Goal: Task Accomplishment & Management: Manage account settings

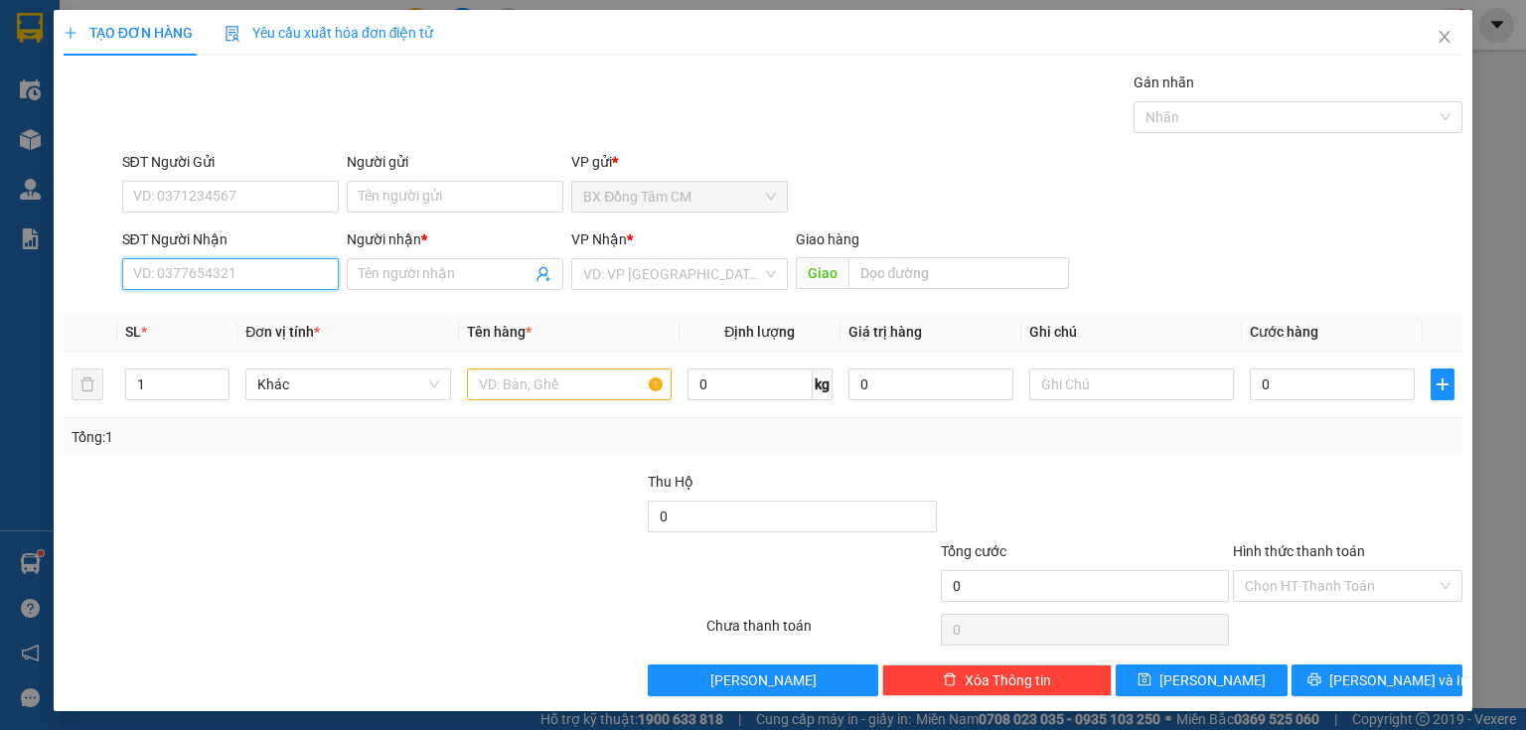
click at [224, 278] on input "SĐT Người Nhận" at bounding box center [230, 274] width 217 height 32
click at [161, 288] on input "0817393656" at bounding box center [230, 274] width 217 height 32
type input "0817393656"
click at [178, 287] on div "SĐT Người Nhận 0817393656" at bounding box center [230, 264] width 217 height 70
click at [178, 287] on input "0817393656" at bounding box center [230, 274] width 217 height 32
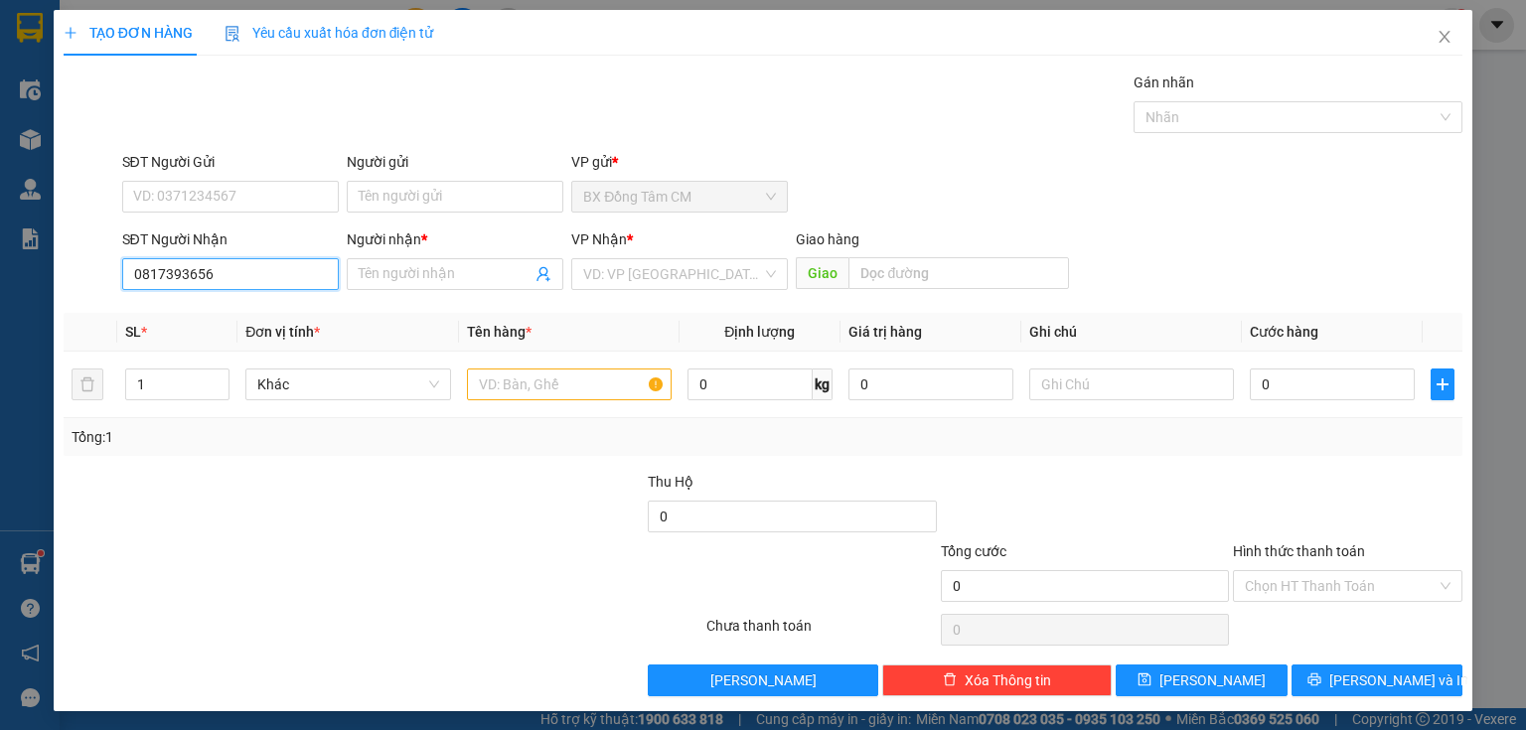
click at [195, 286] on input "0817393656" at bounding box center [230, 274] width 217 height 32
click at [401, 280] on input "Người nhận *" at bounding box center [445, 274] width 173 height 22
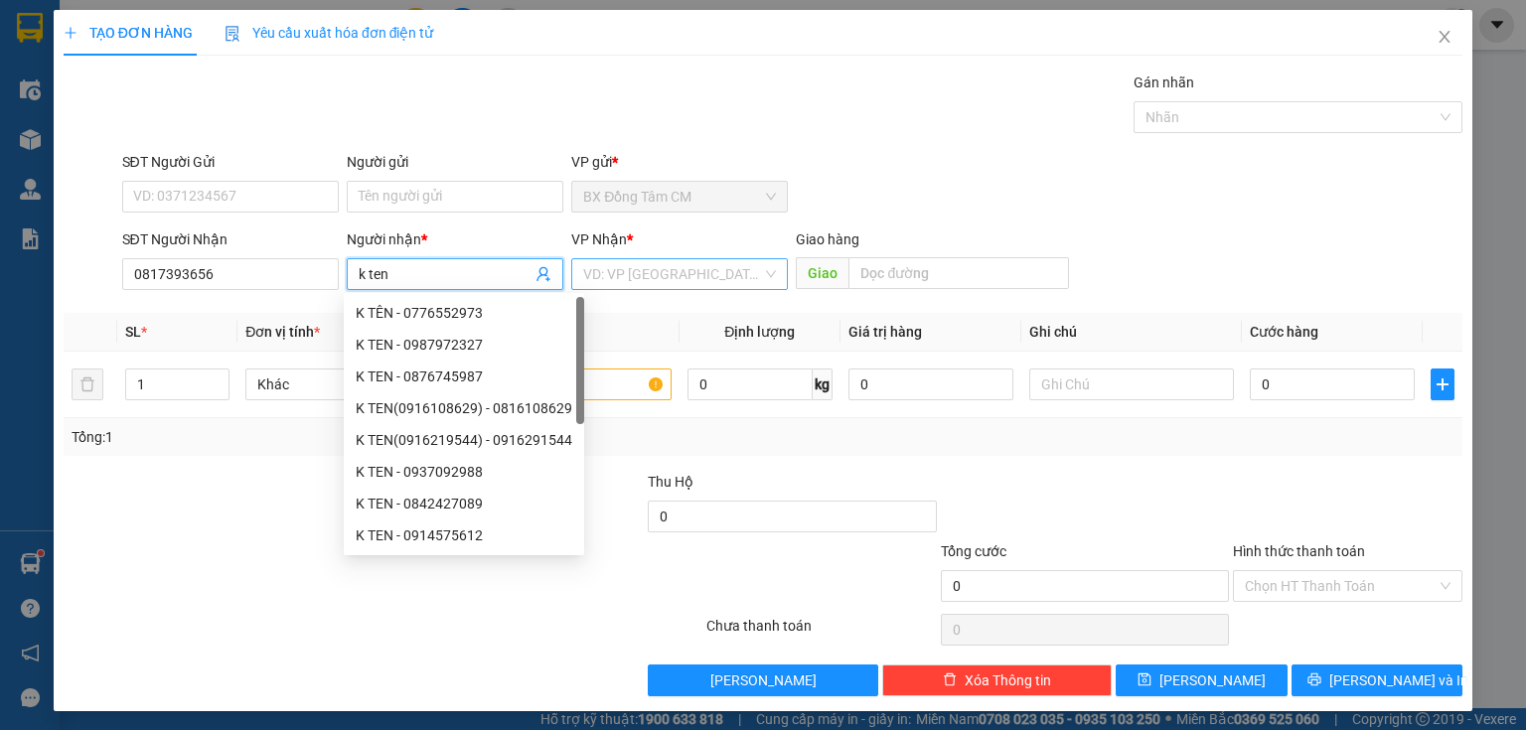
type input "k ten"
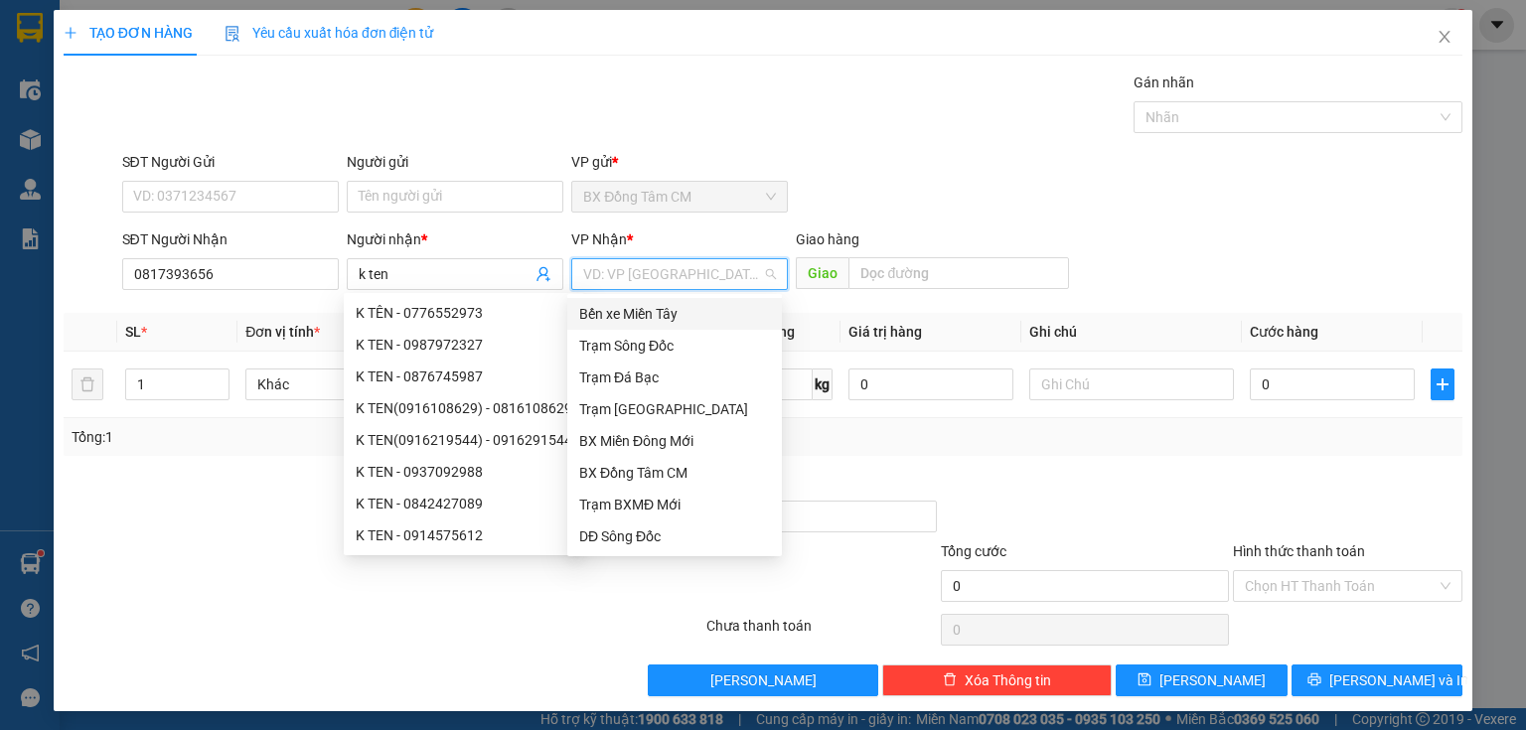
drag, startPoint x: 603, startPoint y: 275, endPoint x: 702, endPoint y: 352, distance: 124.6
click at [606, 276] on input "search" at bounding box center [672, 274] width 179 height 30
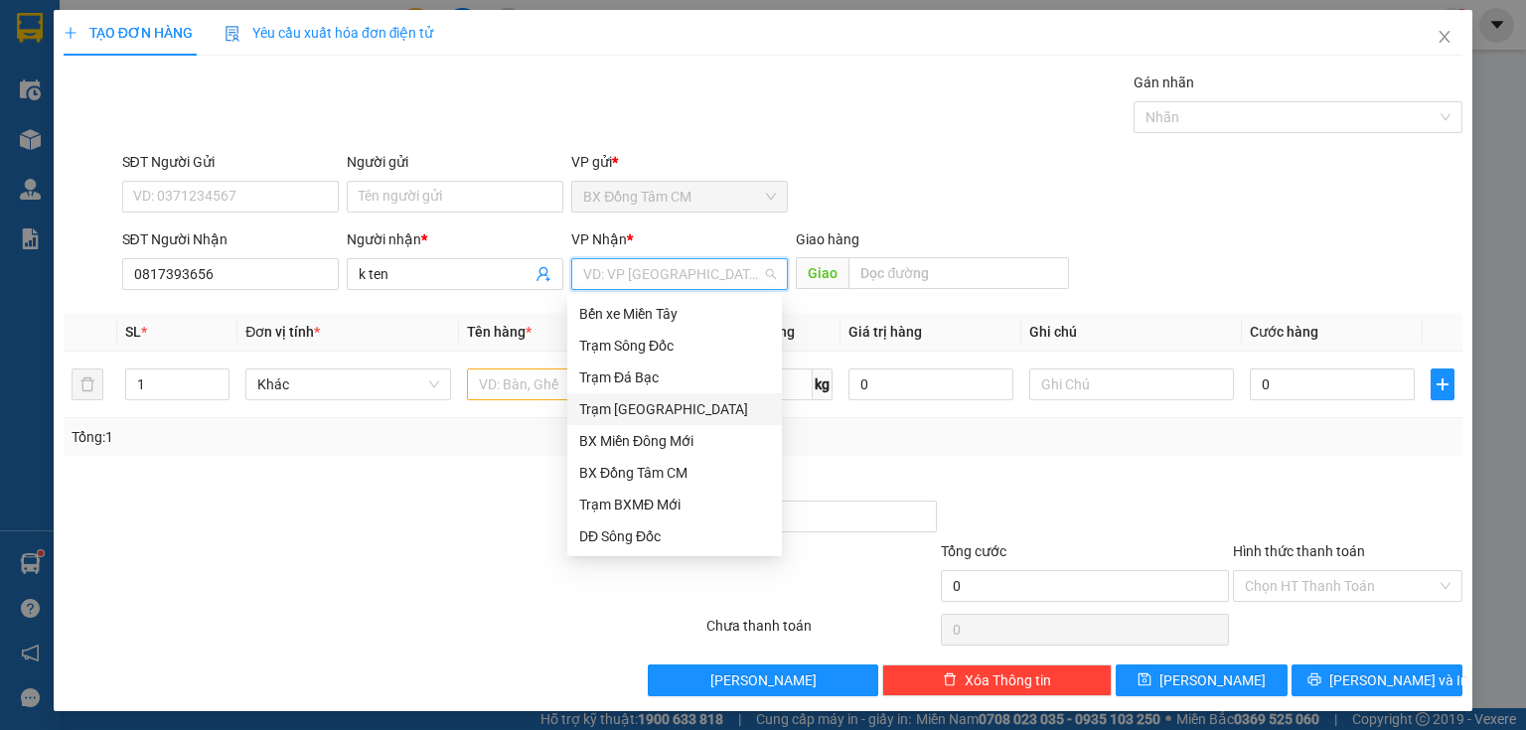
click at [660, 414] on div "Trạm Sài Gòn" at bounding box center [674, 409] width 191 height 22
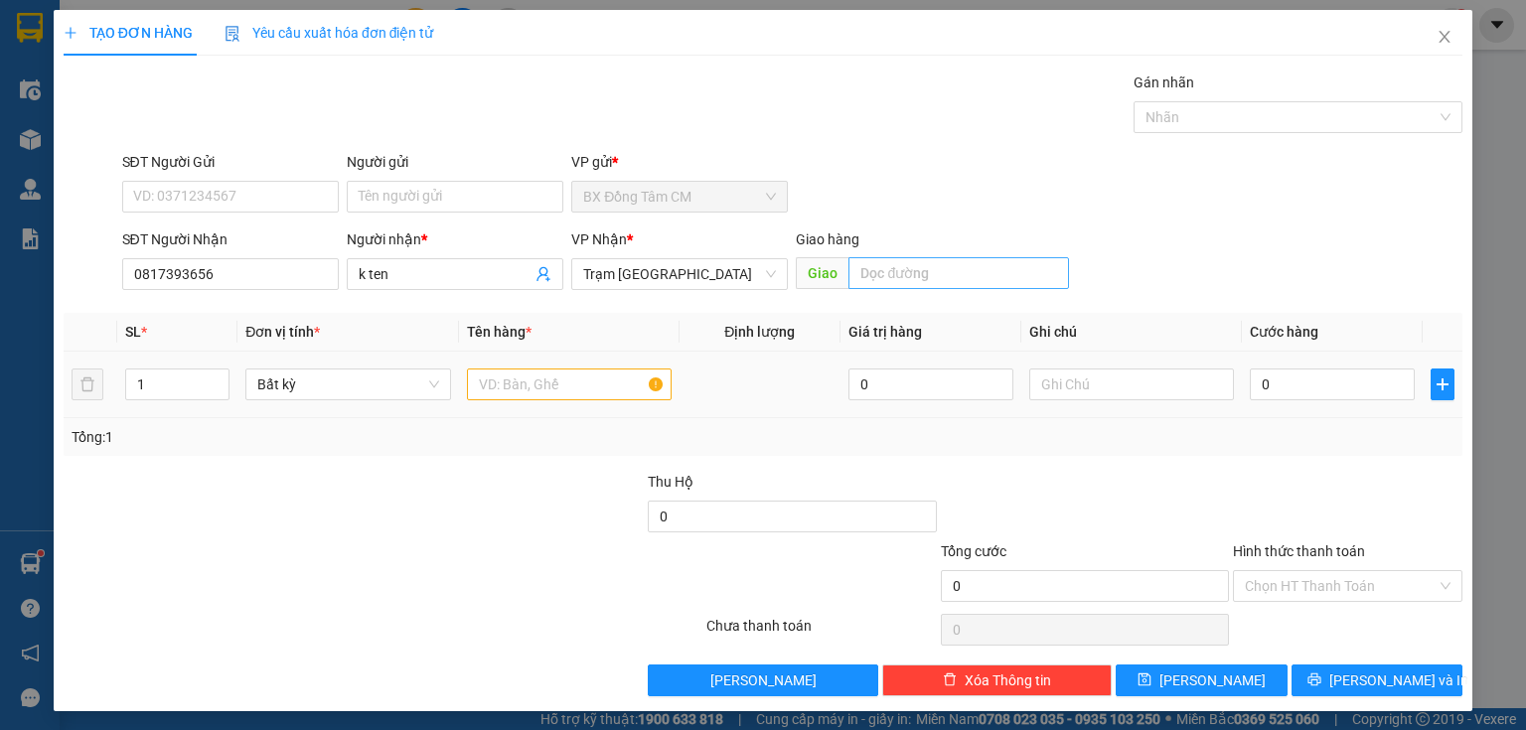
drag, startPoint x: 835, startPoint y: 267, endPoint x: 847, endPoint y: 268, distance: 12.0
click at [847, 268] on span "Giao" at bounding box center [932, 273] width 273 height 32
click at [854, 273] on input "text" at bounding box center [959, 273] width 221 height 32
type input "an sương"
click at [589, 394] on input "text" at bounding box center [569, 385] width 205 height 32
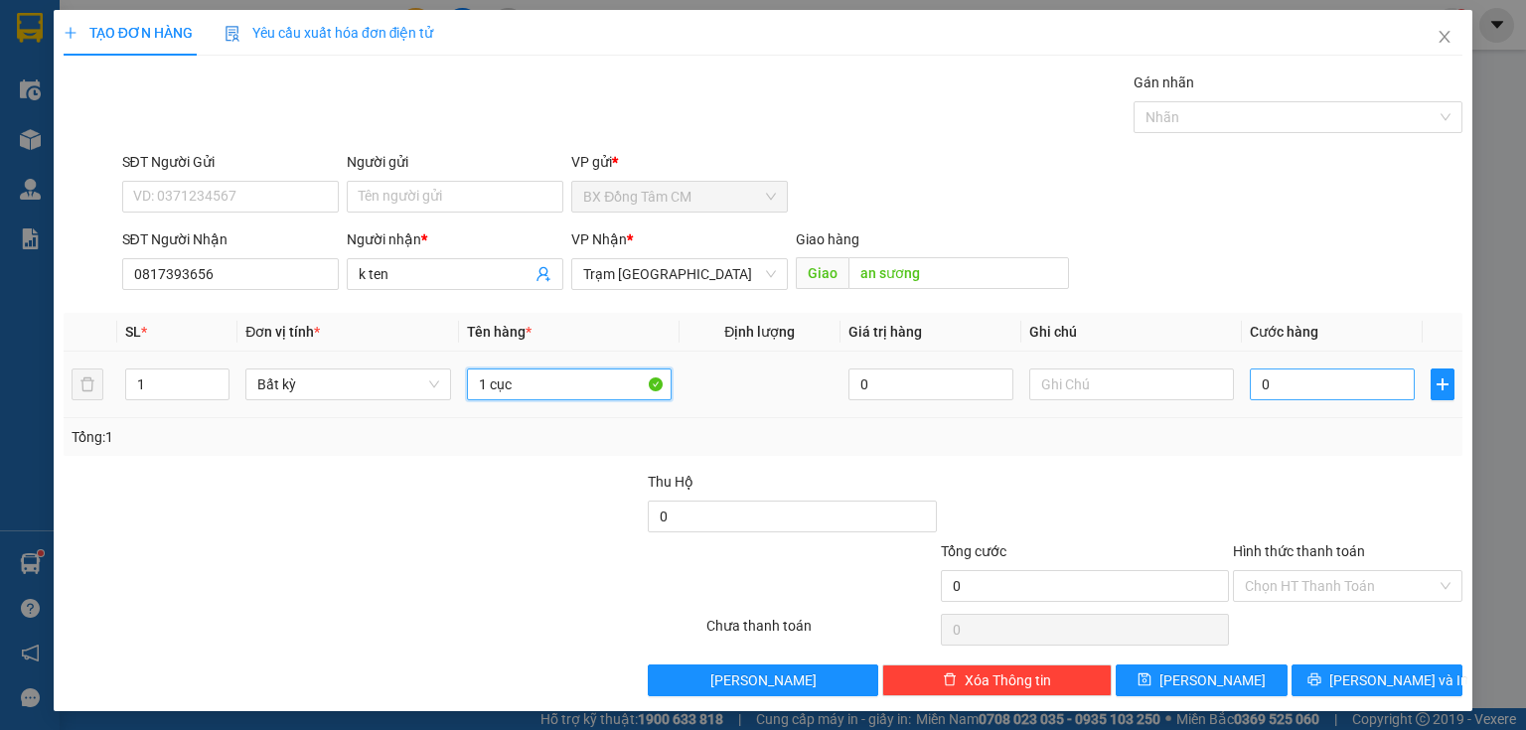
type input "1 cục"
click at [1331, 397] on input "0" at bounding box center [1332, 385] width 165 height 32
type input "5"
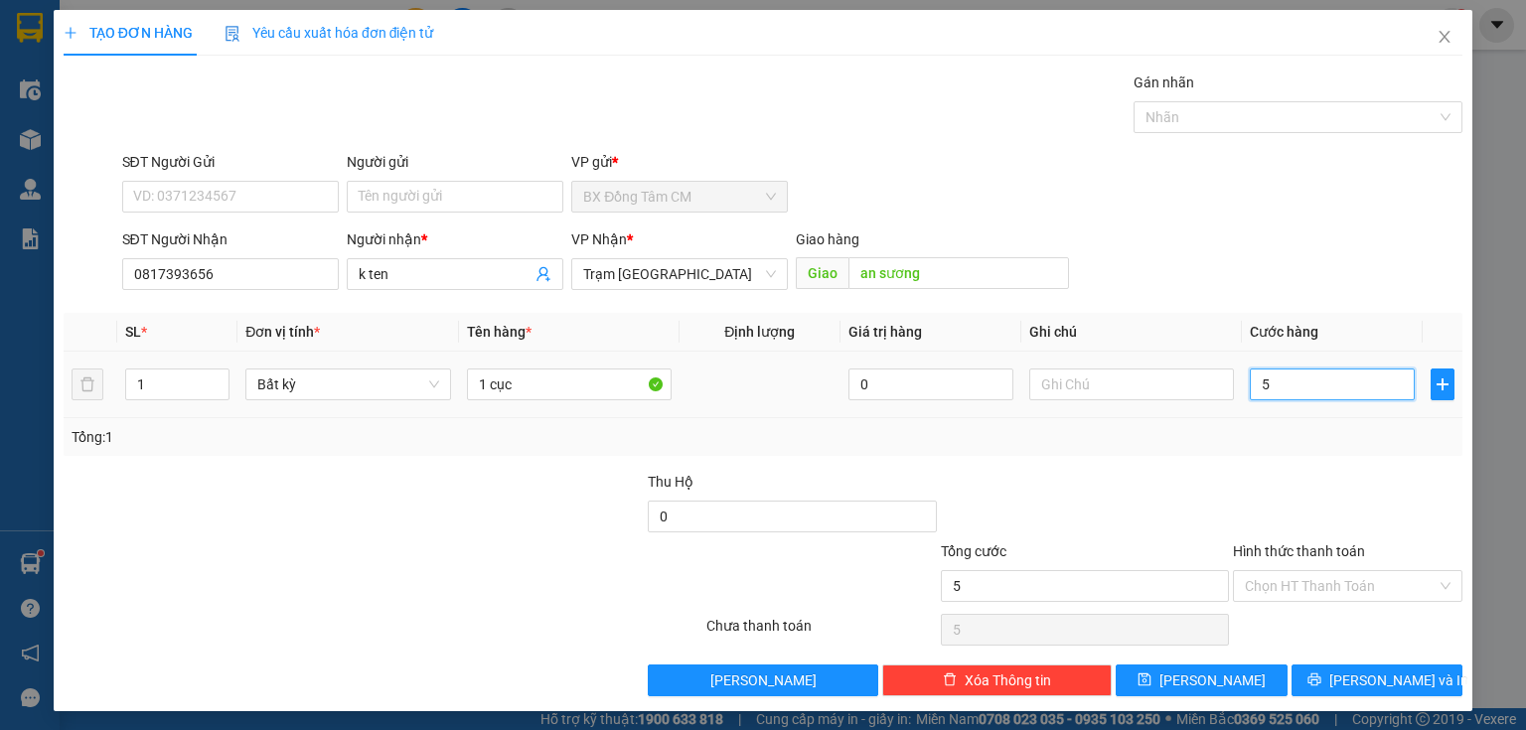
type input "50"
type input "500"
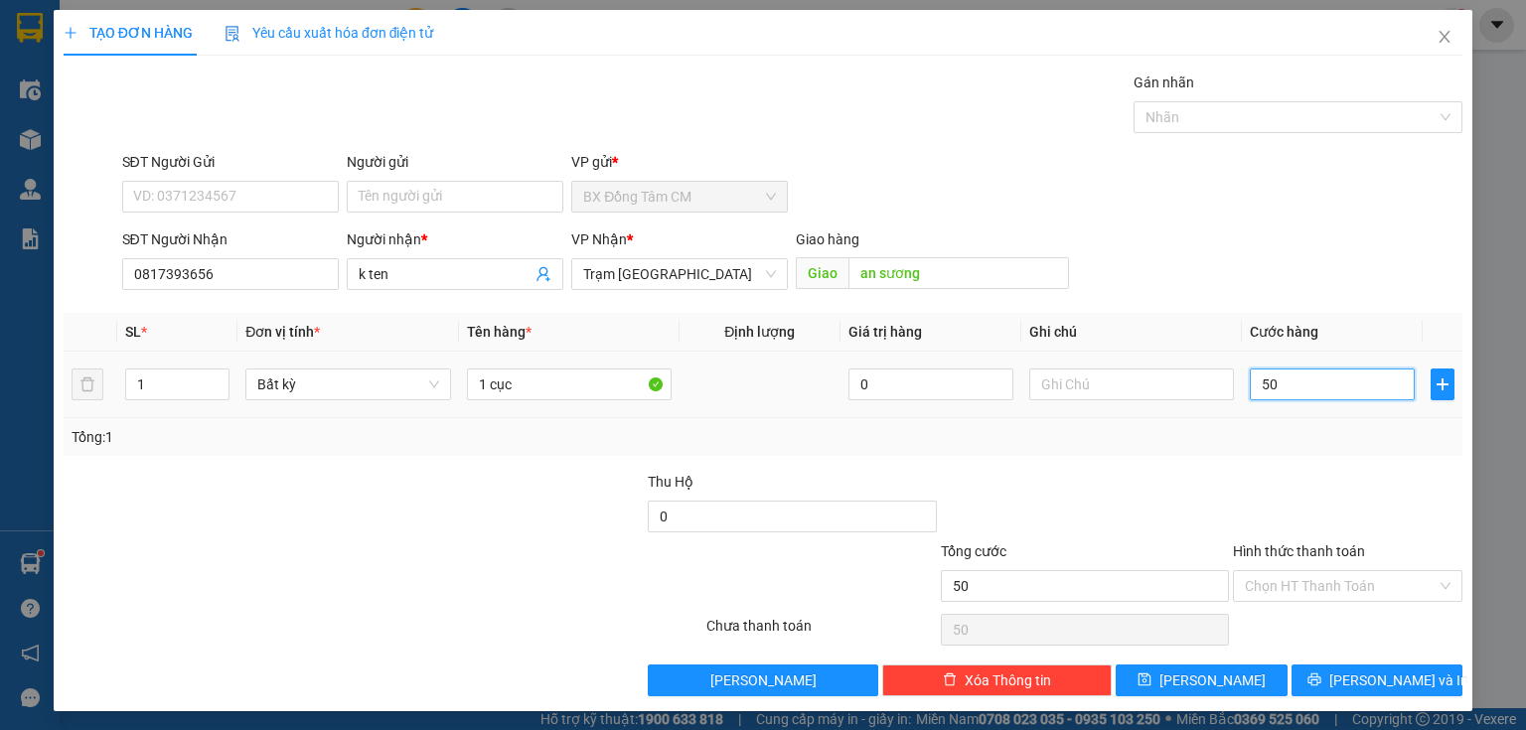
type input "500"
type input "5.000"
type input "50.000"
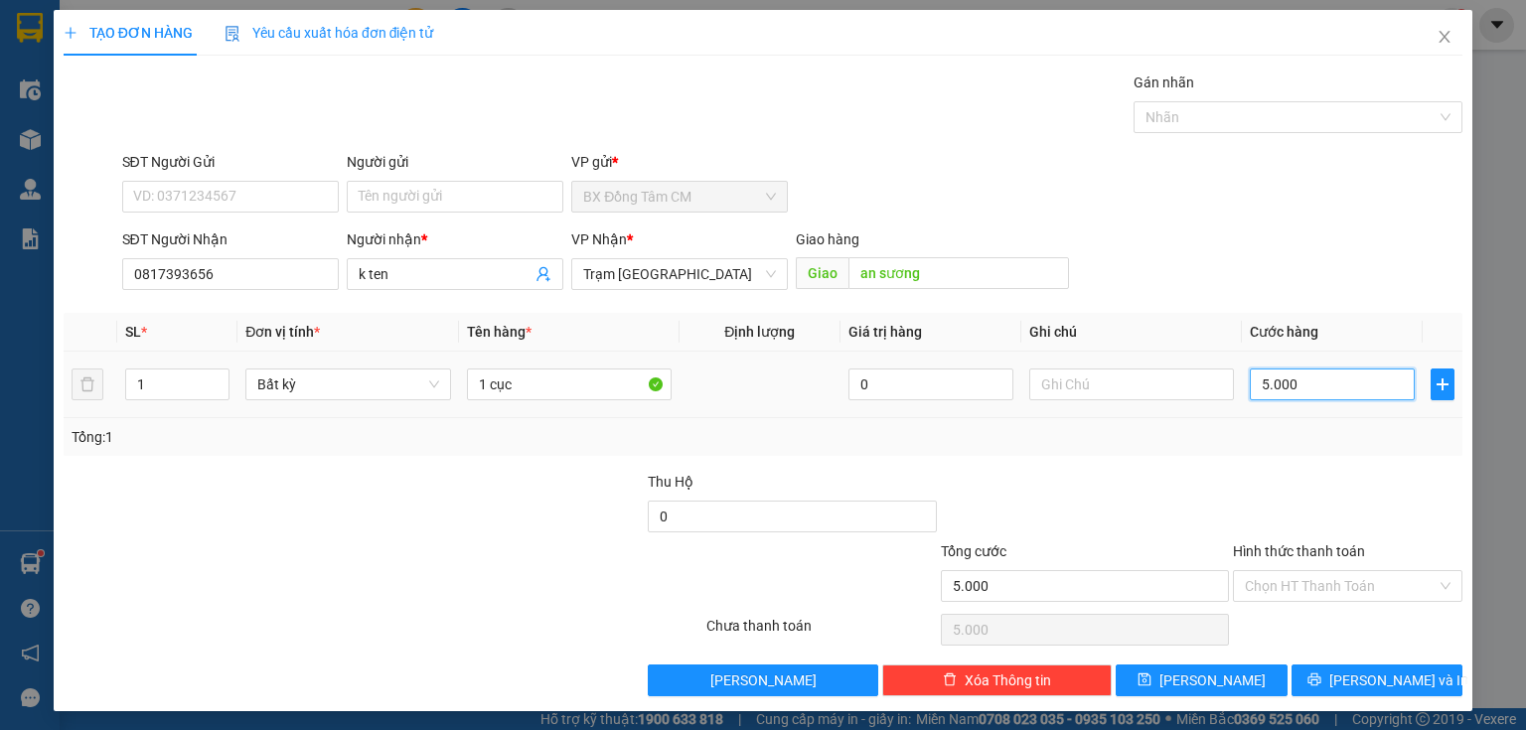
type input "50.000"
click at [1356, 684] on span "Lưu và In" at bounding box center [1399, 681] width 139 height 22
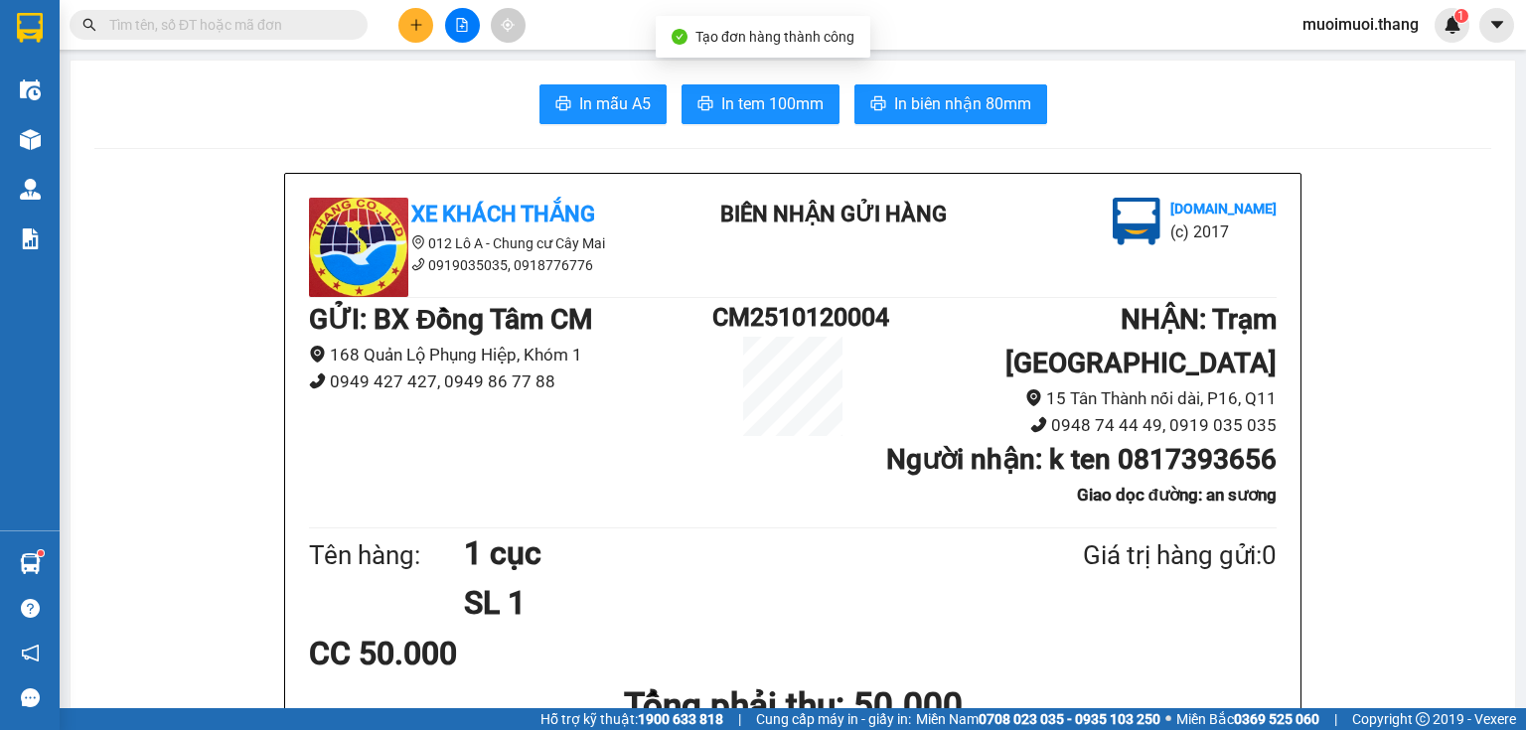
click at [780, 115] on span "In tem 100mm" at bounding box center [772, 103] width 102 height 25
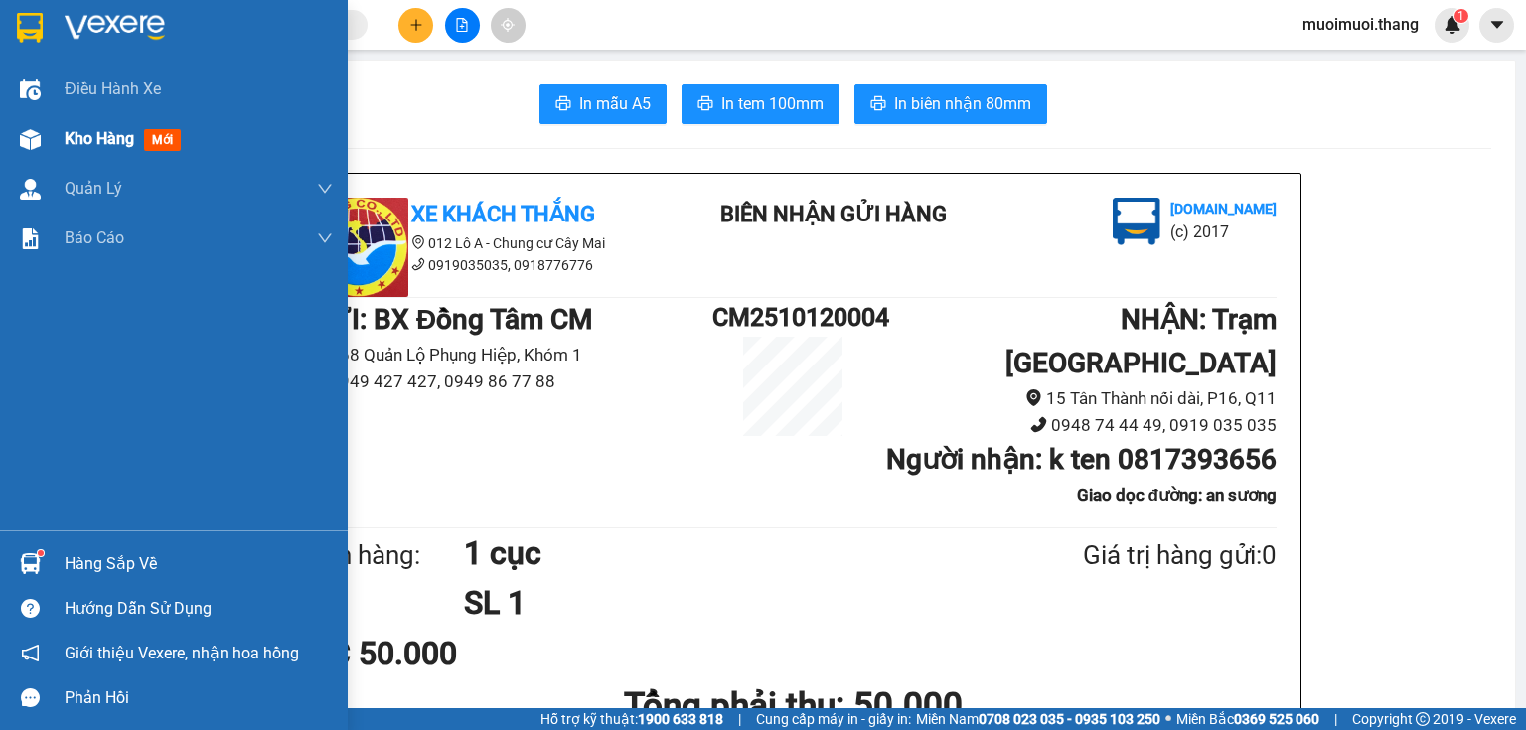
click at [115, 153] on div "Kho hàng mới" at bounding box center [199, 139] width 268 height 50
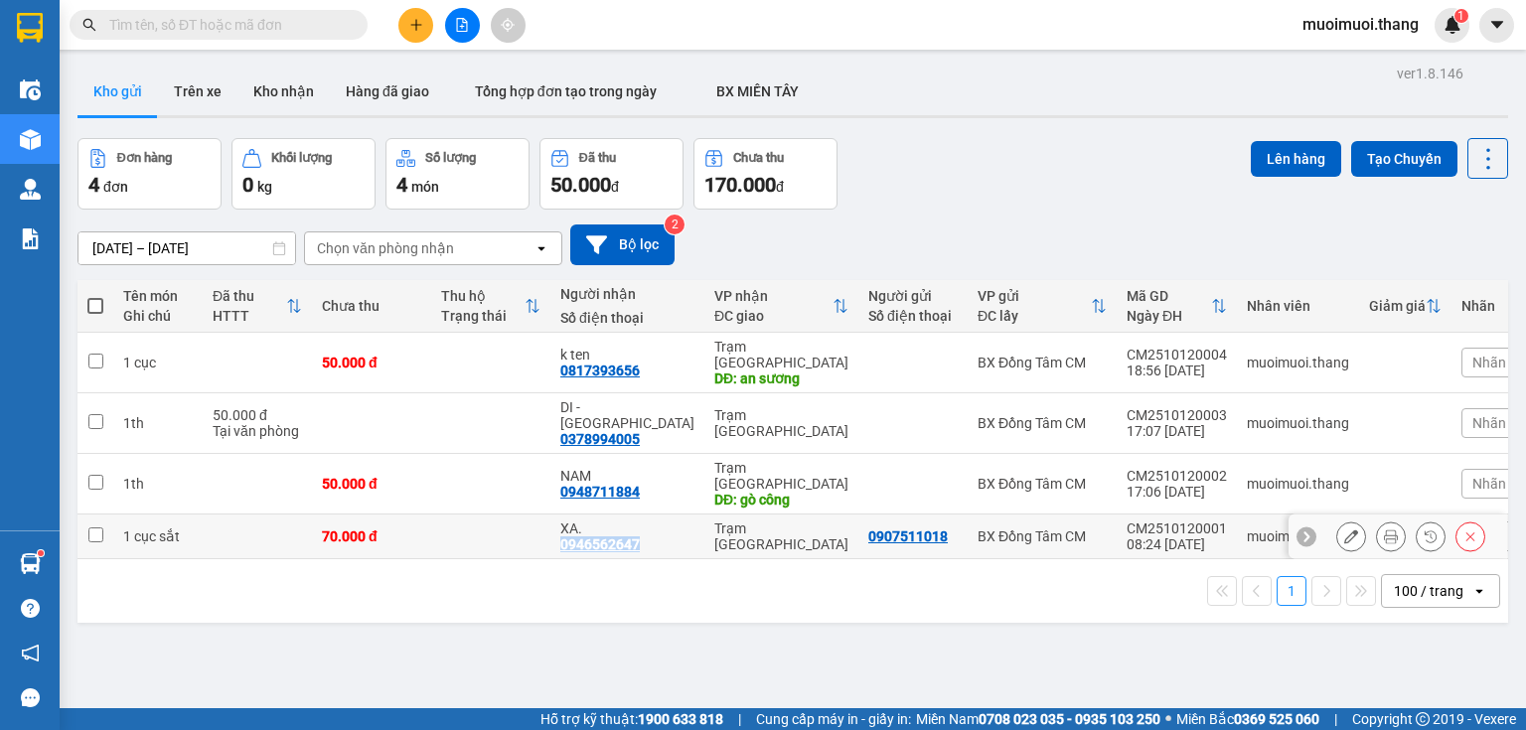
click at [656, 515] on td "XA. 0946562647" at bounding box center [628, 537] width 154 height 45
checkbox input "true"
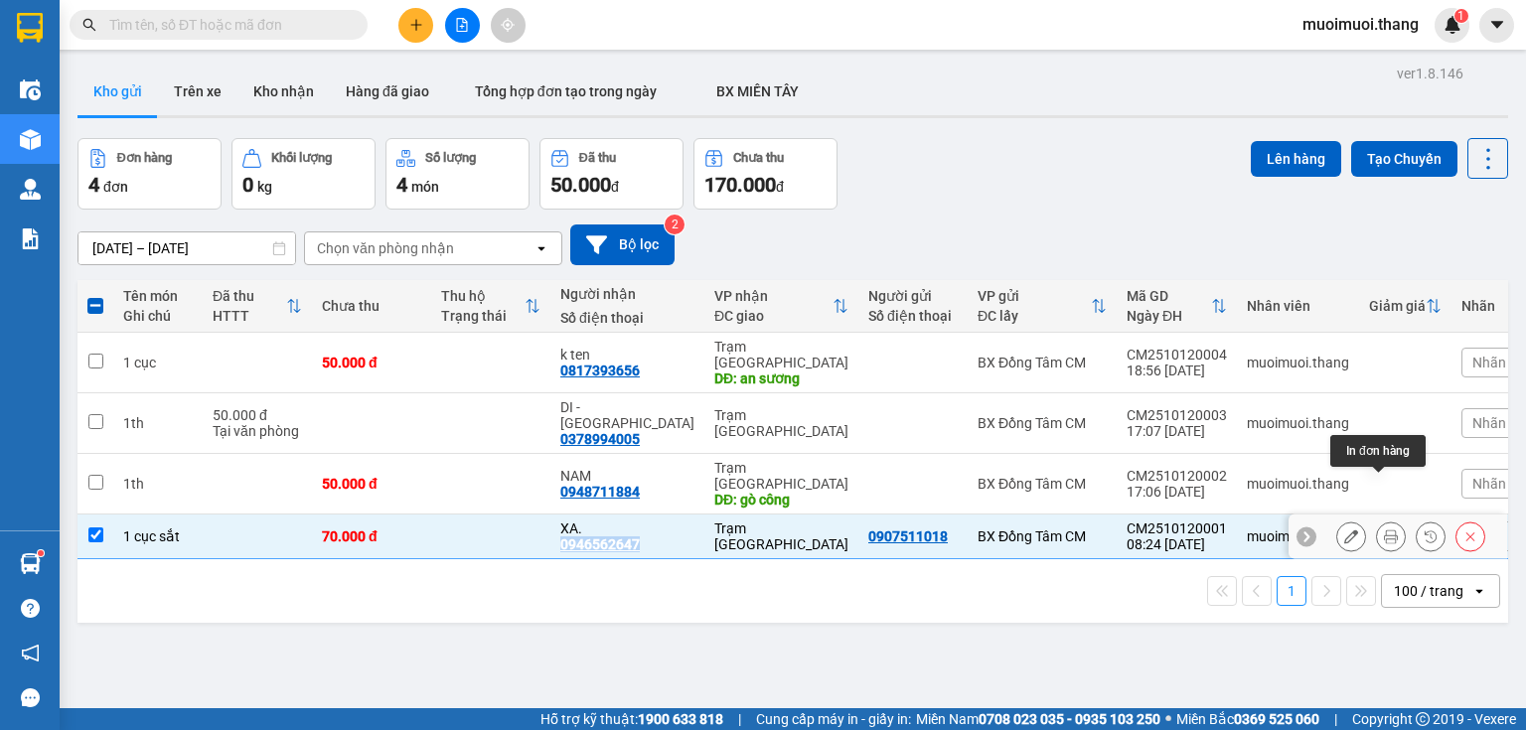
click at [1384, 530] on icon at bounding box center [1391, 537] width 14 height 14
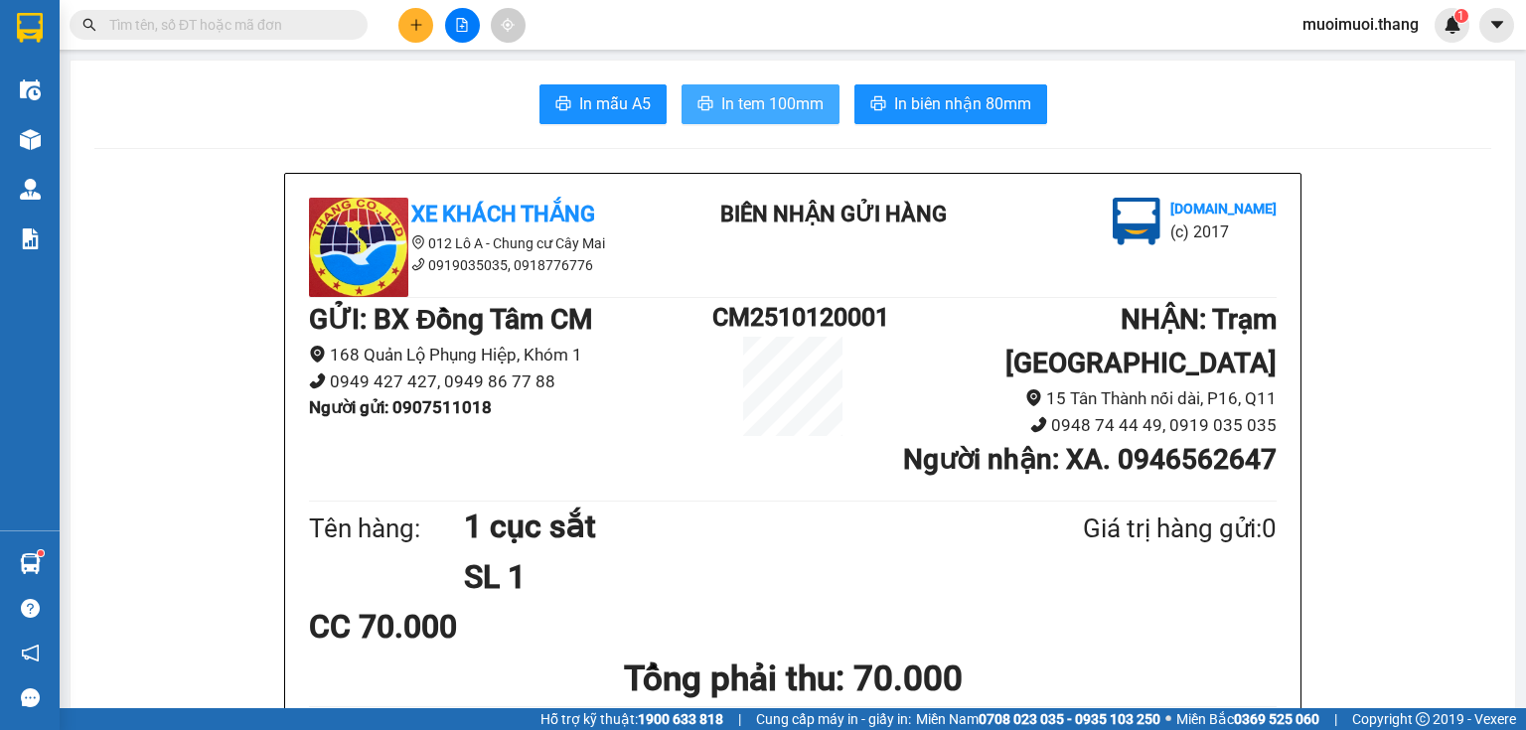
drag, startPoint x: 729, startPoint y: 103, endPoint x: 833, endPoint y: 199, distance: 140.6
click at [733, 106] on span "In tem 100mm" at bounding box center [772, 103] width 102 height 25
click at [404, 14] on button at bounding box center [415, 25] width 35 height 35
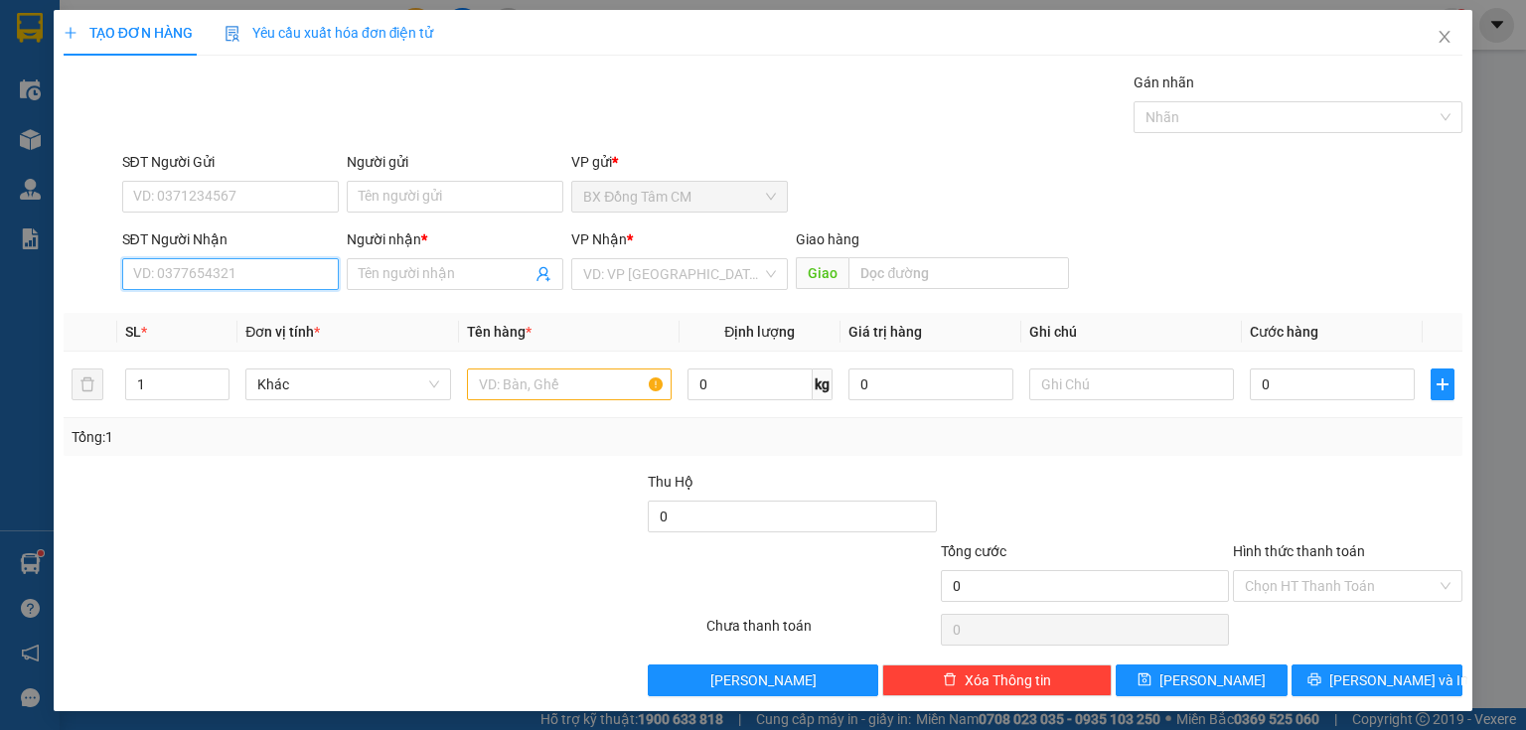
click at [246, 286] on input "SĐT Người Nhận" at bounding box center [230, 274] width 217 height 32
drag, startPoint x: 245, startPoint y: 307, endPoint x: 662, endPoint y: 293, distance: 416.6
click at [251, 307] on div "0908569104 - SG" at bounding box center [228, 313] width 191 height 22
type input "0908569104"
type input "SG"
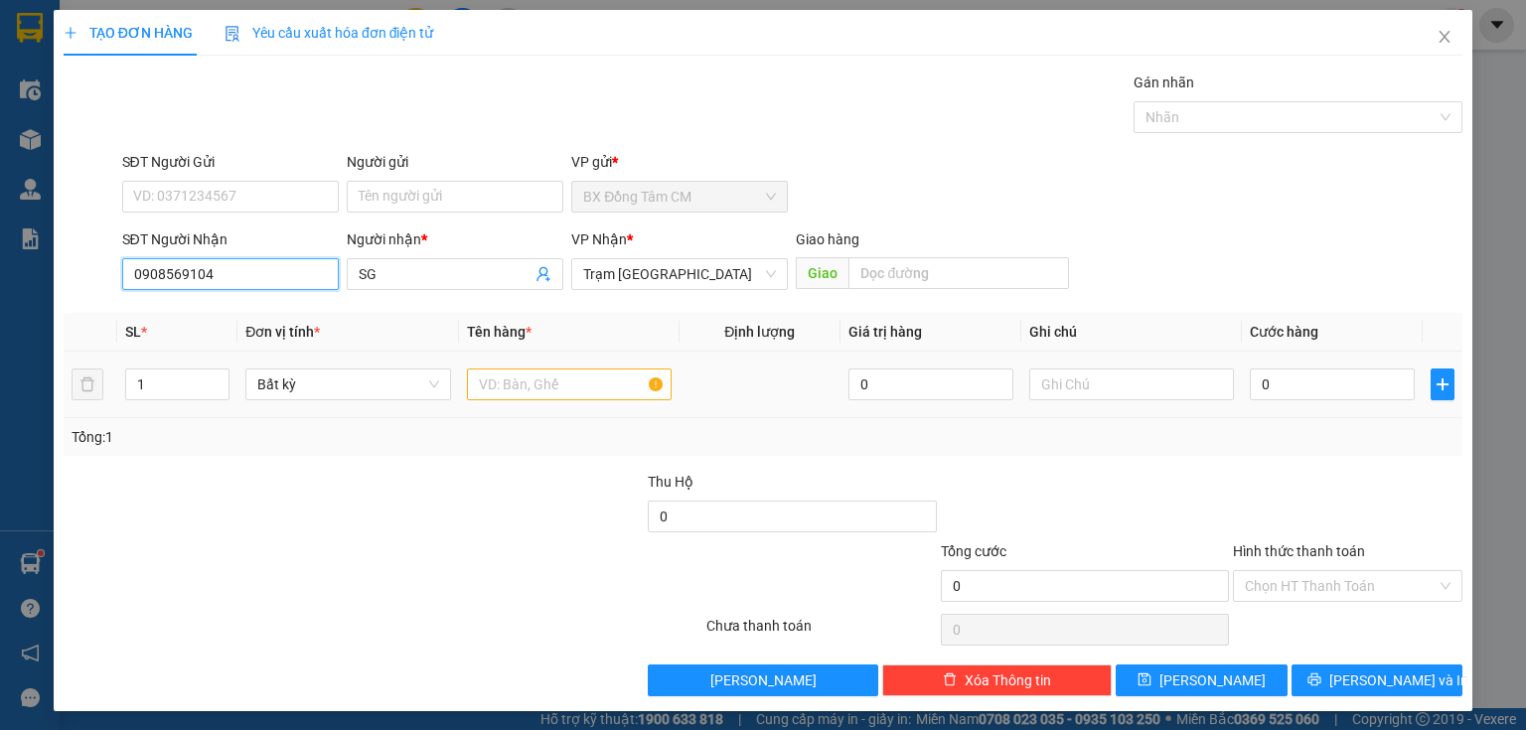
type input "0908569104"
click at [497, 383] on input "text" at bounding box center [569, 385] width 205 height 32
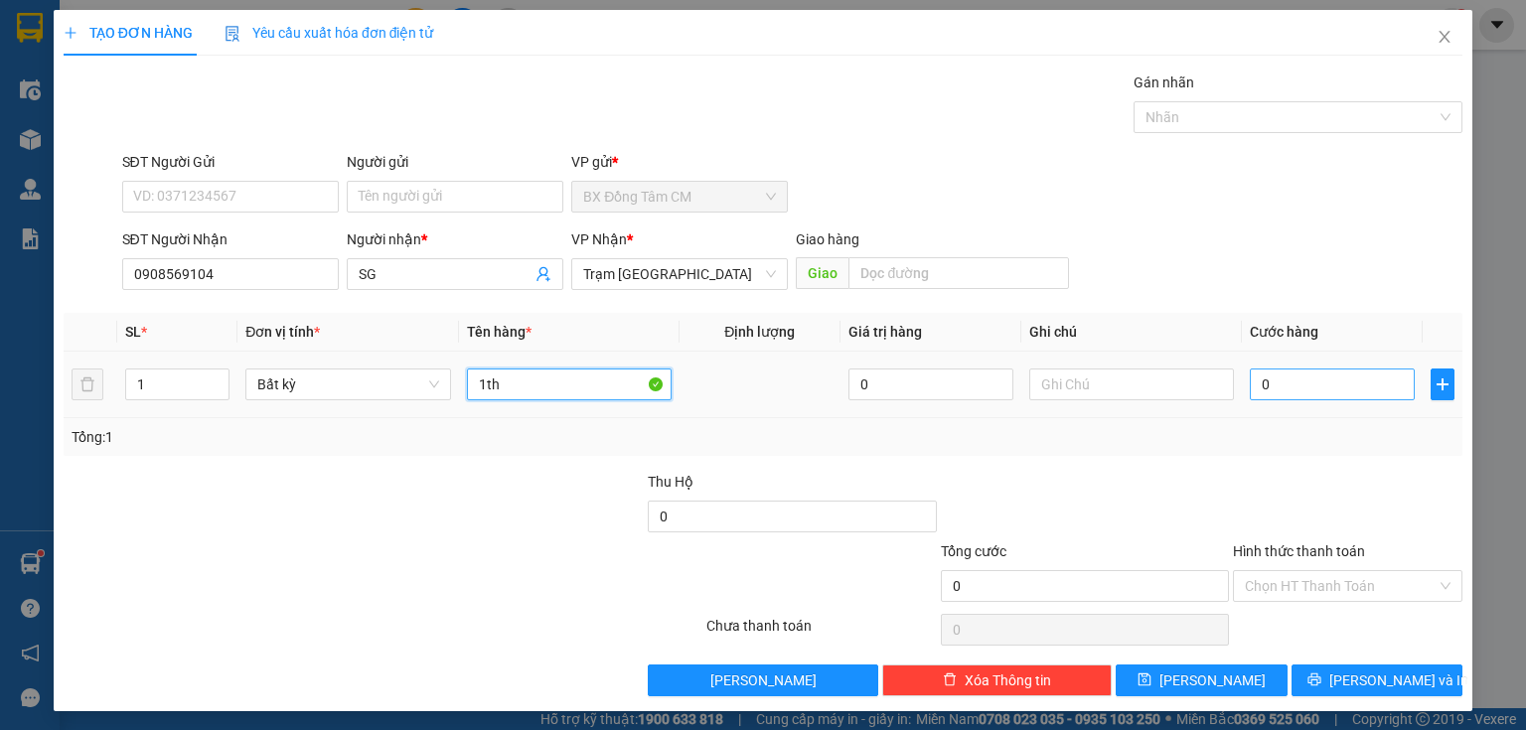
type input "1th"
type input "5"
type input "50"
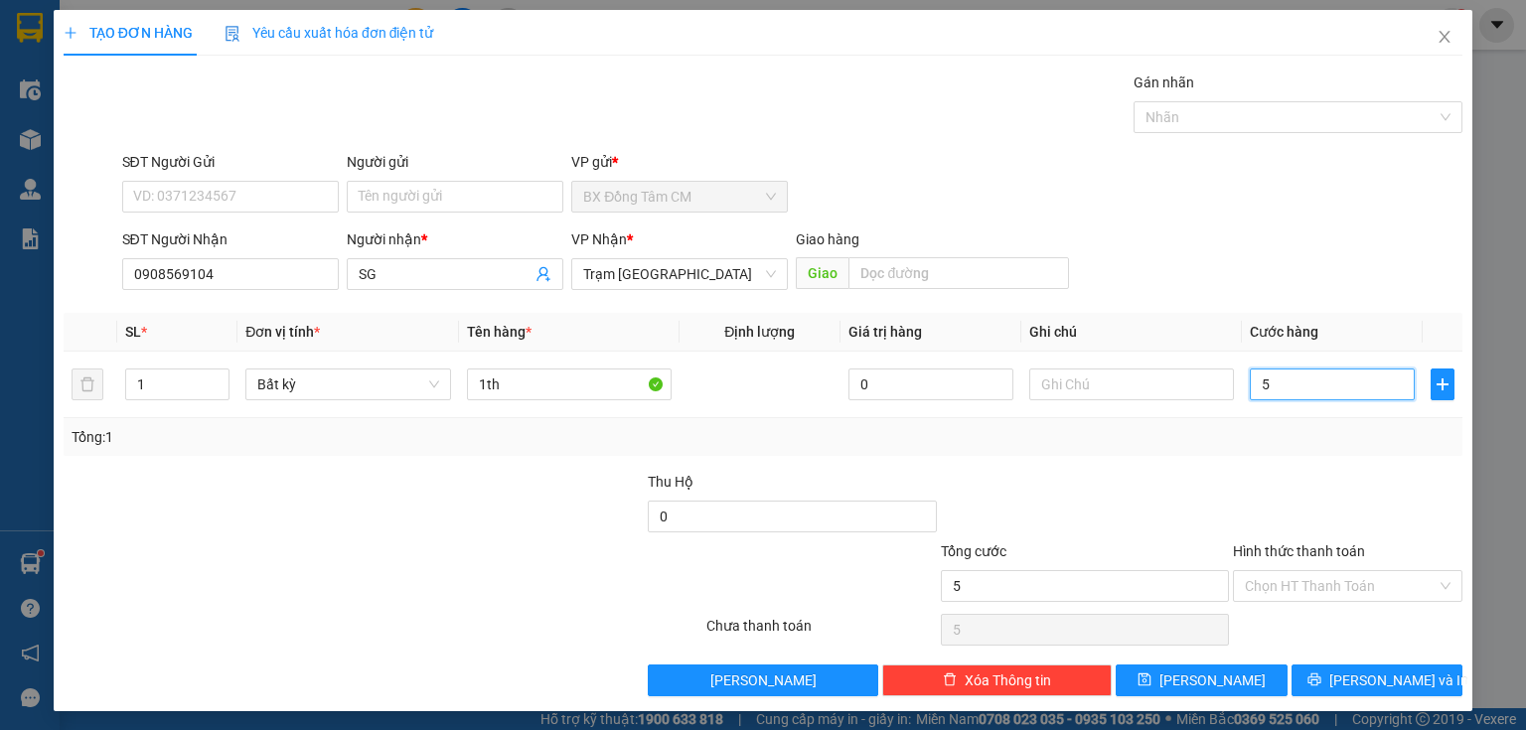
type input "50"
type input "500"
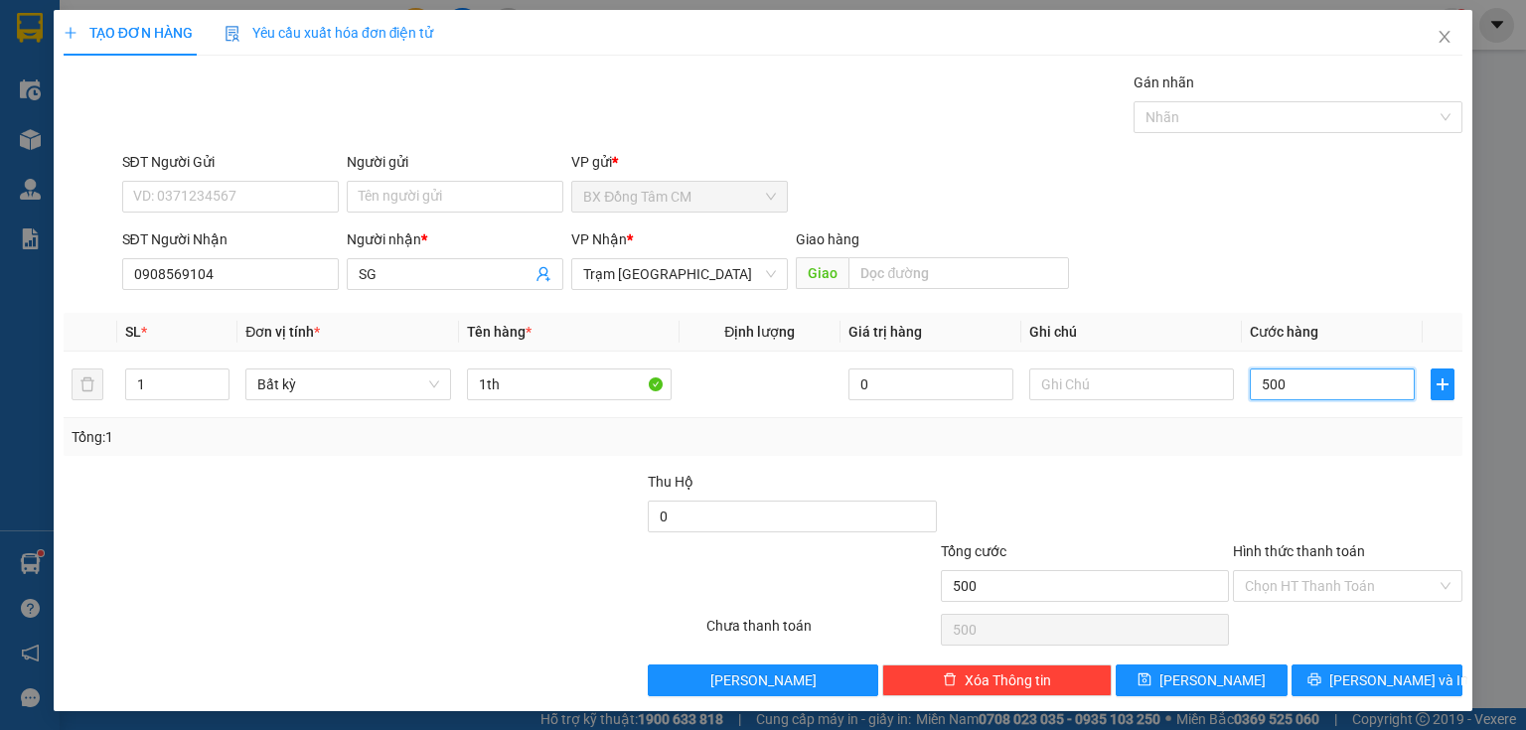
type input "5.000"
type input "50.000"
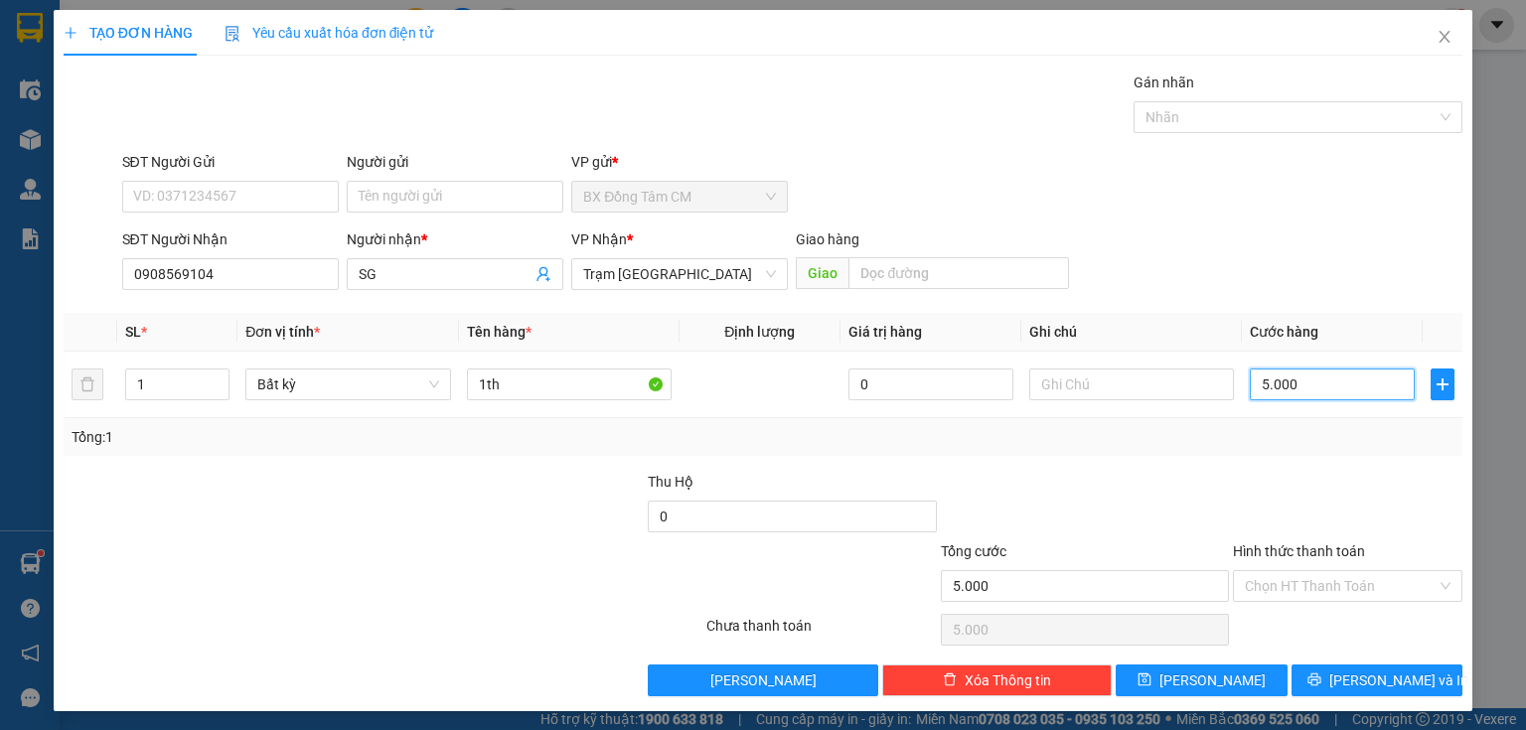
type input "50.000"
click at [1373, 692] on button "Lưu và In" at bounding box center [1378, 681] width 172 height 32
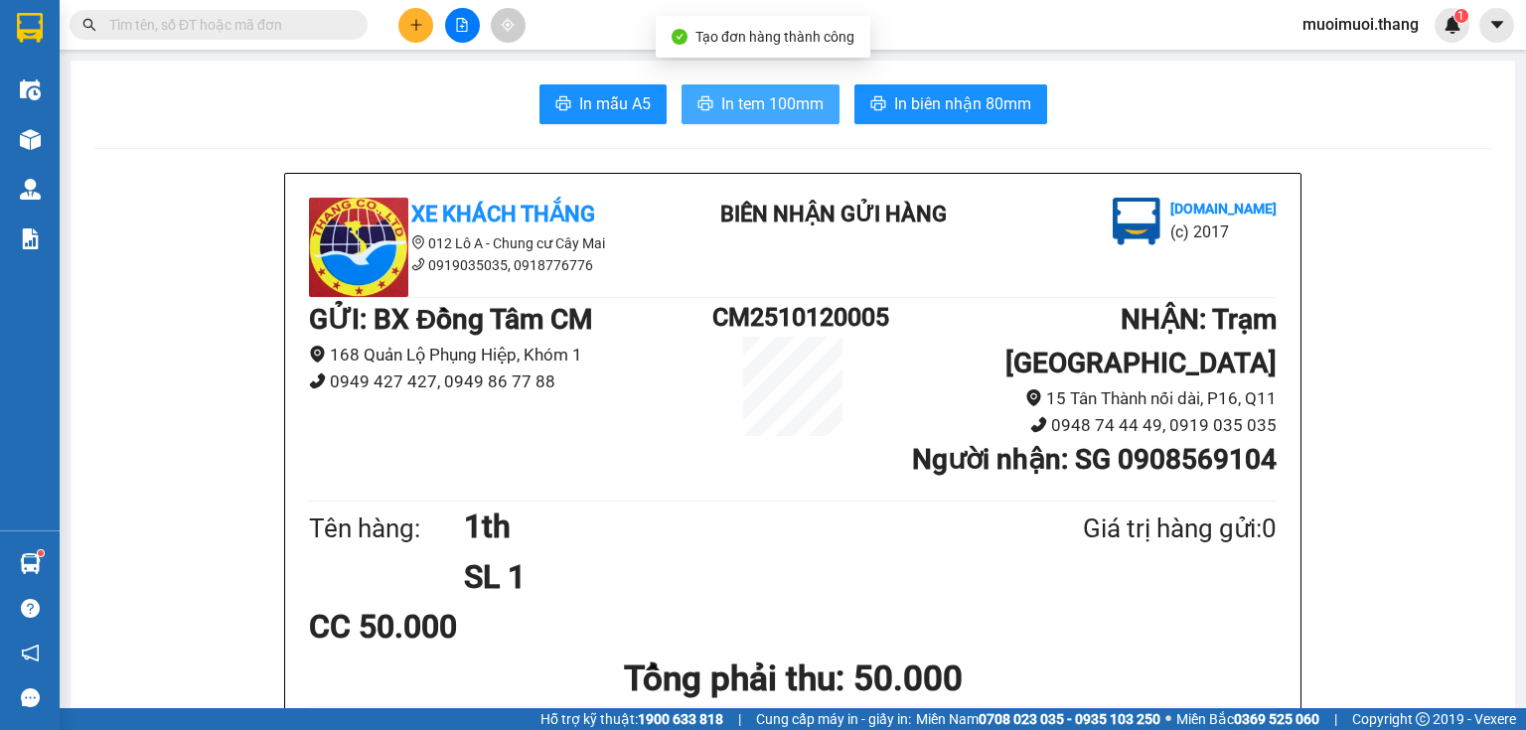
click at [781, 109] on span "In tem 100mm" at bounding box center [772, 103] width 102 height 25
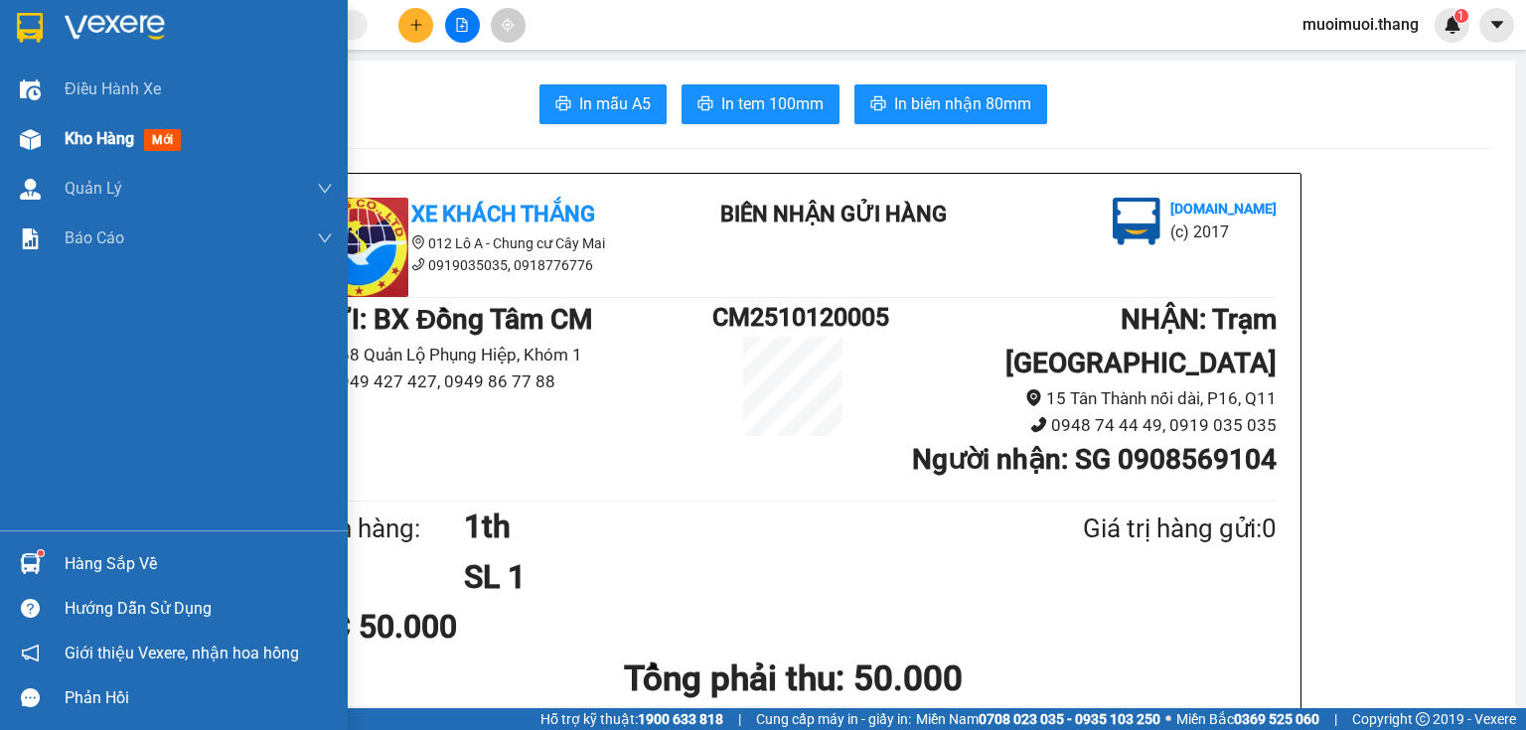
click at [104, 119] on div "Kho hàng mới" at bounding box center [199, 139] width 268 height 50
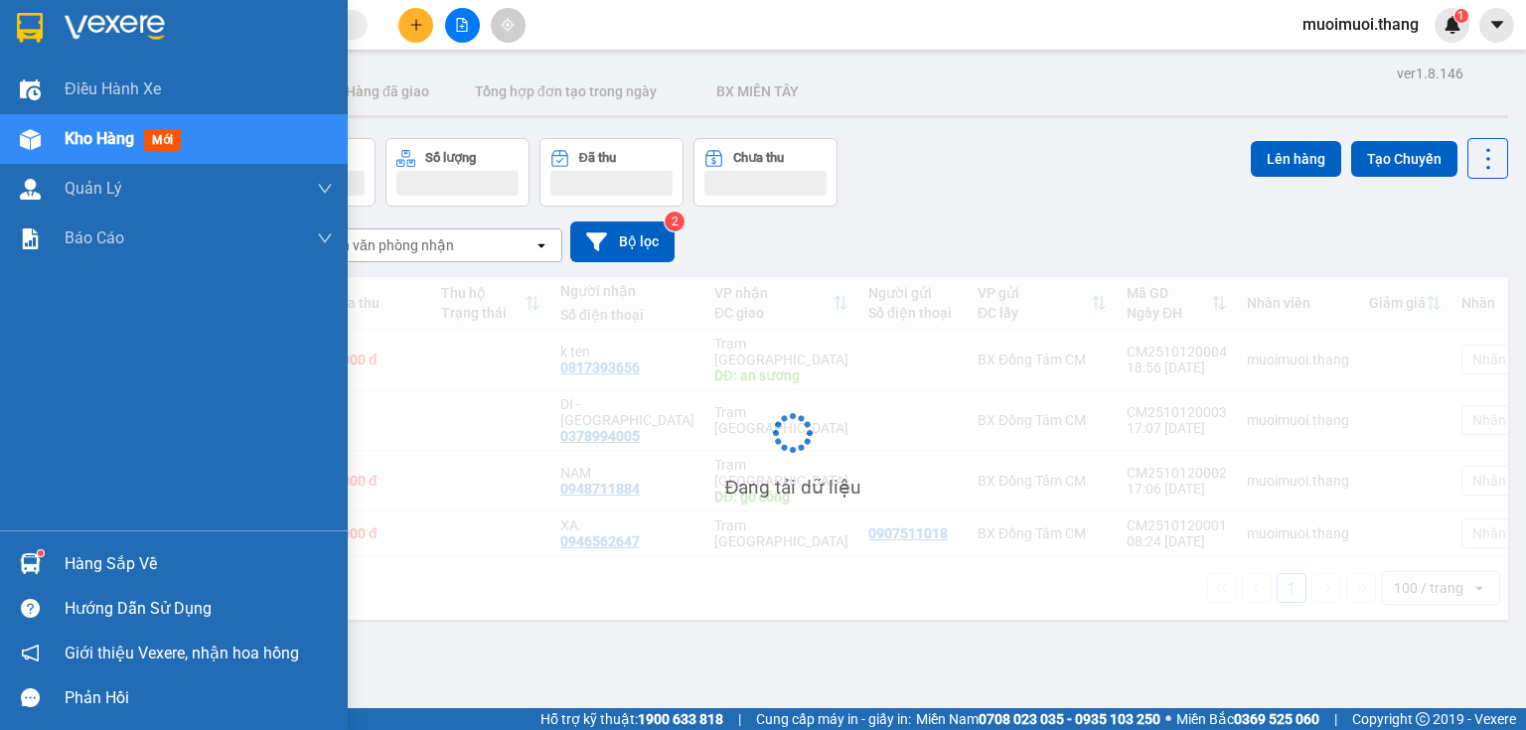
click at [103, 133] on span "Kho hàng" at bounding box center [100, 138] width 70 height 19
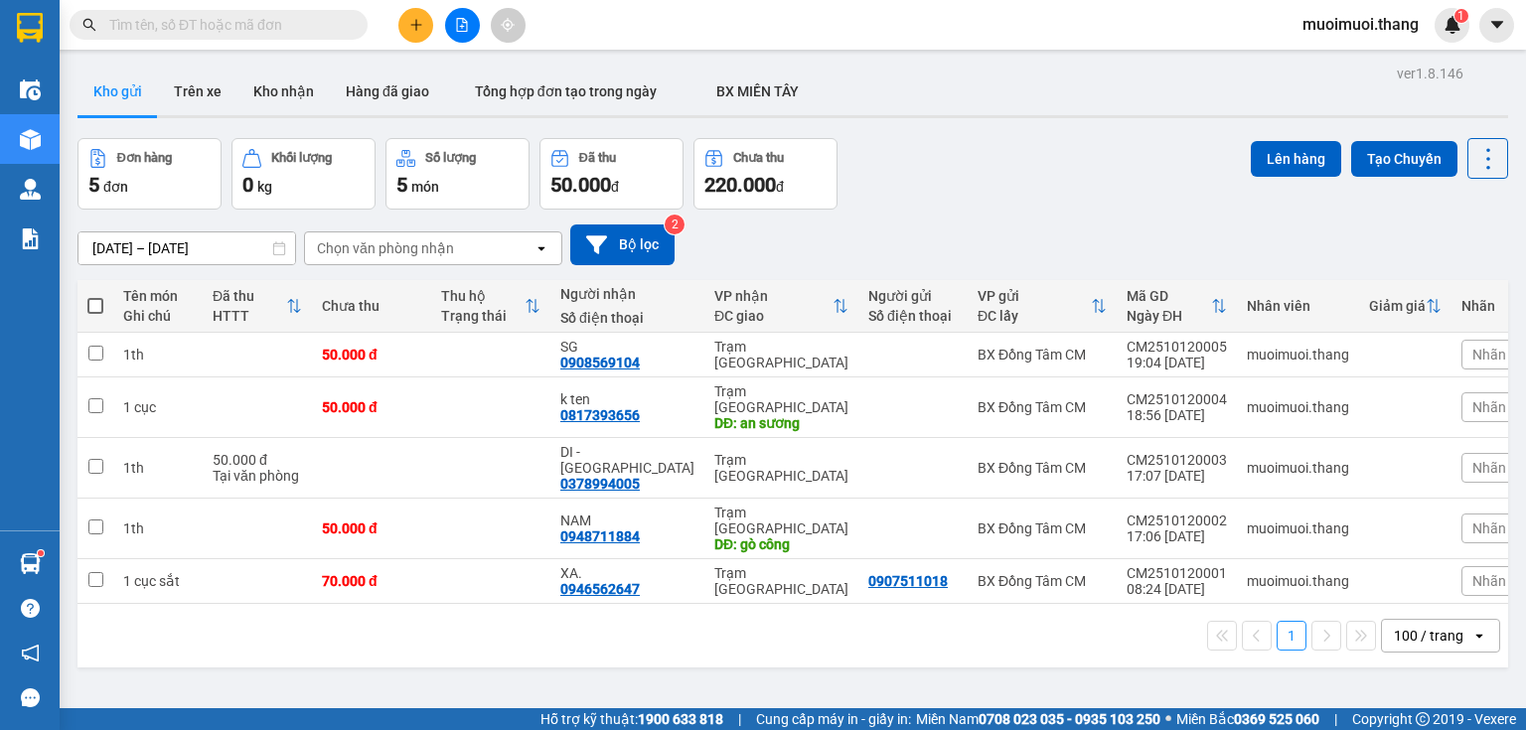
click at [318, 25] on input "text" at bounding box center [226, 25] width 235 height 22
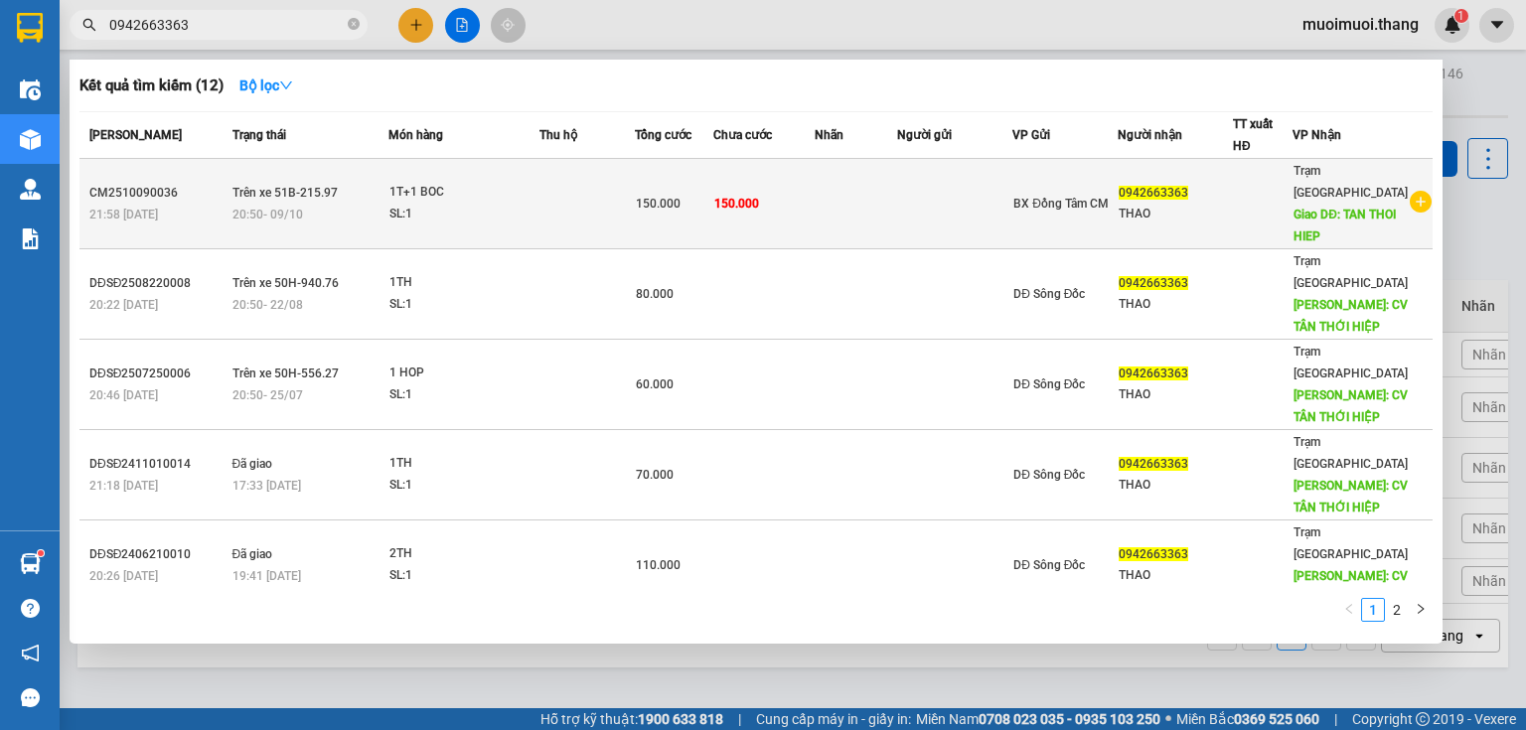
type input "0942663363"
click at [831, 189] on td at bounding box center [856, 204] width 82 height 90
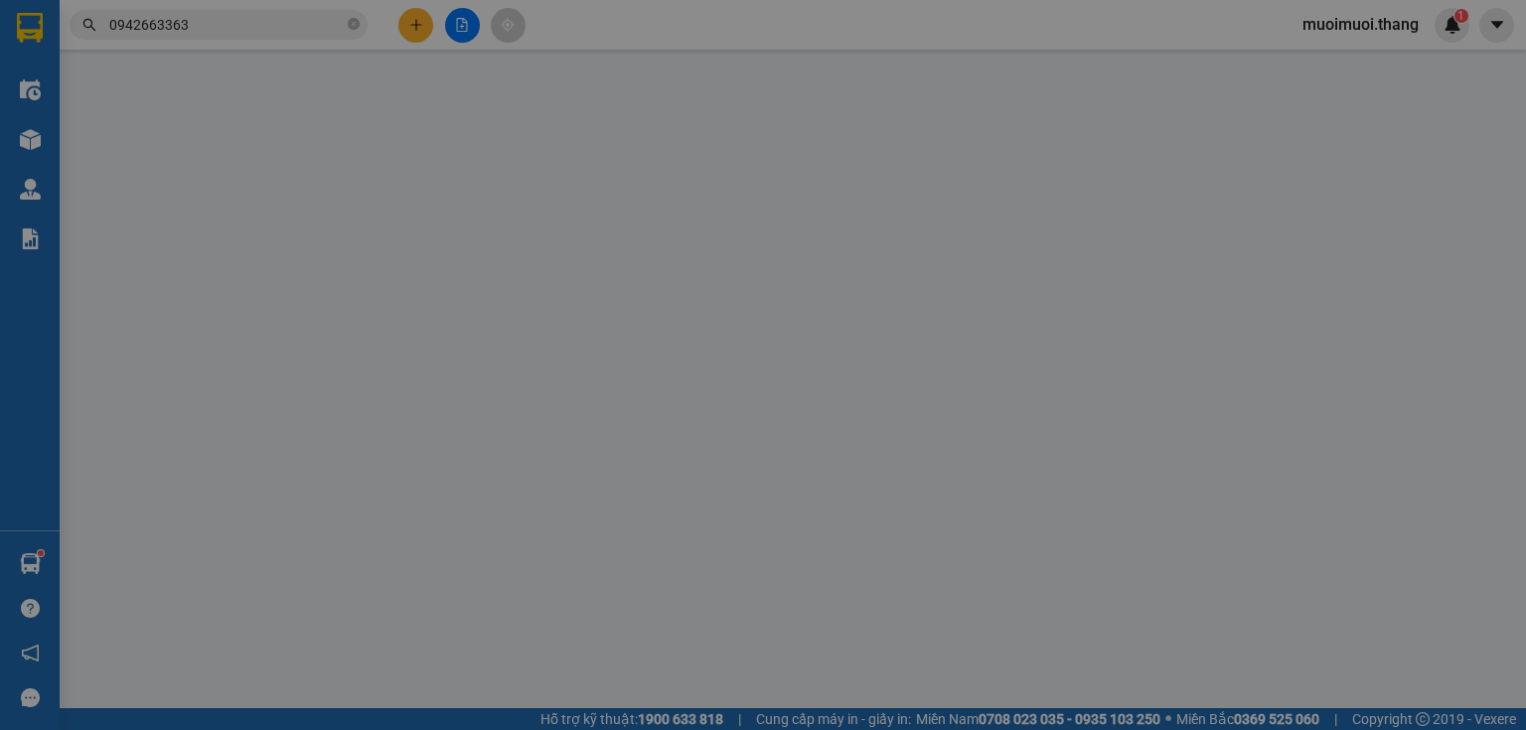
type input "0942663363"
type input "THAO"
type input "TAN THOI HIEP"
type input "150.000"
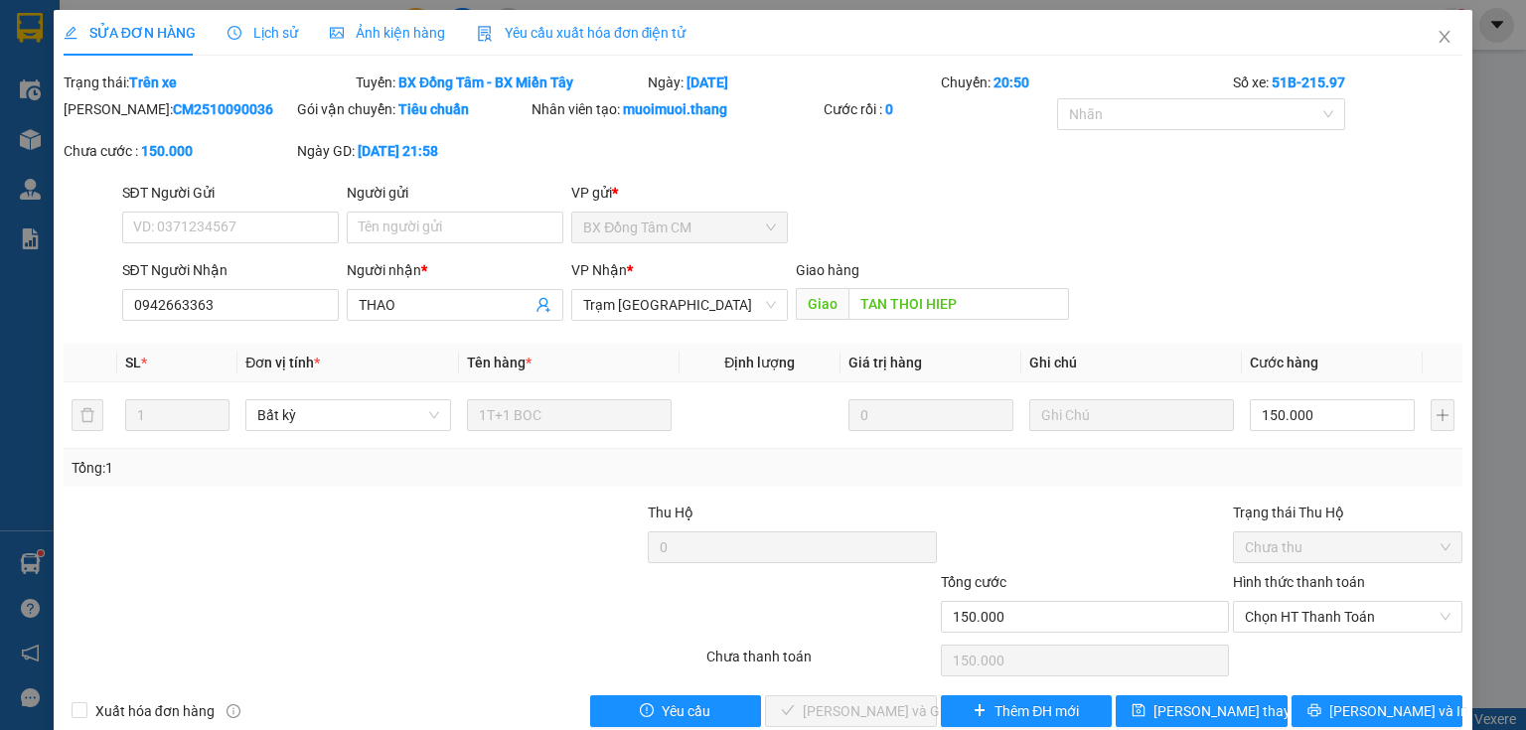
click at [568, 171] on div "Mã ĐH: CM2510090036 Gói vận chuyển: Tiêu chuẩn Nhân viên tạo: muoimuoi.thang Cư…" at bounding box center [763, 139] width 1403 height 83
click at [438, 153] on b "09-10-2025 lúc 21:58" at bounding box center [398, 151] width 80 height 16
click at [1447, 38] on span "Close" at bounding box center [1445, 38] width 56 height 56
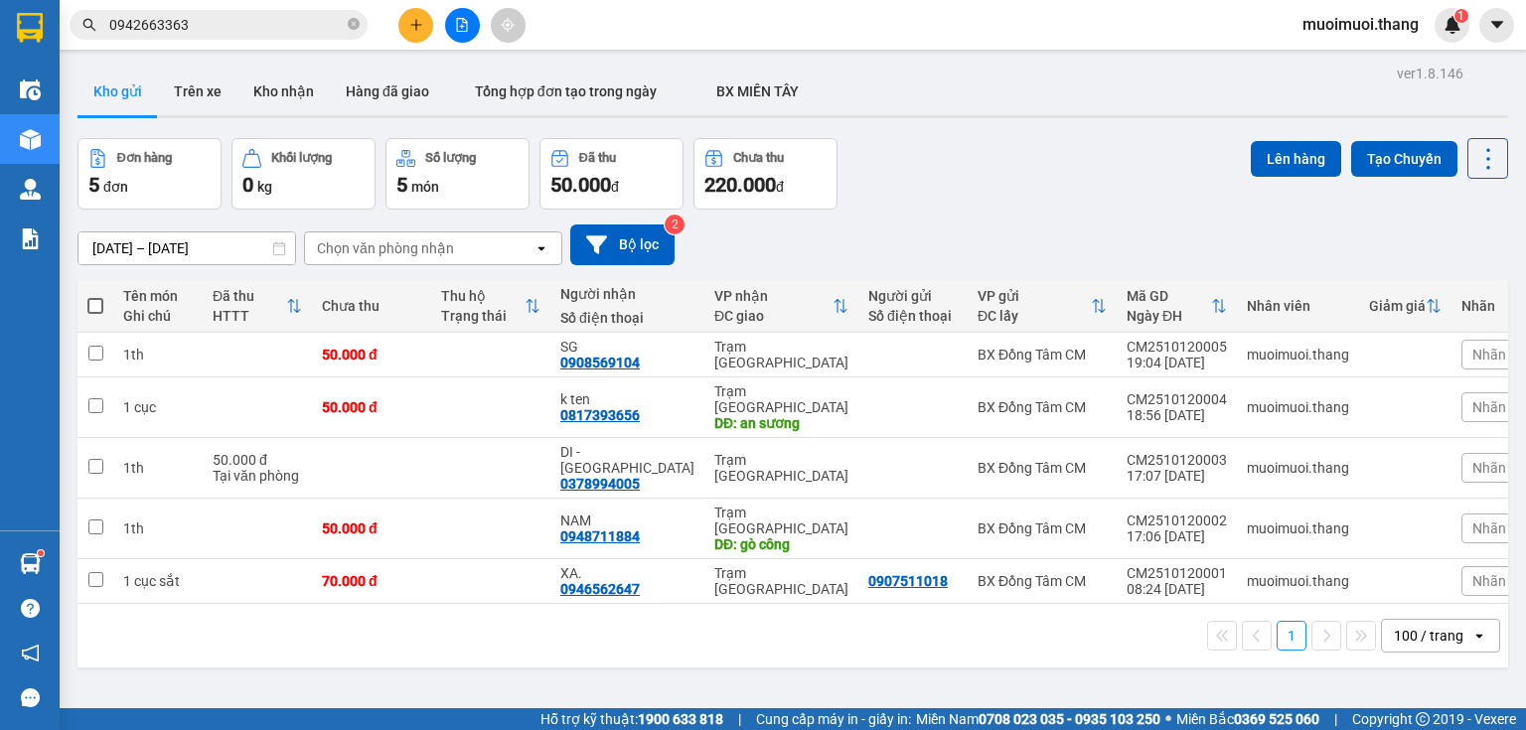
click at [456, 33] on button at bounding box center [462, 25] width 35 height 35
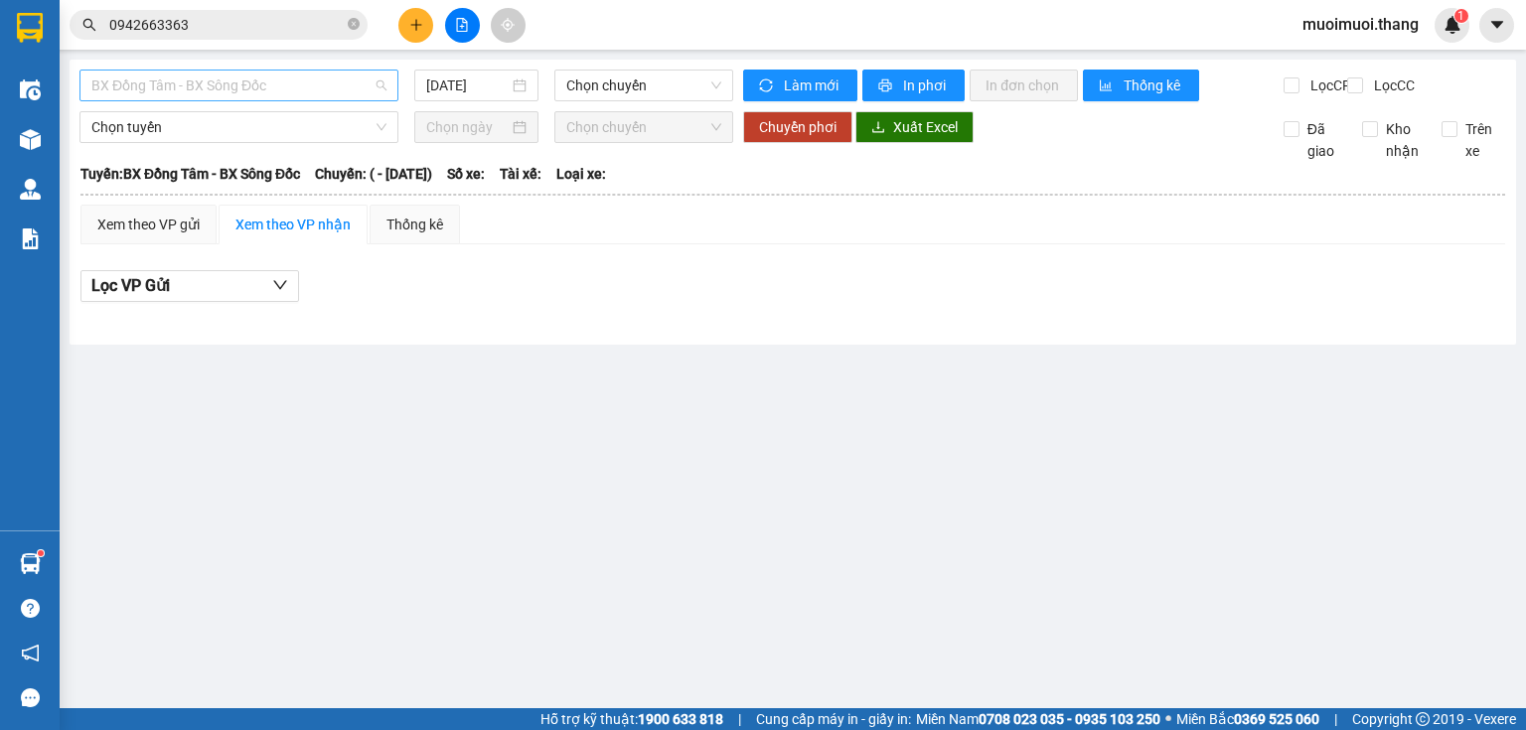
click at [226, 83] on span "BX Đồng Tâm - BX Sông Đốc" at bounding box center [238, 86] width 295 height 30
click at [256, 86] on span "BX Đồng Tâm - BX Sông Đốc" at bounding box center [238, 86] width 295 height 30
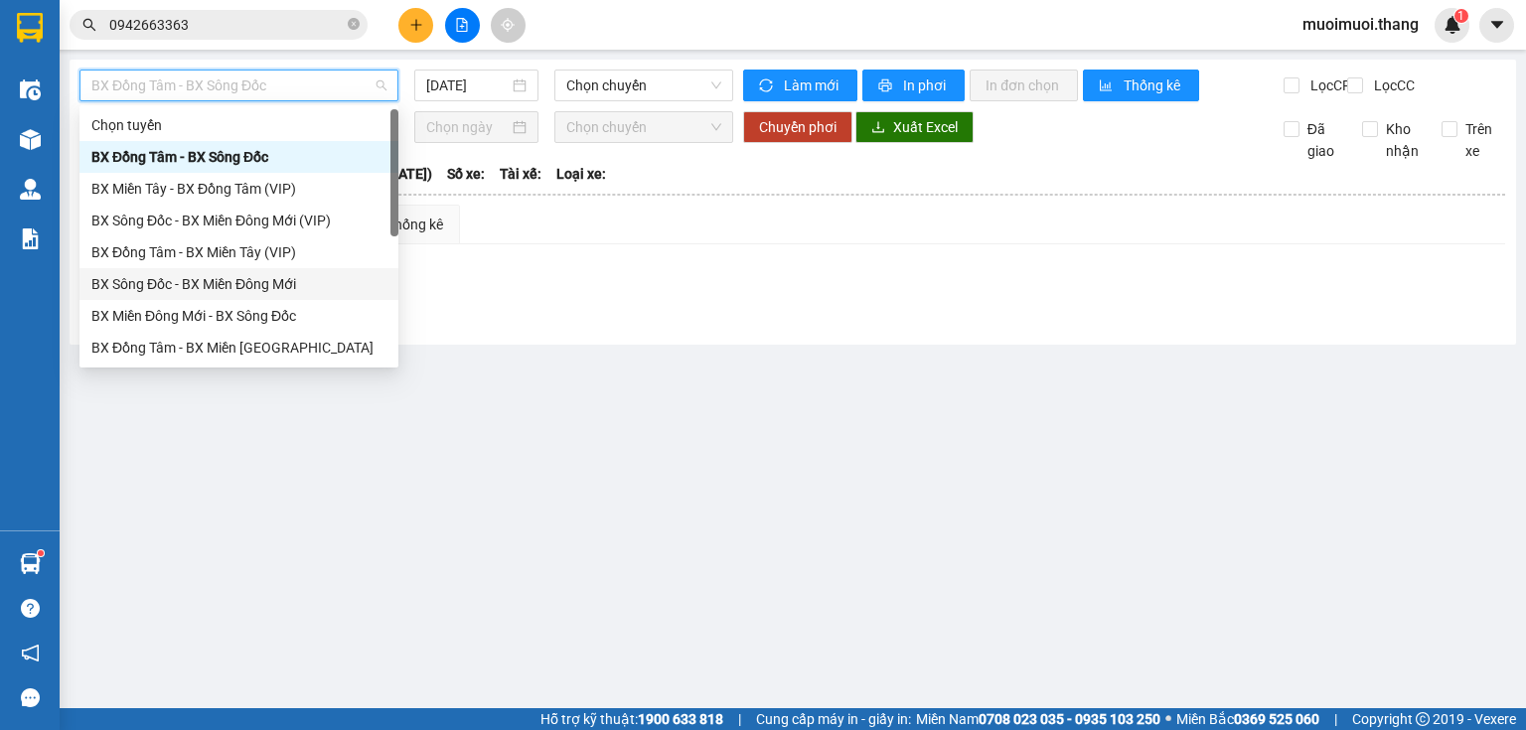
click at [218, 285] on div "BX Sông Đốc - BX Miền Đông Mới" at bounding box center [238, 284] width 295 height 22
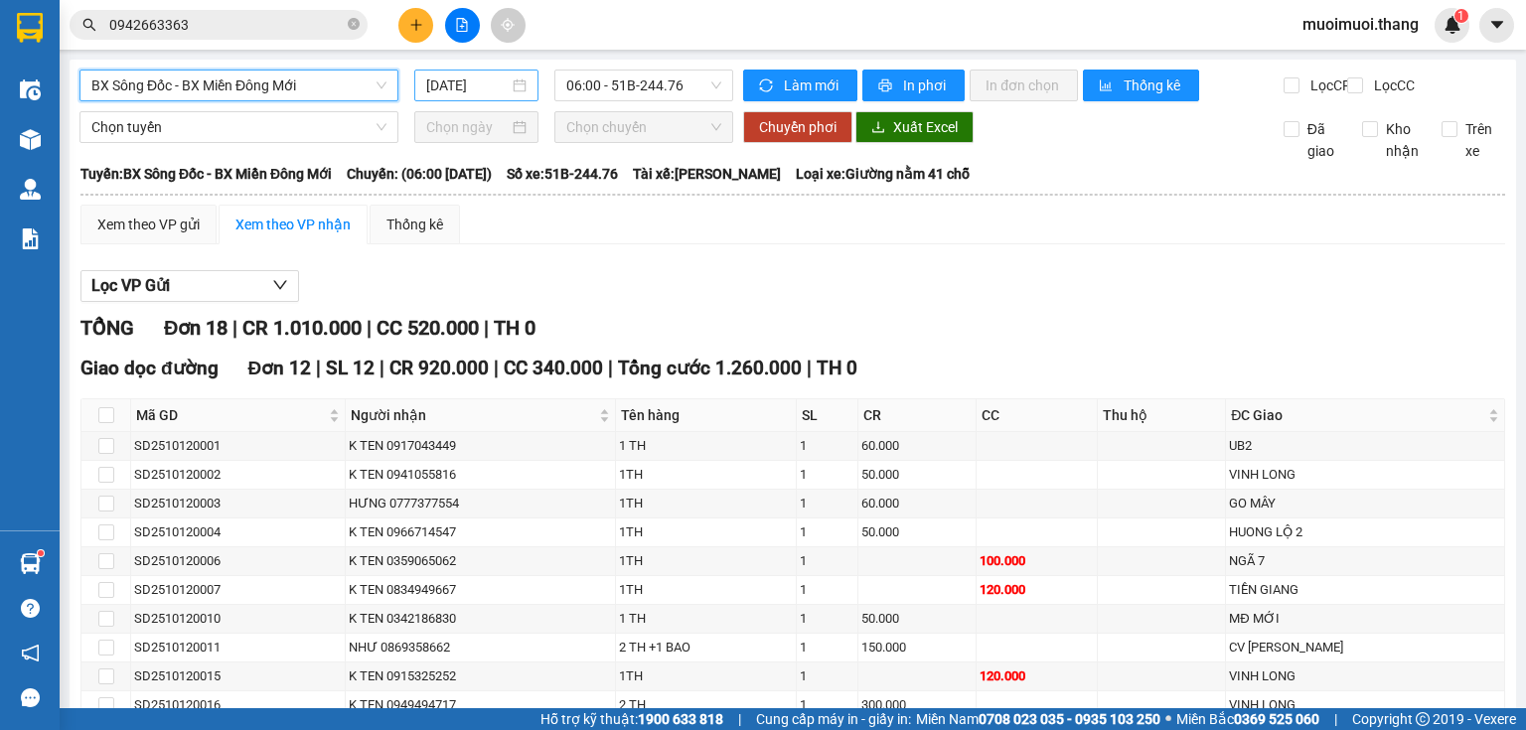
click at [444, 95] on div "12/10/2025" at bounding box center [475, 86] width 123 height 32
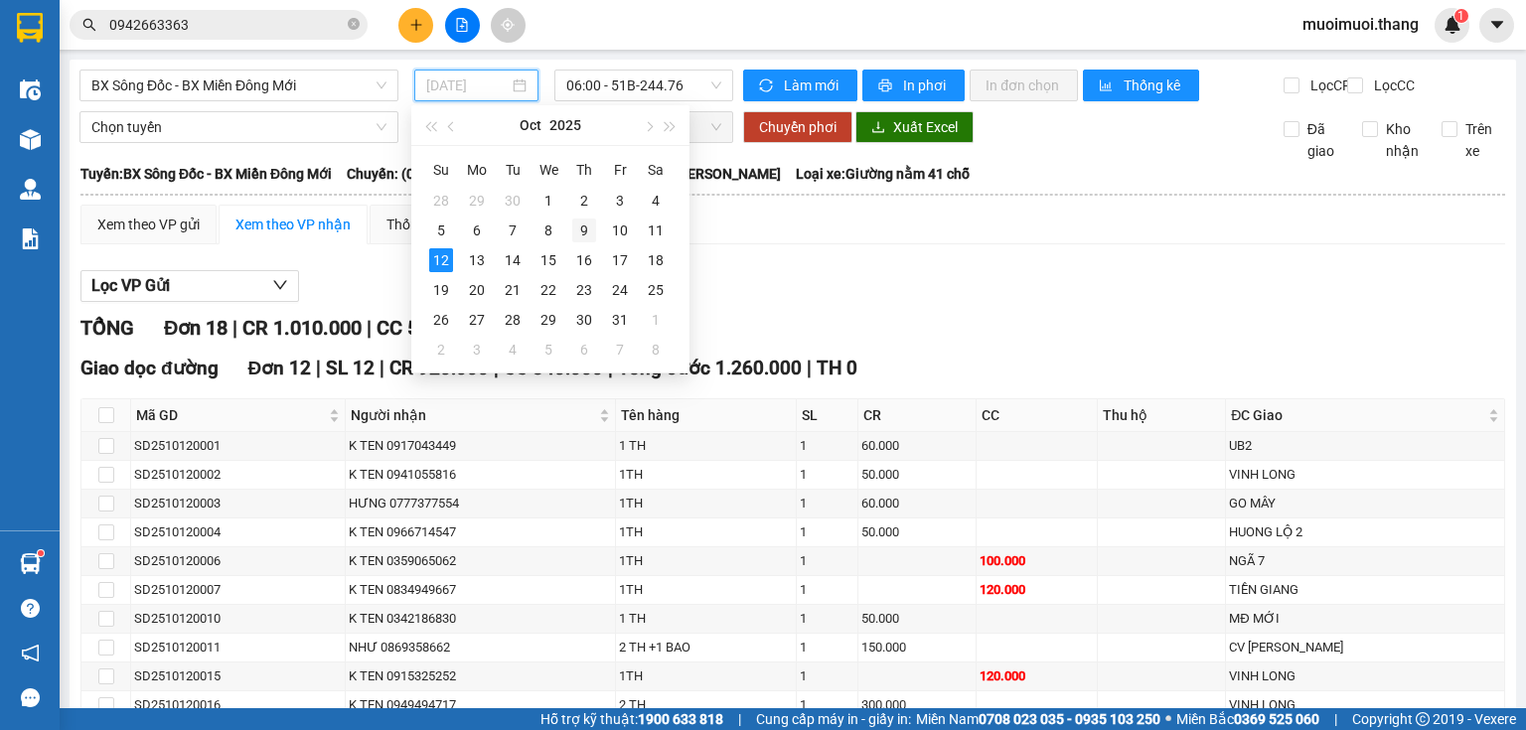
click at [582, 227] on div "9" at bounding box center [584, 231] width 24 height 24
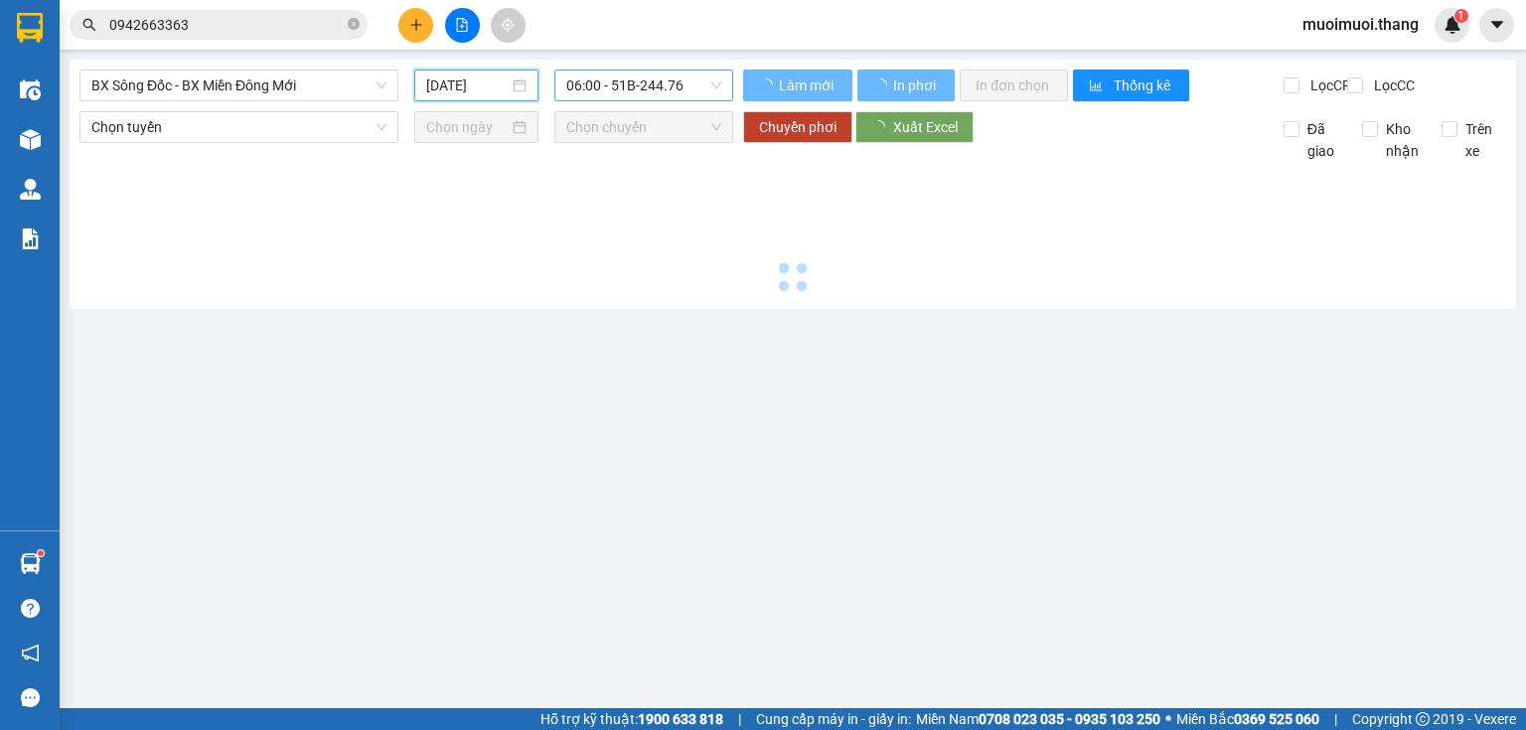
type input "09/10/2025"
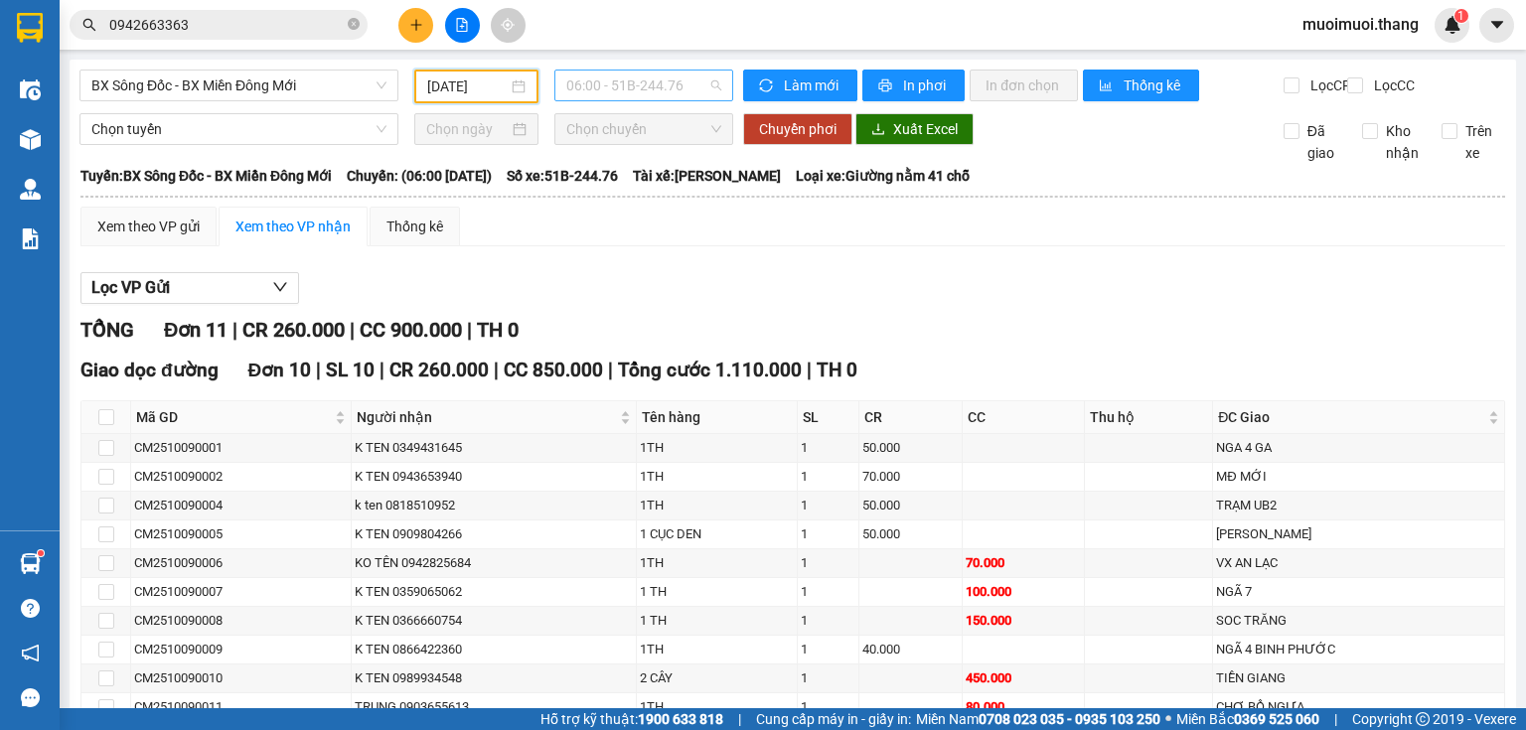
click at [616, 87] on span "06:00 - 51B-244.76" at bounding box center [644, 86] width 156 height 30
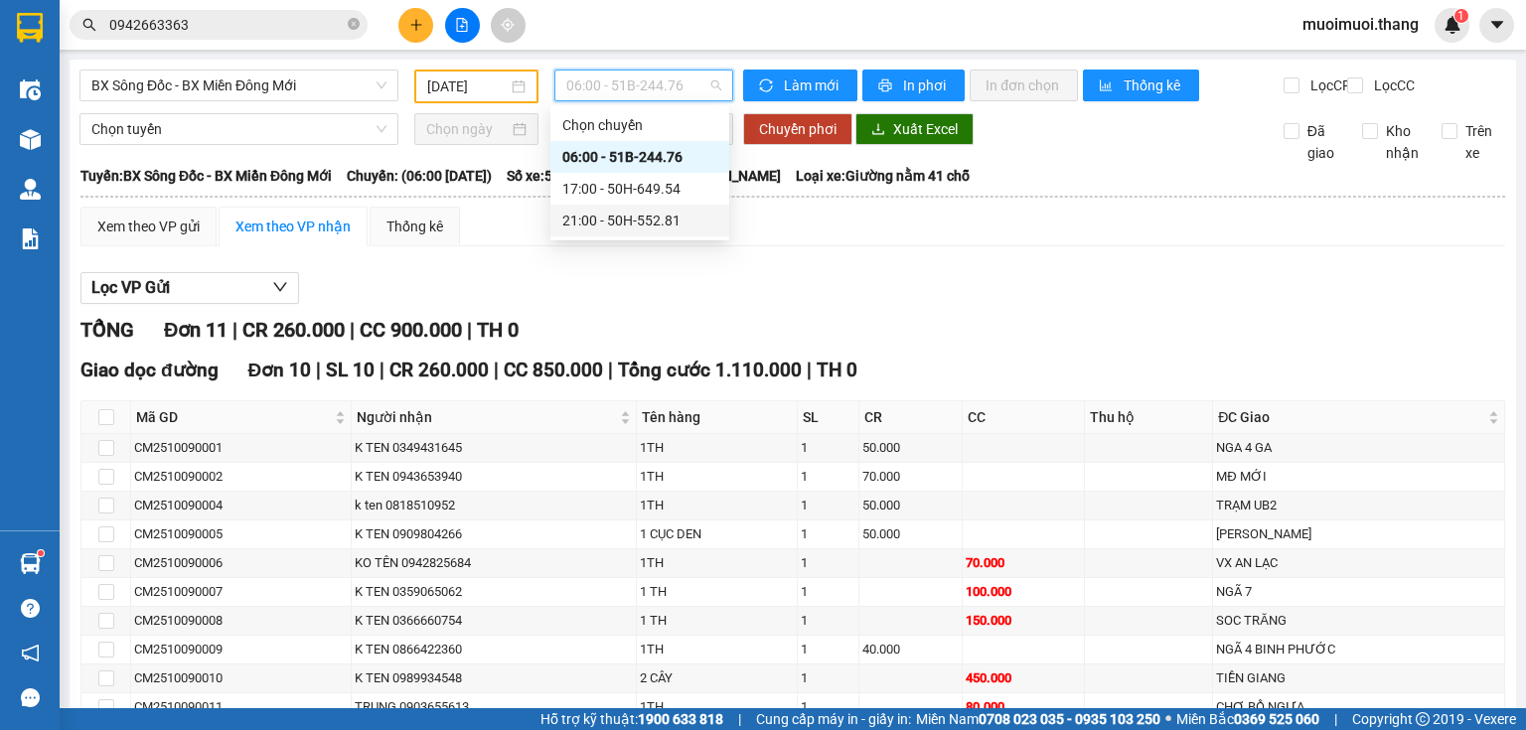
click at [616, 218] on div "21:00 - 50H-552.81" at bounding box center [639, 221] width 155 height 22
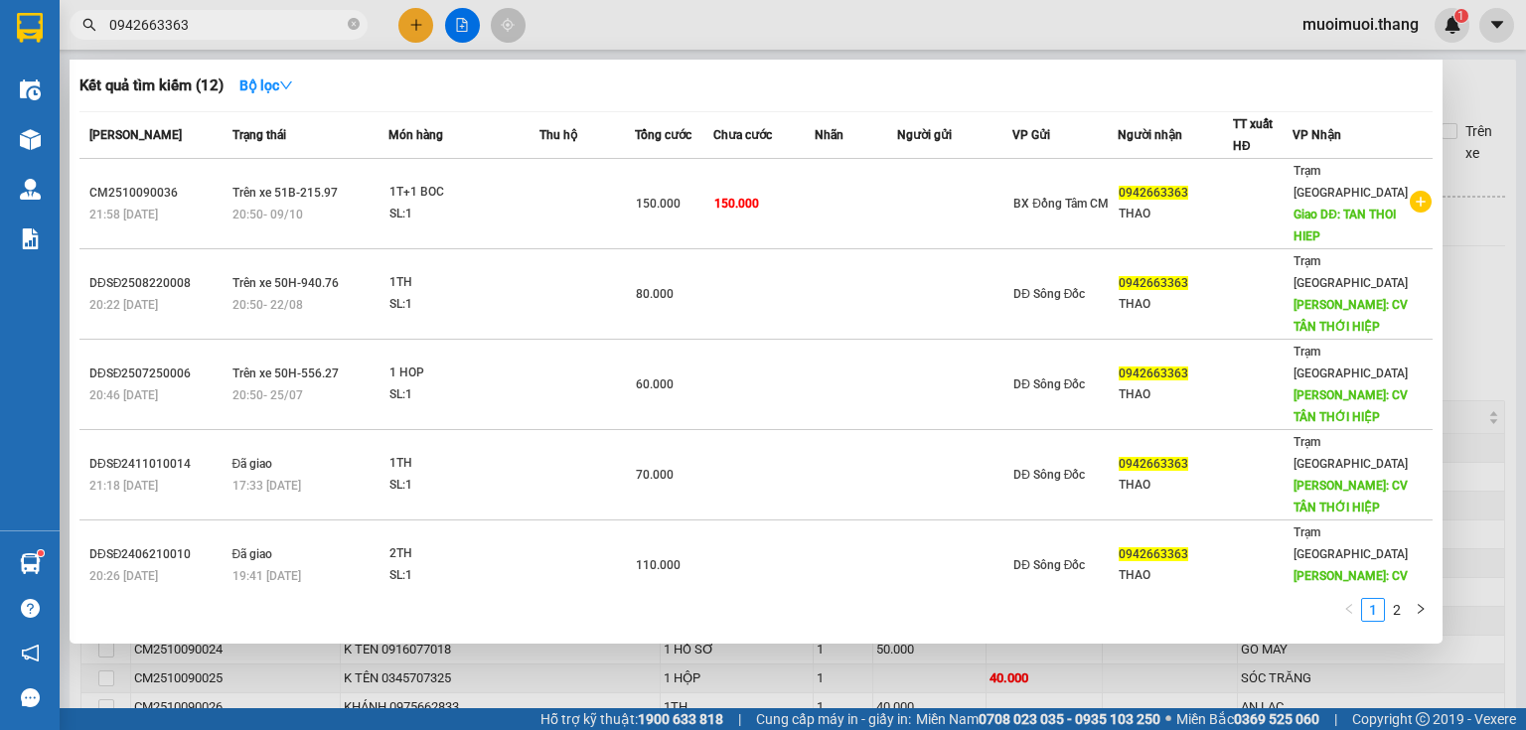
click at [204, 24] on input "0942663363" at bounding box center [226, 25] width 235 height 22
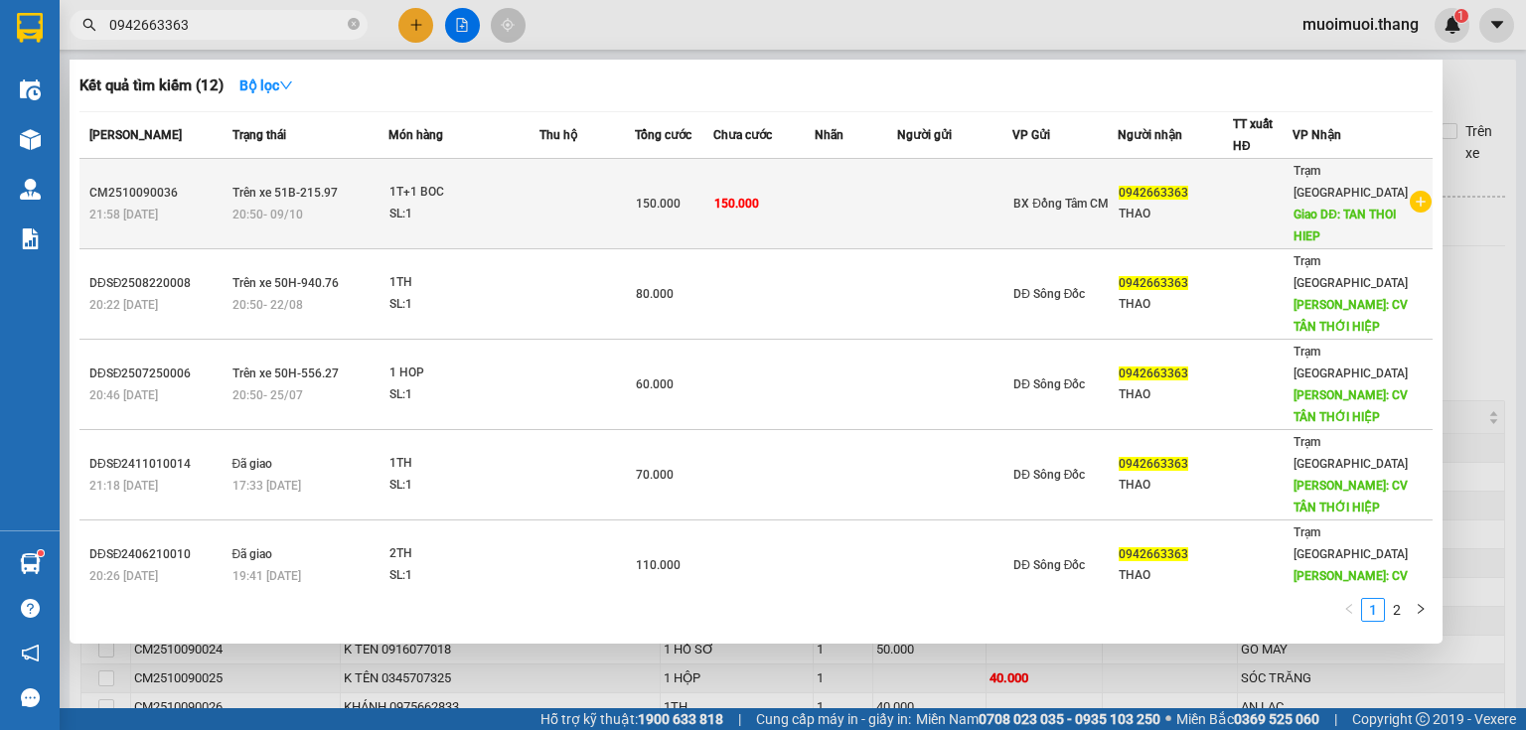
click at [457, 182] on div "1T+1 BOC" at bounding box center [464, 193] width 149 height 22
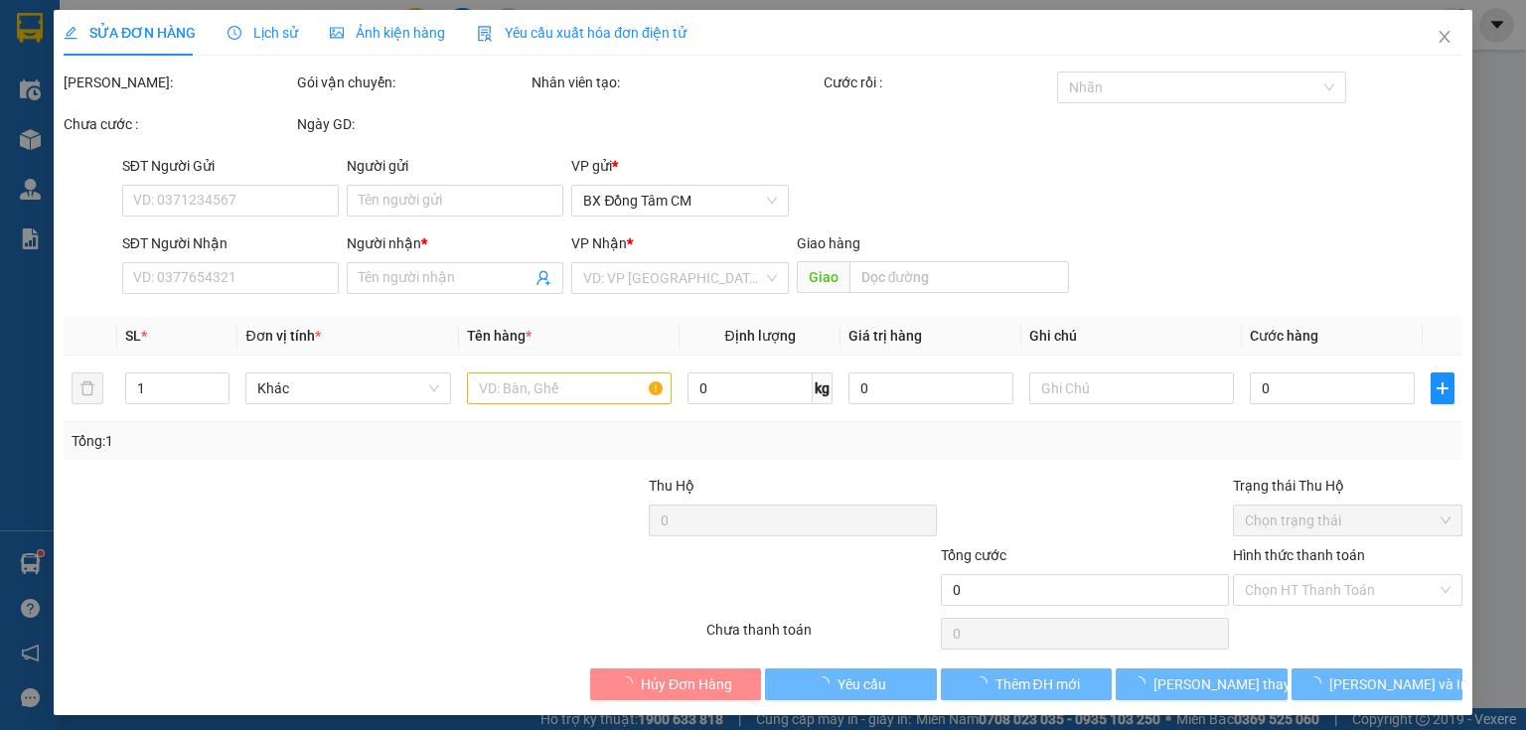
type input "0942663363"
type input "THAO"
type input "TAN THOI HIEP"
type input "150.000"
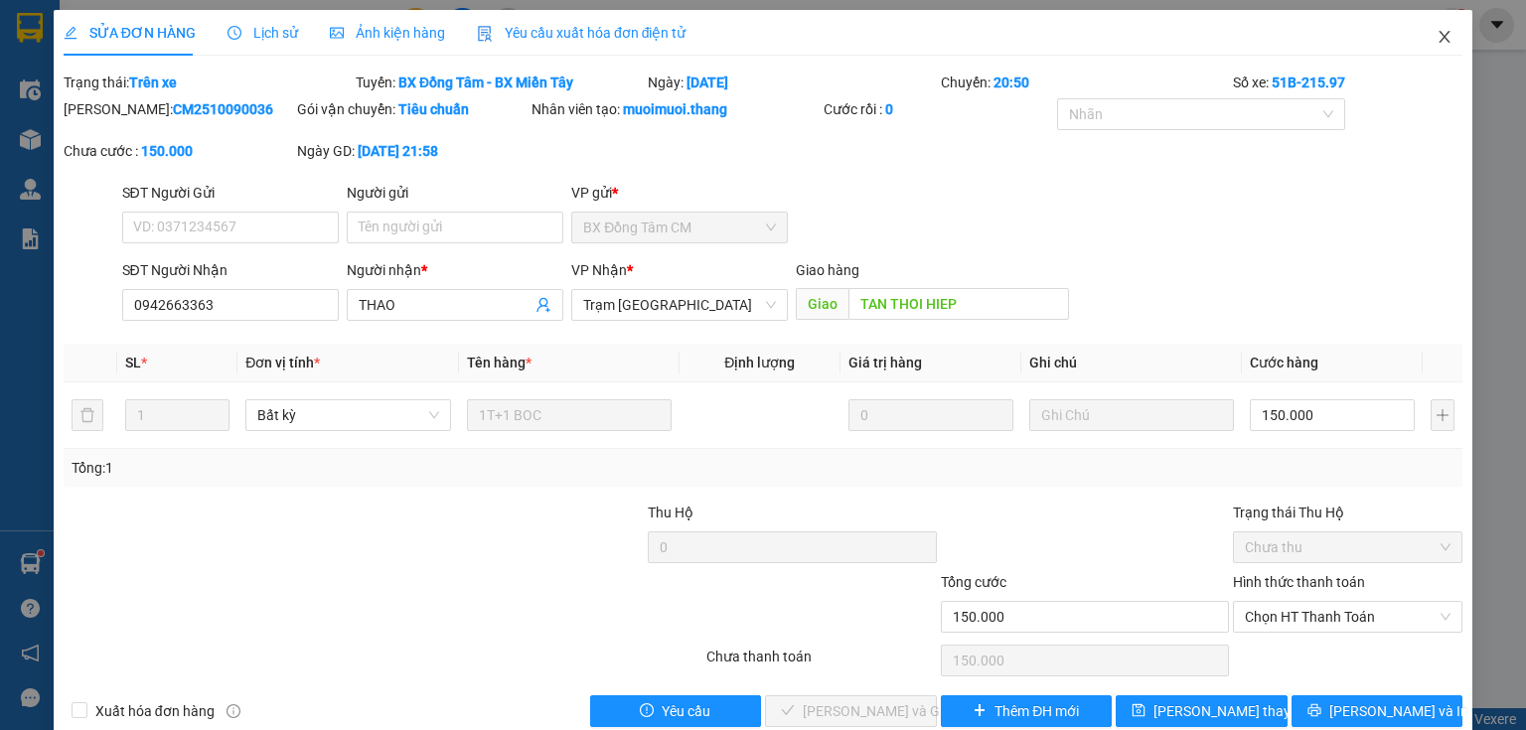
click at [1437, 39] on icon "close" at bounding box center [1445, 37] width 16 height 16
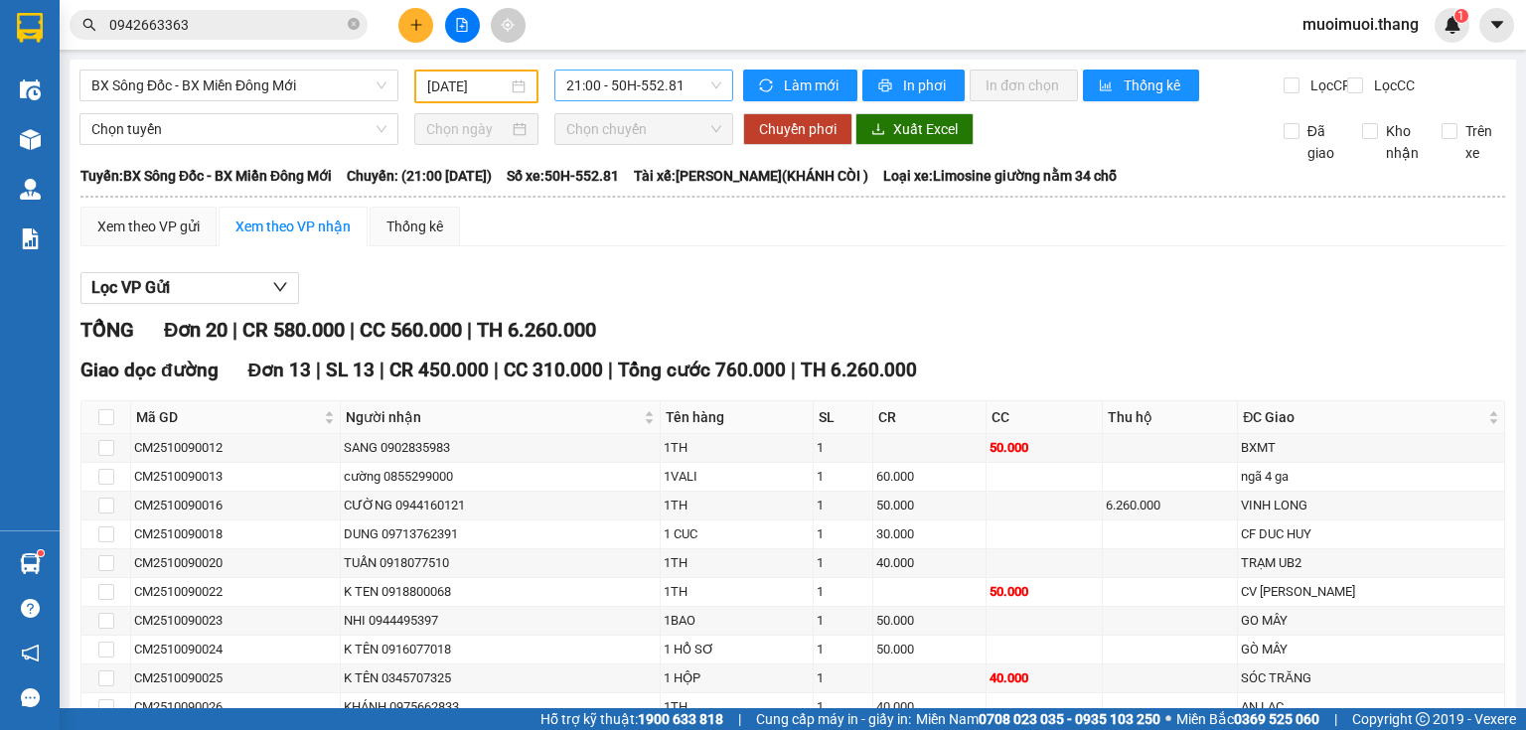
click at [568, 79] on span "21:00 - 50H-552.81" at bounding box center [644, 86] width 156 height 30
click at [619, 92] on span "21:00 - 50H-552.81" at bounding box center [644, 86] width 156 height 30
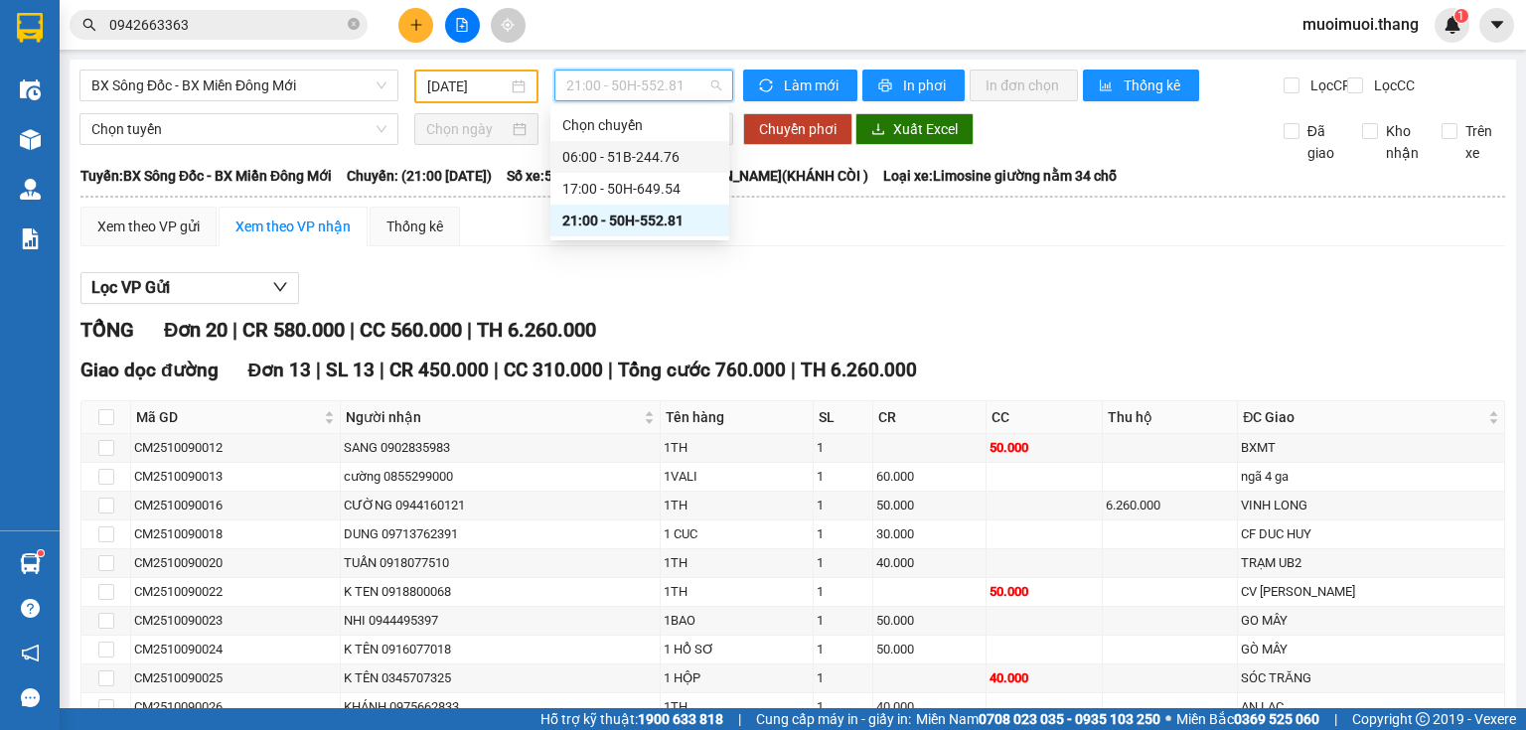
click at [652, 144] on div "06:00 - 51B-244.76" at bounding box center [640, 157] width 179 height 32
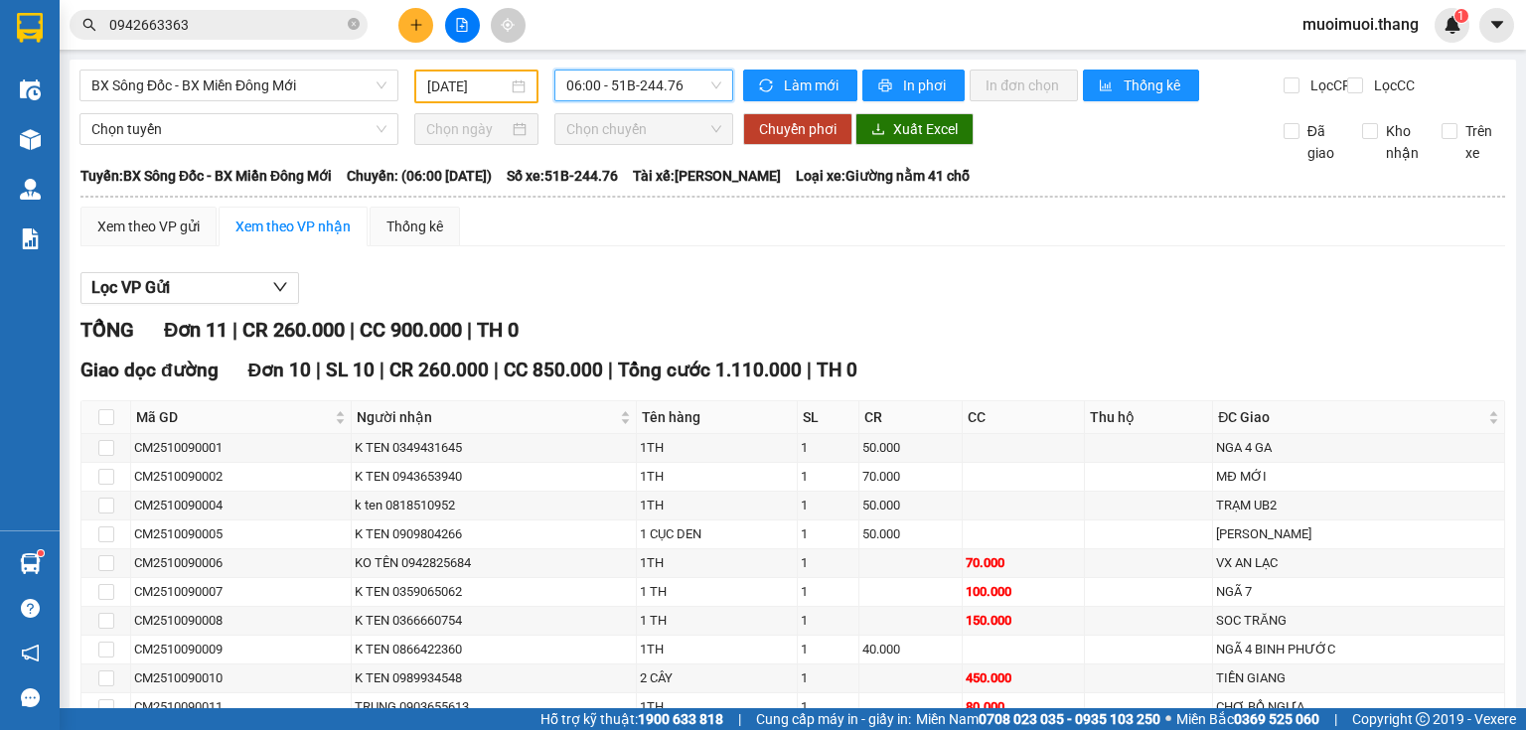
click at [473, 99] on div "09/10/2025" at bounding box center [475, 87] width 123 height 34
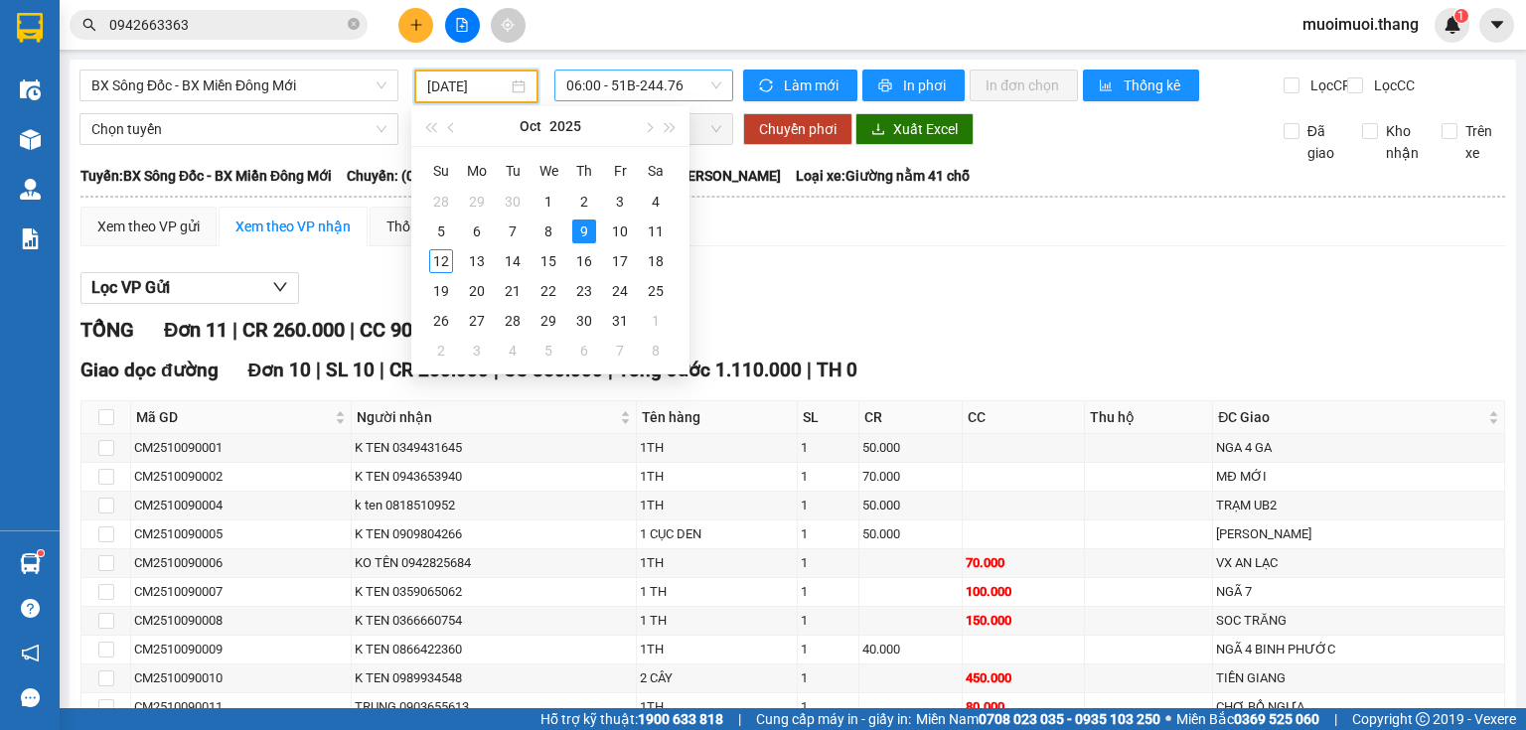
click at [566, 86] on span "06:00 - 51B-244.76" at bounding box center [644, 86] width 156 height 30
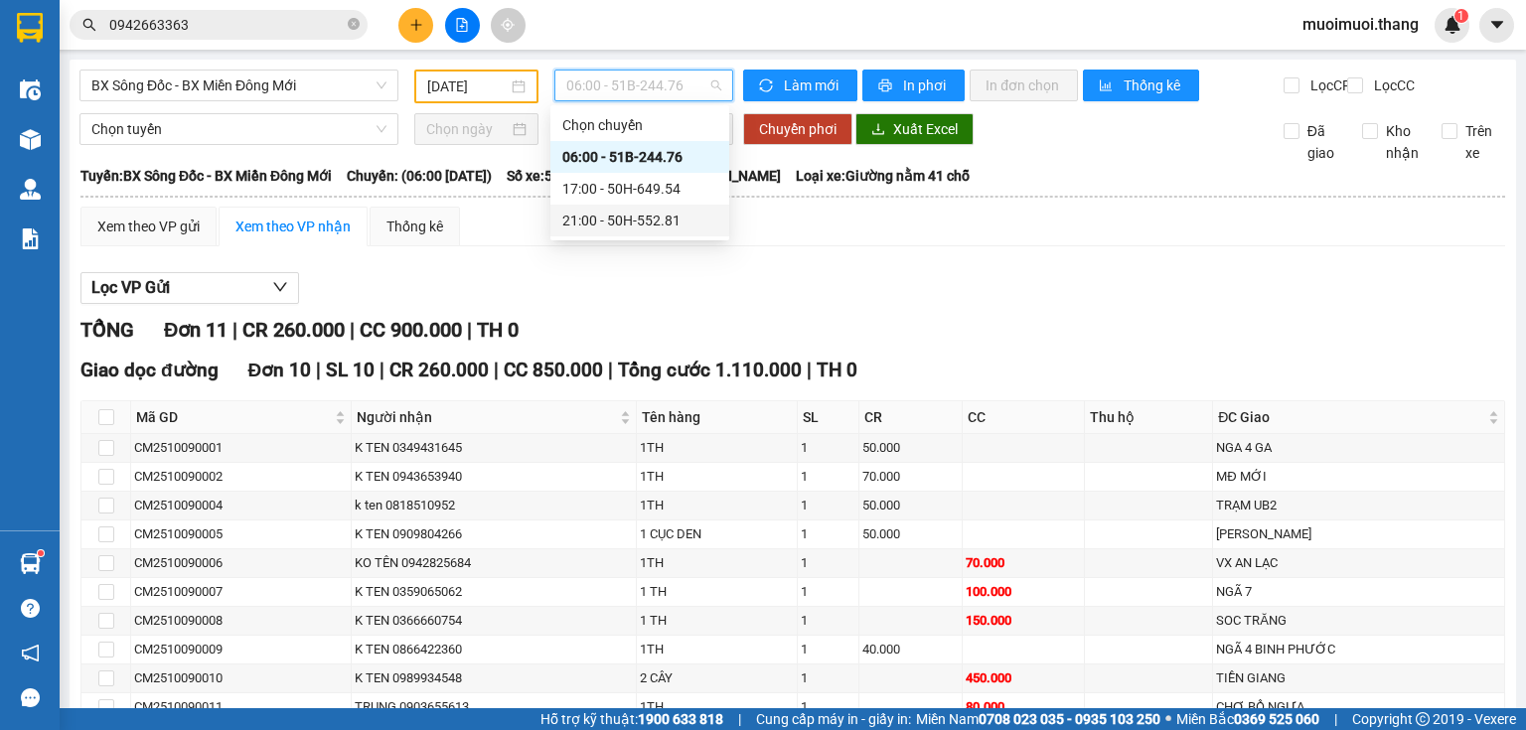
click at [606, 223] on div "21:00 - 50H-552.81" at bounding box center [639, 221] width 155 height 22
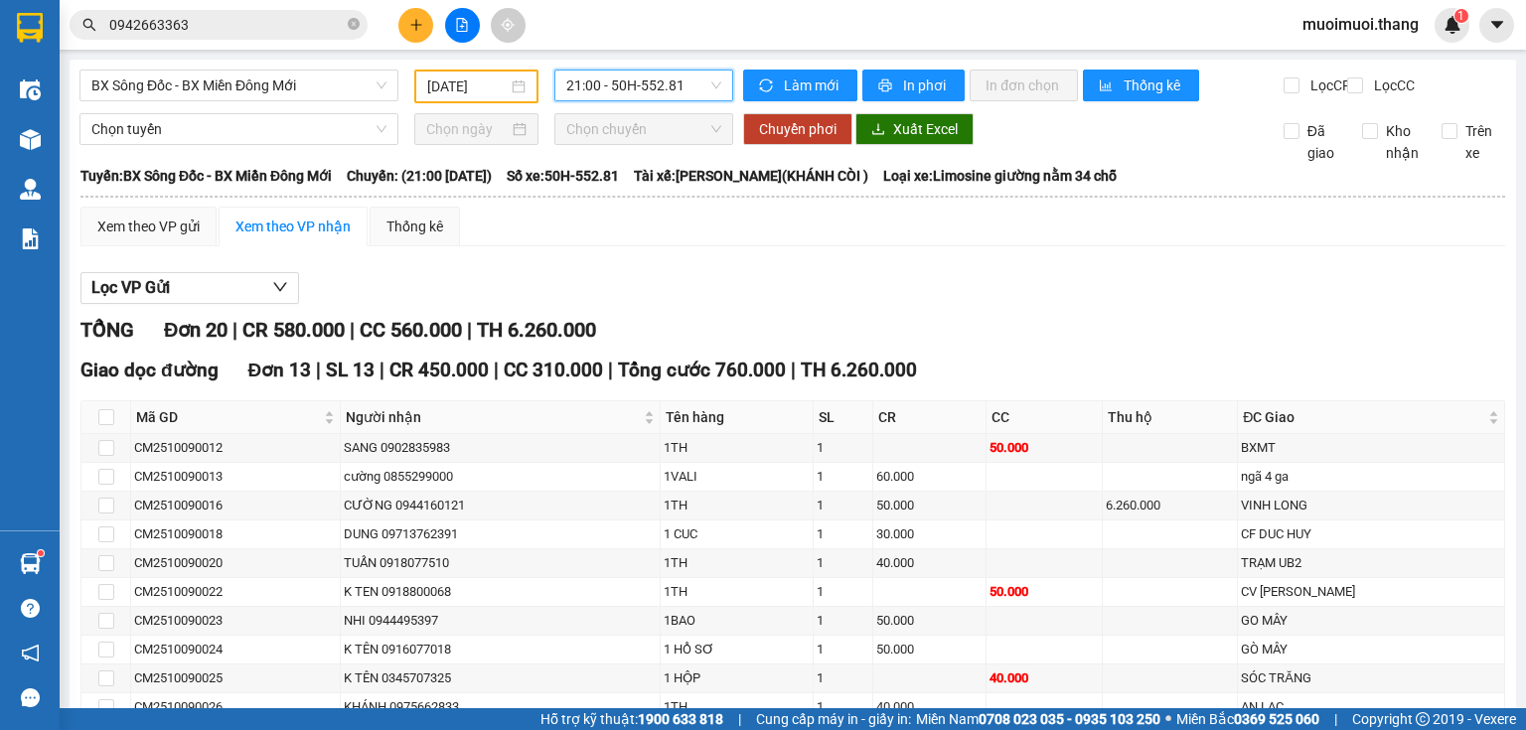
click at [566, 89] on span "21:00 - 50H-552.81" at bounding box center [644, 86] width 156 height 30
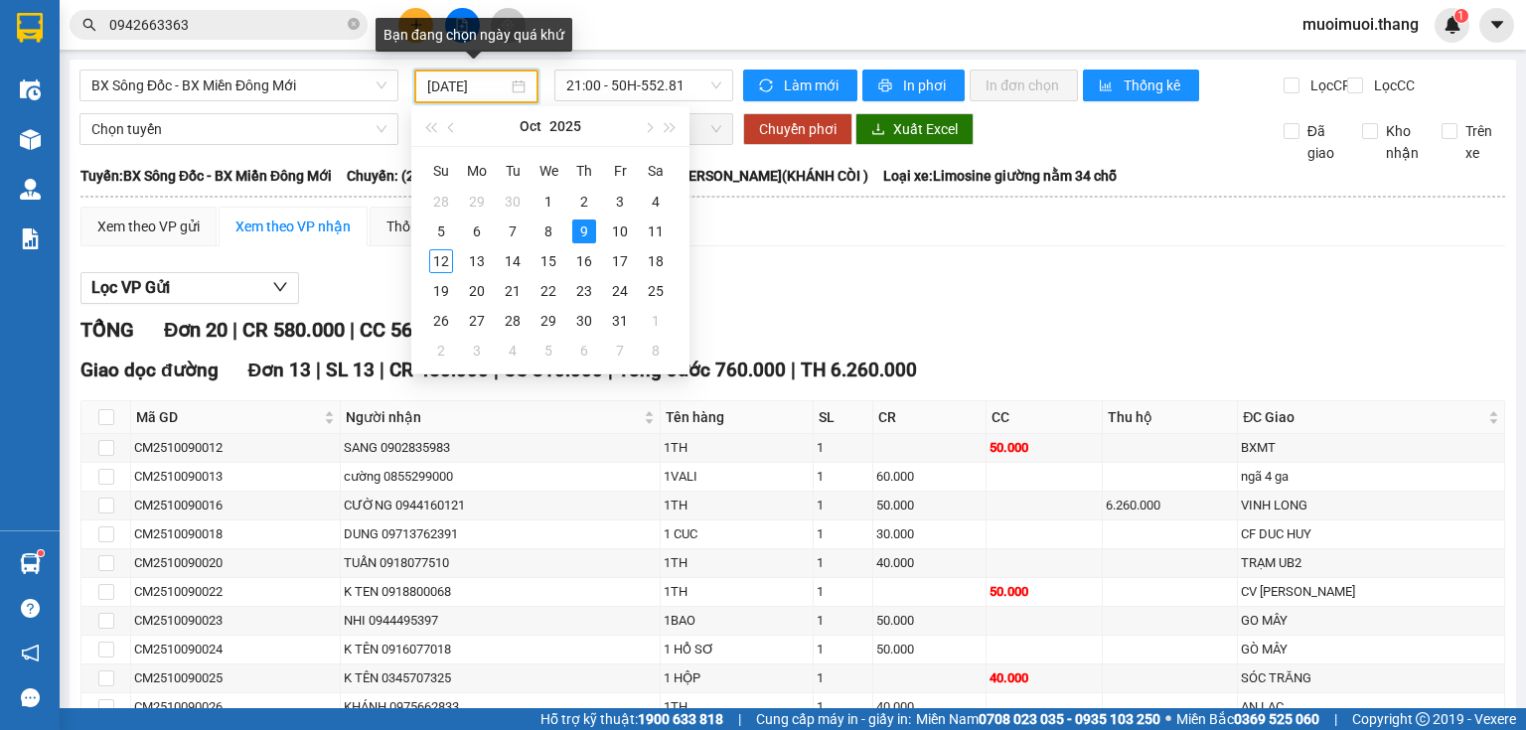
click at [459, 77] on input "09/10/2025" at bounding box center [466, 87] width 79 height 22
click at [310, 95] on span "BX Sông Đốc - BX Miền Đông Mới" at bounding box center [238, 86] width 295 height 30
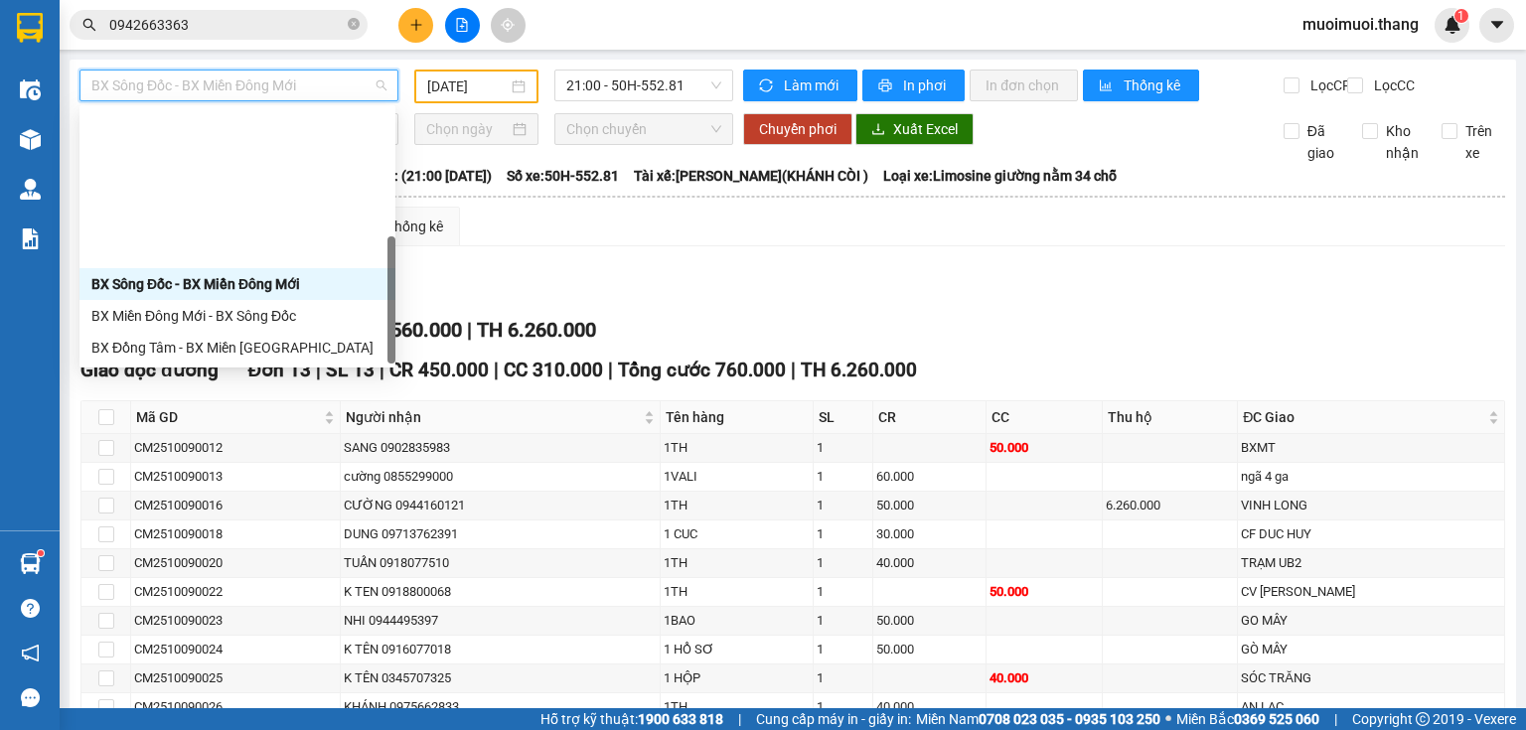
scroll to position [191, 0]
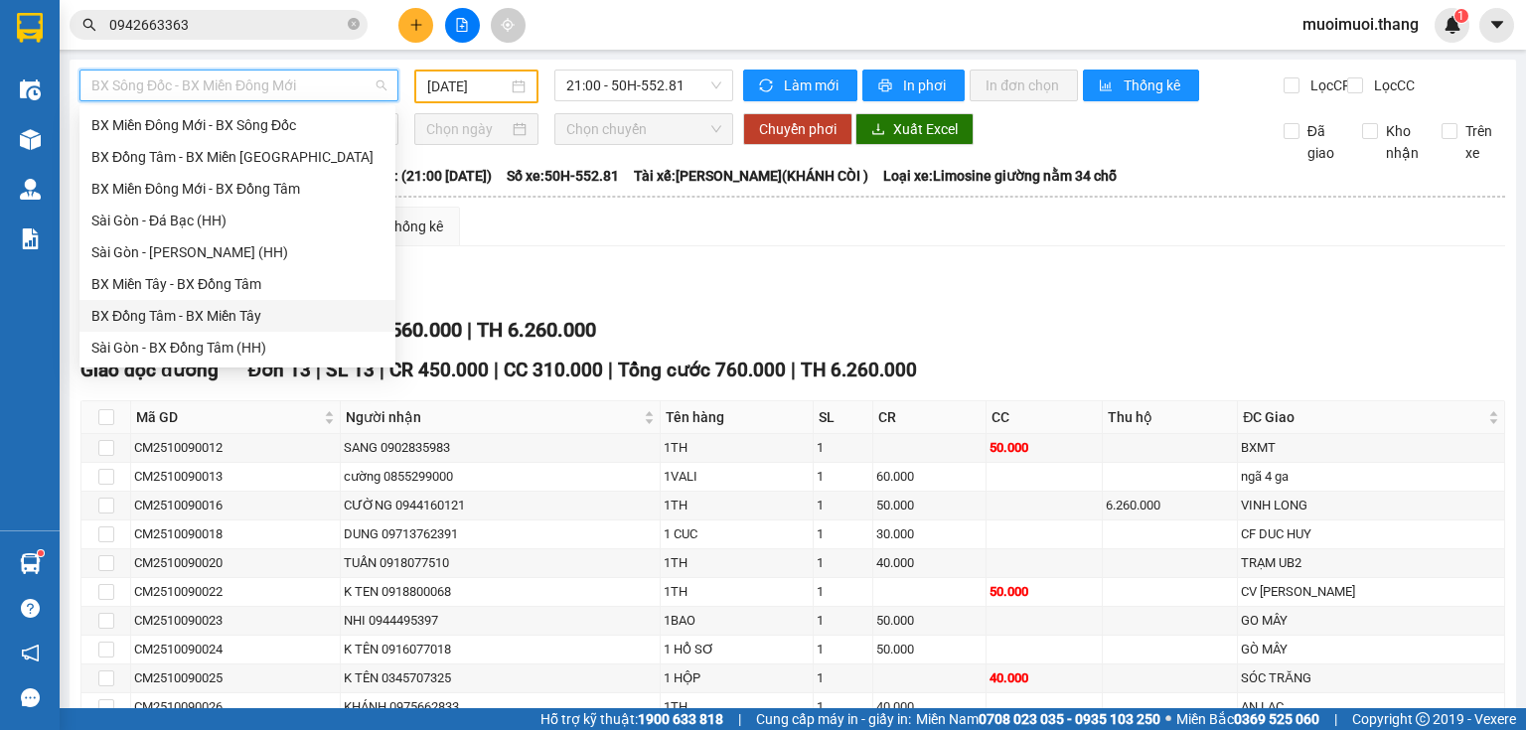
click at [195, 314] on div "BX Đồng Tâm - BX Miền Tây" at bounding box center [237, 316] width 292 height 22
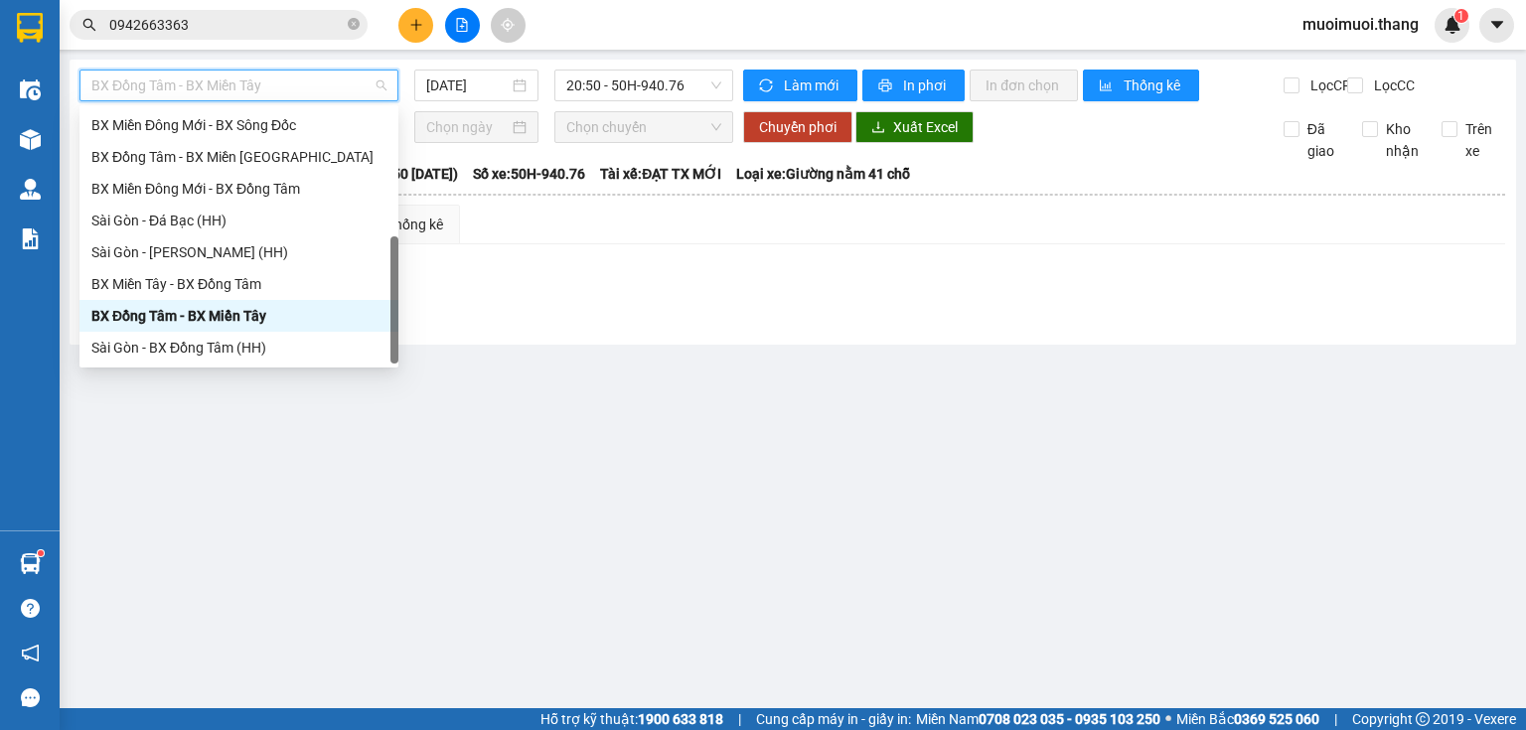
click at [213, 79] on span "BX Đồng Tâm - BX Miền Tây" at bounding box center [238, 86] width 295 height 30
click at [453, 83] on input "12/10/2025" at bounding box center [466, 86] width 81 height 22
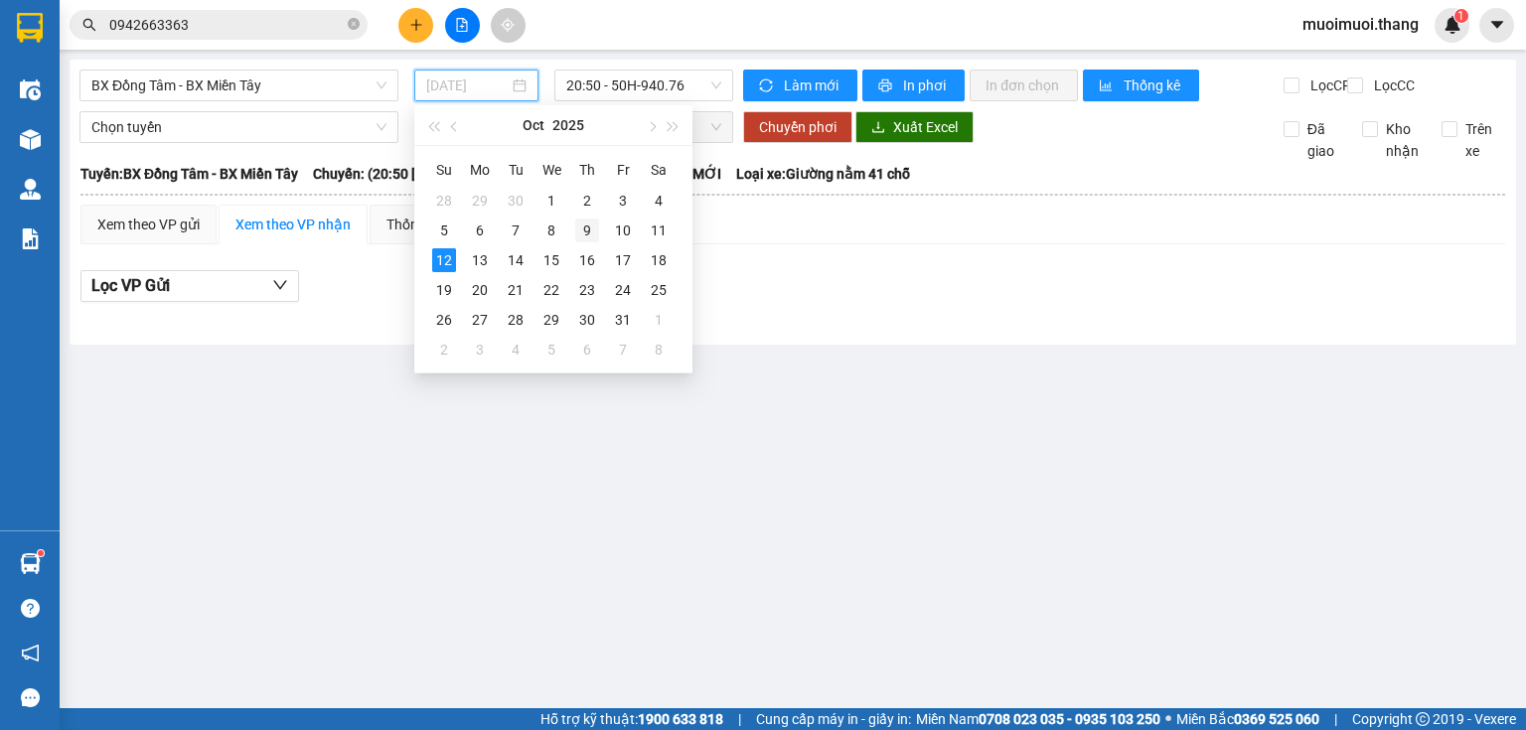
click at [591, 236] on div "9" at bounding box center [587, 231] width 24 height 24
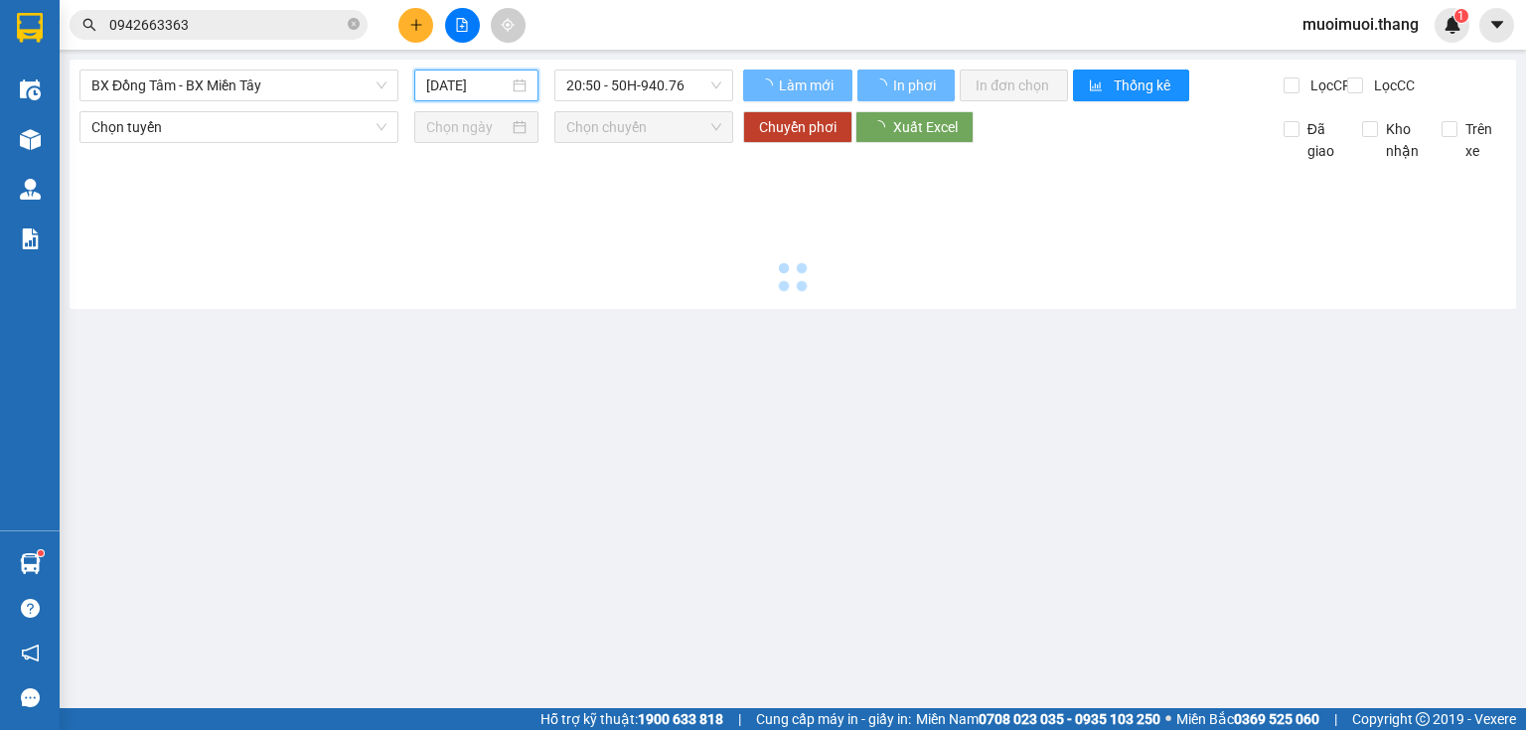
type input "09/10/2025"
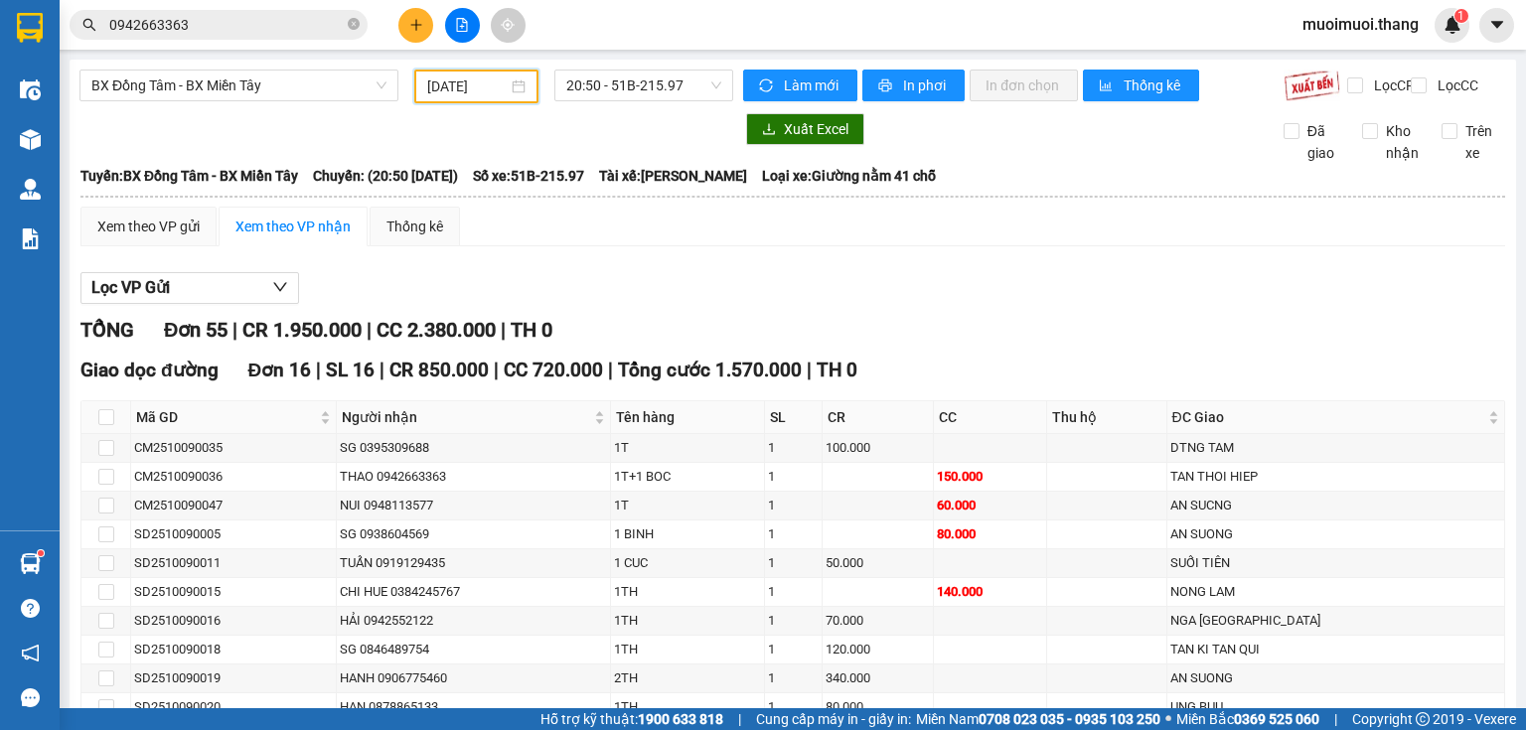
click at [473, 84] on input "09/10/2025" at bounding box center [466, 87] width 79 height 22
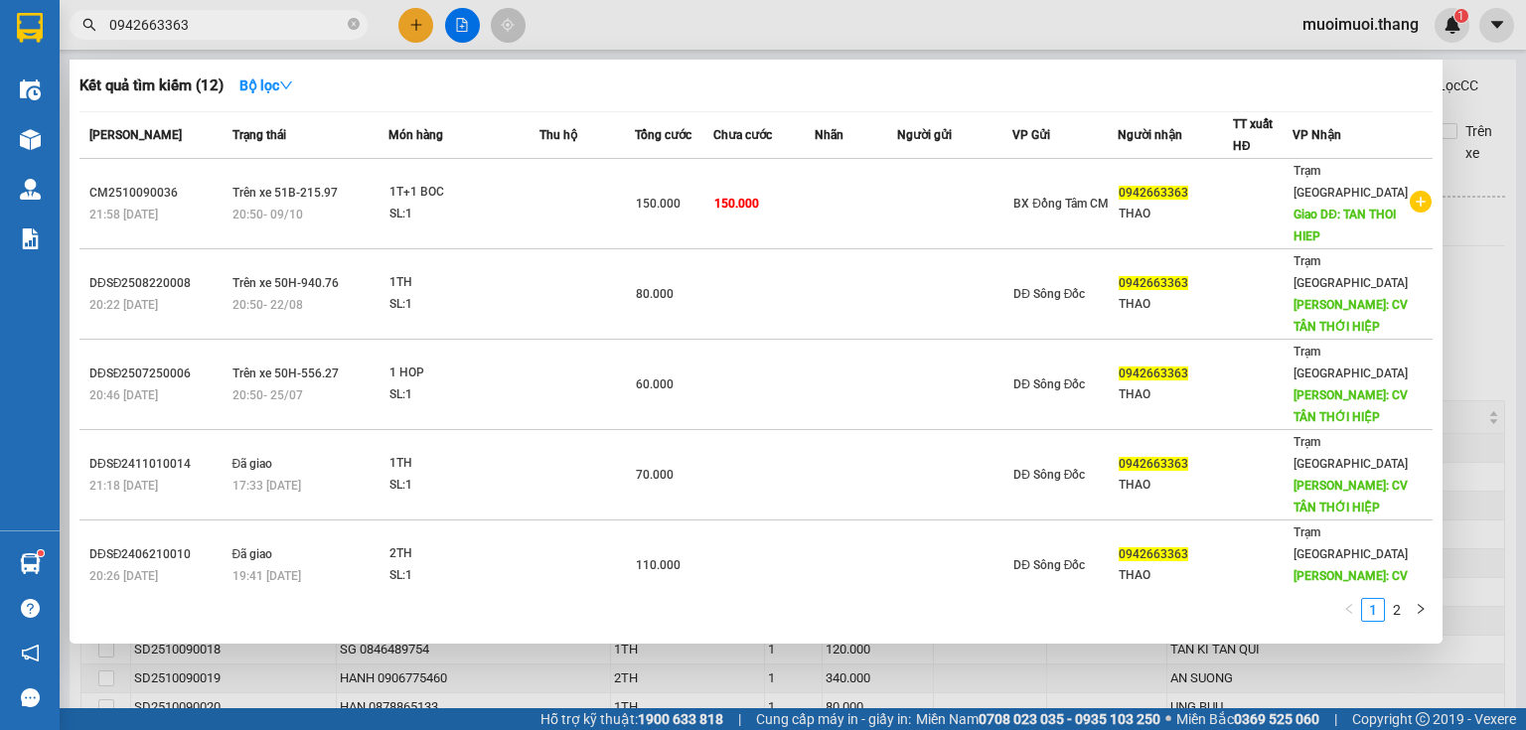
click at [198, 31] on input "0942663363" at bounding box center [226, 25] width 235 height 22
click at [601, 674] on div at bounding box center [763, 365] width 1526 height 730
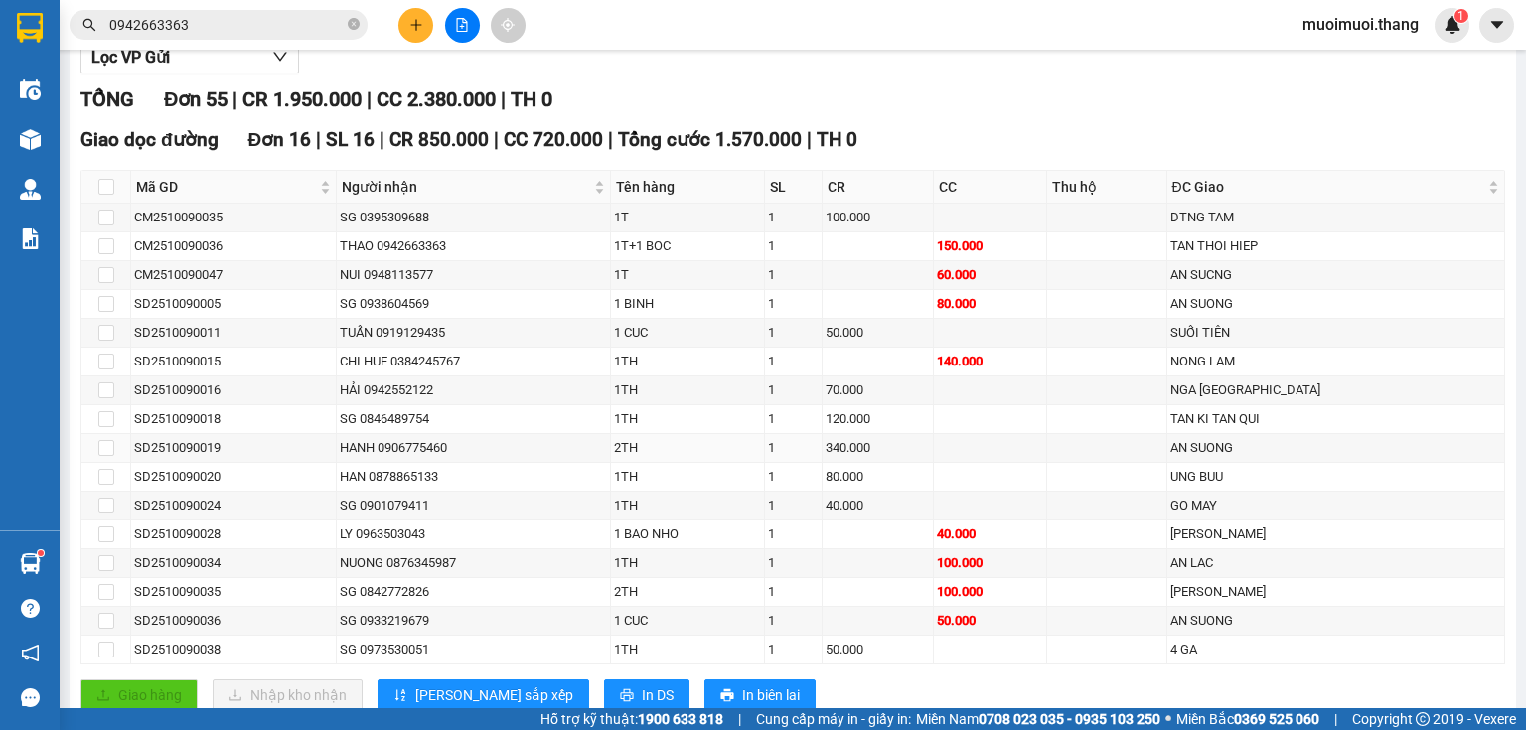
scroll to position [134, 0]
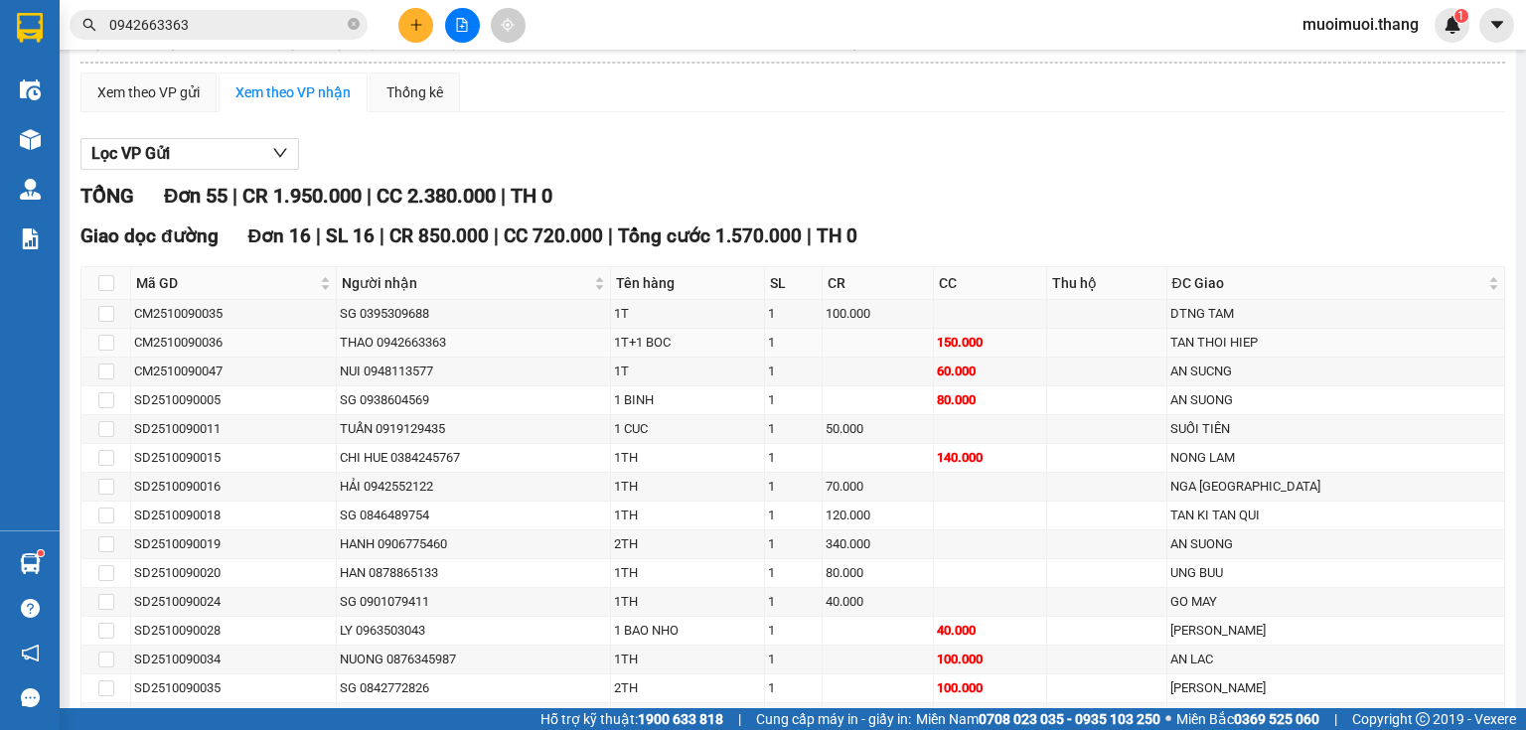
click at [274, 353] on div "CM2510090036" at bounding box center [233, 343] width 199 height 20
drag, startPoint x: 279, startPoint y: 354, endPoint x: 129, endPoint y: 358, distance: 150.1
click at [129, 358] on tr "CM2510090036 THAO 0942663363 1T+1 BOC 1 150.000 TAN THOI HIEP" at bounding box center [793, 343] width 1424 height 29
copy tr "CM2510090036"
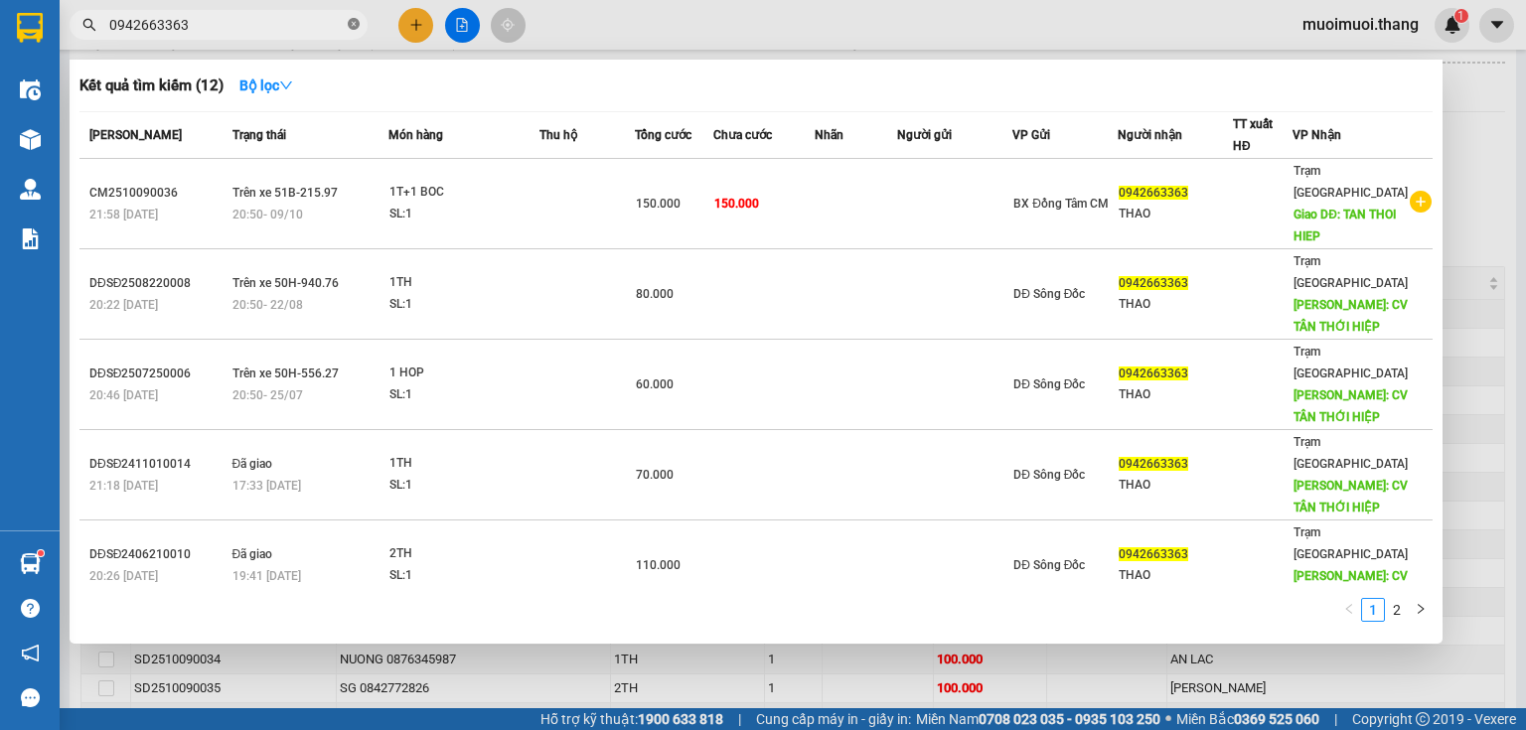
click at [358, 27] on icon "close-circle" at bounding box center [354, 24] width 12 height 12
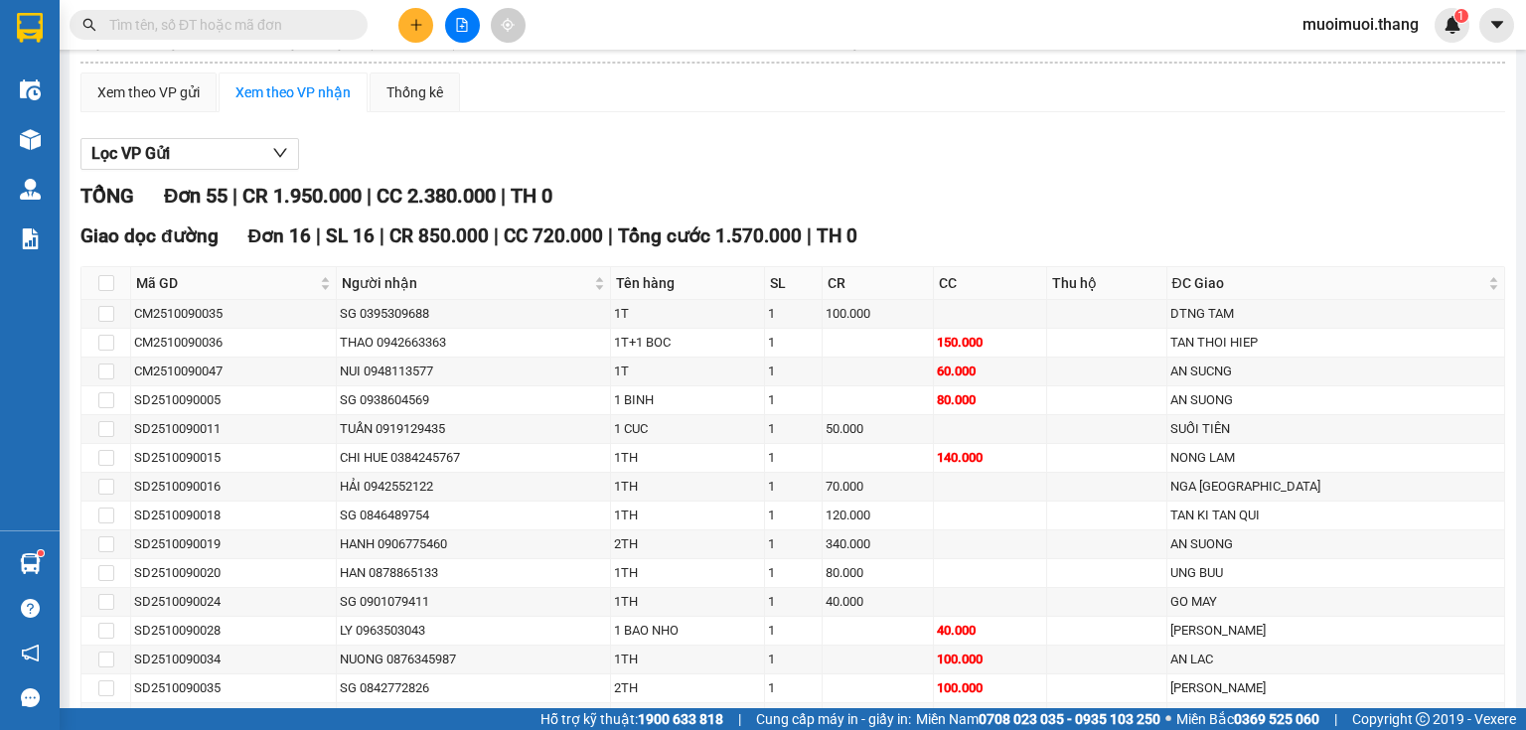
click at [136, 41] on div "Kết quả tìm kiếm ( 12 ) Bộ lọc Mã ĐH Trạng thái Món hàng Thu hộ Tổng cước Chưa …" at bounding box center [194, 25] width 388 height 35
click at [139, 30] on input "text" at bounding box center [226, 25] width 235 height 22
paste input "CM2510090036"
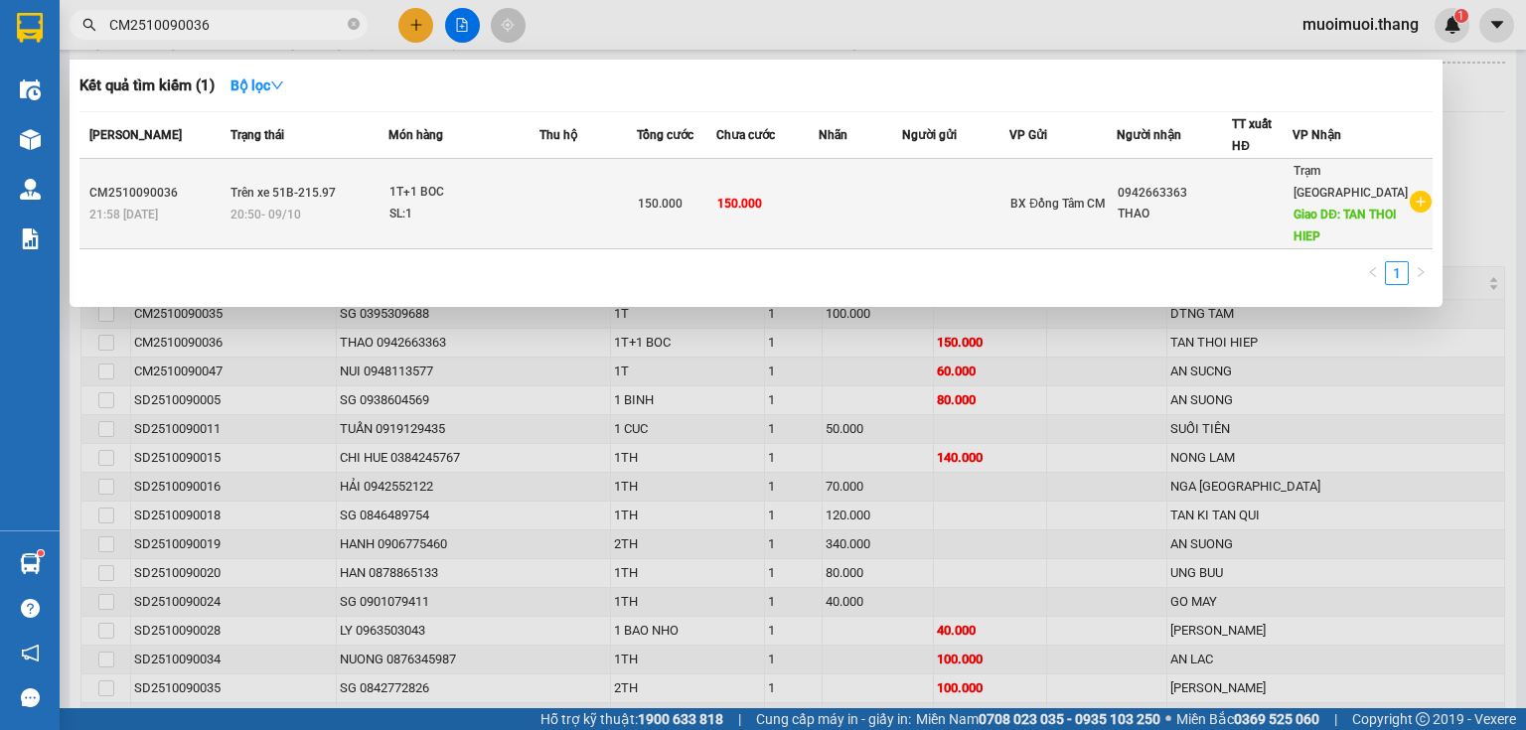
type input "CM2510090036"
click at [1010, 192] on td at bounding box center [955, 204] width 107 height 90
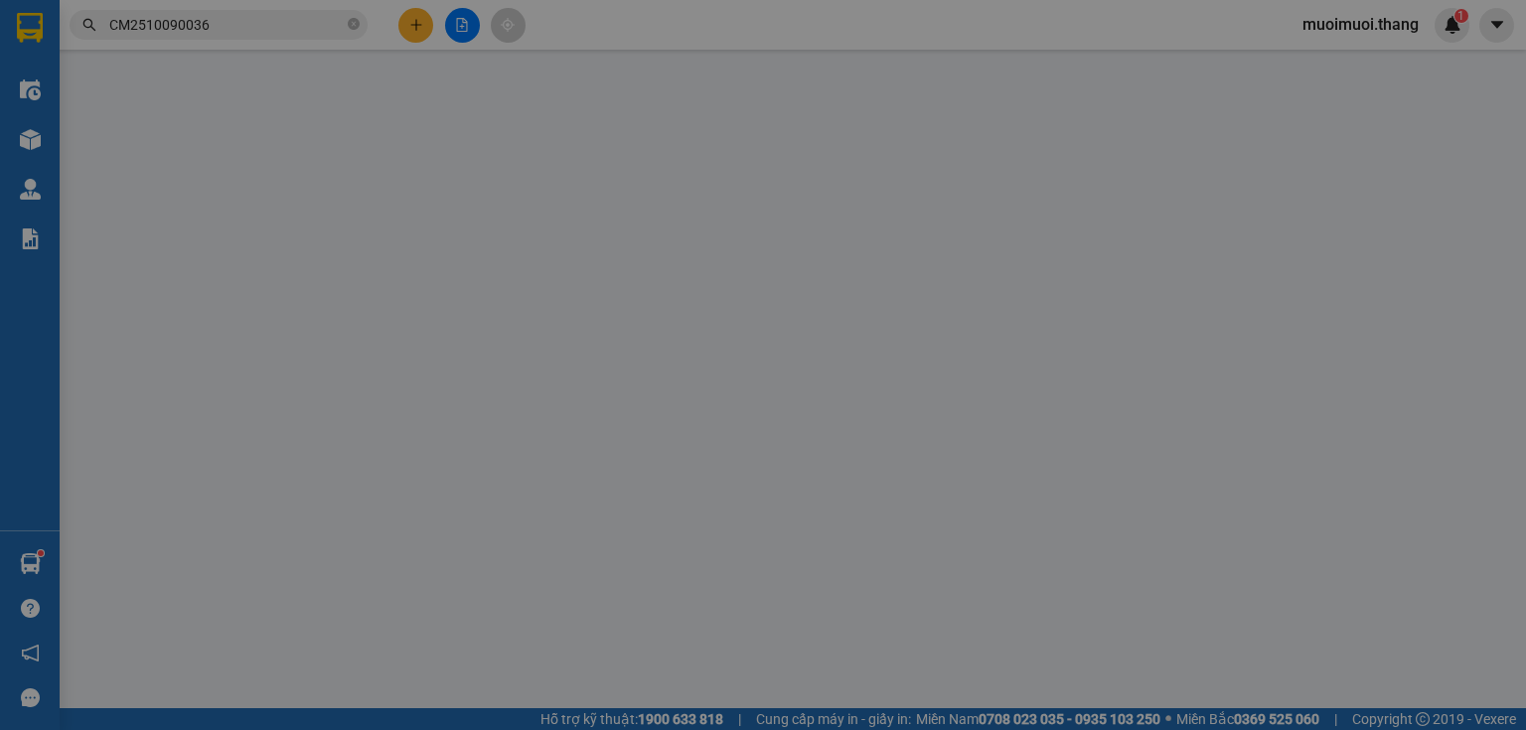
type input "0942663363"
type input "THAO"
type input "TAN THOI HIEP"
type input "150.000"
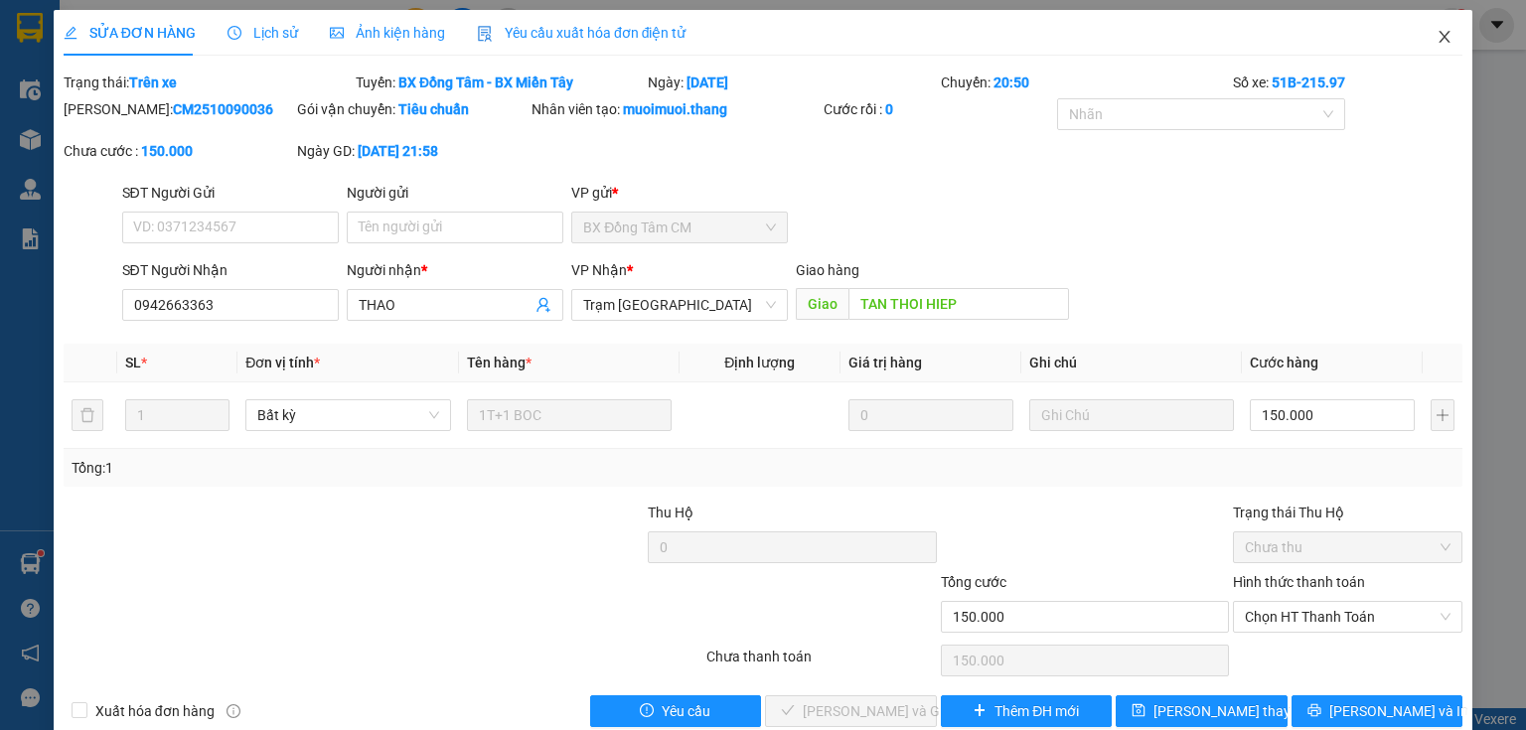
click at [1438, 40] on icon "close" at bounding box center [1445, 37] width 16 height 16
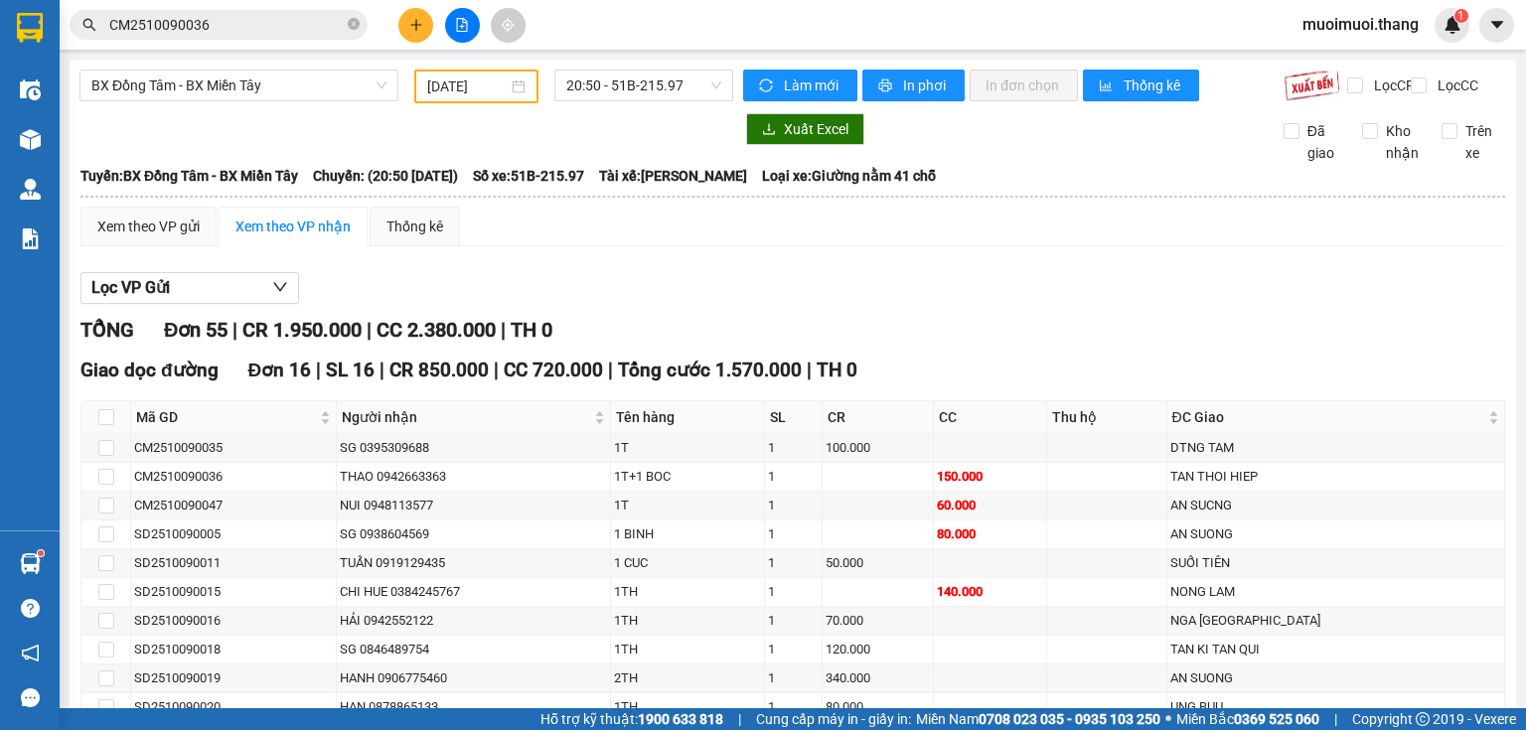
click at [757, 342] on div "TỔNG Đơn 55 | CR 1.950.000 | CC 2.380.000 | TH 0" at bounding box center [792, 330] width 1425 height 31
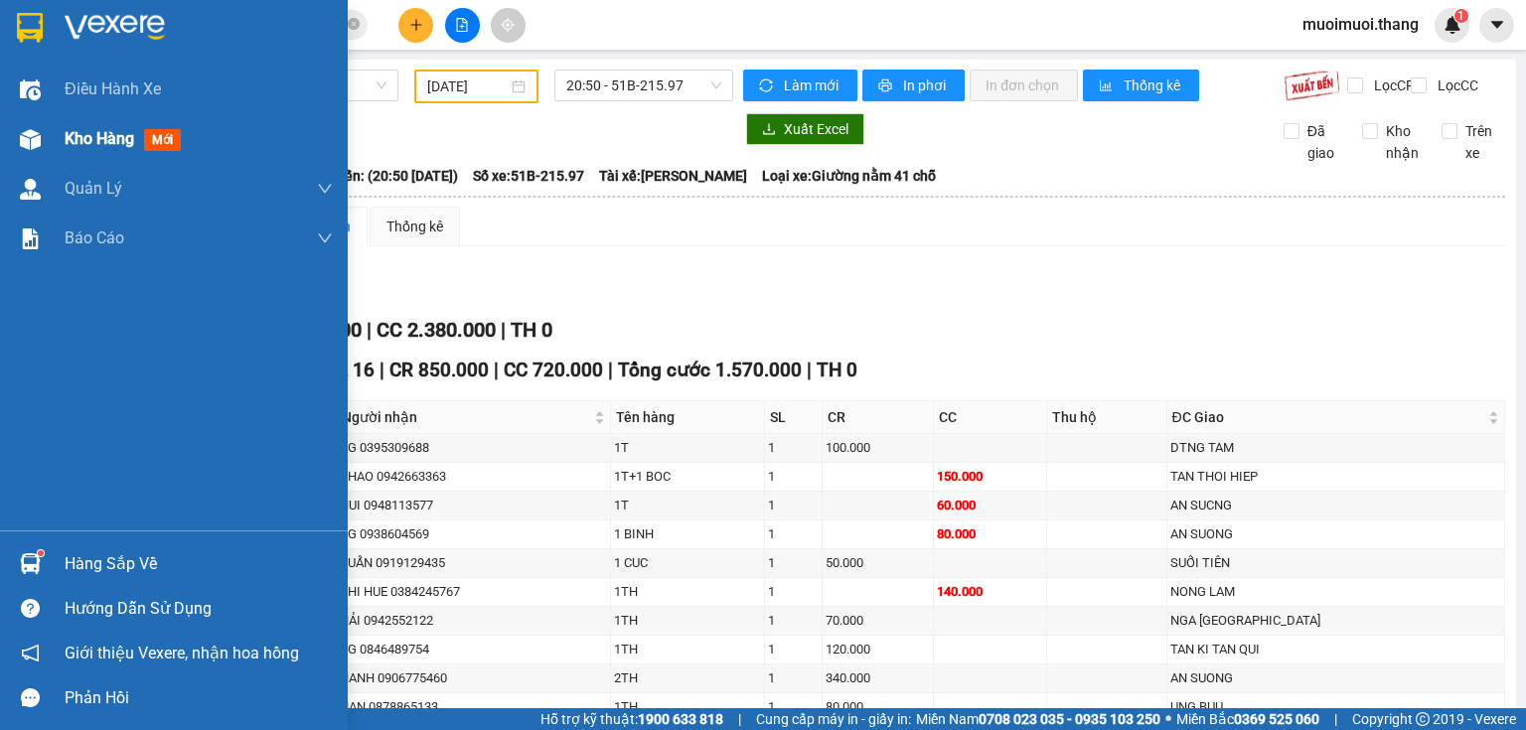
click at [66, 146] on span "Kho hàng" at bounding box center [100, 138] width 70 height 19
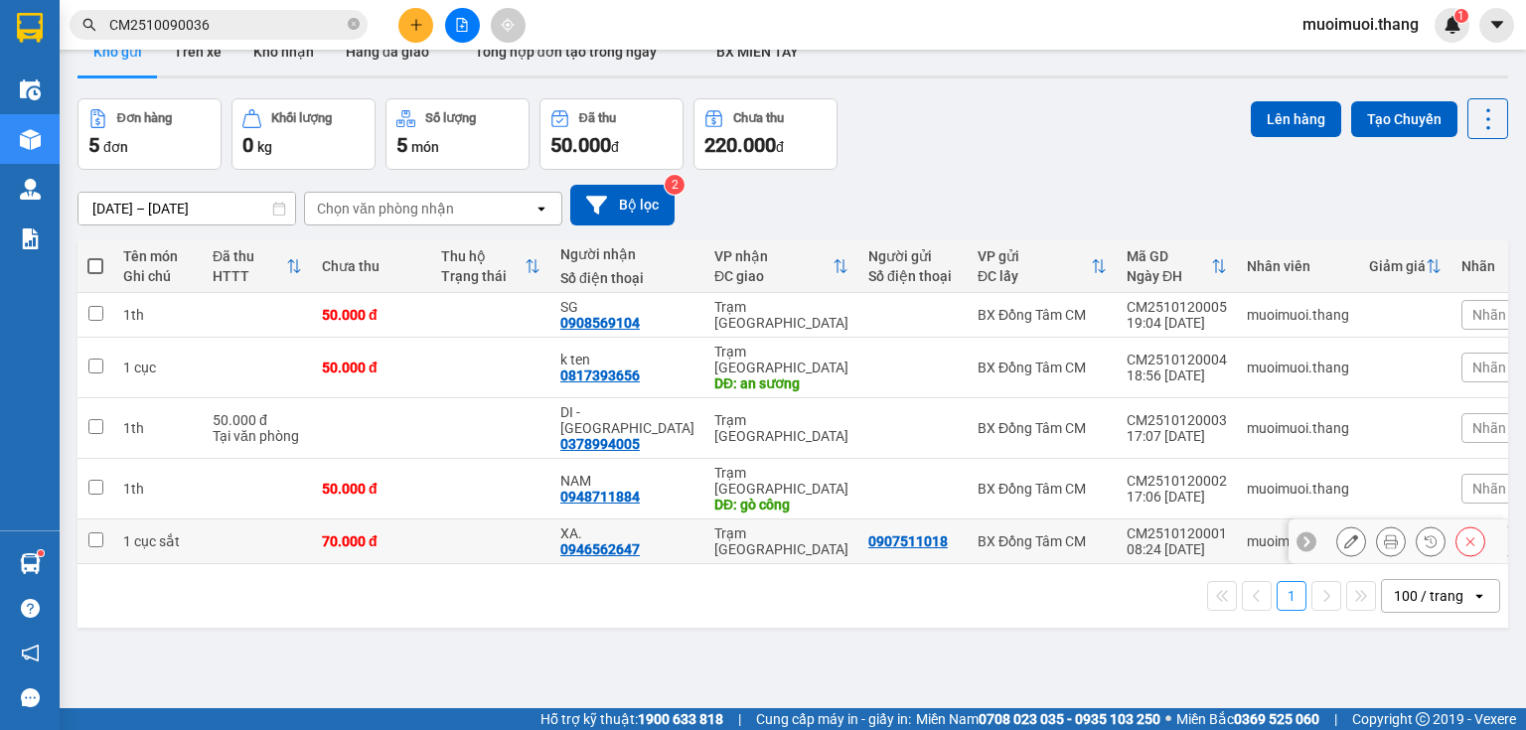
scroll to position [79, 0]
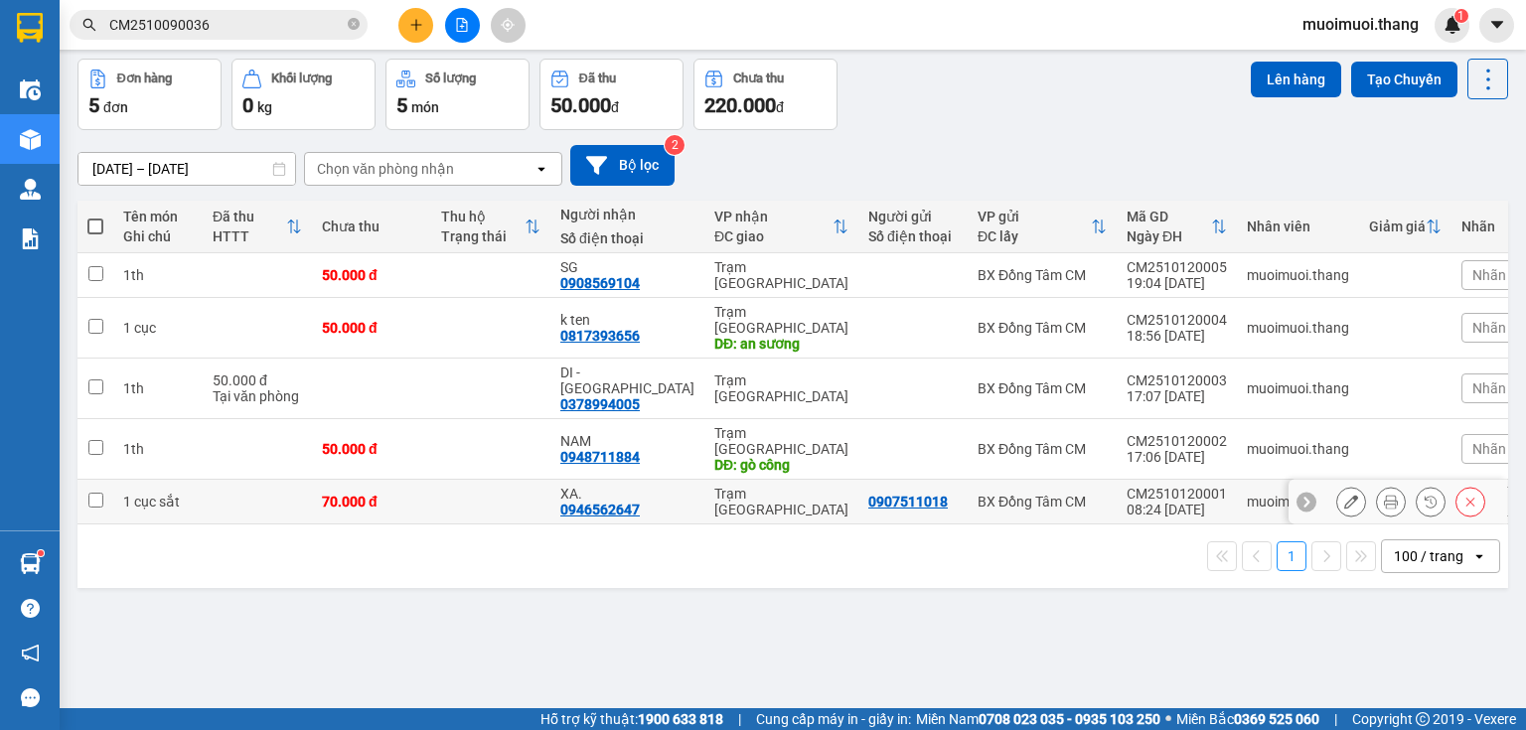
click at [886, 494] on div "0907511018" at bounding box center [907, 502] width 79 height 16
click at [904, 494] on div "0907511018" at bounding box center [912, 502] width 89 height 16
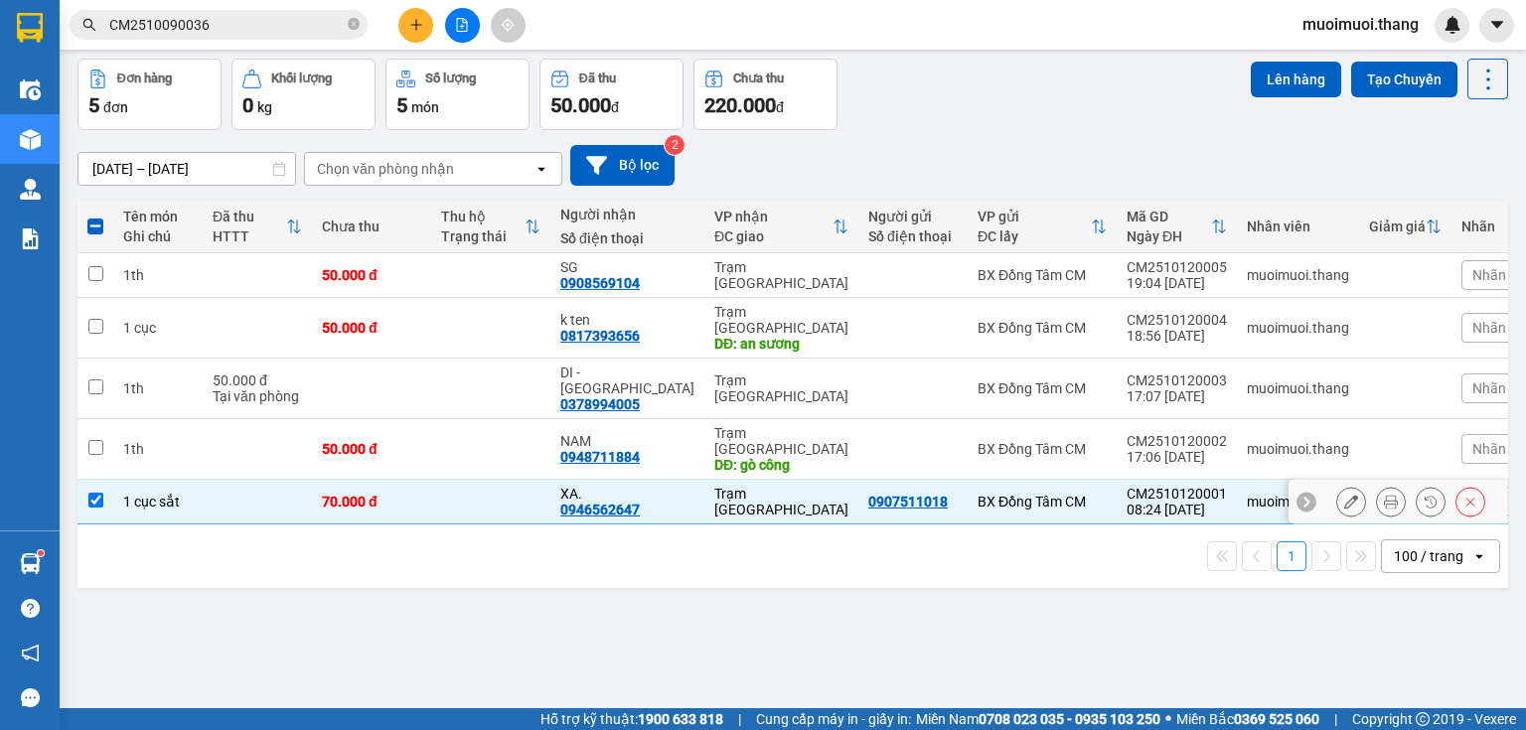
click at [1117, 480] on td "CM2510120001 08:24 12/10" at bounding box center [1177, 502] width 120 height 45
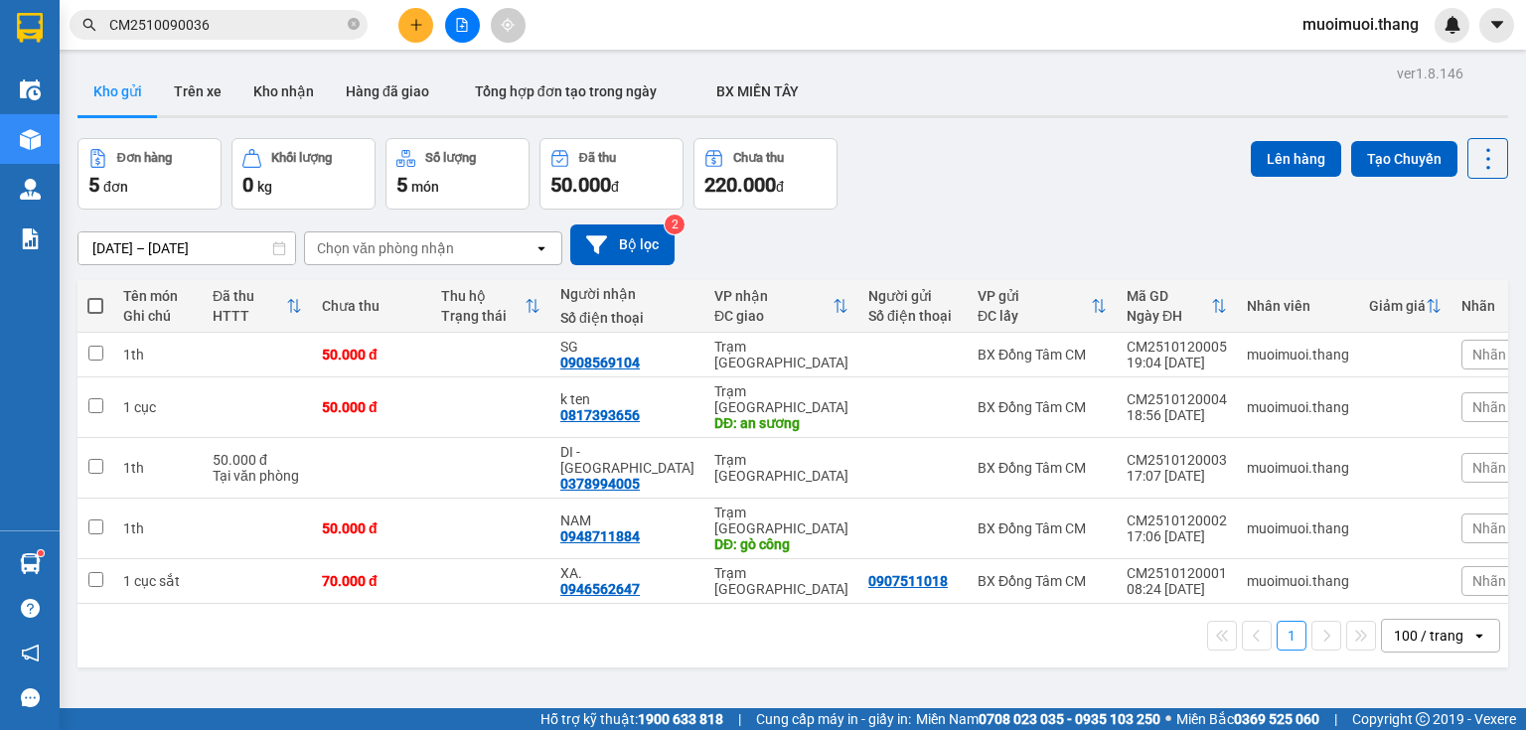
scroll to position [0, 0]
click at [859, 559] on td "0907511018" at bounding box center [913, 581] width 109 height 45
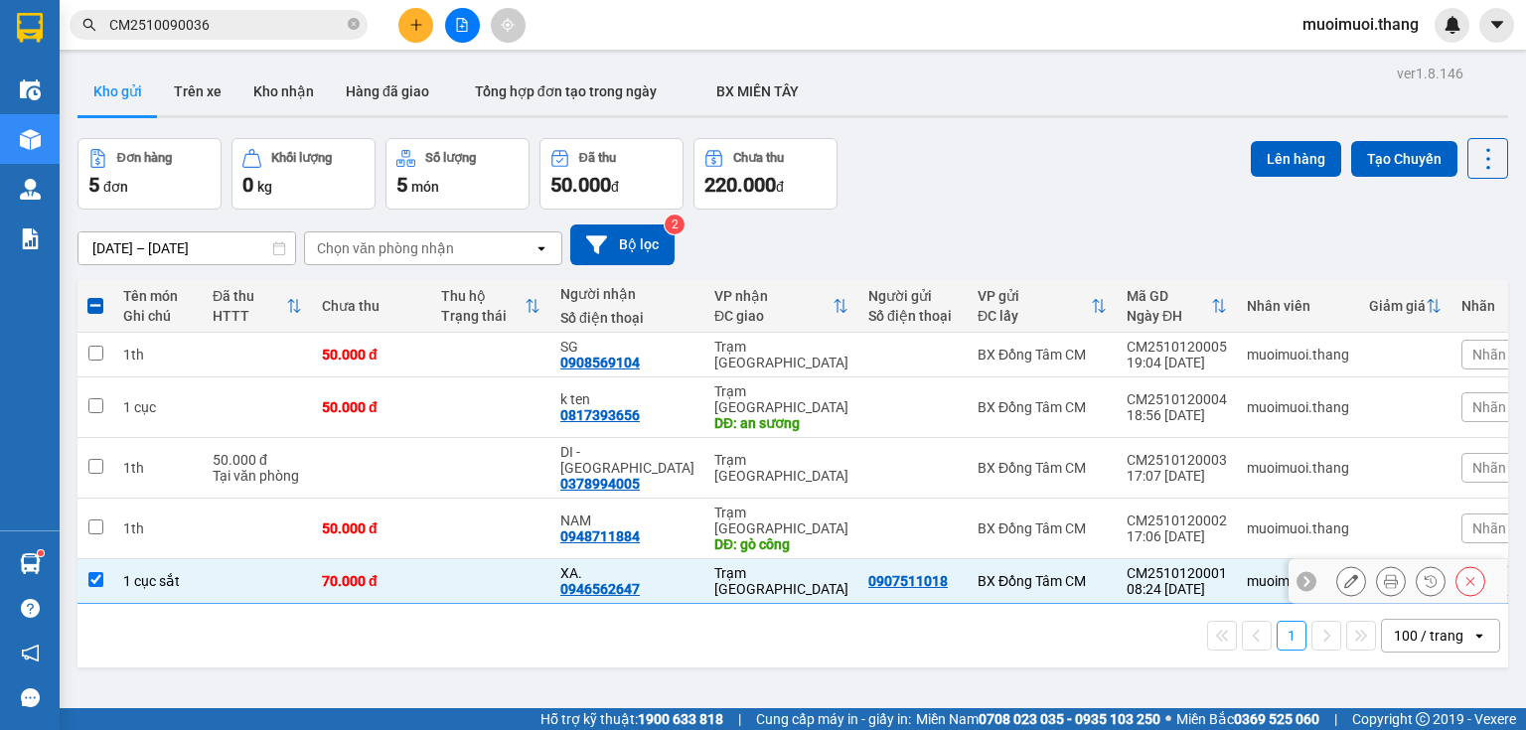
click at [859, 559] on td "0907511018" at bounding box center [913, 581] width 109 height 45
checkbox input "false"
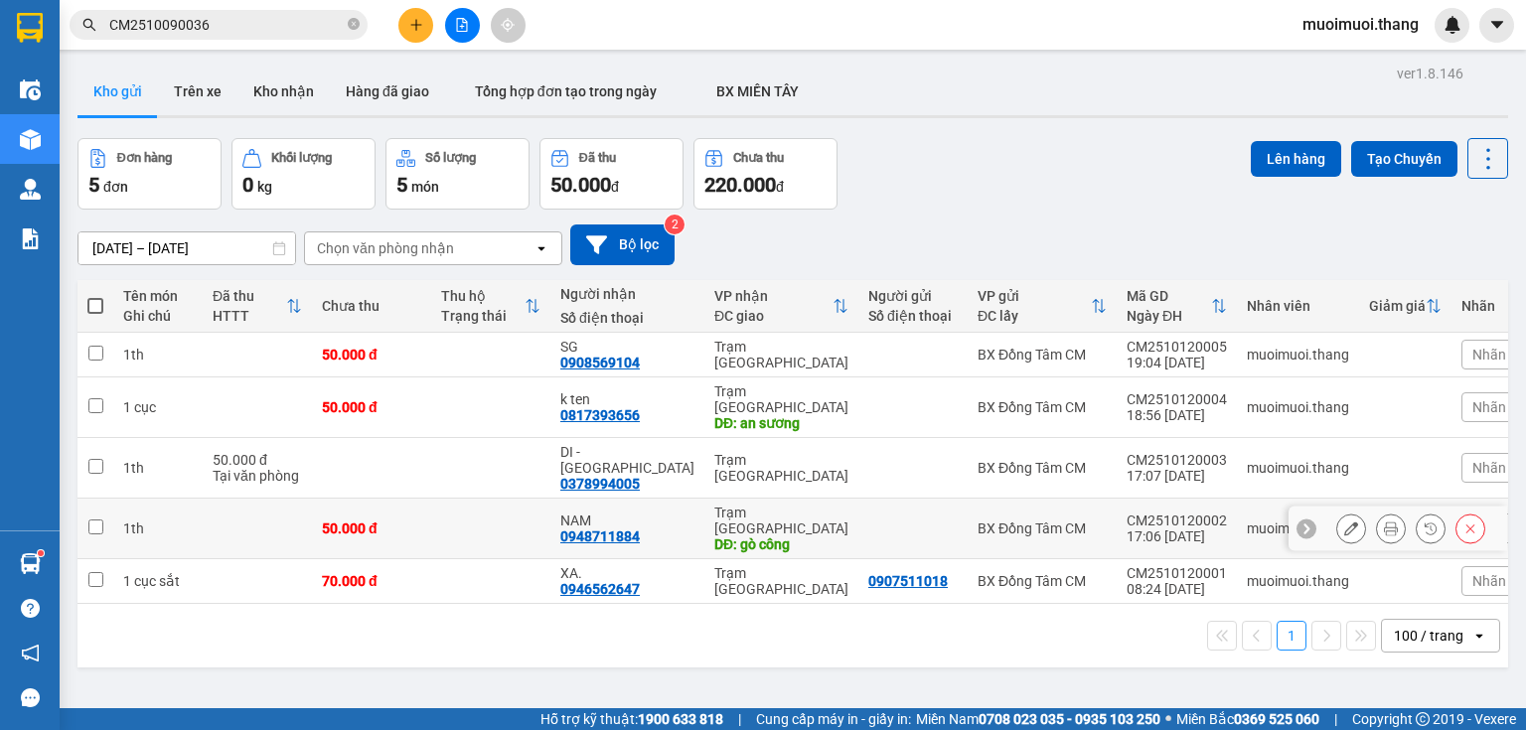
click at [780, 537] on div "DĐ: gò công" at bounding box center [781, 545] width 134 height 16
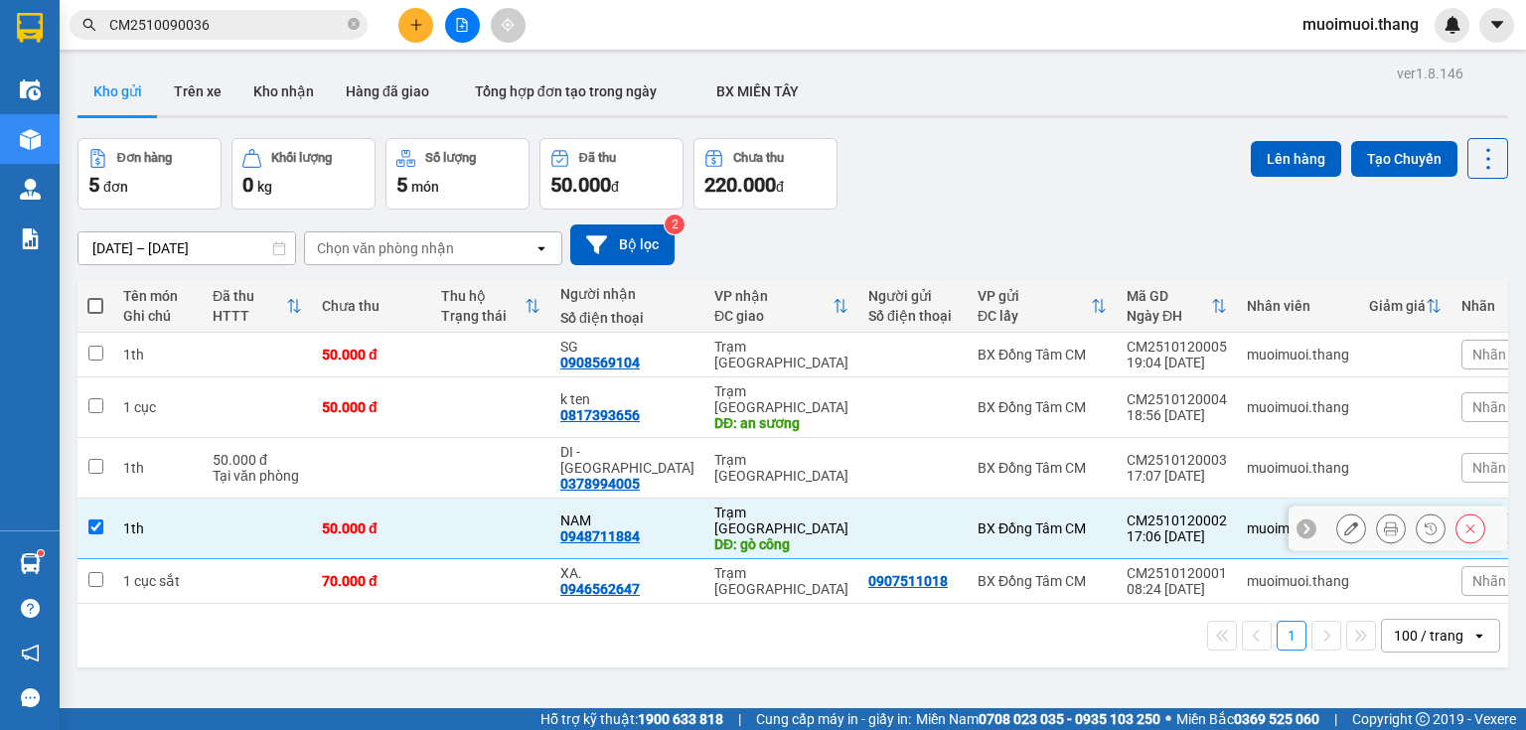
click at [780, 537] on div "DĐ: gò công" at bounding box center [781, 545] width 134 height 16
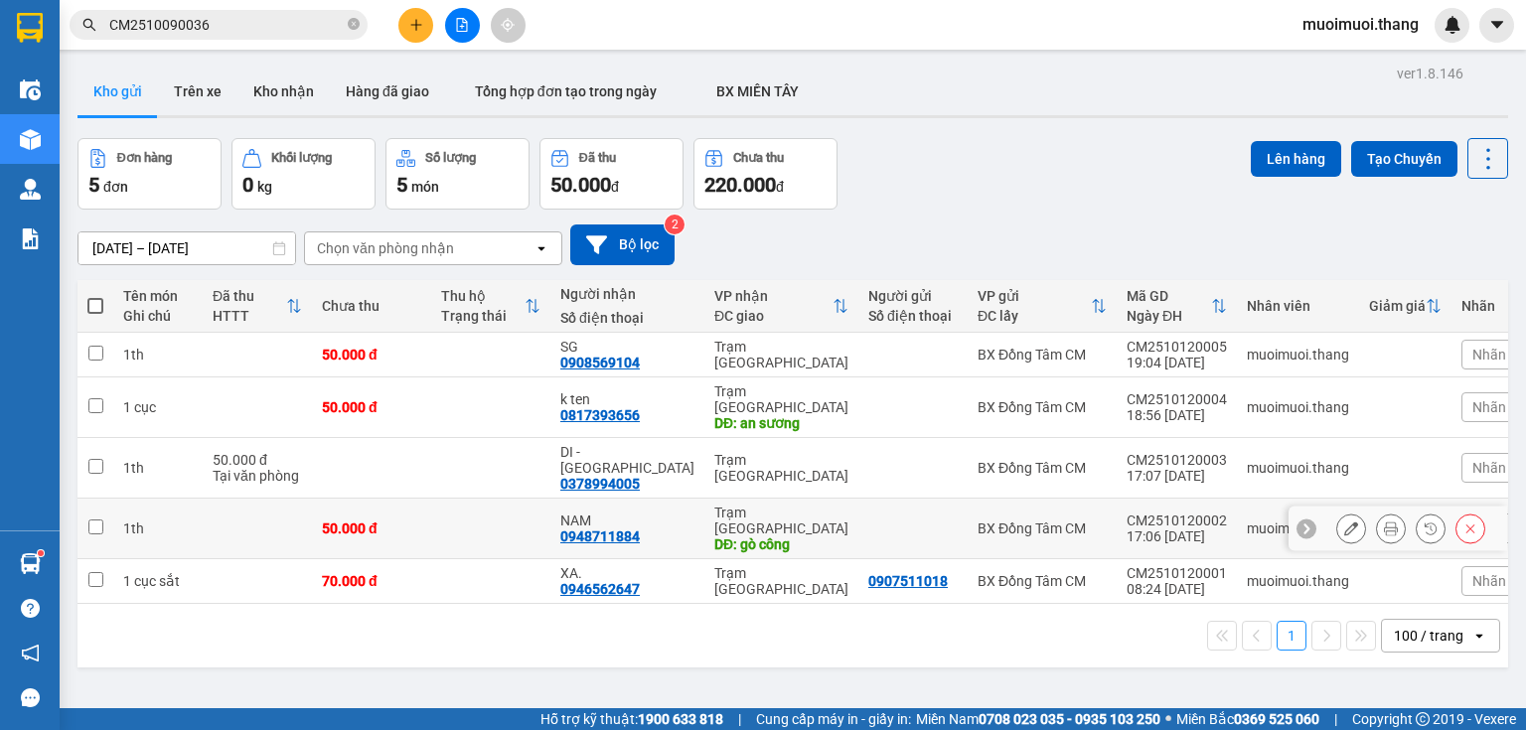
click at [781, 537] on div "DĐ: gò công" at bounding box center [781, 545] width 134 height 16
checkbox input "true"
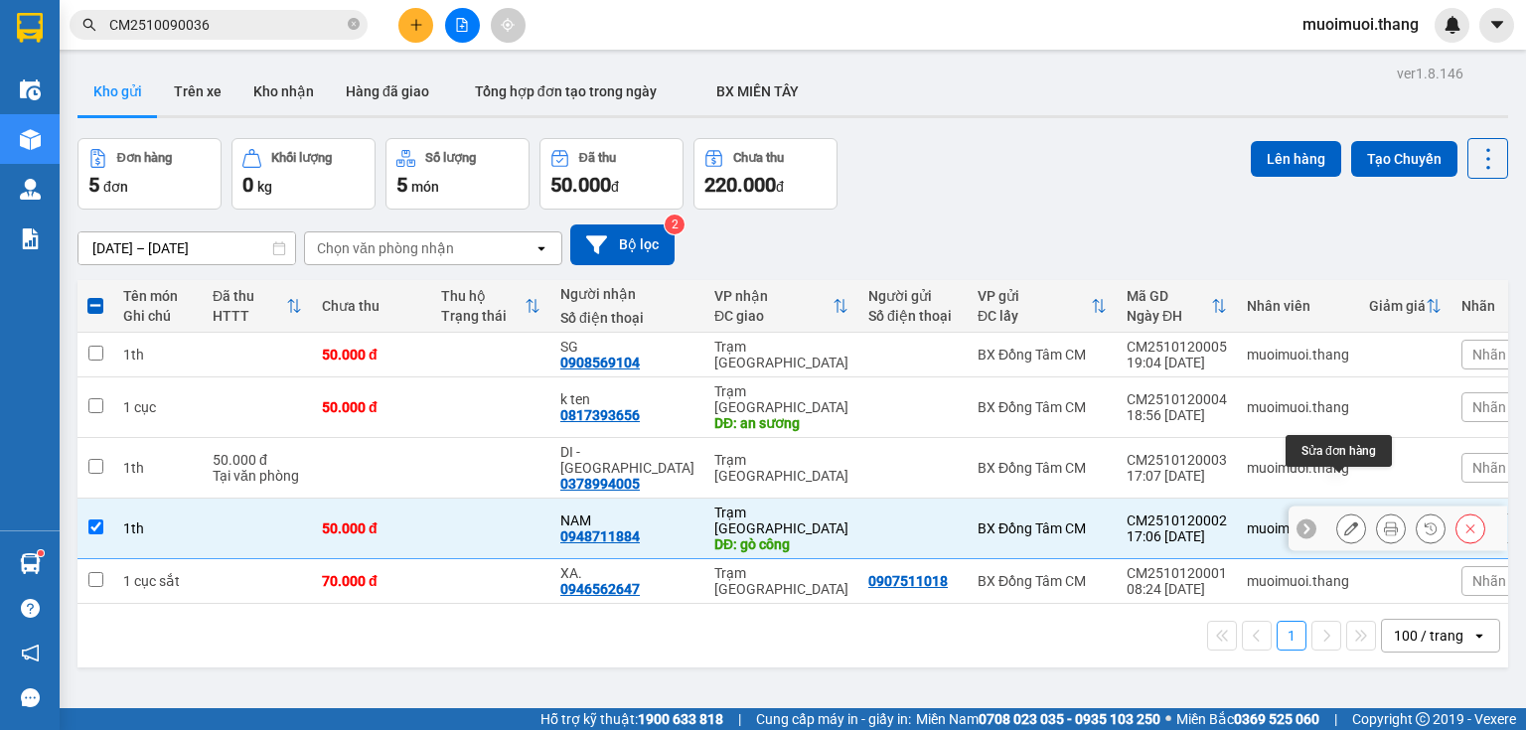
click at [1344, 522] on icon at bounding box center [1351, 529] width 14 height 14
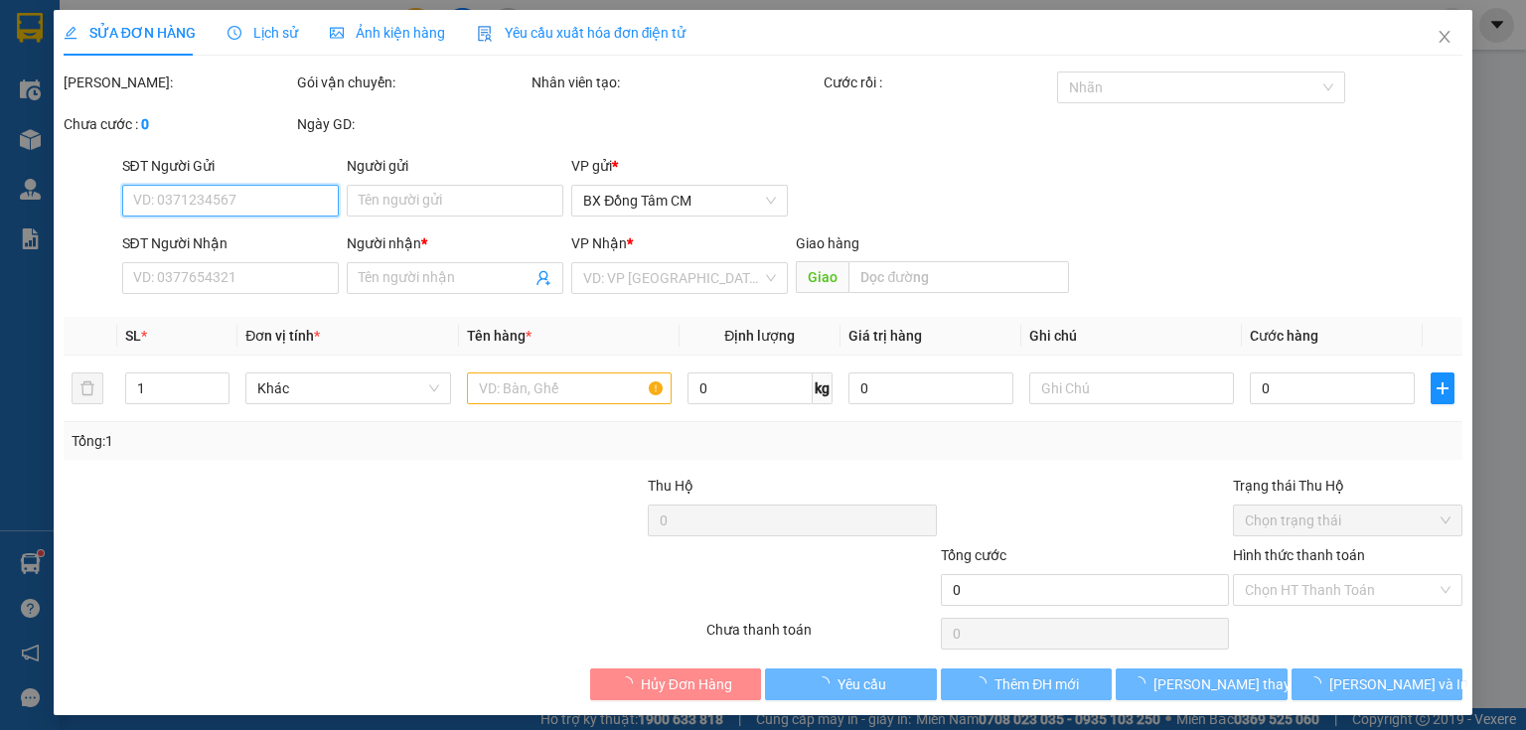
type input "0948711884"
type input "NAM"
type input "gò công"
type input "50.000"
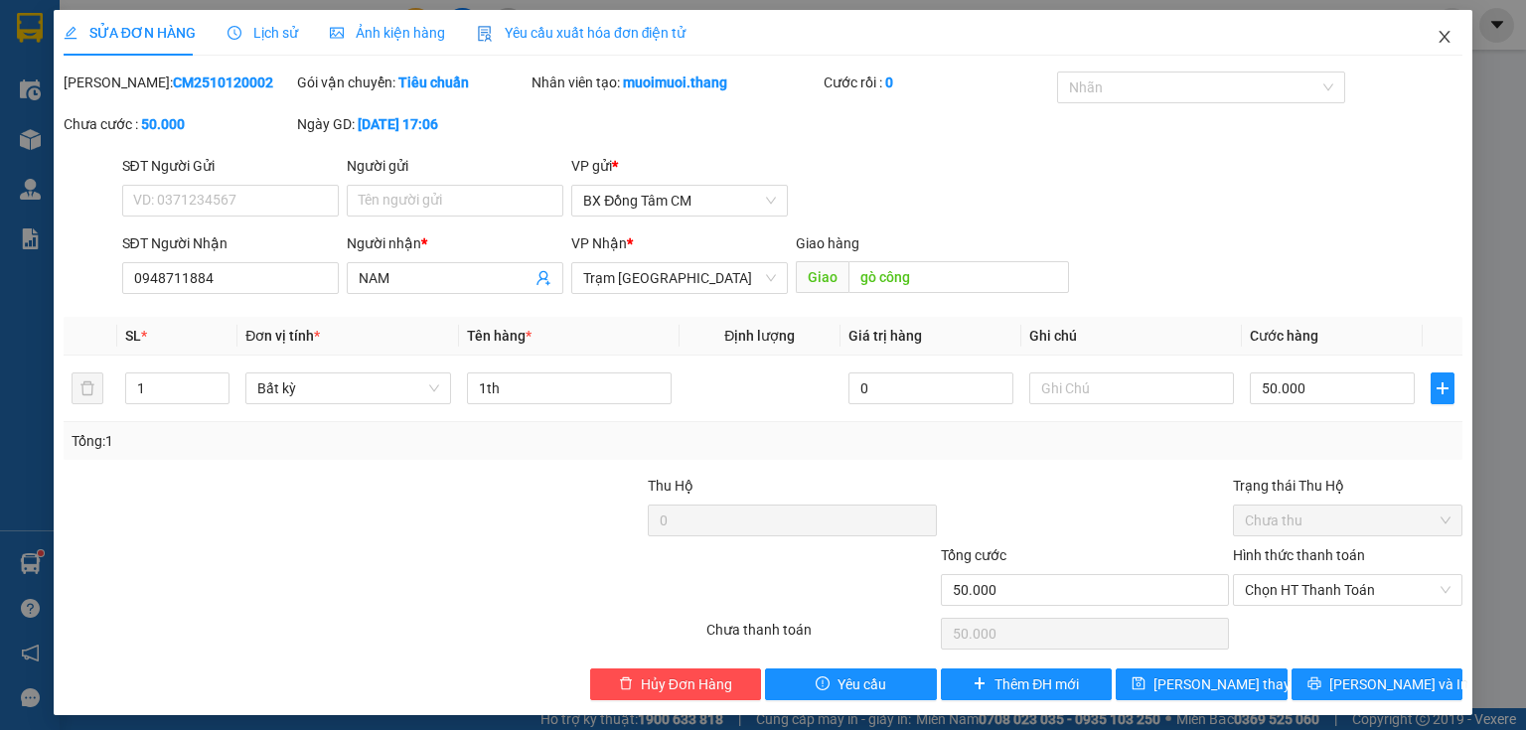
click at [1438, 32] on icon "close" at bounding box center [1445, 37] width 16 height 16
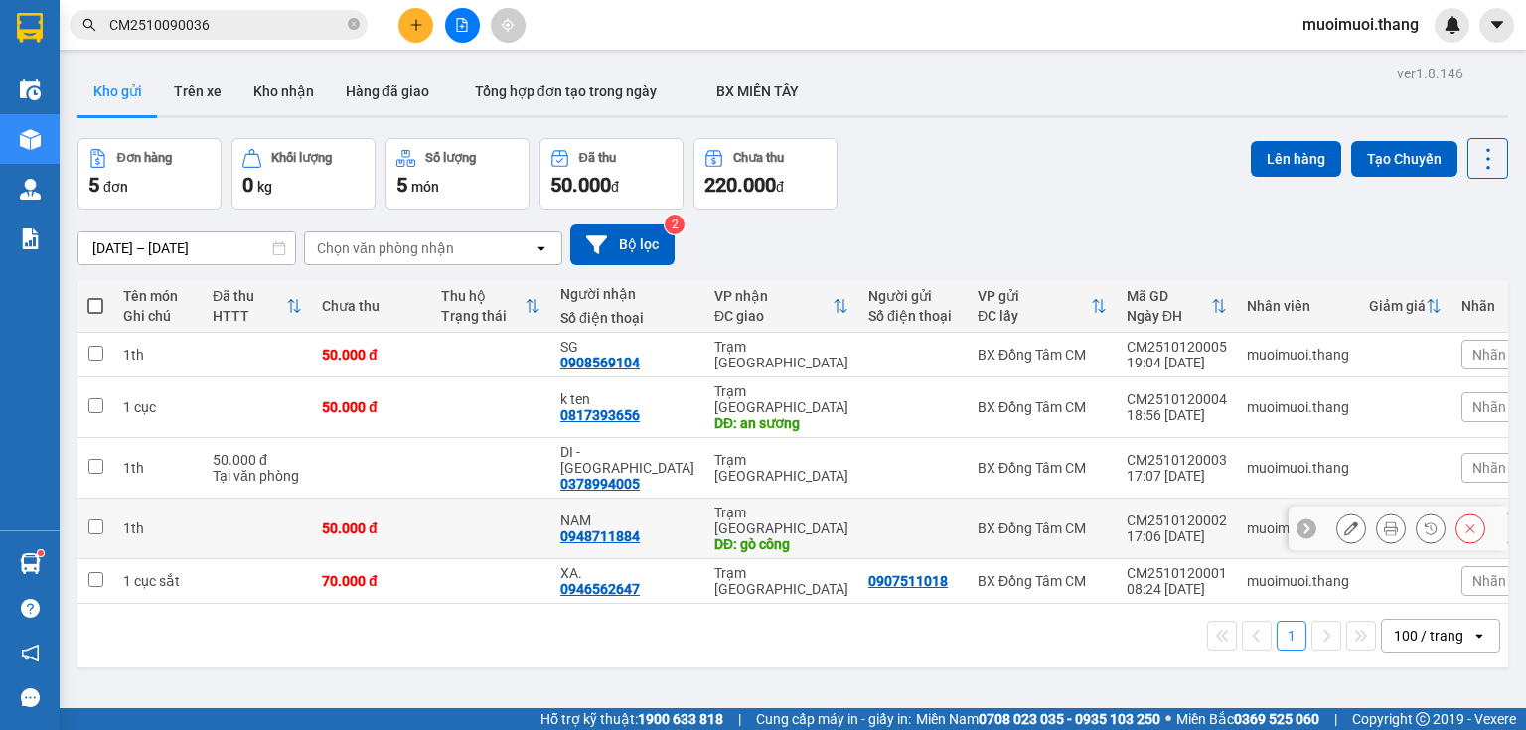
click at [765, 505] on div "Trạm Sài Gòn" at bounding box center [781, 521] width 134 height 32
checkbox input "true"
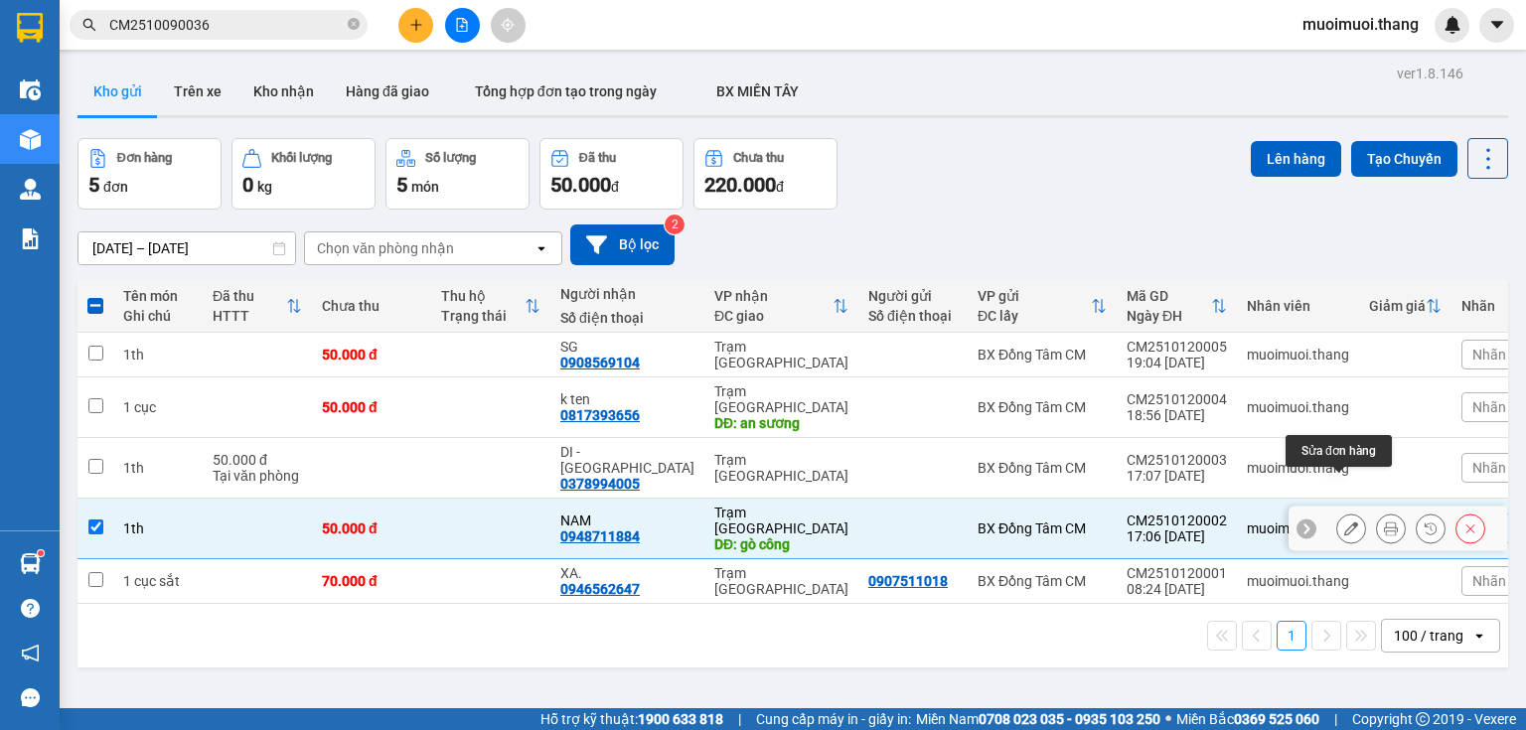
click at [1344, 522] on icon at bounding box center [1351, 529] width 14 height 14
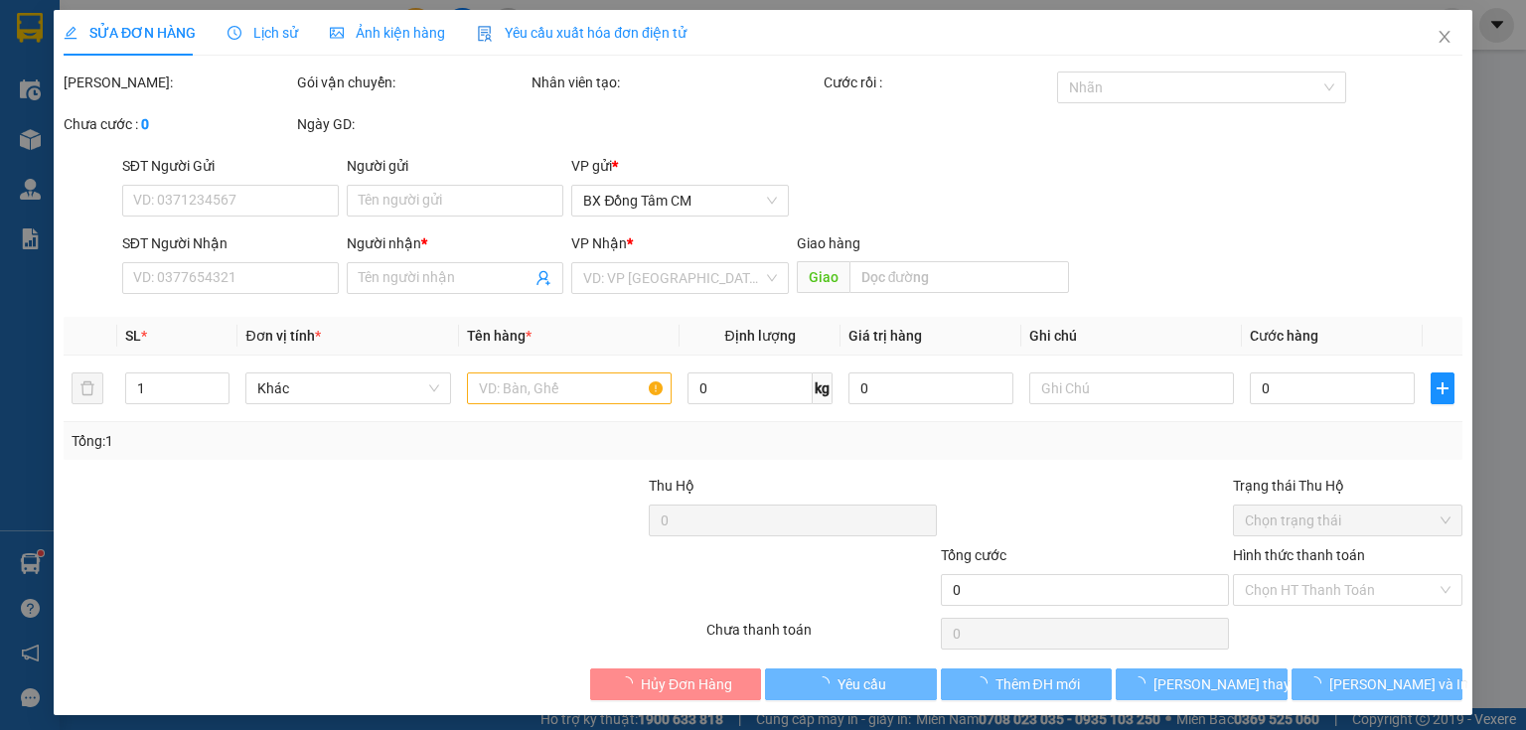
type input "0948711884"
type input "NAM"
type input "gò công"
type input "50.000"
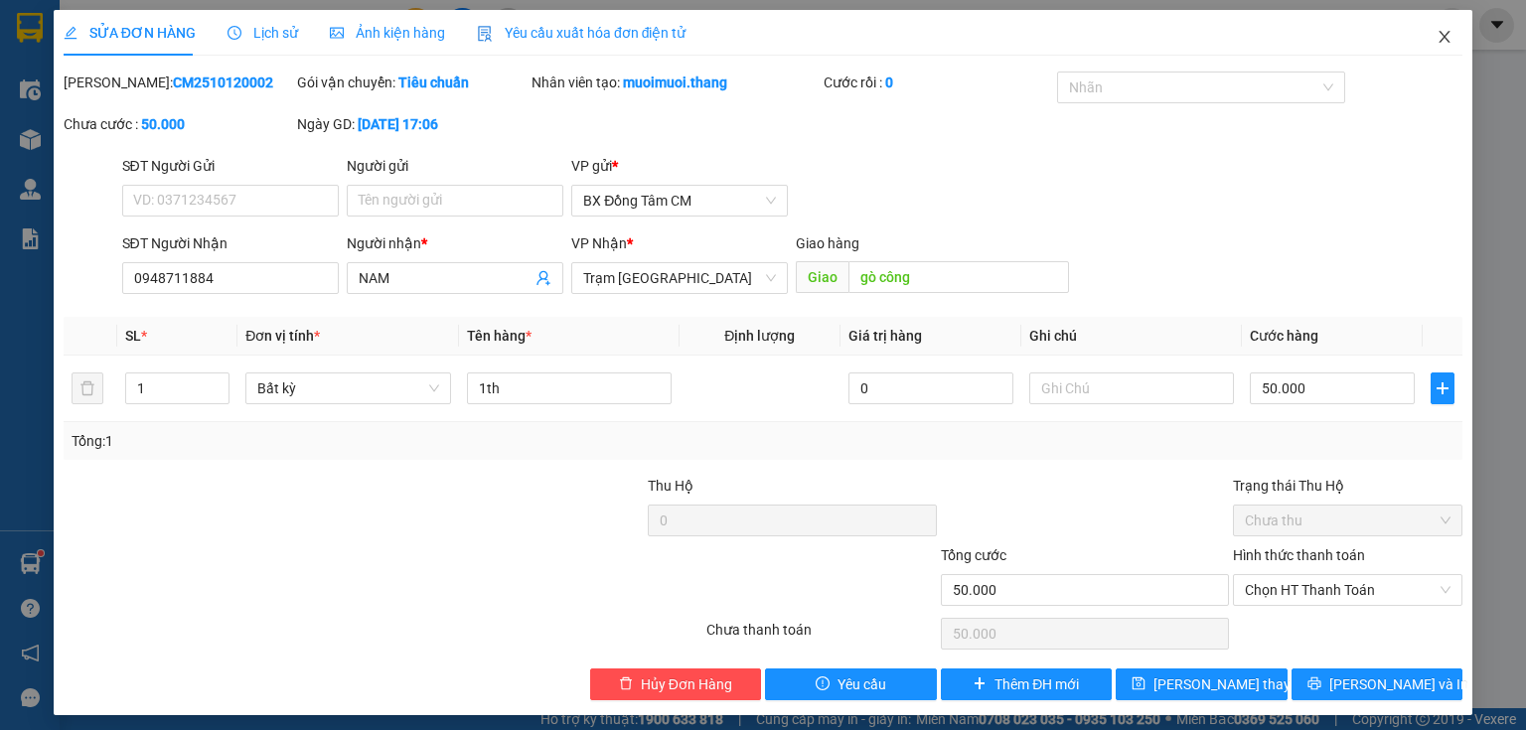
click at [1424, 47] on span "Close" at bounding box center [1445, 38] width 56 height 56
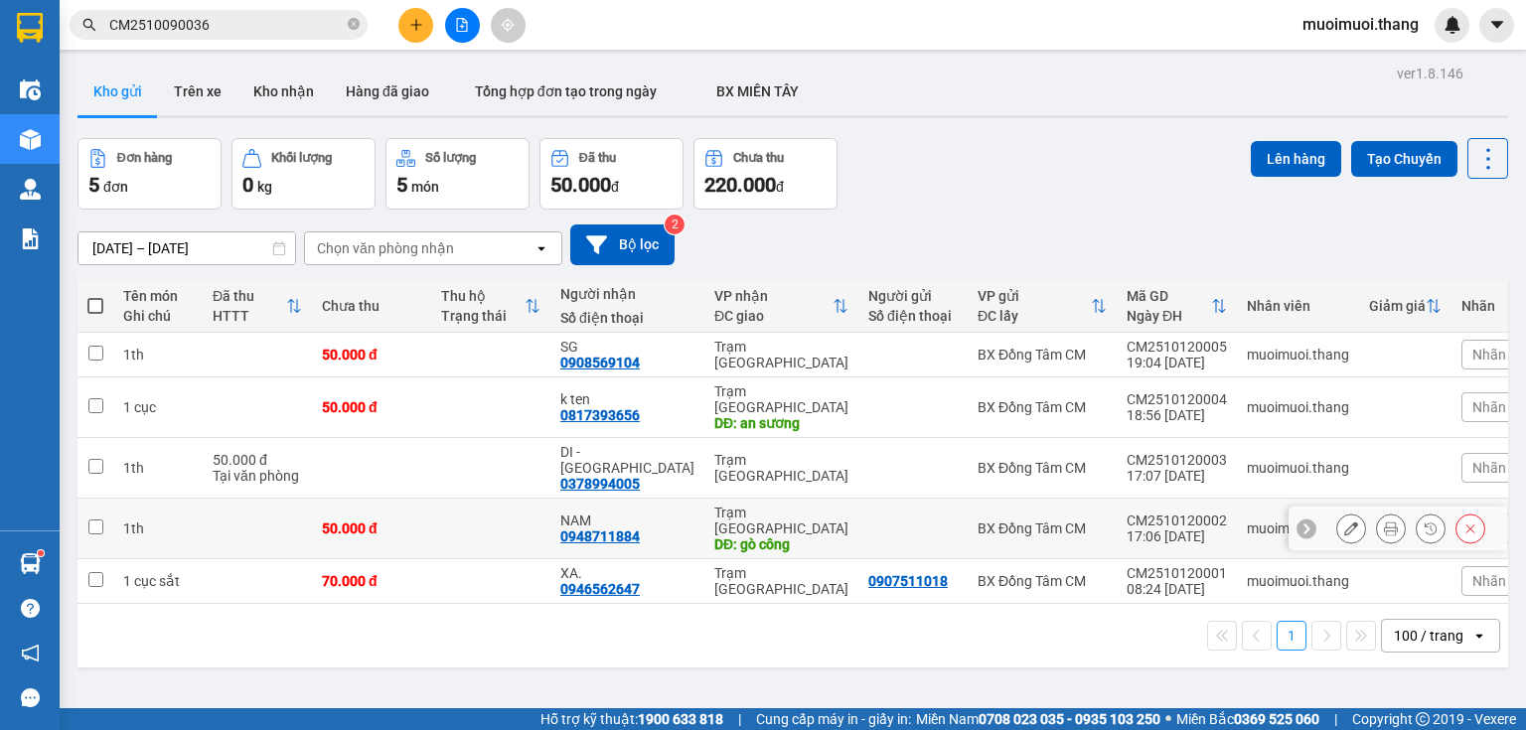
click at [767, 505] on div "Trạm Sài Gòn" at bounding box center [781, 521] width 134 height 32
checkbox input "true"
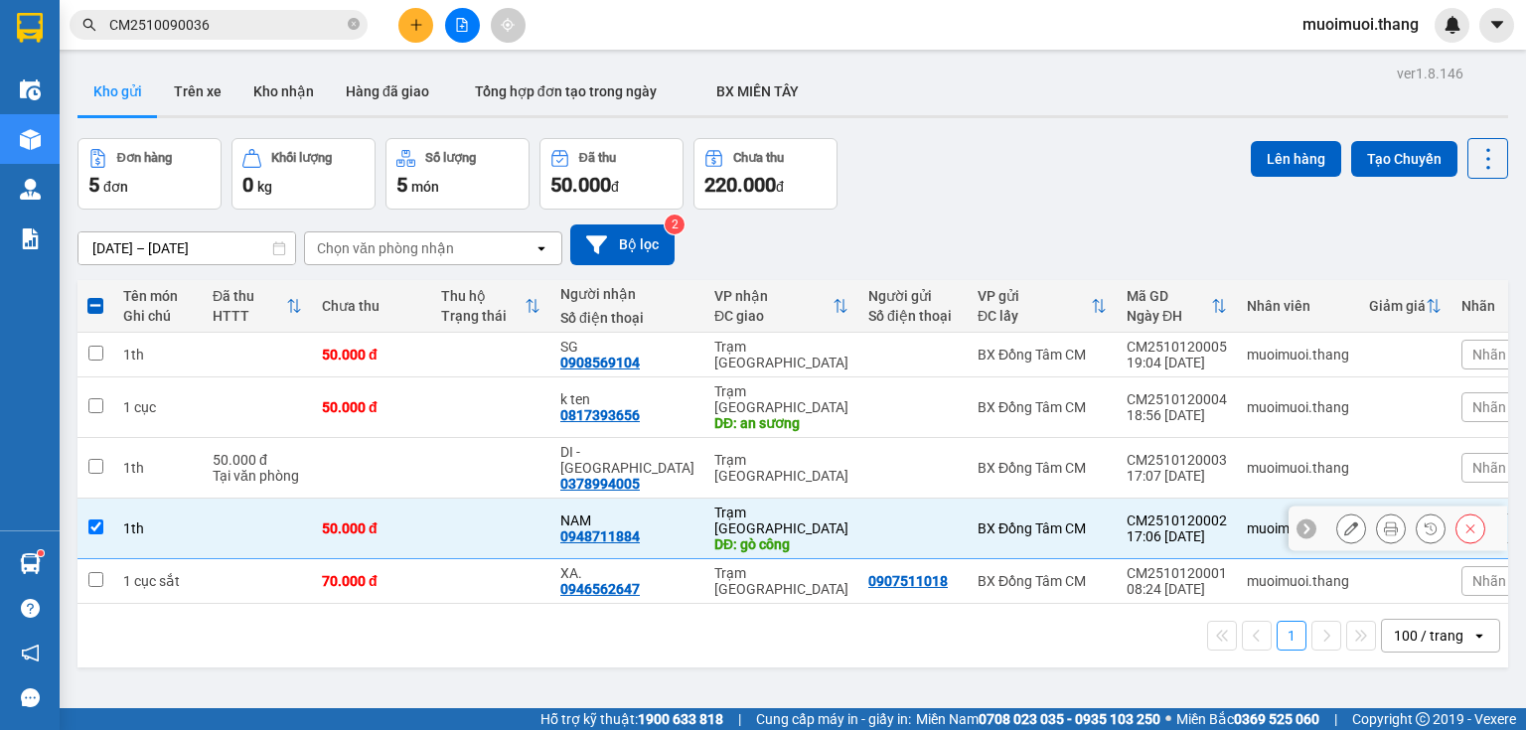
click at [1344, 522] on icon at bounding box center [1351, 529] width 14 height 14
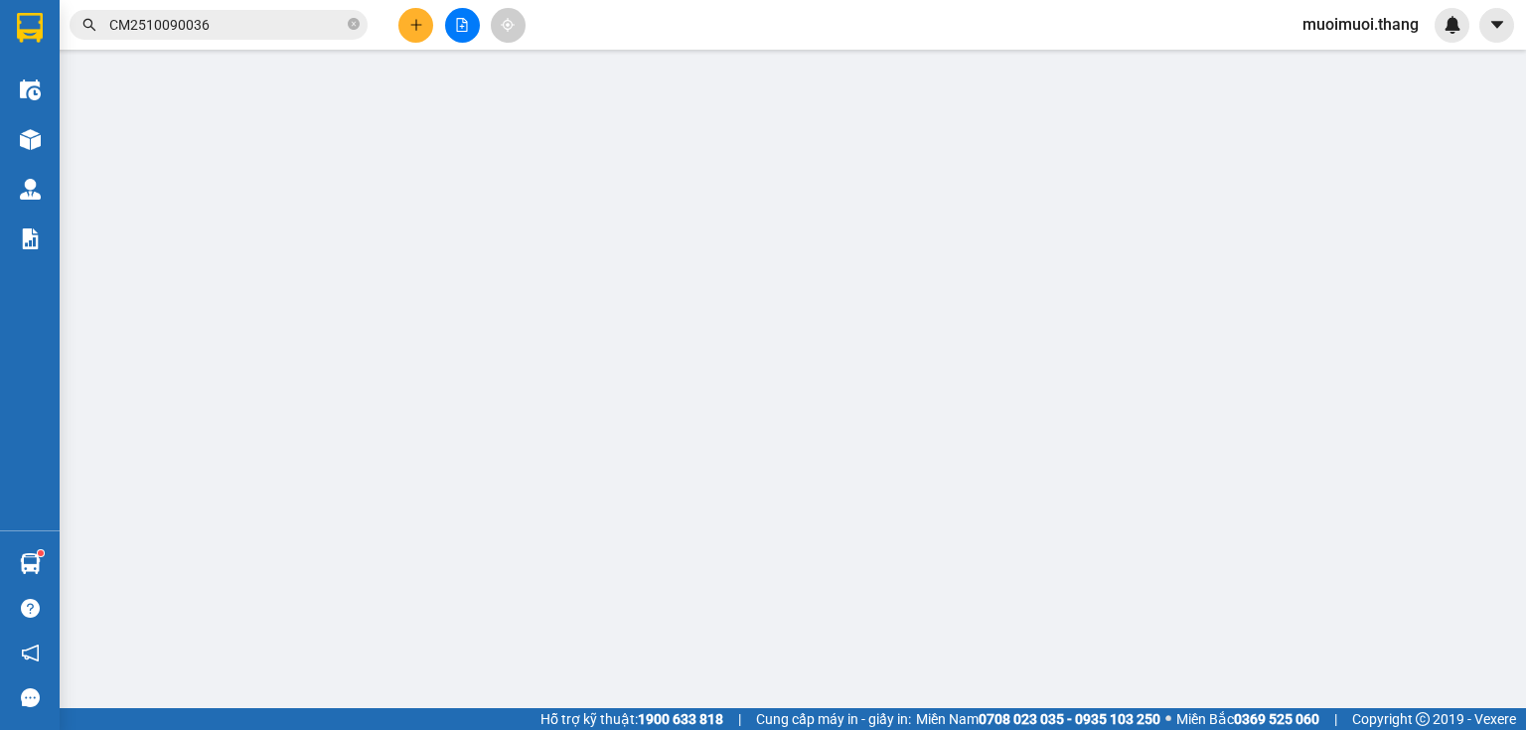
type input "0948711884"
type input "NAM"
type input "gò công"
type input "50.000"
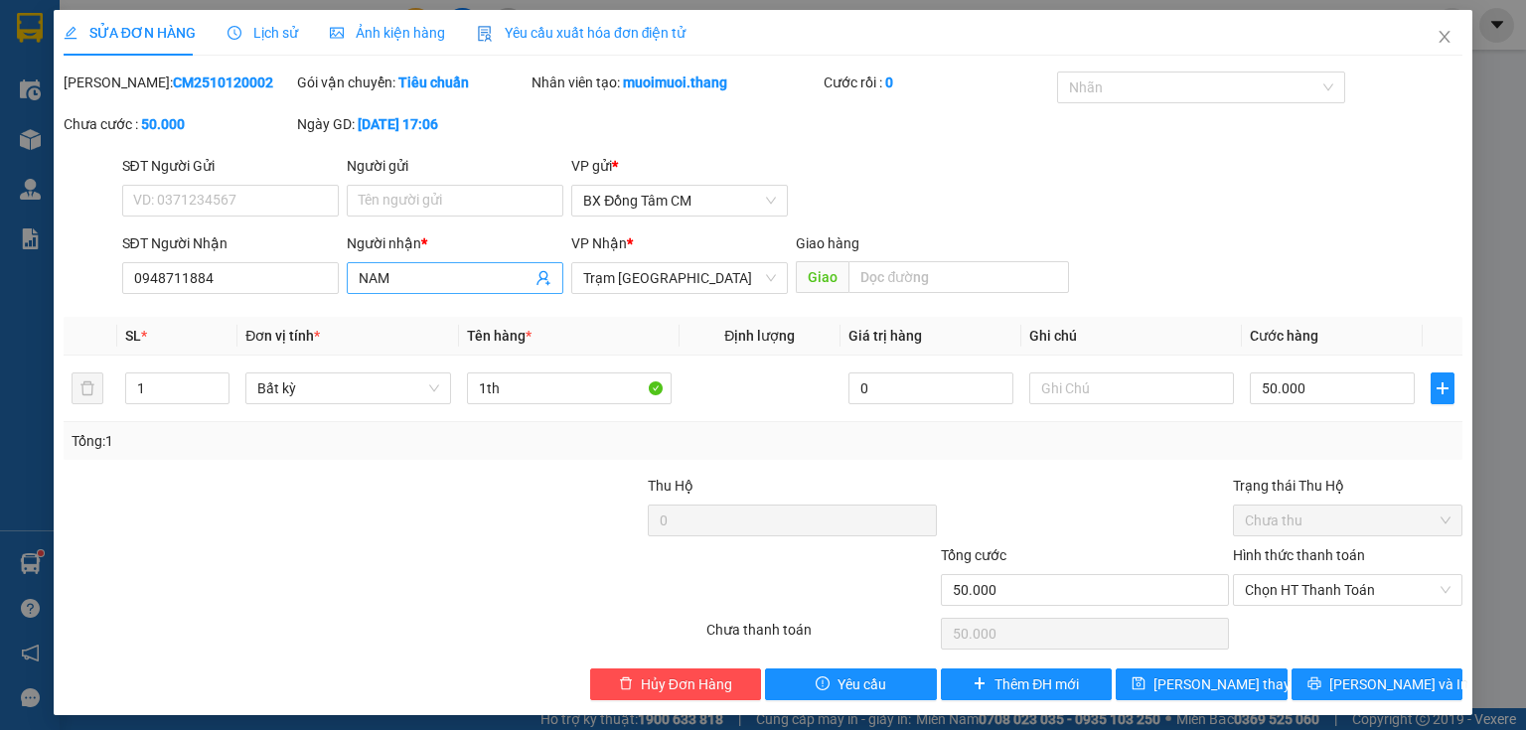
click at [448, 282] on input "NAM" at bounding box center [445, 278] width 173 height 22
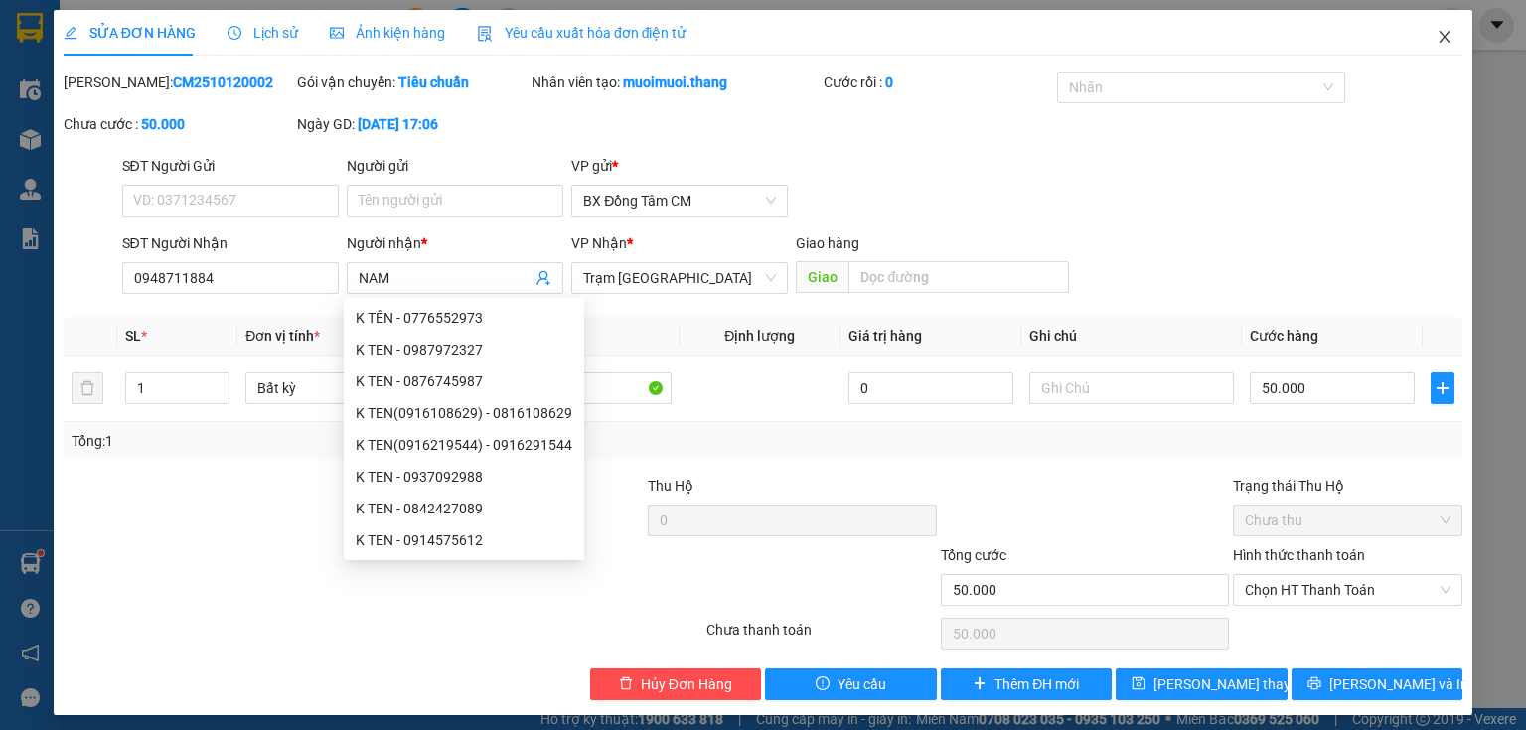
drag, startPoint x: 447, startPoint y: 279, endPoint x: 1436, endPoint y: 33, distance: 1019.0
click at [1437, 33] on icon "close" at bounding box center [1445, 37] width 16 height 16
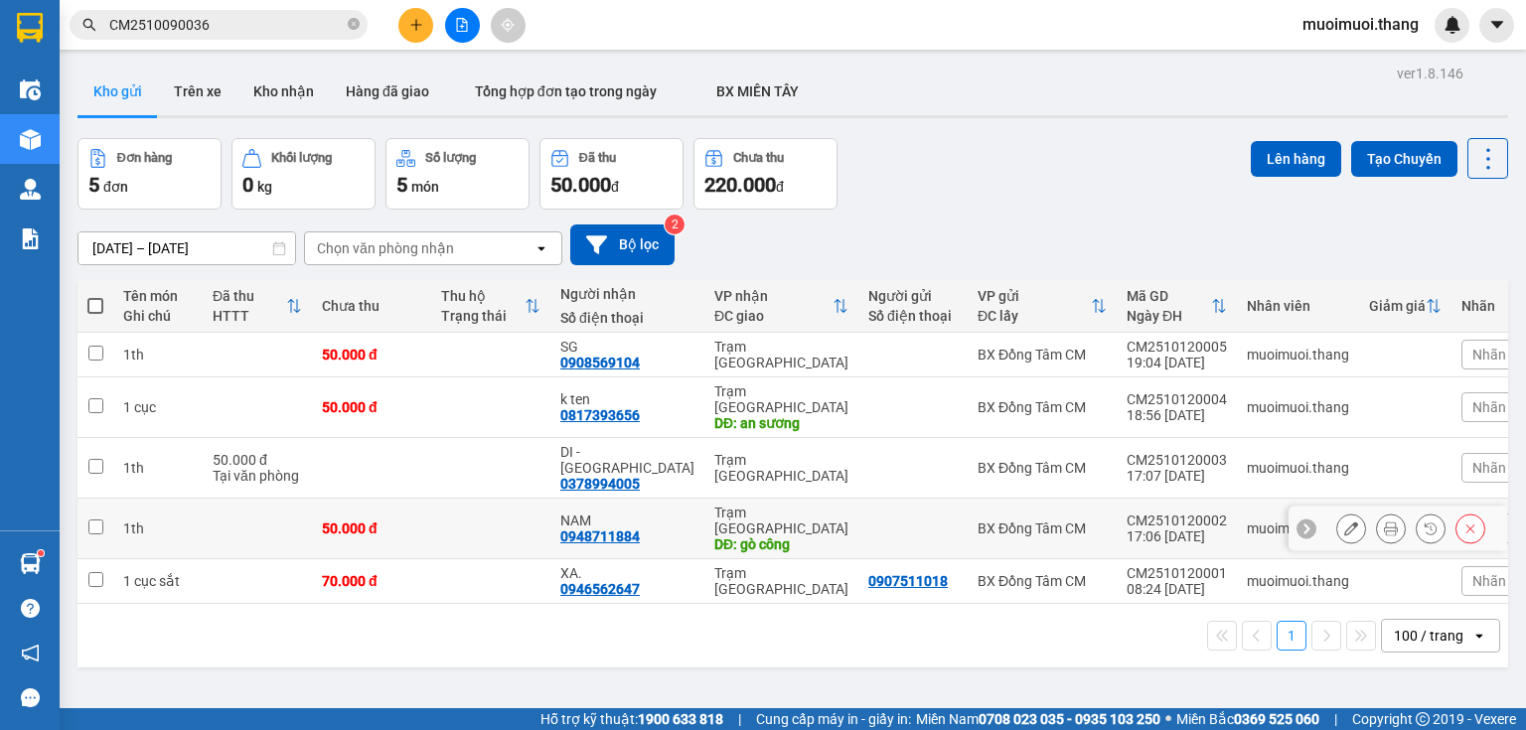
click at [714, 537] on div "DĐ: gò công" at bounding box center [781, 545] width 134 height 16
checkbox input "true"
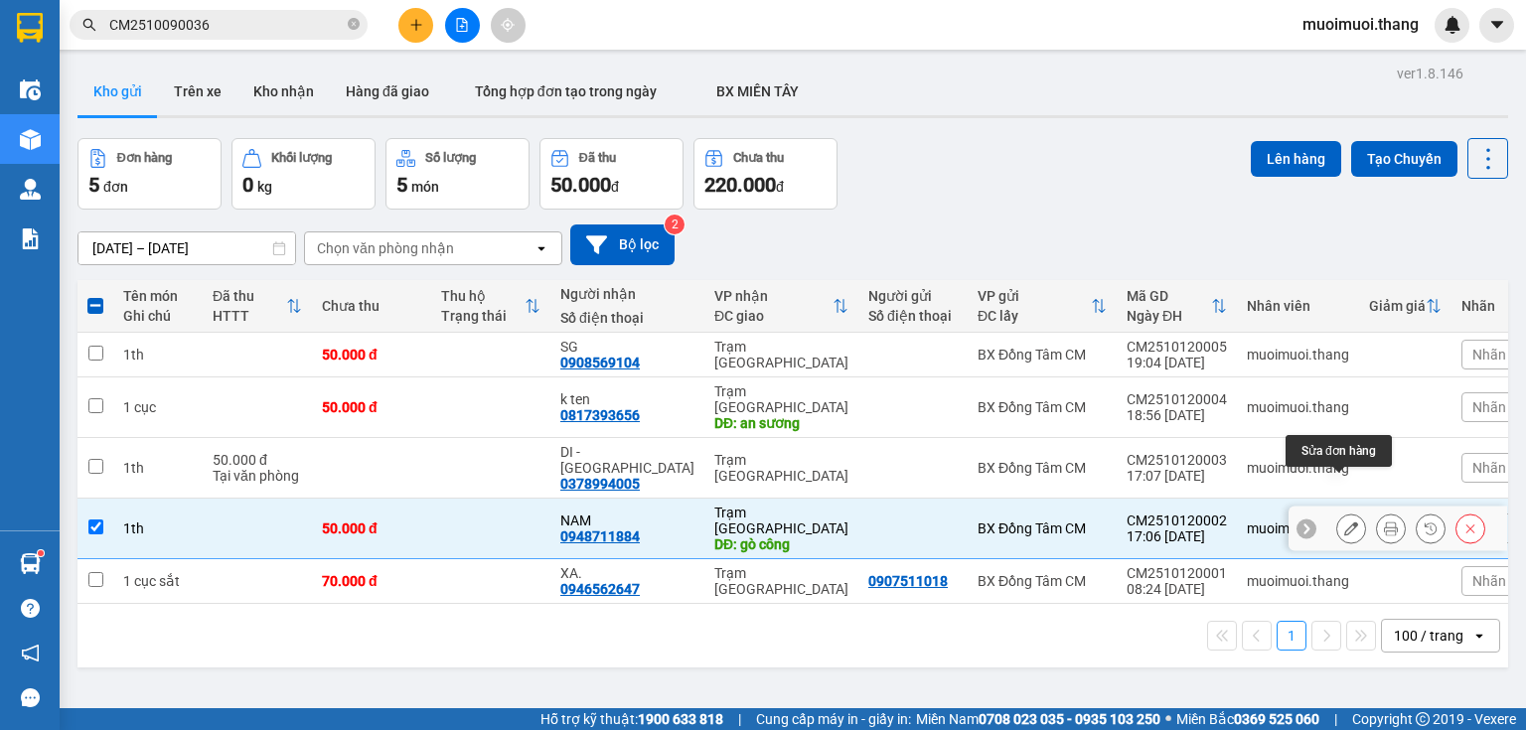
click at [1344, 522] on icon at bounding box center [1351, 529] width 14 height 14
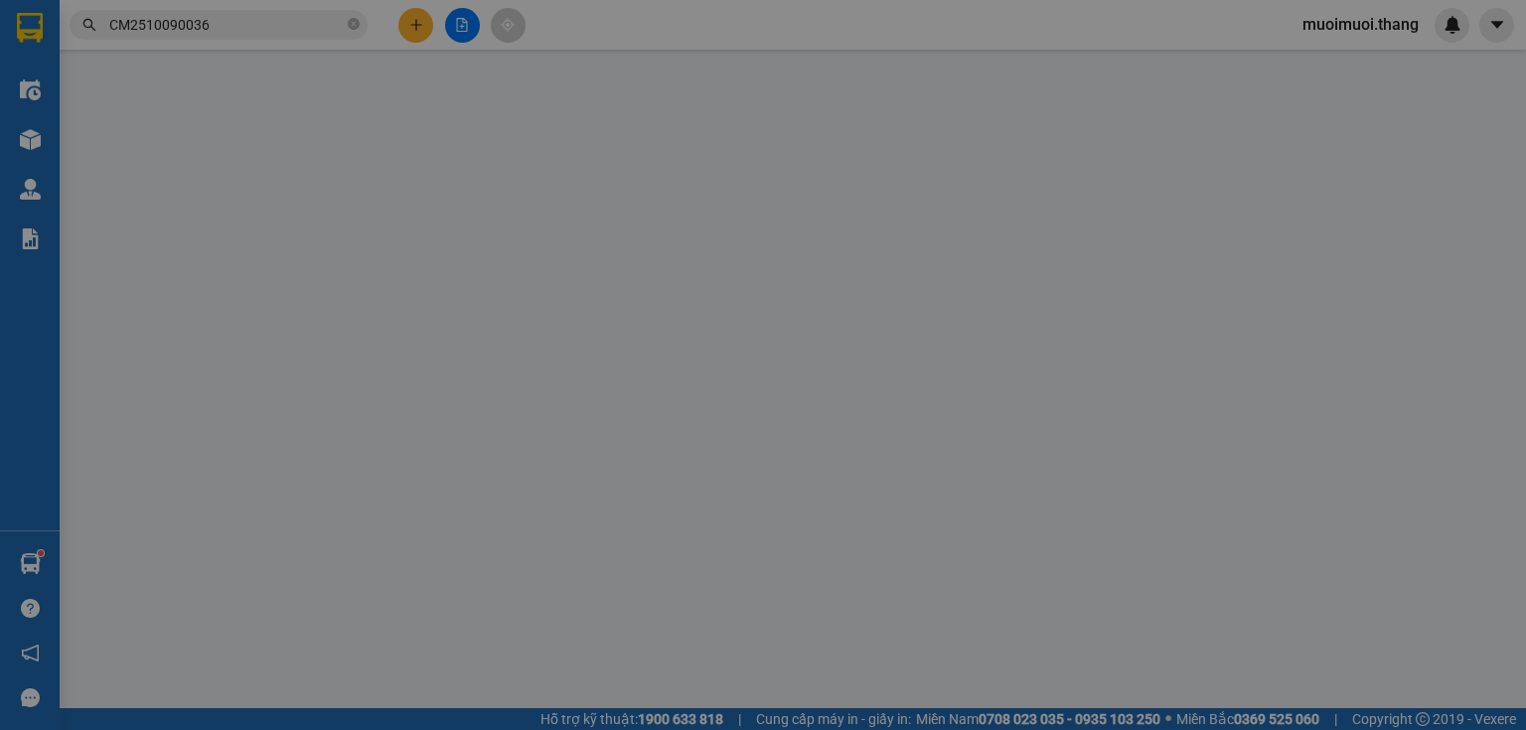
type input "0948711884"
type input "NAM"
type input "gò công"
type input "50.000"
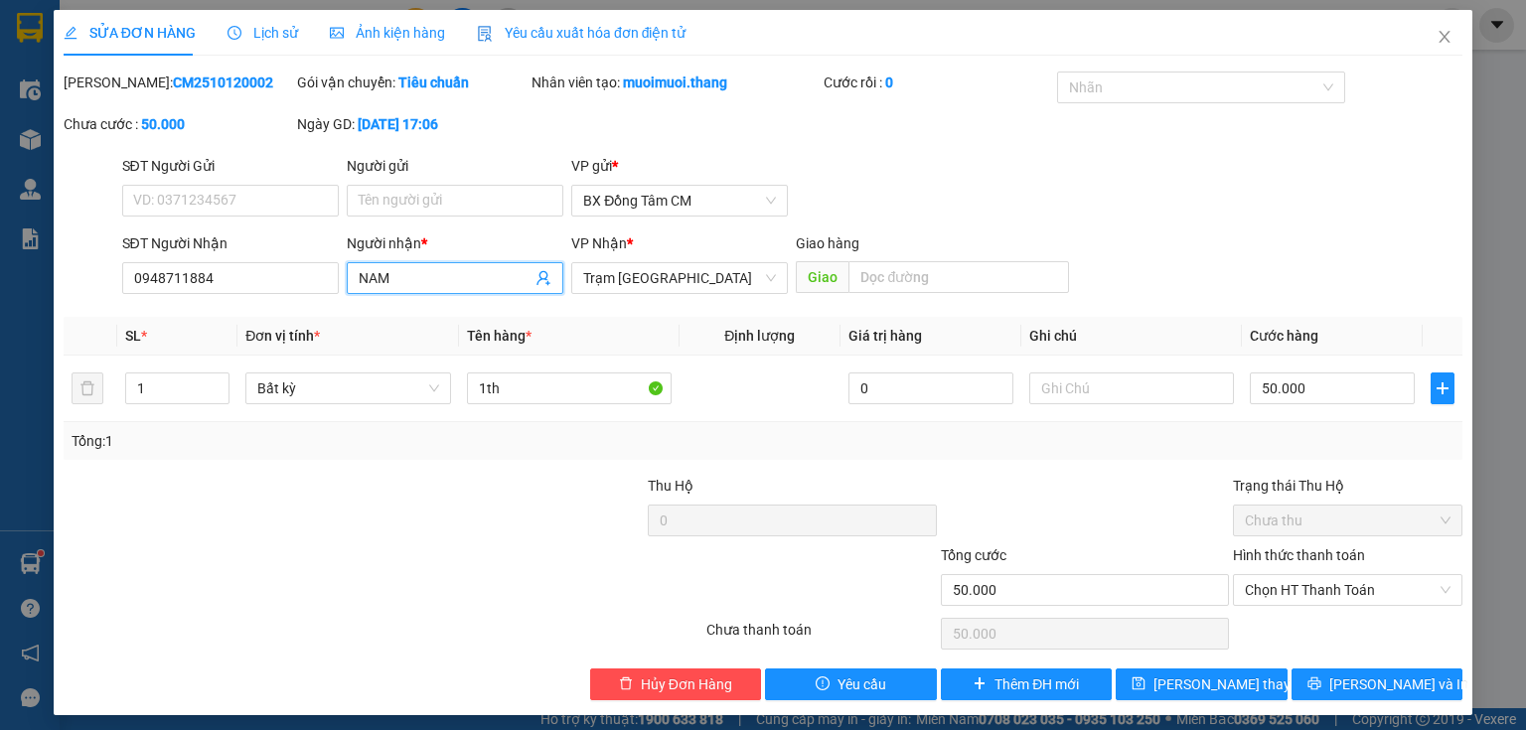
click at [490, 289] on span "NAM" at bounding box center [455, 278] width 217 height 32
drag, startPoint x: 259, startPoint y: 287, endPoint x: 117, endPoint y: 282, distance: 142.2
click at [118, 282] on div "SĐT Người Nhận 0948711884 0948711884" at bounding box center [230, 268] width 225 height 70
click at [183, 266] on input "SĐT Người Nhận" at bounding box center [230, 278] width 217 height 32
paste input "0948711884"
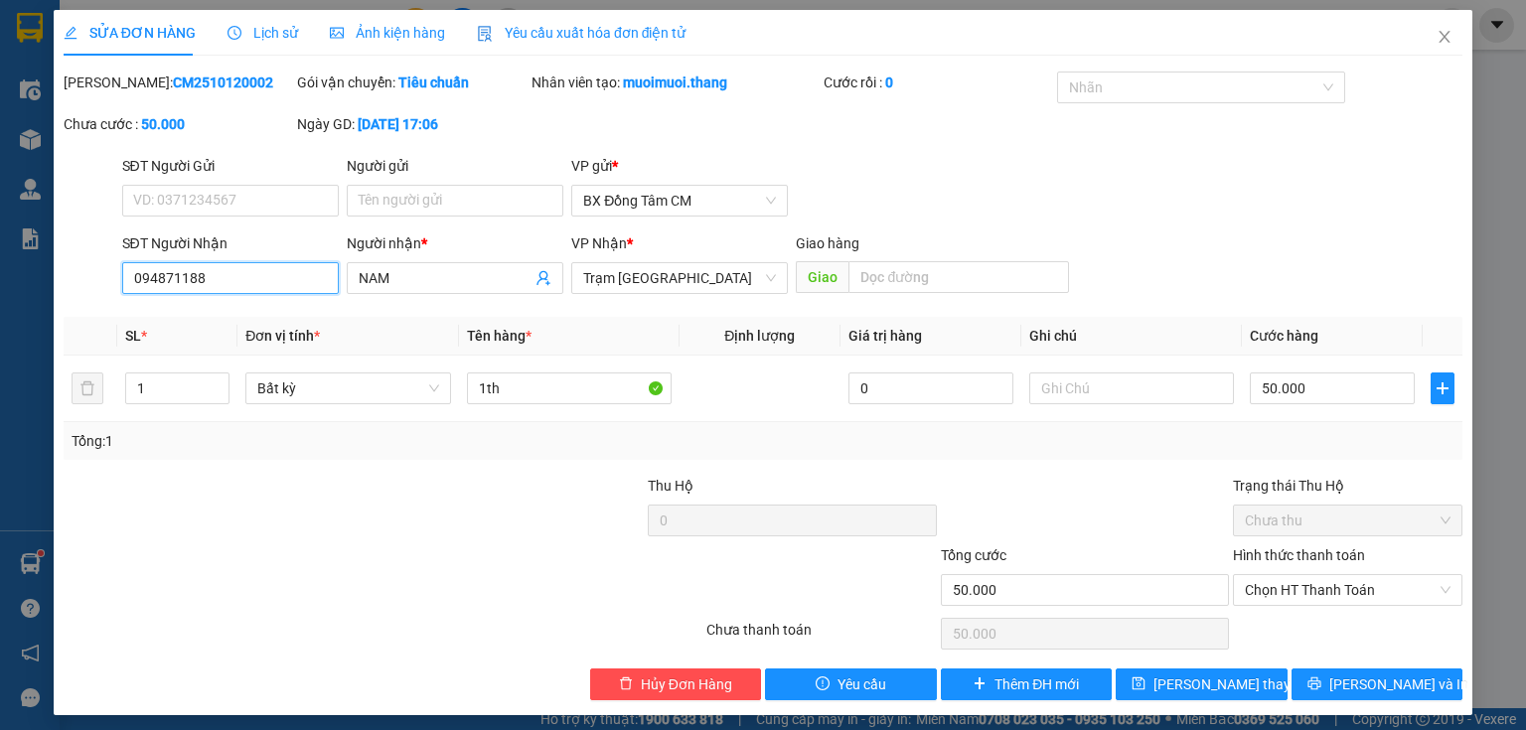
type input "0948711884"
click at [416, 278] on input "NAM" at bounding box center [445, 278] width 173 height 22
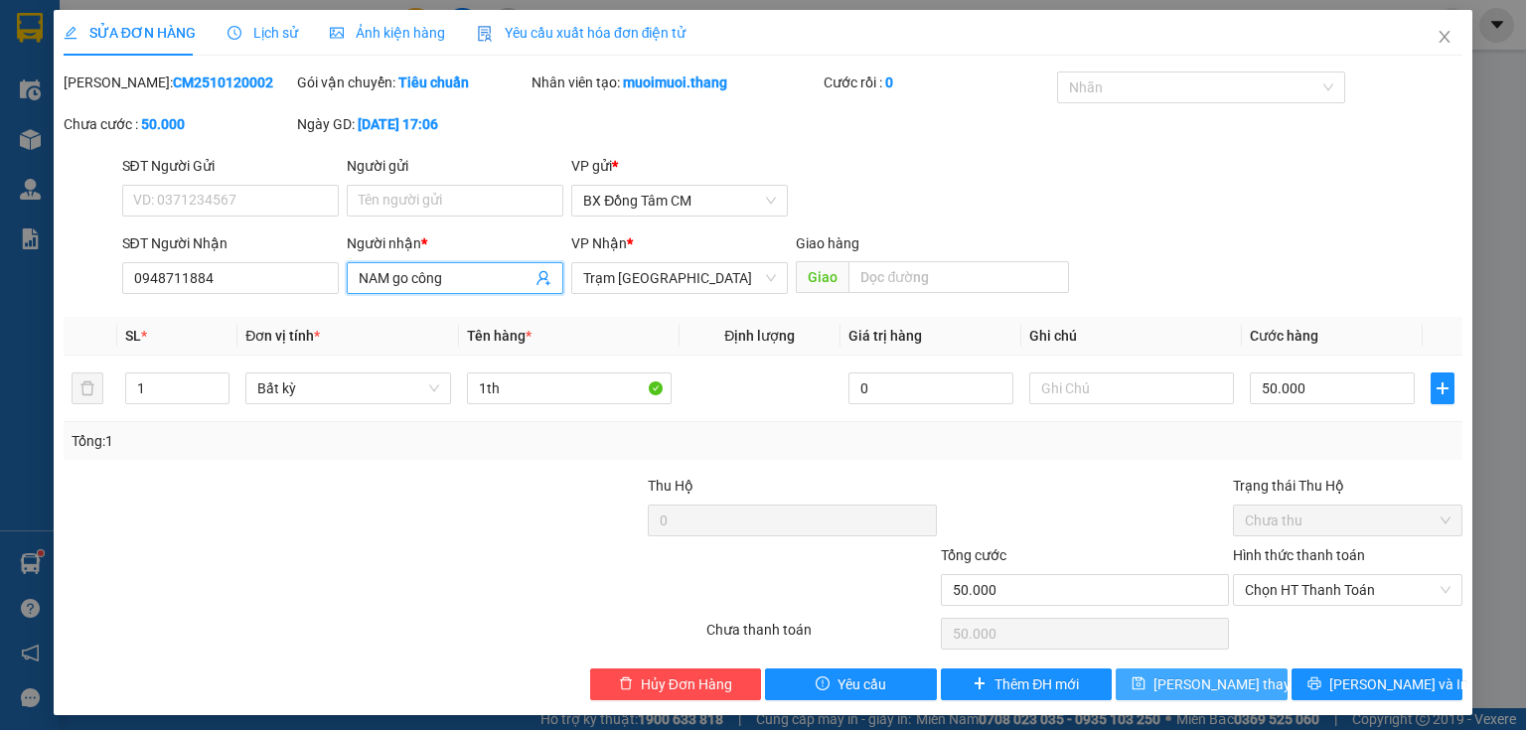
type input "NAM go công"
click at [1235, 670] on button "Lưu thay đổi" at bounding box center [1202, 685] width 172 height 32
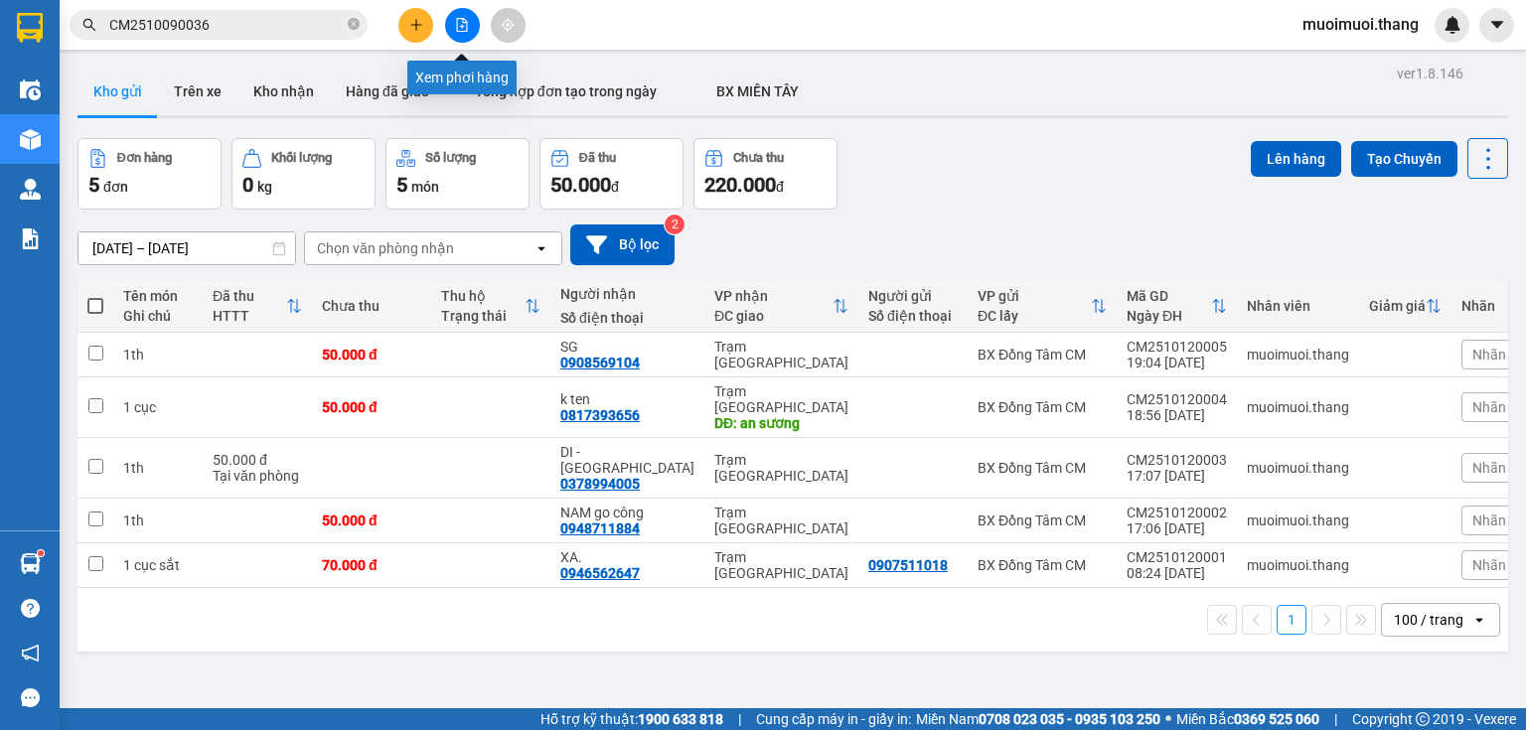
click at [447, 28] on button at bounding box center [462, 25] width 35 height 35
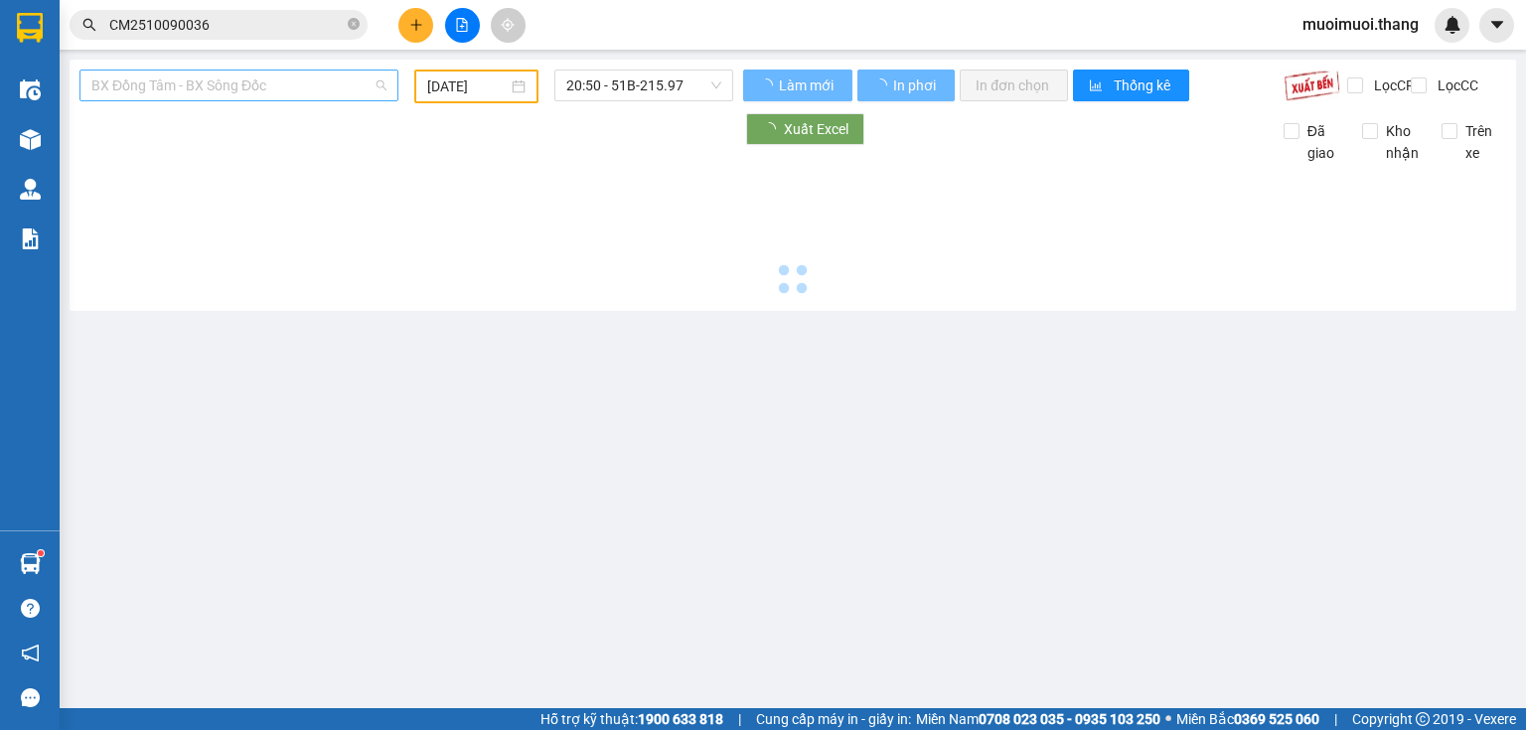
click at [367, 92] on span "BX Đồng Tâm - BX Sông Đốc" at bounding box center [238, 86] width 295 height 30
type input "12/10/2025"
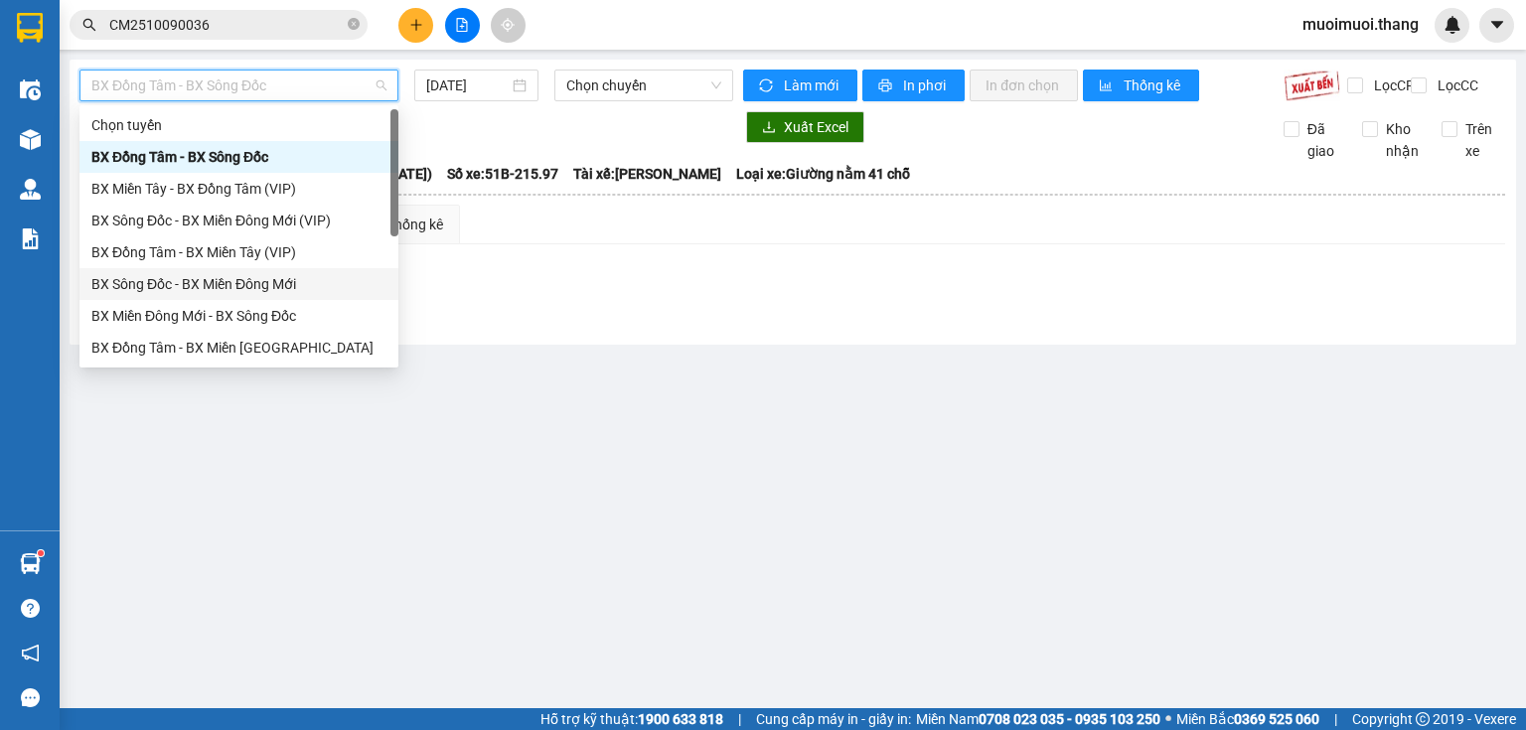
drag, startPoint x: 187, startPoint y: 285, endPoint x: 532, endPoint y: 115, distance: 384.4
click at [191, 282] on div "BX Sông Đốc - BX Miền Đông Mới" at bounding box center [238, 284] width 295 height 22
type input "12/10/2025"
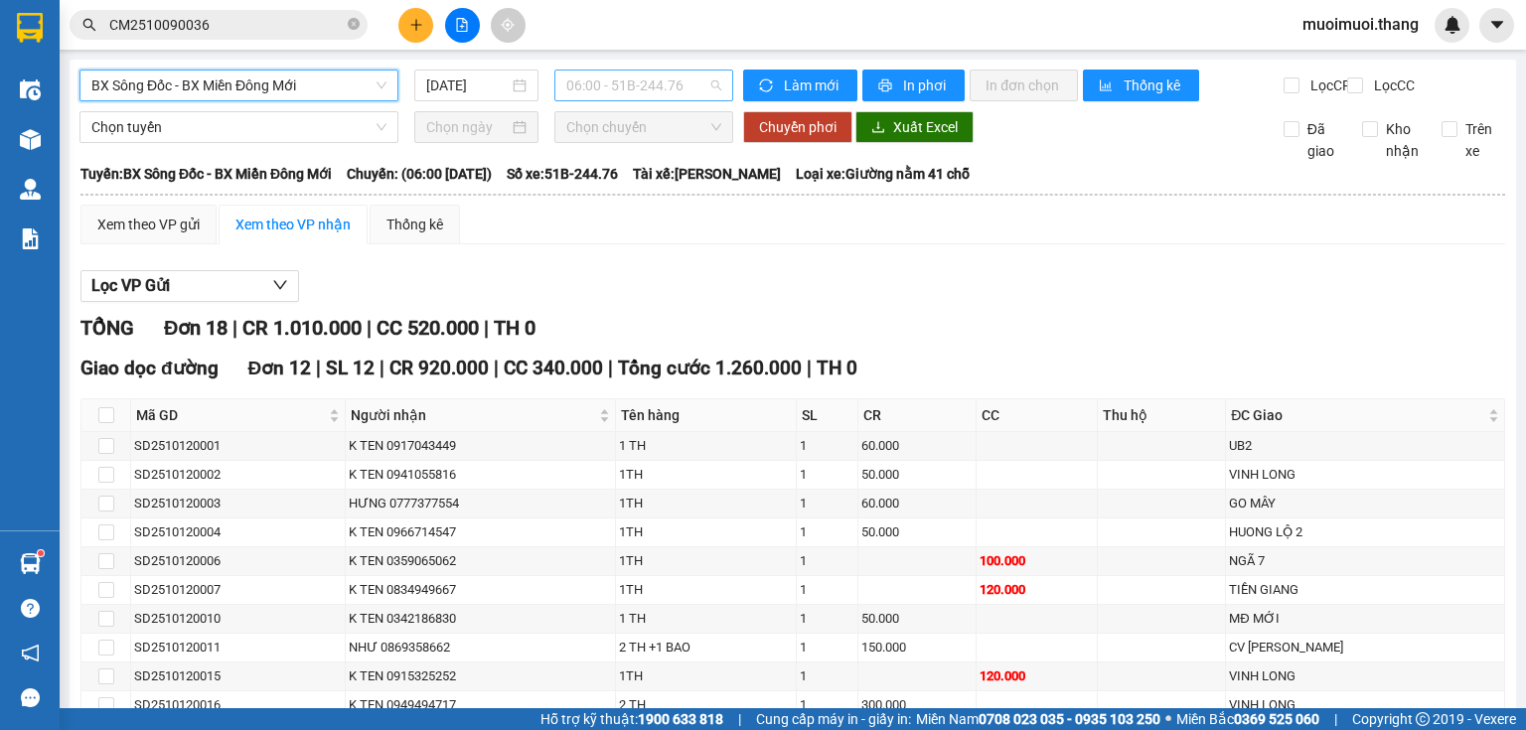
click at [599, 88] on span "06:00 - 51B-244.76" at bounding box center [644, 86] width 156 height 30
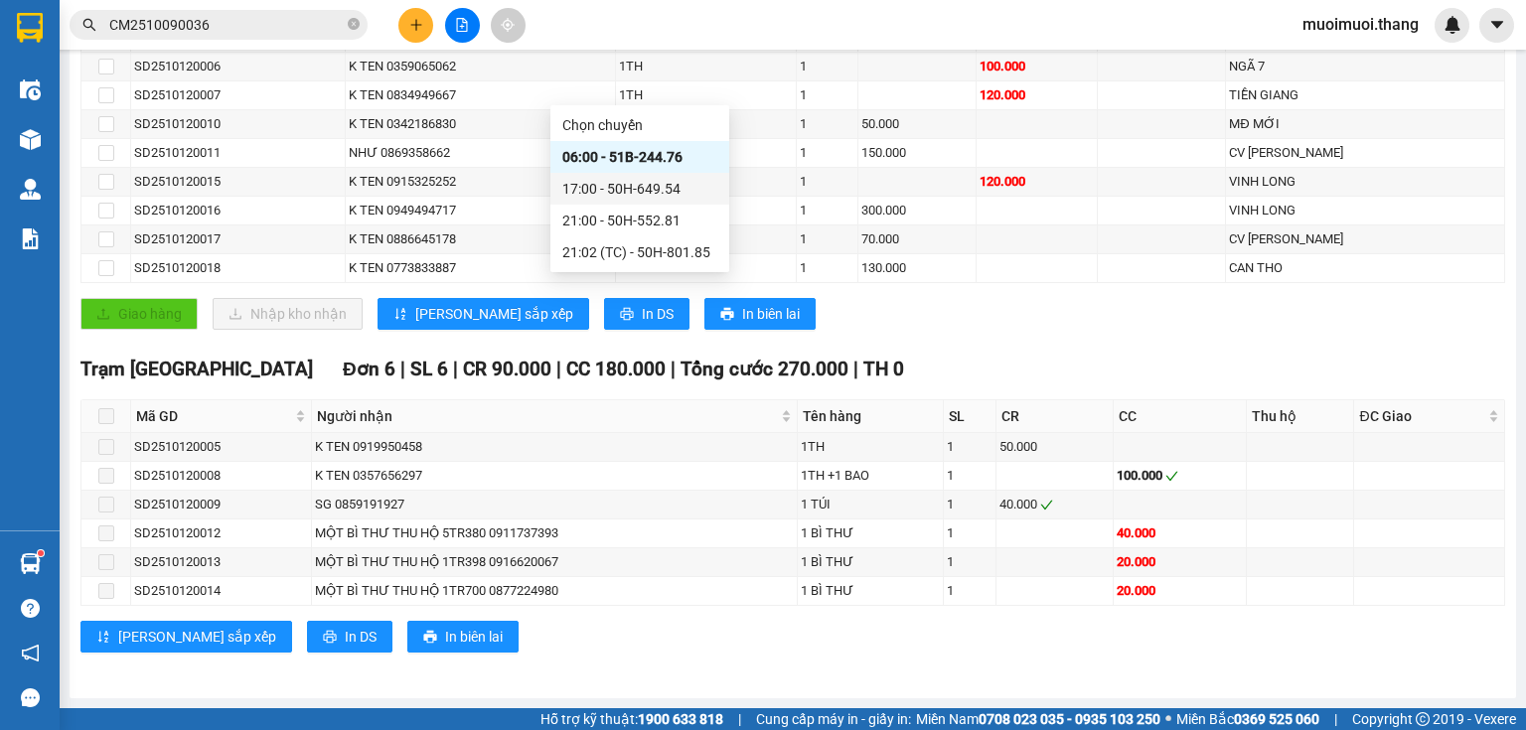
scroll to position [506, 0]
click at [1207, 328] on div "Giao hàng Nhập kho nhận Lưu sắp xếp In DS In biên lai" at bounding box center [792, 314] width 1425 height 32
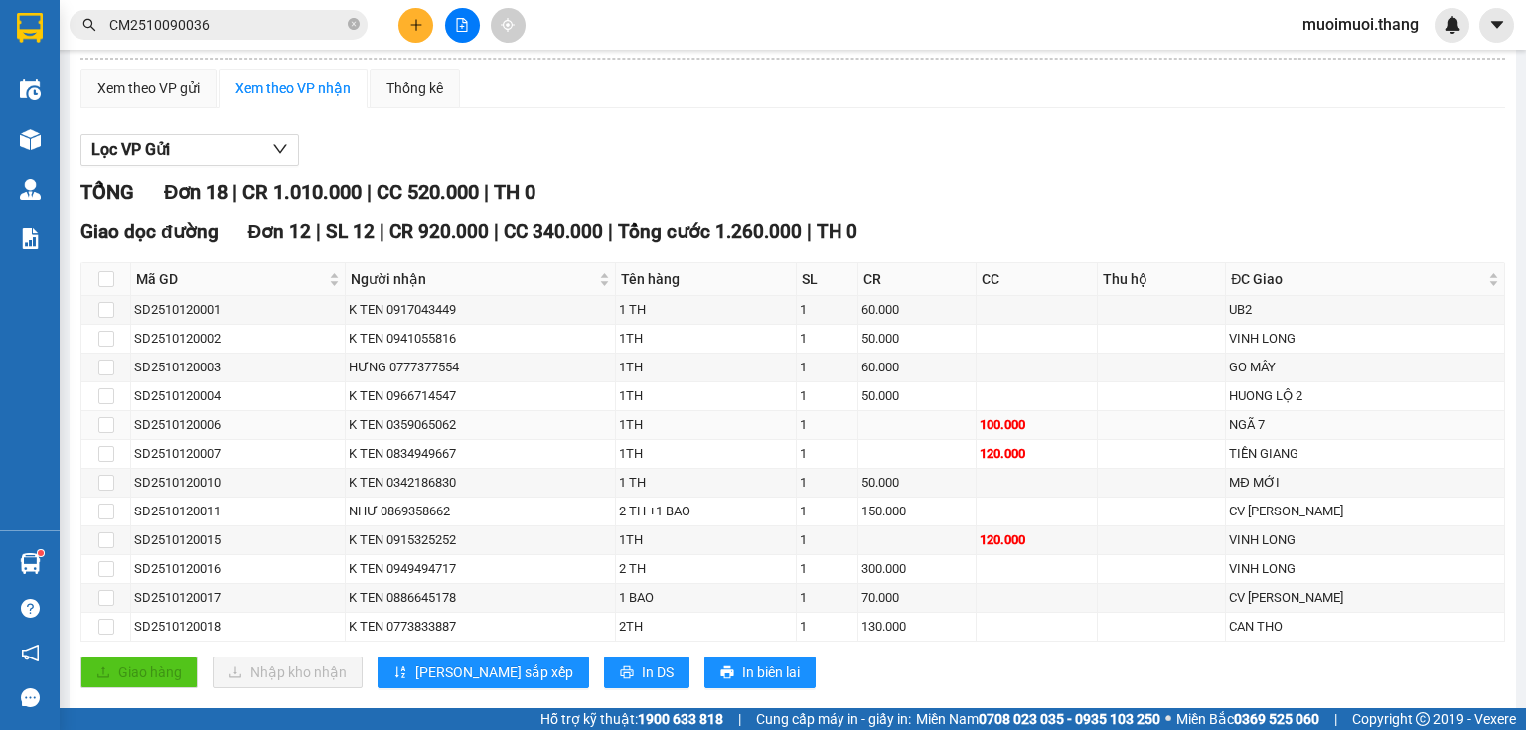
scroll to position [108, 0]
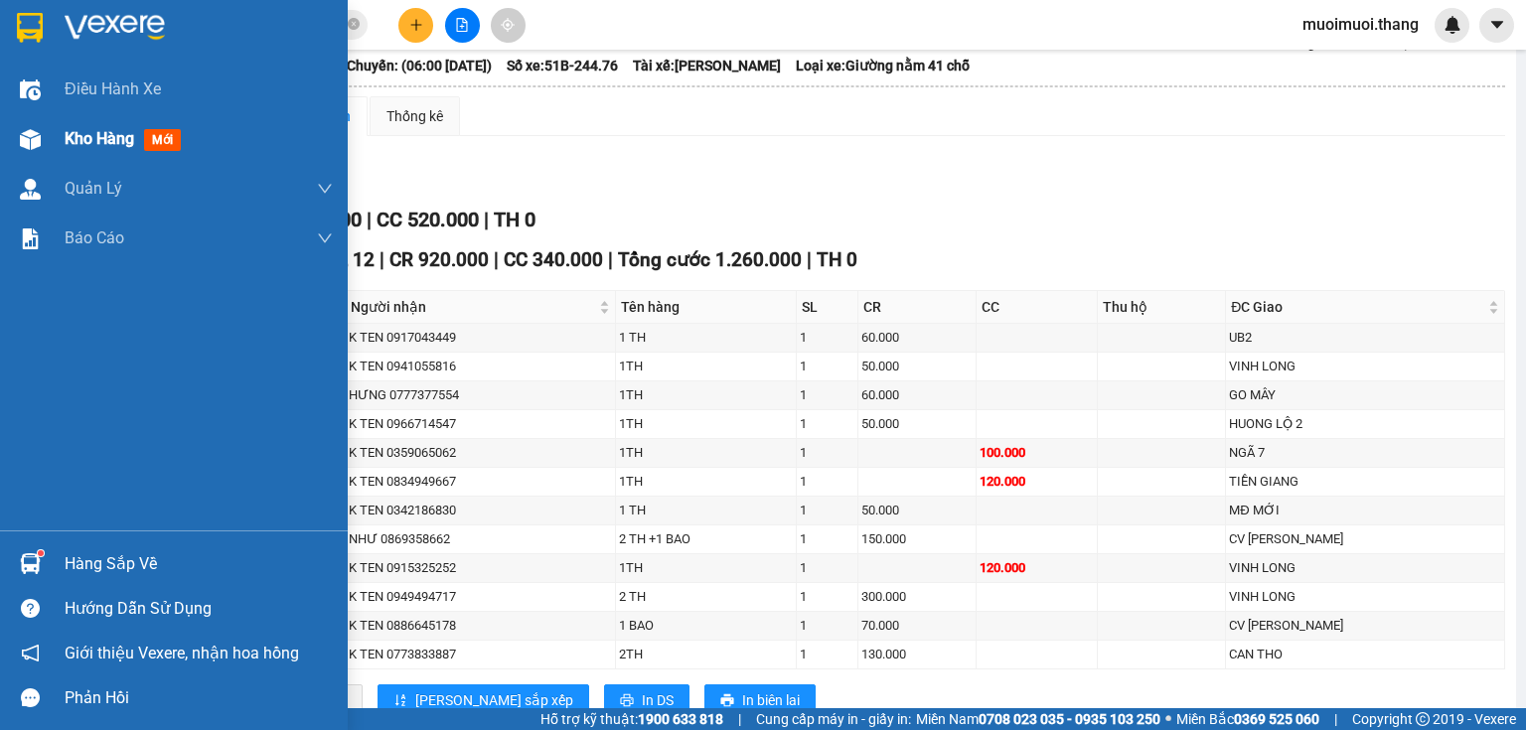
click at [103, 144] on span "Kho hàng" at bounding box center [100, 138] width 70 height 19
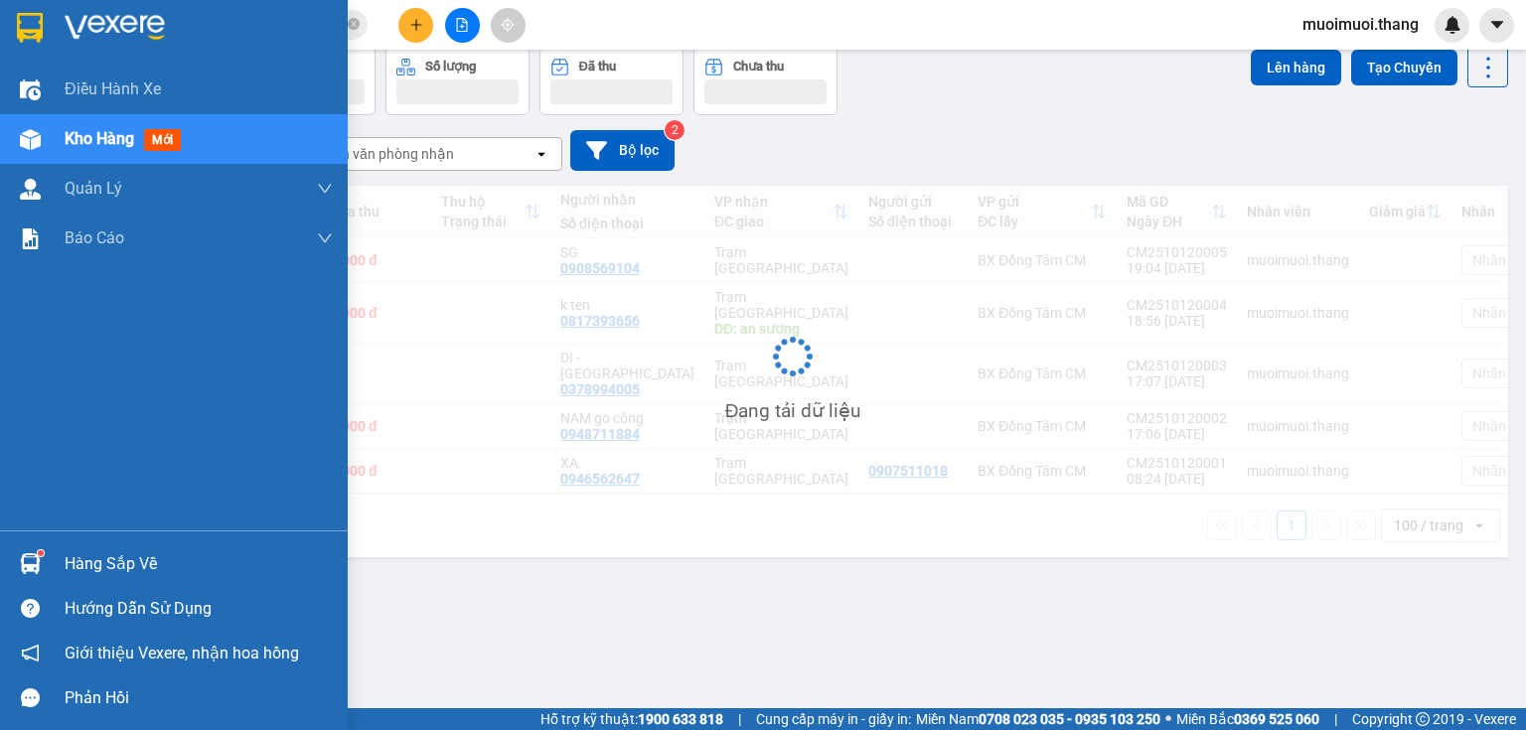
scroll to position [91, 0]
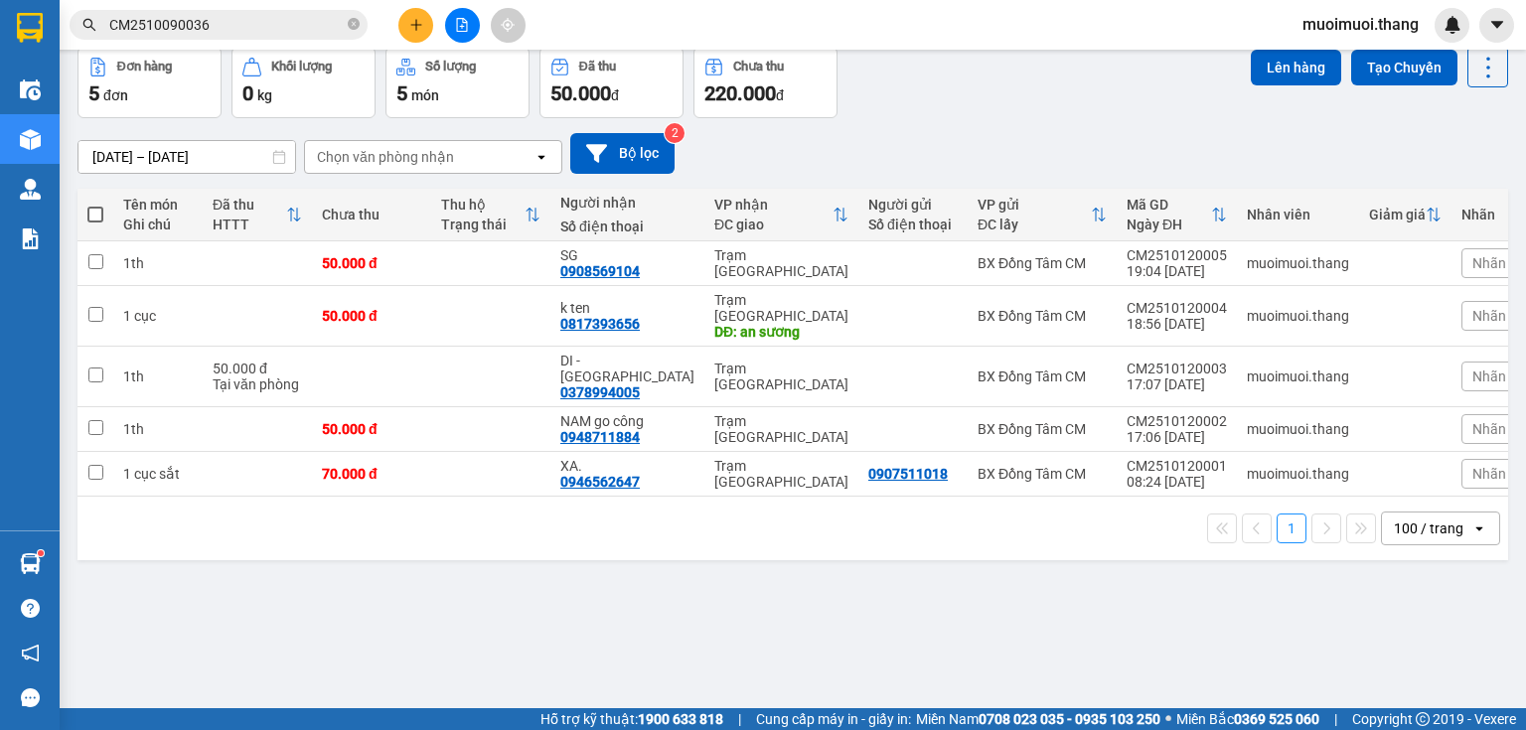
click at [419, 20] on icon "plus" at bounding box center [416, 25] width 14 height 14
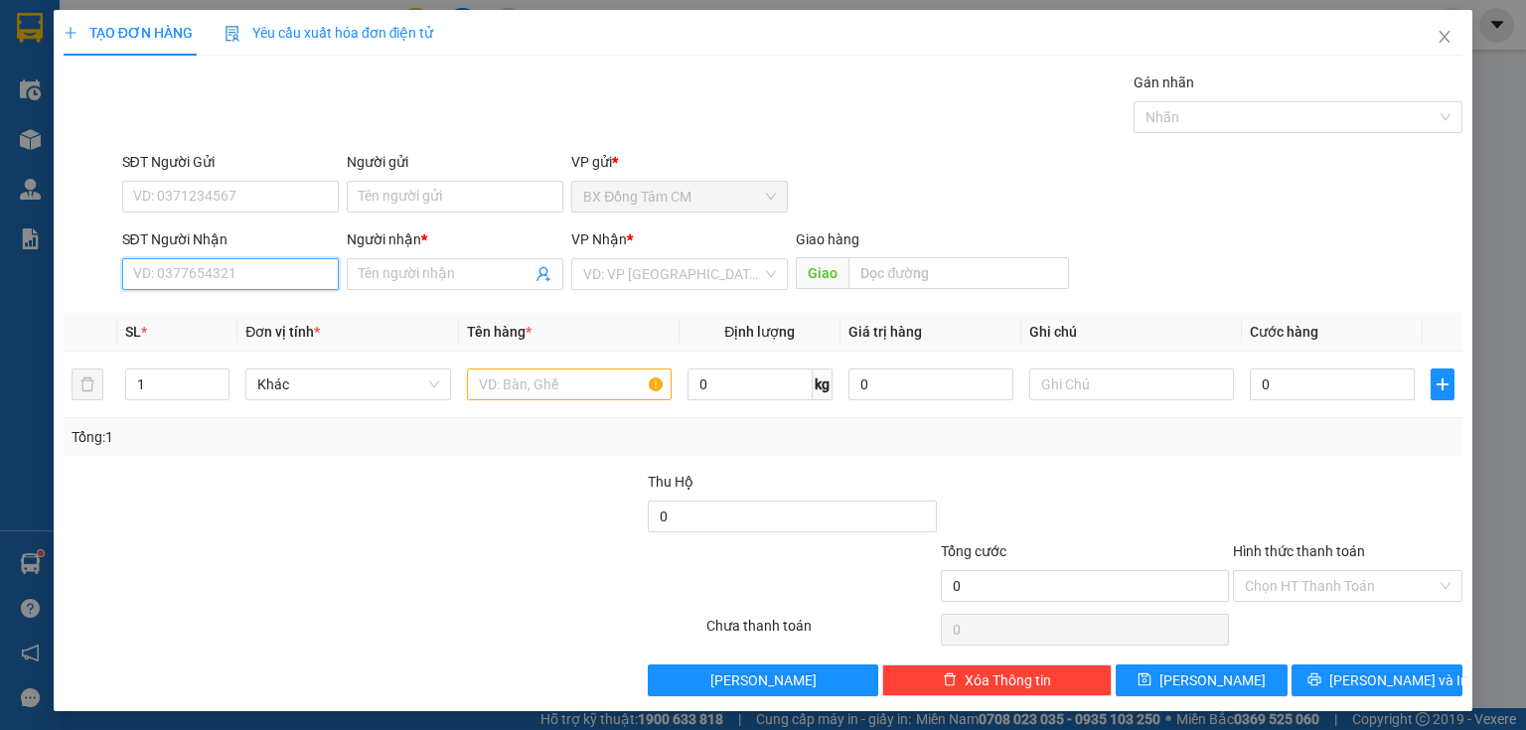
click at [232, 264] on input "SĐT Người Nhận" at bounding box center [230, 274] width 217 height 32
click at [154, 287] on input "0937696122" at bounding box center [230, 274] width 217 height 32
click at [161, 287] on input "0937696122" at bounding box center [230, 274] width 217 height 32
click at [176, 286] on input "0937696122" at bounding box center [230, 274] width 217 height 32
click at [189, 286] on input "0937696122" at bounding box center [230, 274] width 217 height 32
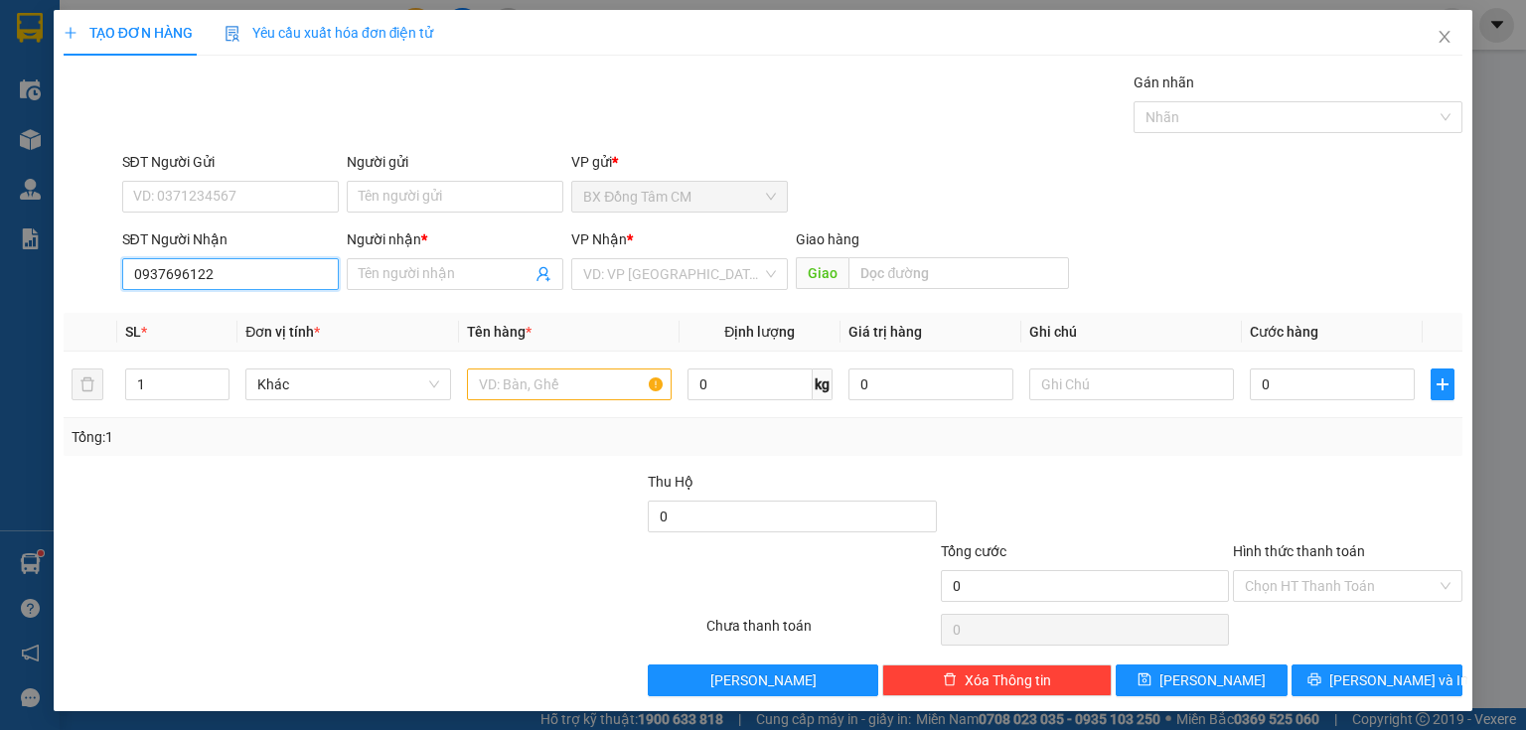
click at [186, 283] on input "0937696122" at bounding box center [230, 274] width 217 height 32
type input "0937696122"
click at [364, 272] on input "Người nhận *" at bounding box center [445, 274] width 173 height 22
click at [170, 286] on input "0937696122" at bounding box center [230, 274] width 217 height 32
click at [181, 283] on input "0937696122" at bounding box center [230, 274] width 217 height 32
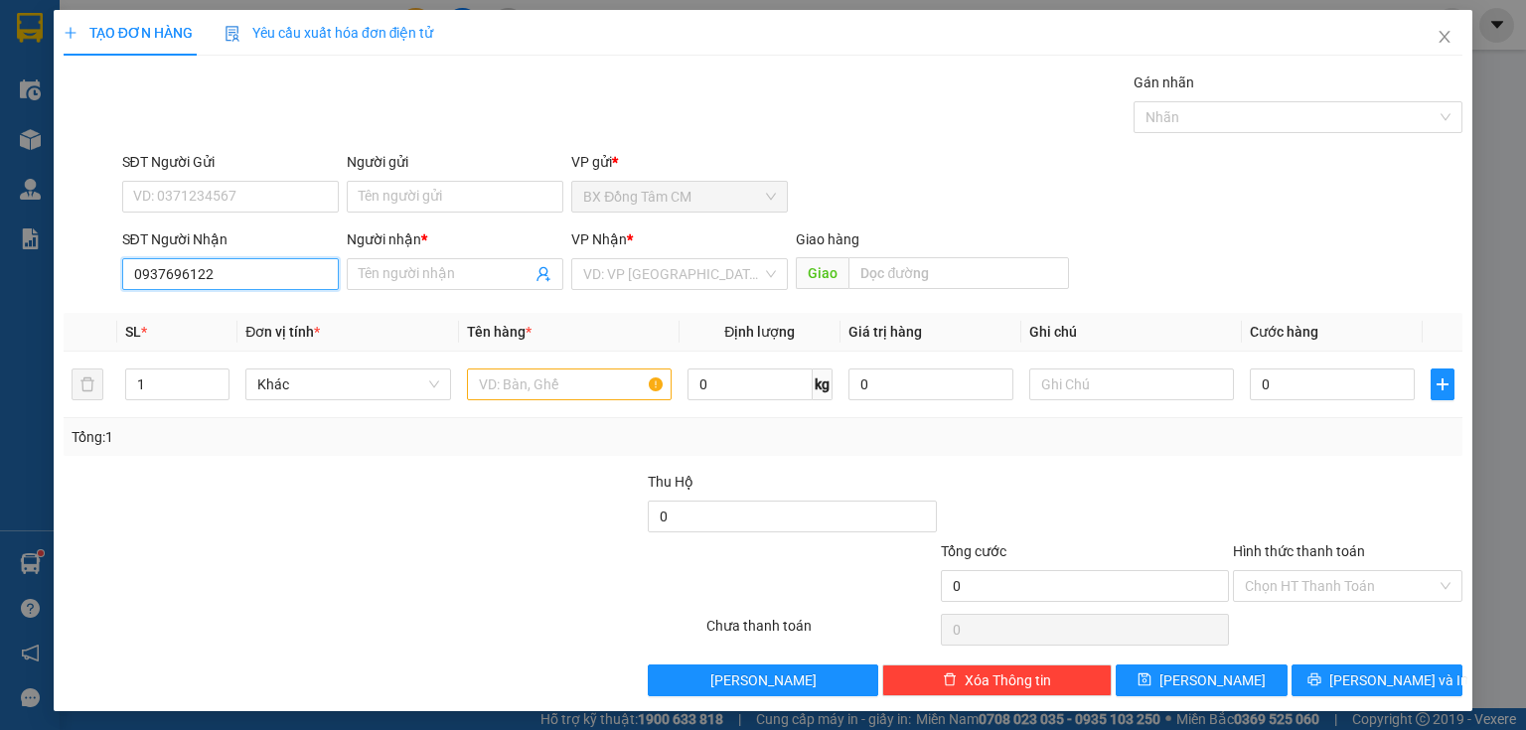
click at [184, 283] on input "0937696122" at bounding box center [230, 274] width 217 height 32
click at [407, 276] on input "Người nhận *" at bounding box center [445, 274] width 173 height 22
type input "k"
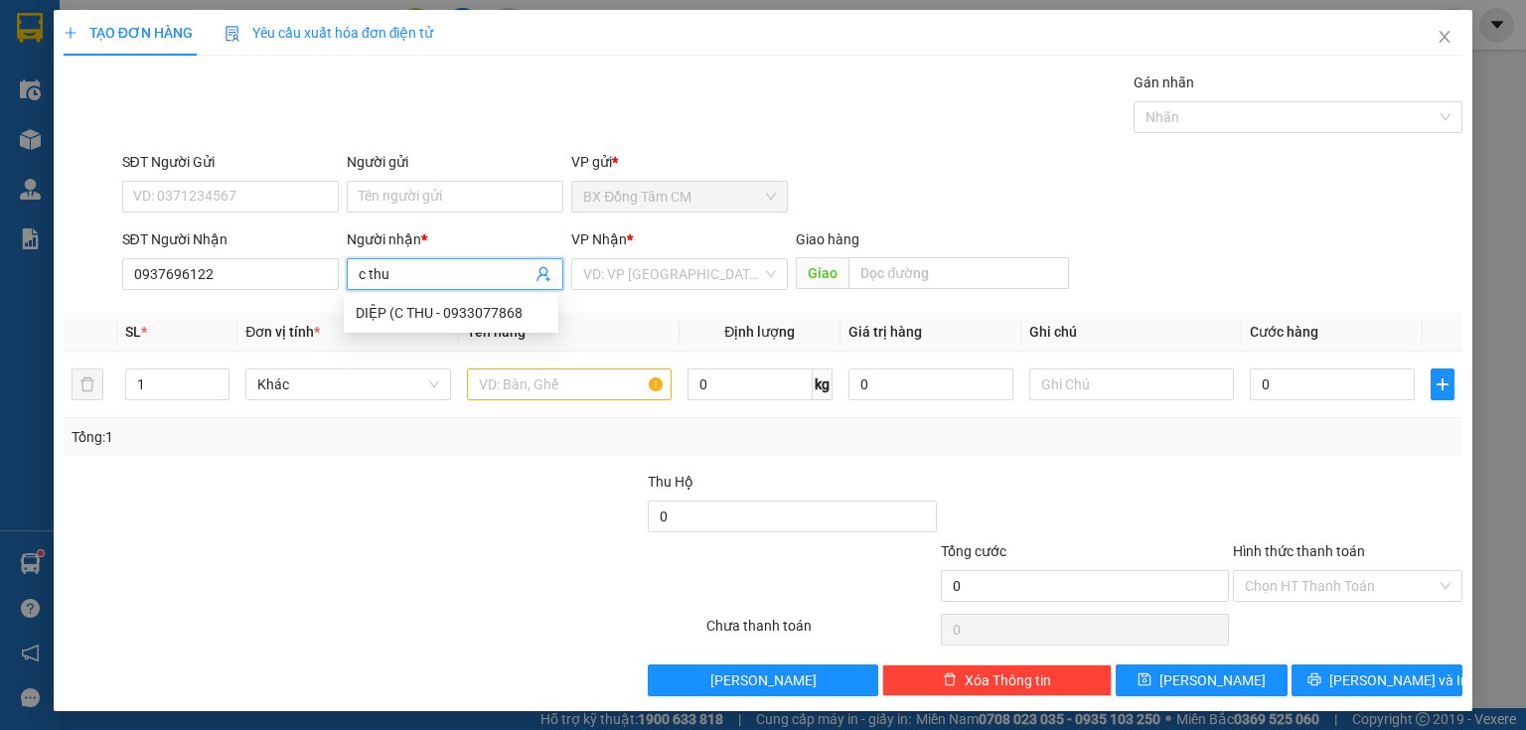
type input "c thu"
click at [742, 308] on div "Transit Pickup Surcharge Ids Transit Deliver Surcharge Ids Transit Deliver Surc…" at bounding box center [763, 384] width 1399 height 625
click at [743, 291] on div "VP Nhận * VD: VP Sài Gòn" at bounding box center [679, 264] width 217 height 70
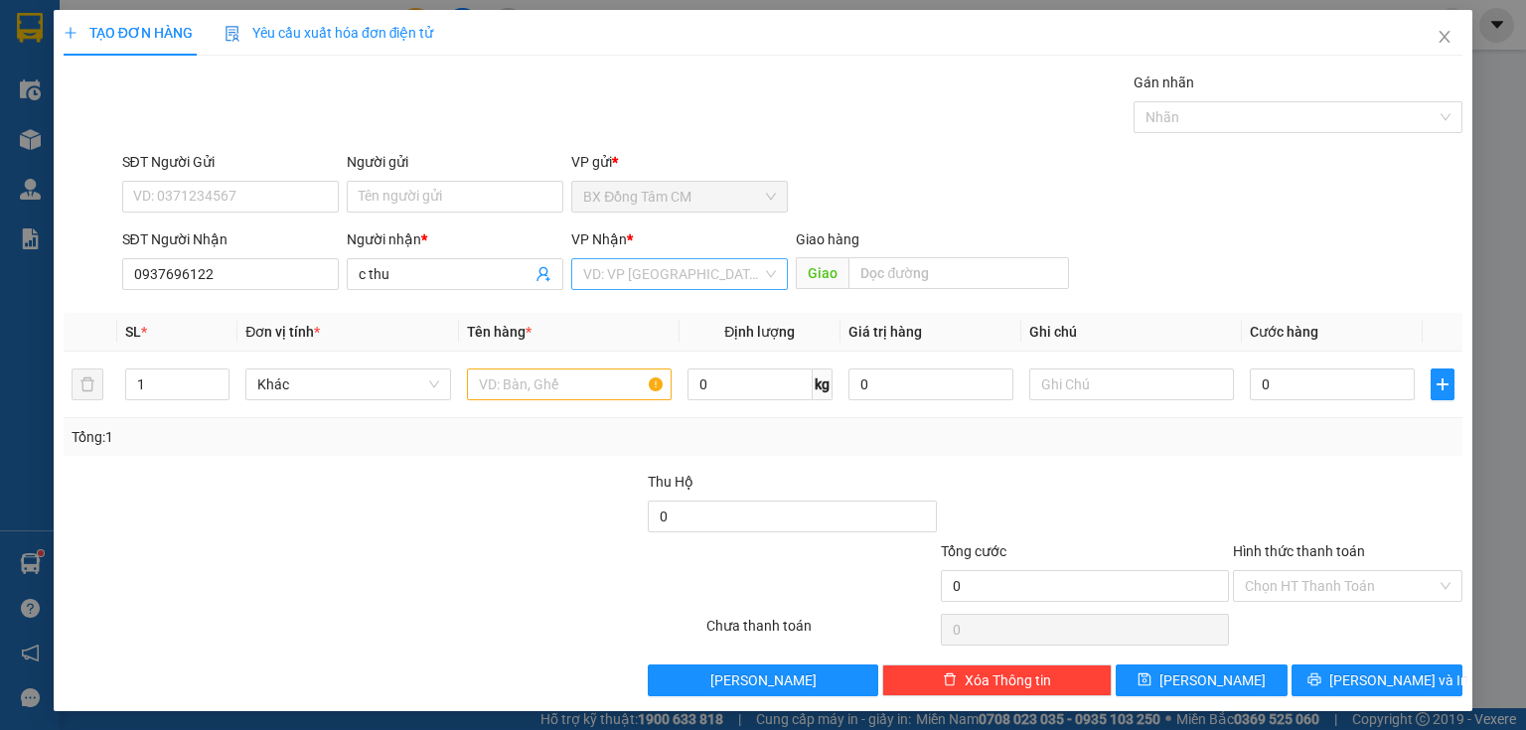
drag, startPoint x: 728, startPoint y: 270, endPoint x: 712, endPoint y: 290, distance: 25.5
click at [727, 270] on input "search" at bounding box center [672, 274] width 179 height 30
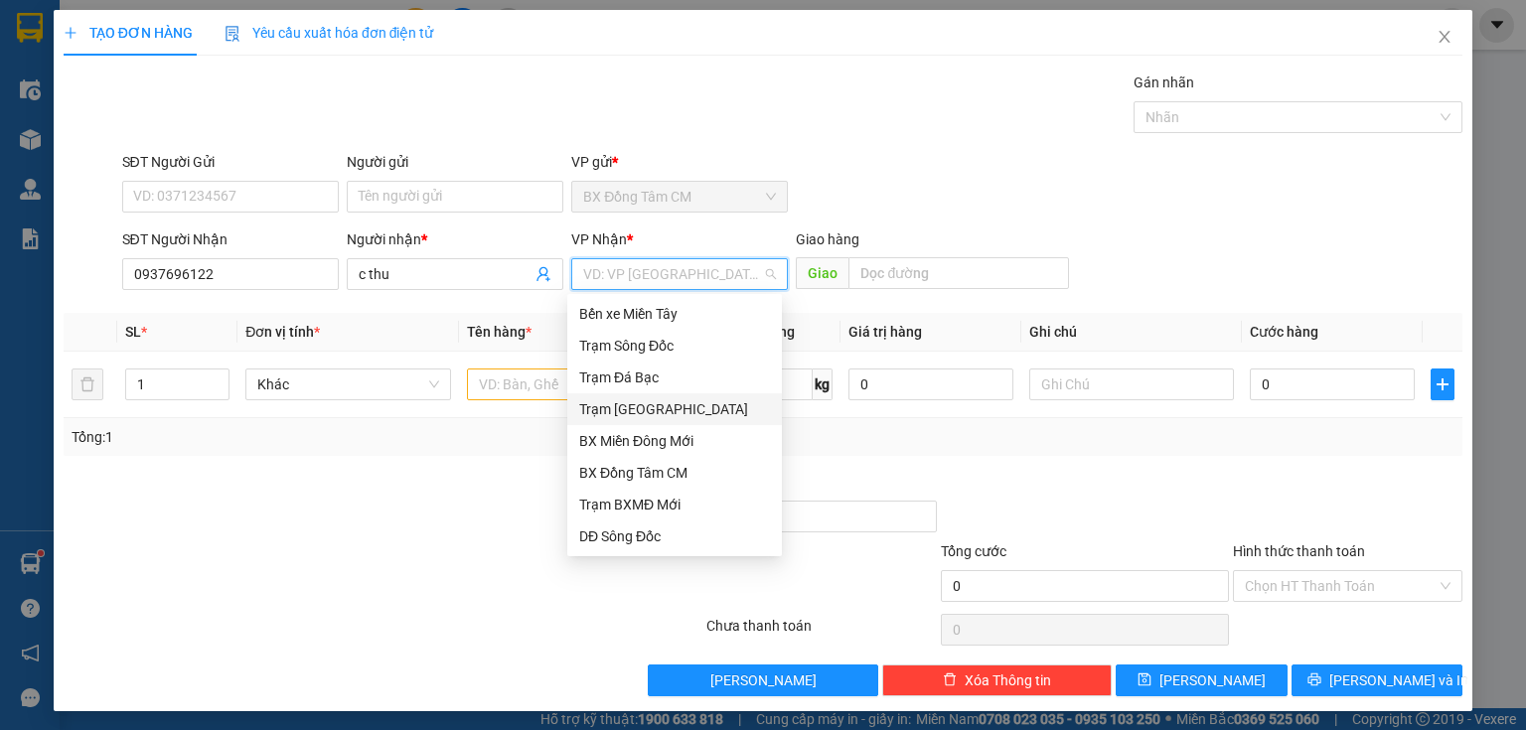
click at [626, 414] on div "Trạm Sài Gòn" at bounding box center [674, 409] width 191 height 22
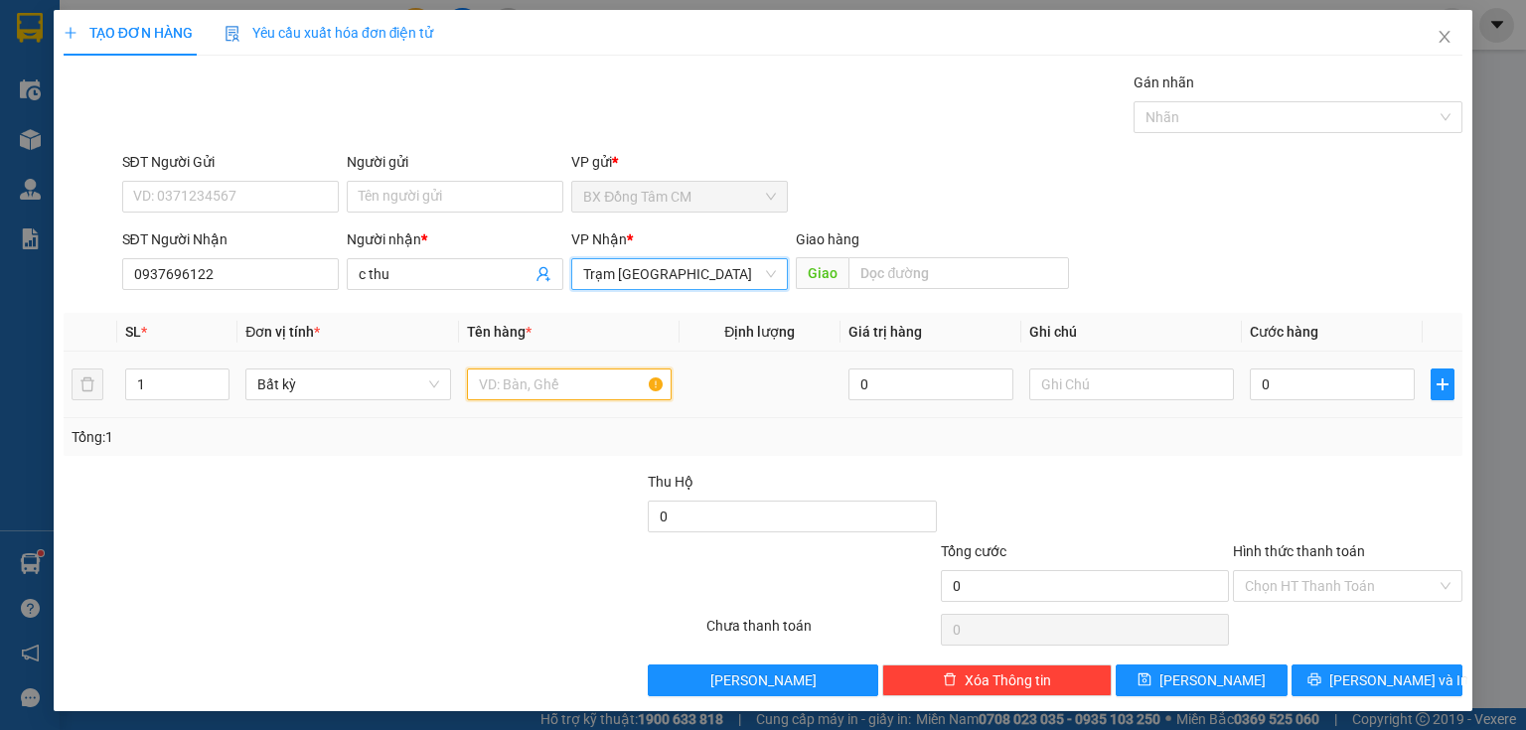
click at [501, 388] on input "text" at bounding box center [569, 385] width 205 height 32
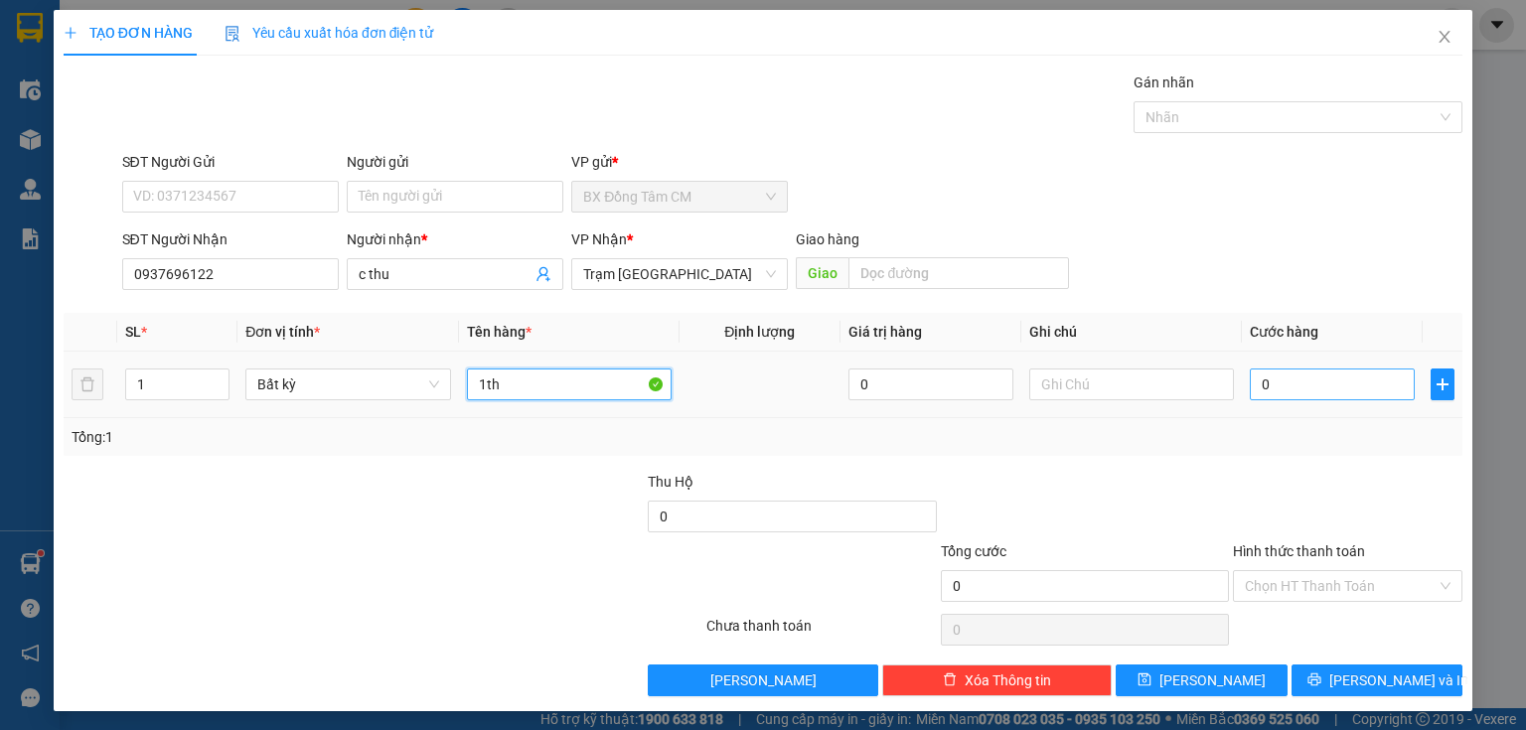
type input "1th"
click at [1341, 392] on input "0" at bounding box center [1332, 385] width 165 height 32
type input "8"
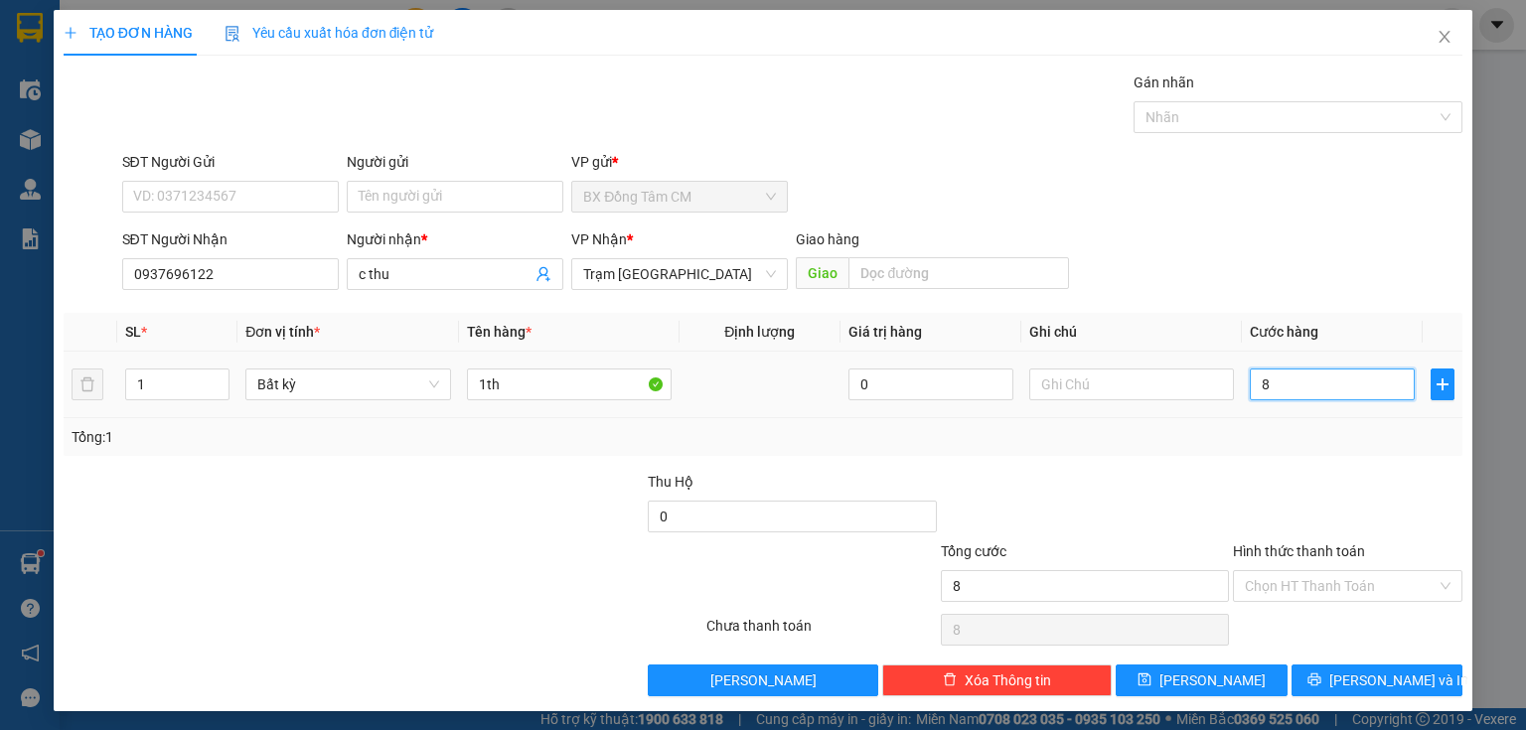
type input "80"
type input "800"
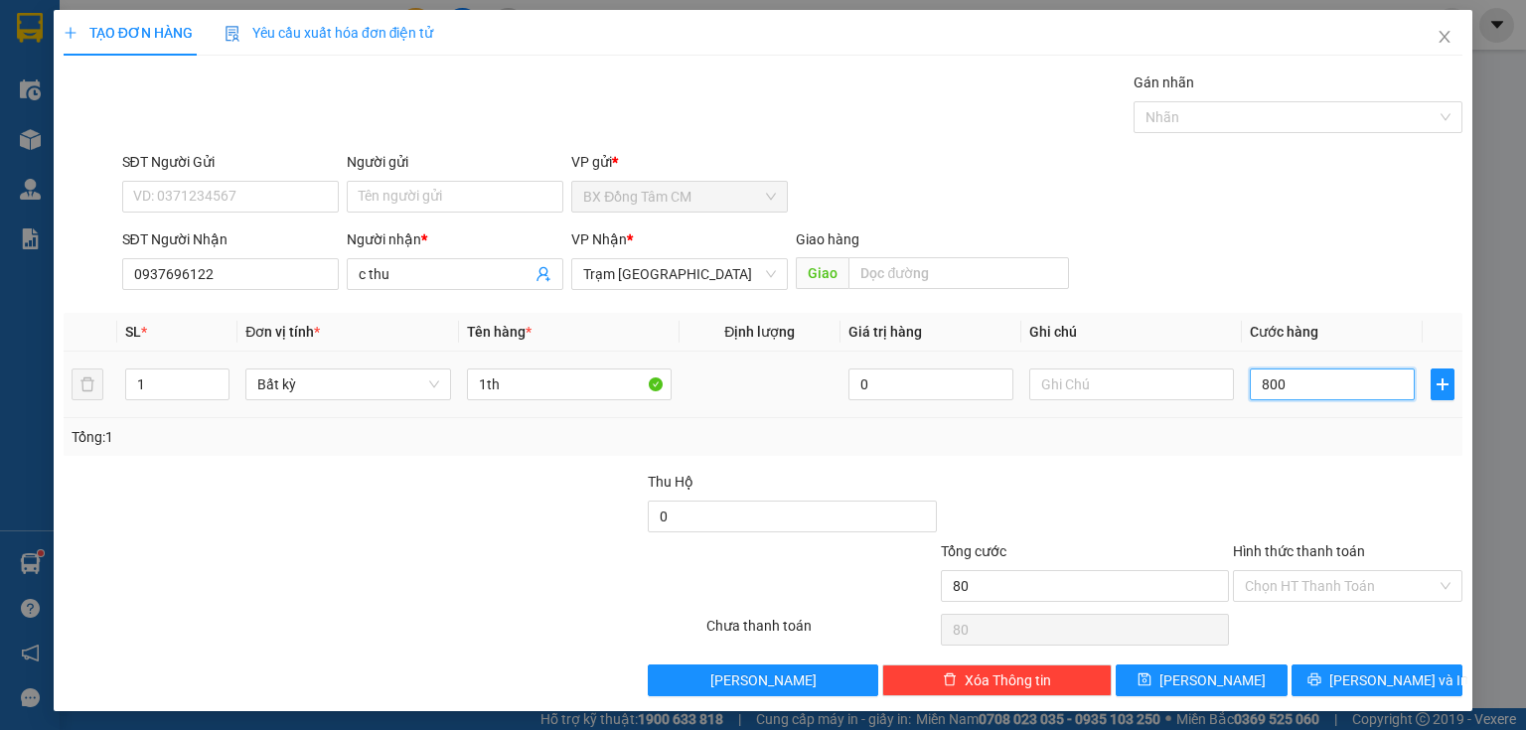
type input "800"
type input "8.000"
type input "80.000"
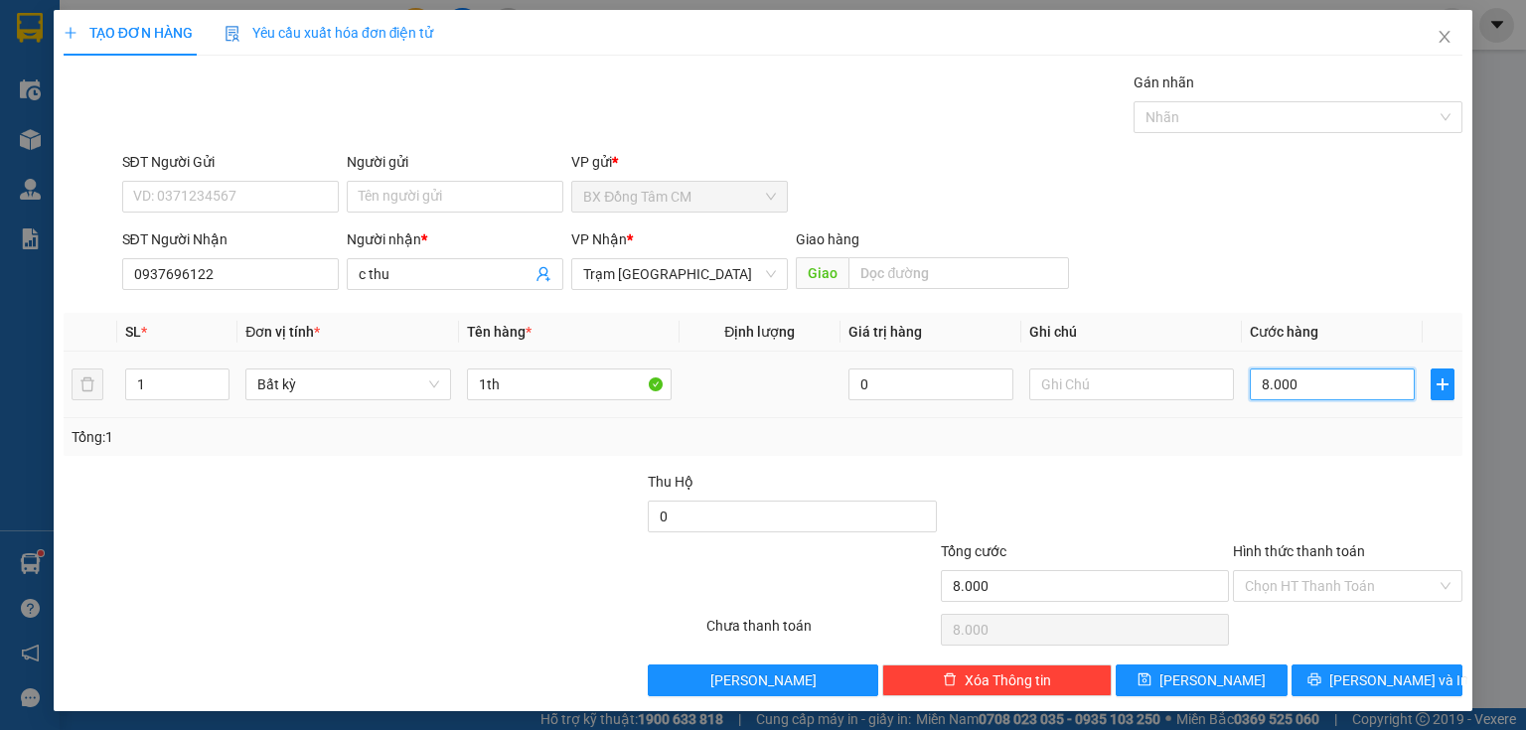
type input "80.000"
drag, startPoint x: 1324, startPoint y: 688, endPoint x: 1312, endPoint y: 680, distance: 14.3
click at [1324, 687] on button "Lưu và In" at bounding box center [1378, 681] width 172 height 32
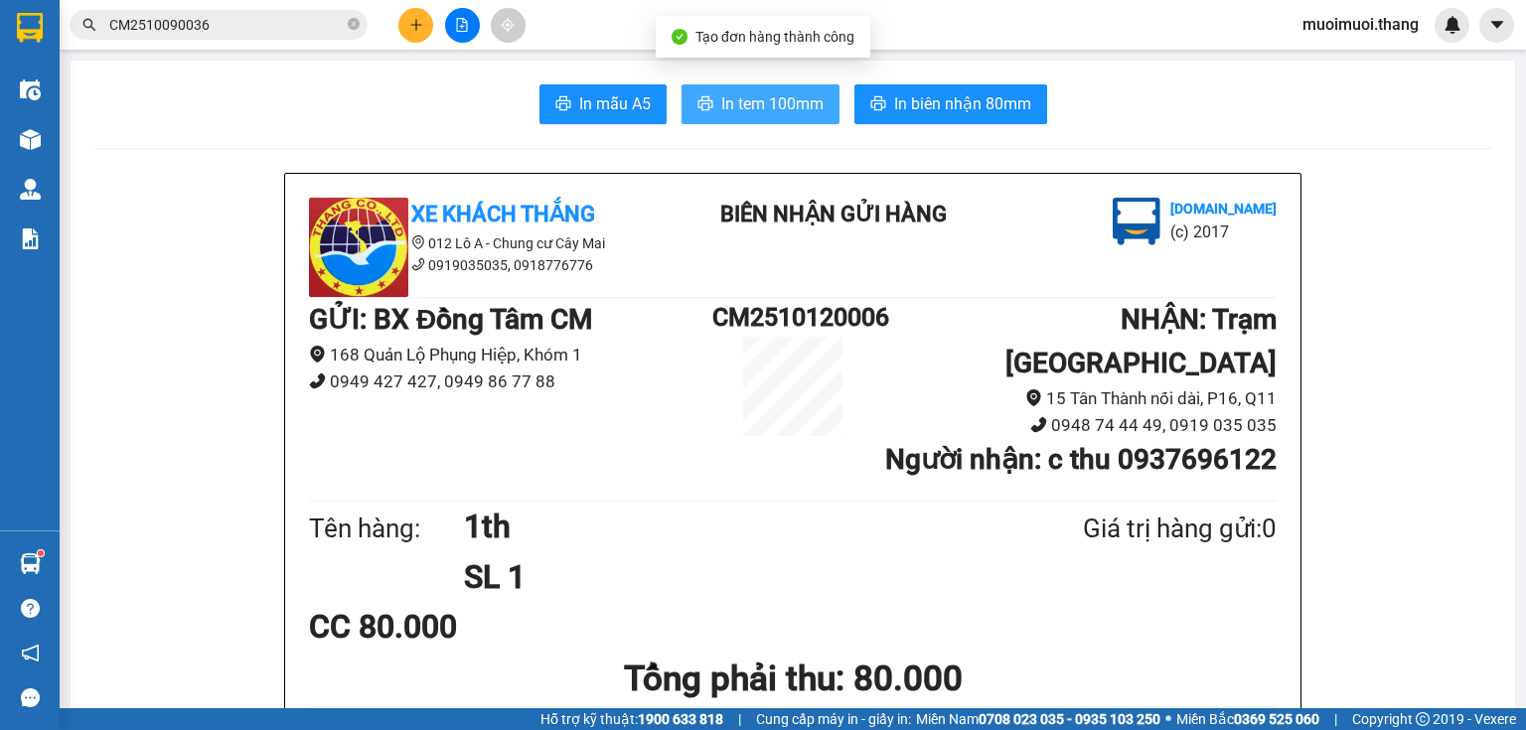
click at [731, 95] on span "In tem 100mm" at bounding box center [772, 103] width 102 height 25
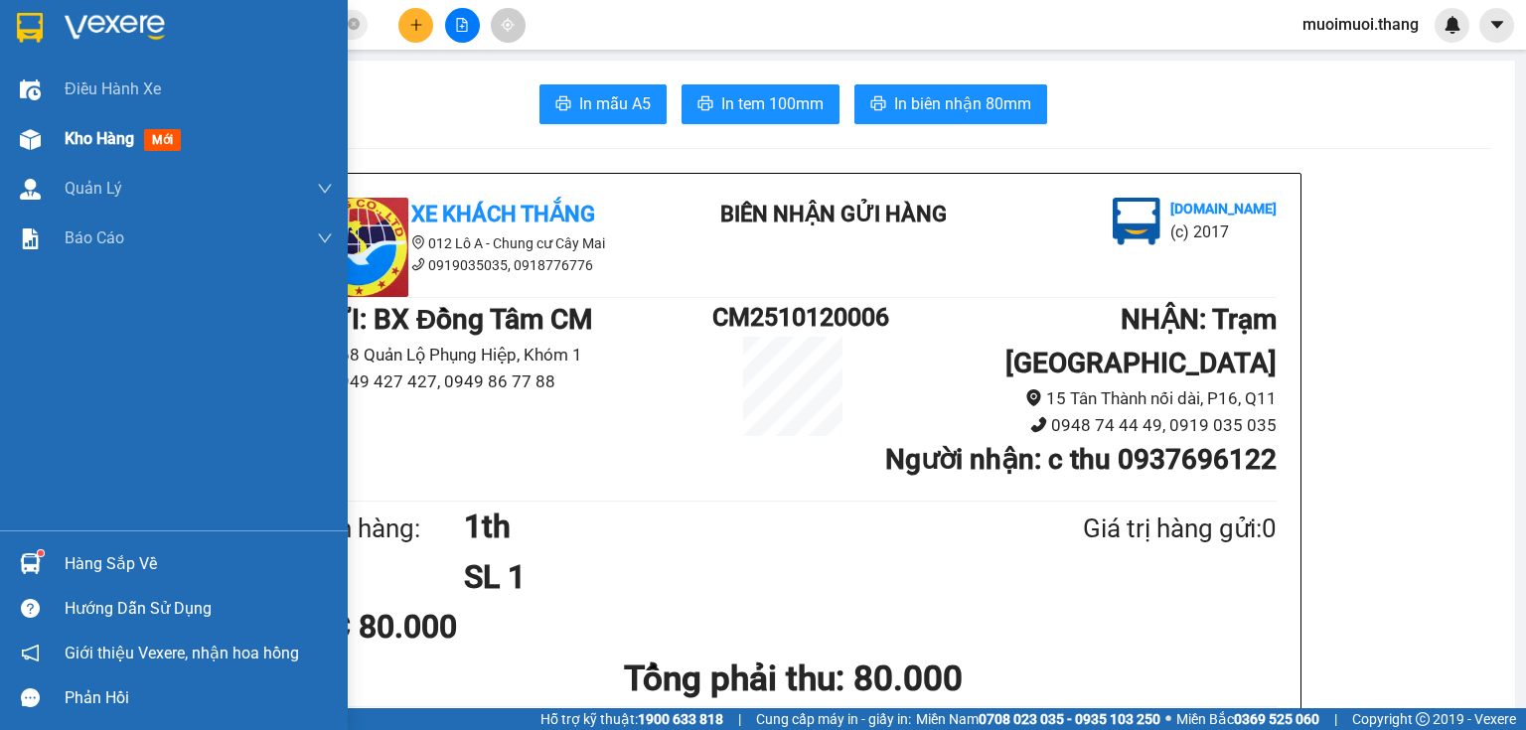
click at [80, 134] on span "Kho hàng" at bounding box center [100, 138] width 70 height 19
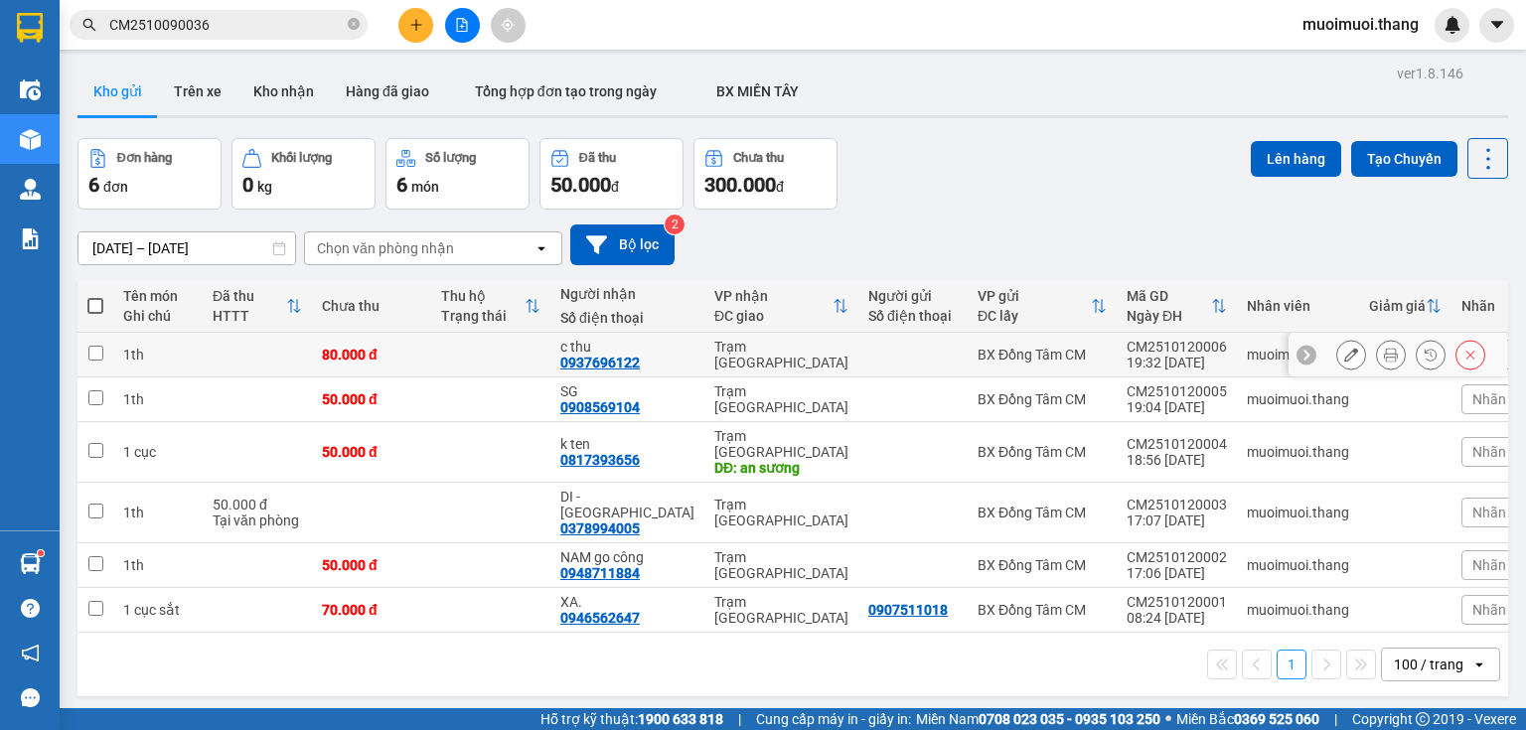
click at [859, 362] on td at bounding box center [913, 355] width 109 height 45
checkbox input "true"
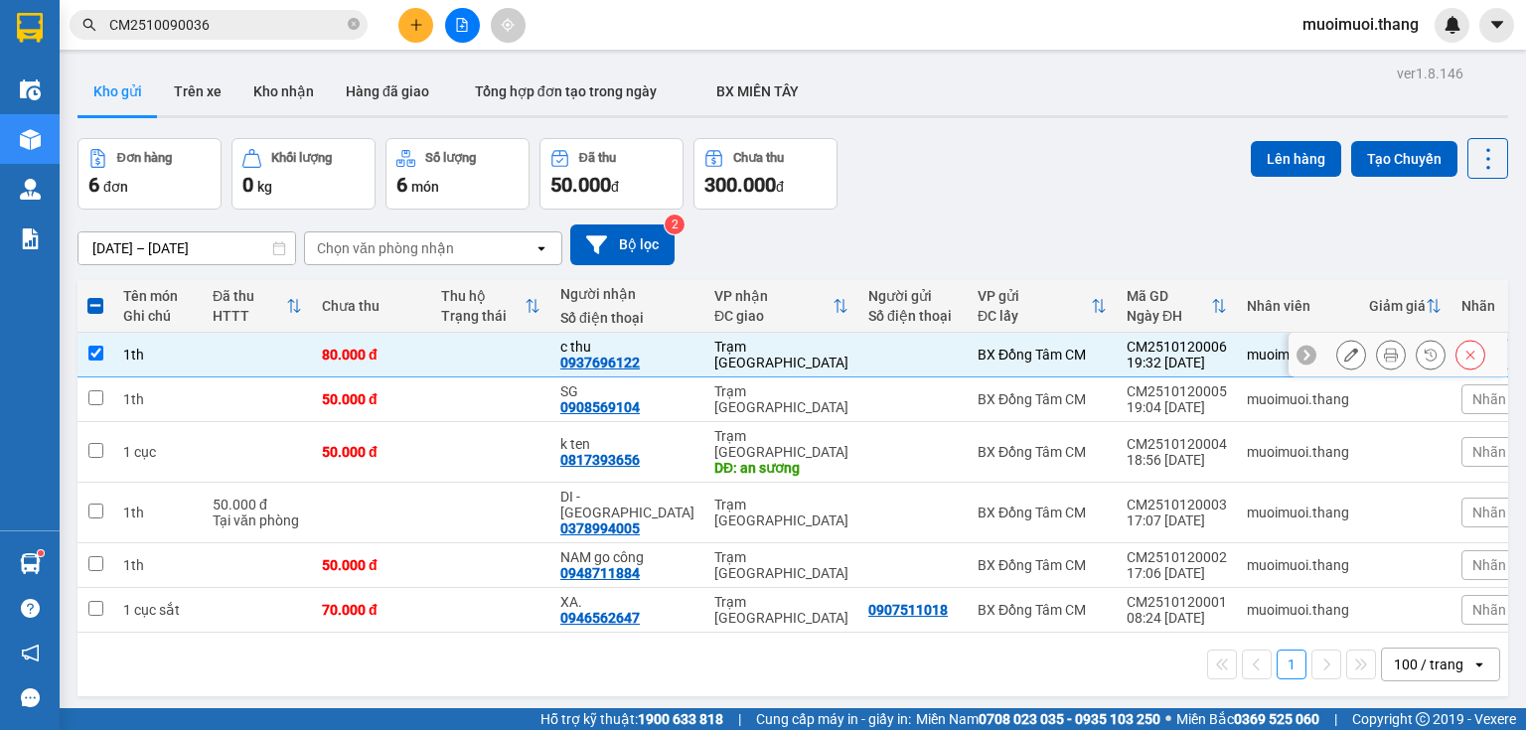
click at [1344, 357] on icon at bounding box center [1351, 355] width 14 height 14
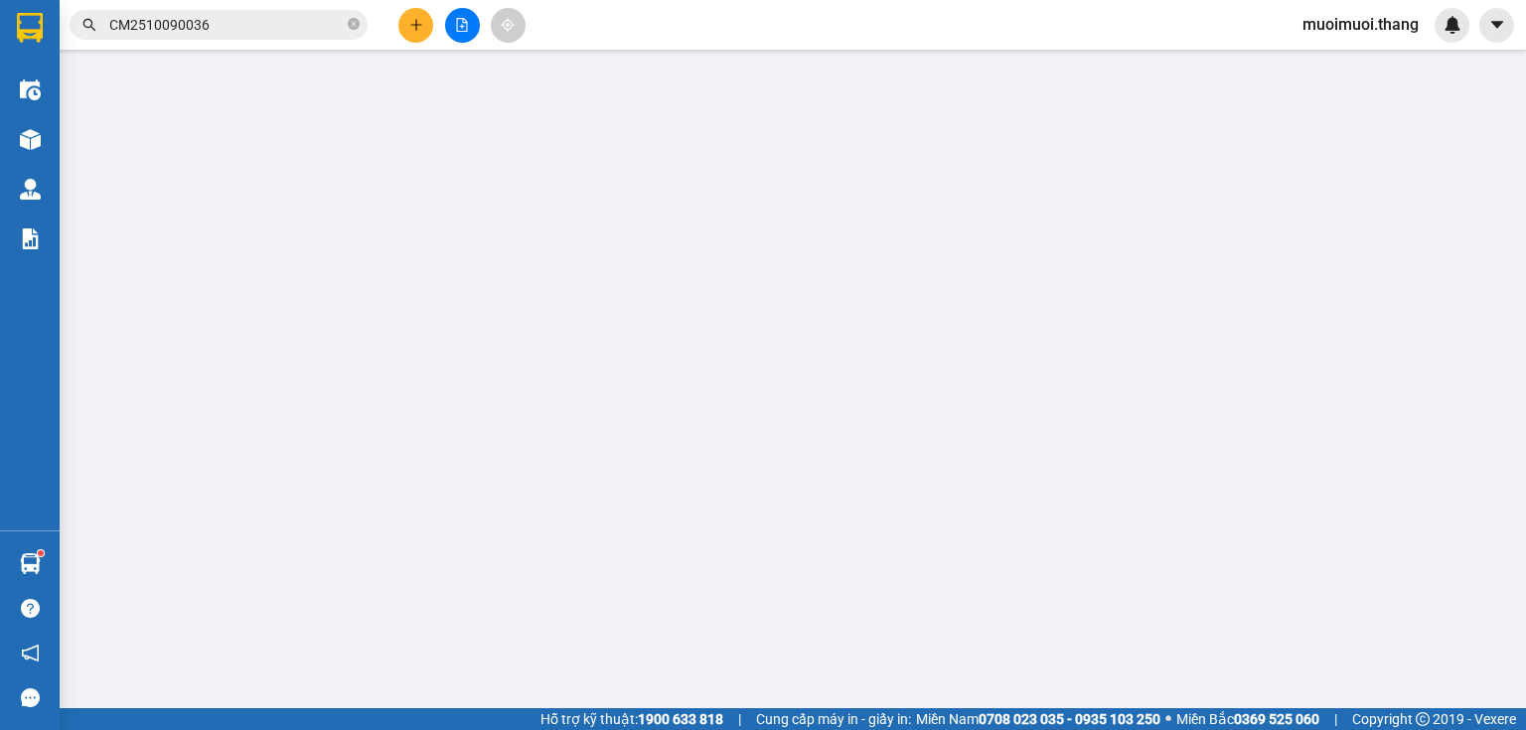
type input "0937696122"
type input "c thu"
type input "80.000"
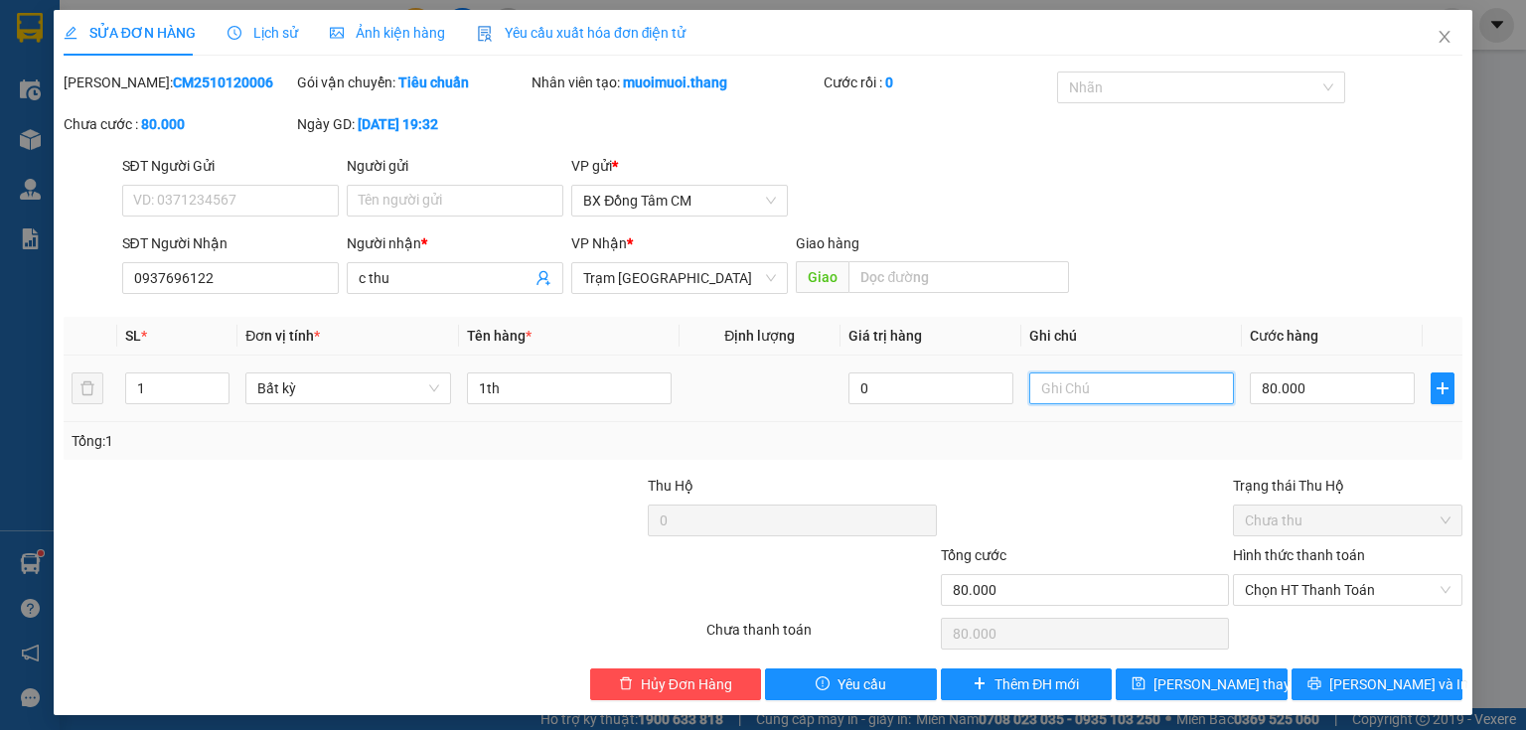
click at [1147, 383] on input "text" at bounding box center [1131, 389] width 205 height 32
type input "bắt garp dùm e"
click at [1357, 696] on button "Lưu và In" at bounding box center [1378, 685] width 172 height 32
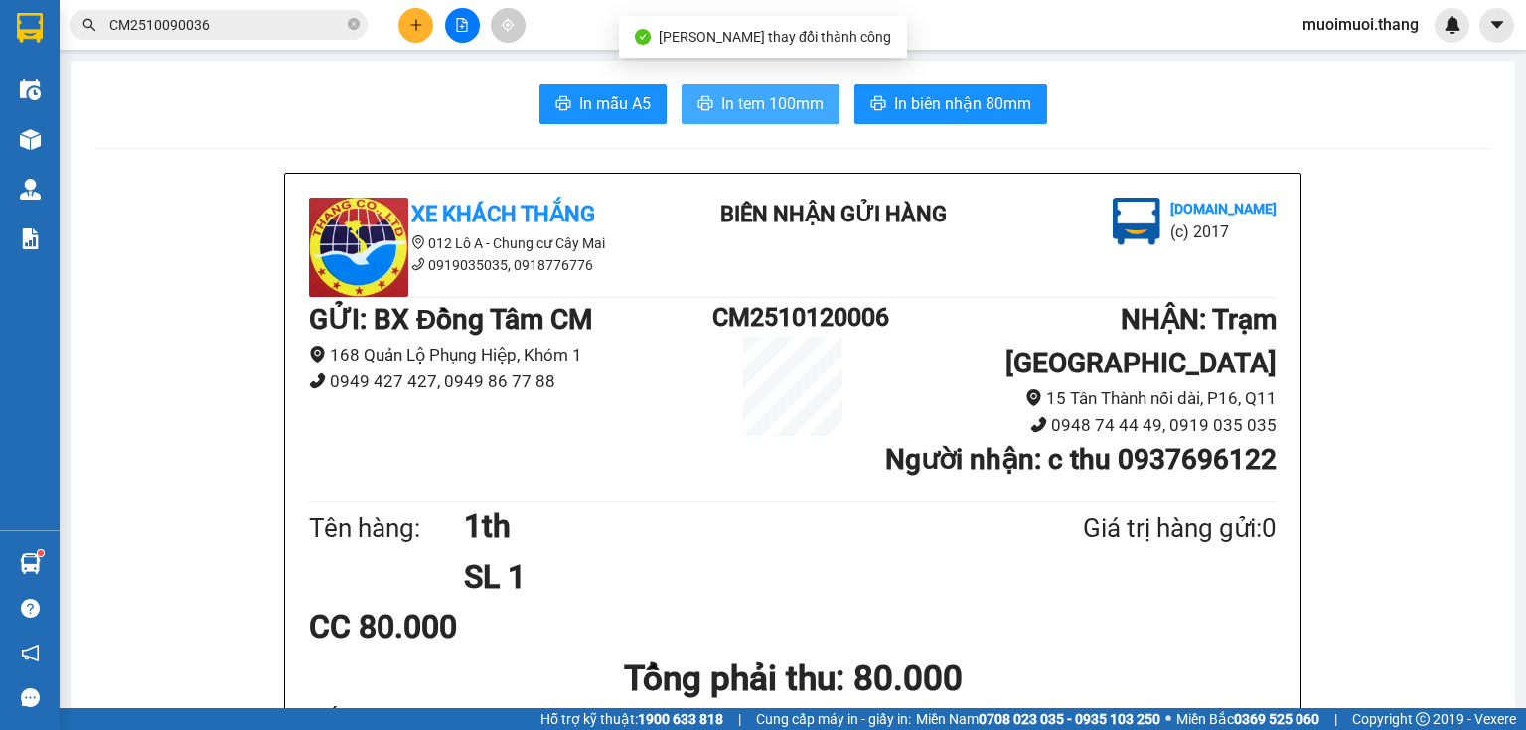
click at [785, 113] on span "In tem 100mm" at bounding box center [772, 103] width 102 height 25
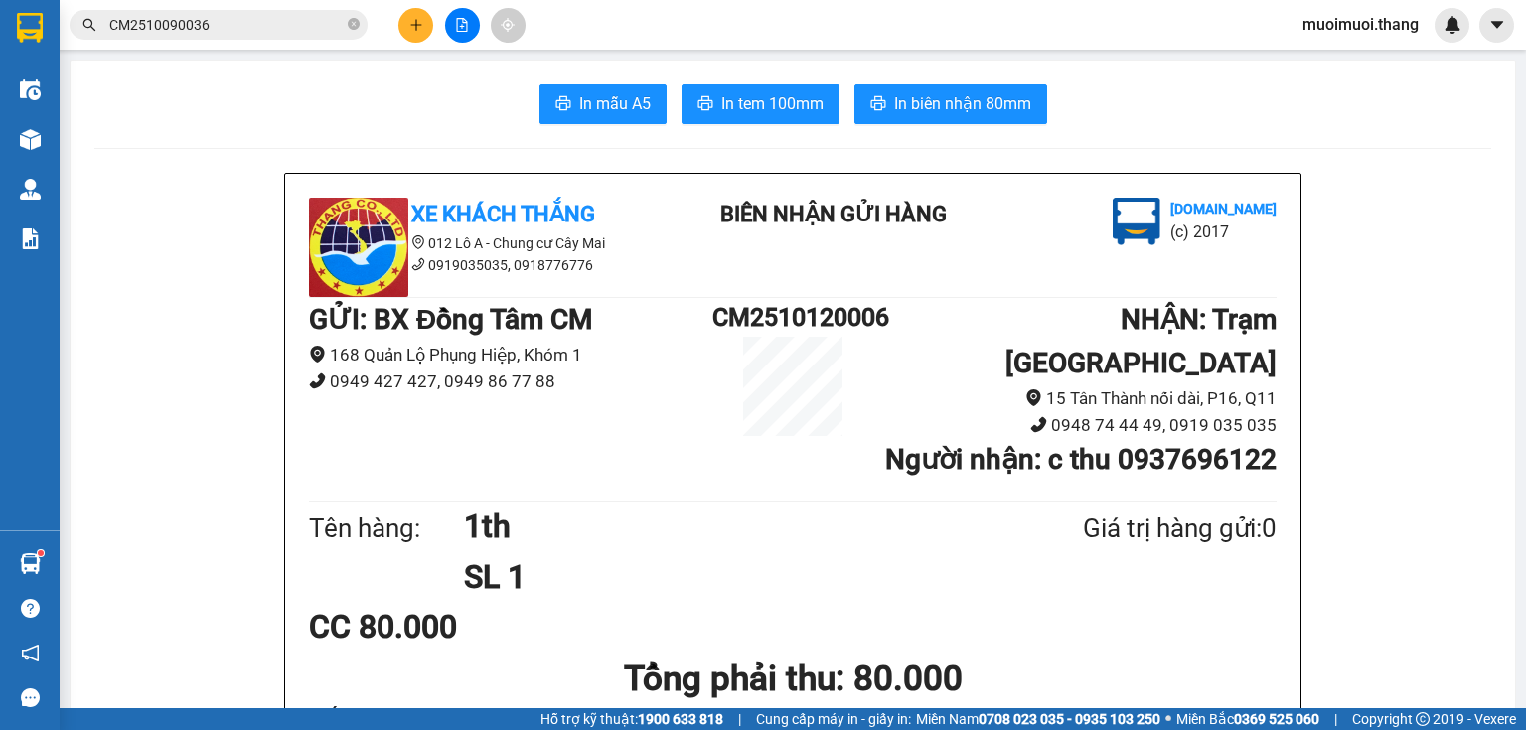
click at [781, 101] on span "In tem 100mm" at bounding box center [772, 103] width 102 height 25
click at [421, 12] on button at bounding box center [415, 25] width 35 height 35
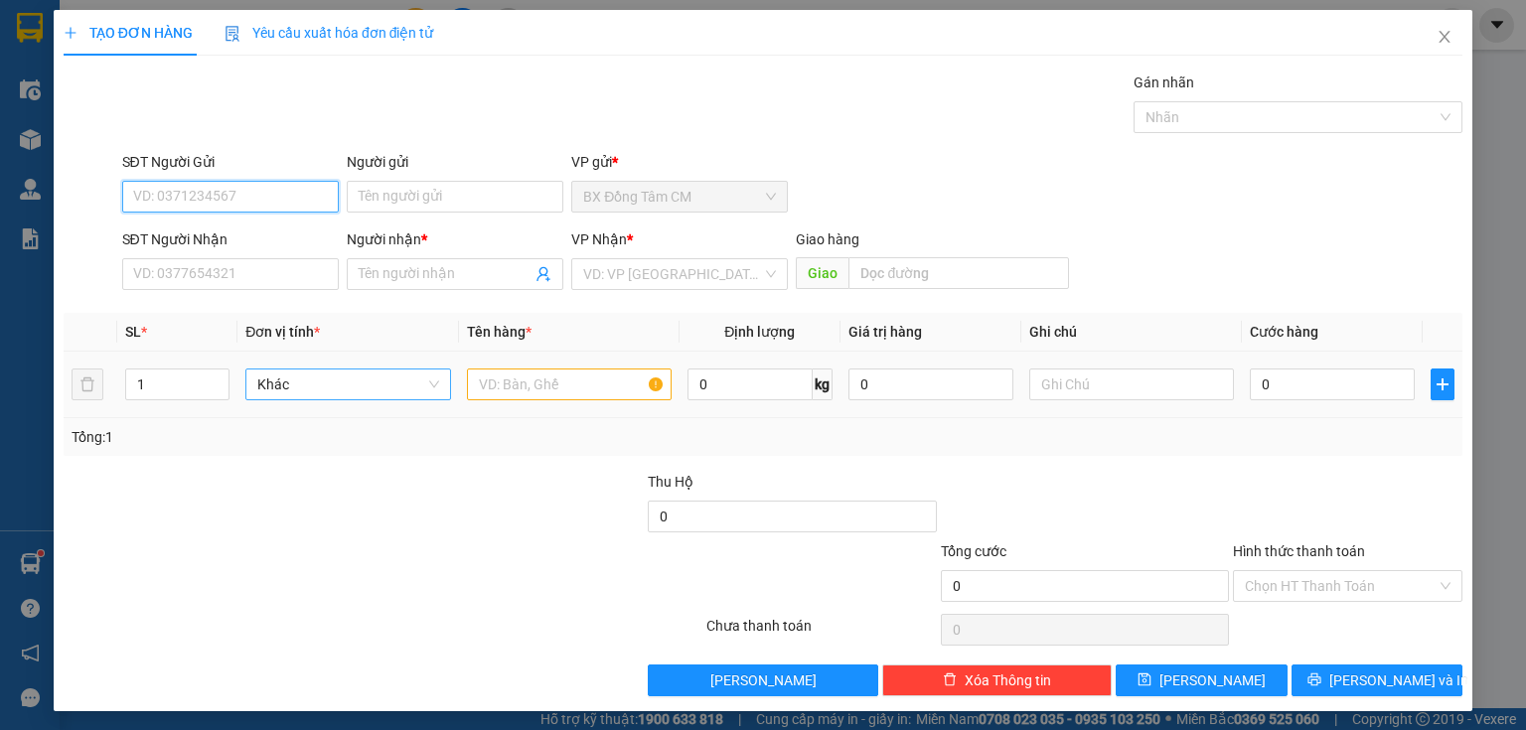
click at [342, 390] on span "Khác" at bounding box center [347, 385] width 181 height 30
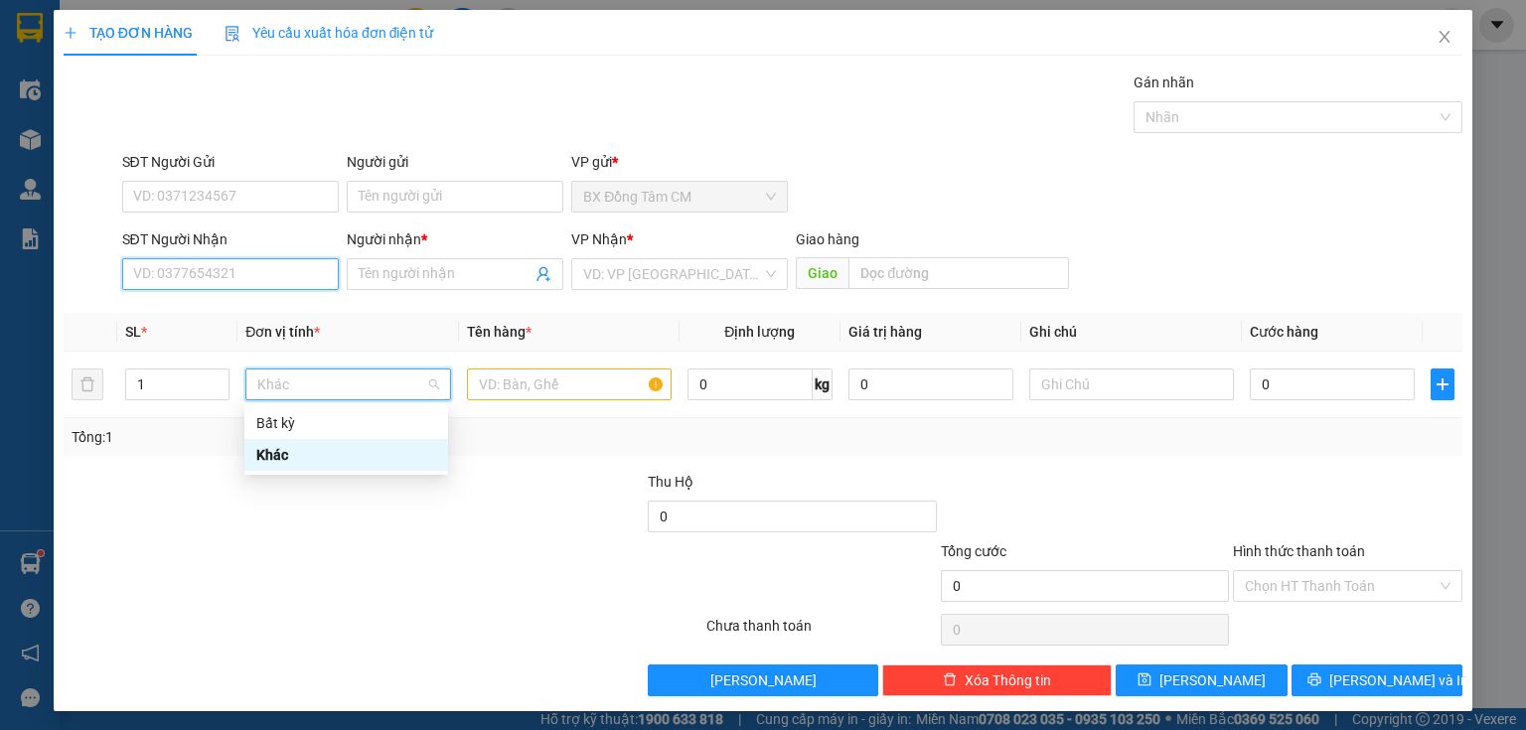
click at [242, 260] on input "SĐT Người Nhận" at bounding box center [230, 274] width 217 height 32
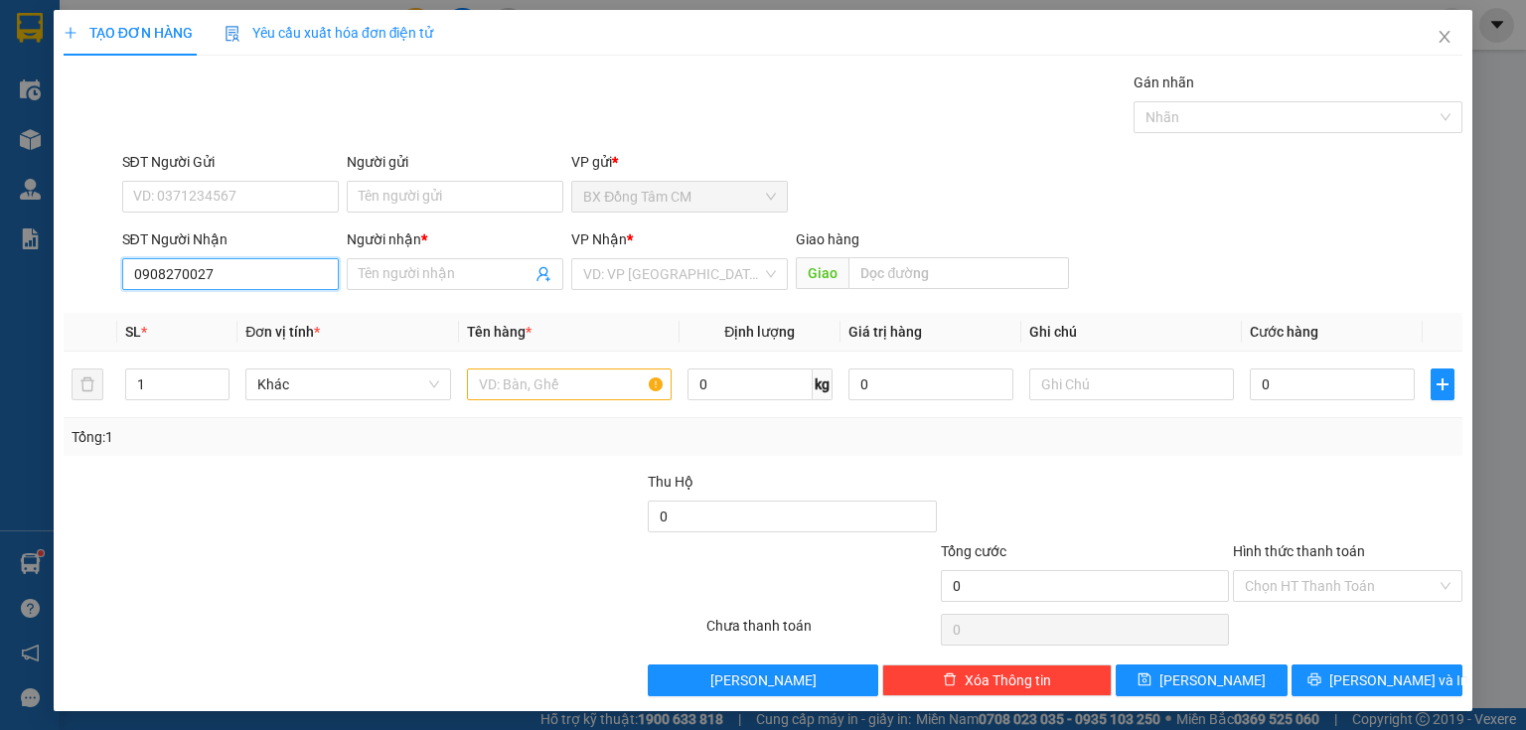
click at [157, 274] on input "0908270027" at bounding box center [230, 274] width 217 height 32
click at [163, 285] on input "0908270027" at bounding box center [230, 274] width 217 height 32
click at [169, 285] on input "0908270027" at bounding box center [230, 274] width 217 height 32
type input "0908270027"
click at [427, 281] on input "Người nhận *" at bounding box center [445, 274] width 173 height 22
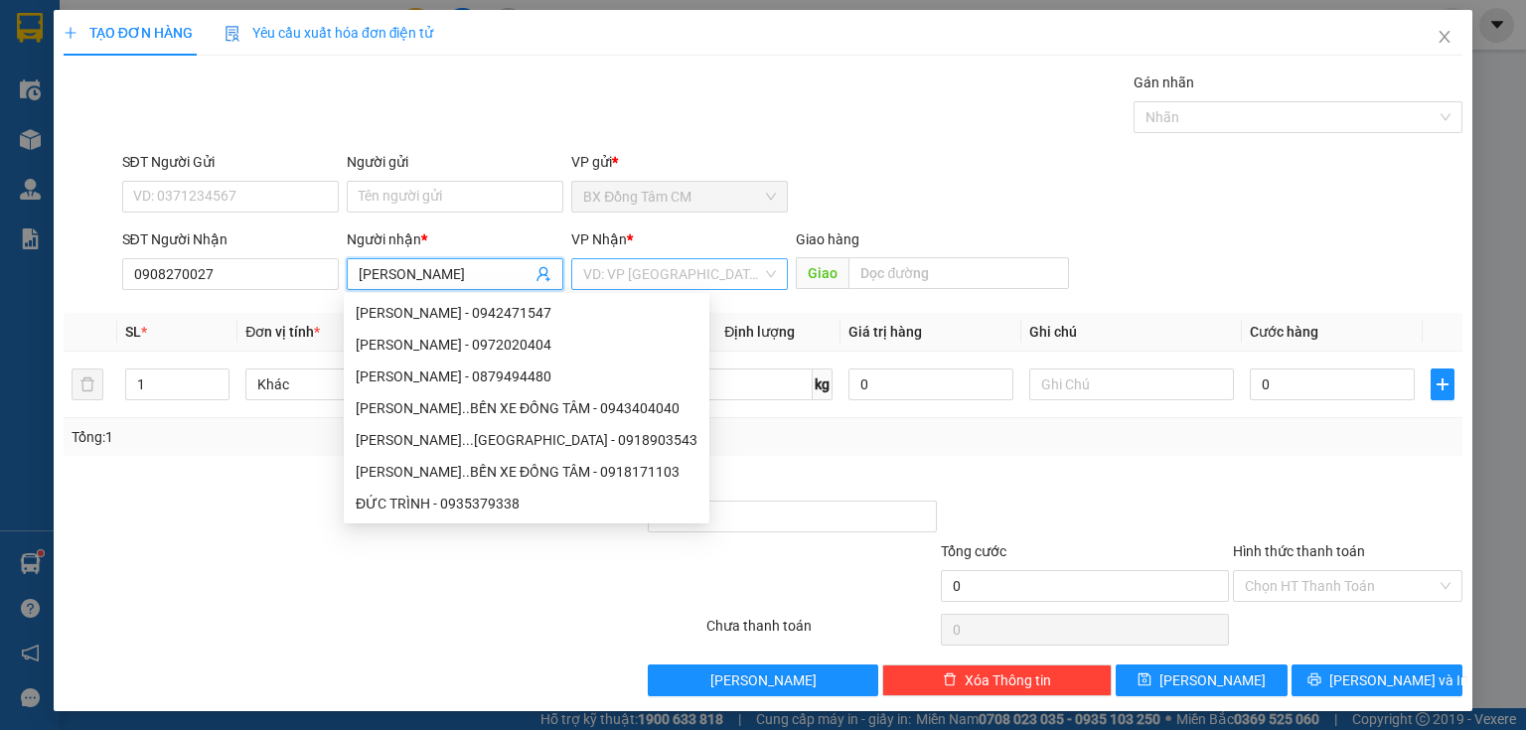
type input "c trinh"
drag, startPoint x: 670, startPoint y: 278, endPoint x: 715, endPoint y: 328, distance: 67.5
click at [673, 279] on input "search" at bounding box center [672, 274] width 179 height 30
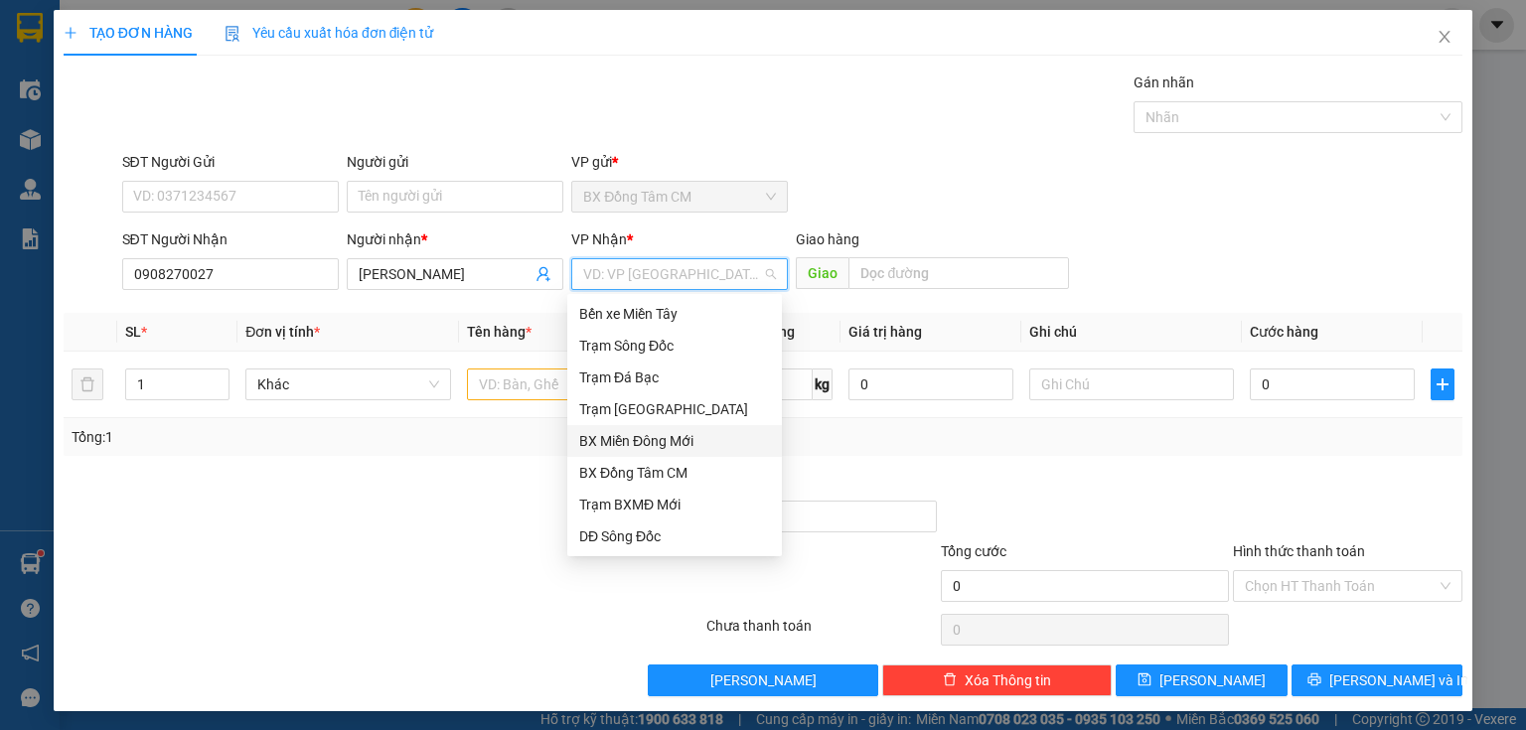
click at [669, 429] on div "BX Miền Đông Mới" at bounding box center [674, 441] width 215 height 32
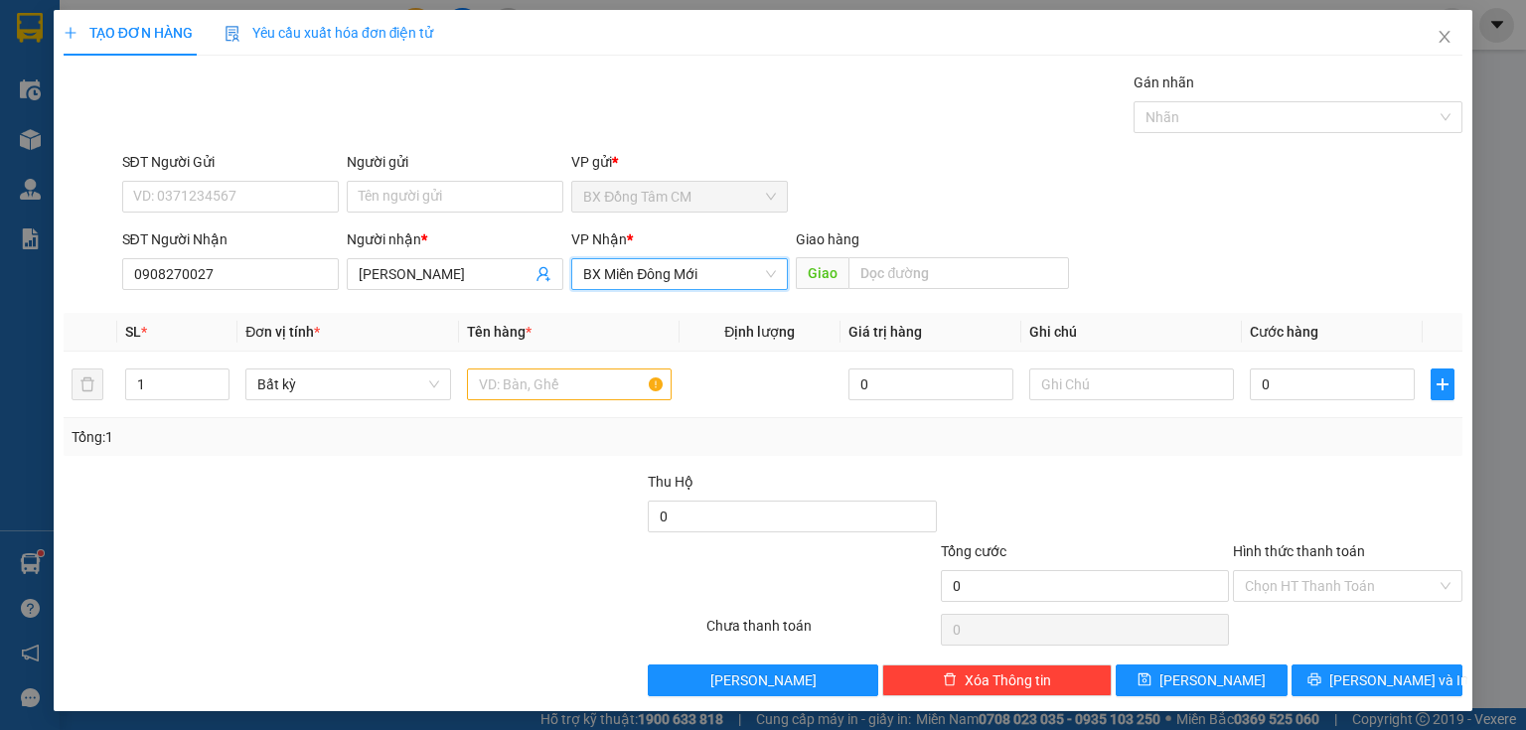
click at [654, 282] on span "BX Miền Đông Mới" at bounding box center [679, 274] width 193 height 30
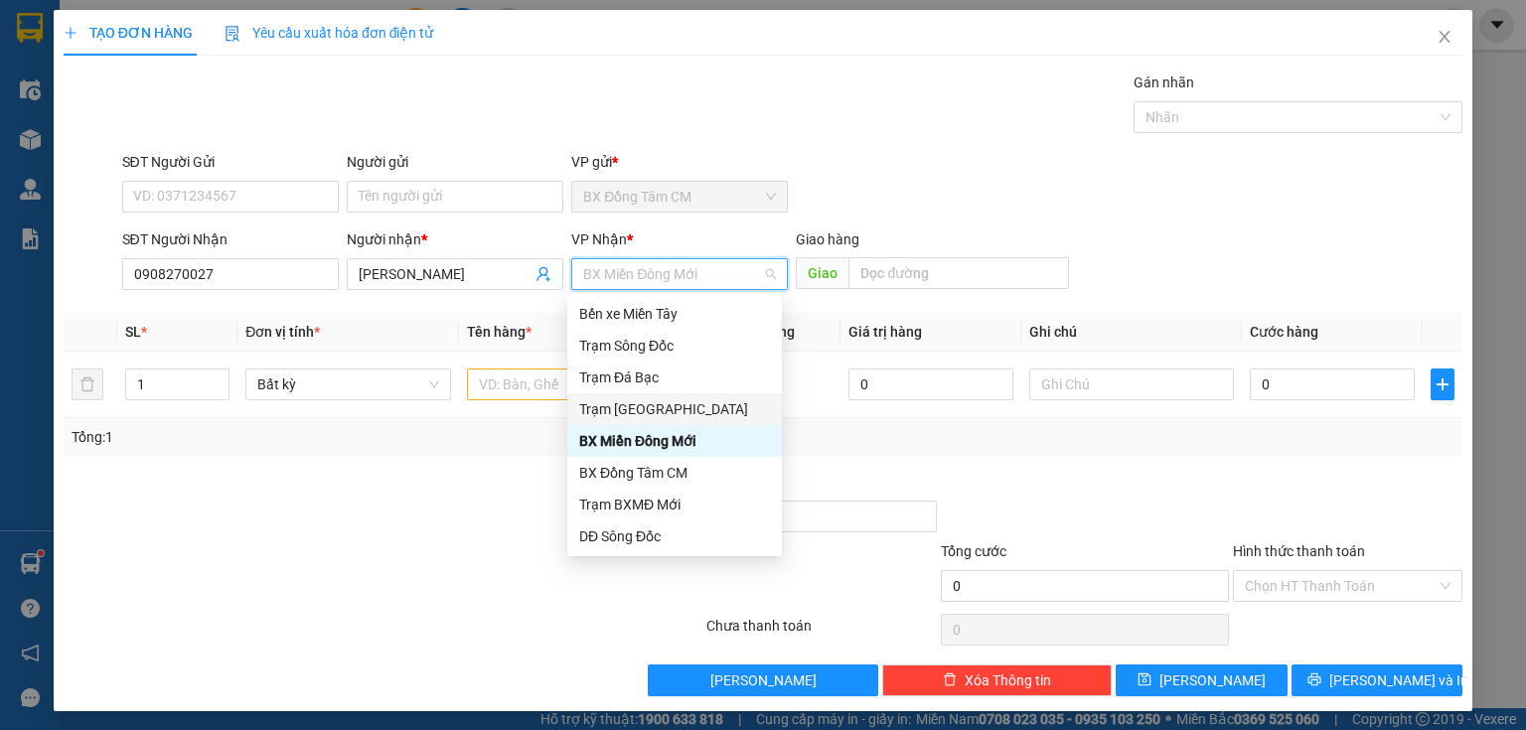
click at [632, 409] on div "Trạm Sài Gòn" at bounding box center [674, 409] width 191 height 22
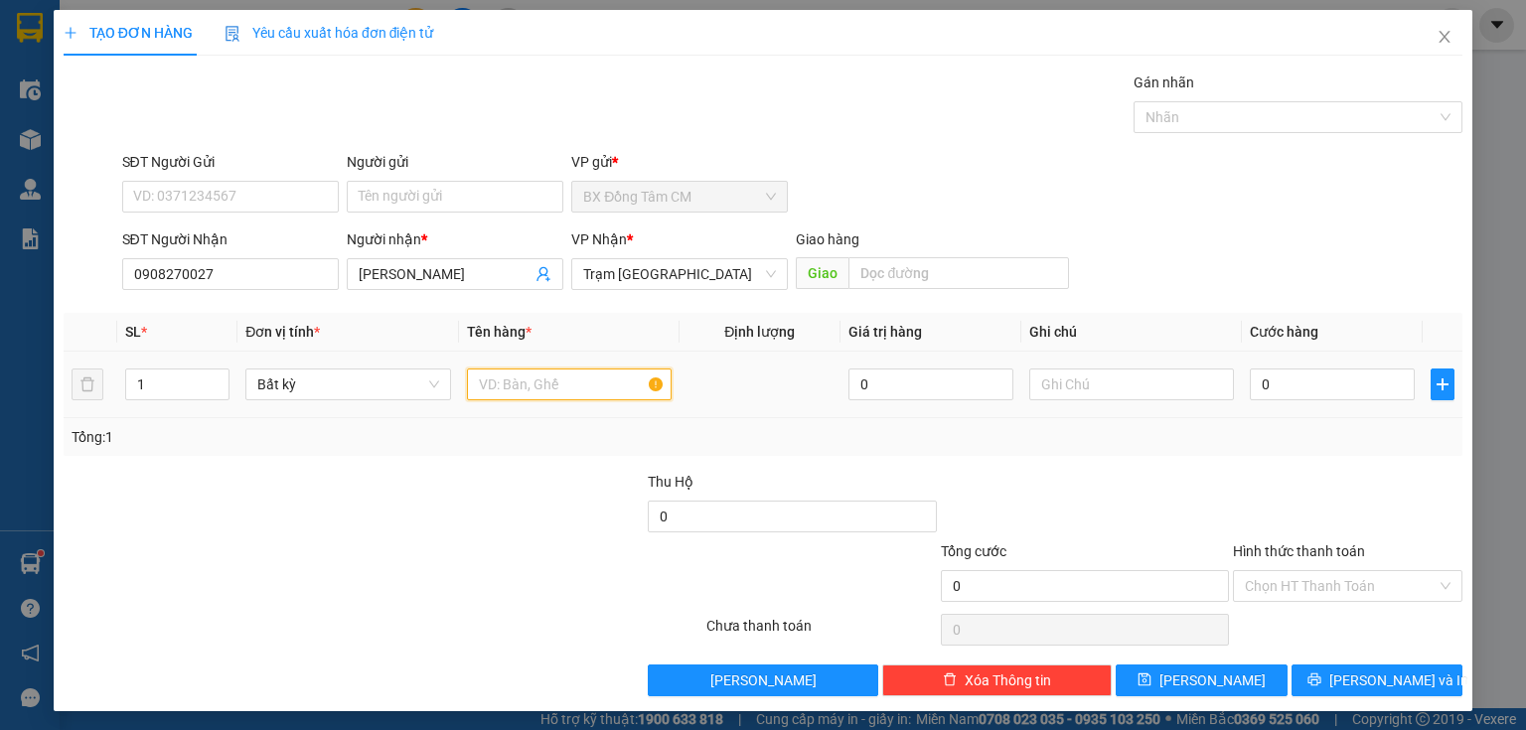
click at [553, 381] on input "text" at bounding box center [569, 385] width 205 height 32
type input "1th nhỏ +1 cục"
click at [1309, 375] on td "0" at bounding box center [1332, 385] width 181 height 67
click at [1307, 378] on input "0" at bounding box center [1332, 385] width 165 height 32
type input "8"
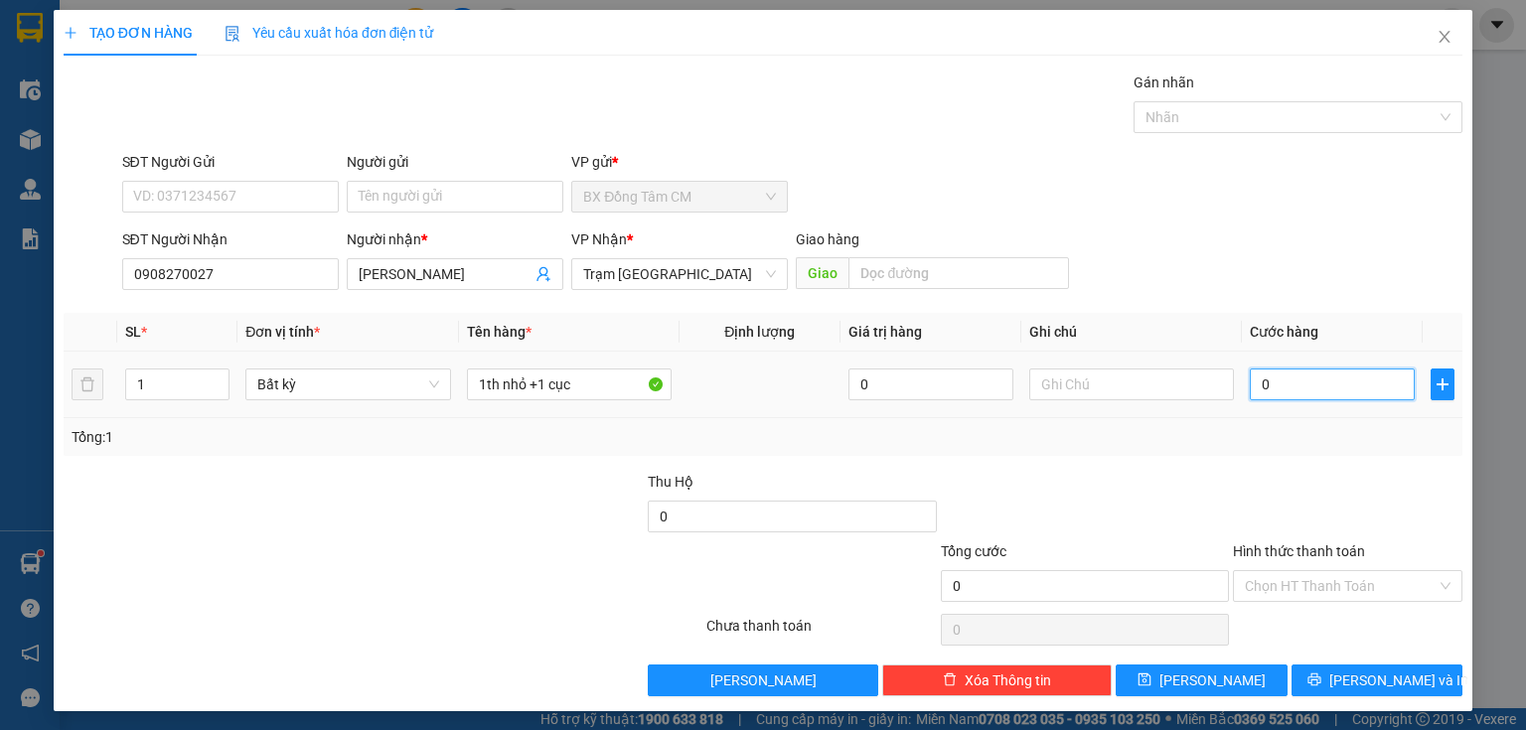
type input "8"
type input "80"
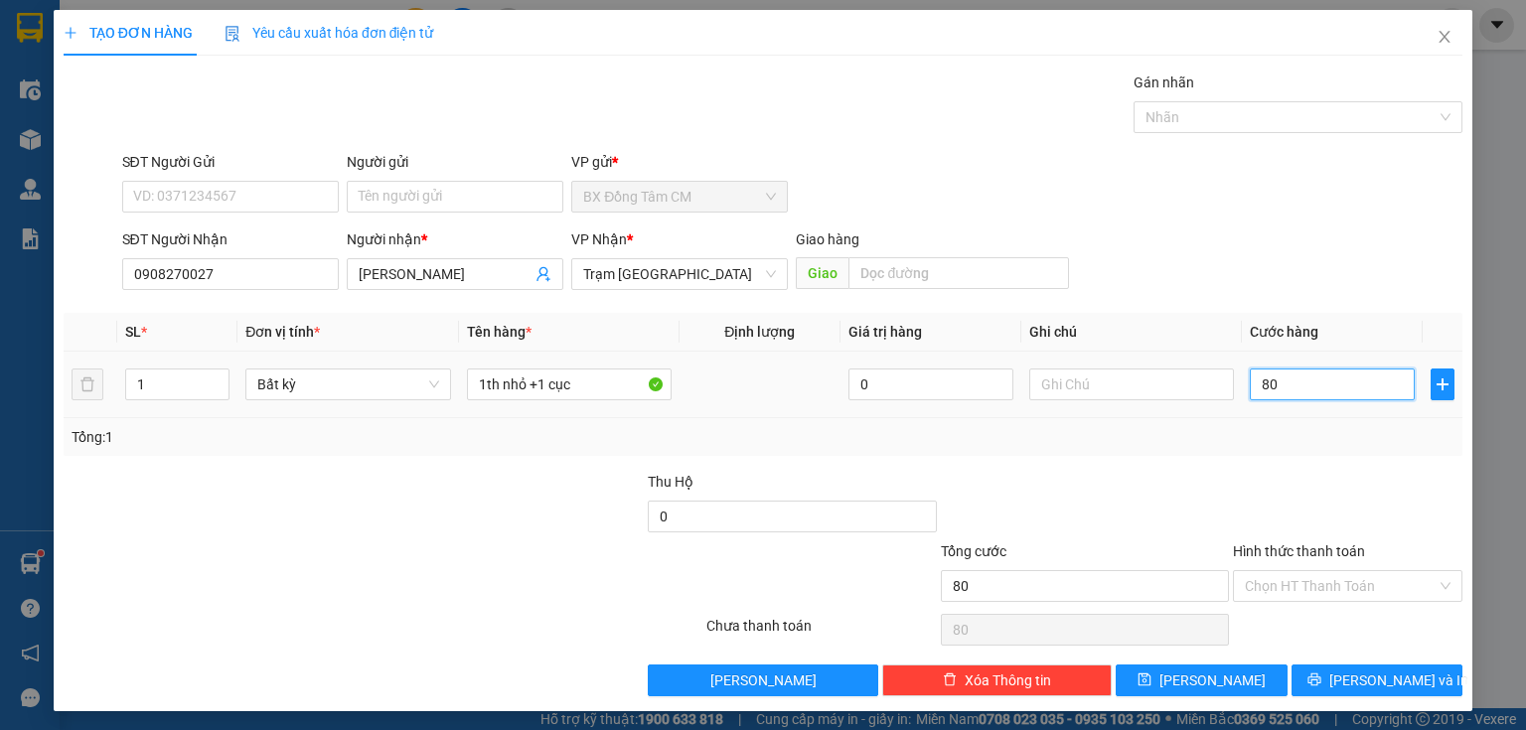
type input "800"
type input "8.000"
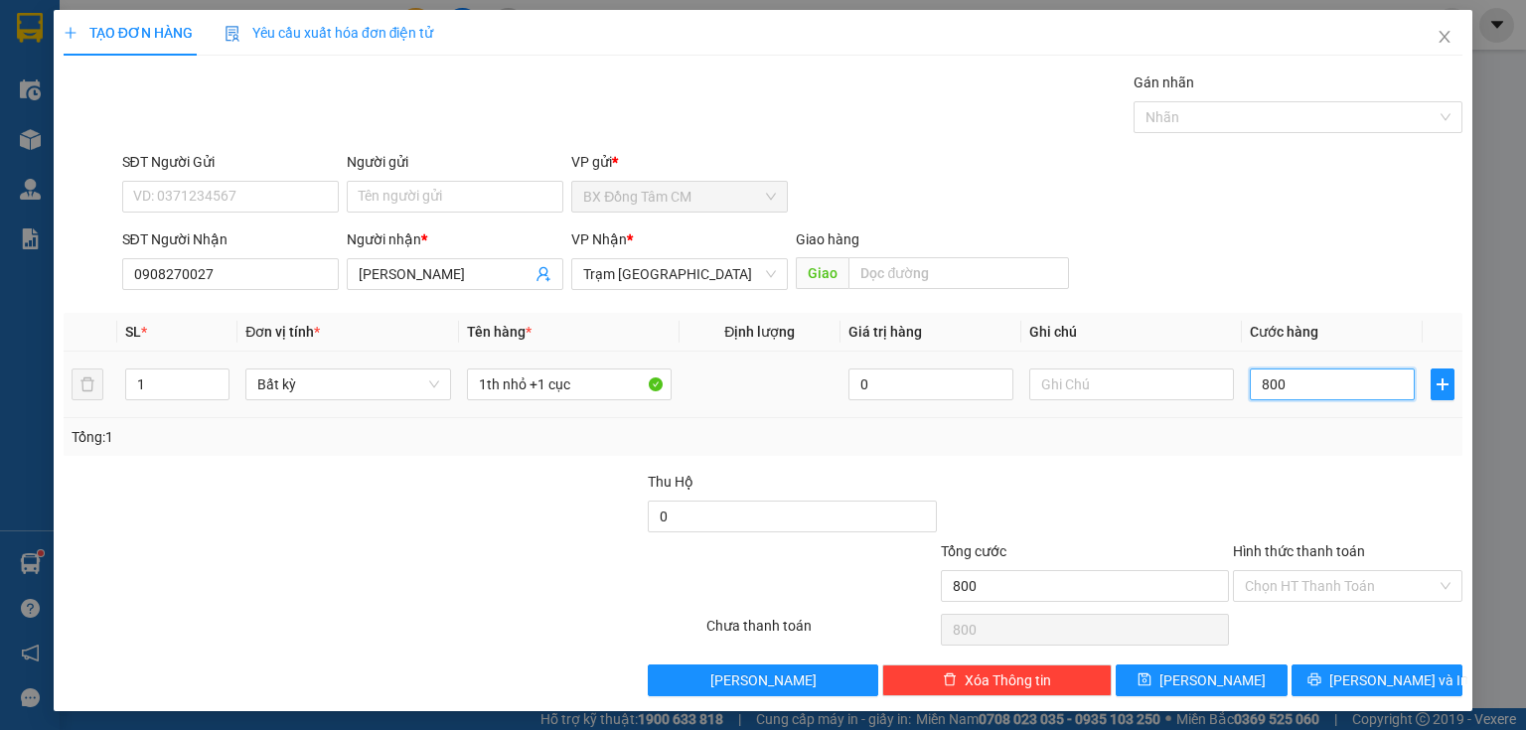
type input "8.000"
type input "80.000"
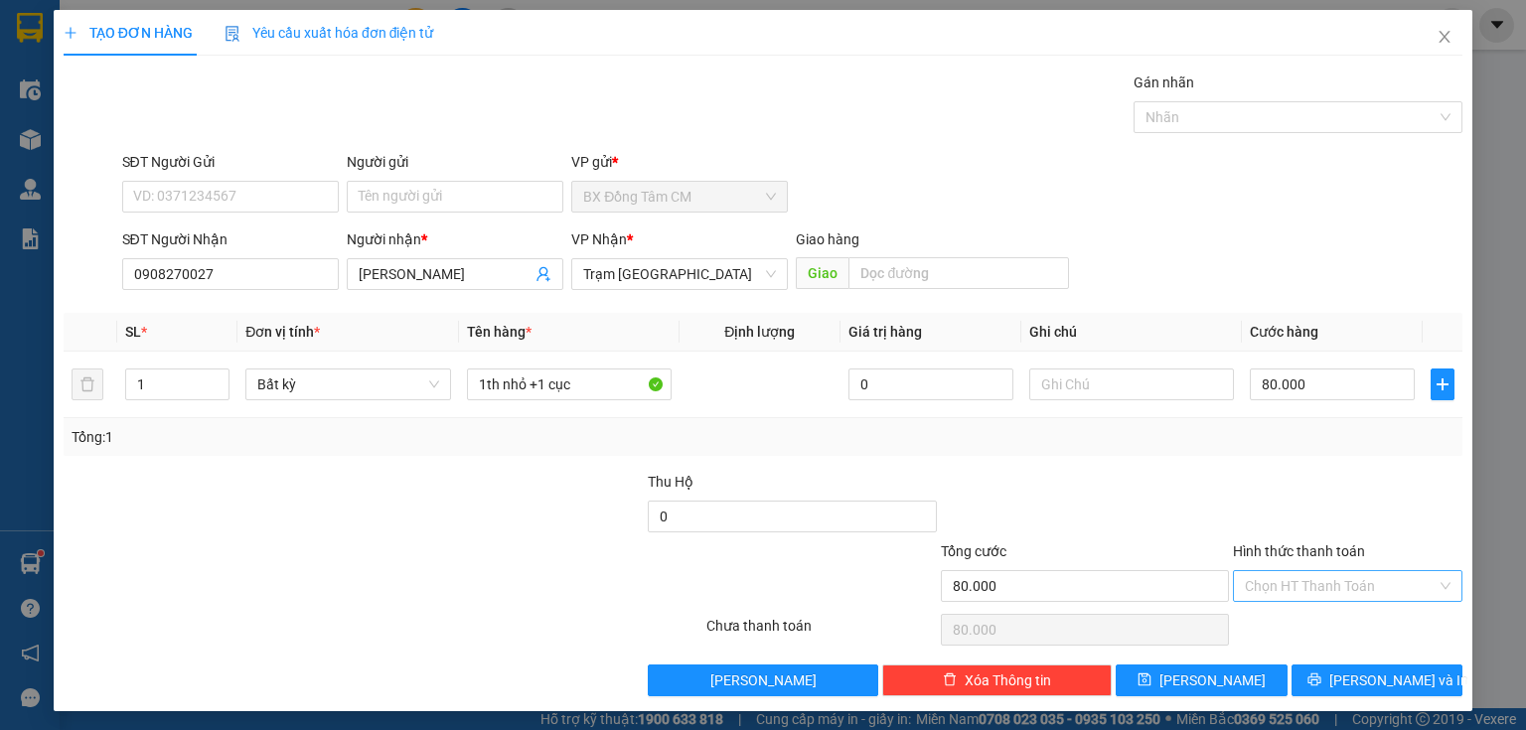
click at [1276, 571] on input "Hình thức thanh toán" at bounding box center [1341, 586] width 192 height 30
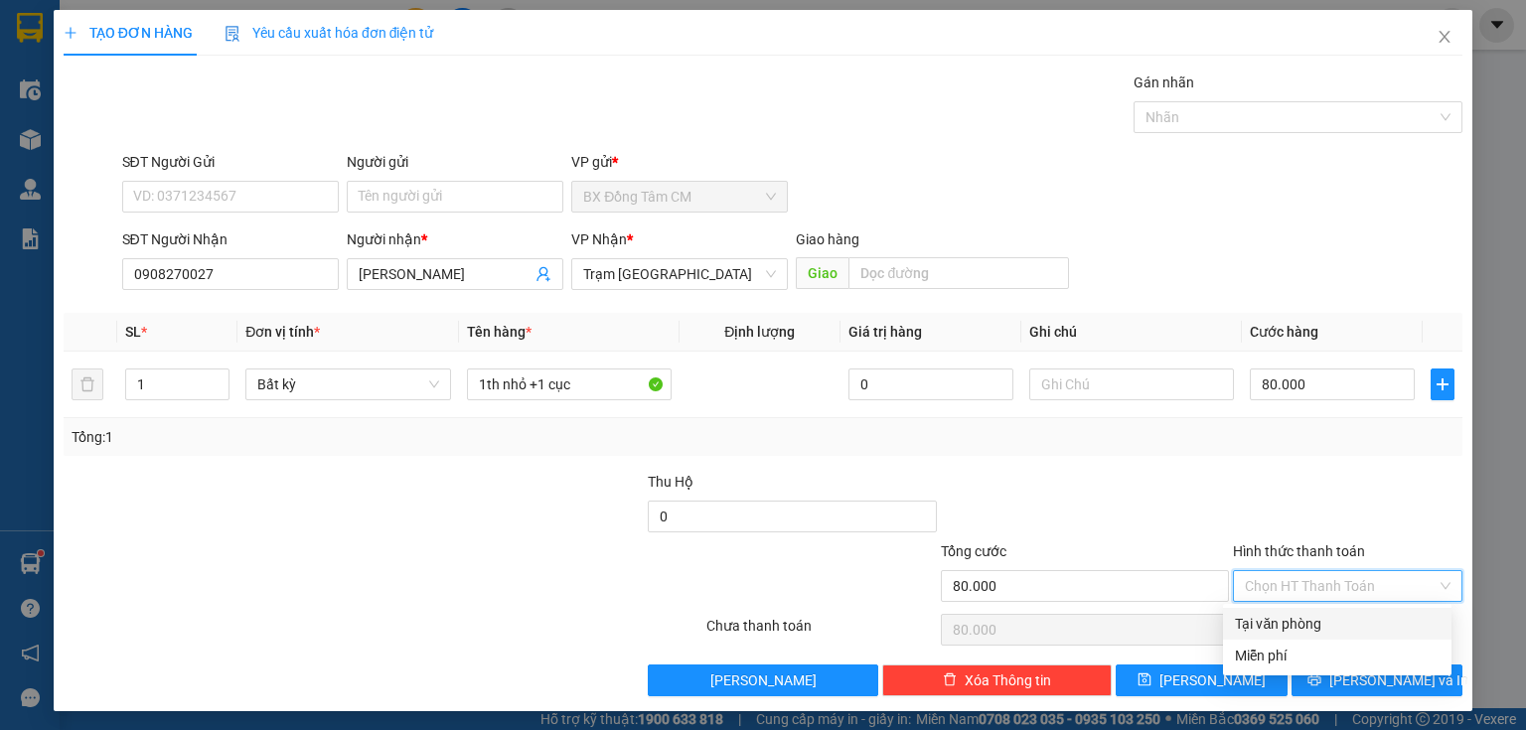
click at [1275, 614] on div "Tại văn phòng" at bounding box center [1337, 624] width 205 height 22
type input "0"
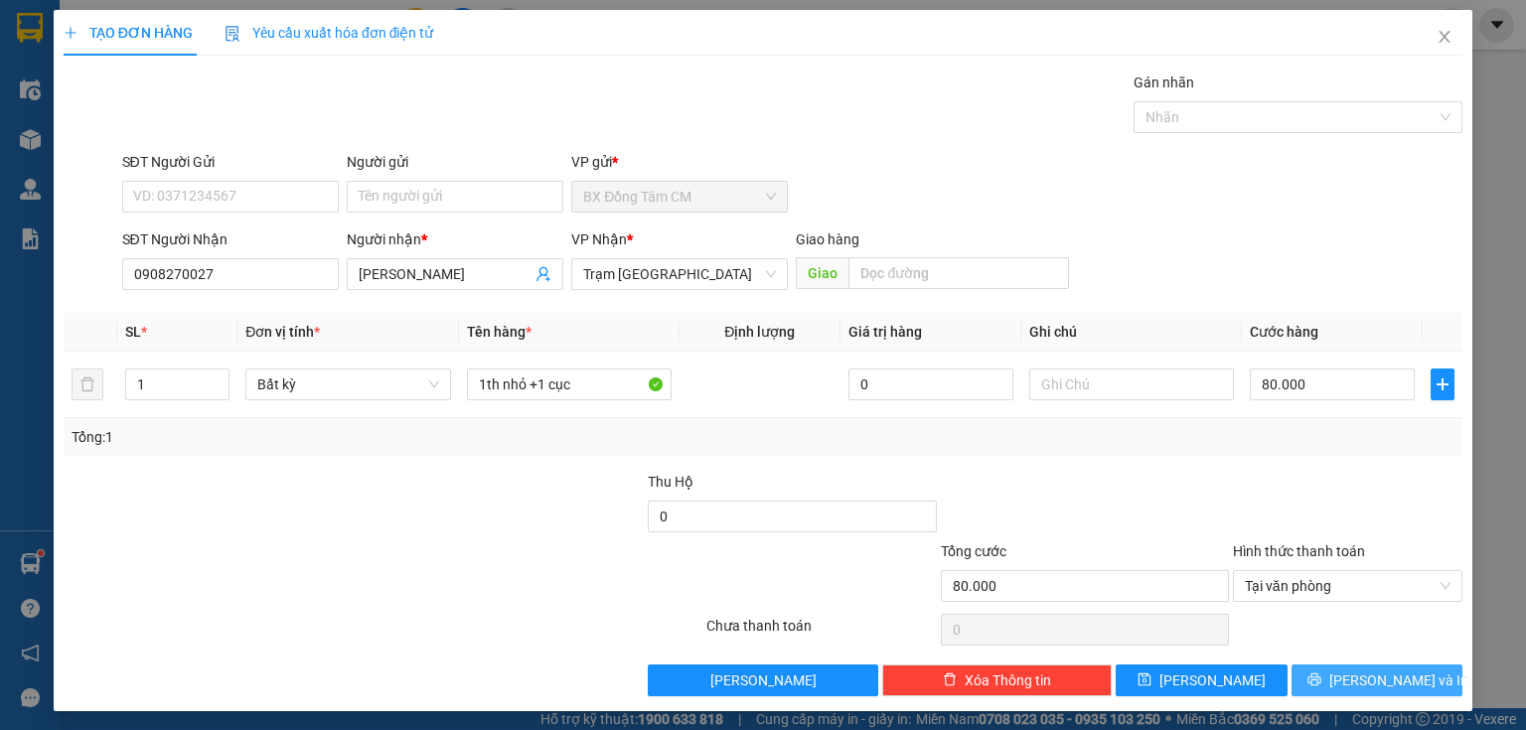
click at [1297, 692] on button "Lưu và In" at bounding box center [1378, 681] width 172 height 32
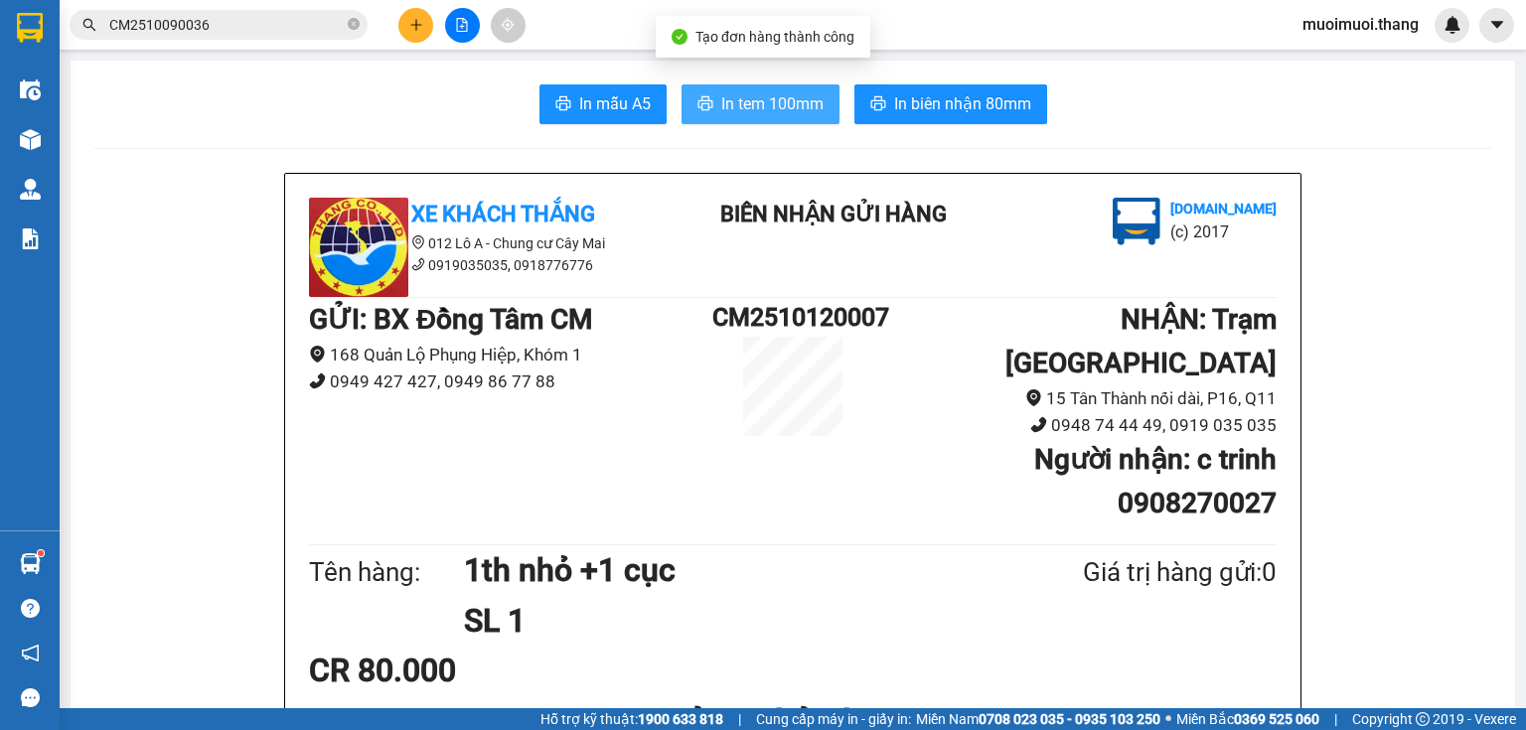
click at [823, 119] on button "In tem 100mm" at bounding box center [761, 104] width 158 height 40
drag, startPoint x: 849, startPoint y: 238, endPoint x: 809, endPoint y: 198, distance: 56.9
click at [851, 235] on div "BIÊN NHẬN GỬI HÀNG" at bounding box center [833, 224] width 325 height 53
drag, startPoint x: 809, startPoint y: 198, endPoint x: 815, endPoint y: 168, distance: 30.4
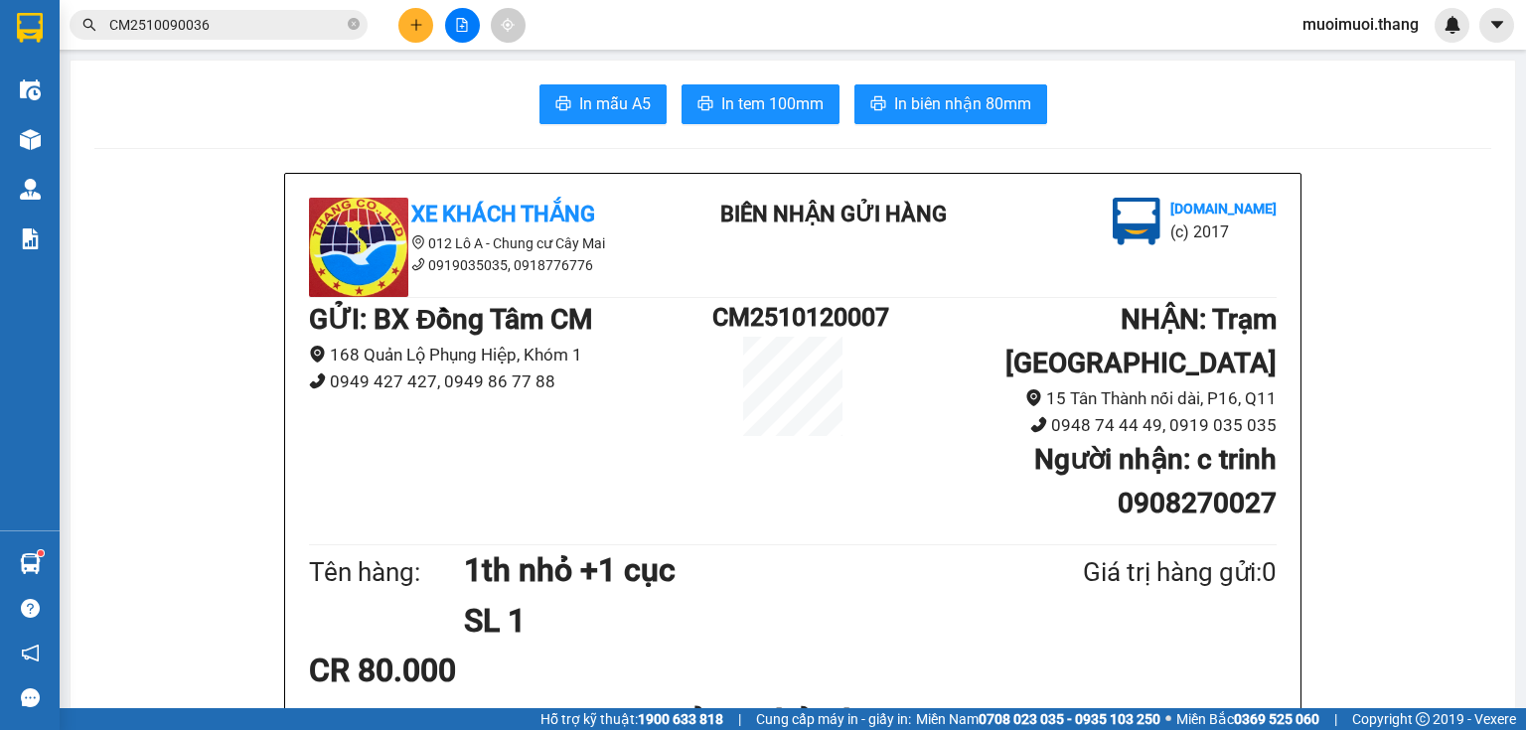
click at [810, 198] on li "BIÊN NHẬN GỬI HÀNG" at bounding box center [833, 215] width 317 height 35
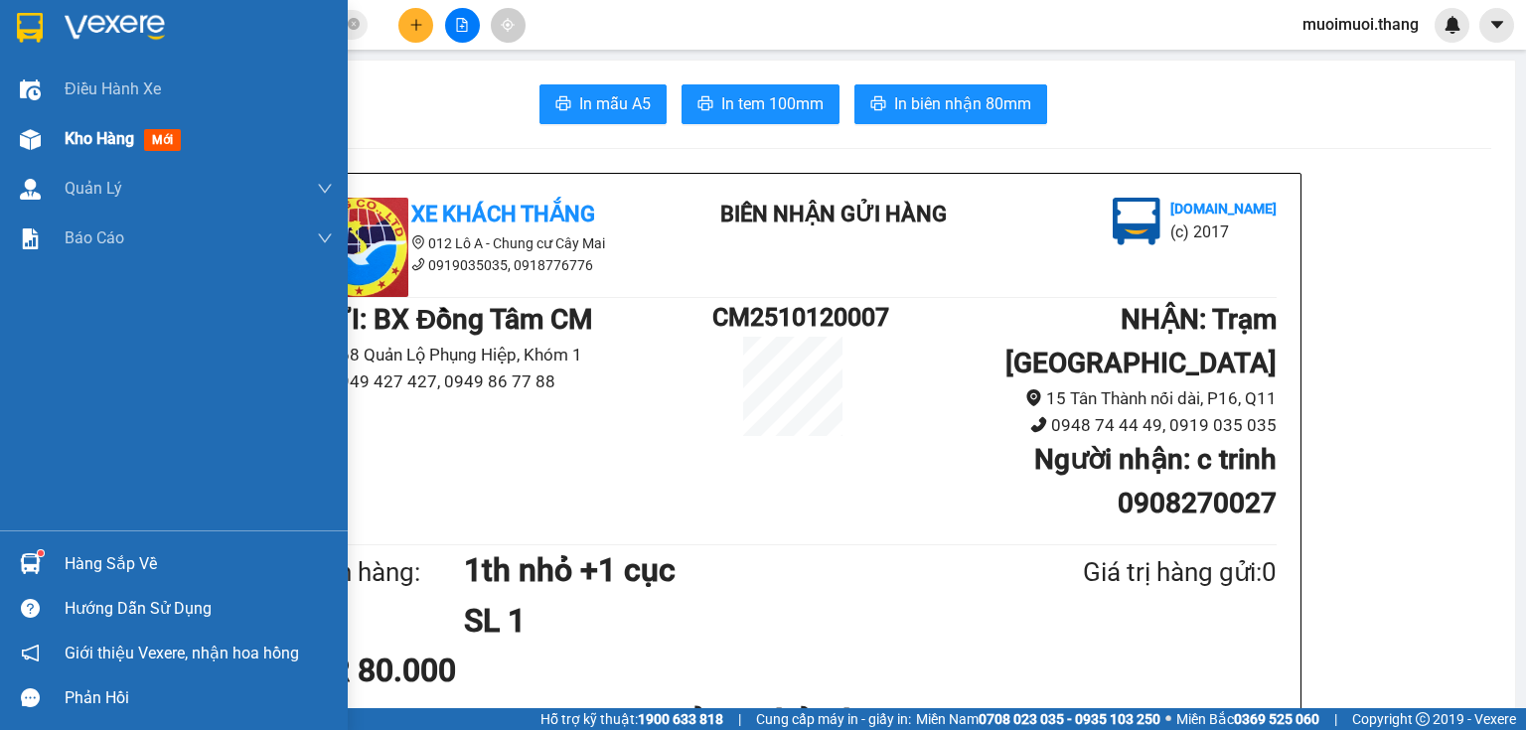
click at [34, 139] on img at bounding box center [30, 139] width 21 height 21
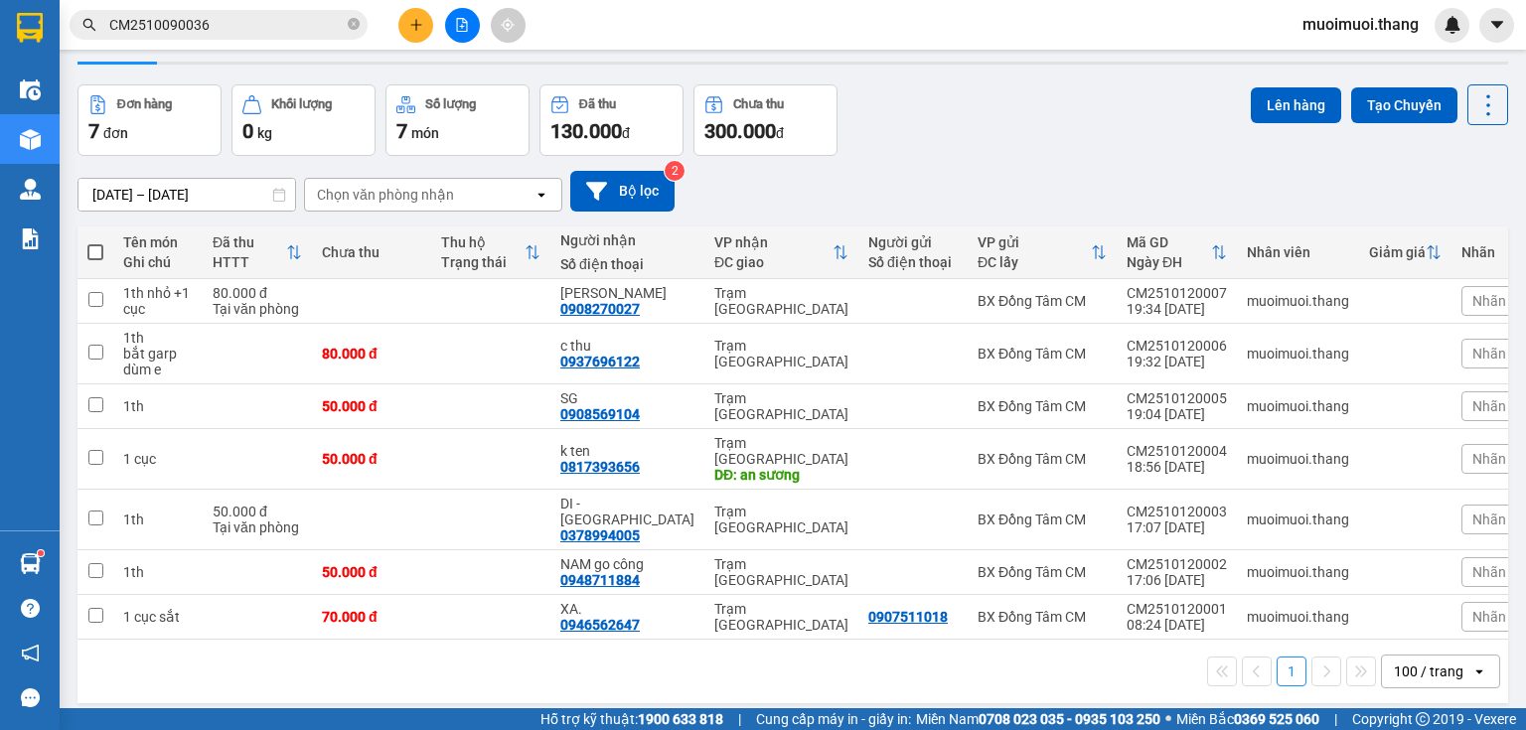
scroll to position [91, 0]
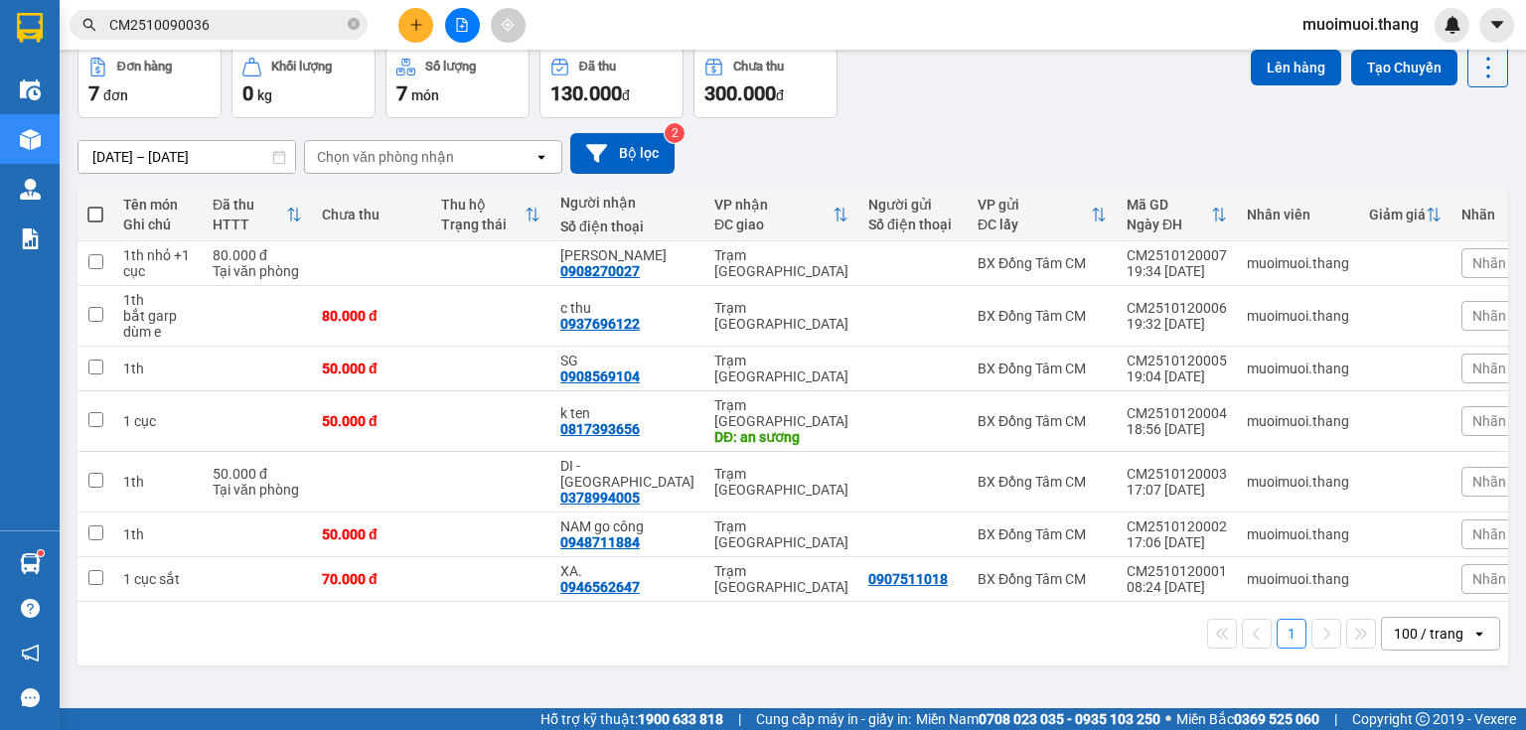
click at [1467, 624] on div "1 100 / trang open" at bounding box center [793, 634] width 1431 height 64
click at [1472, 626] on icon "open" at bounding box center [1480, 634] width 16 height 16
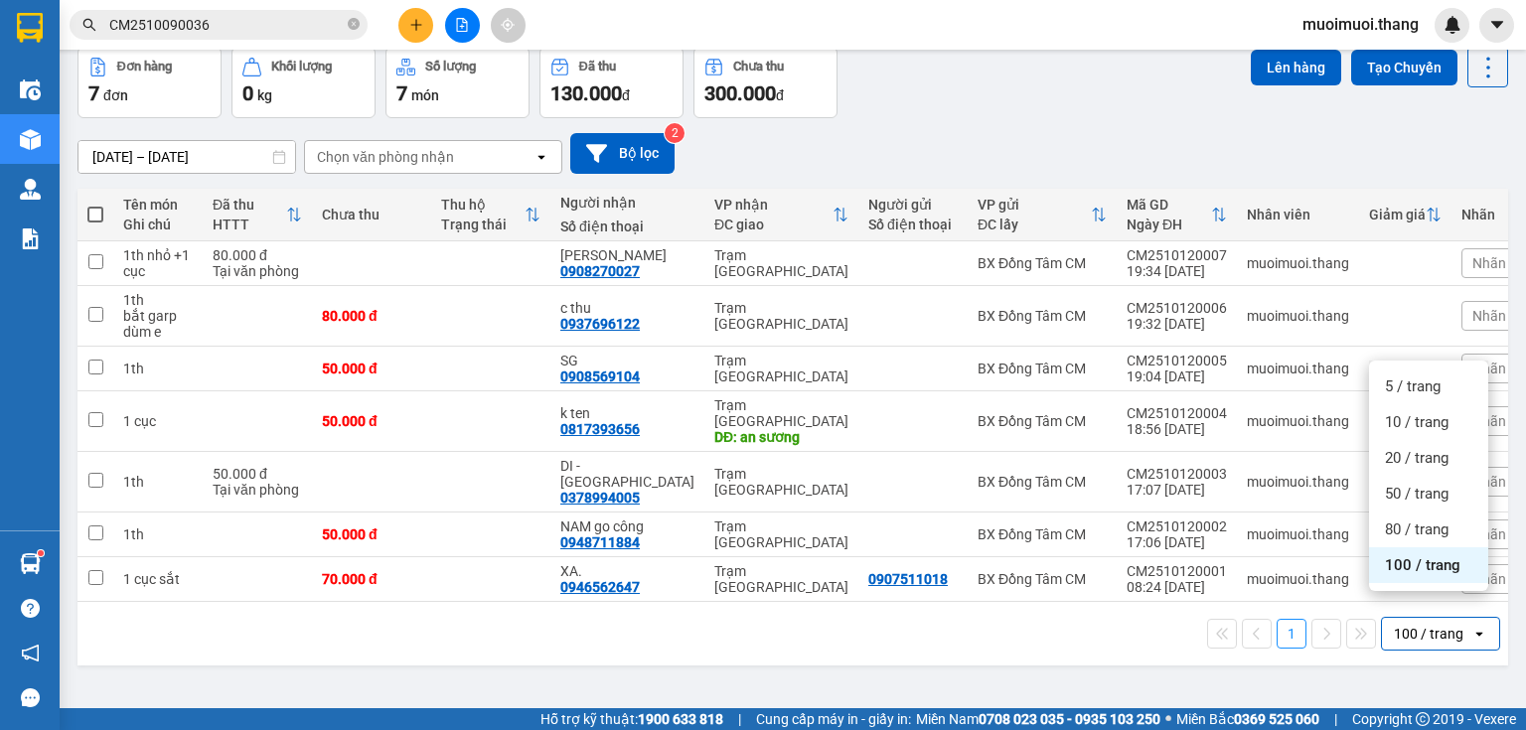
click at [1469, 569] on div "100 / trang" at bounding box center [1428, 566] width 119 height 36
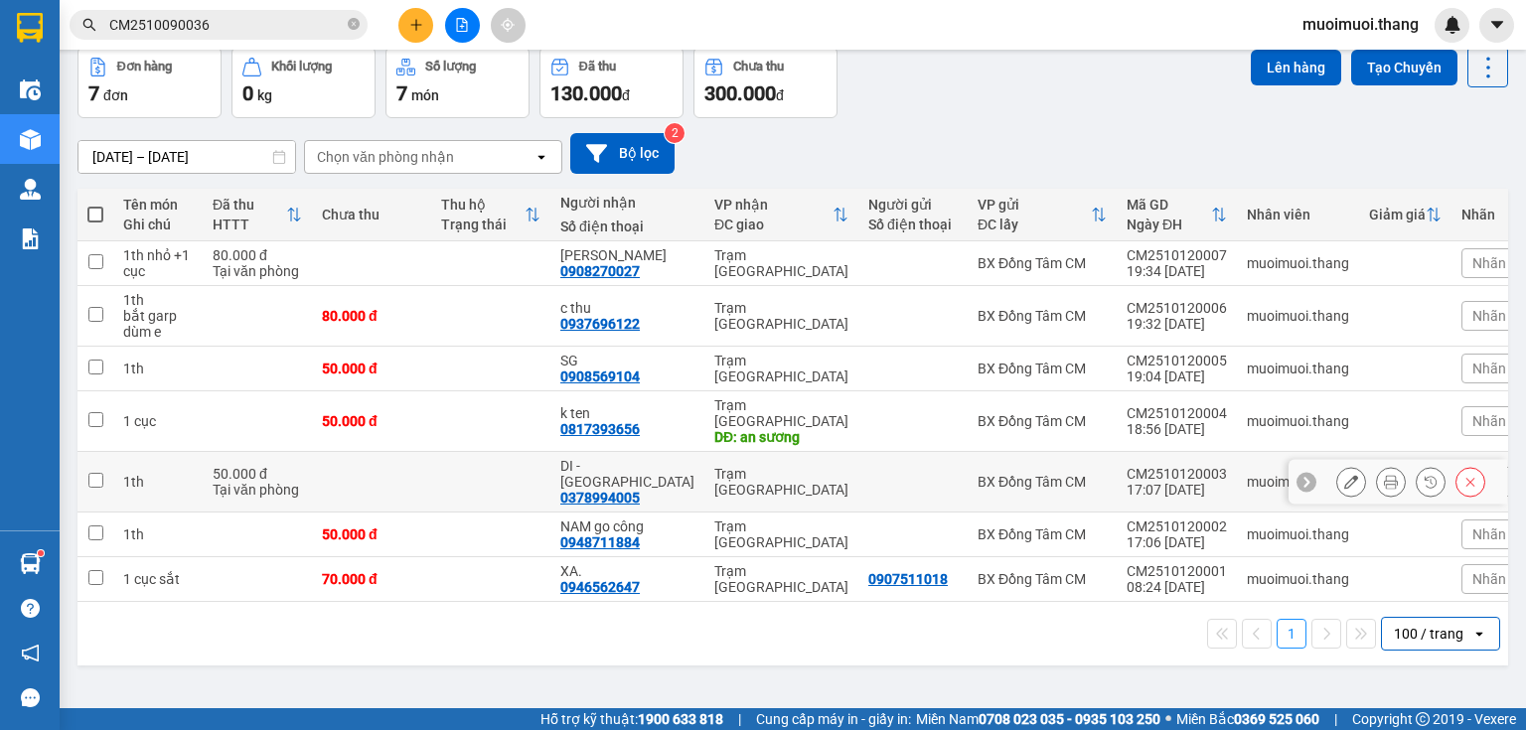
scroll to position [0, 0]
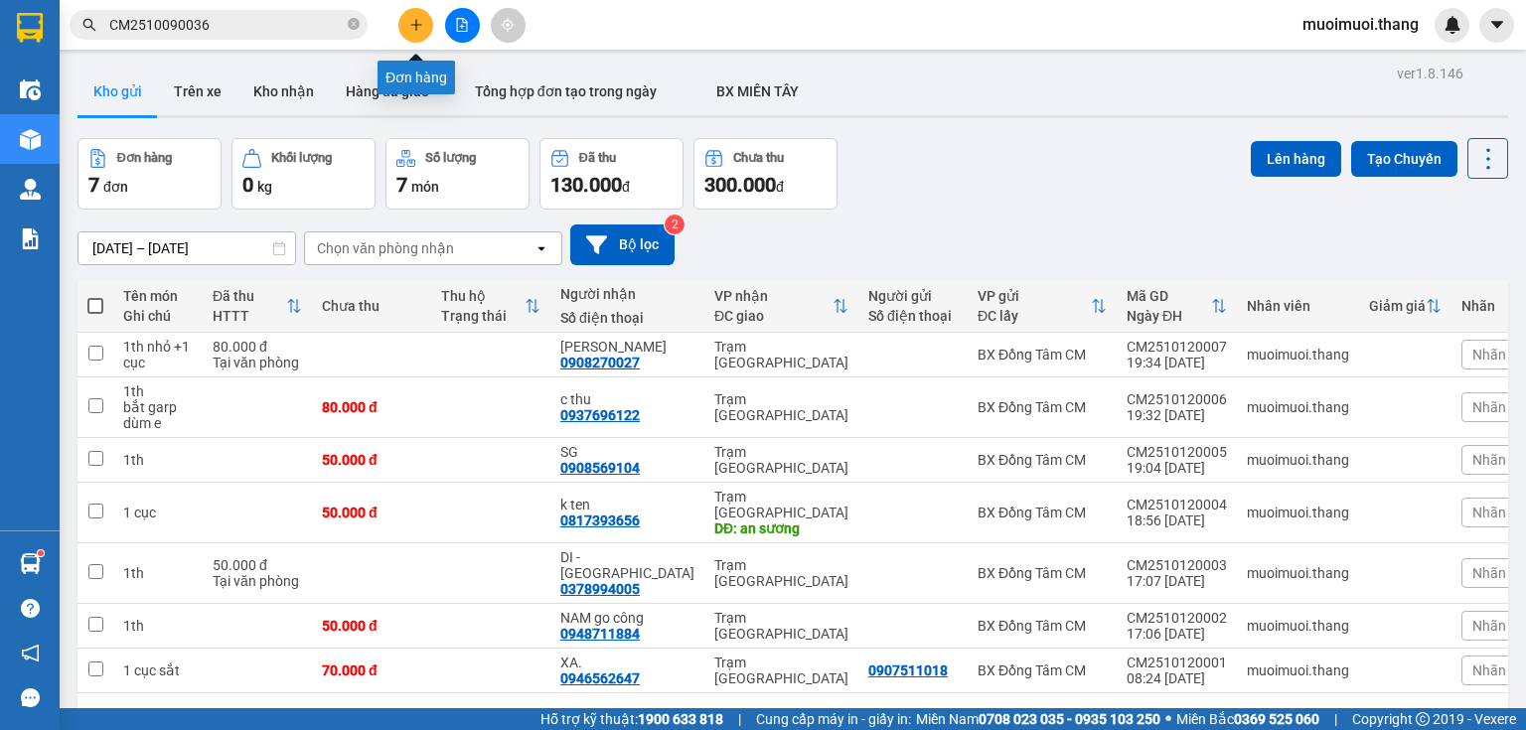
click at [415, 14] on button at bounding box center [415, 25] width 35 height 35
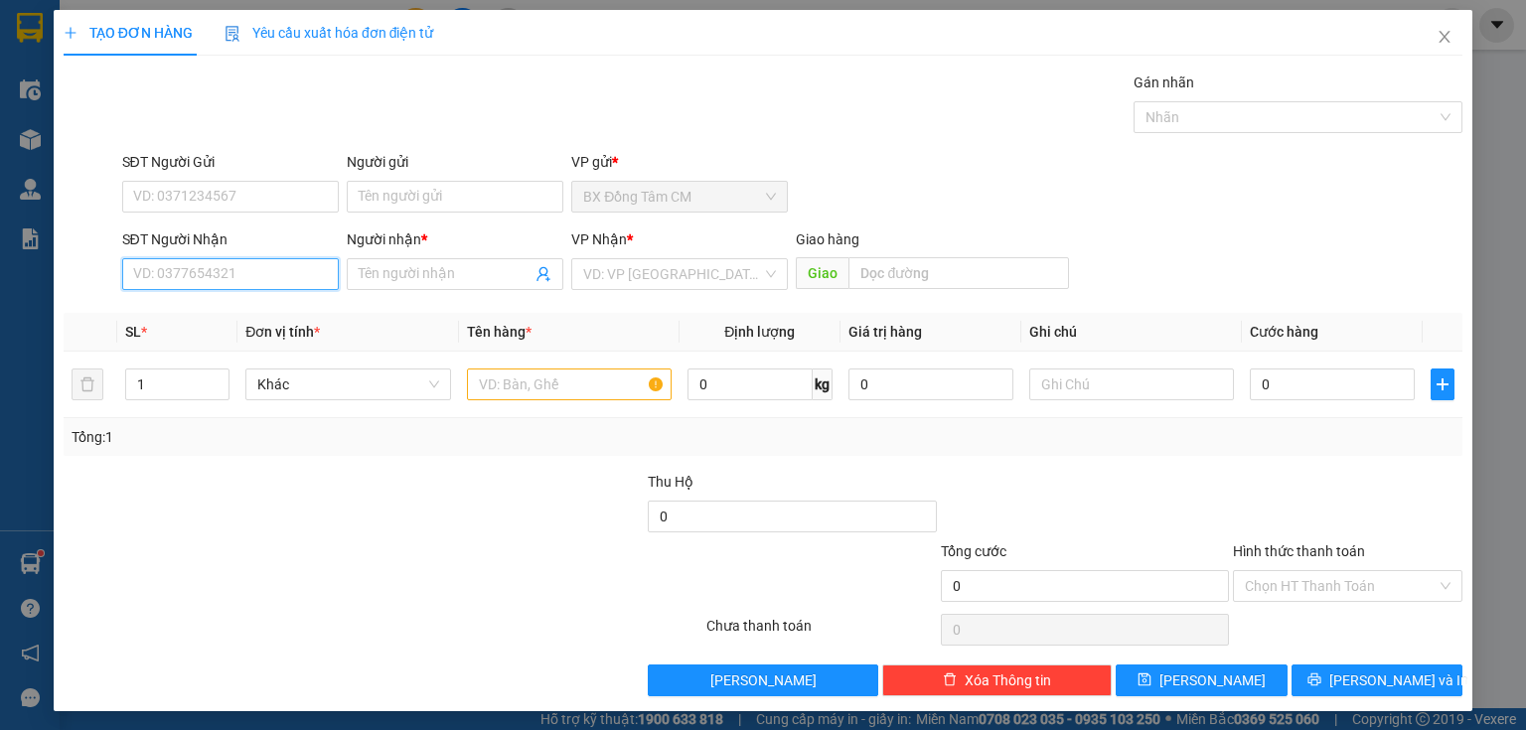
click at [219, 278] on input "SĐT Người Nhận" at bounding box center [230, 274] width 217 height 32
type input "0"
click at [1447, 41] on span "Close" at bounding box center [1445, 38] width 56 height 56
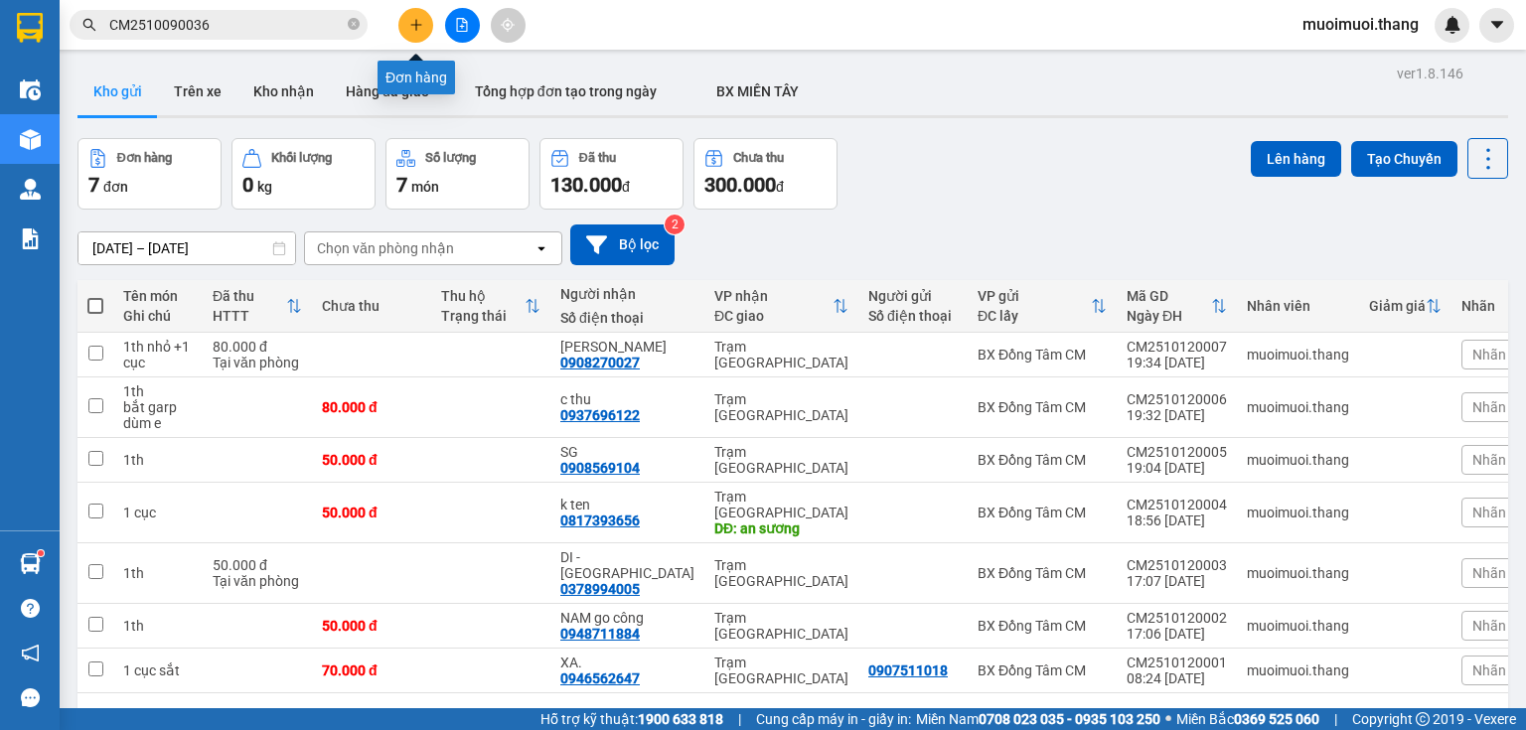
click at [409, 30] on button at bounding box center [415, 25] width 35 height 35
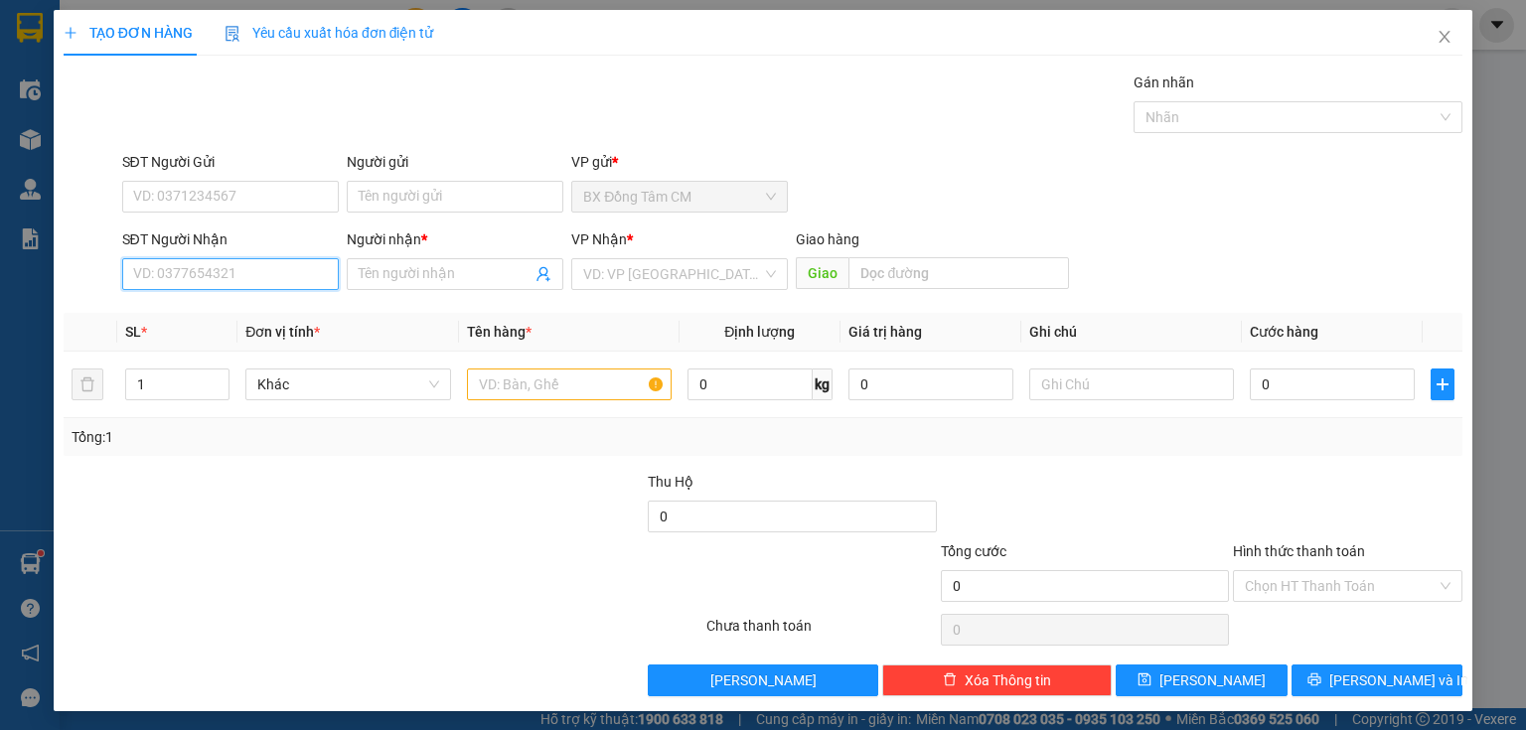
click at [186, 276] on input "SĐT Người Nhận" at bounding box center [230, 274] width 217 height 32
drag, startPoint x: 219, startPoint y: 313, endPoint x: 412, endPoint y: 330, distance: 194.5
click at [250, 314] on div "0975662833 - KHÁNH" at bounding box center [231, 313] width 196 height 22
type input "0975662833"
type input "KHÁNH"
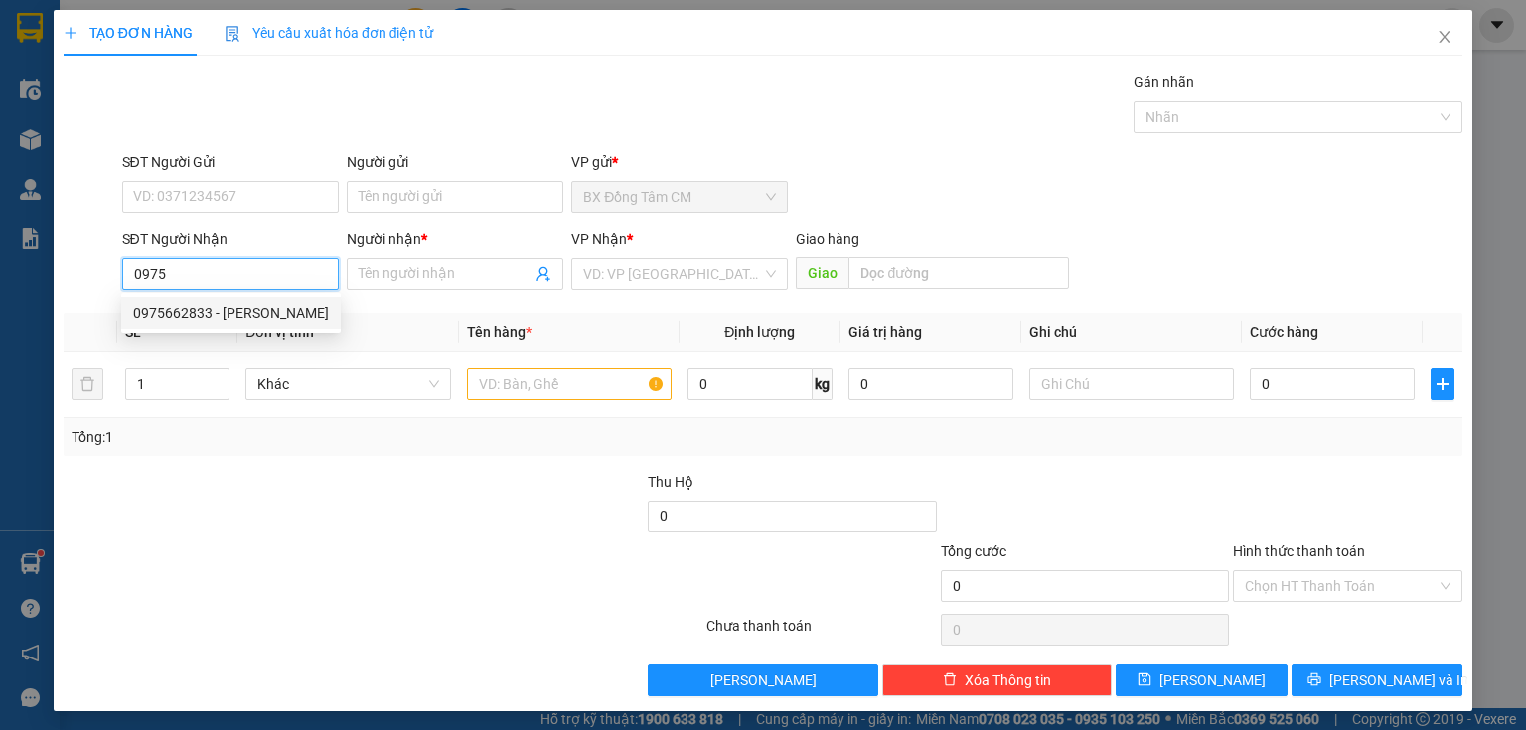
type input "AN LAC"
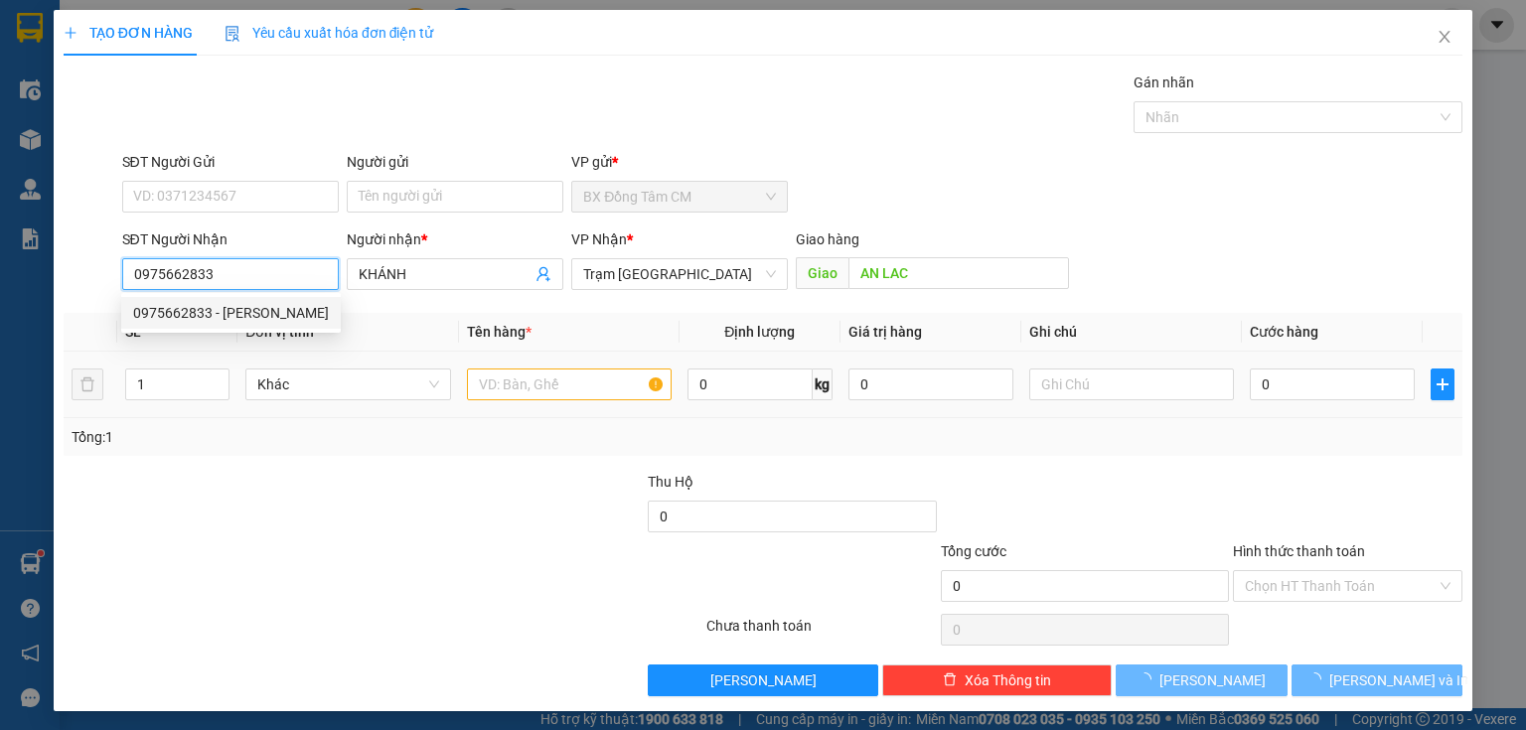
type input "0975662833"
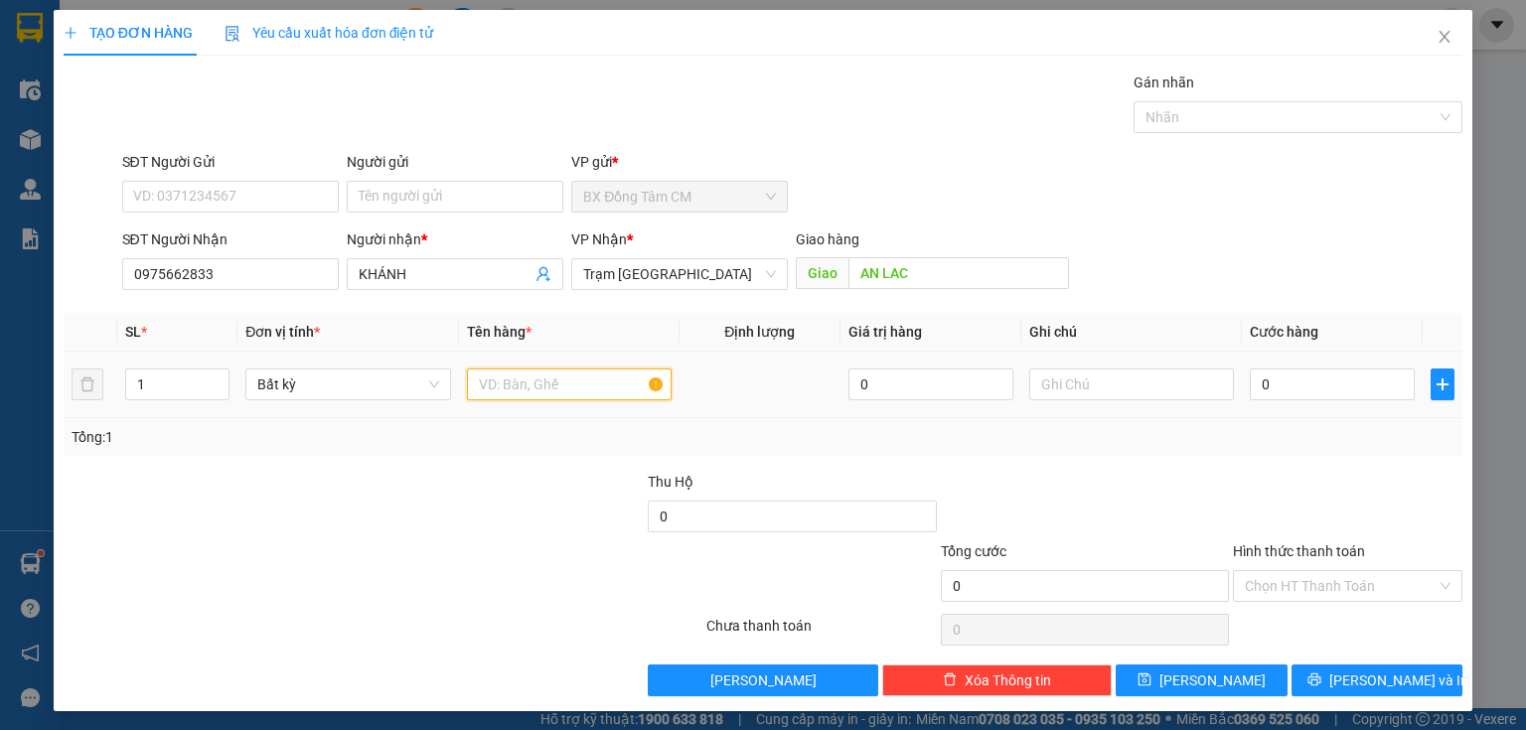
click at [498, 395] on input "text" at bounding box center [569, 385] width 205 height 32
type input "1th"
click at [1309, 390] on input "0" at bounding box center [1332, 385] width 165 height 32
type input "4"
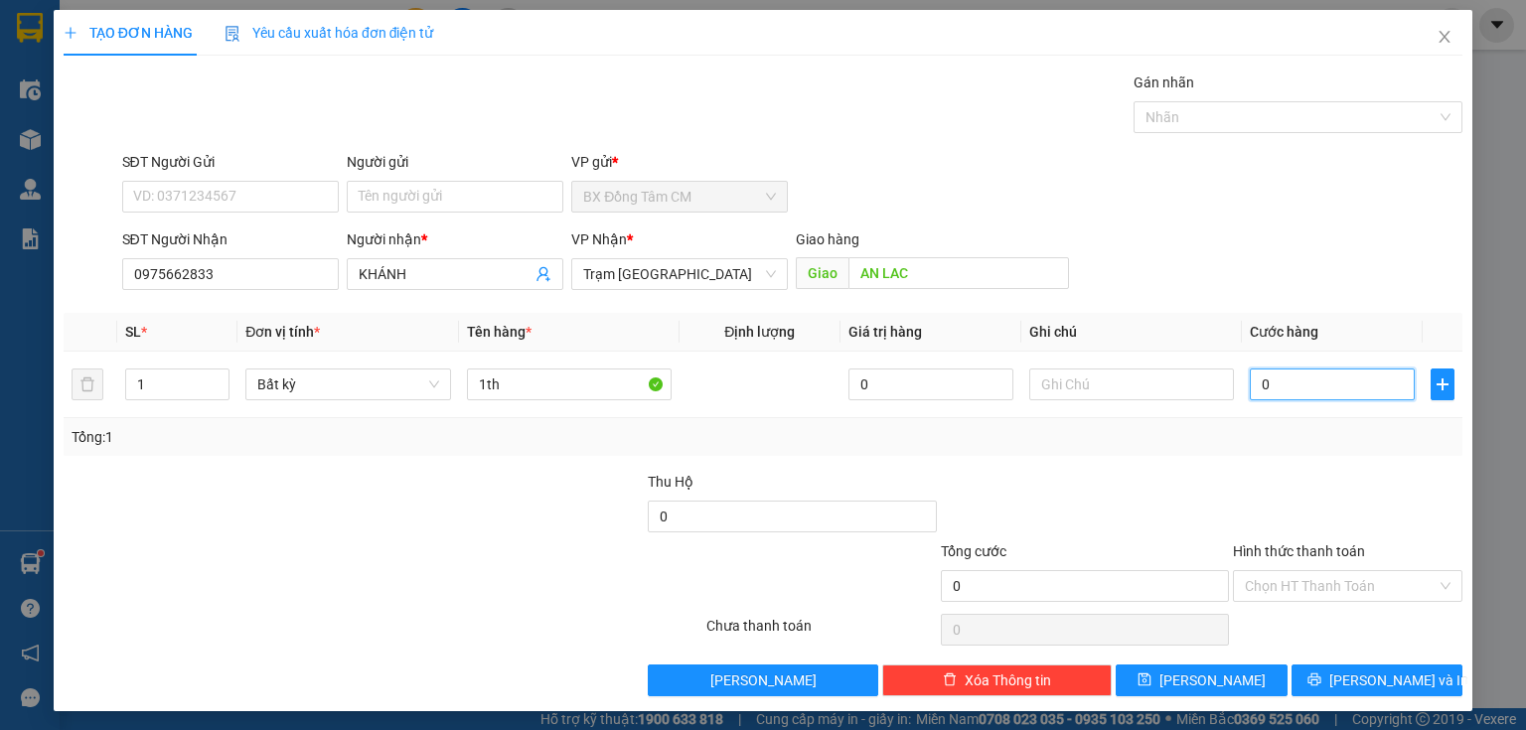
type input "4"
type input "40"
type input "400"
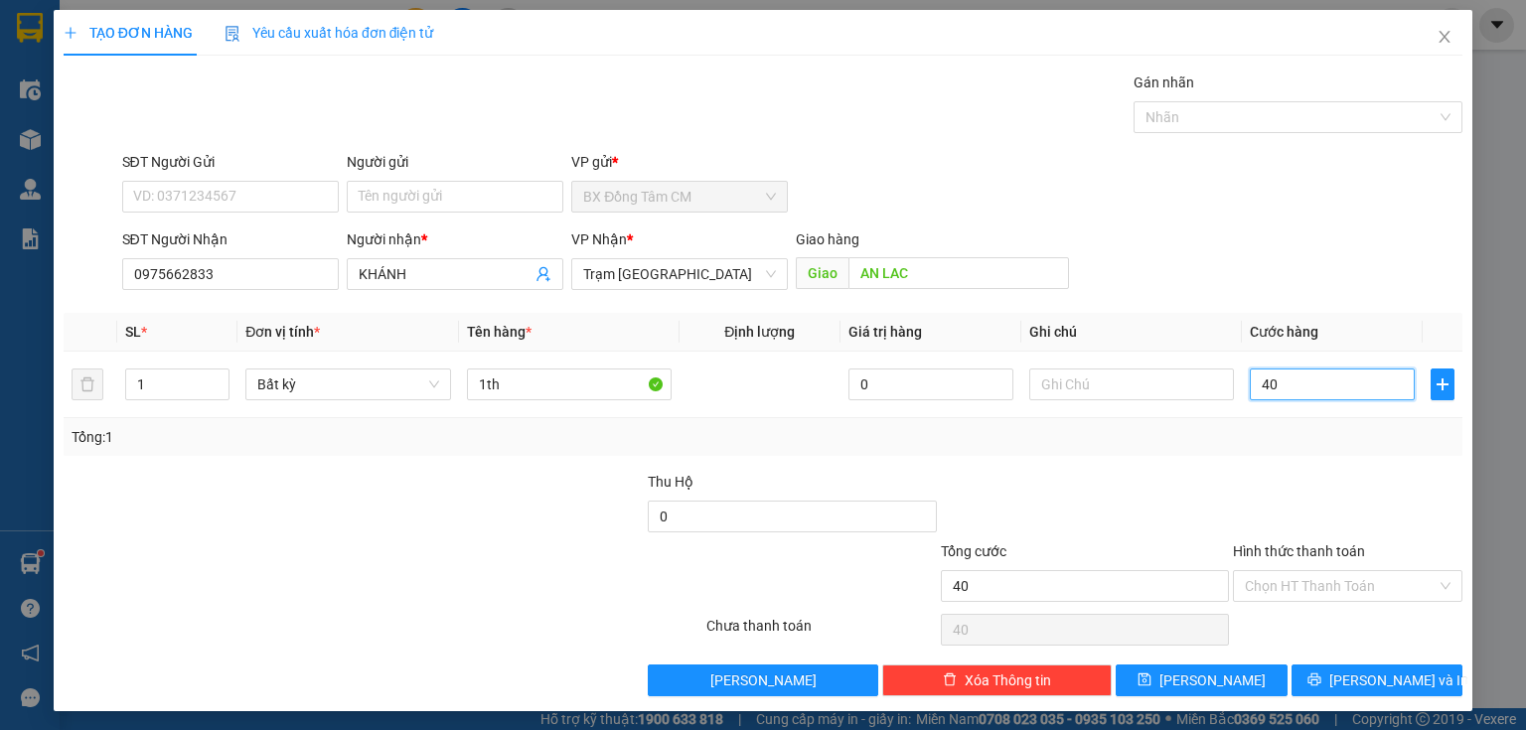
type input "400"
type input "4.000"
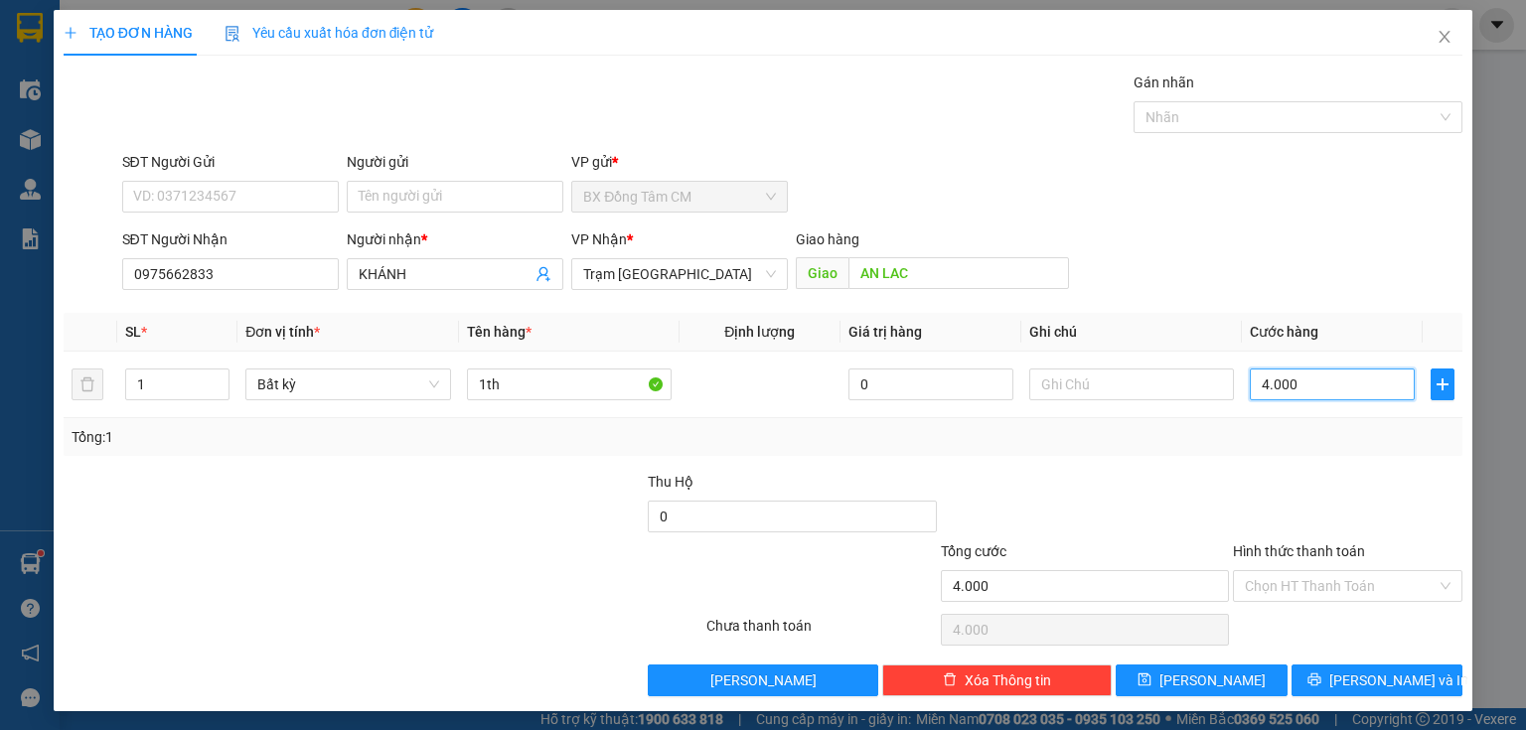
type input "40.000"
drag, startPoint x: 1275, startPoint y: 586, endPoint x: 1271, endPoint y: 620, distance: 34.0
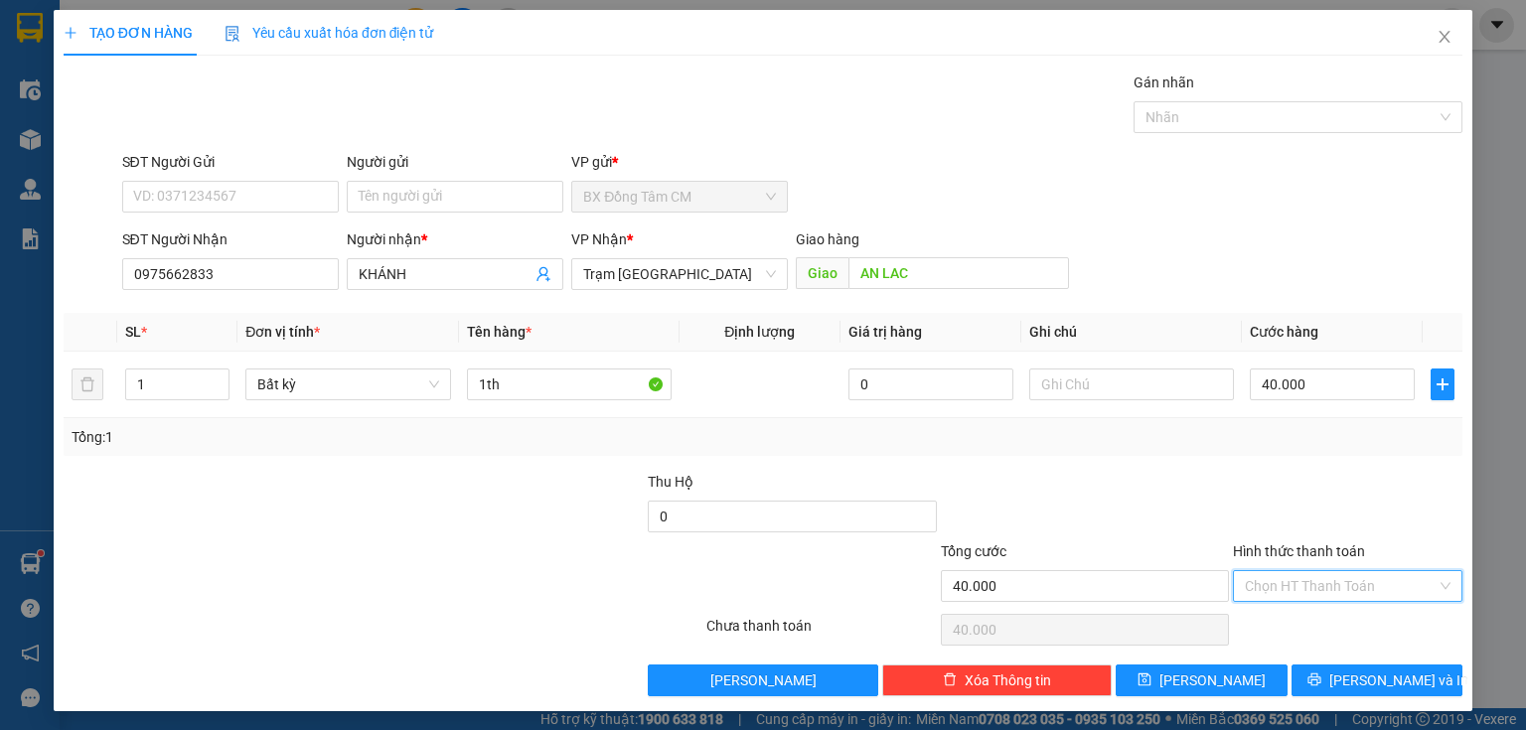
click at [1276, 587] on input "Hình thức thanh toán" at bounding box center [1341, 586] width 192 height 30
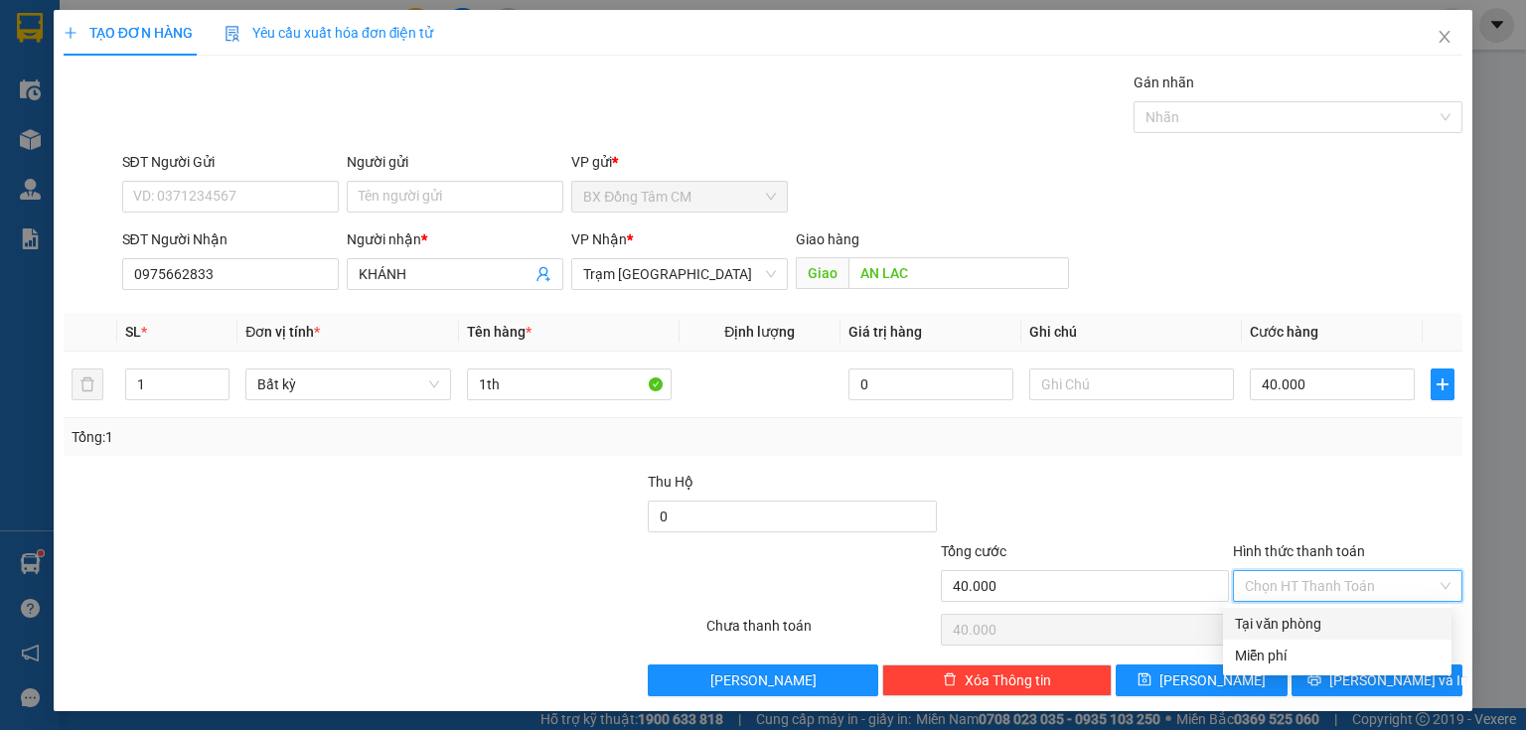
click at [1268, 623] on div "Tại văn phòng" at bounding box center [1337, 624] width 205 height 22
type input "0"
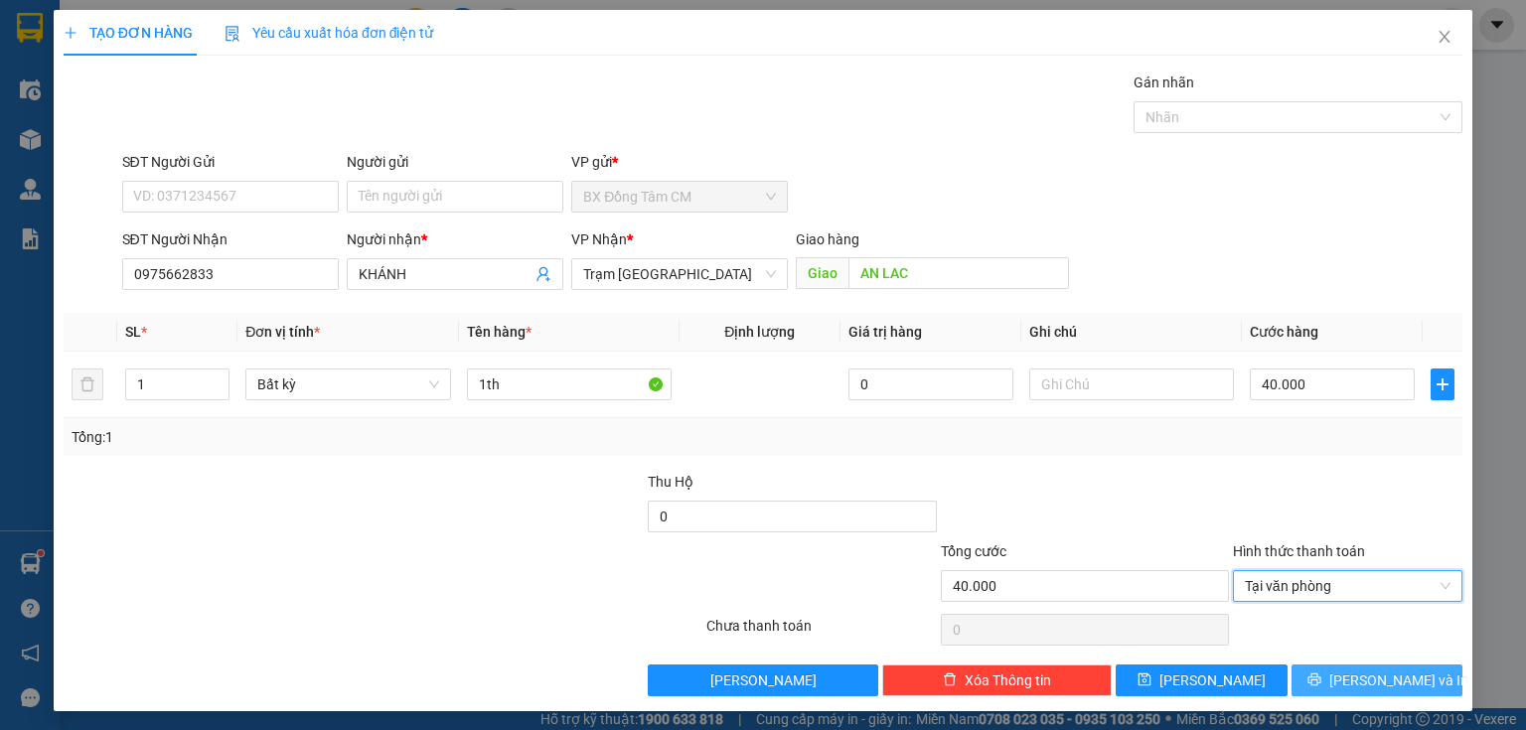
drag, startPoint x: 1353, startPoint y: 690, endPoint x: 980, endPoint y: 488, distance: 424.6
click at [1347, 683] on button "Lưu và In" at bounding box center [1378, 681] width 172 height 32
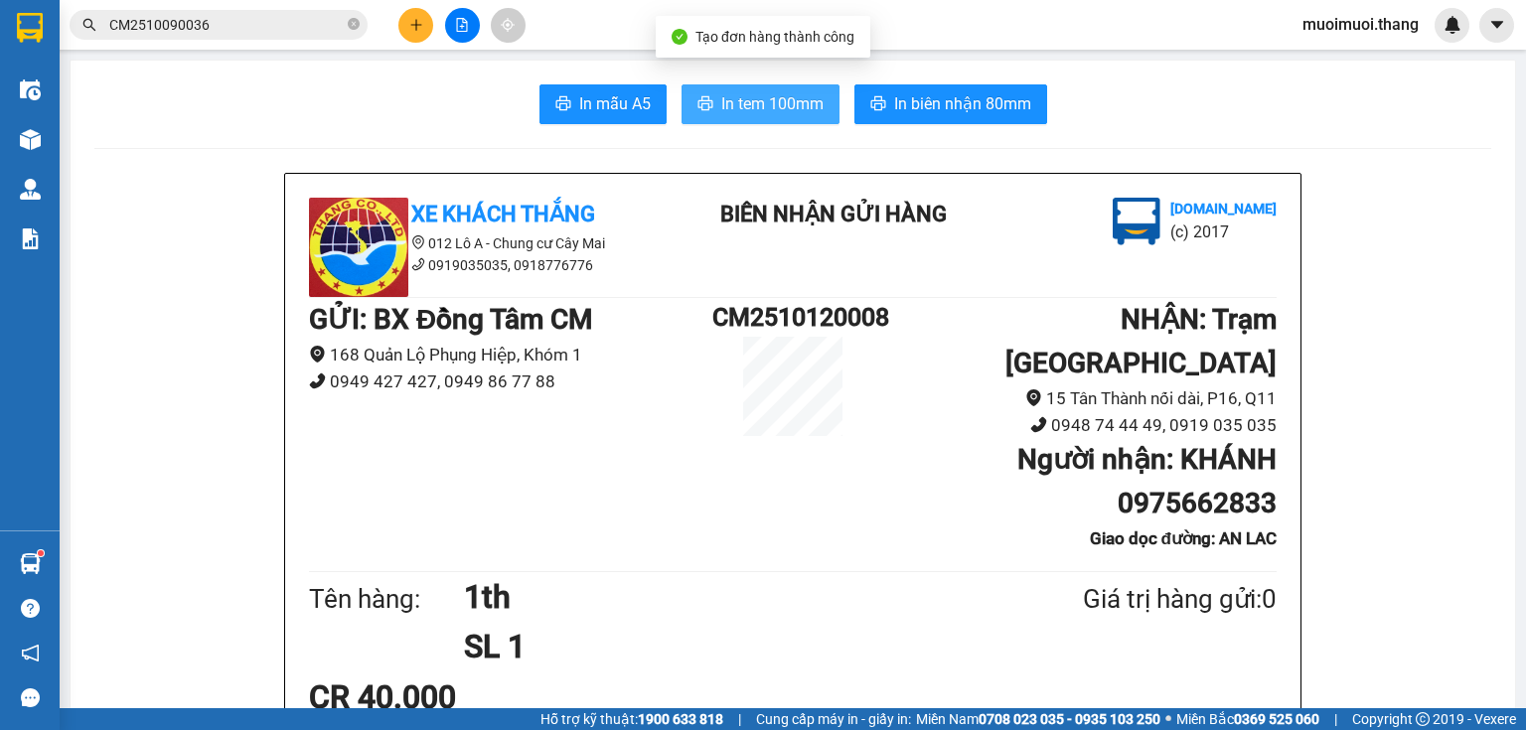
click at [688, 103] on button "In tem 100mm" at bounding box center [761, 104] width 158 height 40
click at [411, 29] on icon "plus" at bounding box center [416, 25] width 14 height 14
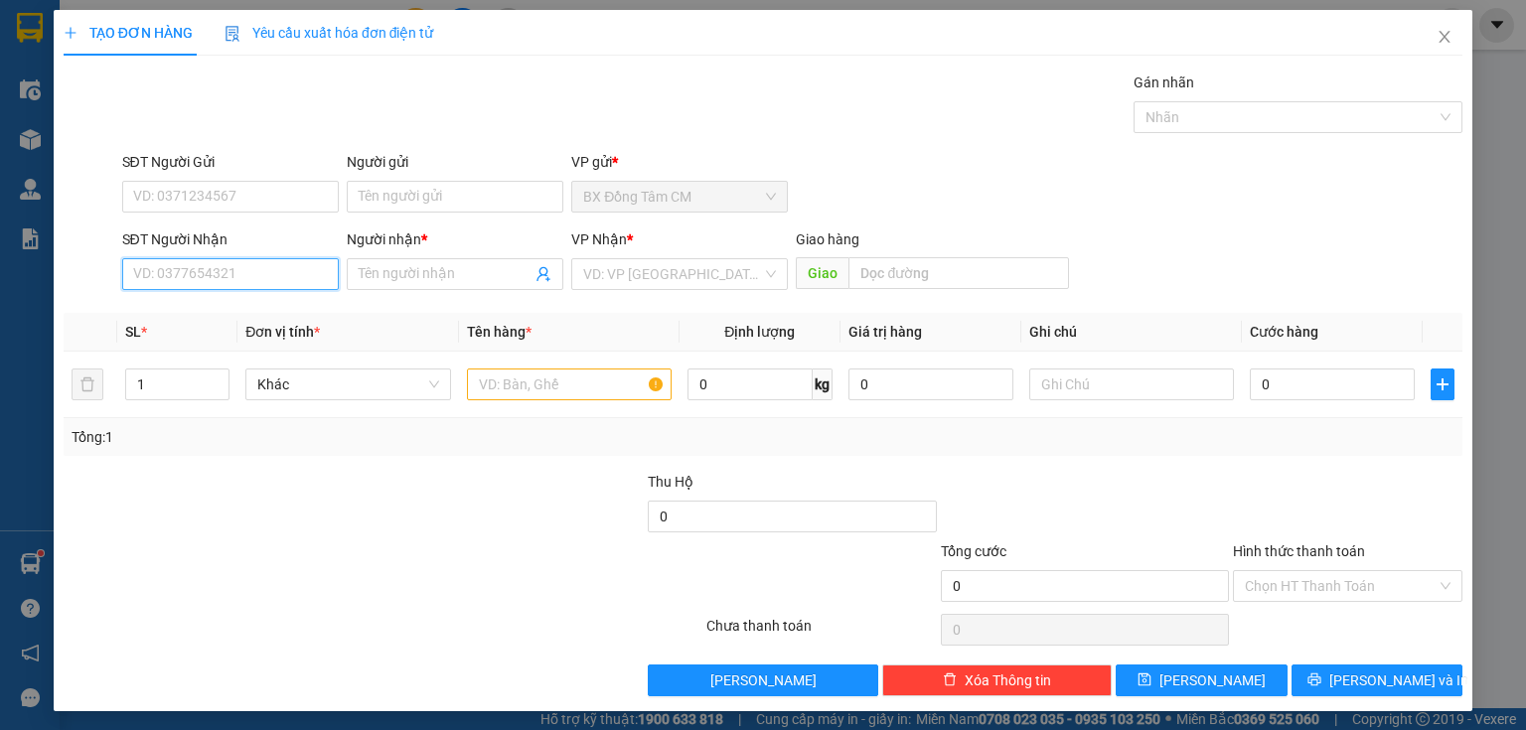
click at [216, 274] on input "SĐT Người Nhận" at bounding box center [230, 274] width 217 height 32
click at [161, 282] on input "0932112483" at bounding box center [230, 274] width 217 height 32
click at [147, 288] on input "0932112483" at bounding box center [230, 274] width 217 height 32
click at [159, 283] on input "0932112483" at bounding box center [230, 274] width 217 height 32
type input "0932112483"
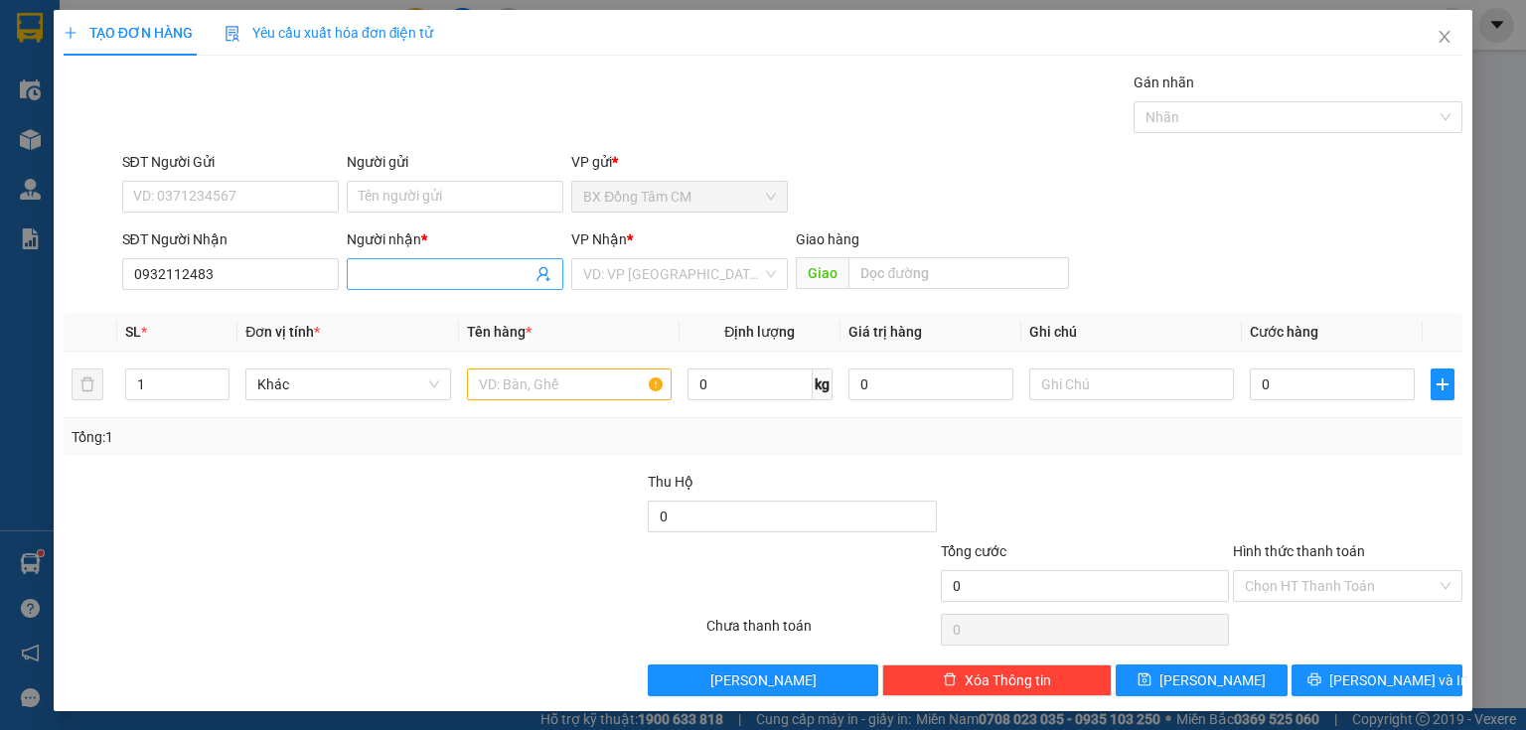
click at [424, 275] on input "Người nhận *" at bounding box center [445, 274] width 173 height 22
type input "k"
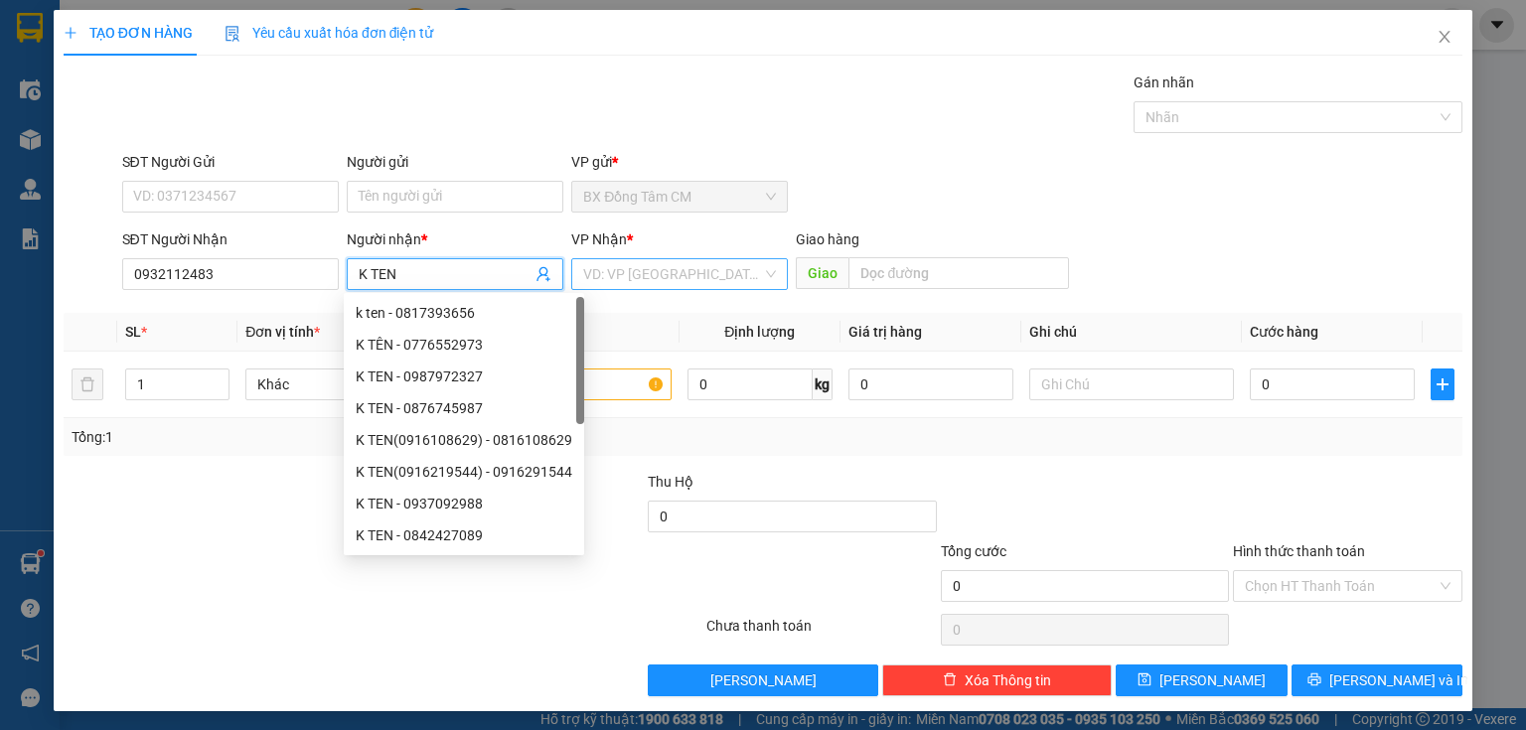
type input "K TEN"
click at [692, 283] on input "search" at bounding box center [672, 274] width 179 height 30
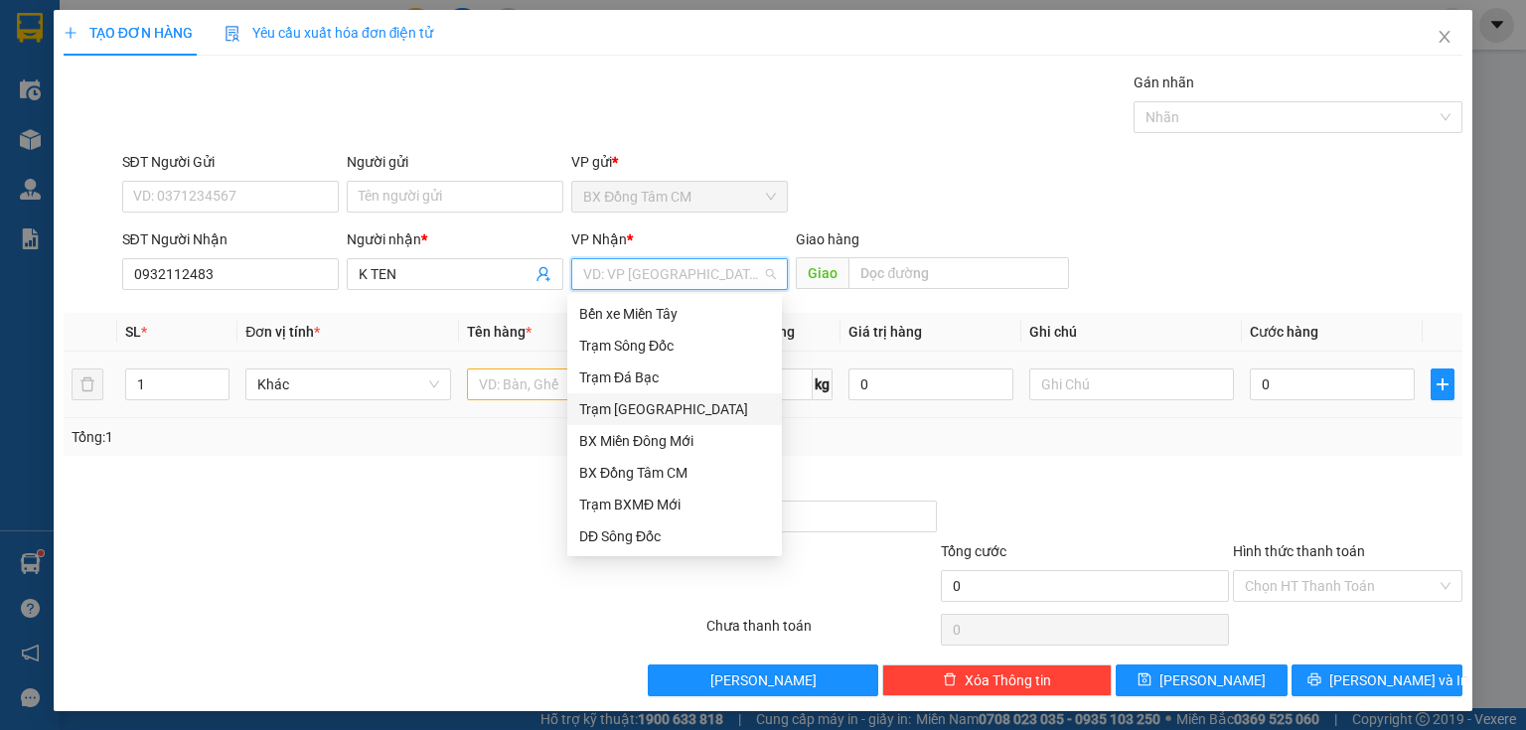
click at [645, 405] on div "Trạm Sài Gòn" at bounding box center [674, 409] width 191 height 22
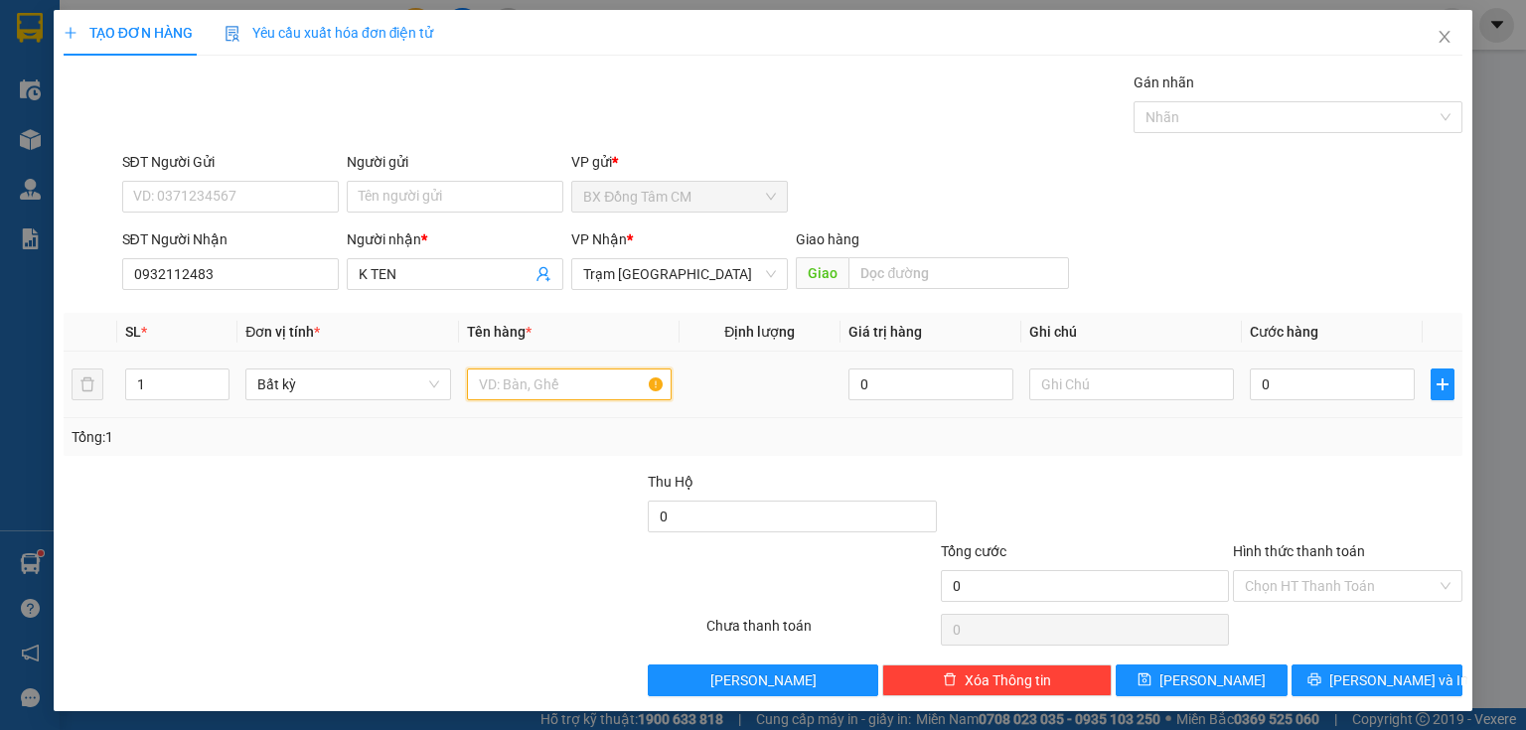
click at [545, 383] on input "text" at bounding box center [569, 385] width 205 height 32
type input "1TH"
click at [1293, 378] on input "0" at bounding box center [1332, 385] width 165 height 32
type input "7"
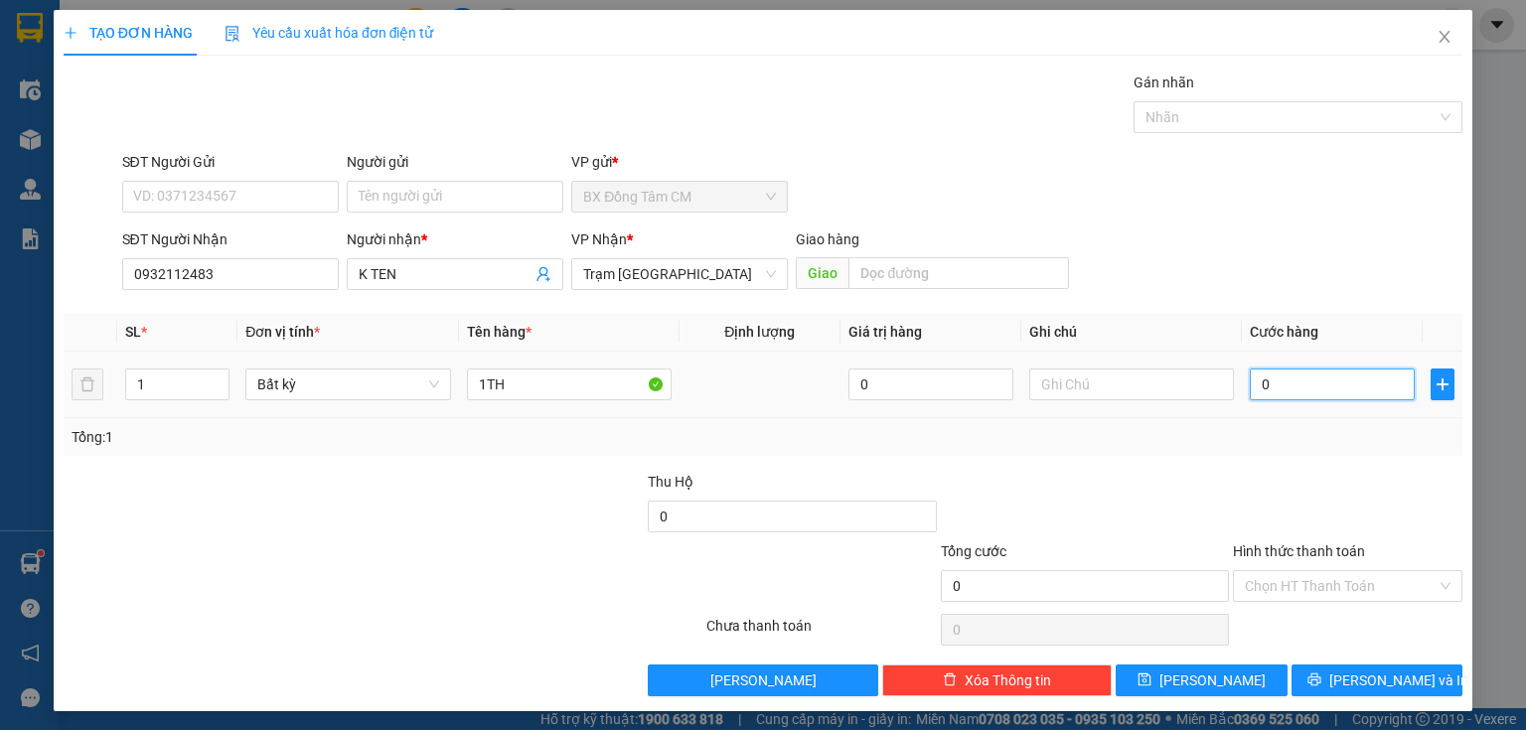
type input "7"
type input "70"
type input "700"
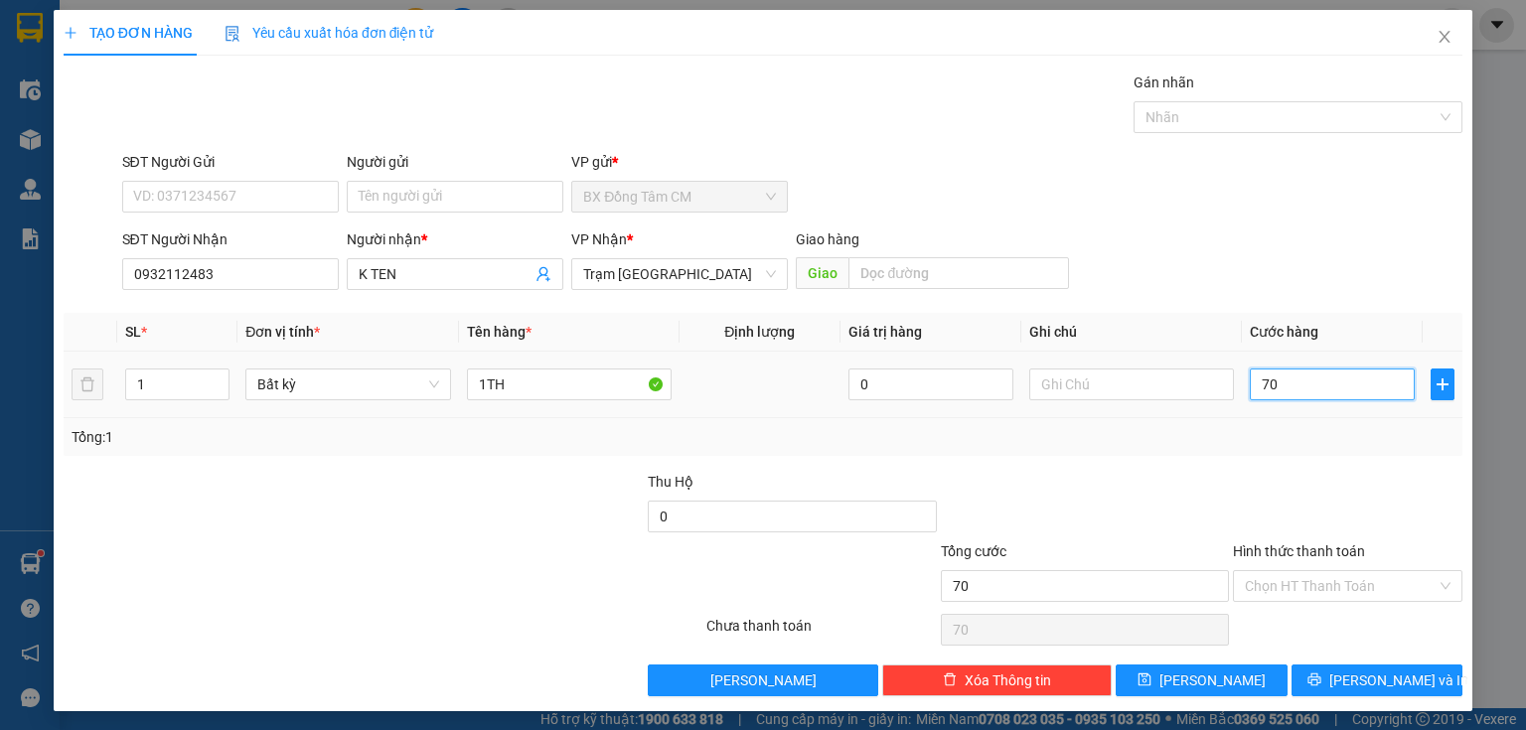
type input "700"
type input "7.000"
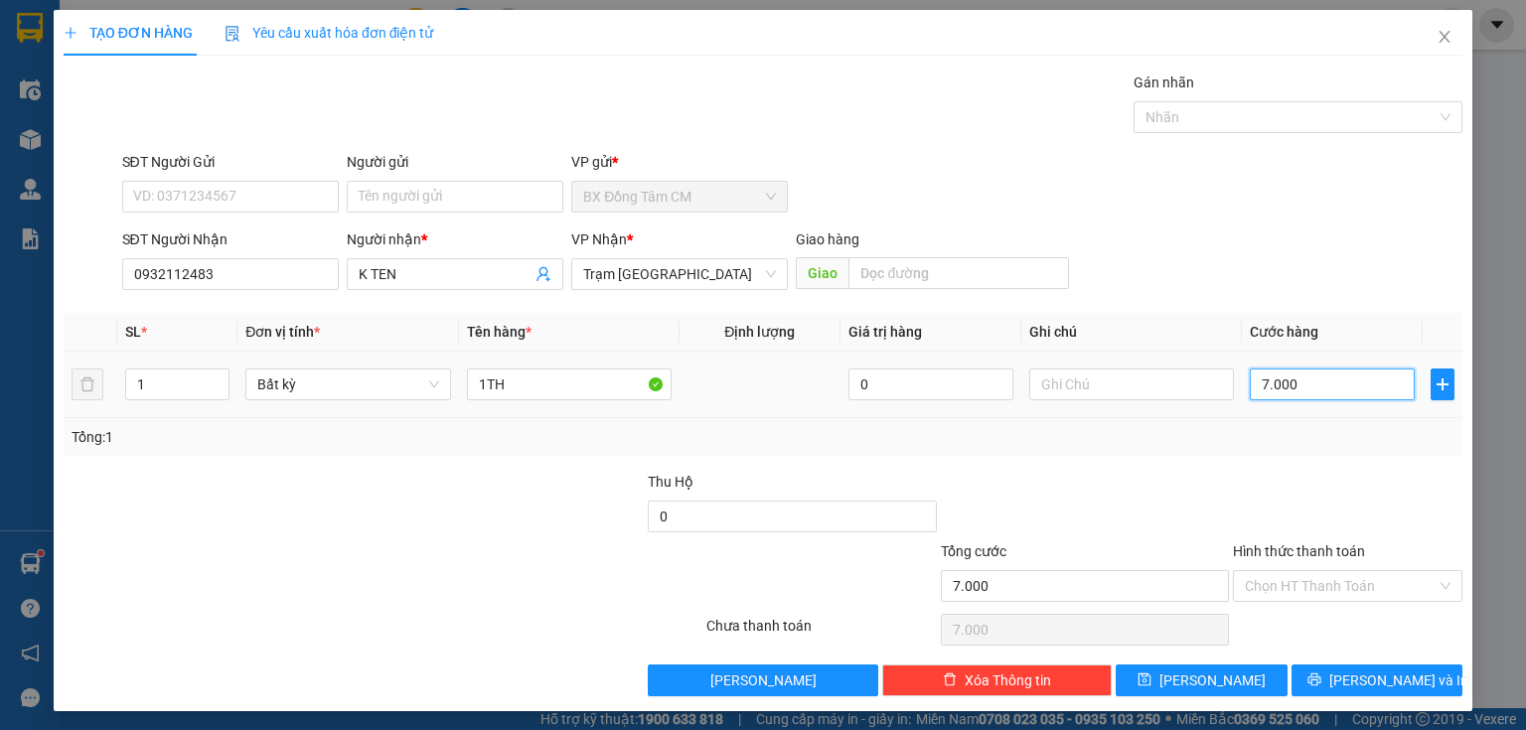
type input "70.000"
click at [1343, 684] on button "Lưu và In" at bounding box center [1378, 681] width 172 height 32
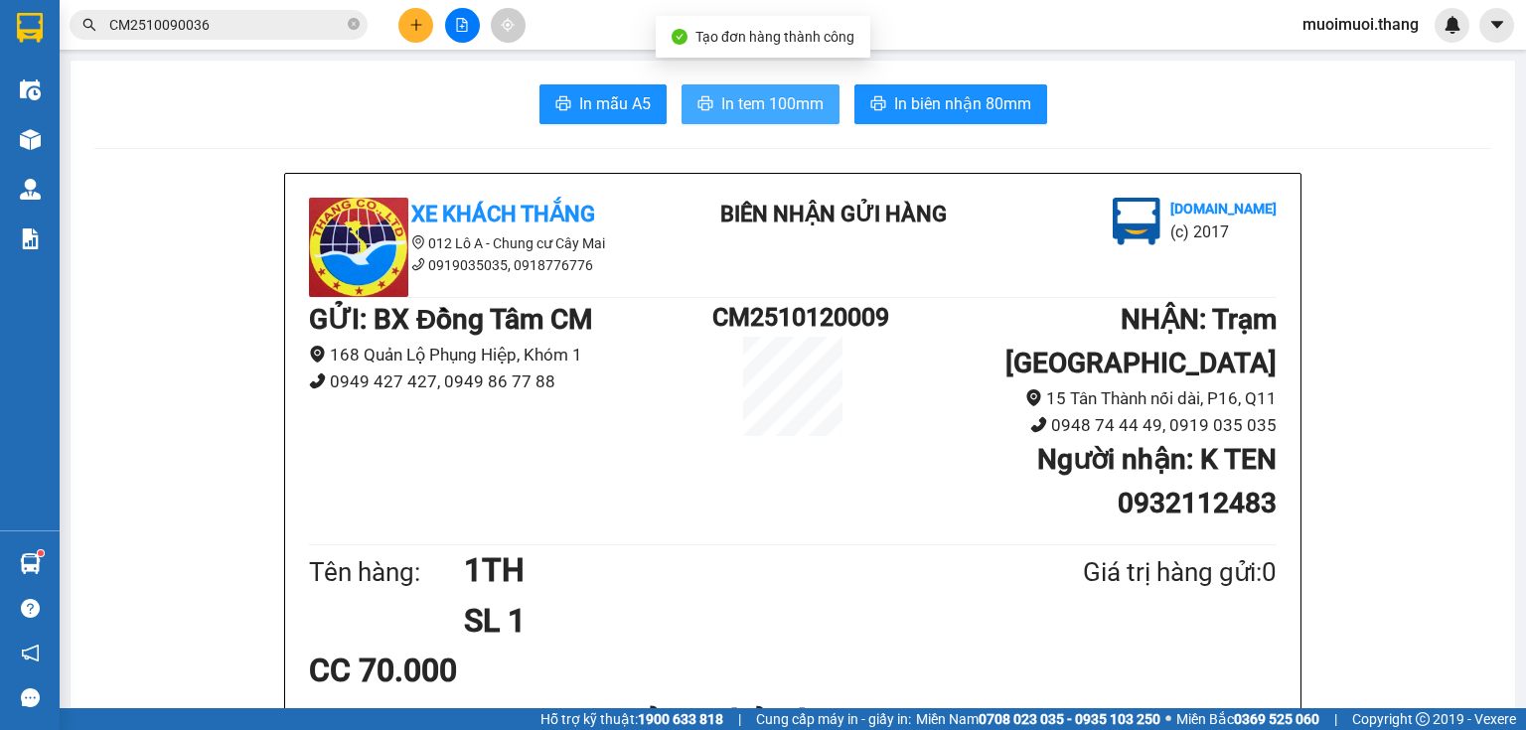
click at [726, 102] on span "In tem 100mm" at bounding box center [772, 103] width 102 height 25
click at [405, 41] on div at bounding box center [462, 25] width 149 height 35
click at [409, 29] on icon "plus" at bounding box center [416, 25] width 14 height 14
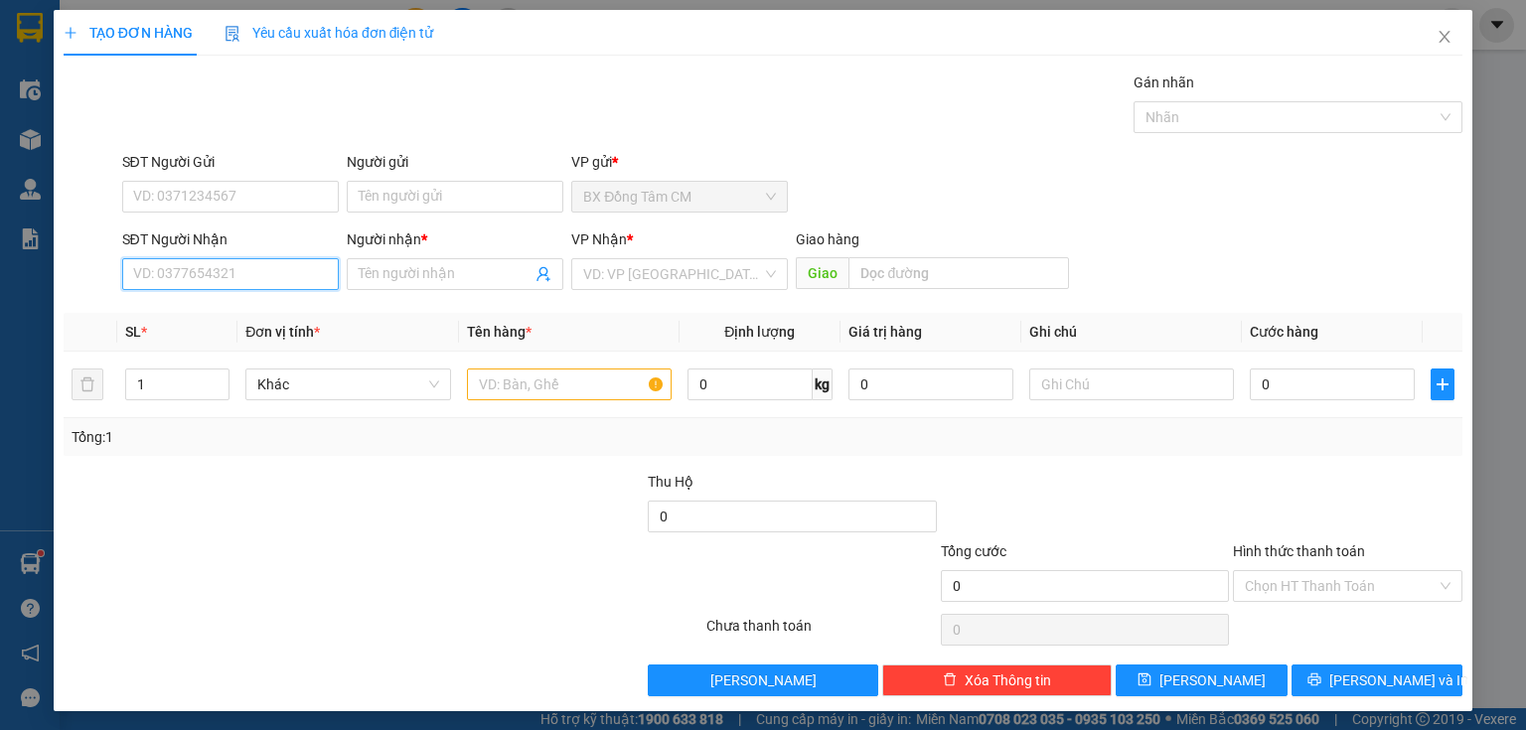
click at [242, 288] on input "SĐT Người Nhận" at bounding box center [230, 274] width 217 height 32
drag, startPoint x: 244, startPoint y: 279, endPoint x: 259, endPoint y: 262, distance: 22.5
click at [247, 276] on input "SĐT Người Nhận" at bounding box center [230, 274] width 217 height 32
type input "0913605885"
click at [162, 290] on div "SĐT Người Nhận 0913605885 0913605885" at bounding box center [230, 264] width 217 height 70
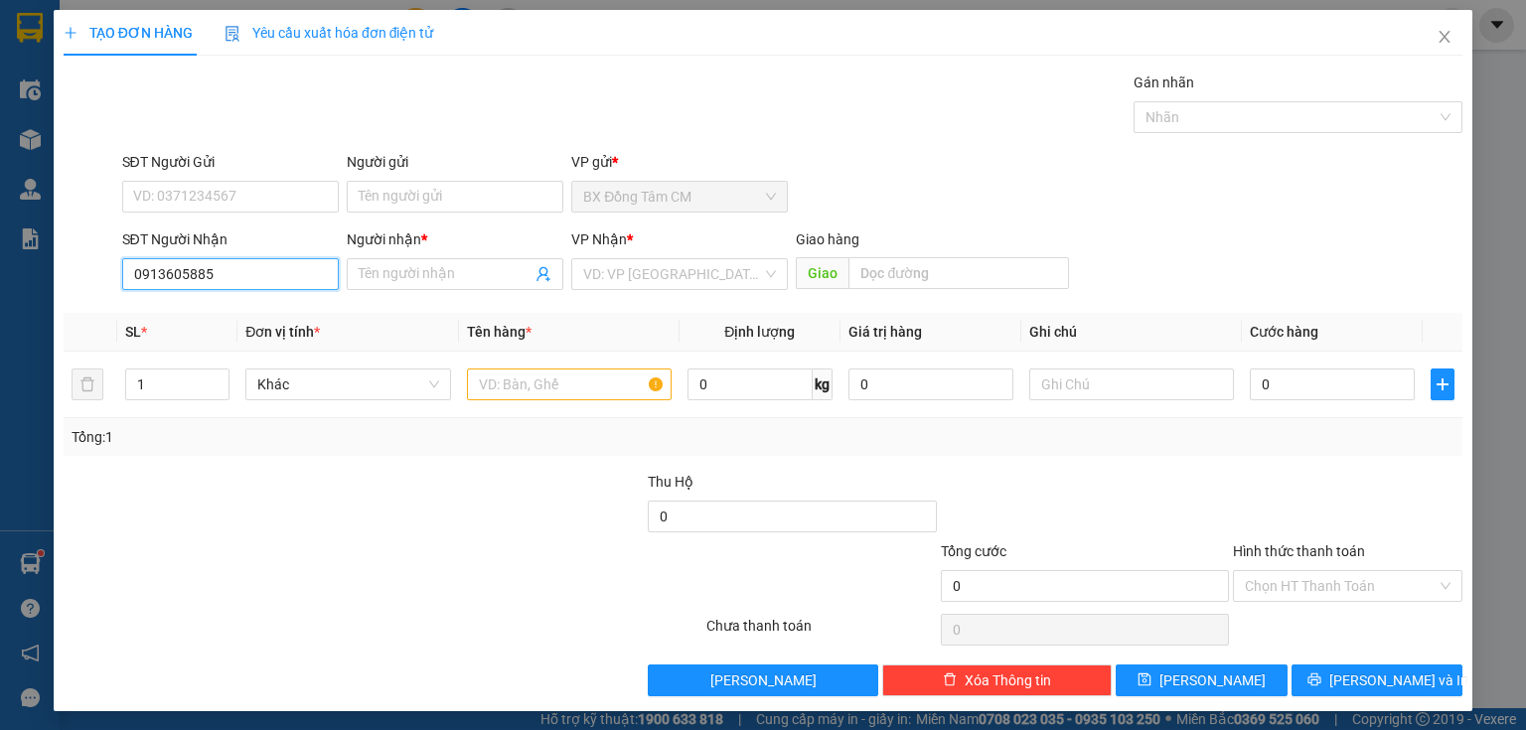
click at [162, 286] on input "0913605885" at bounding box center [230, 274] width 217 height 32
click at [370, 275] on input "Người nhận *" at bounding box center [445, 274] width 173 height 22
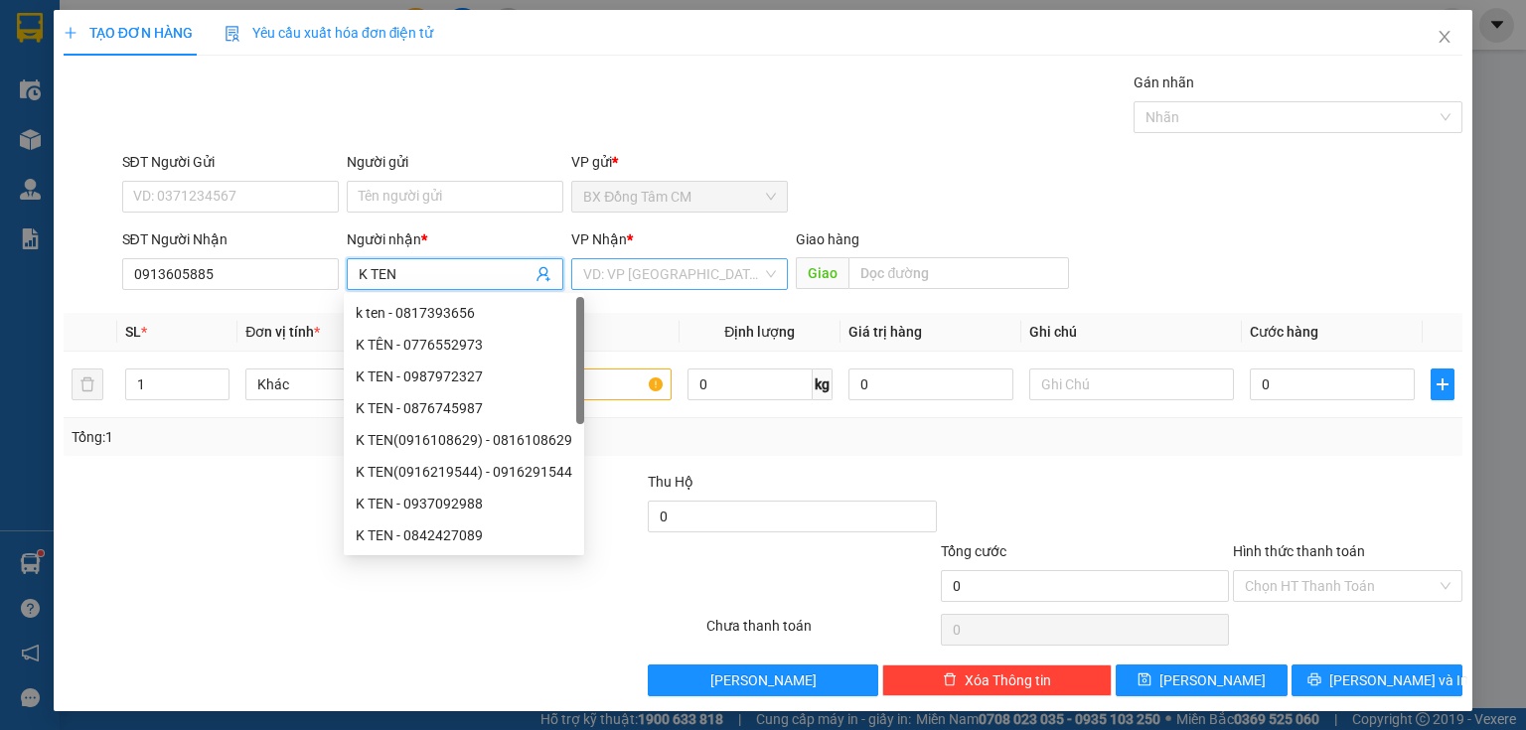
type input "K TEN"
click at [654, 274] on input "search" at bounding box center [672, 274] width 179 height 30
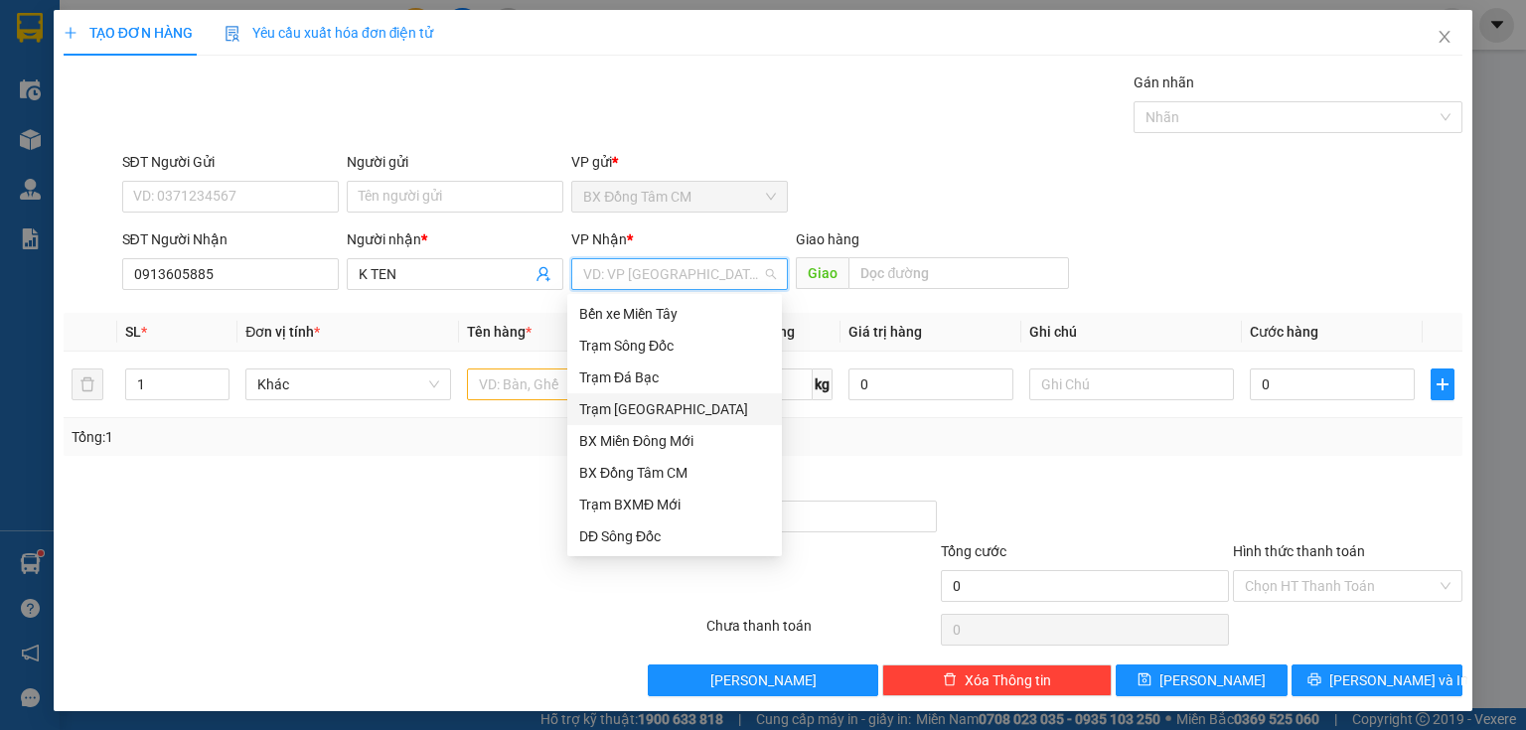
click at [684, 409] on div "Trạm Sài Gòn" at bounding box center [674, 409] width 191 height 22
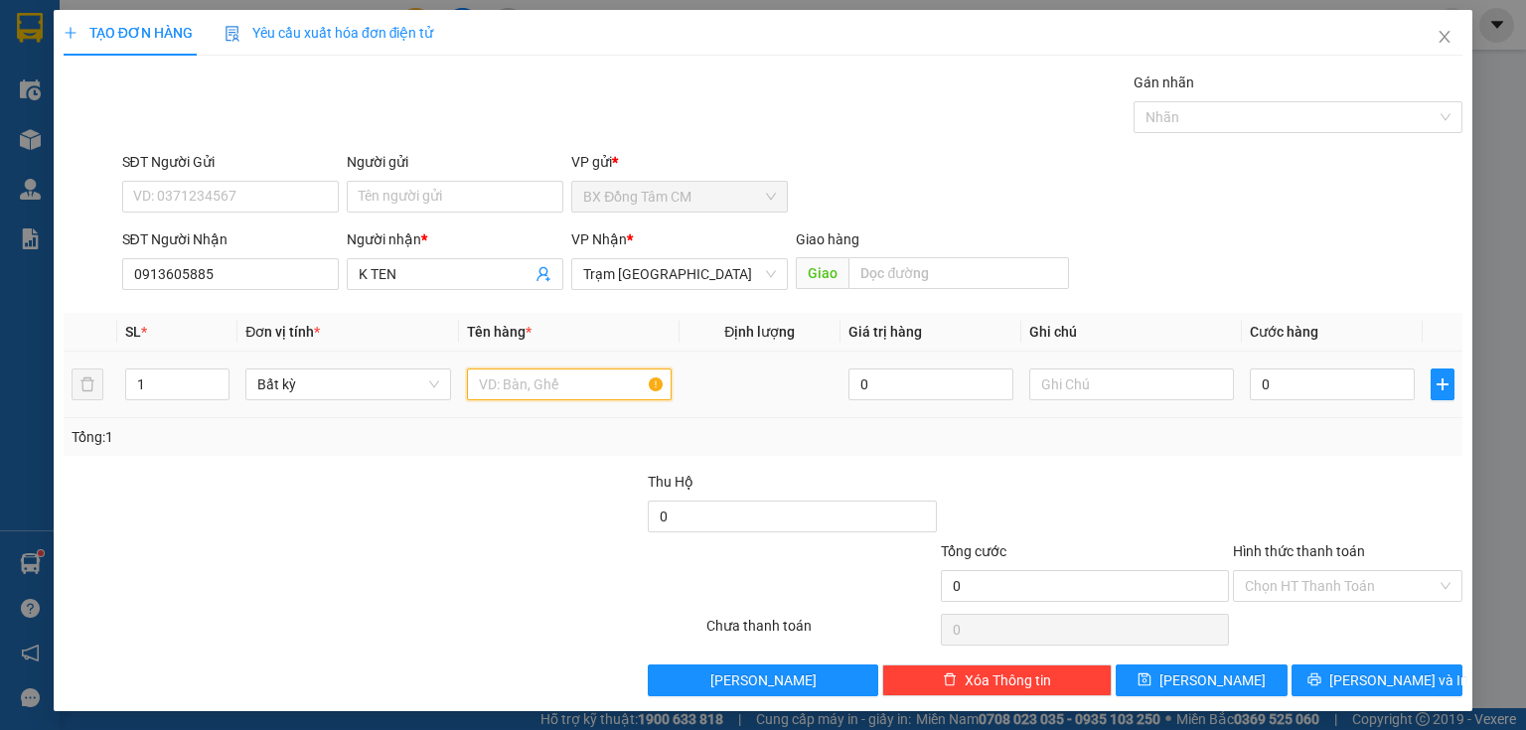
drag, startPoint x: 545, startPoint y: 371, endPoint x: 537, endPoint y: 382, distance: 13.5
click at [544, 373] on input "text" at bounding box center [569, 385] width 205 height 32
click at [537, 382] on input "text" at bounding box center [569, 385] width 205 height 32
type input "1TH"
click at [1316, 402] on div "0" at bounding box center [1332, 385] width 165 height 40
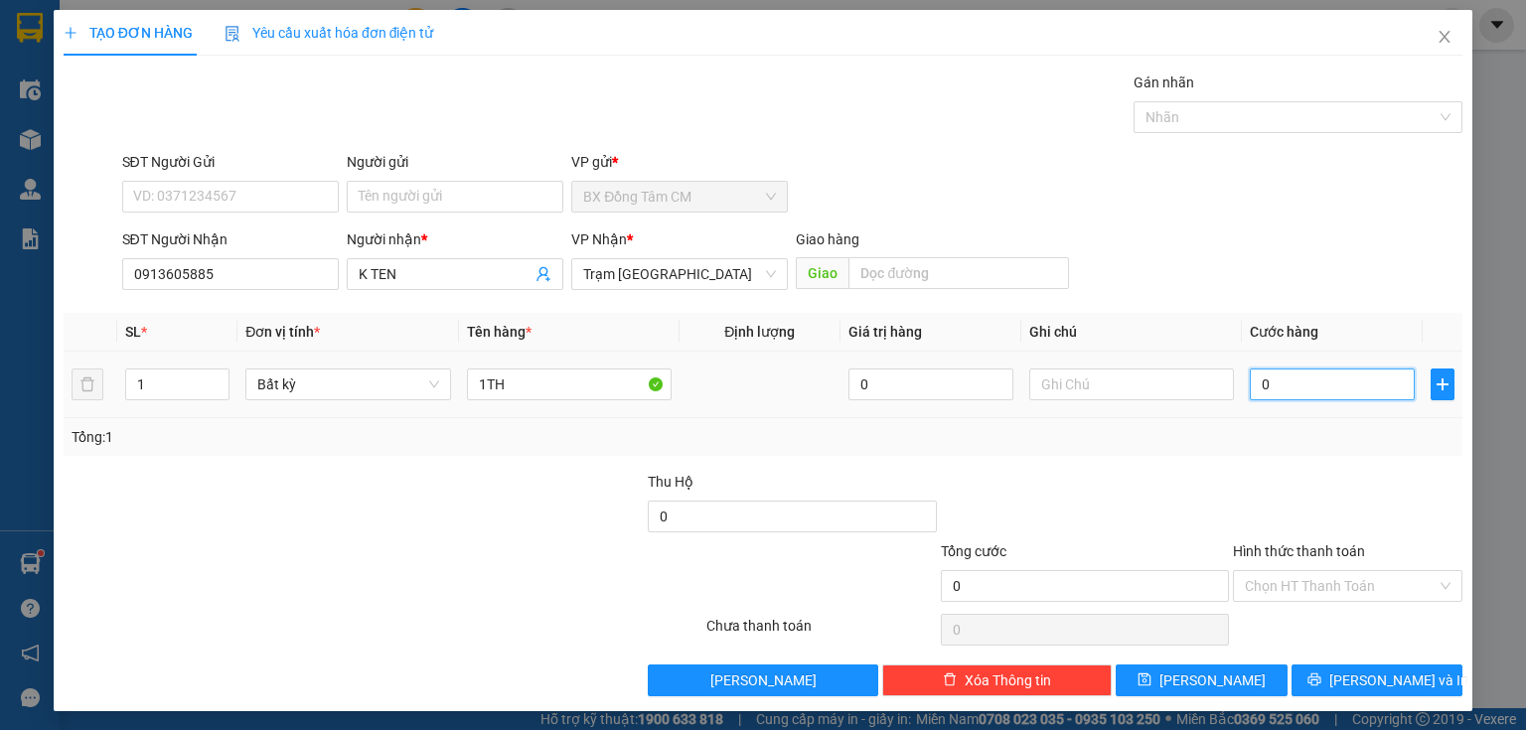
click at [1320, 387] on input "0" at bounding box center [1332, 385] width 165 height 32
type input "8"
type input "80"
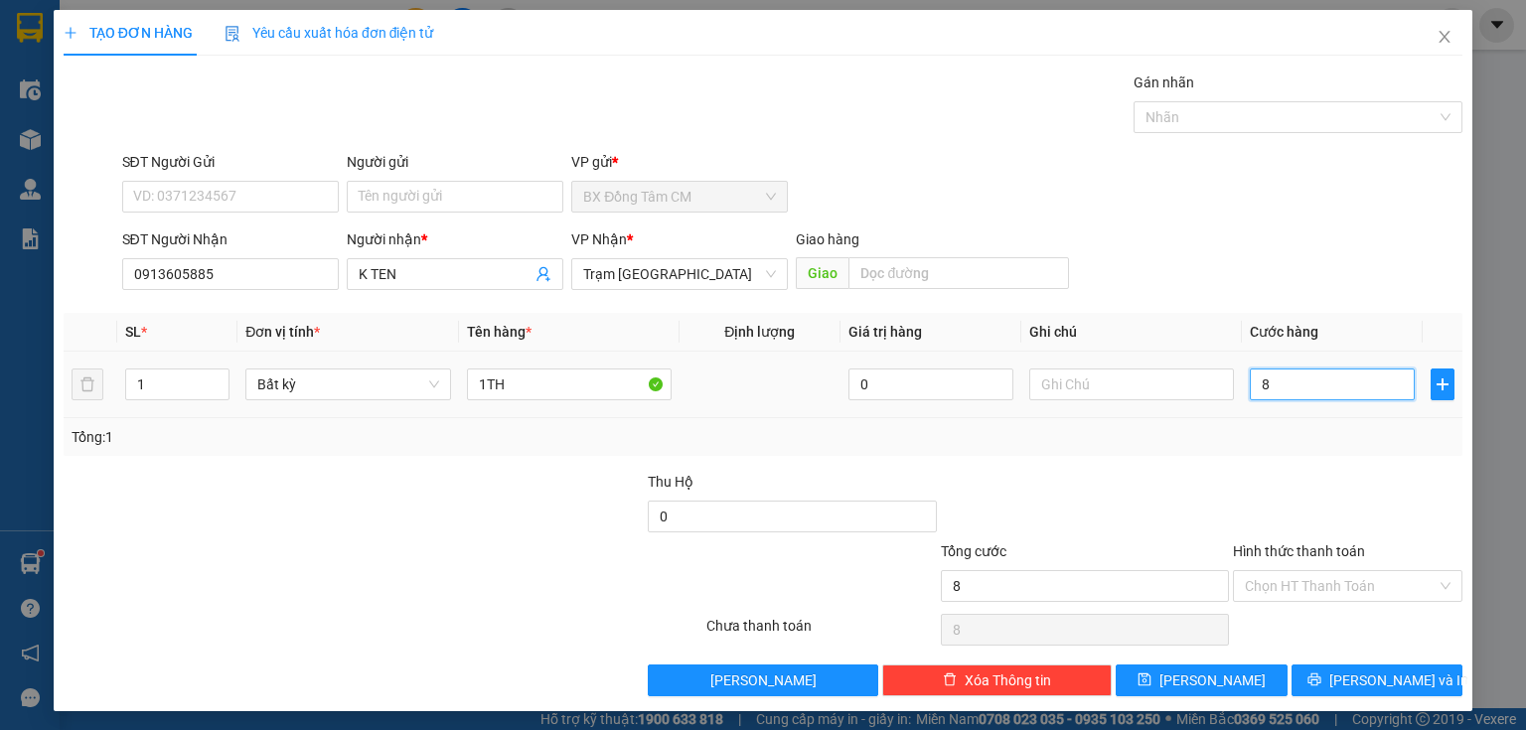
type input "80"
type input "800"
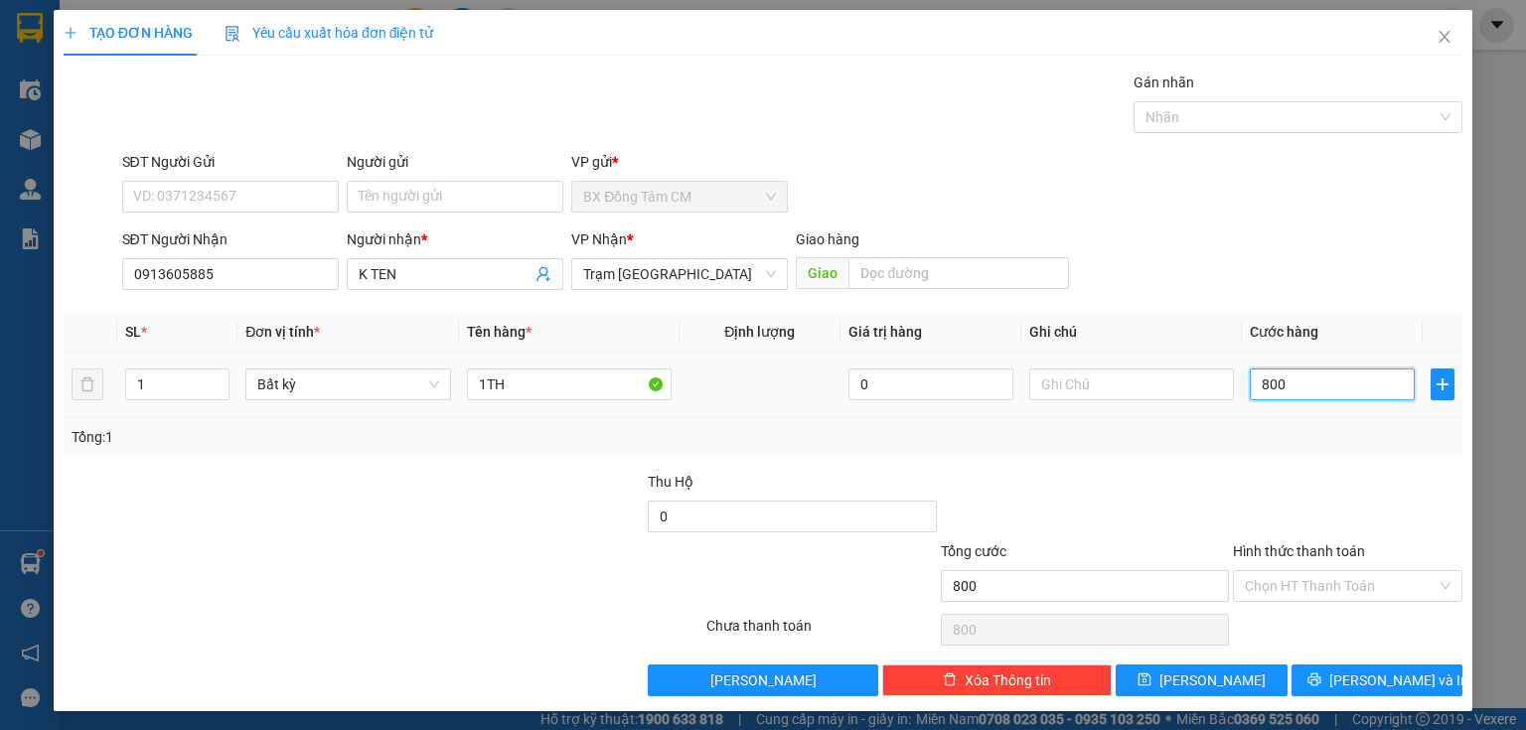
type input "8.000"
type input "80.000"
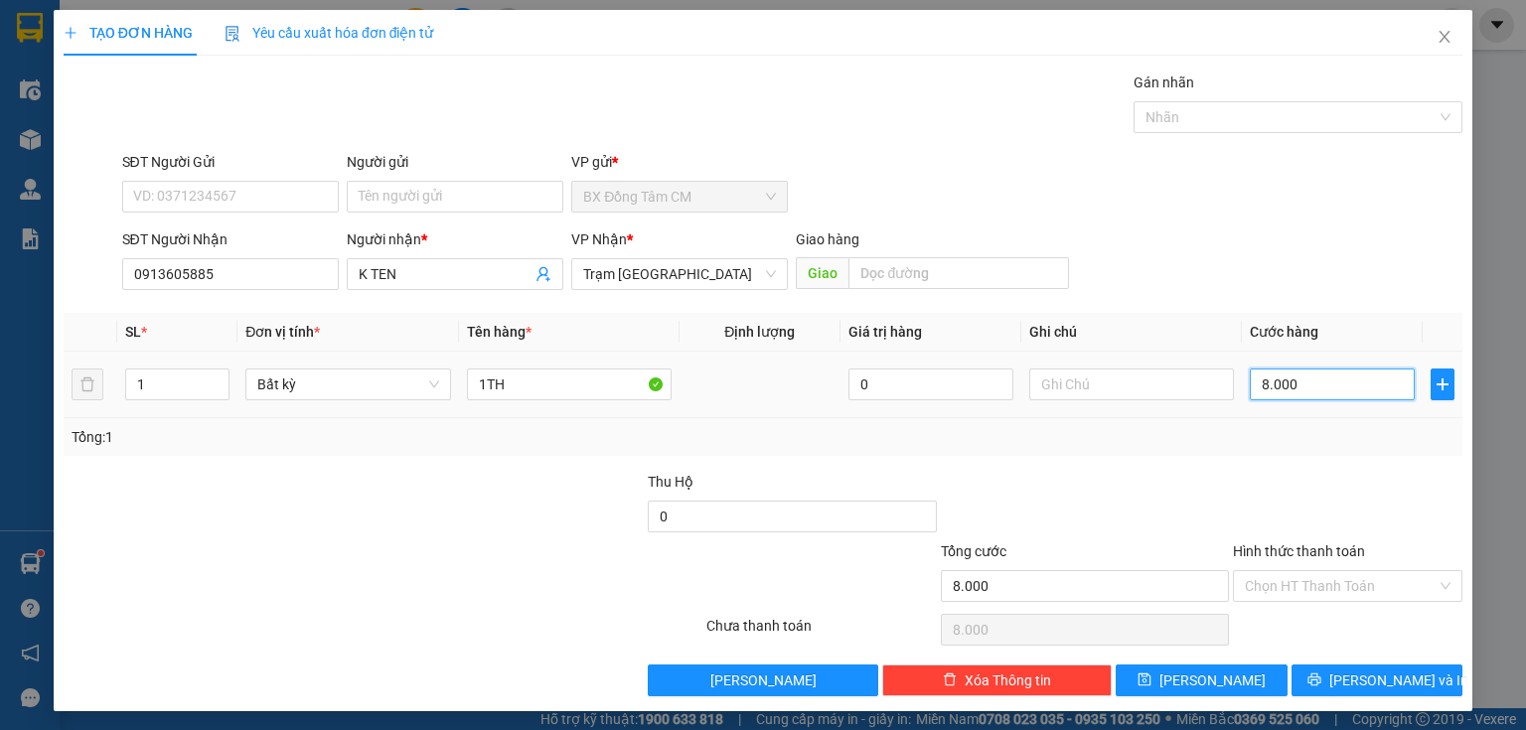
type input "80.000"
drag, startPoint x: 1304, startPoint y: 680, endPoint x: 1286, endPoint y: 656, distance: 29.8
click at [1304, 683] on button "Lưu và In" at bounding box center [1378, 681] width 172 height 32
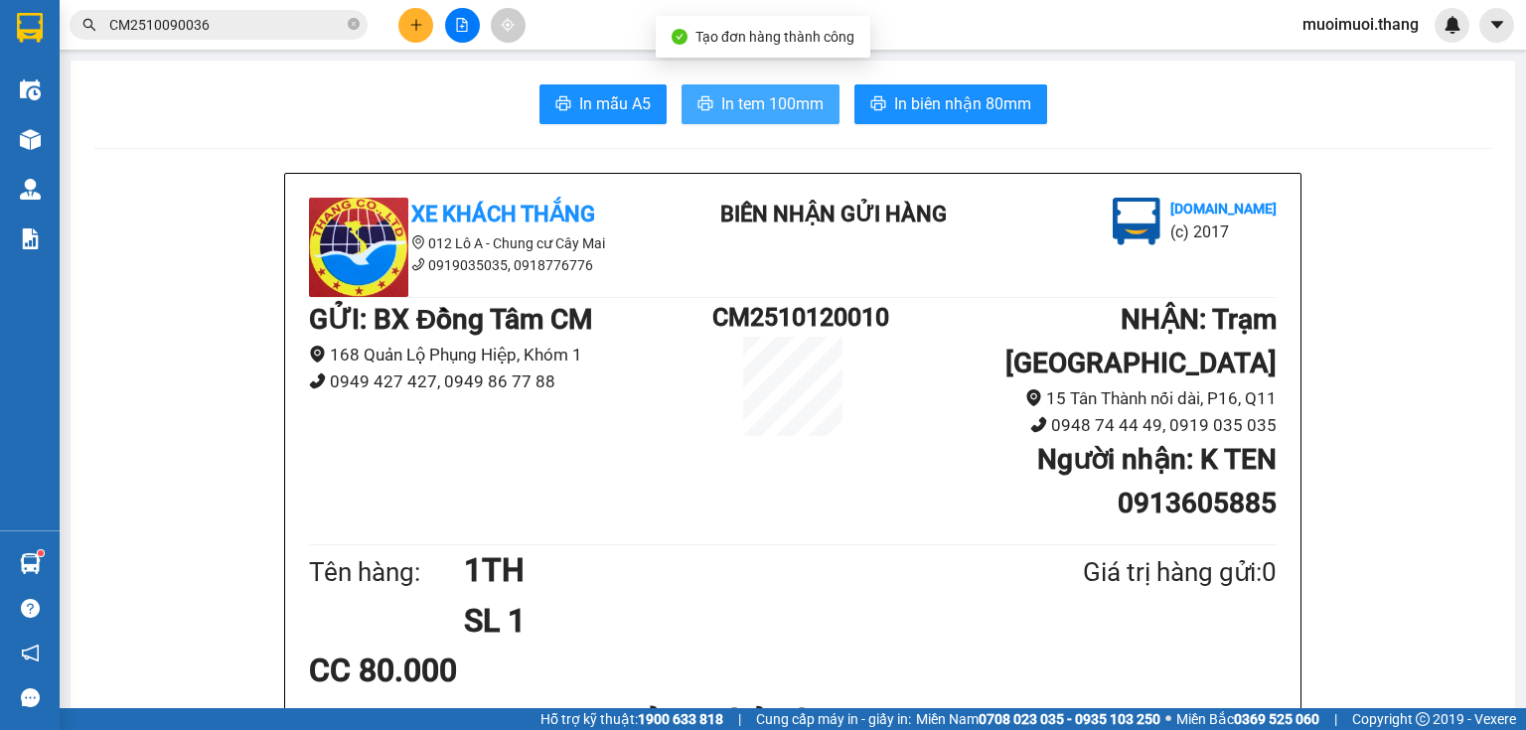
click at [765, 99] on span "In tem 100mm" at bounding box center [772, 103] width 102 height 25
click at [410, 33] on button at bounding box center [415, 25] width 35 height 35
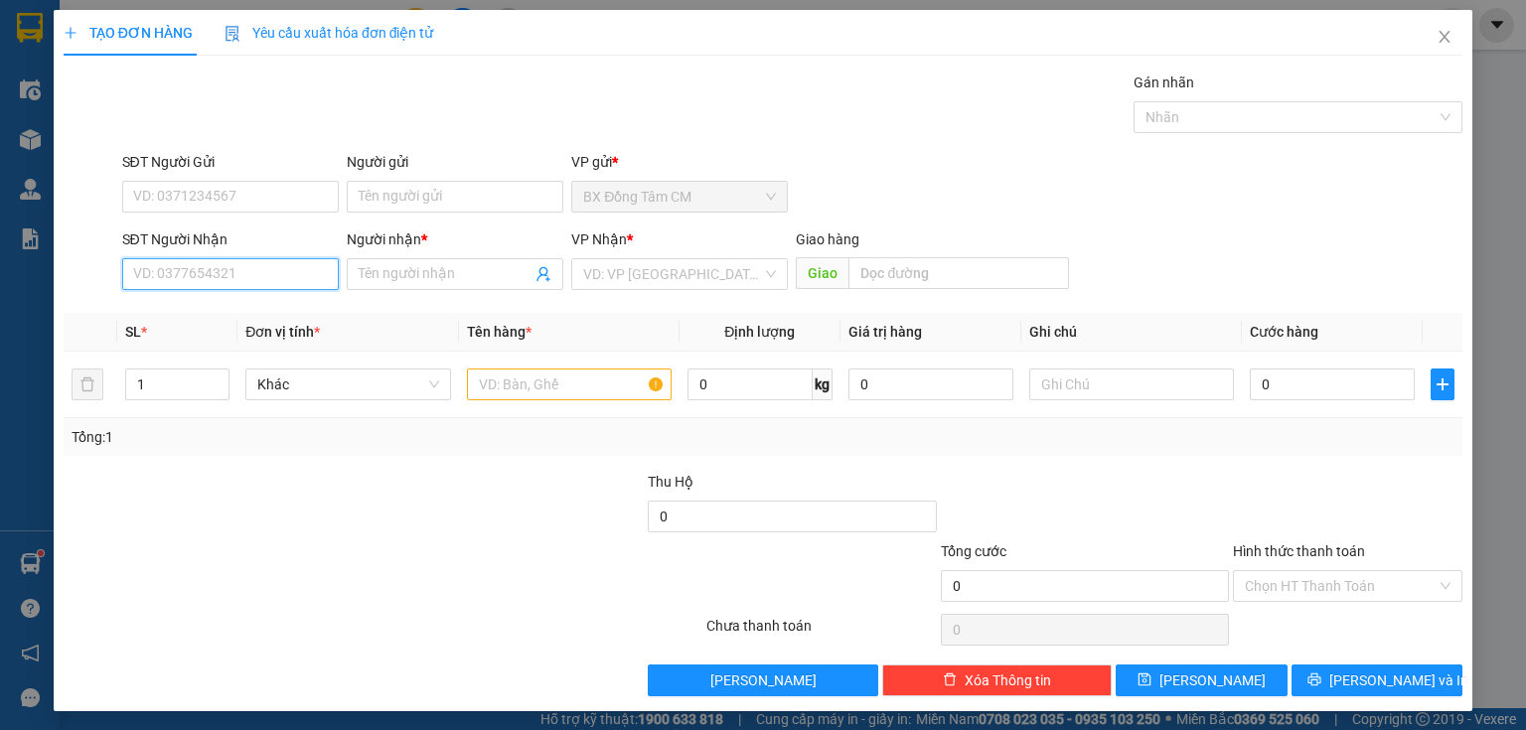
drag, startPoint x: 215, startPoint y: 274, endPoint x: 219, endPoint y: 260, distance: 14.5
click at [211, 280] on input "SĐT Người Nhận" at bounding box center [230, 274] width 217 height 32
drag, startPoint x: 187, startPoint y: 323, endPoint x: 660, endPoint y: 383, distance: 476.7
click at [200, 320] on div "0917176266 - CAM HUONG" at bounding box center [231, 313] width 196 height 22
type input "0917176266"
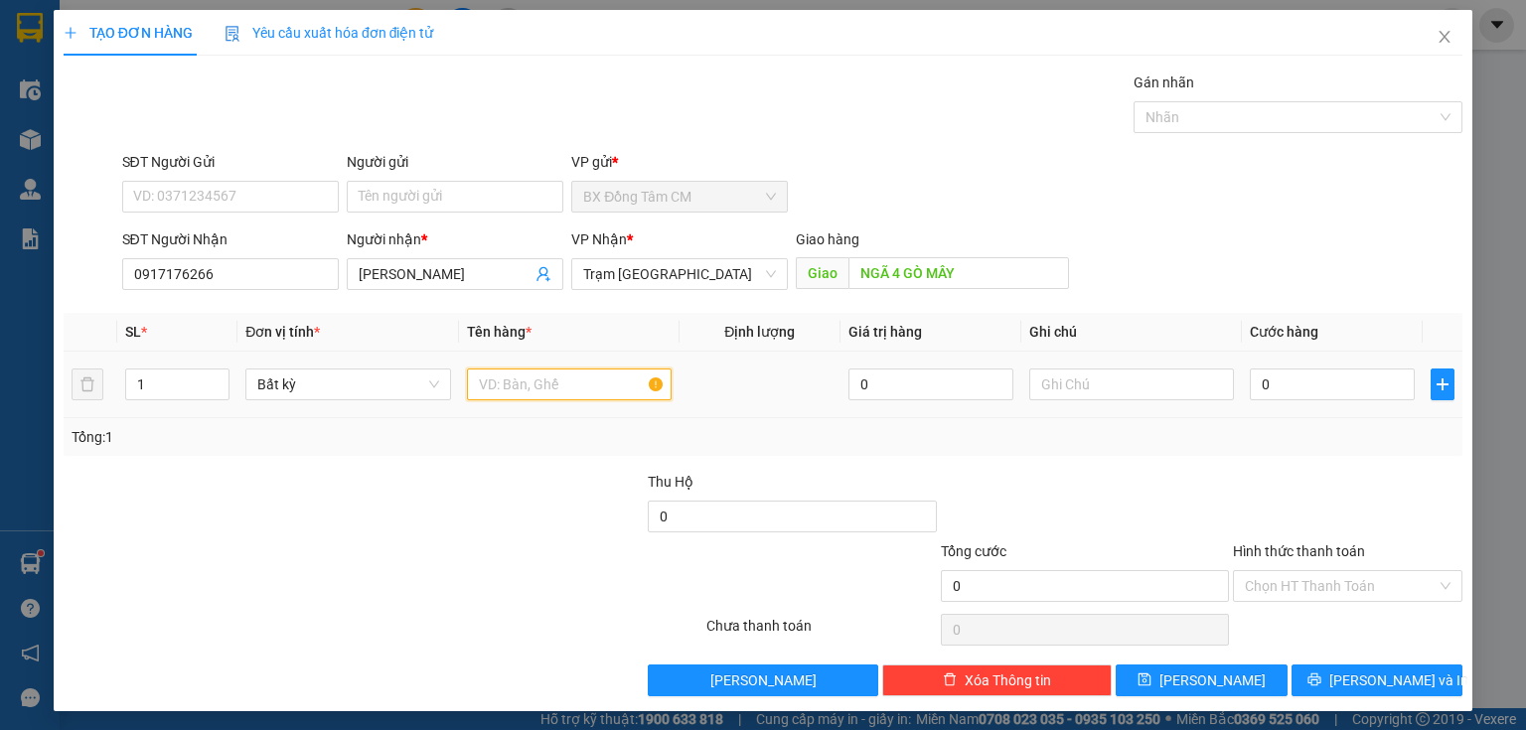
click at [628, 390] on input "text" at bounding box center [569, 385] width 205 height 32
click at [1331, 387] on input "0" at bounding box center [1332, 385] width 165 height 32
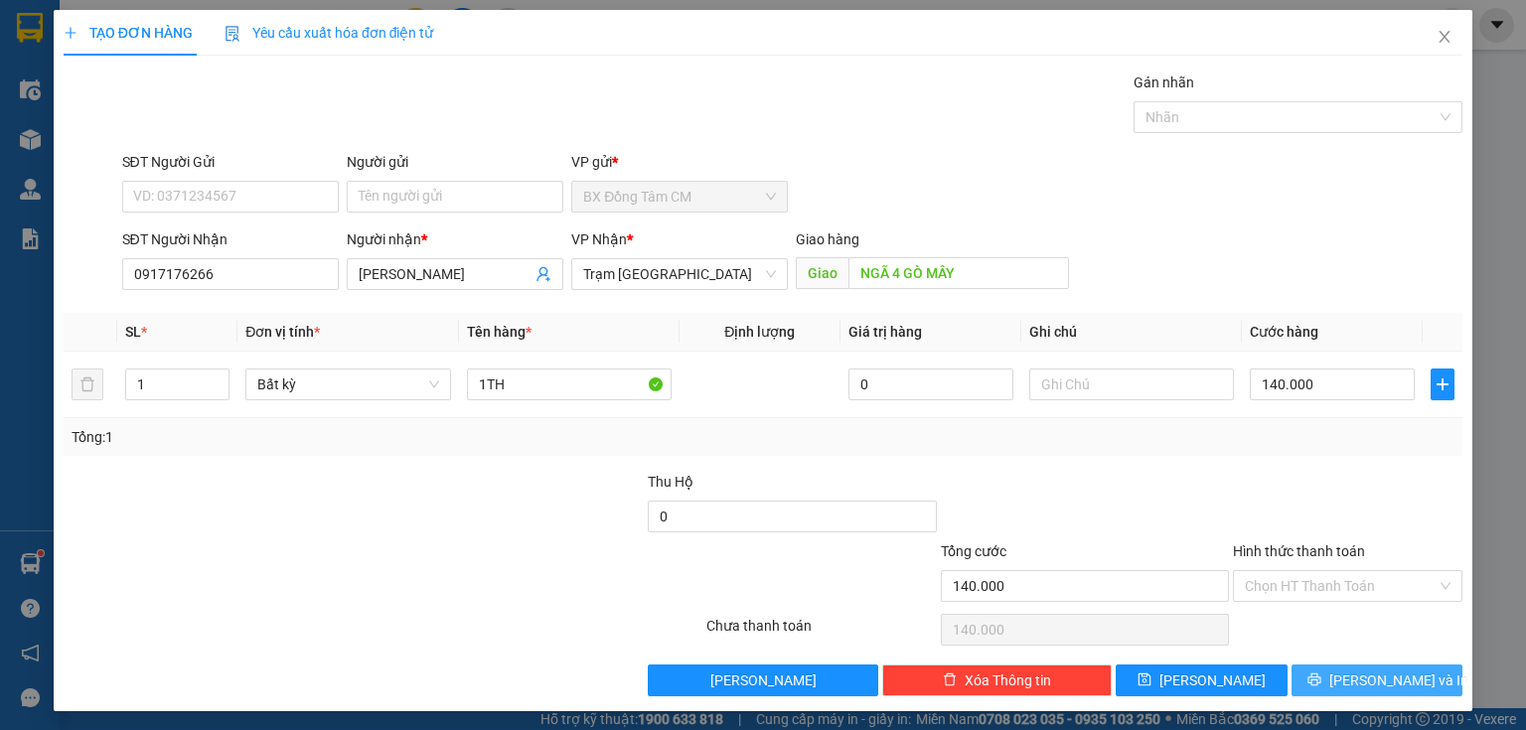
click at [1341, 669] on button "Lưu và In" at bounding box center [1378, 681] width 172 height 32
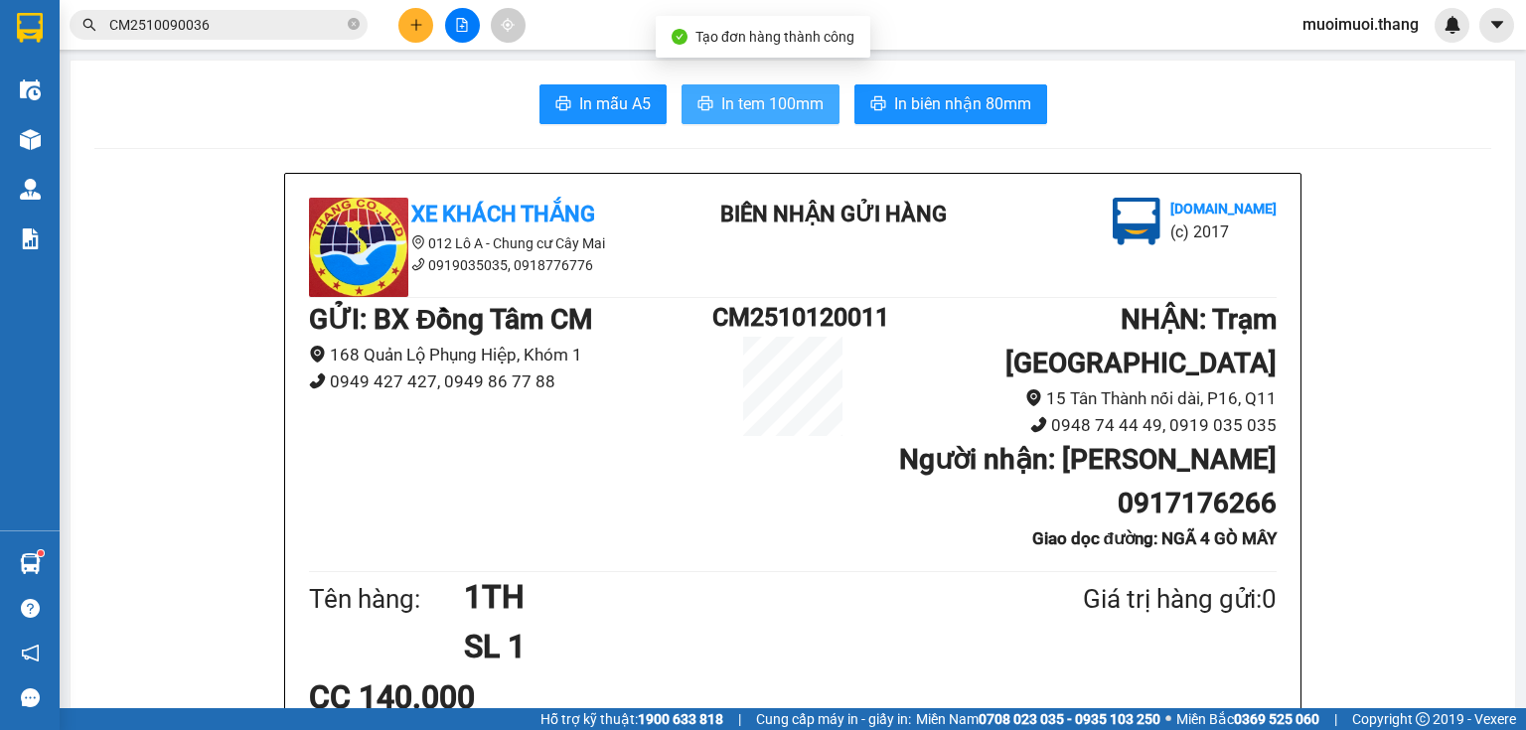
click at [747, 109] on span "In tem 100mm" at bounding box center [772, 103] width 102 height 25
click at [427, 28] on button at bounding box center [415, 25] width 35 height 35
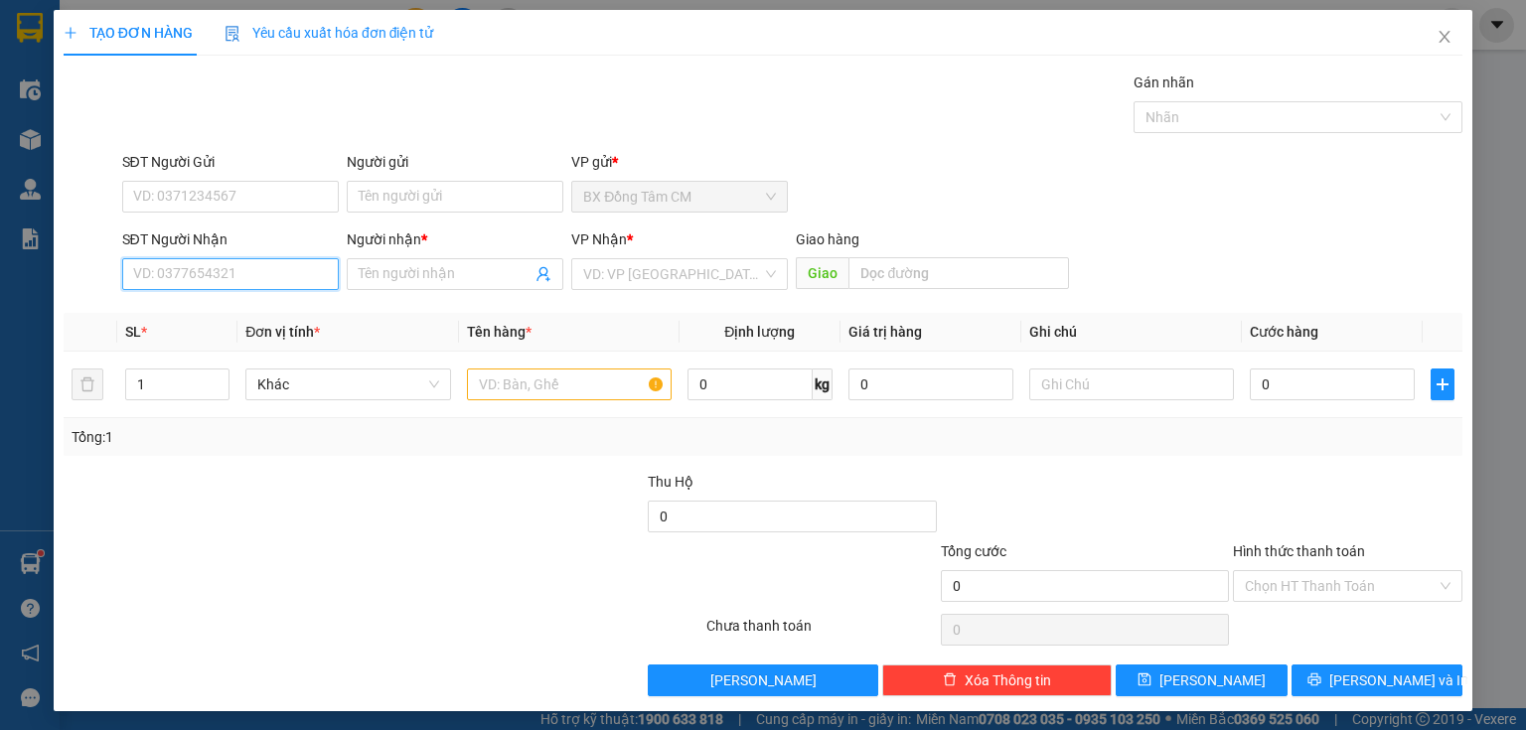
click at [250, 272] on input "SĐT Người Nhận" at bounding box center [230, 274] width 217 height 32
drag, startPoint x: 242, startPoint y: 320, endPoint x: 510, endPoint y: 346, distance: 268.6
click at [253, 320] on div "0945020588 - A TRUONG" at bounding box center [228, 313] width 191 height 22
click at [493, 373] on input "text" at bounding box center [569, 385] width 205 height 32
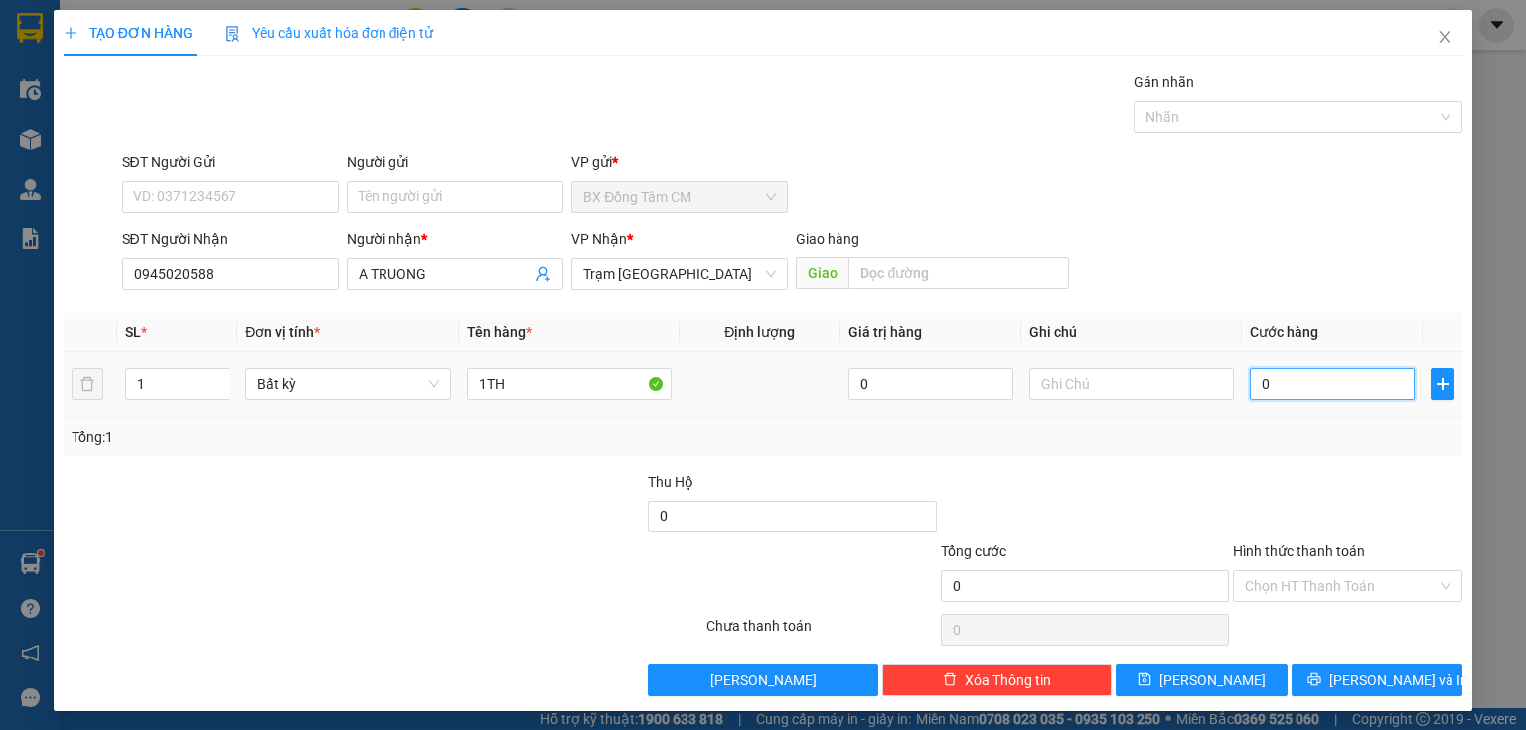
click at [1328, 390] on input "0" at bounding box center [1332, 385] width 165 height 32
click at [1440, 39] on icon "close" at bounding box center [1445, 37] width 11 height 12
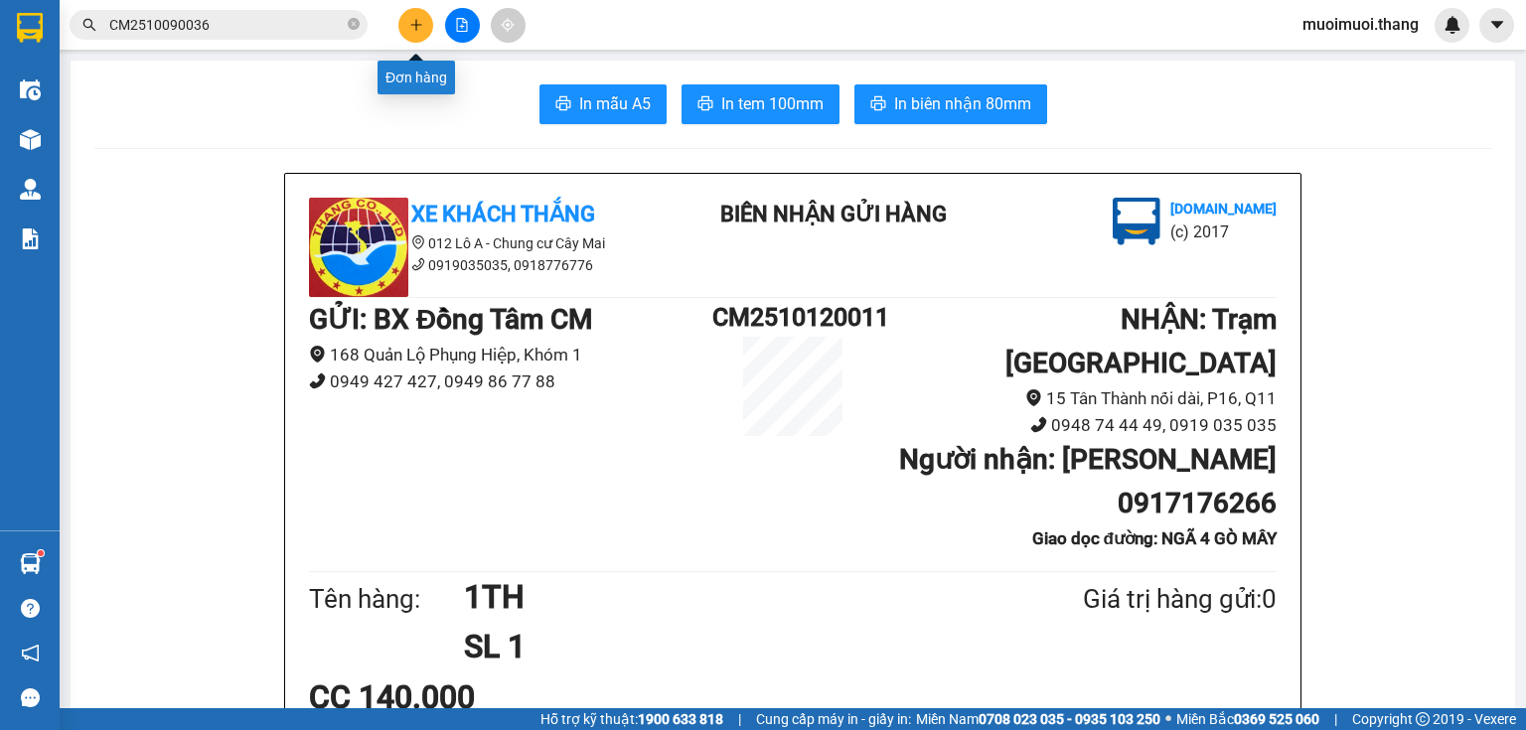
click at [412, 24] on icon "plus" at bounding box center [415, 24] width 11 height 1
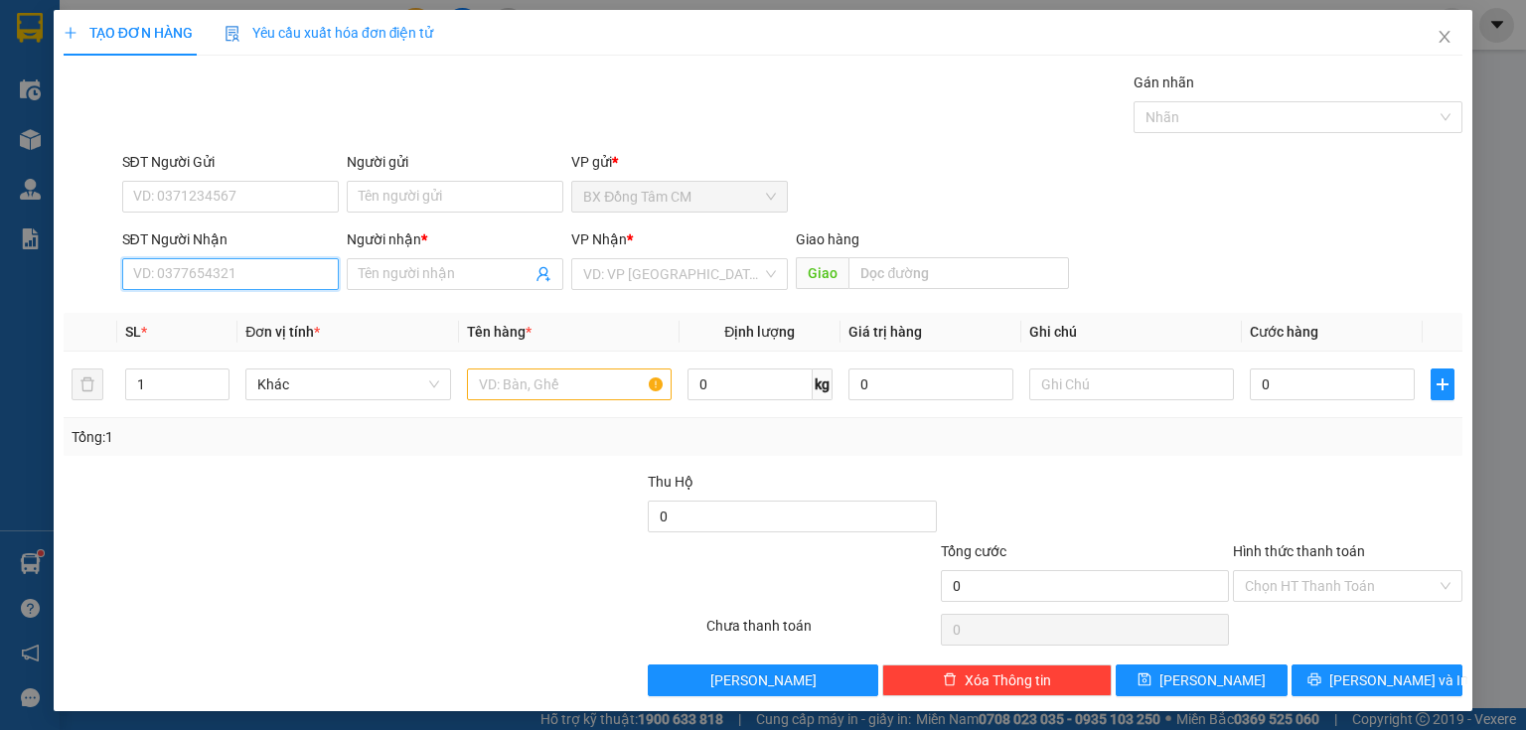
click at [250, 283] on input "SĐT Người Nhận" at bounding box center [230, 274] width 217 height 32
drag, startPoint x: 168, startPoint y: 309, endPoint x: 578, endPoint y: 339, distance: 411.5
click at [178, 306] on div "0945020588 - A TRUONG" at bounding box center [228, 313] width 191 height 22
click at [573, 367] on td at bounding box center [569, 385] width 221 height 67
click at [565, 380] on input "text" at bounding box center [569, 385] width 205 height 32
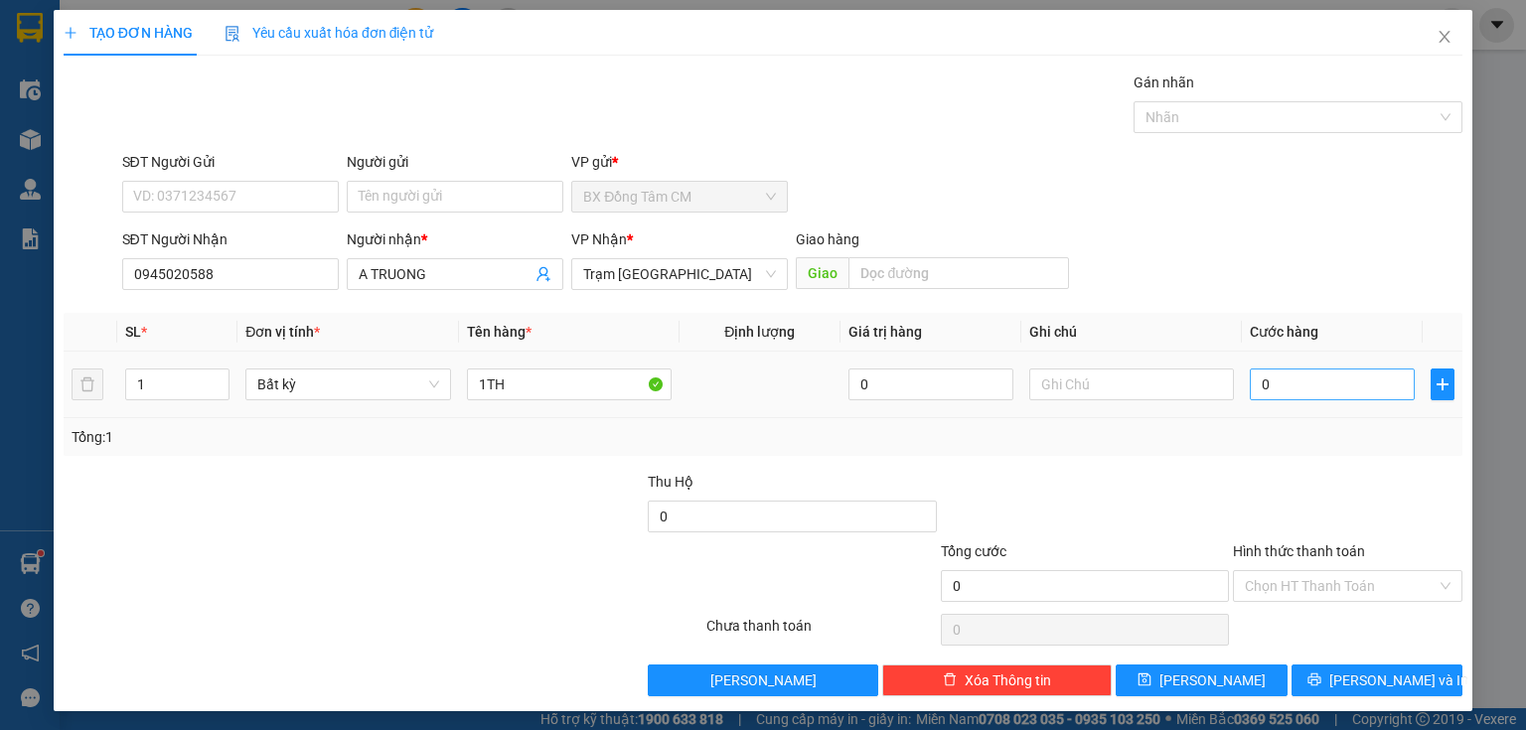
drag, startPoint x: 1435, startPoint y: 413, endPoint x: 1397, endPoint y: 378, distance: 52.0
click at [1435, 411] on td at bounding box center [1443, 385] width 40 height 67
click at [1396, 378] on input "0" at bounding box center [1332, 385] width 165 height 32
drag, startPoint x: 1442, startPoint y: 39, endPoint x: 1391, endPoint y: 47, distance: 51.3
click at [1440, 39] on span "Close" at bounding box center [1445, 38] width 56 height 56
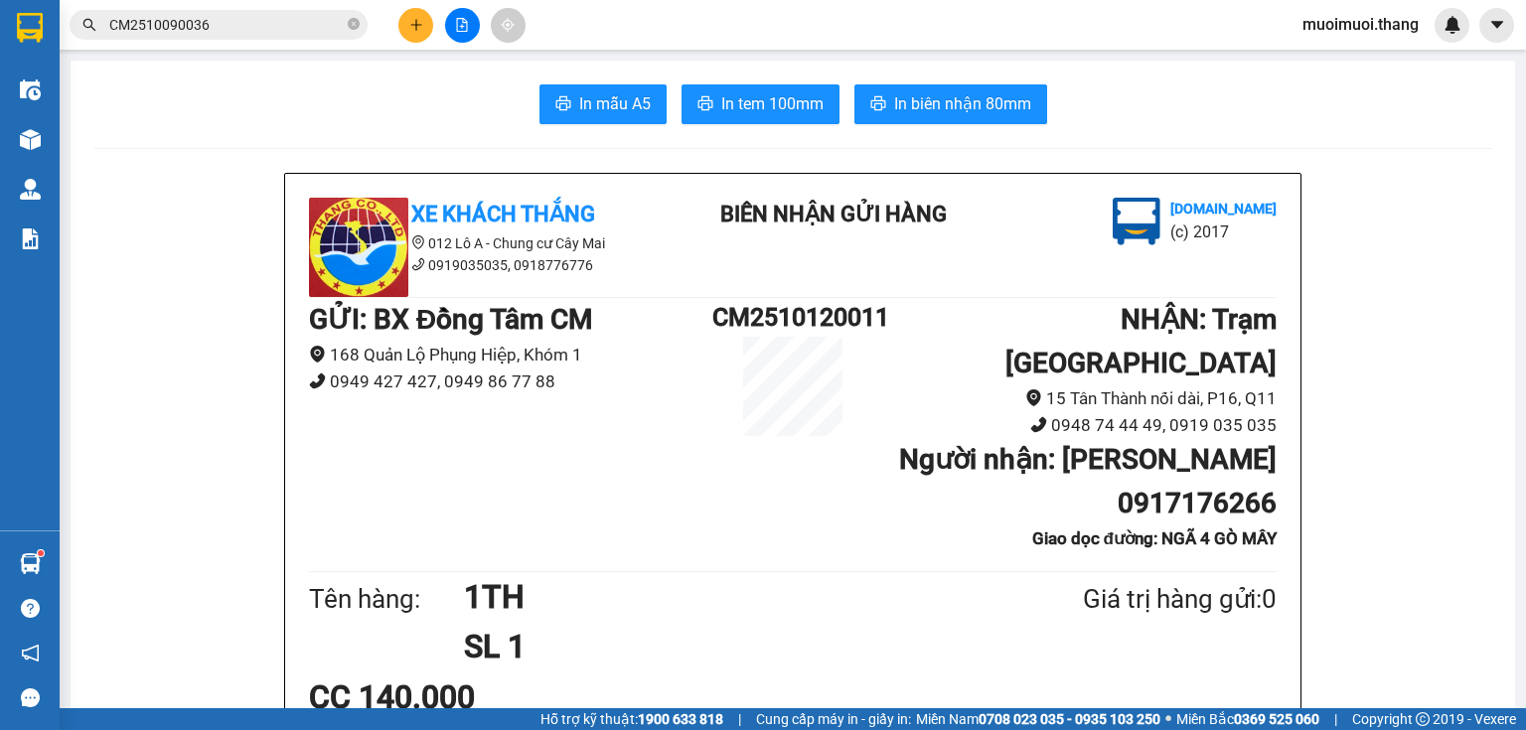
click at [417, 16] on button at bounding box center [415, 25] width 35 height 35
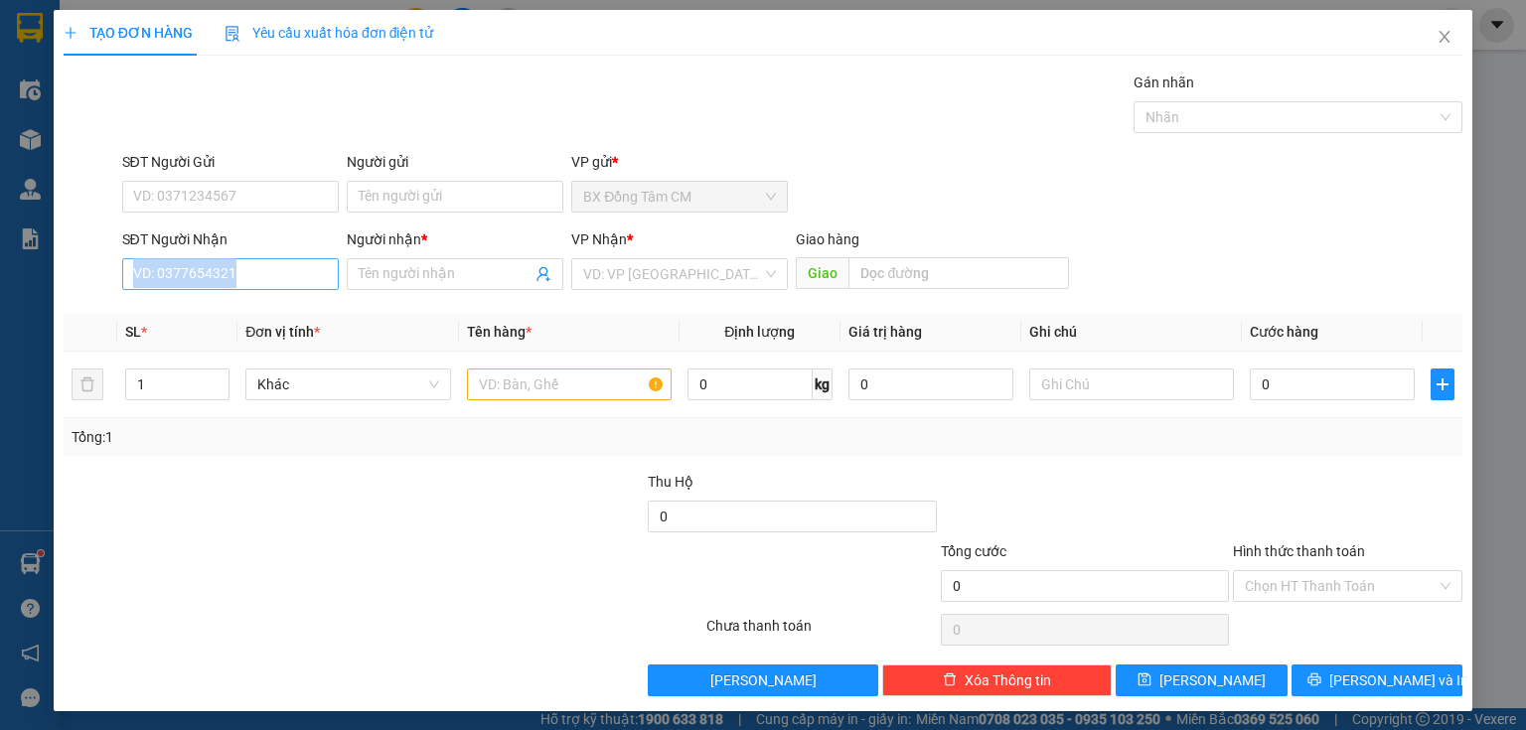
click at [219, 278] on div "SĐT Người Nhận VD: 0377654321" at bounding box center [230, 264] width 217 height 70
click at [231, 265] on input "SĐT Người Nhận" at bounding box center [230, 274] width 217 height 32
click at [163, 284] on input "0903845169" at bounding box center [230, 274] width 217 height 32
click at [448, 279] on input "Người nhận *" at bounding box center [445, 274] width 173 height 22
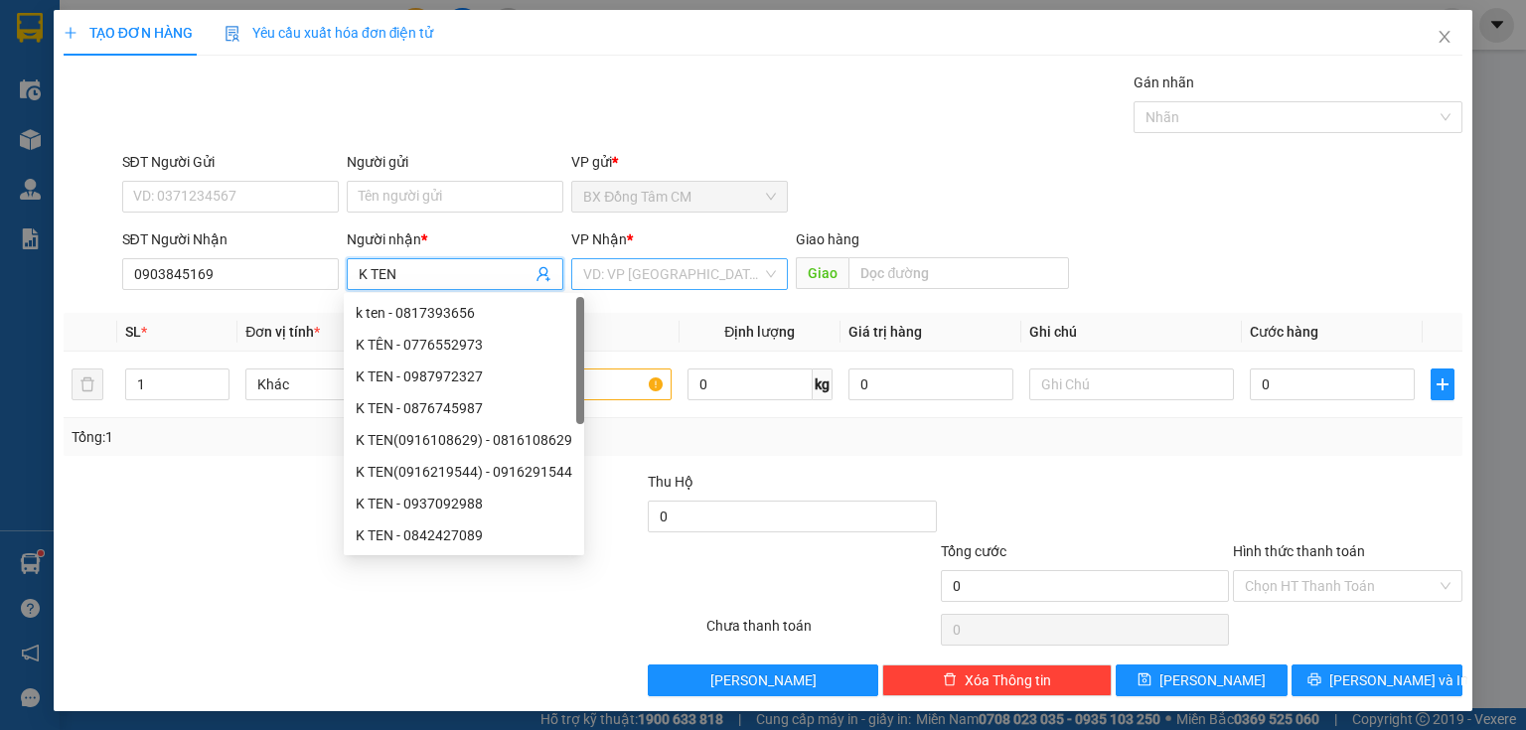
click at [693, 281] on input "search" at bounding box center [672, 274] width 179 height 30
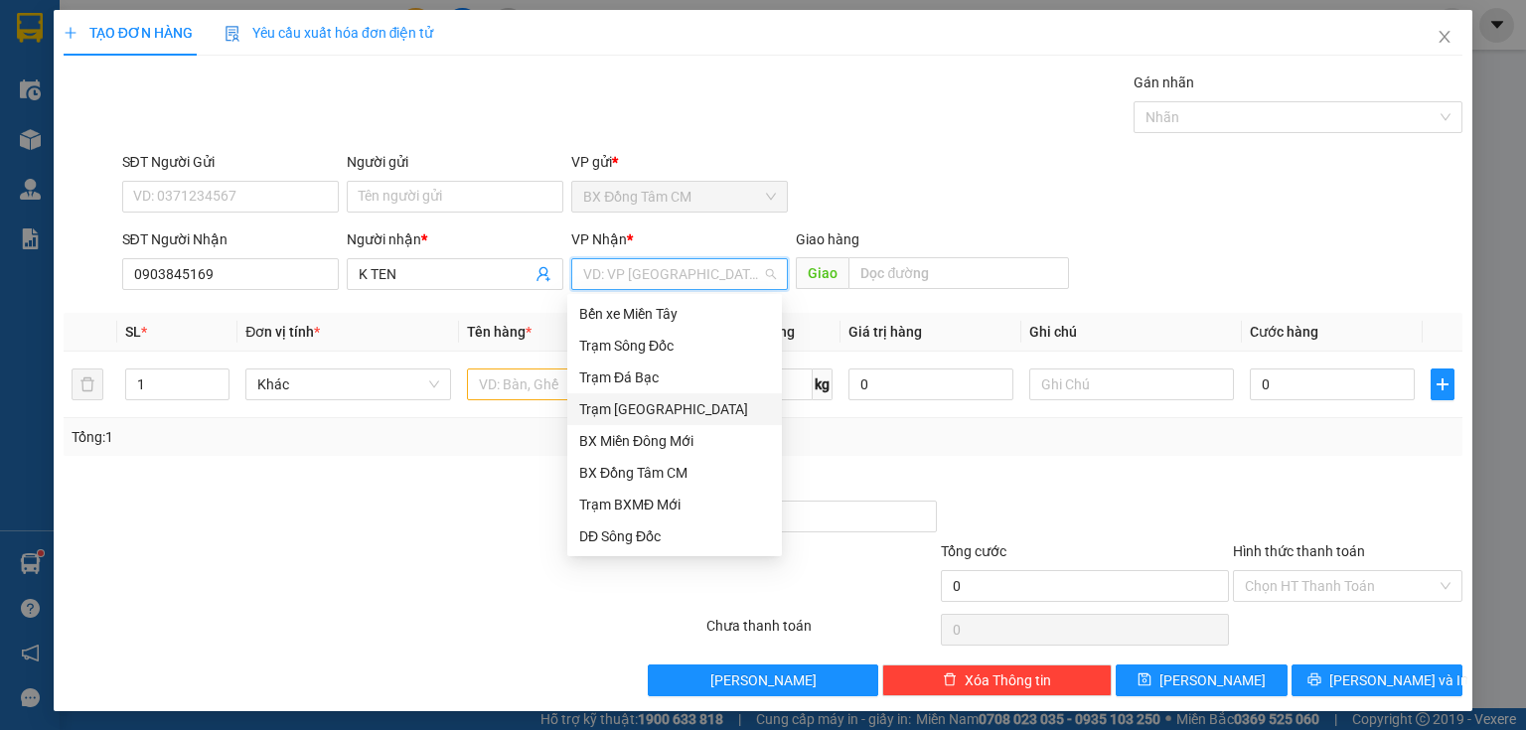
click at [669, 411] on div "Trạm Sài Gòn" at bounding box center [674, 409] width 191 height 22
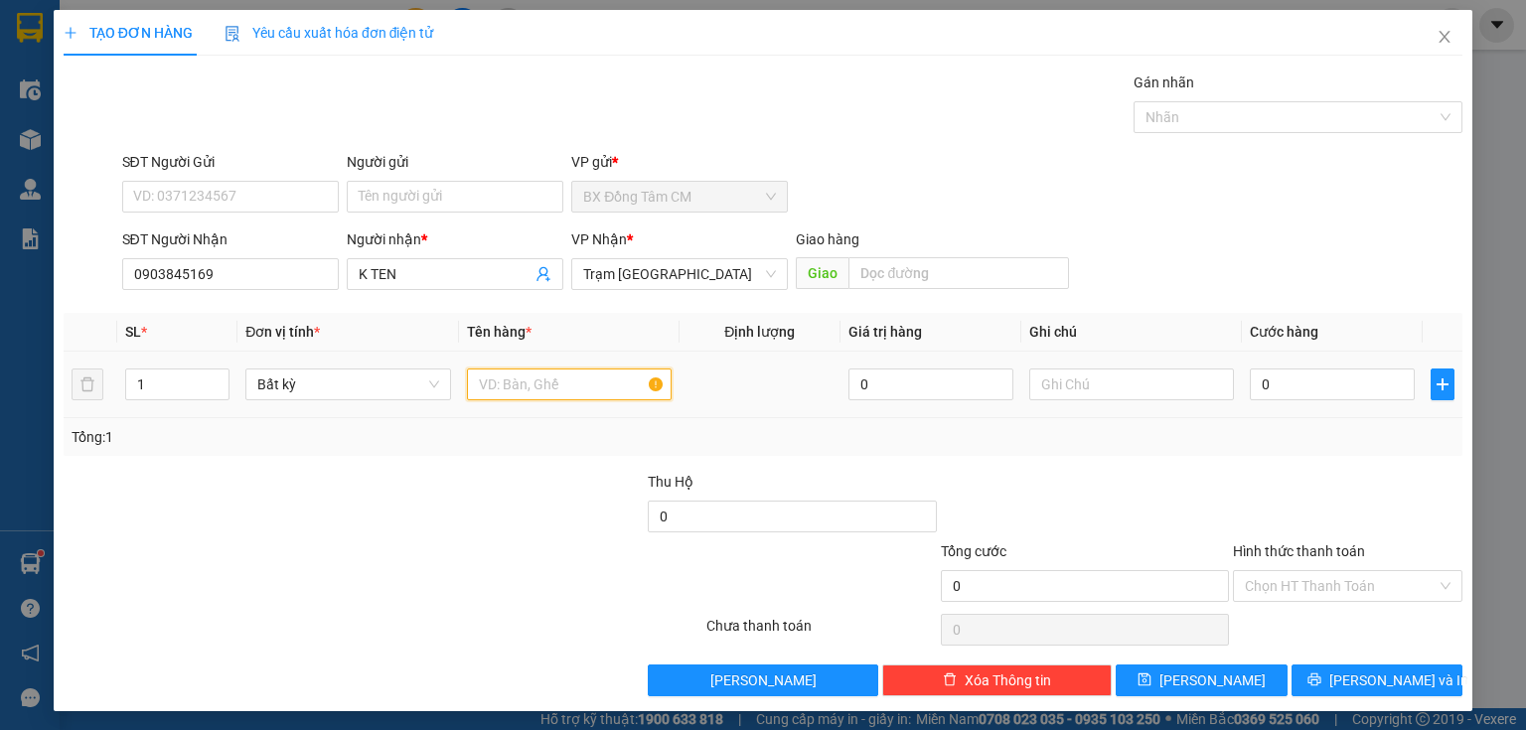
click at [521, 375] on input "text" at bounding box center [569, 385] width 205 height 32
click at [1250, 376] on input "0" at bounding box center [1332, 385] width 165 height 32
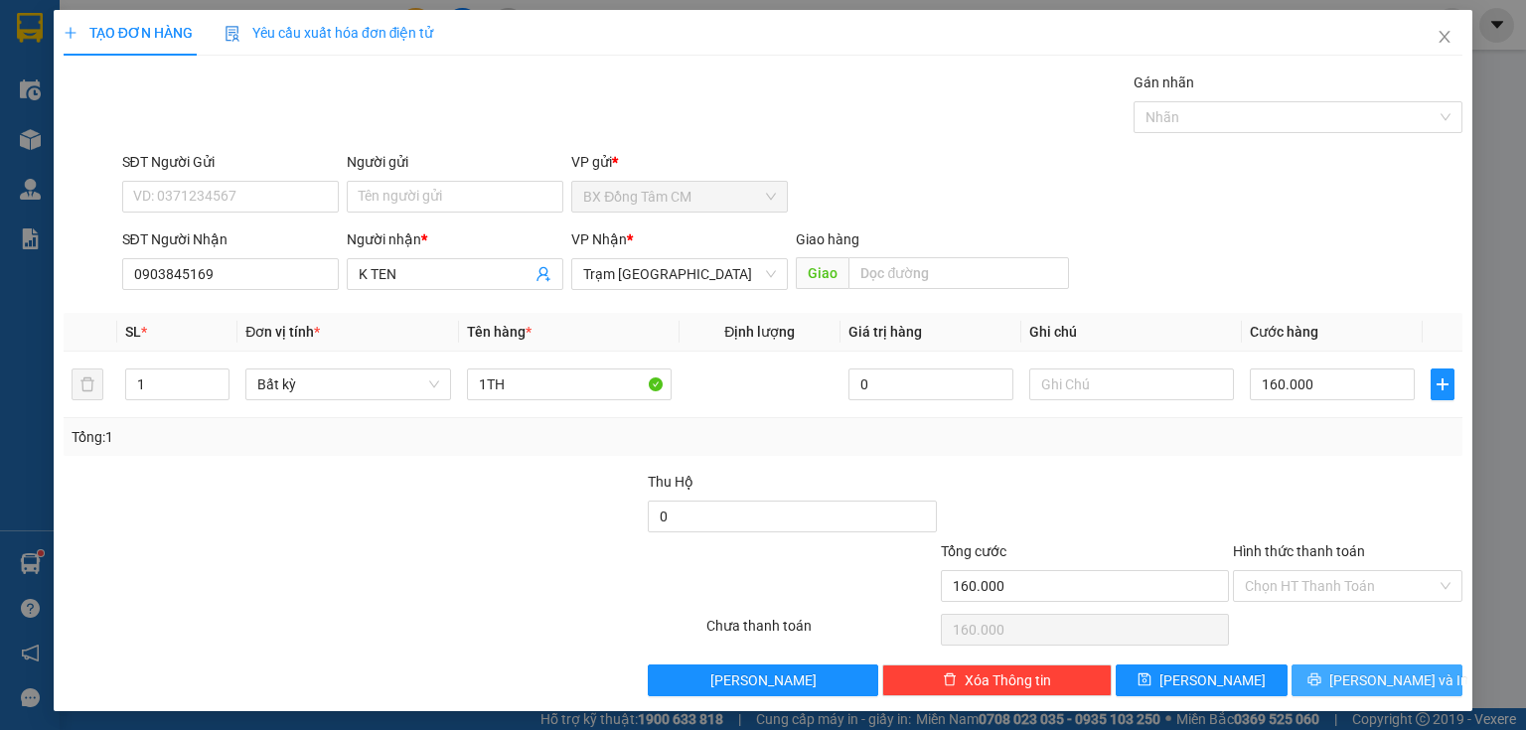
click at [1312, 672] on button "Lưu và In" at bounding box center [1378, 681] width 172 height 32
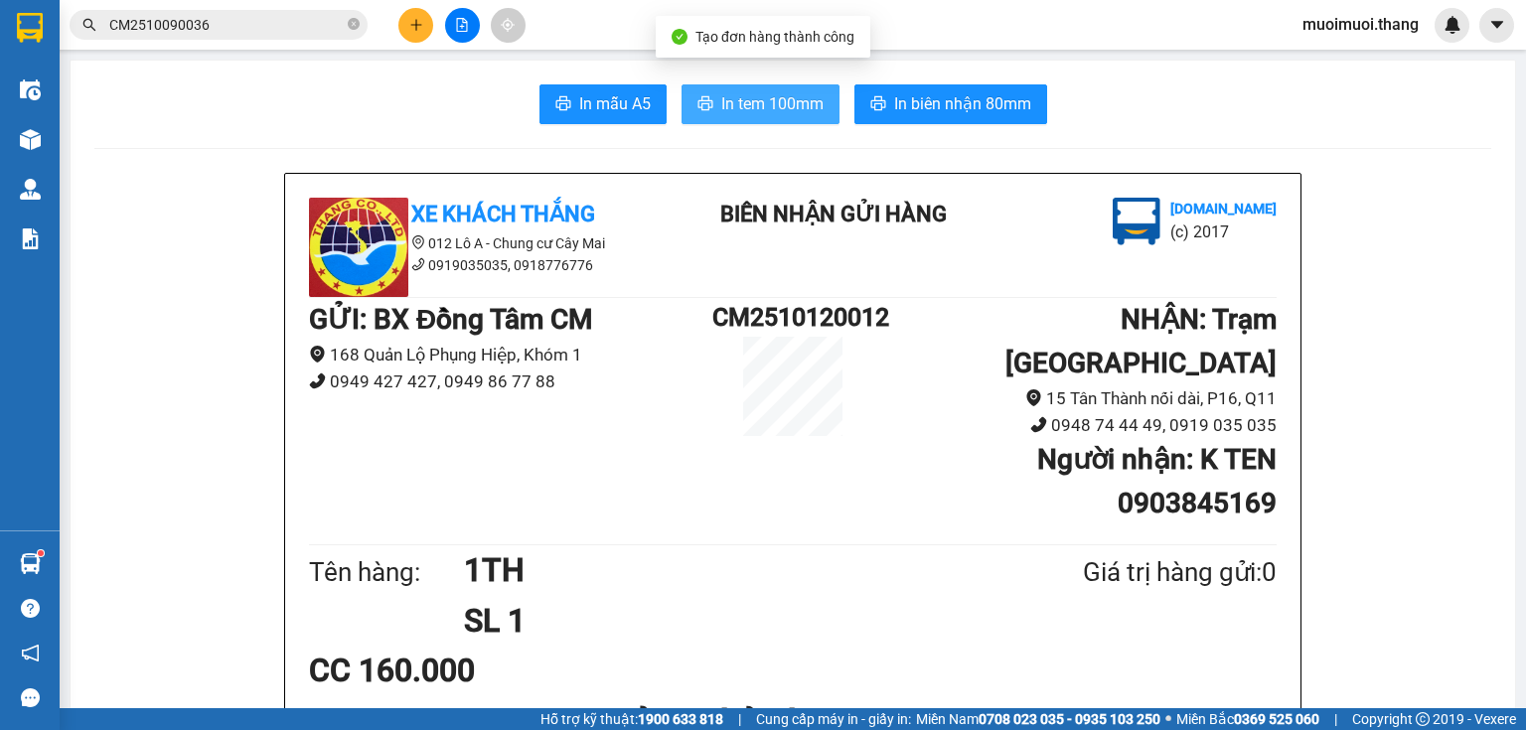
click at [764, 95] on span "In tem 100mm" at bounding box center [772, 103] width 102 height 25
click at [417, 19] on icon "plus" at bounding box center [416, 25] width 14 height 14
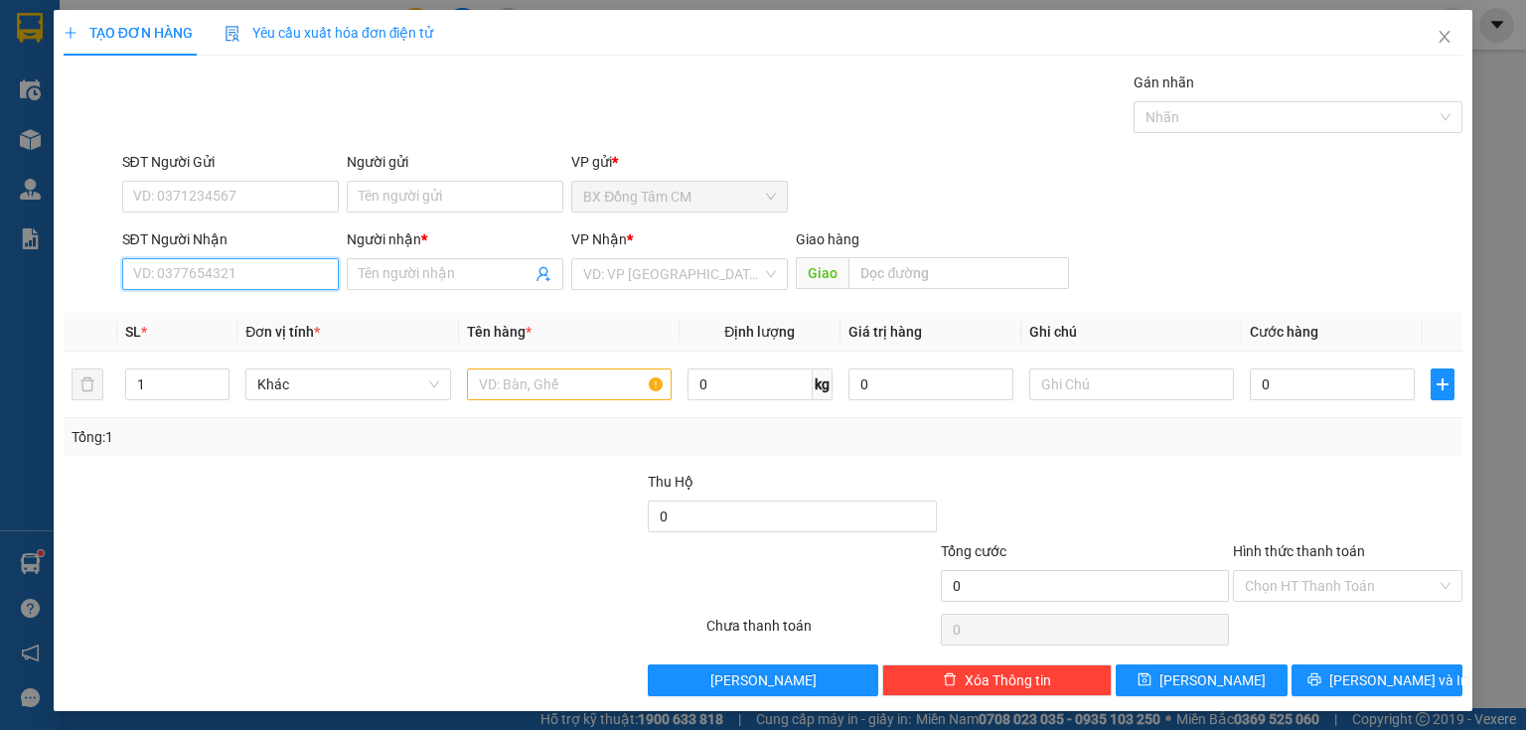
click at [240, 271] on input "SĐT Người Nhận" at bounding box center [230, 274] width 217 height 32
drag, startPoint x: 170, startPoint y: 317, endPoint x: 605, endPoint y: 366, distance: 438.0
click at [177, 317] on div "0912309389 - K TEN" at bounding box center [228, 313] width 191 height 22
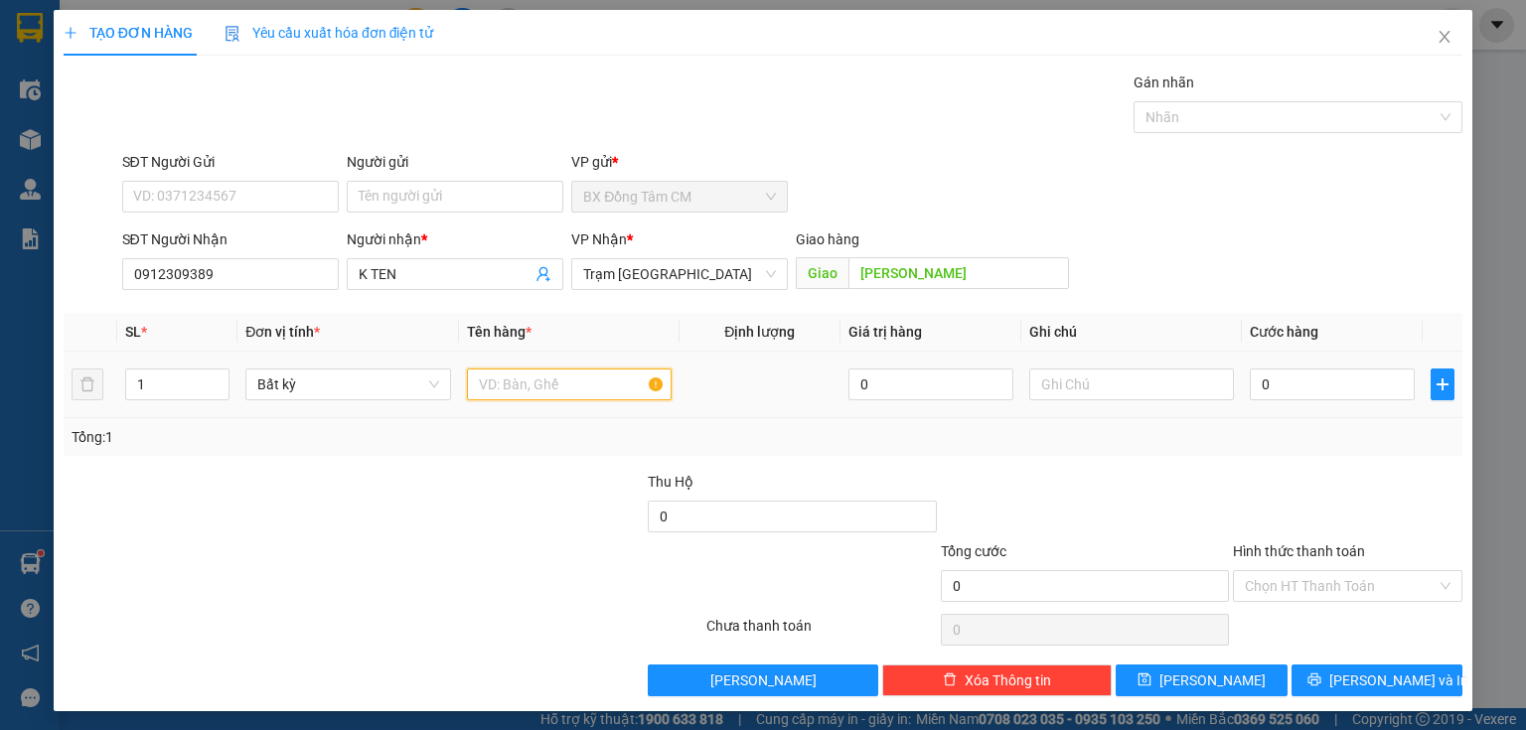
click at [594, 393] on input "text" at bounding box center [569, 385] width 205 height 32
click at [1371, 375] on input "0" at bounding box center [1332, 385] width 165 height 32
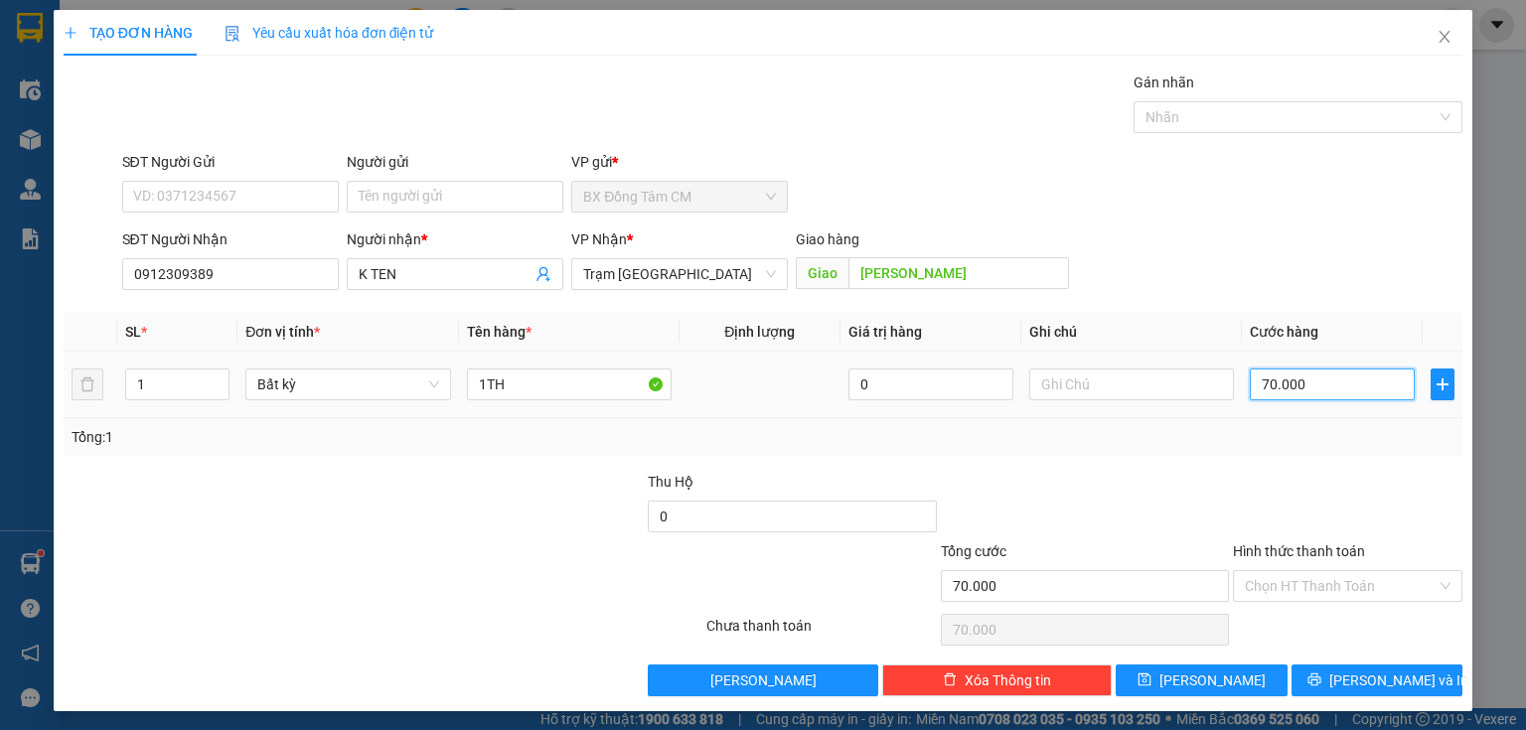
click at [1263, 390] on input "70.000" at bounding box center [1332, 385] width 165 height 32
click at [1323, 669] on button "Lưu và In" at bounding box center [1378, 681] width 172 height 32
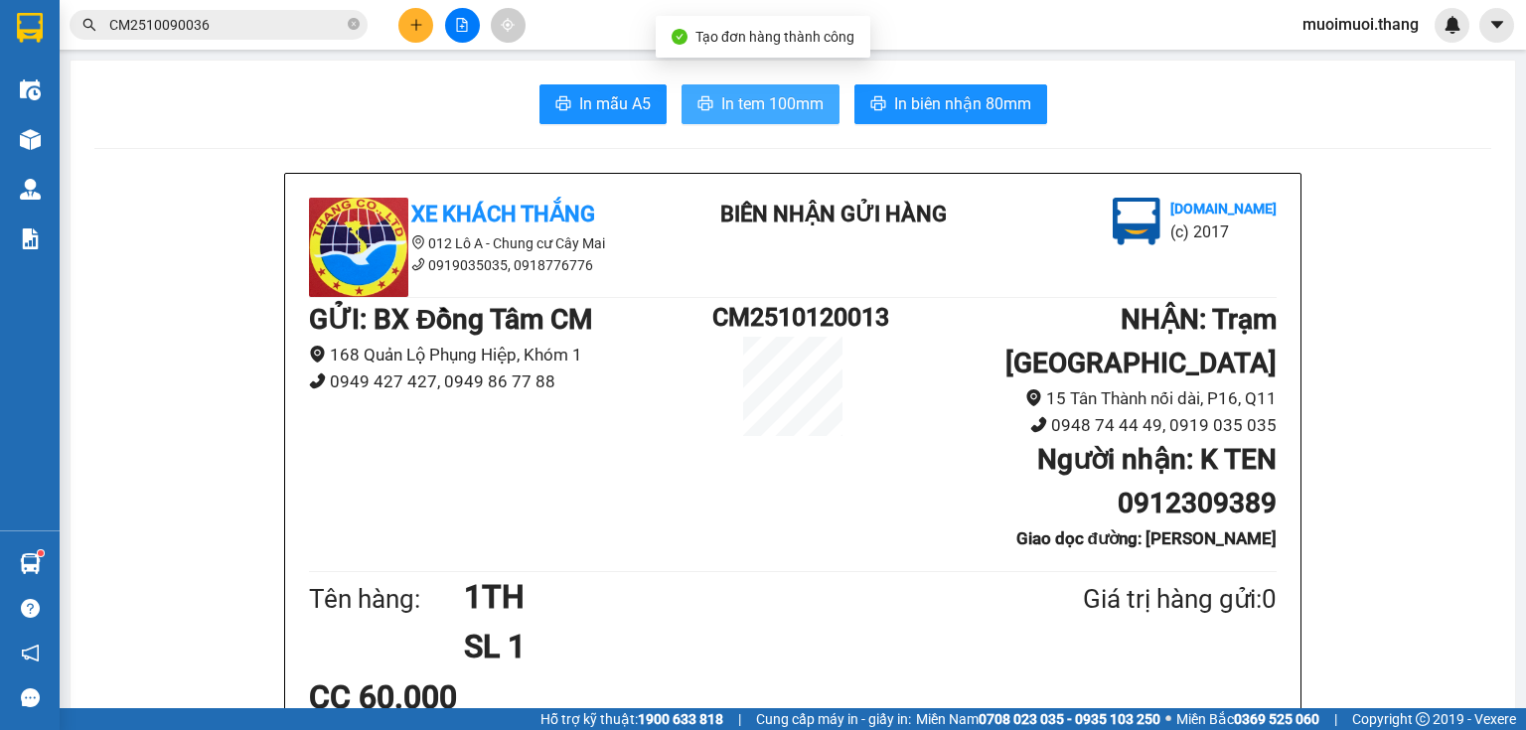
click at [745, 111] on span "In tem 100mm" at bounding box center [772, 103] width 102 height 25
click at [399, 27] on div at bounding box center [462, 25] width 149 height 35
click at [405, 32] on button at bounding box center [415, 25] width 35 height 35
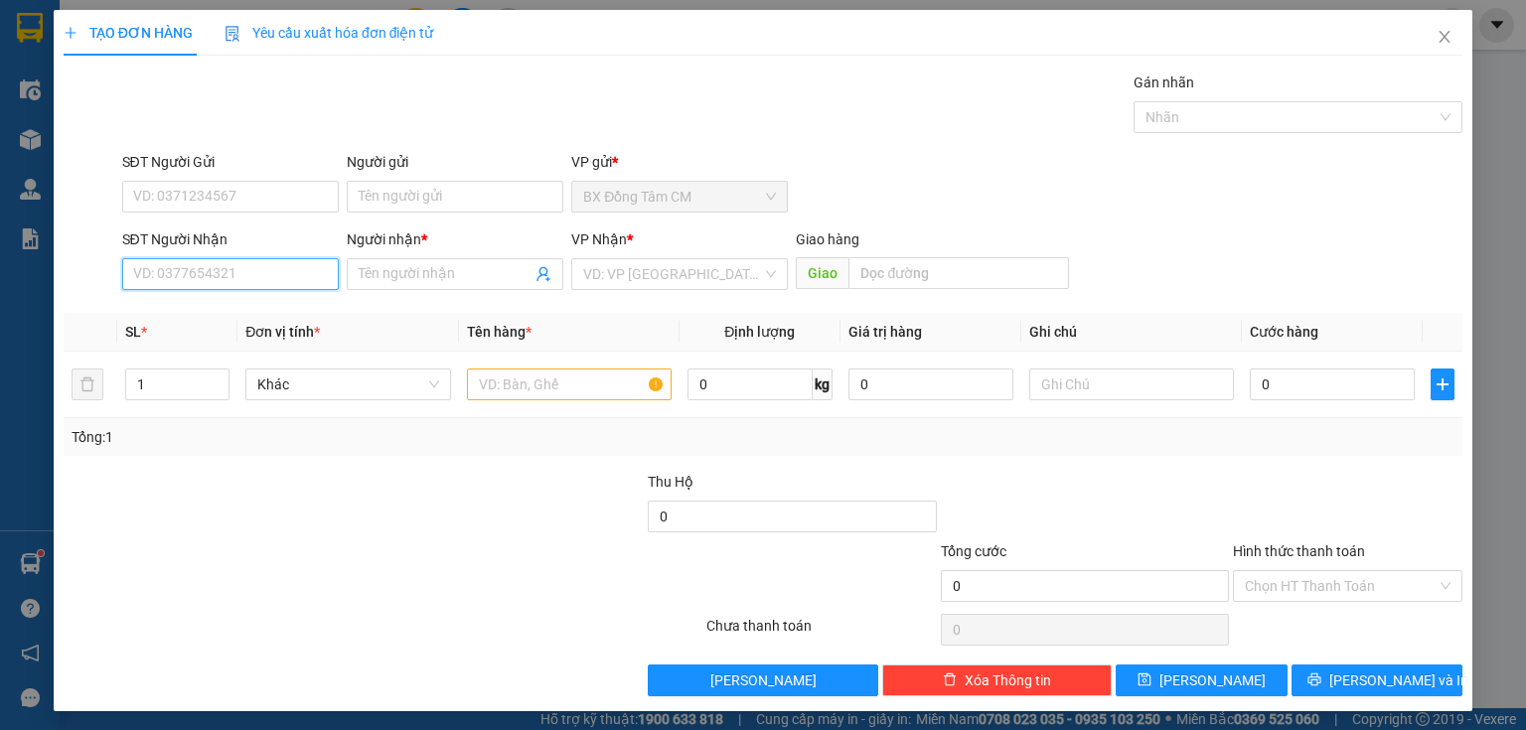
click at [323, 266] on input "SĐT Người Nhận" at bounding box center [230, 274] width 217 height 32
drag, startPoint x: 293, startPoint y: 342, endPoint x: 314, endPoint y: 326, distance: 26.2
click at [298, 342] on th "Đơn vị tính *" at bounding box center [347, 332] width 221 height 39
click at [225, 260] on input "0962827992" at bounding box center [230, 274] width 217 height 32
drag, startPoint x: 206, startPoint y: 295, endPoint x: 441, endPoint y: 350, distance: 241.8
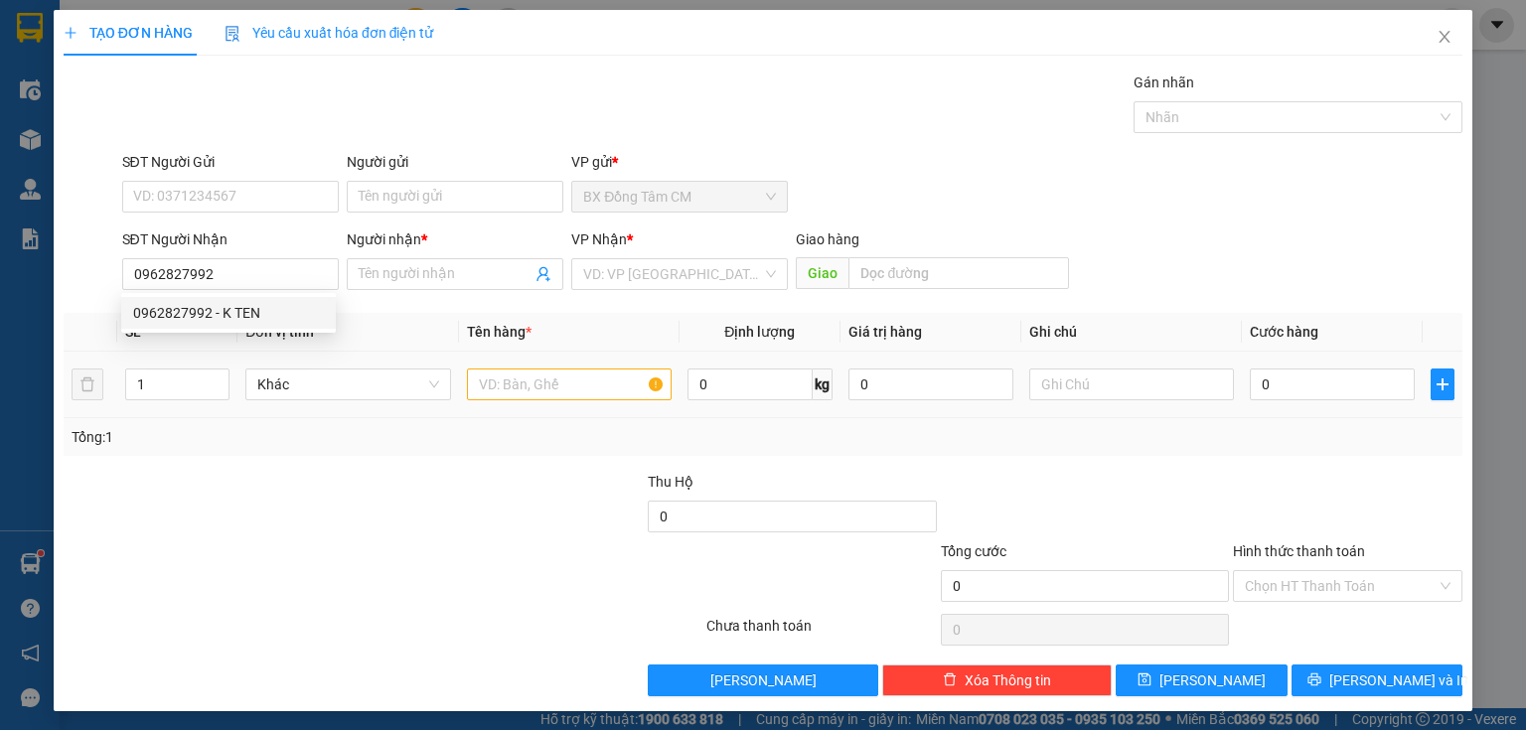
click at [216, 295] on div "0962827992 0962827992 - K TEN" at bounding box center [228, 313] width 215 height 40
click at [234, 265] on input "0962827992" at bounding box center [230, 274] width 217 height 32
drag, startPoint x: 220, startPoint y: 310, endPoint x: 380, endPoint y: 332, distance: 161.5
click at [251, 308] on div "0962827992 - K TEN" at bounding box center [228, 313] width 191 height 22
click at [503, 390] on input "text" at bounding box center [569, 385] width 205 height 32
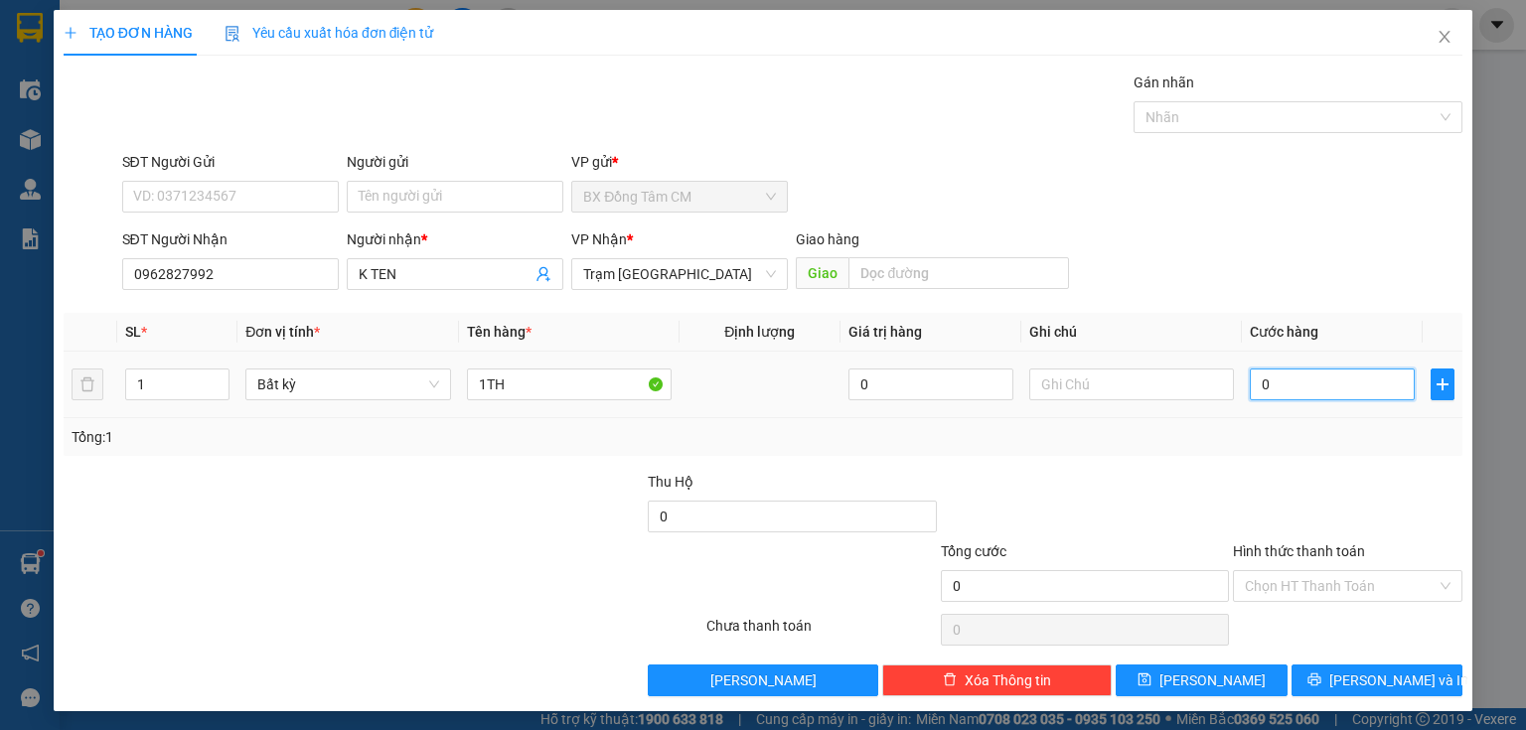
click at [1325, 385] on input "0" at bounding box center [1332, 385] width 165 height 32
click at [1342, 674] on button "Lưu và In" at bounding box center [1378, 681] width 172 height 32
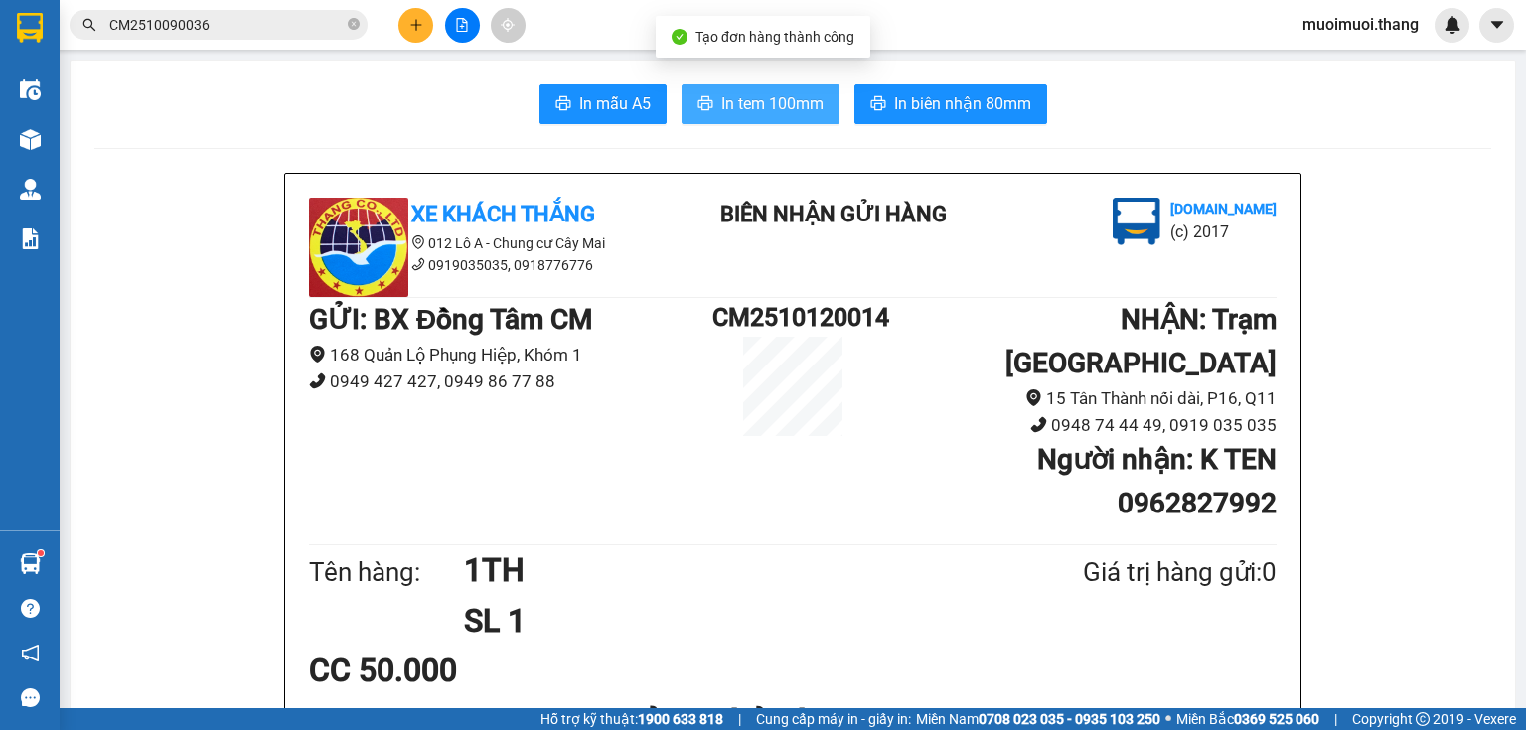
click at [777, 120] on button "In tem 100mm" at bounding box center [761, 104] width 158 height 40
click at [415, 23] on icon "plus" at bounding box center [415, 24] width 1 height 11
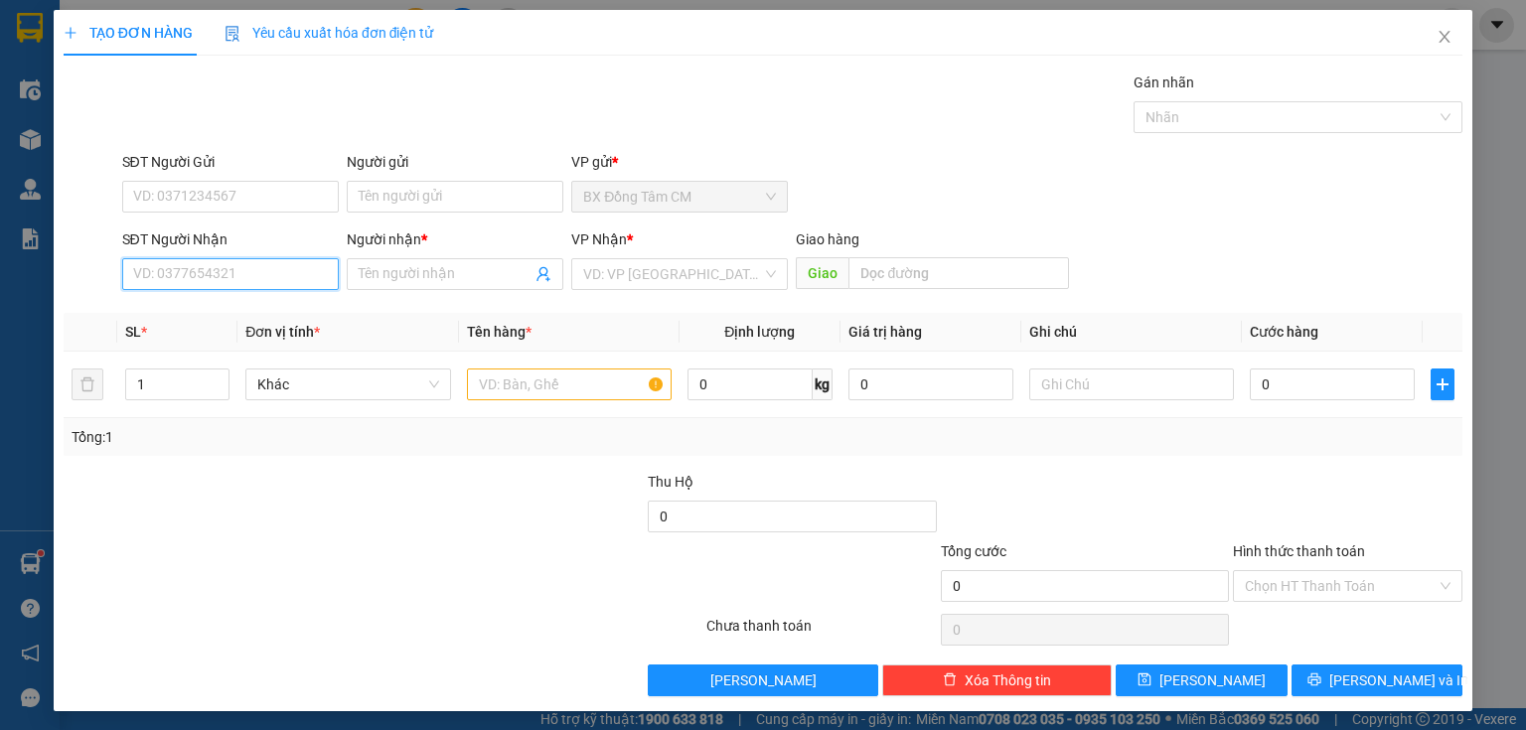
click at [236, 273] on input "SĐT Người Nhận" at bounding box center [230, 274] width 217 height 32
click at [163, 284] on input "0703046604" at bounding box center [230, 274] width 217 height 32
click at [421, 273] on input "Người nhận *" at bounding box center [445, 274] width 173 height 22
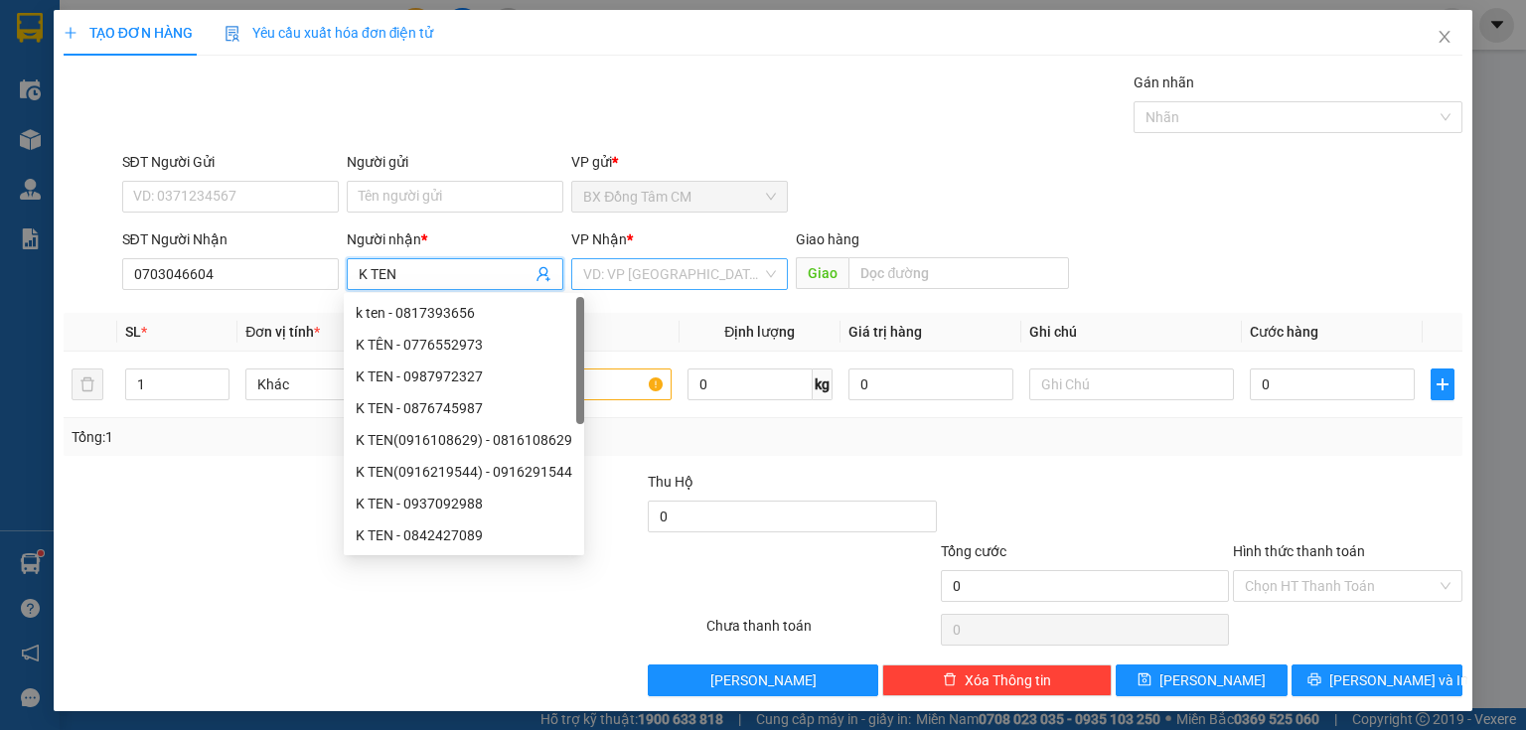
click at [674, 281] on input "search" at bounding box center [672, 274] width 179 height 30
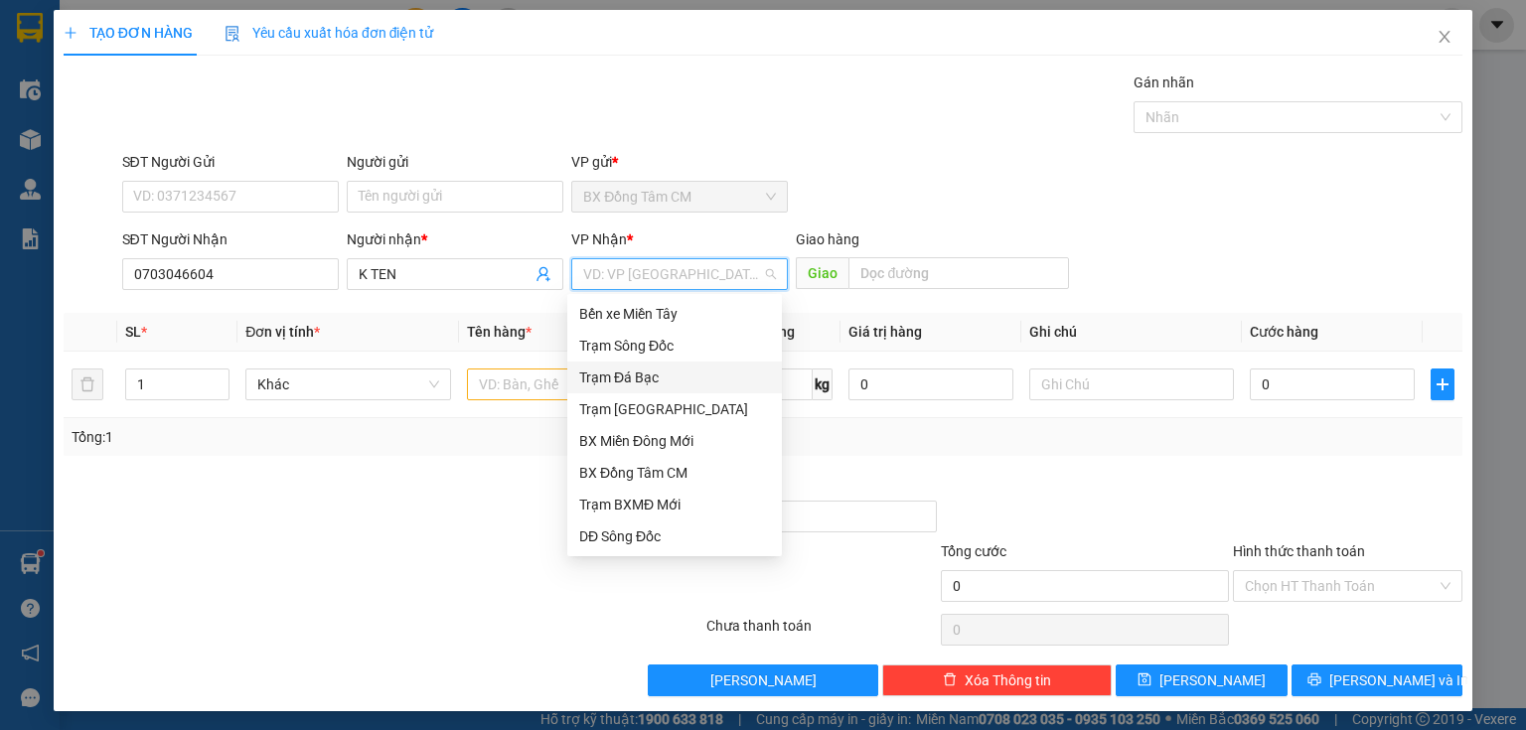
click at [662, 403] on div "Trạm Sài Gòn" at bounding box center [674, 409] width 191 height 22
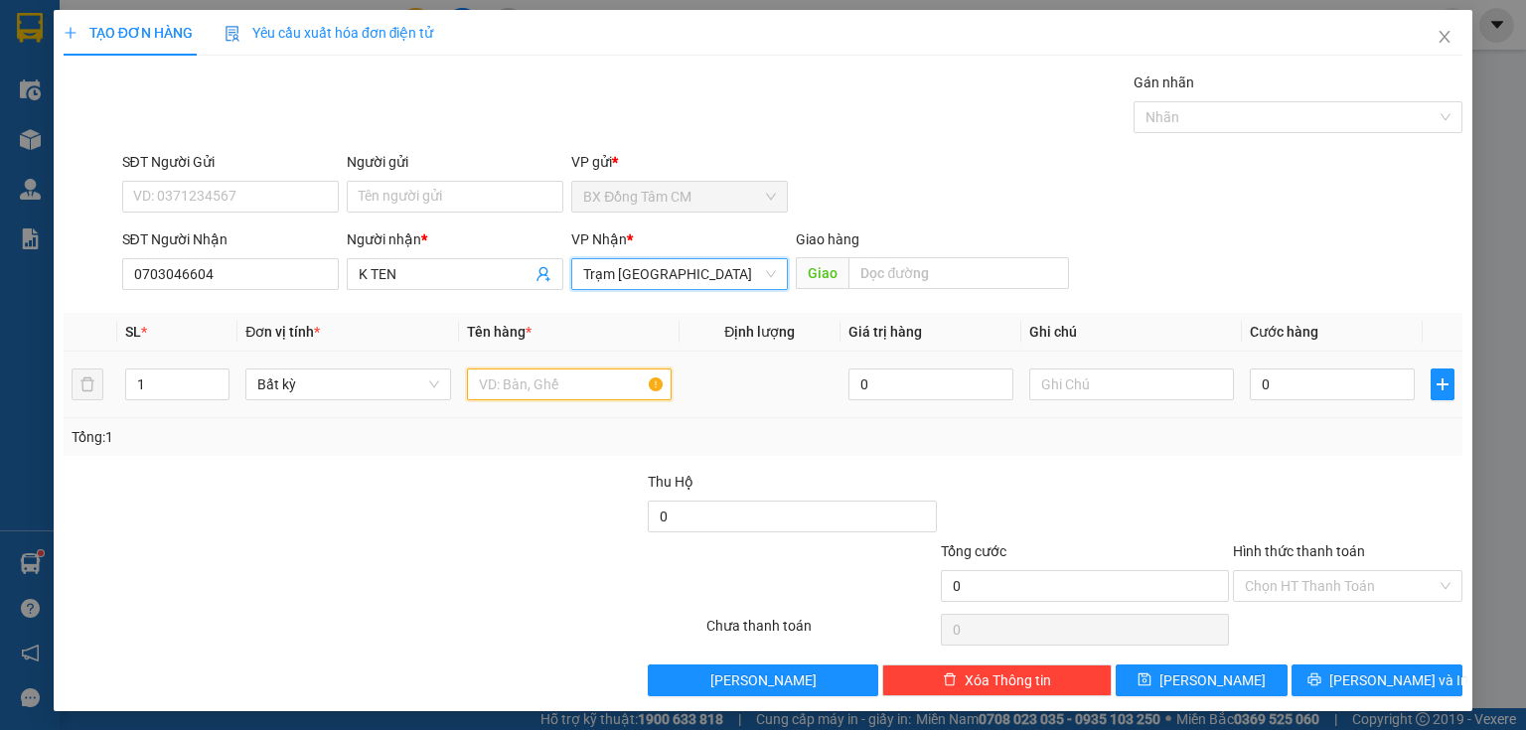
click at [602, 388] on input "text" at bounding box center [569, 385] width 205 height 32
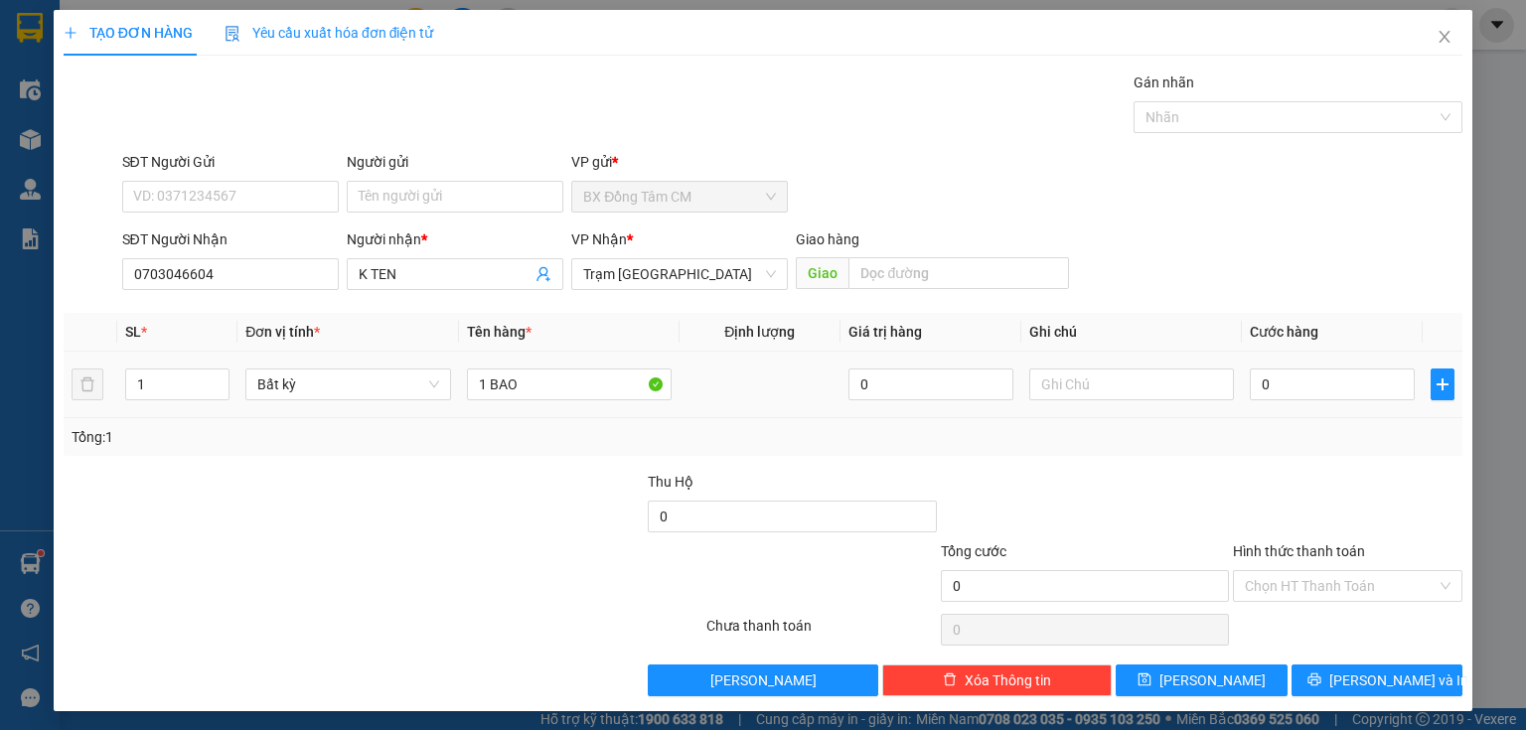
click at [1242, 386] on td "0" at bounding box center [1332, 385] width 181 height 67
click at [1252, 385] on input "0" at bounding box center [1332, 385] width 165 height 32
click at [1313, 667] on div "Transit Pickup Surcharge Ids Transit Deliver Surcharge Ids Transit Deliver Surc…" at bounding box center [763, 384] width 1399 height 625
click at [1359, 692] on button "Lưu và In" at bounding box center [1378, 681] width 172 height 32
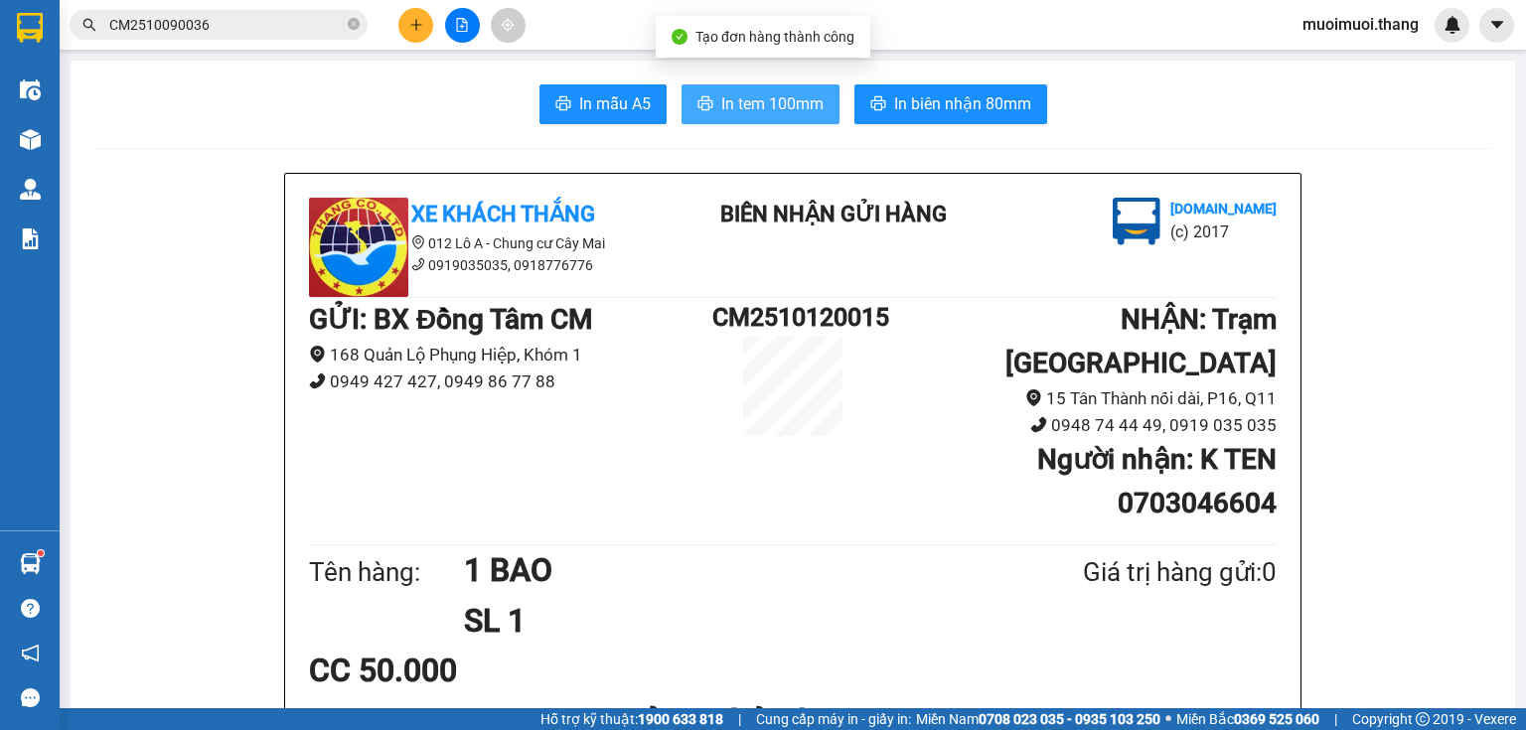
click at [819, 95] on button "In tem 100mm" at bounding box center [761, 104] width 158 height 40
click at [421, 19] on icon "plus" at bounding box center [416, 25] width 14 height 14
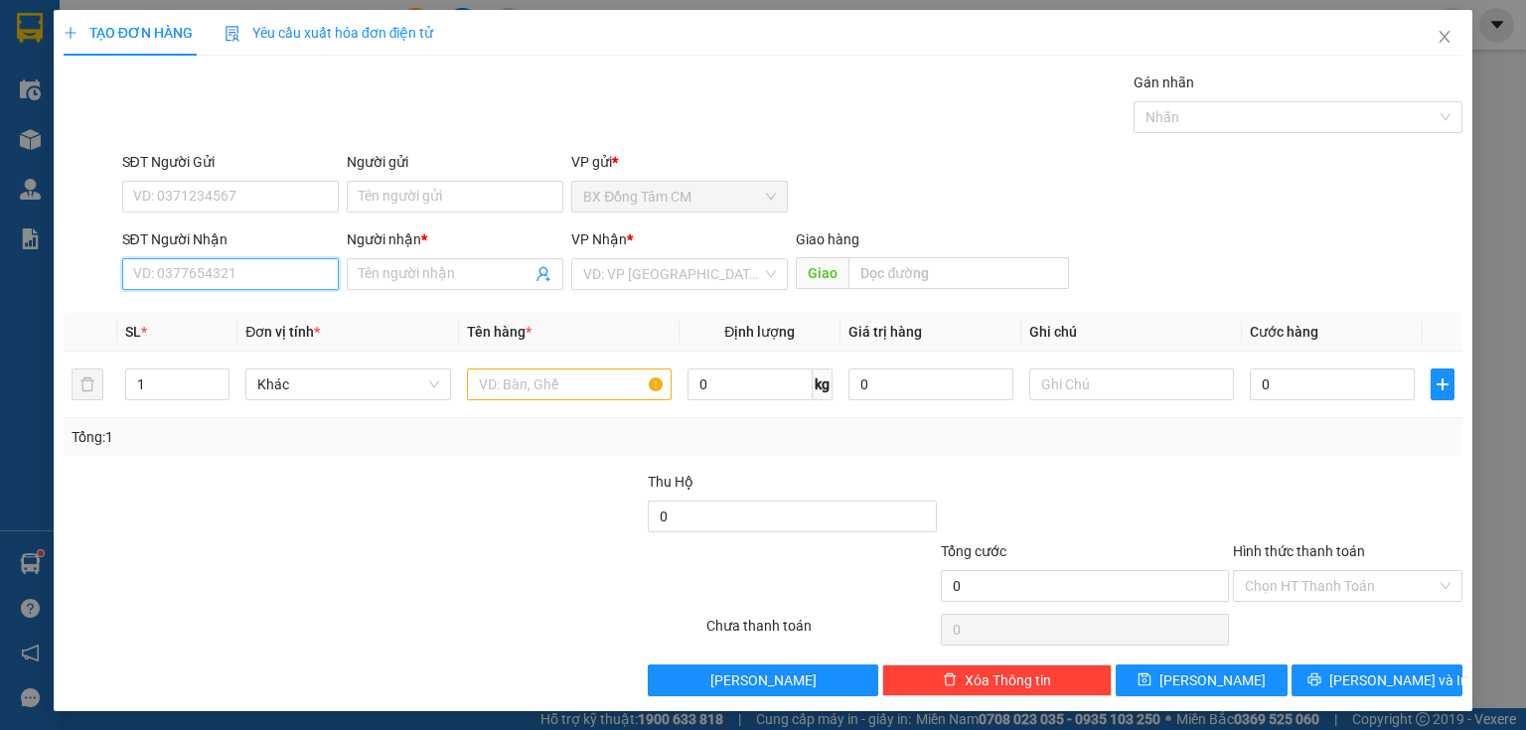
click at [258, 275] on input "SĐT Người Nhận" at bounding box center [230, 274] width 217 height 32
click at [161, 282] on input "0837847537" at bounding box center [230, 274] width 217 height 32
click at [179, 283] on input "0837847537" at bounding box center [230, 274] width 217 height 32
click at [191, 283] on input "0837847537" at bounding box center [230, 274] width 217 height 32
click at [370, 285] on span at bounding box center [455, 274] width 217 height 32
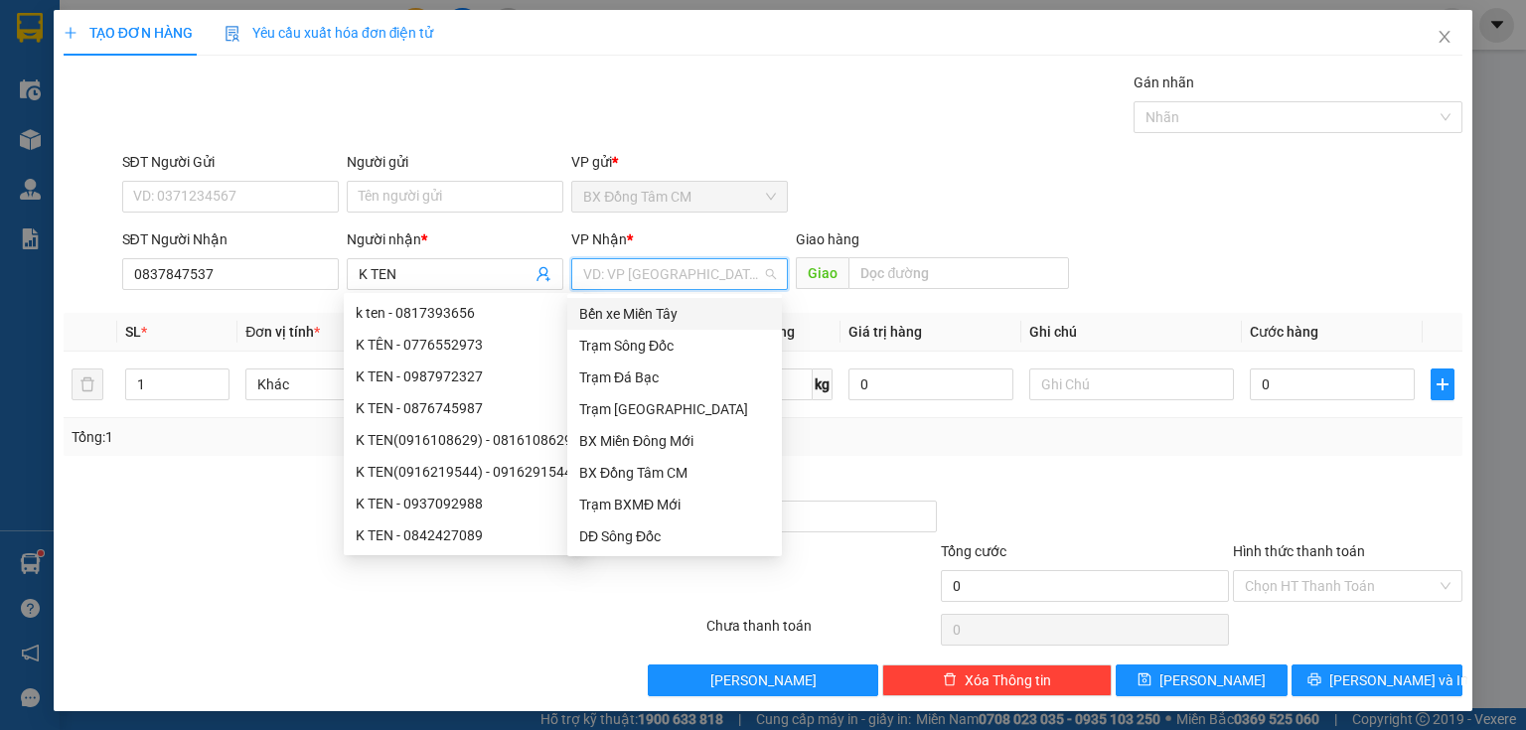
click at [687, 280] on input "search" at bounding box center [672, 274] width 179 height 30
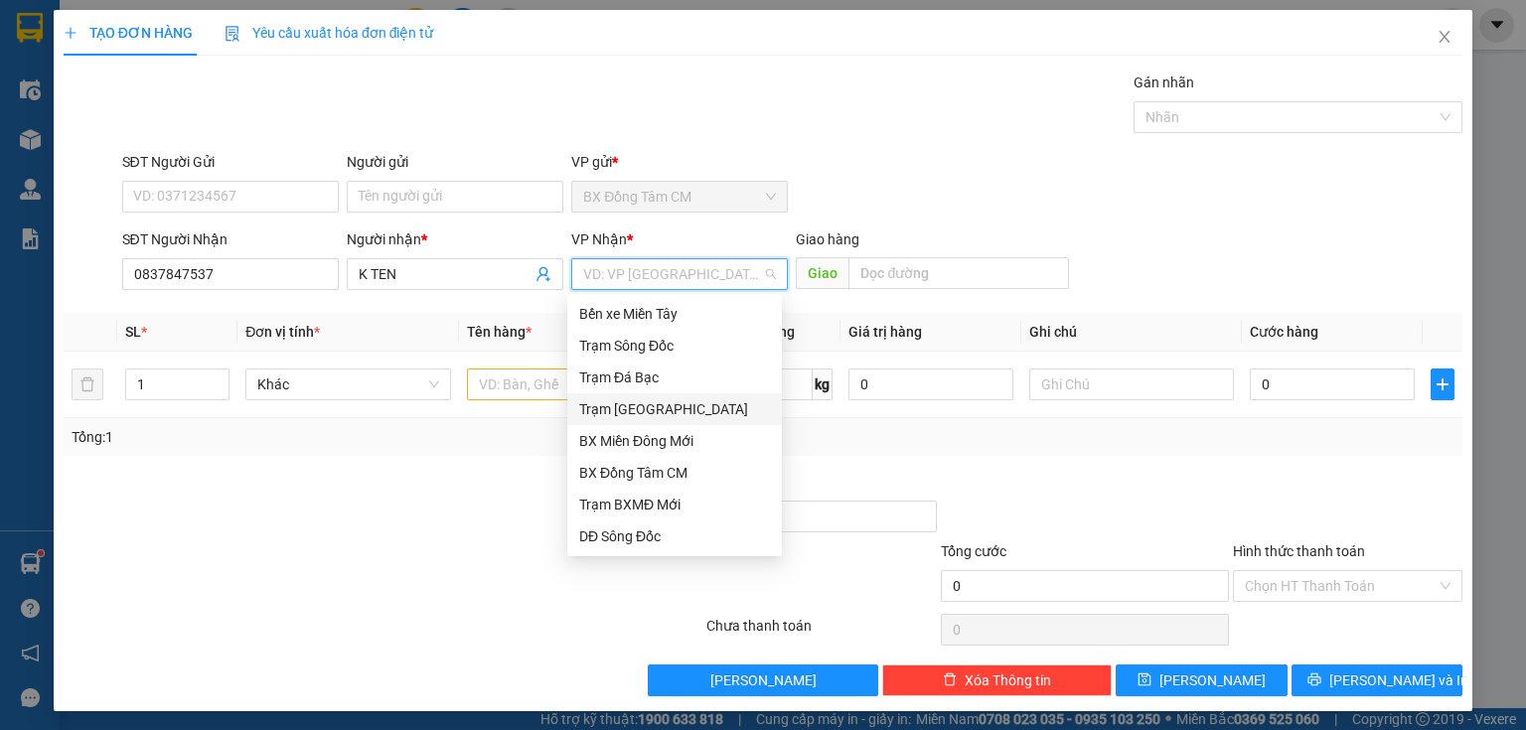
click at [636, 395] on div "Trạm Sài Gòn" at bounding box center [674, 410] width 215 height 32
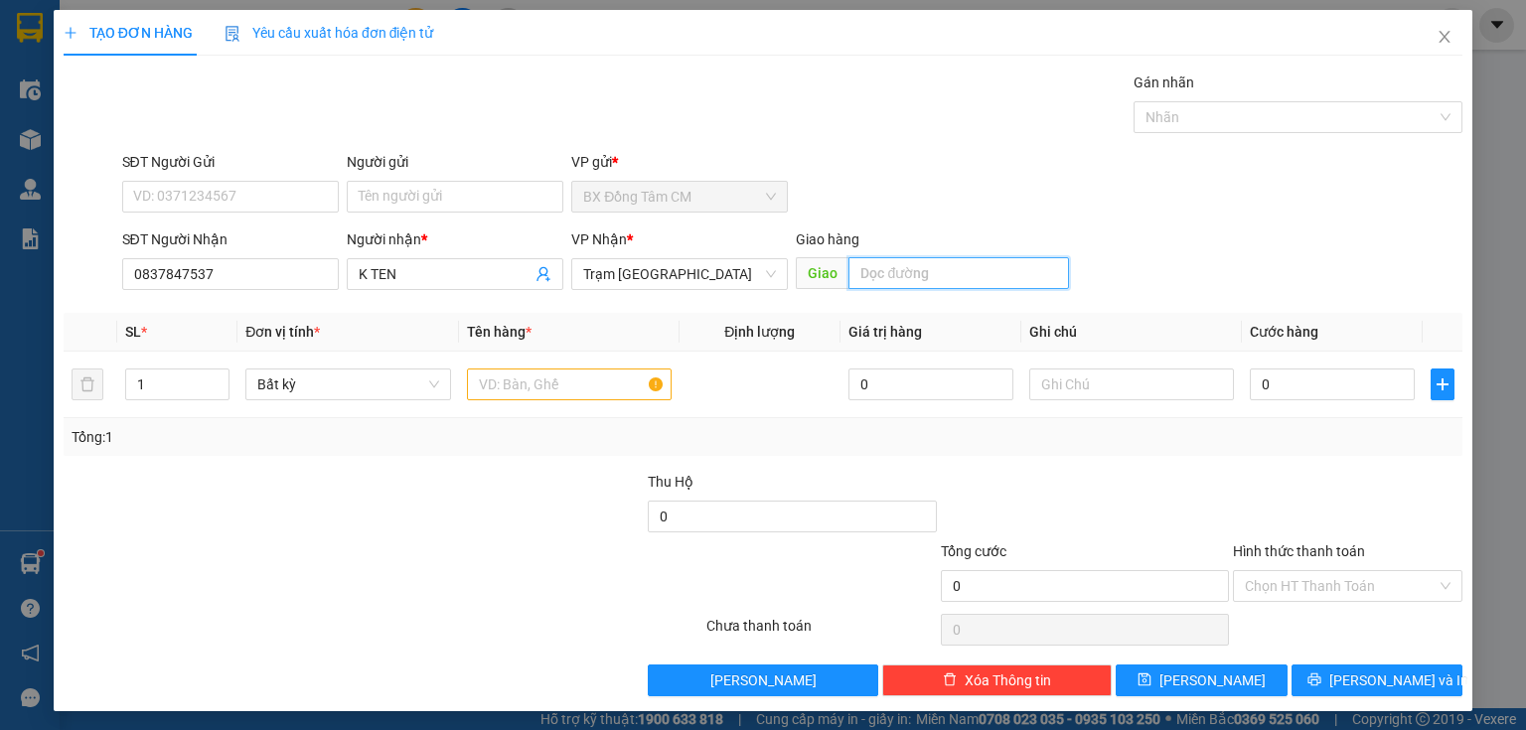
click at [888, 276] on input "text" at bounding box center [959, 273] width 221 height 32
drag, startPoint x: 594, startPoint y: 362, endPoint x: 579, endPoint y: 370, distance: 16.9
click at [589, 364] on td at bounding box center [569, 385] width 221 height 67
click at [571, 378] on input "text" at bounding box center [569, 385] width 205 height 32
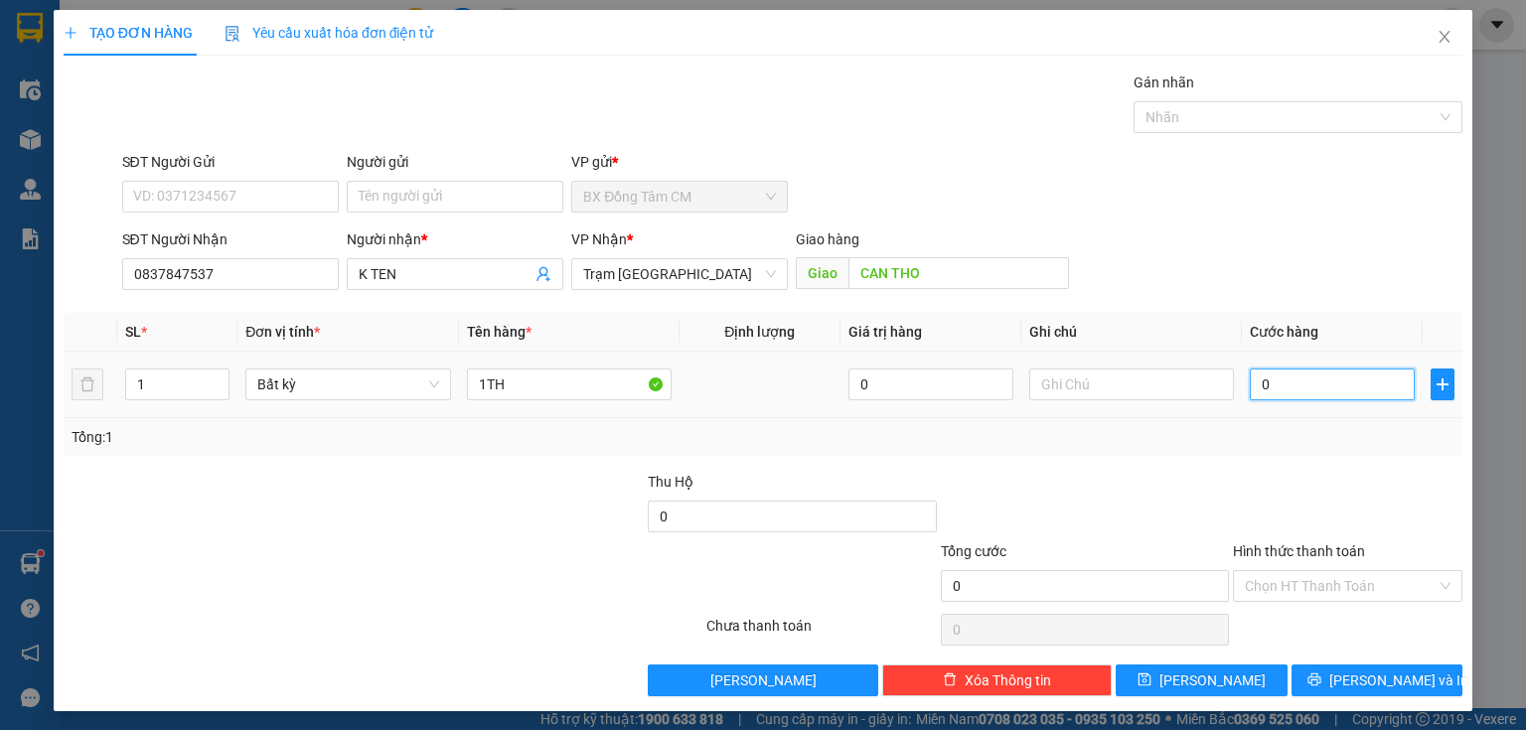
click at [1283, 374] on input "0" at bounding box center [1332, 385] width 165 height 32
drag, startPoint x: 1288, startPoint y: 580, endPoint x: 1304, endPoint y: 620, distance: 42.8
click at [1292, 585] on input "Hình thức thanh toán" at bounding box center [1341, 586] width 192 height 30
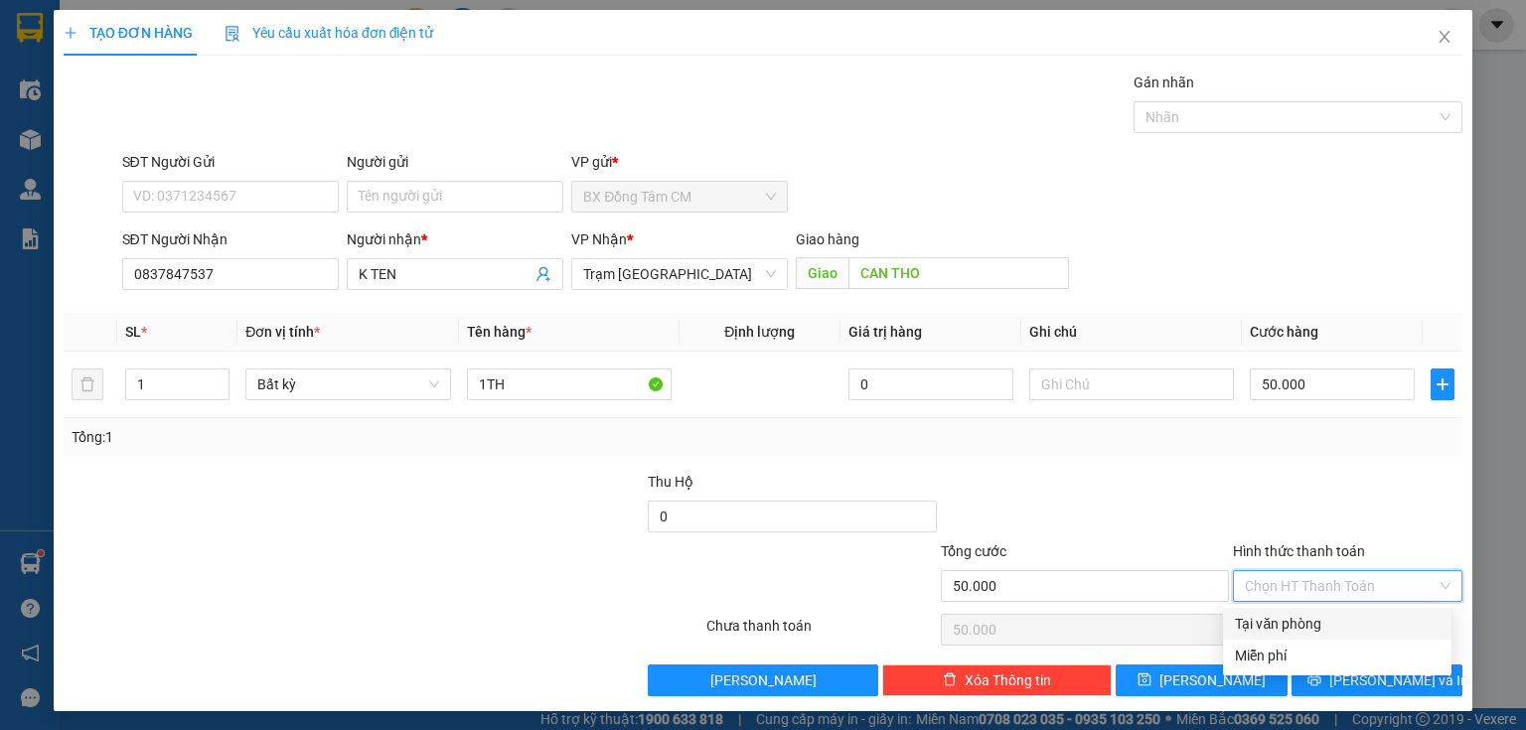
drag, startPoint x: 1304, startPoint y: 624, endPoint x: 1317, endPoint y: 660, distance: 38.0
click at [1305, 625] on div "Tại văn phòng" at bounding box center [1337, 624] width 205 height 22
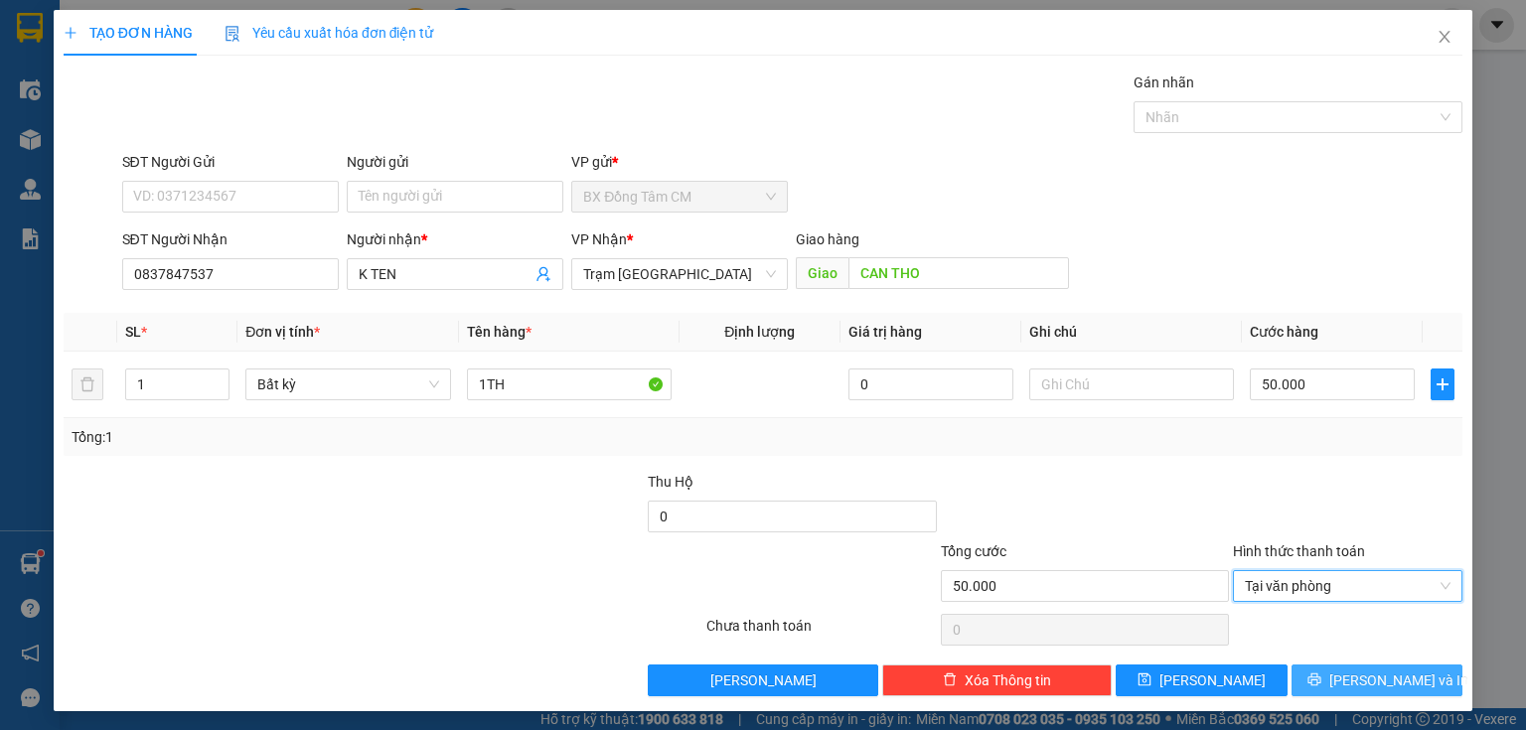
click at [1317, 674] on button "Lưu và In" at bounding box center [1378, 681] width 172 height 32
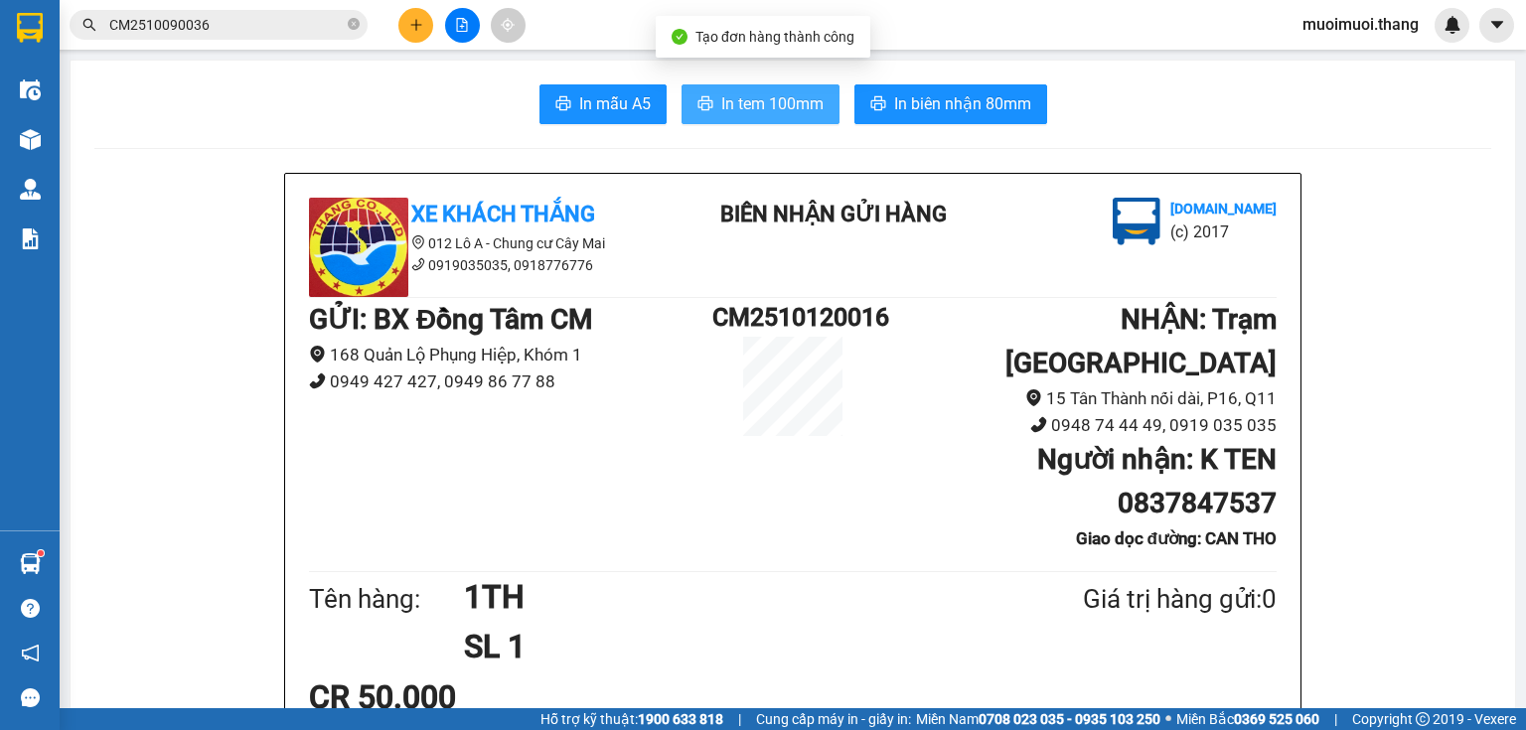
click at [772, 104] on span "In tem 100mm" at bounding box center [772, 103] width 102 height 25
click at [419, 36] on button at bounding box center [415, 25] width 35 height 35
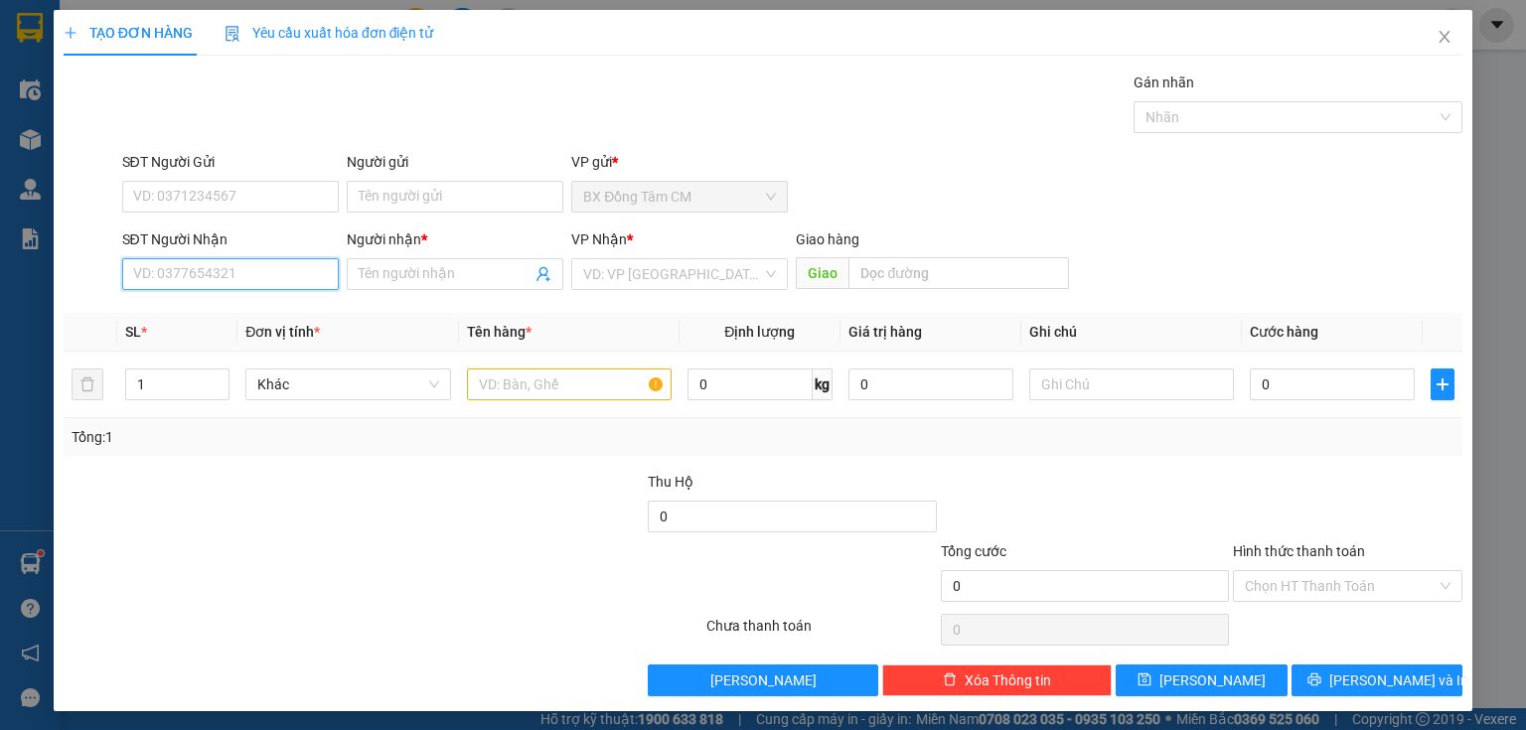
click at [263, 267] on input "SĐT Người Nhận" at bounding box center [230, 274] width 217 height 32
drag, startPoint x: 234, startPoint y: 306, endPoint x: 539, endPoint y: 415, distance: 324.1
click at [237, 309] on div "0945020588 - A TRUONG" at bounding box center [228, 313] width 191 height 22
click at [523, 370] on input "text" at bounding box center [569, 385] width 205 height 32
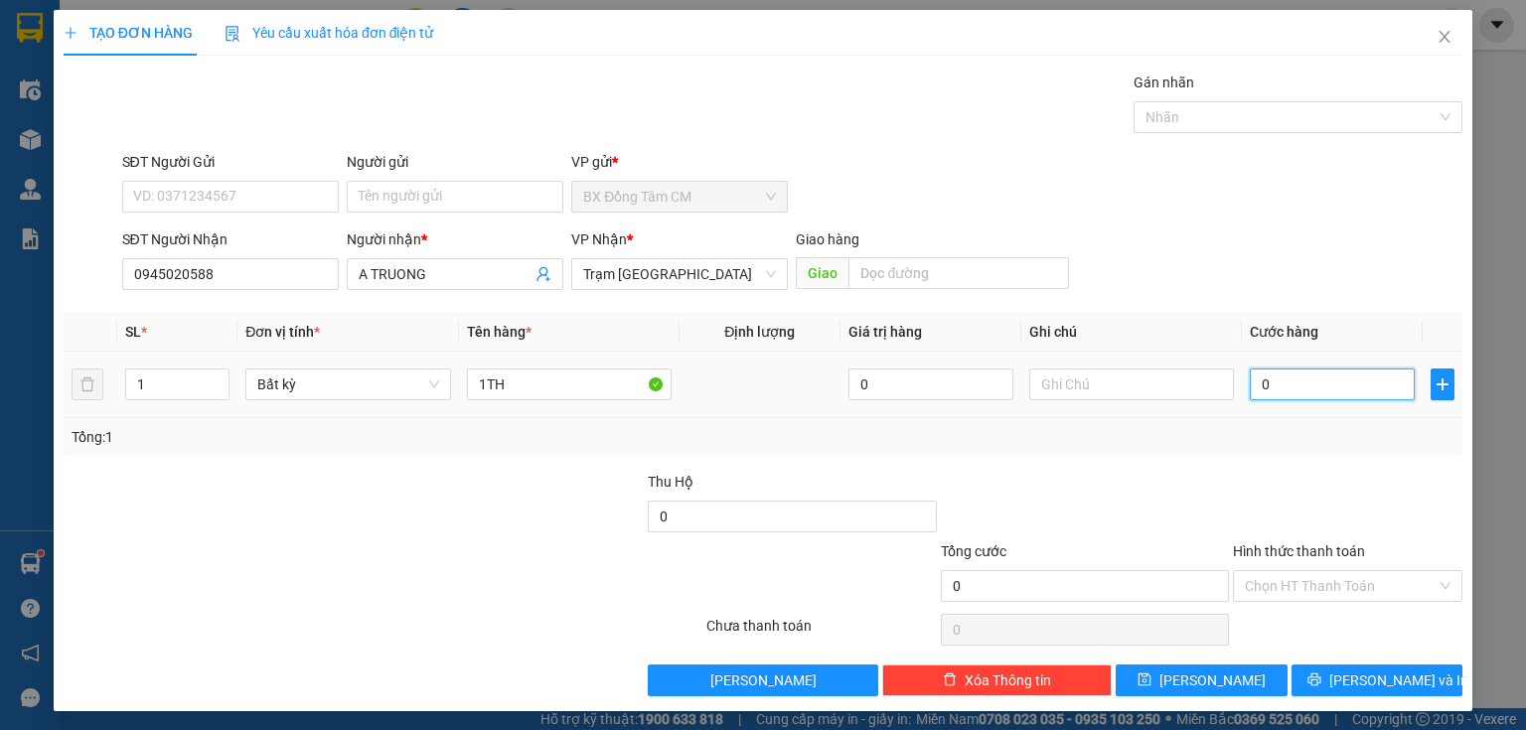
click at [1250, 391] on input "0" at bounding box center [1332, 385] width 165 height 32
click at [1322, 668] on button "Lưu và In" at bounding box center [1378, 681] width 172 height 32
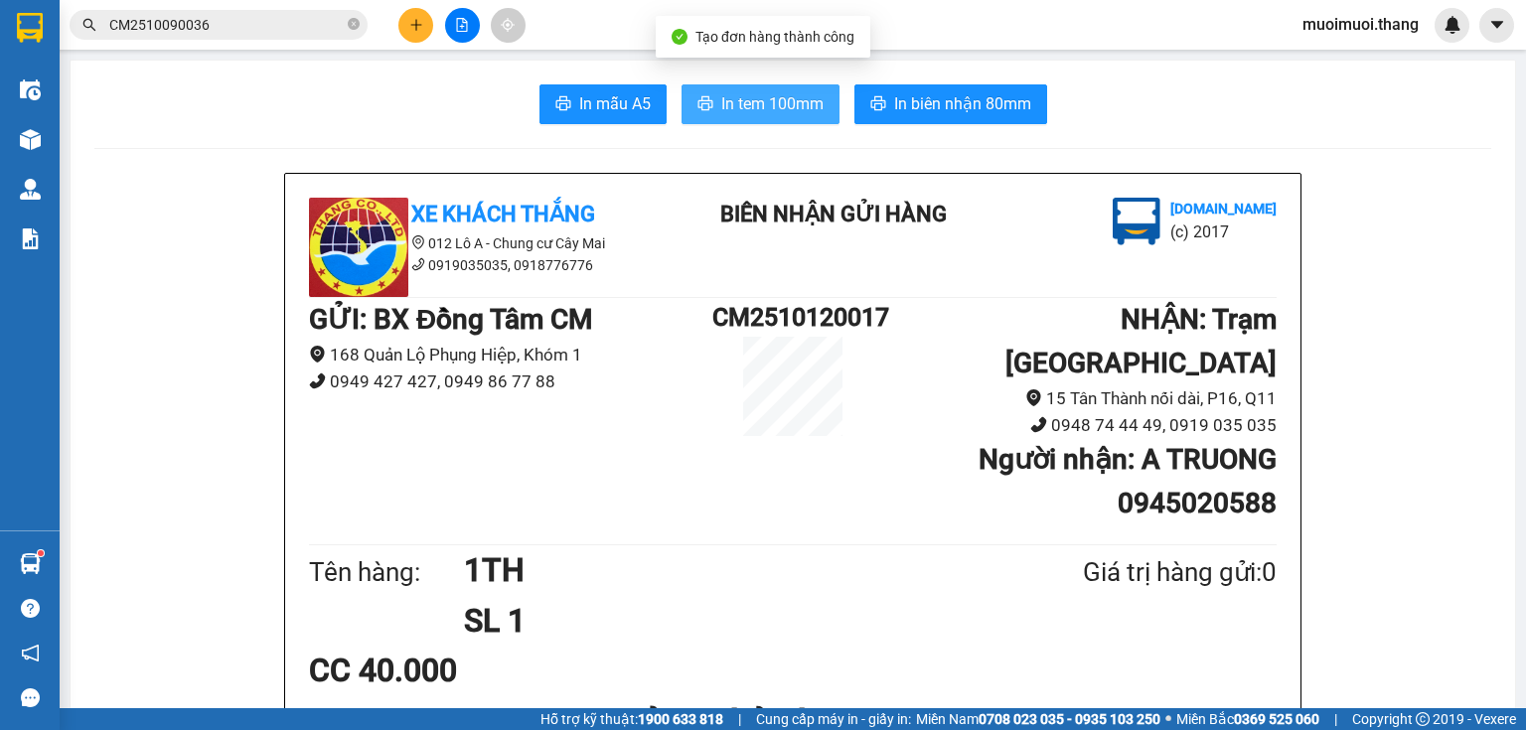
click at [760, 102] on span "In tem 100mm" at bounding box center [772, 103] width 102 height 25
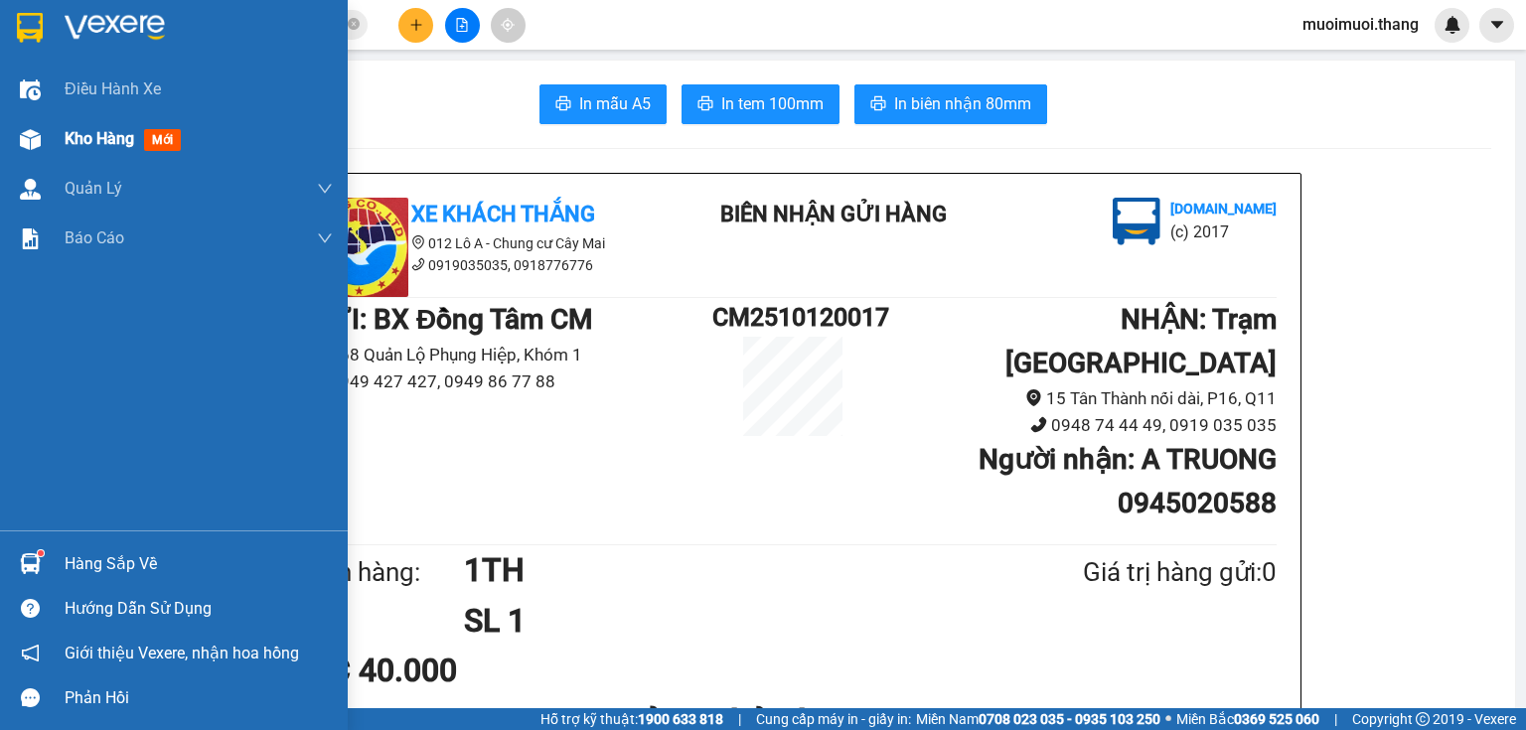
click at [228, 155] on div "Kho hàng mới" at bounding box center [199, 139] width 268 height 50
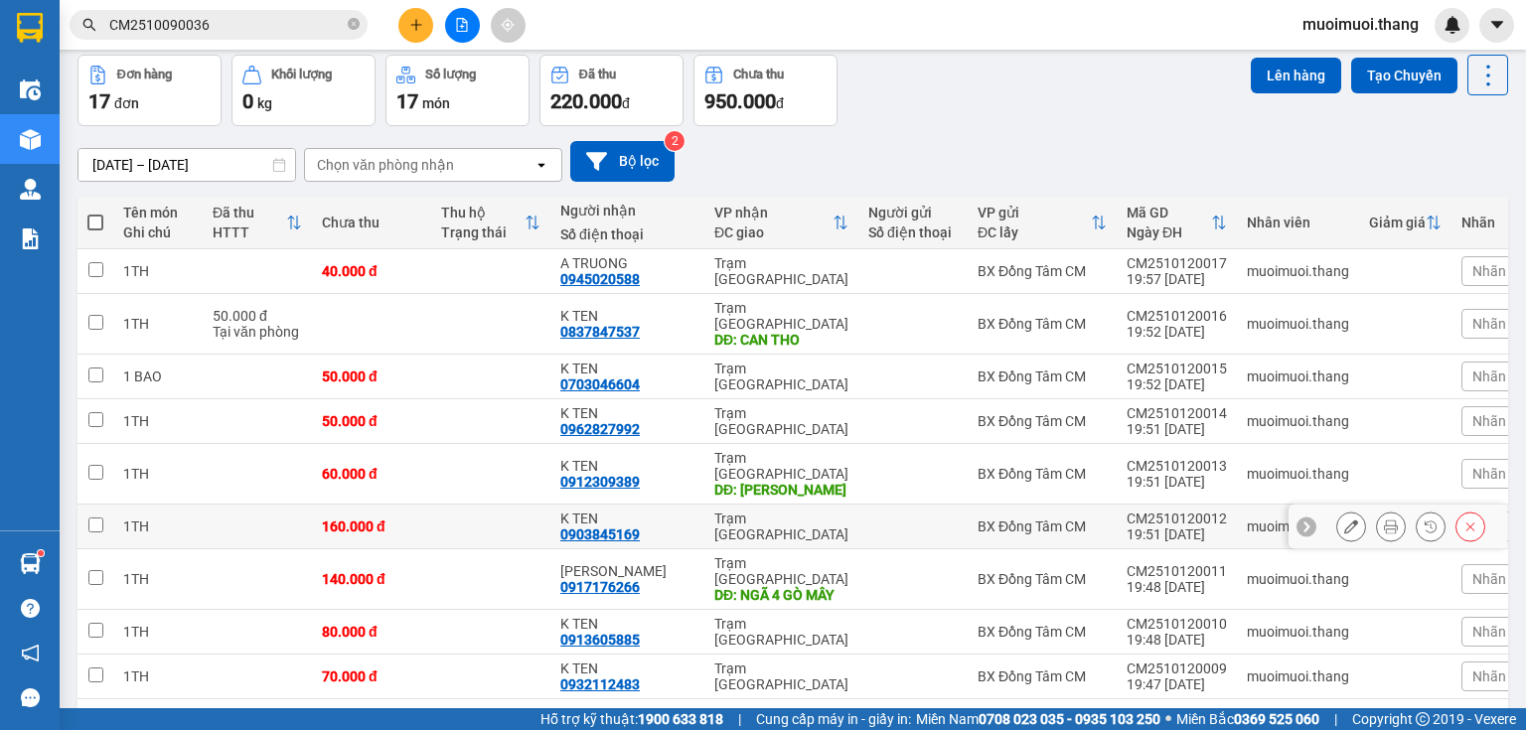
scroll to position [159, 0]
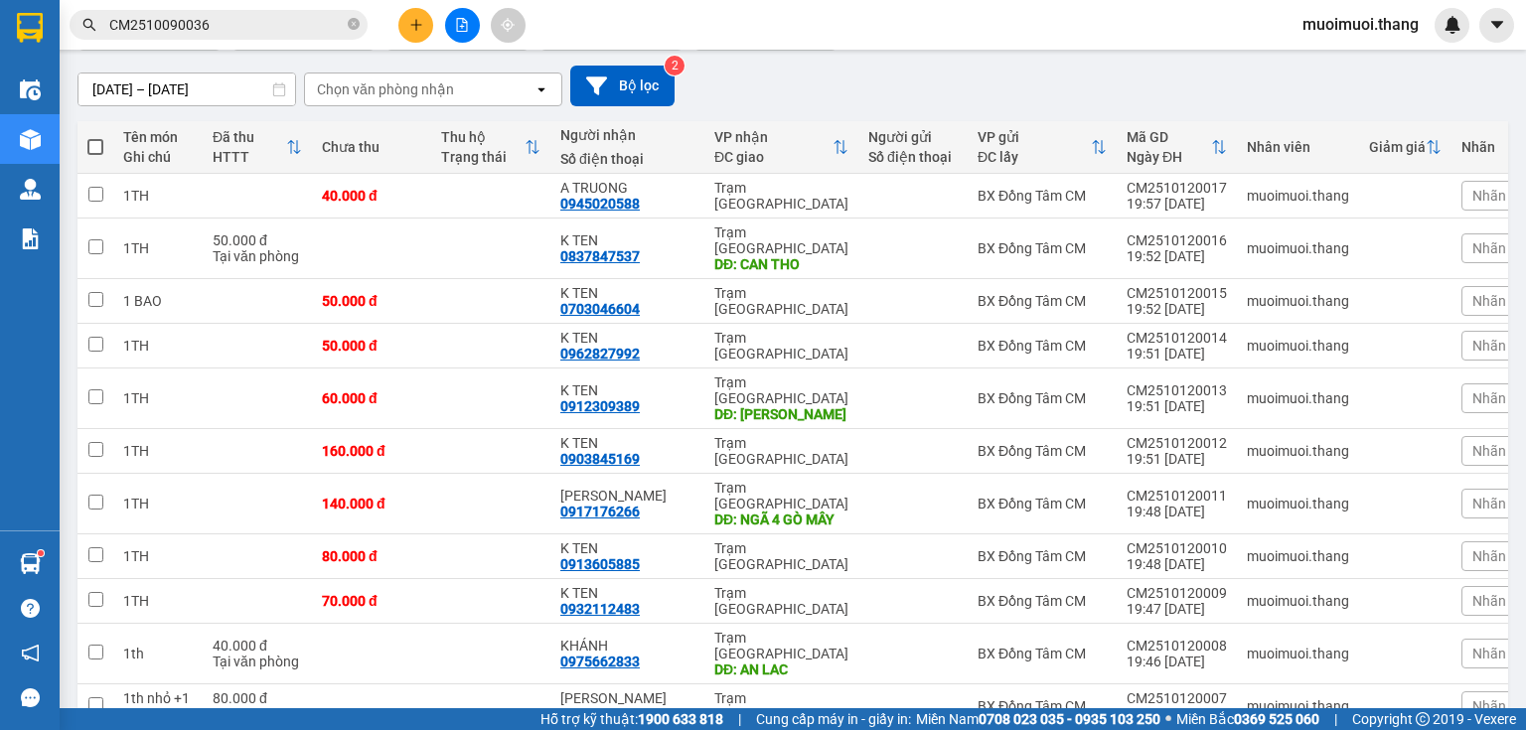
click at [107, 150] on th at bounding box center [96, 147] width 36 height 53
click at [103, 151] on th at bounding box center [96, 147] width 36 height 53
click at [92, 143] on span at bounding box center [95, 147] width 16 height 16
click at [95, 137] on input "checkbox" at bounding box center [95, 137] width 0 height 0
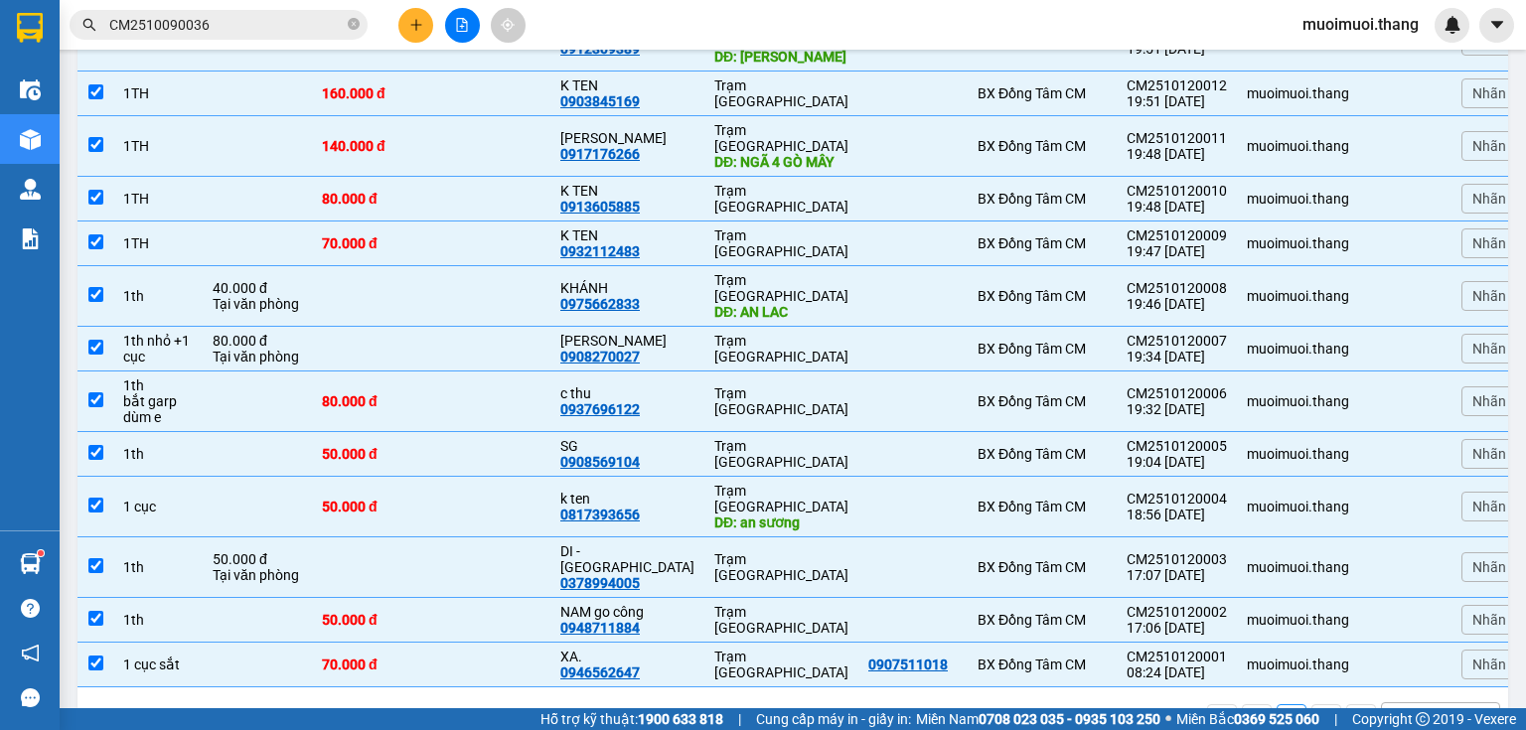
scroll to position [0, 0]
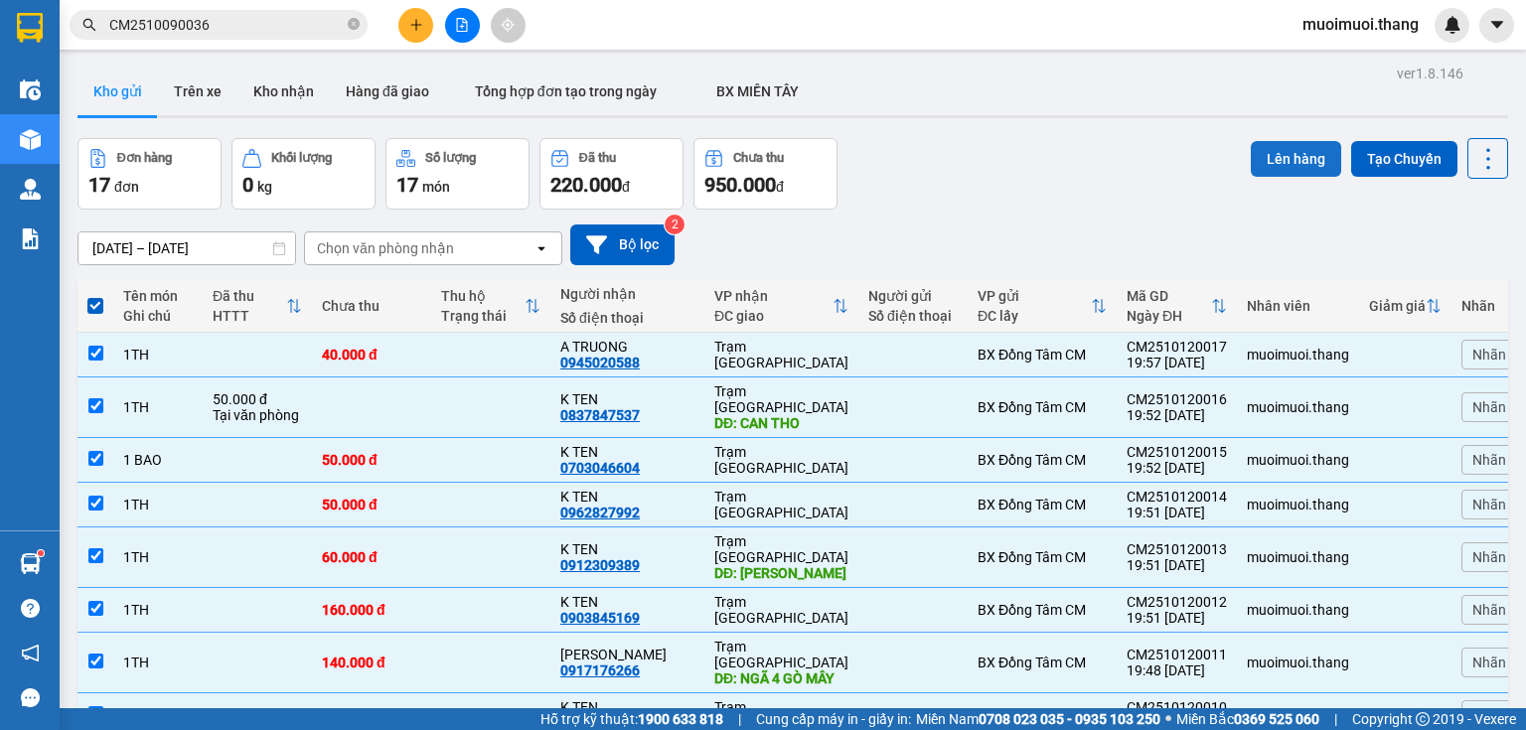
click at [1296, 143] on button "Lên hàng" at bounding box center [1296, 159] width 90 height 36
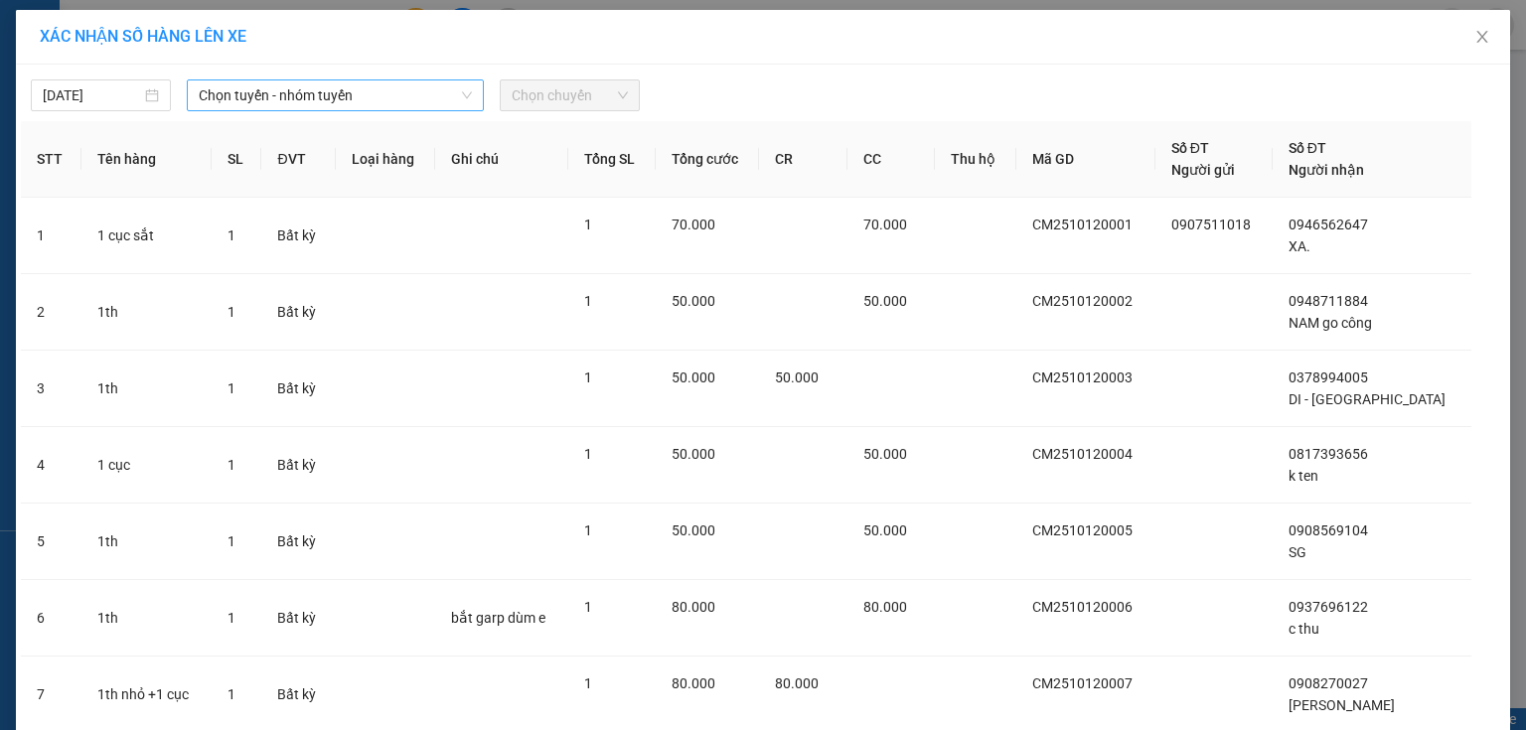
drag, startPoint x: 215, startPoint y: 88, endPoint x: 228, endPoint y: 101, distance: 18.3
click at [217, 91] on span "Chọn tuyến - nhóm tuyến" at bounding box center [335, 95] width 273 height 30
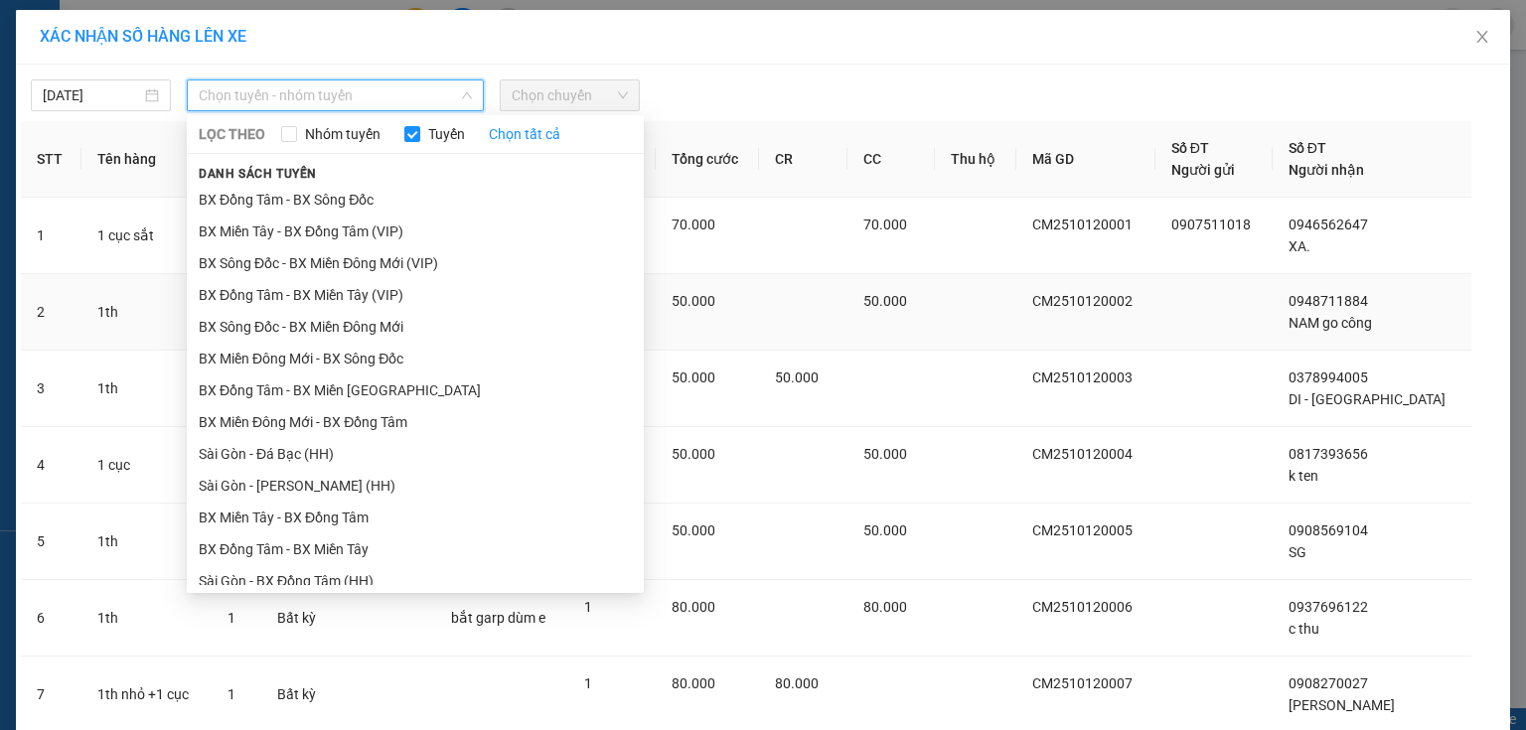
drag, startPoint x: 269, startPoint y: 338, endPoint x: 266, endPoint y: 313, distance: 25.0
click at [269, 335] on li "BX Sông Đốc - BX Miền Đông Mới" at bounding box center [415, 327] width 457 height 32
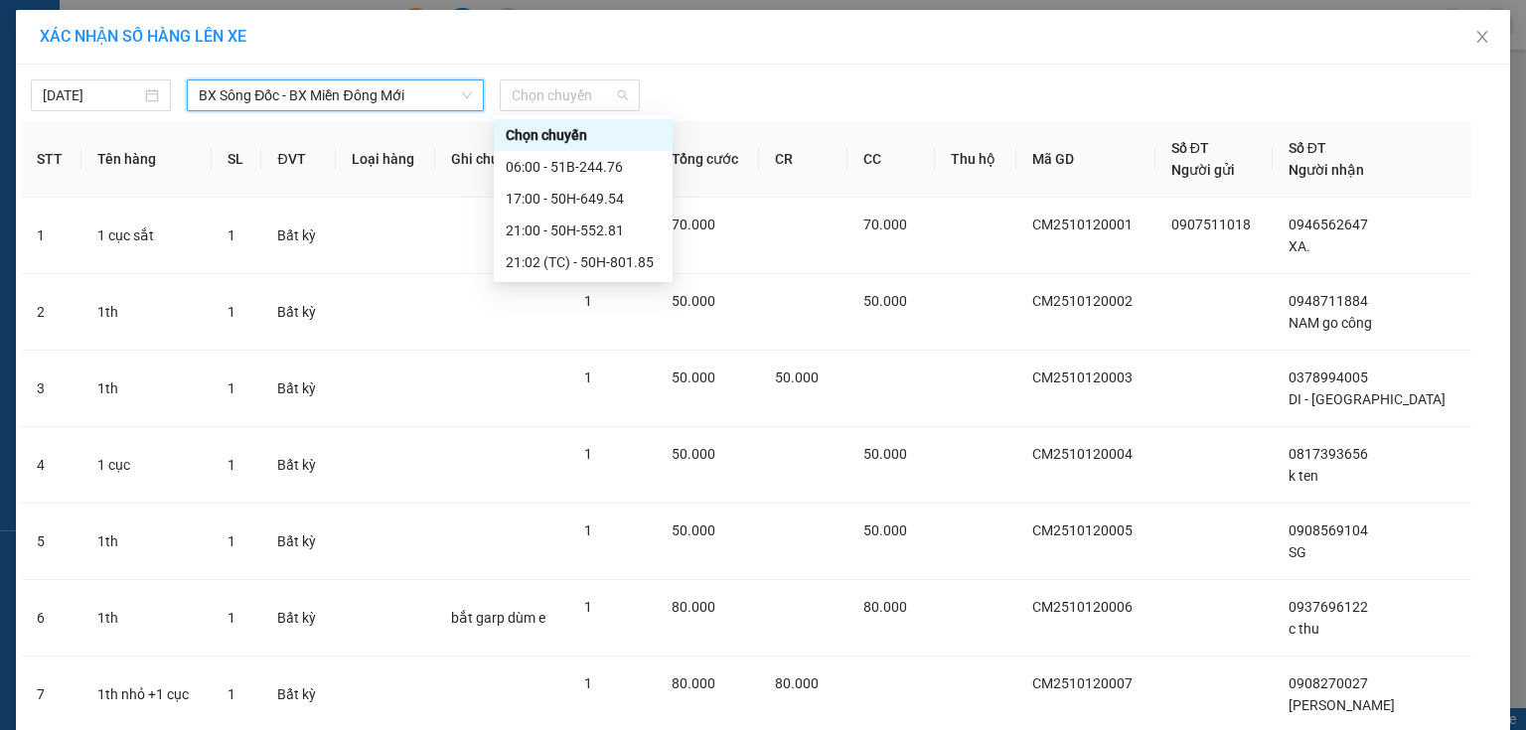
drag, startPoint x: 596, startPoint y: 93, endPoint x: 587, endPoint y: 152, distance: 59.3
click at [596, 94] on span "Chọn chuyến" at bounding box center [570, 95] width 116 height 30
click at [525, 232] on div "21:00 - 50H-552.81" at bounding box center [583, 231] width 155 height 22
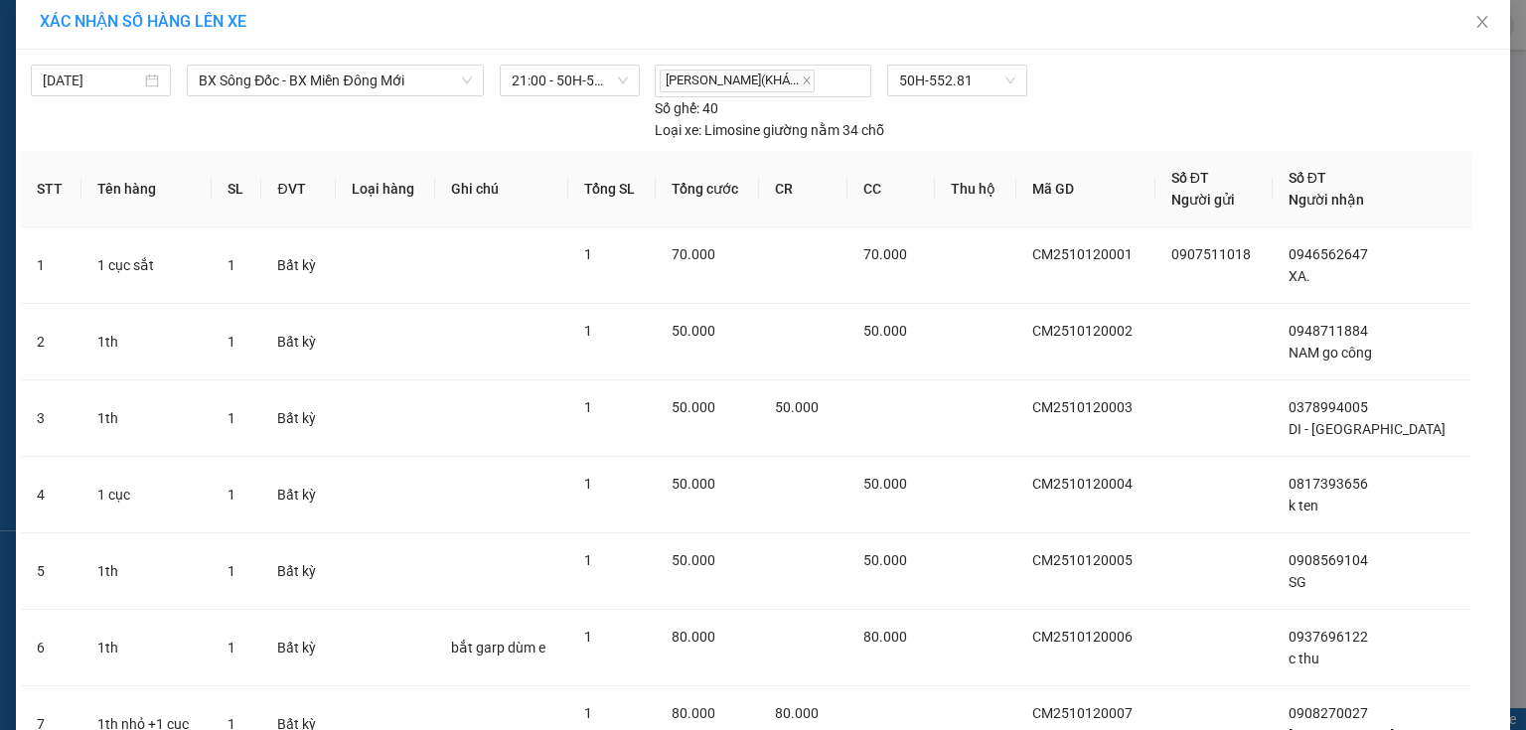
scroll to position [953, 0]
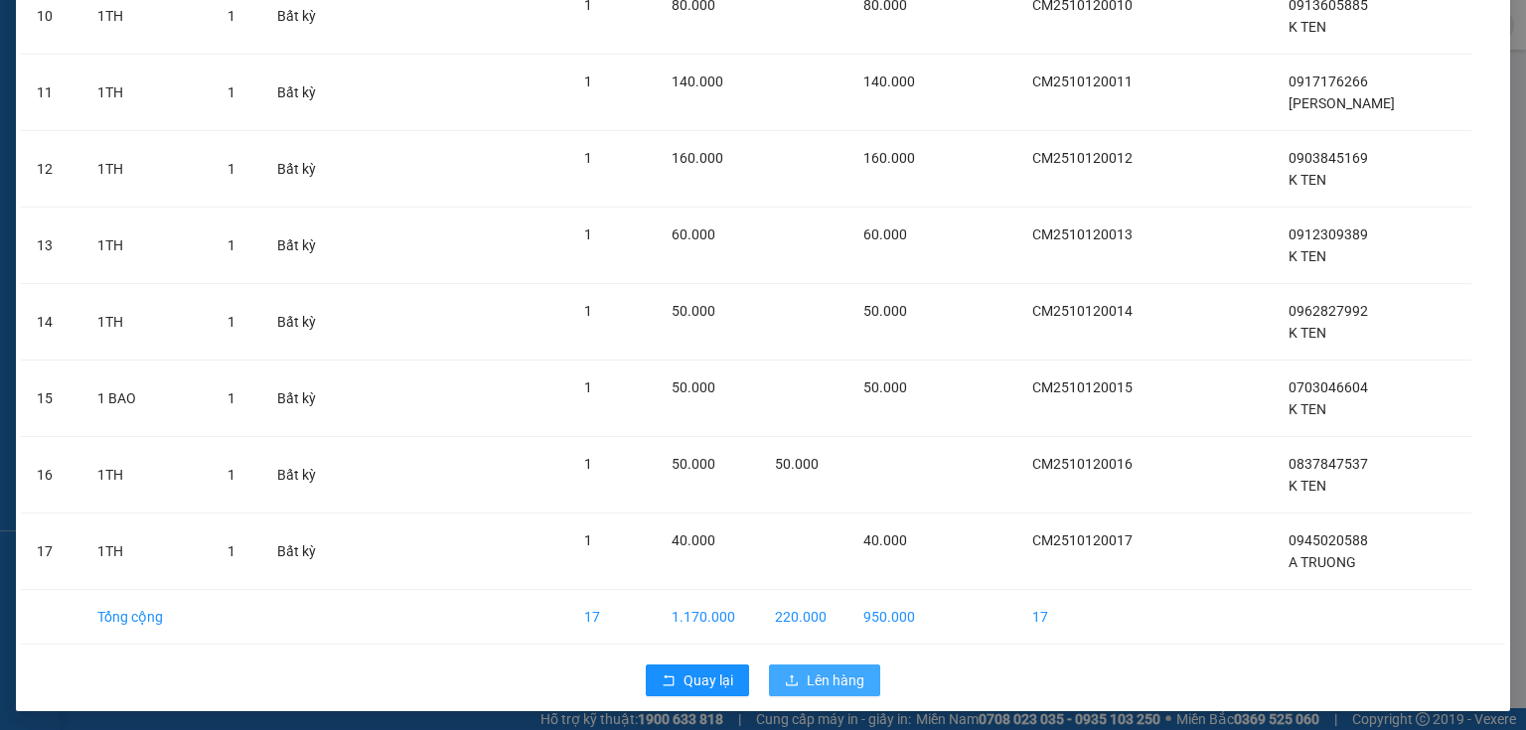
click at [859, 670] on button "Lên hàng" at bounding box center [824, 681] width 111 height 32
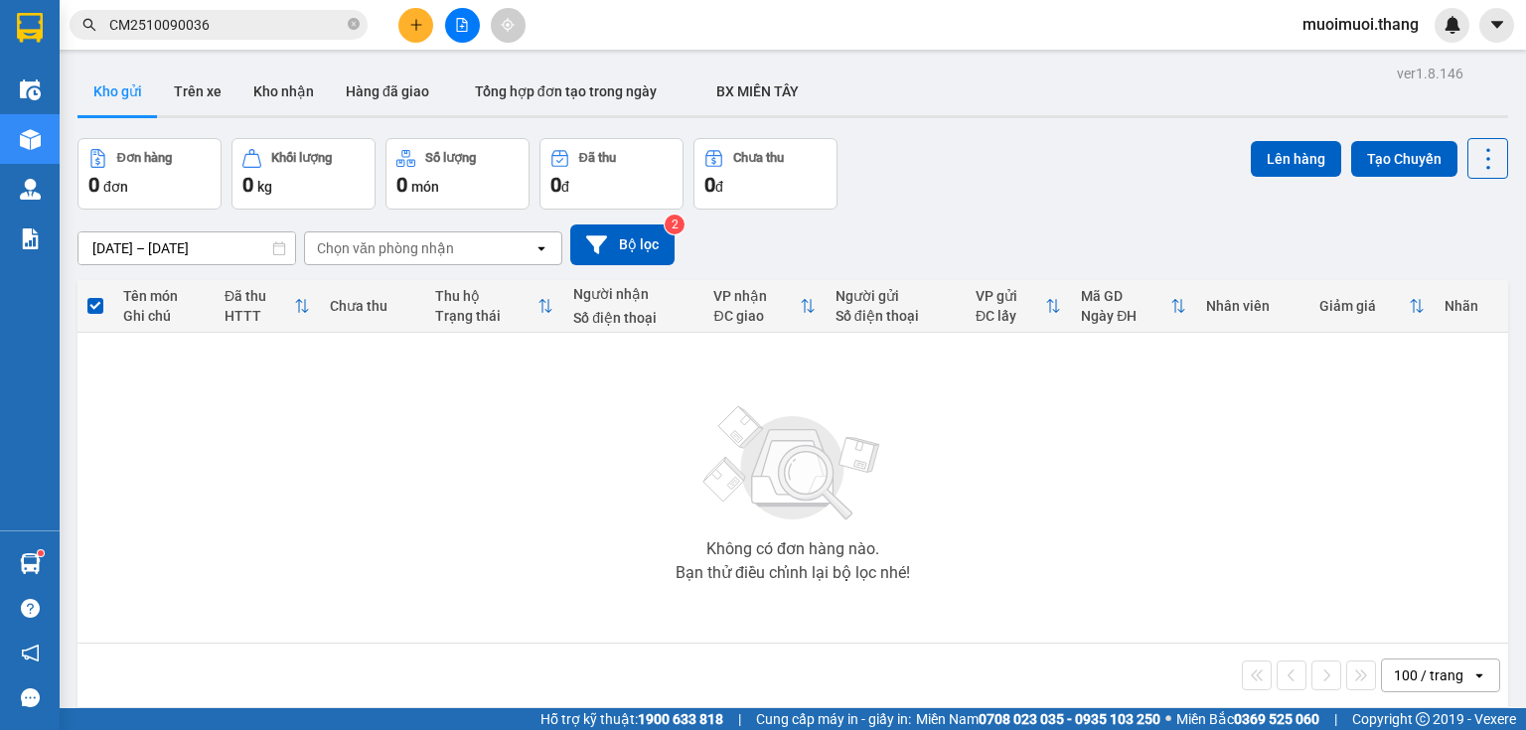
click at [457, 22] on icon "file-add" at bounding box center [462, 25] width 11 height 14
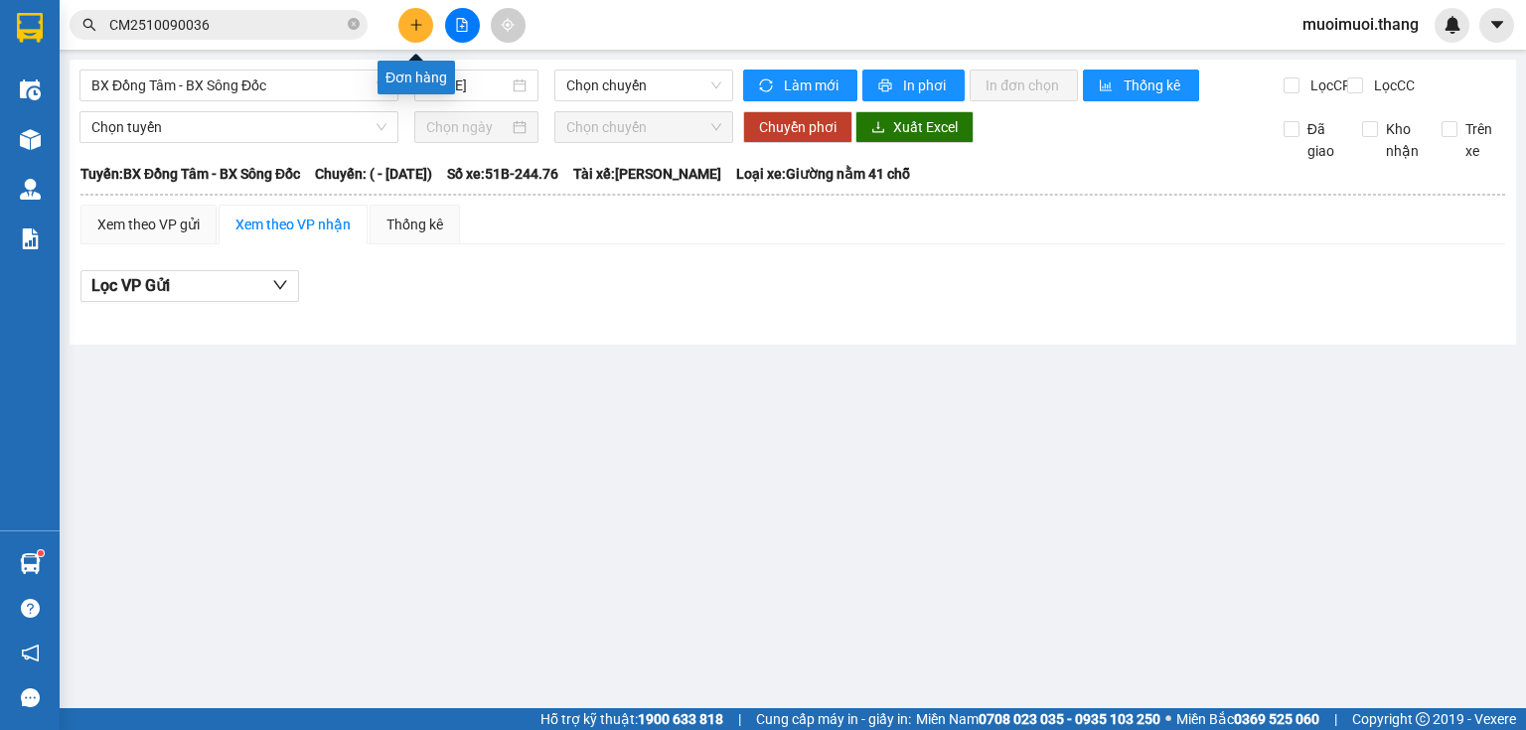
click at [417, 30] on icon "plus" at bounding box center [416, 25] width 14 height 14
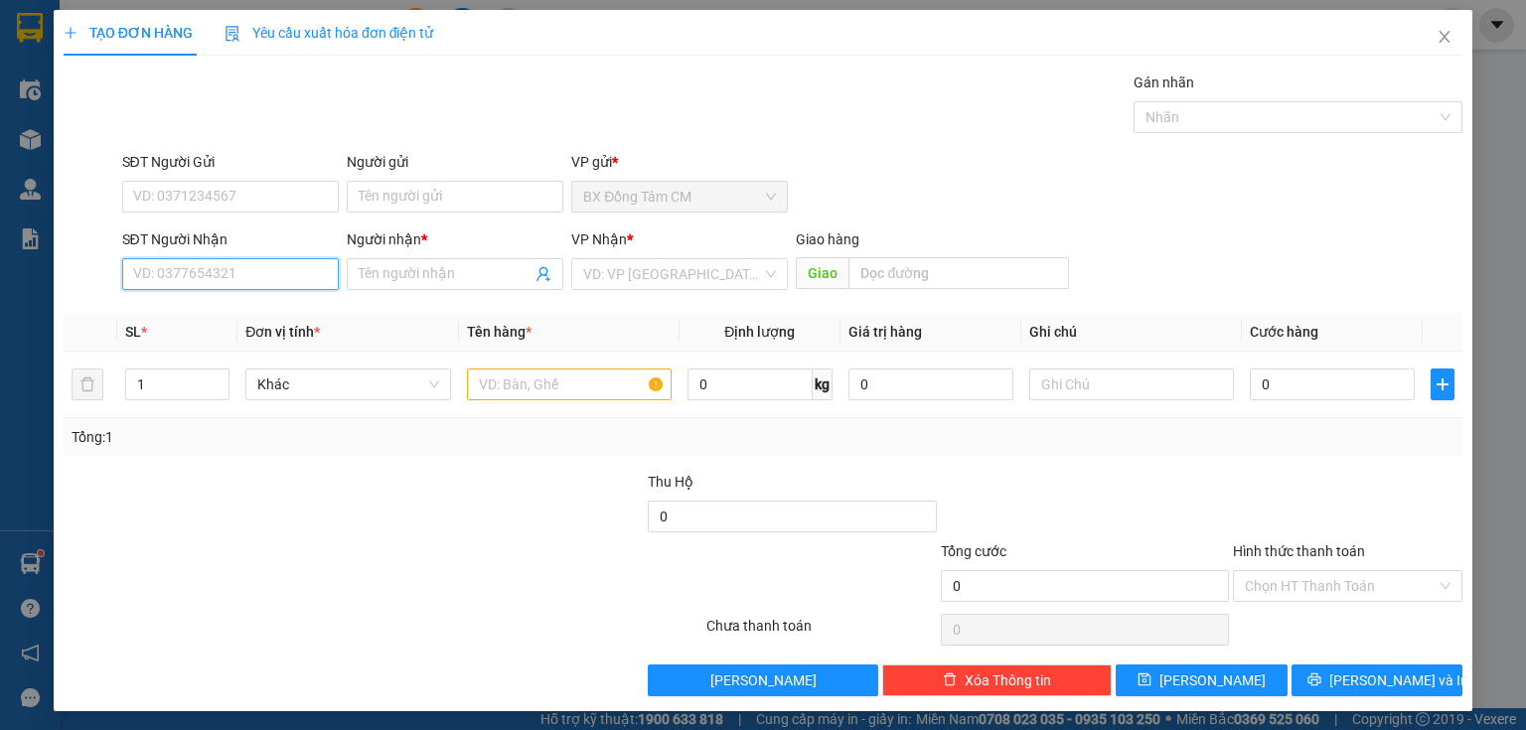
click at [223, 263] on input "SĐT Người Nhận" at bounding box center [230, 274] width 217 height 32
paste input "0353676151"
click at [417, 272] on input "Người nhận *" at bounding box center [445, 274] width 173 height 22
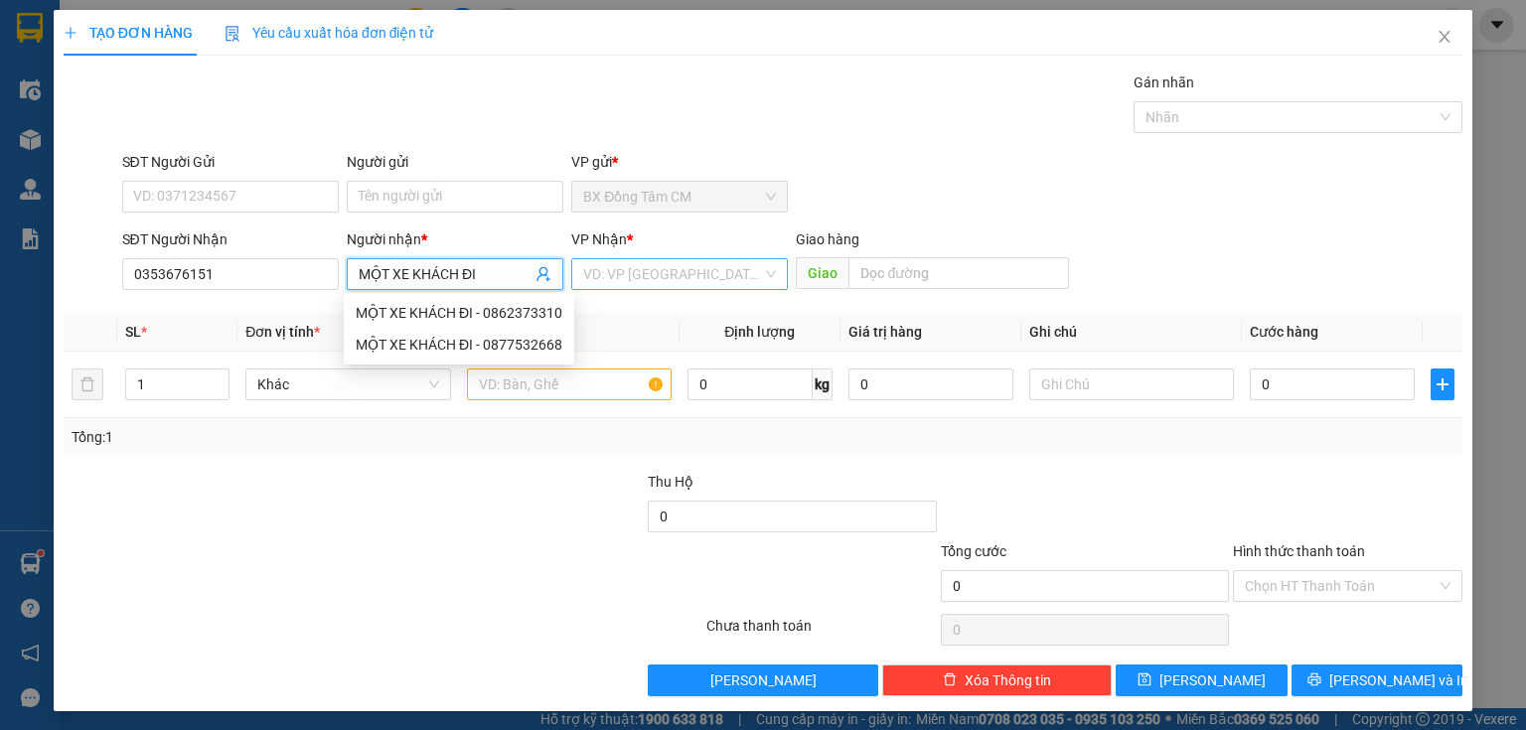
click at [718, 264] on input "search" at bounding box center [672, 274] width 179 height 30
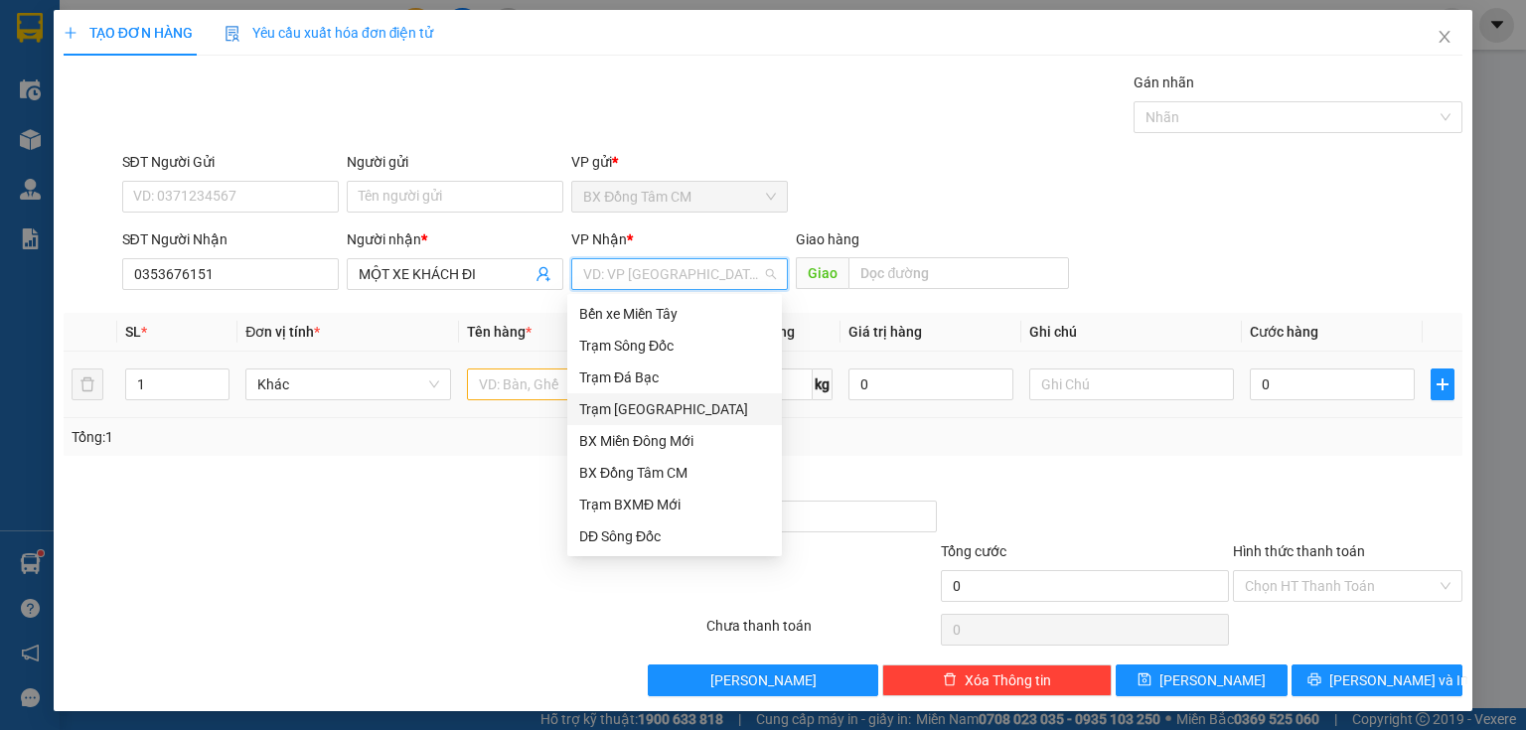
drag, startPoint x: 678, startPoint y: 402, endPoint x: 668, endPoint y: 404, distance: 10.1
click at [677, 402] on div "Trạm Sài Gòn" at bounding box center [674, 409] width 191 height 22
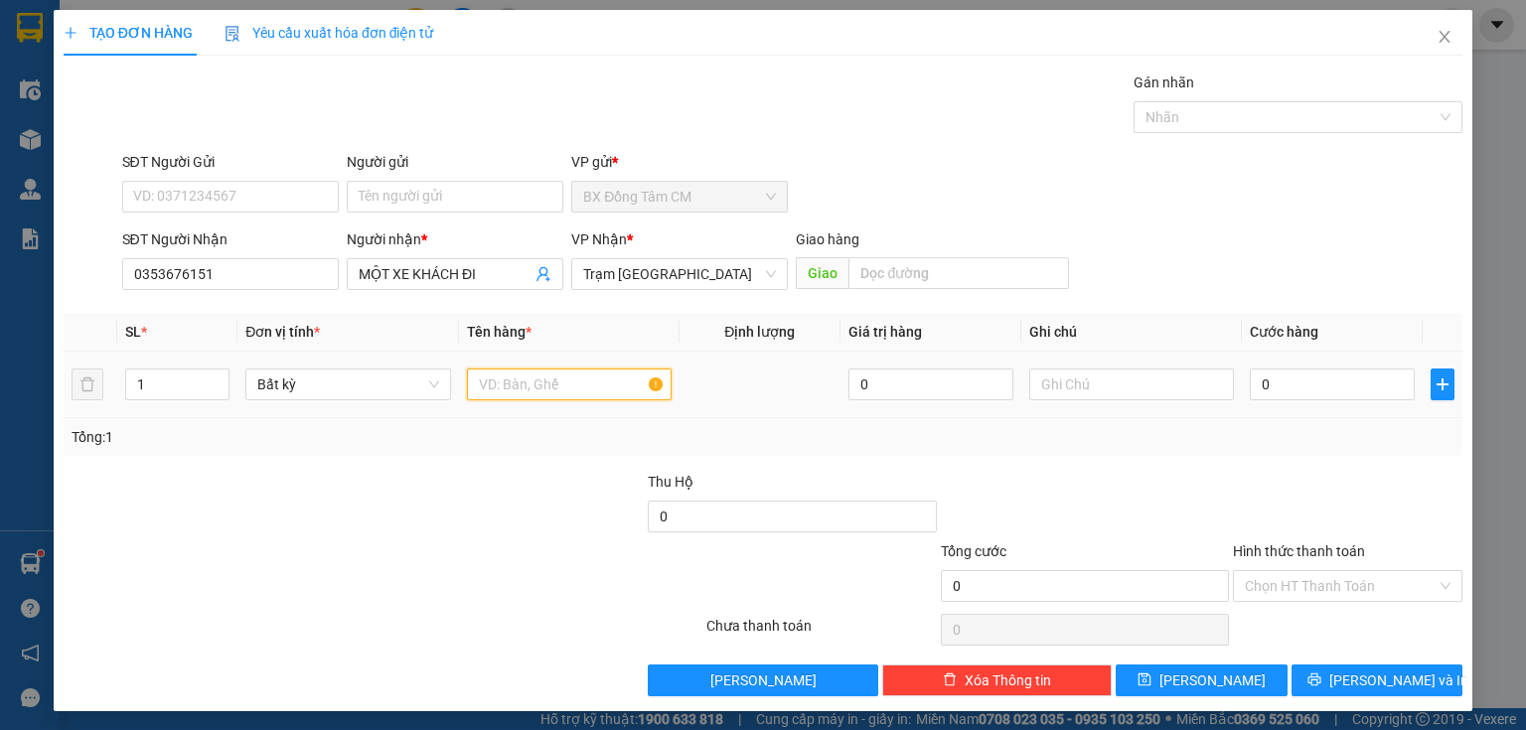
click at [510, 390] on input "text" at bounding box center [569, 385] width 205 height 32
click at [1366, 394] on input "0" at bounding box center [1332, 385] width 165 height 32
click at [1362, 584] on input "Hình thức thanh toán" at bounding box center [1341, 586] width 192 height 30
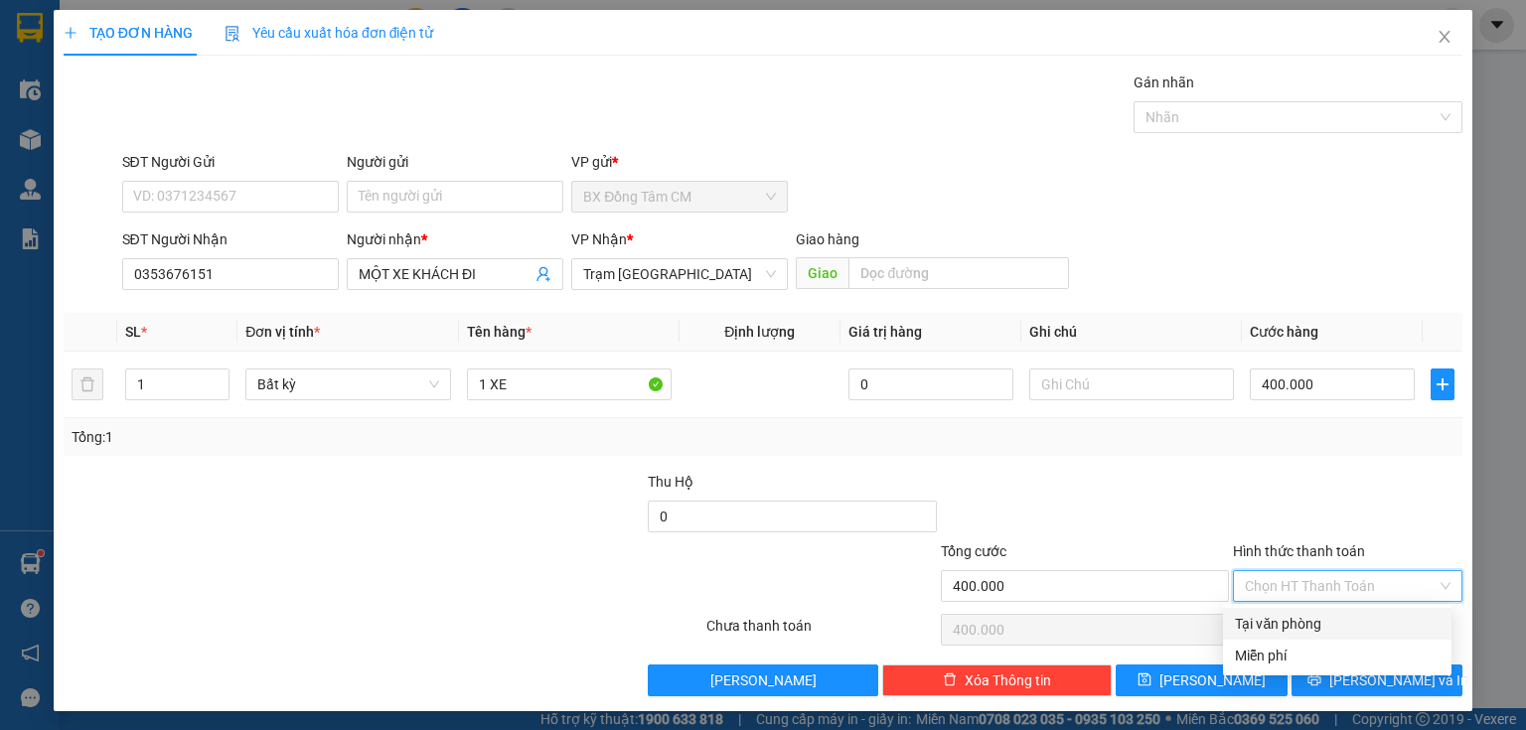
click at [1313, 620] on div "Tại văn phòng" at bounding box center [1337, 624] width 205 height 22
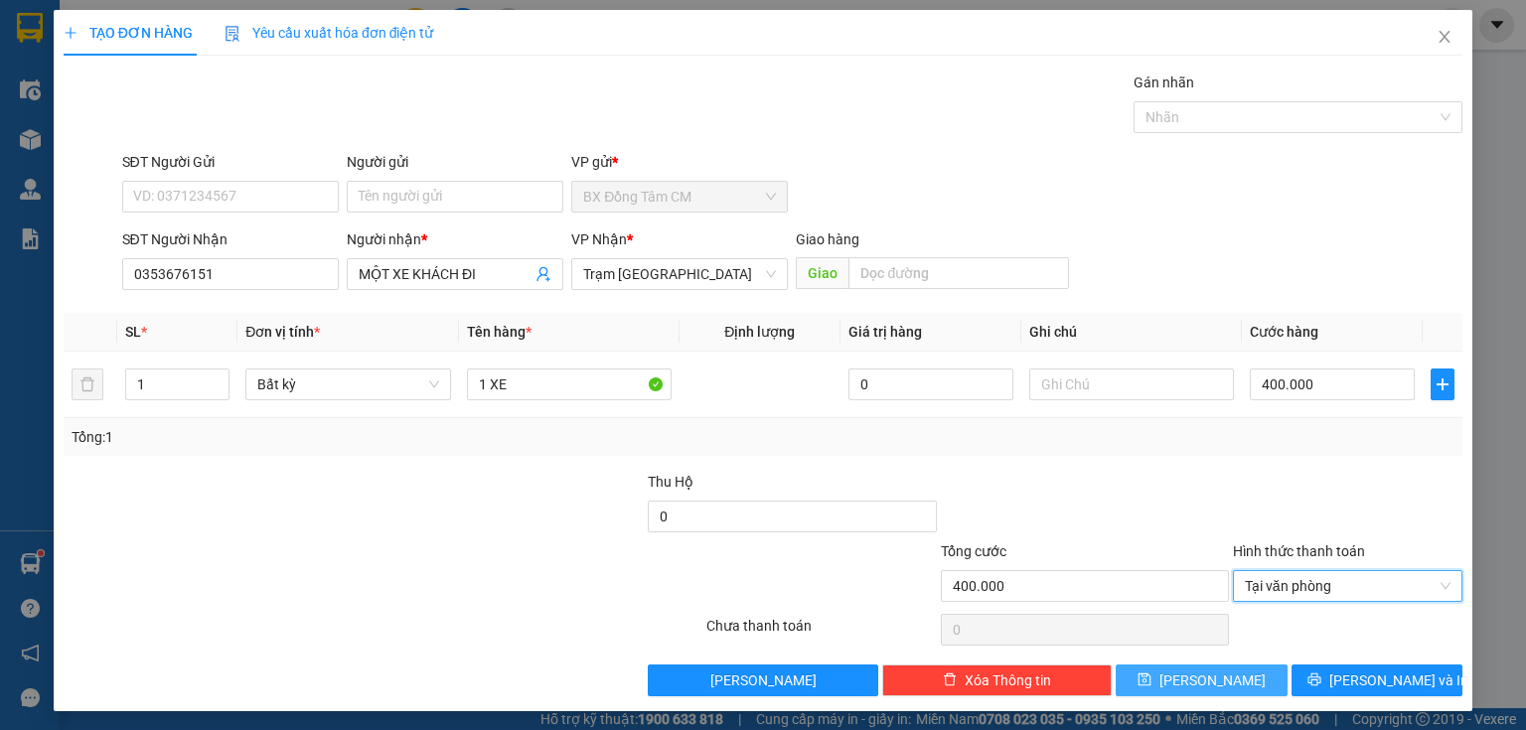
click at [1206, 670] on span "Lưu" at bounding box center [1213, 681] width 106 height 22
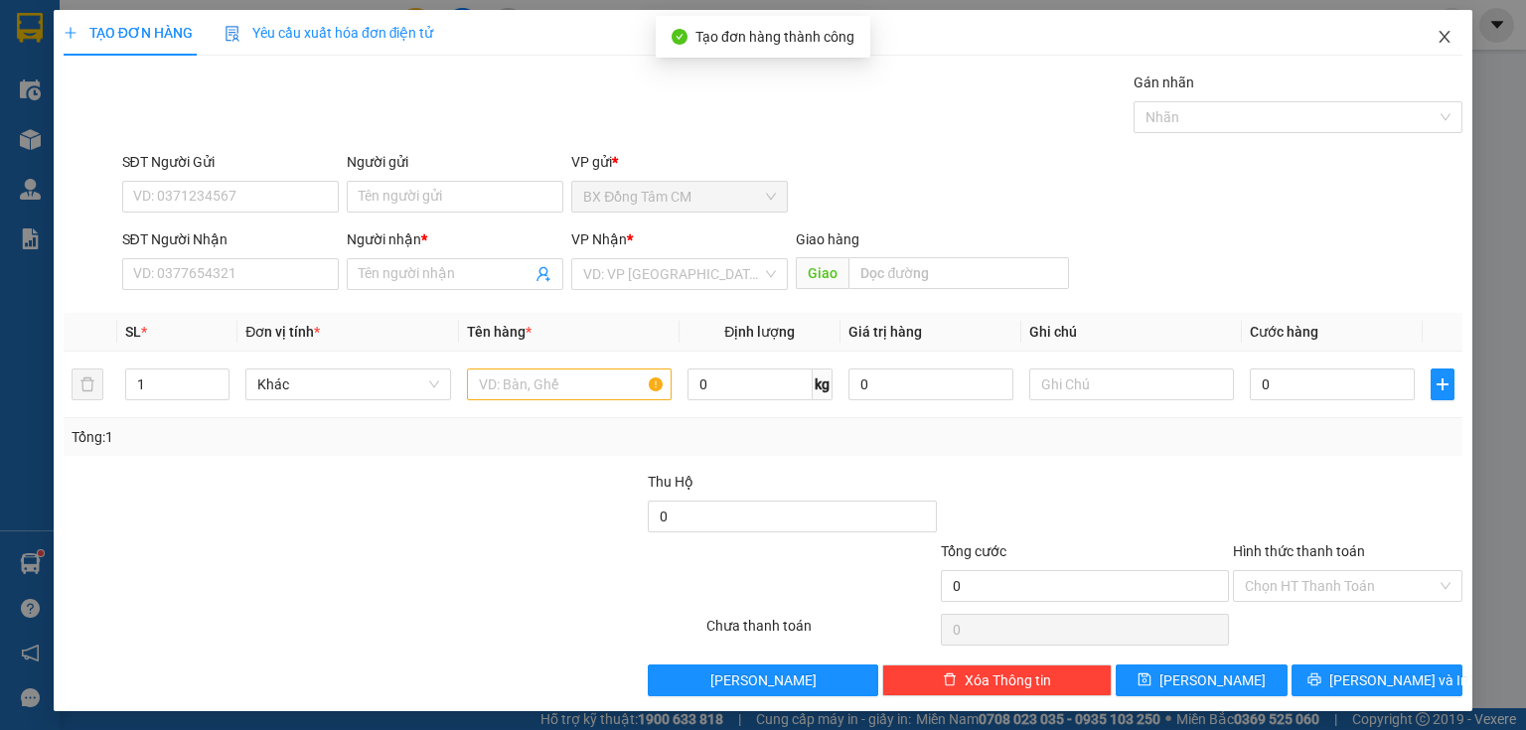
click at [1437, 42] on icon "close" at bounding box center [1445, 37] width 16 height 16
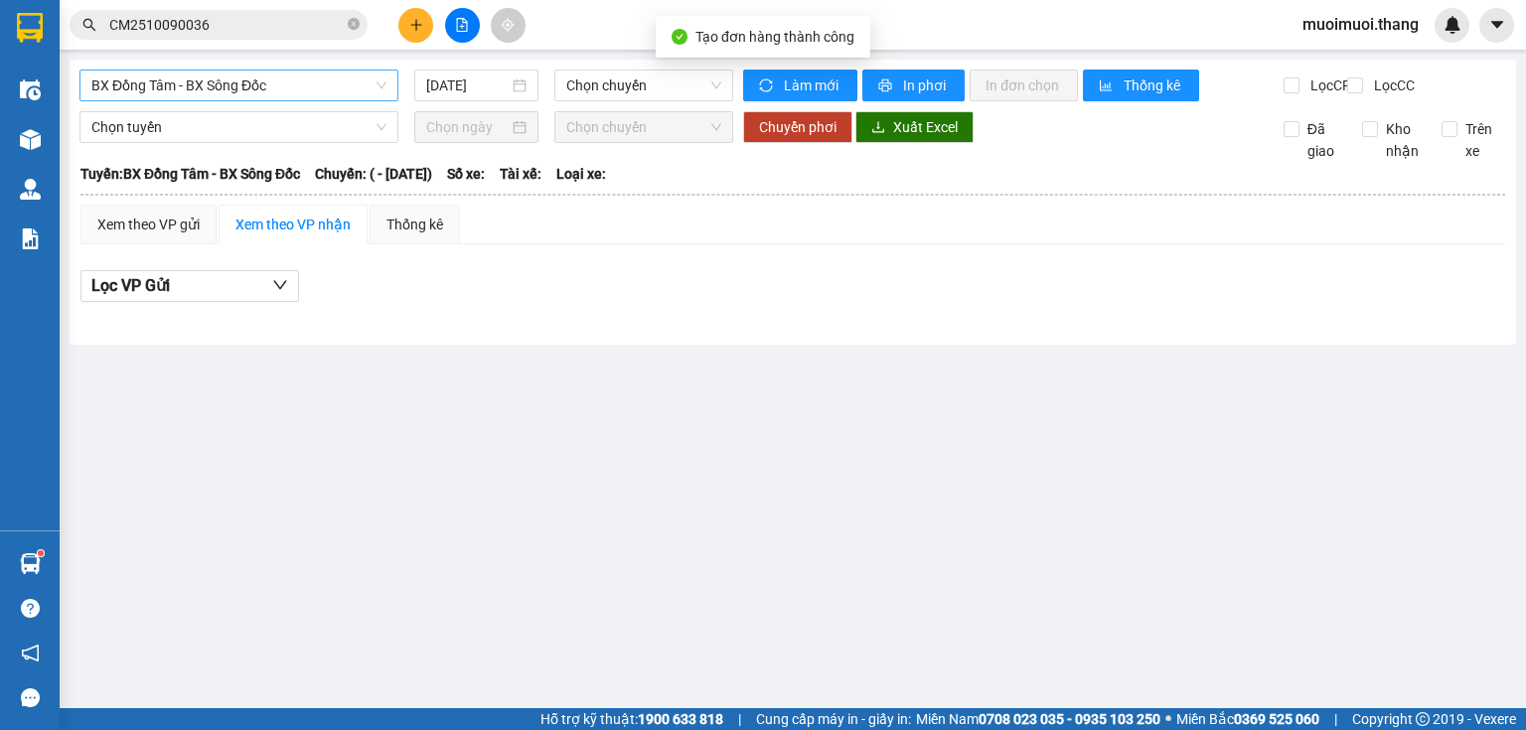
click at [306, 85] on span "BX Đồng Tâm - BX Sông Đốc" at bounding box center [238, 86] width 295 height 30
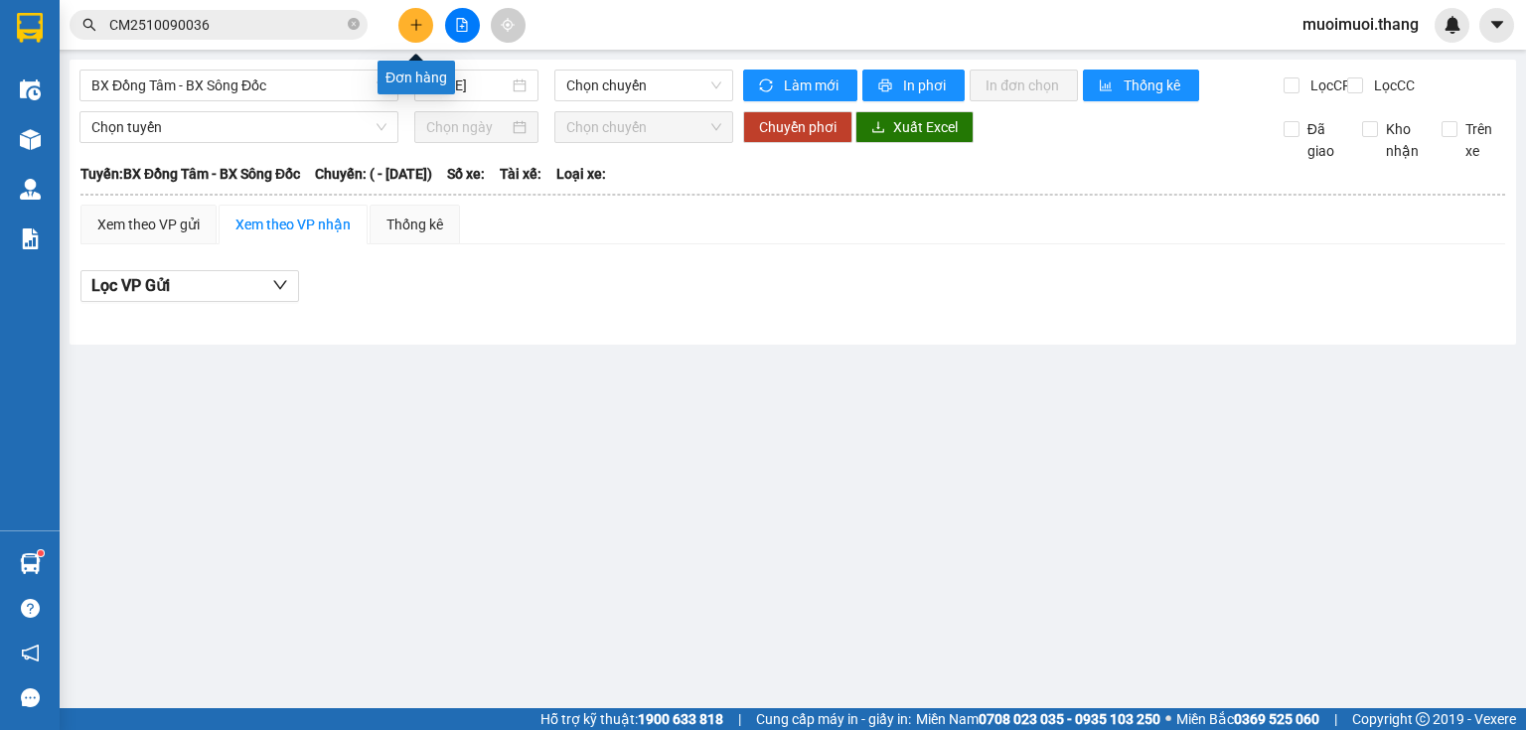
click at [409, 23] on icon "plus" at bounding box center [416, 25] width 14 height 14
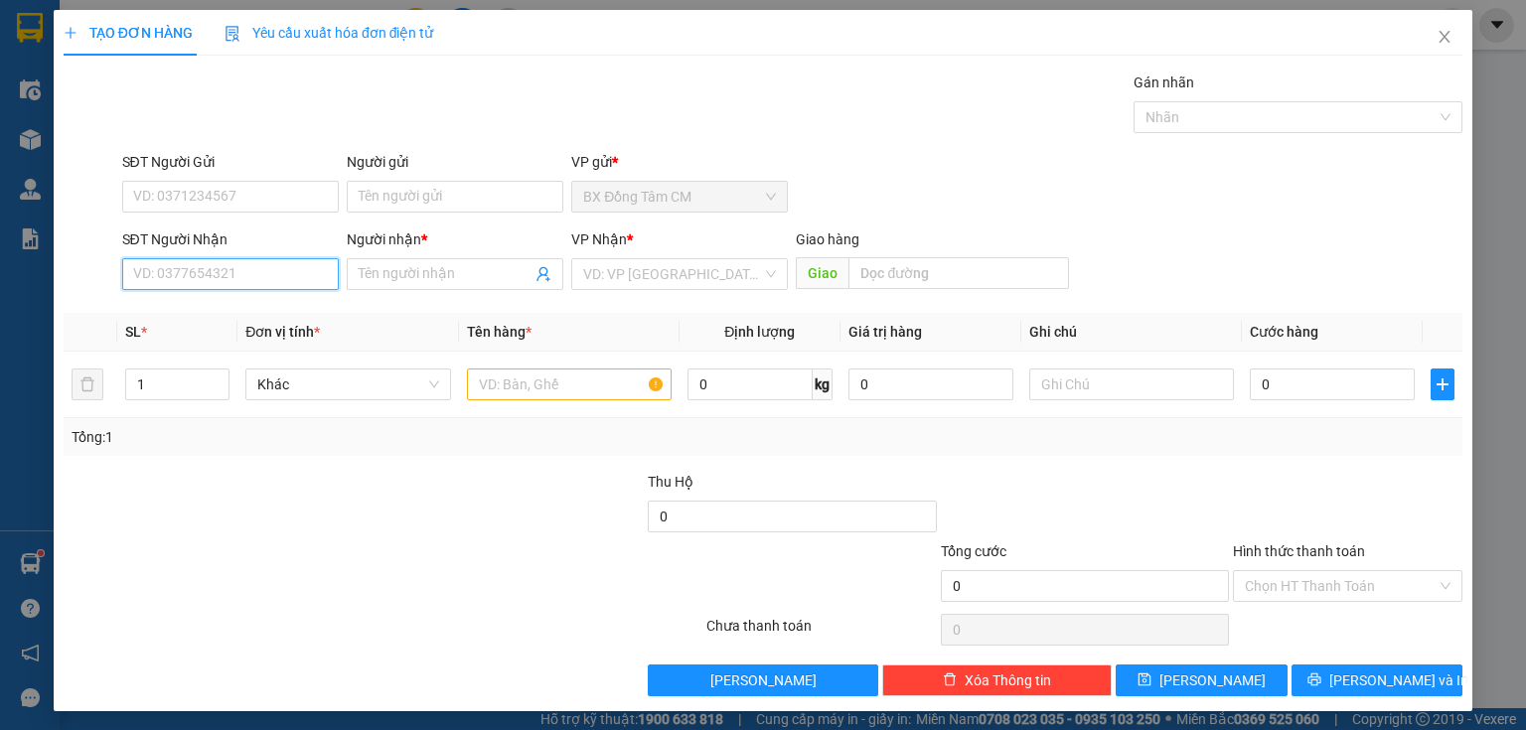
click at [161, 284] on input "SĐT Người Nhận" at bounding box center [230, 274] width 217 height 32
paste input "0362133774"
click at [386, 271] on input "Người nhận *" at bounding box center [445, 274] width 173 height 22
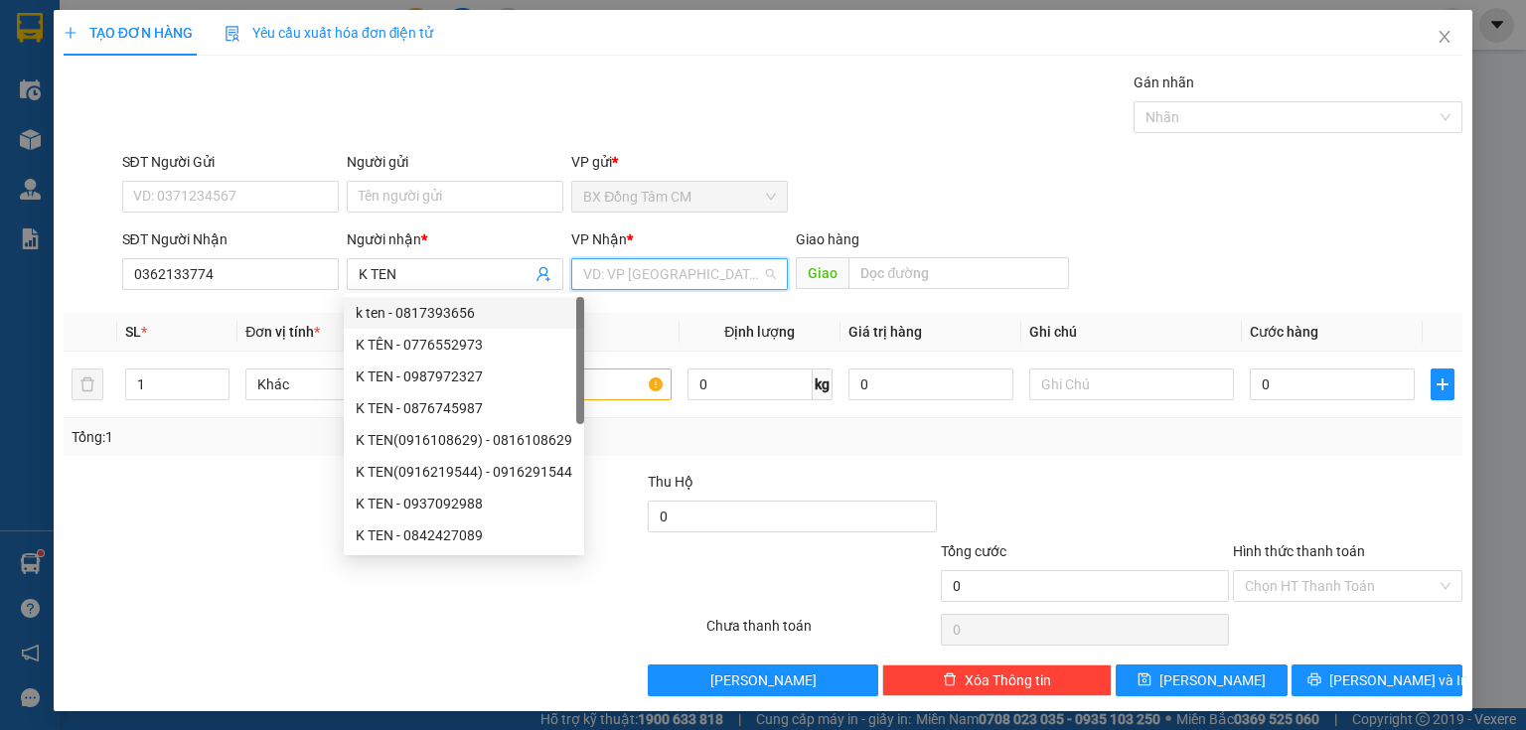
click at [625, 275] on input "search" at bounding box center [672, 274] width 179 height 30
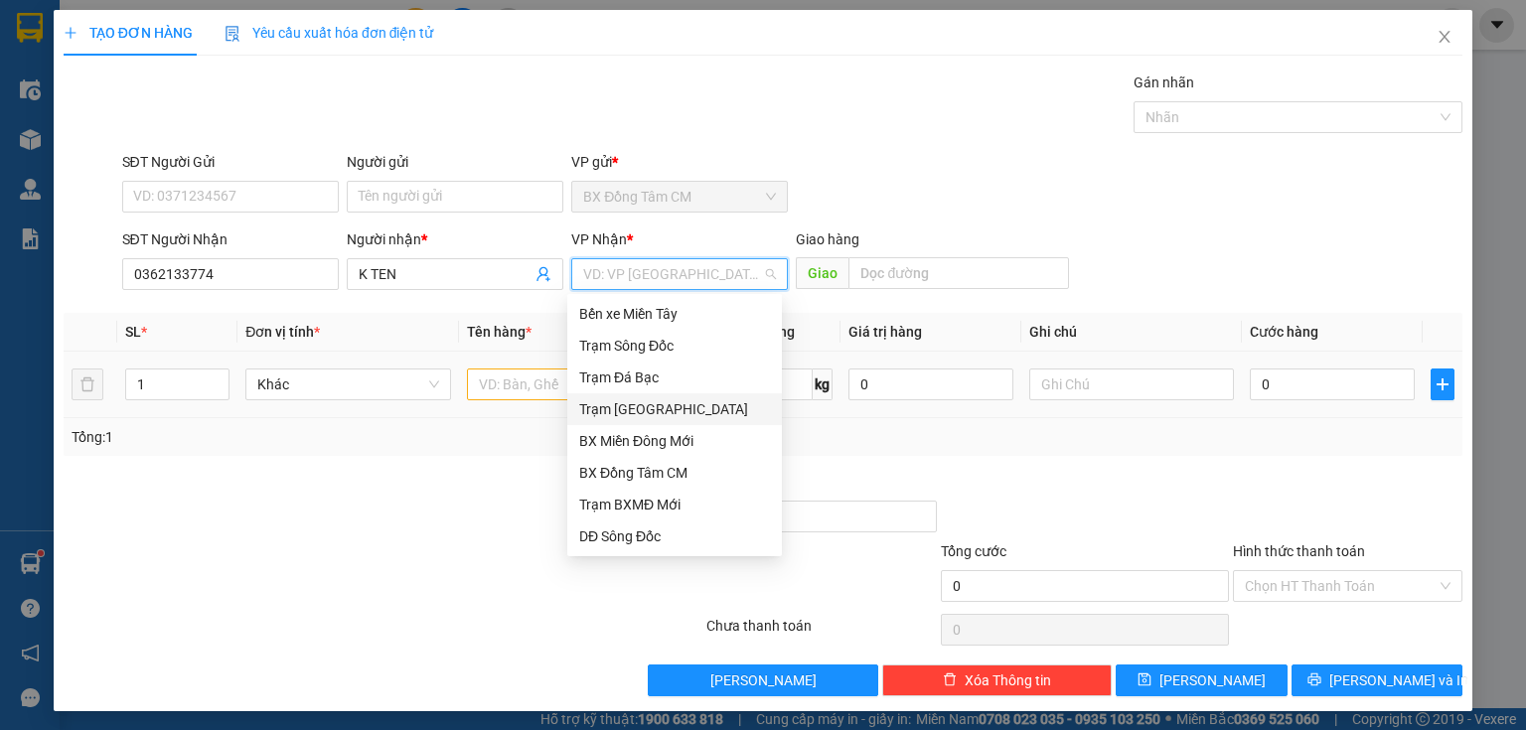
drag, startPoint x: 668, startPoint y: 398, endPoint x: 627, endPoint y: 406, distance: 41.5
click at [667, 400] on div "Trạm Sài Gòn" at bounding box center [674, 409] width 191 height 22
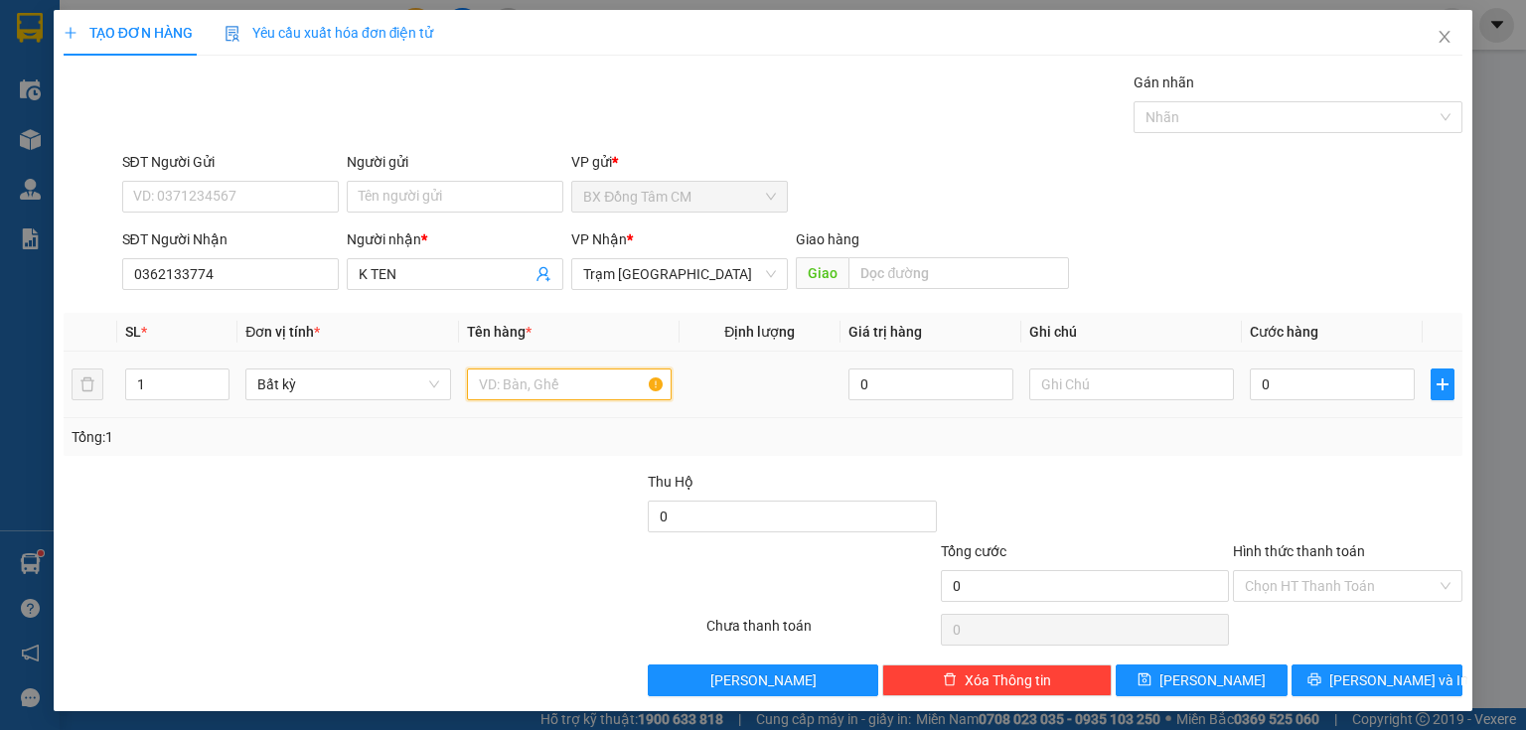
click at [519, 381] on input "text" at bounding box center [569, 385] width 205 height 32
click at [1308, 383] on input "0" at bounding box center [1332, 385] width 165 height 32
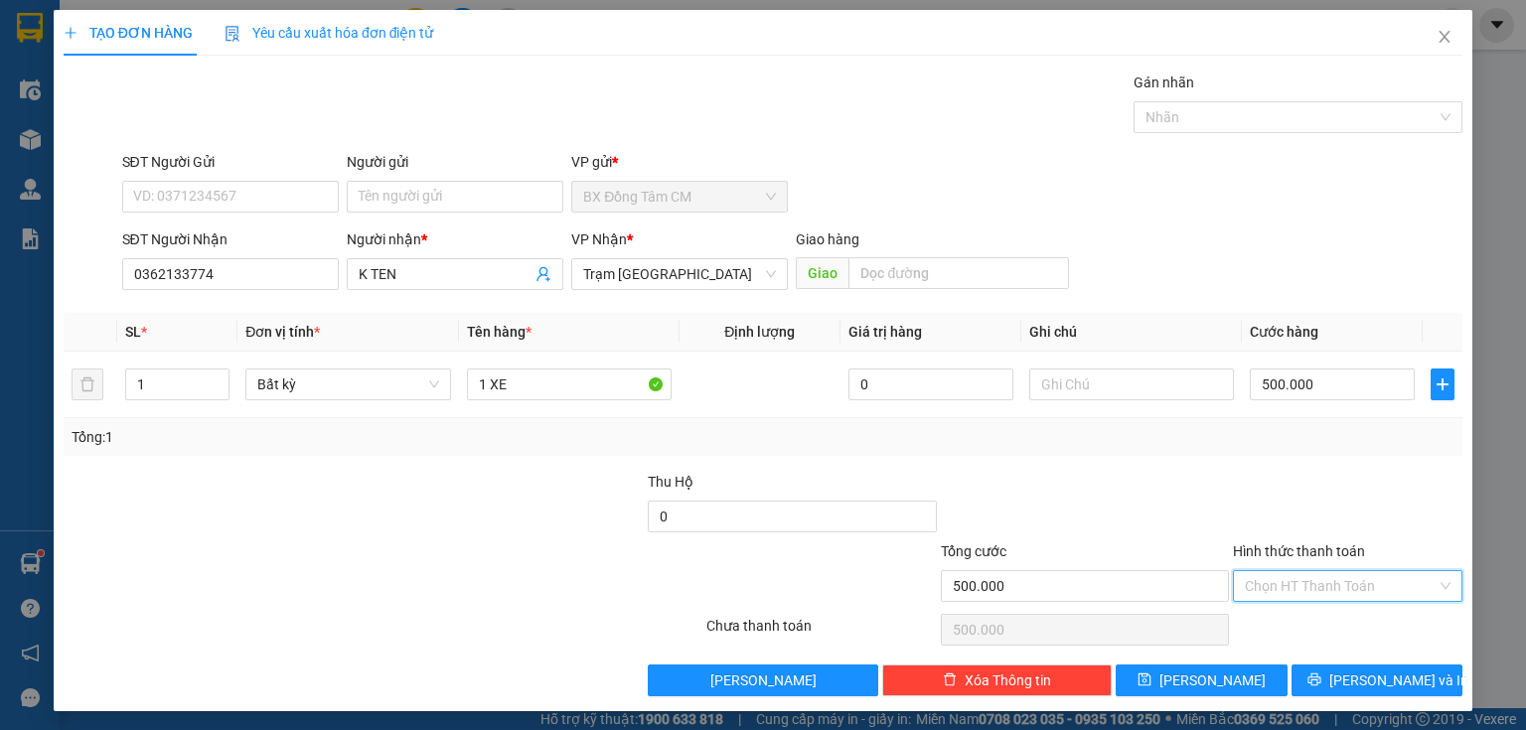
click at [1297, 596] on input "Hình thức thanh toán" at bounding box center [1341, 586] width 192 height 30
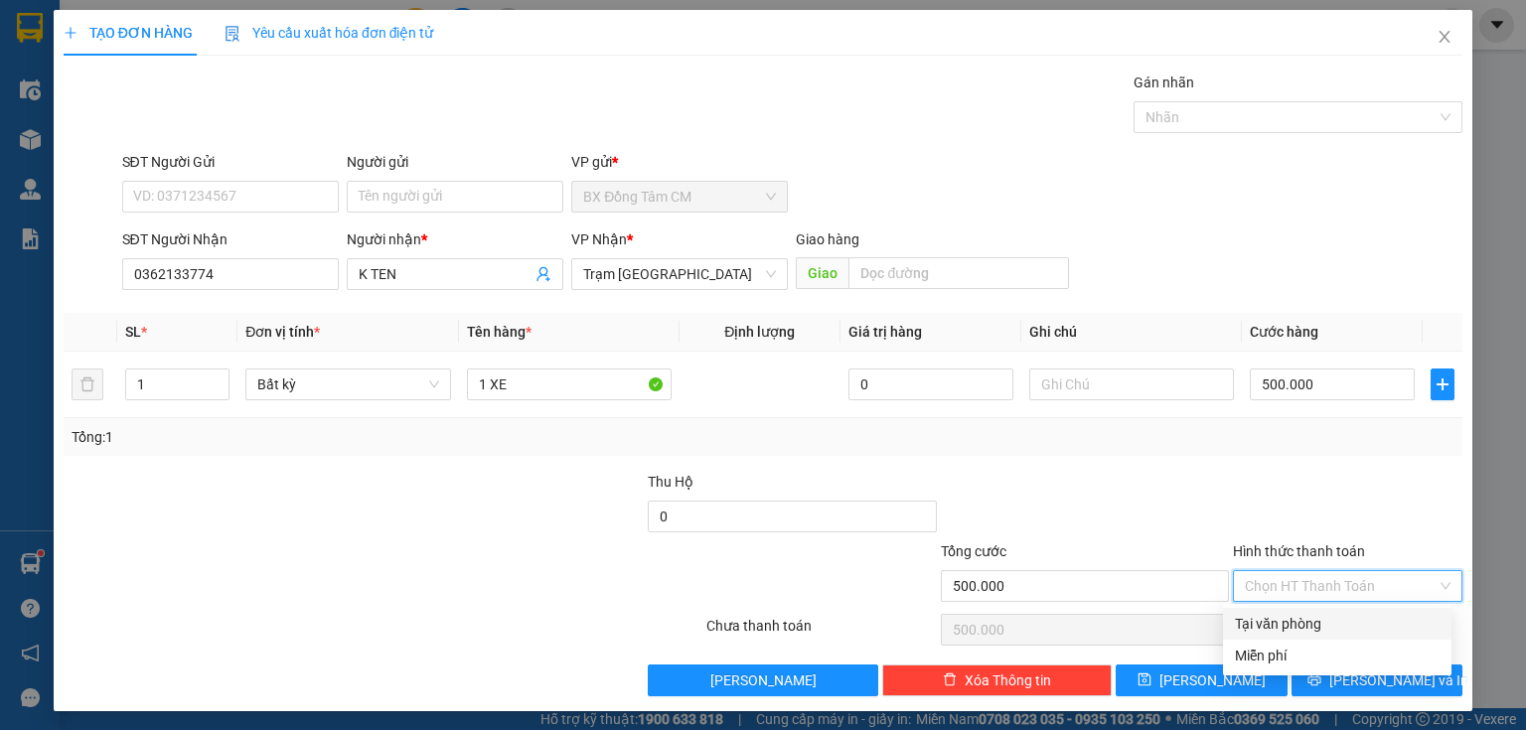
click at [1285, 617] on div "Tại văn phòng" at bounding box center [1337, 624] width 205 height 22
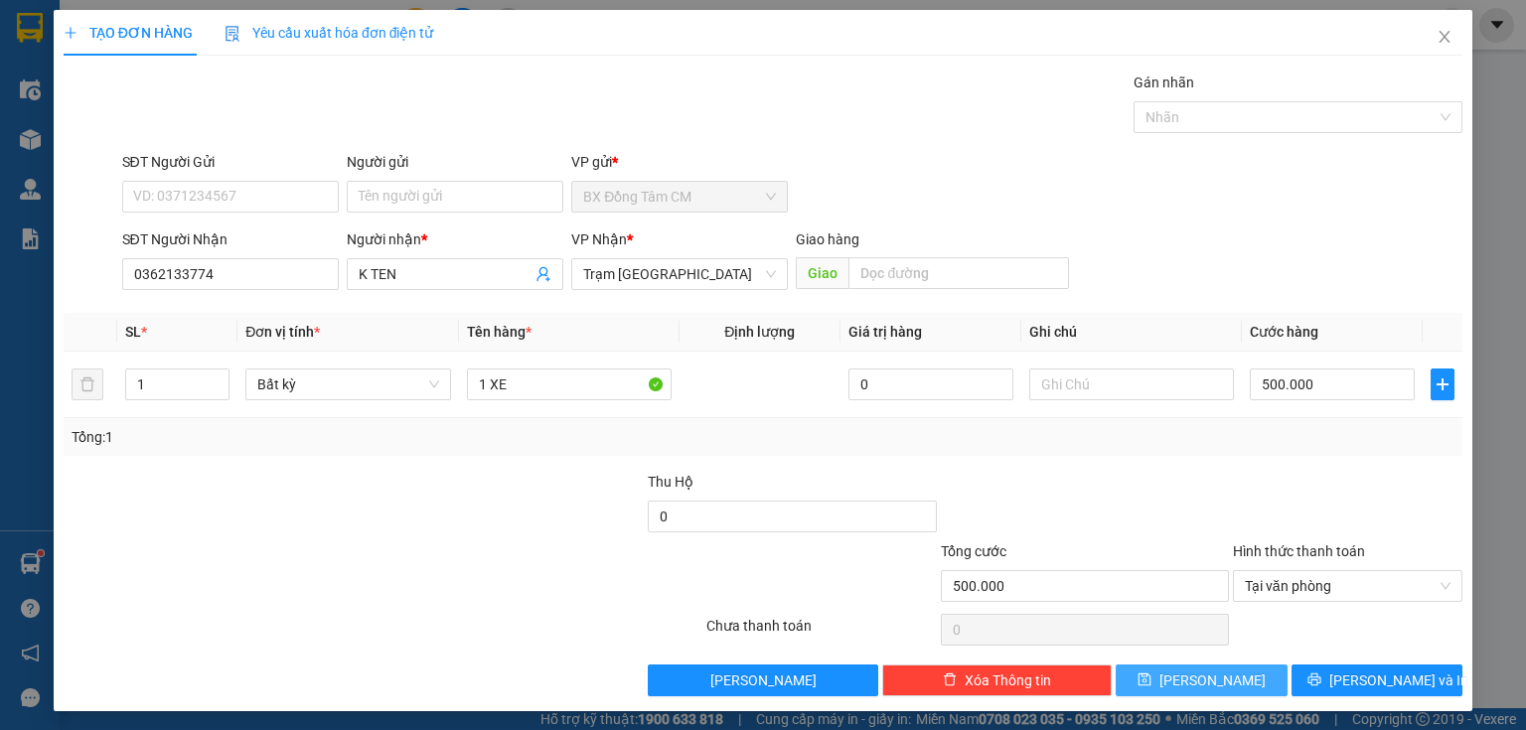
click at [1216, 687] on button "Lưu" at bounding box center [1202, 681] width 172 height 32
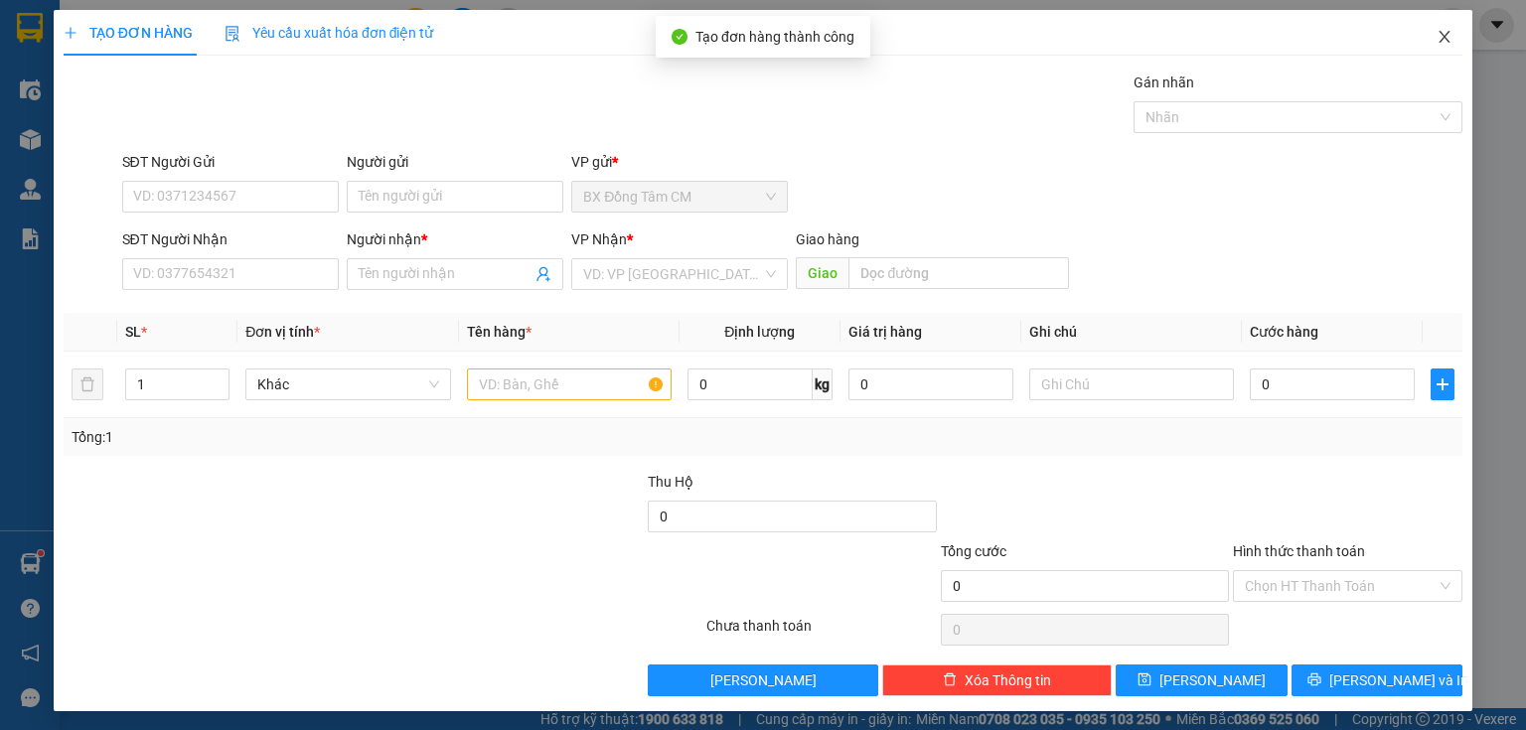
drag, startPoint x: 1411, startPoint y: 45, endPoint x: 1428, endPoint y: 40, distance: 17.6
click at [1422, 42] on span "Close" at bounding box center [1445, 38] width 56 height 56
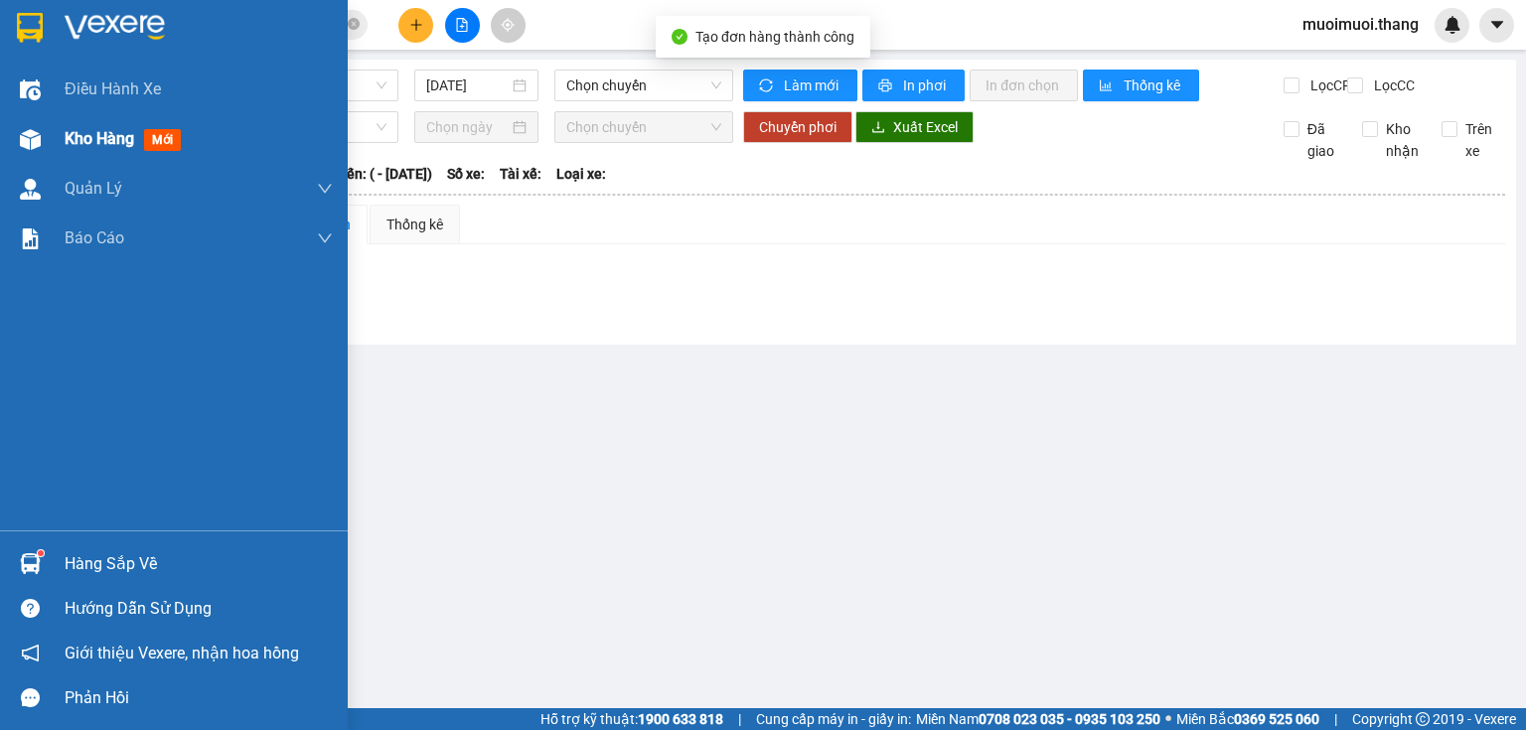
click at [40, 131] on img at bounding box center [30, 139] width 21 height 21
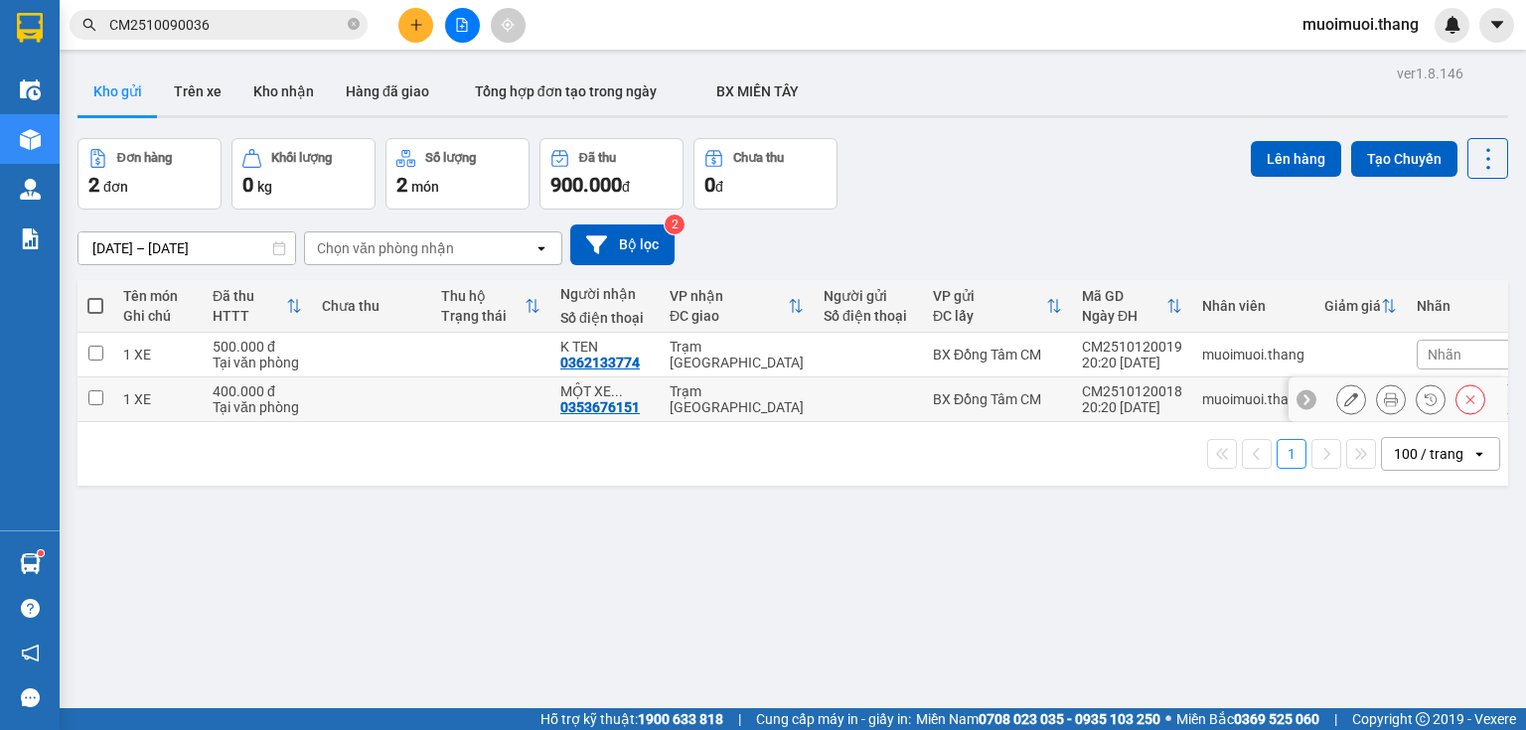
click at [874, 389] on td at bounding box center [868, 400] width 109 height 45
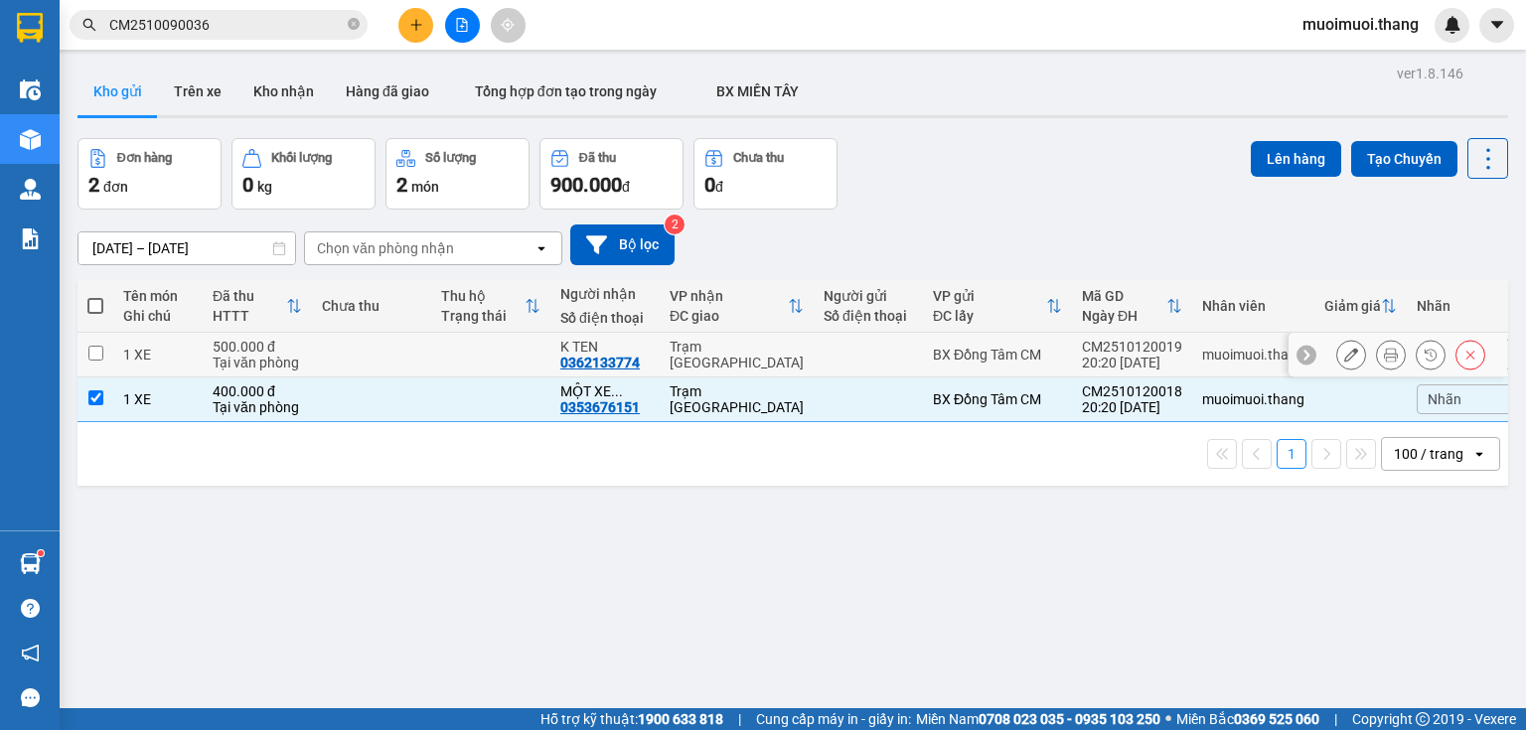
click at [888, 352] on div at bounding box center [868, 355] width 89 height 16
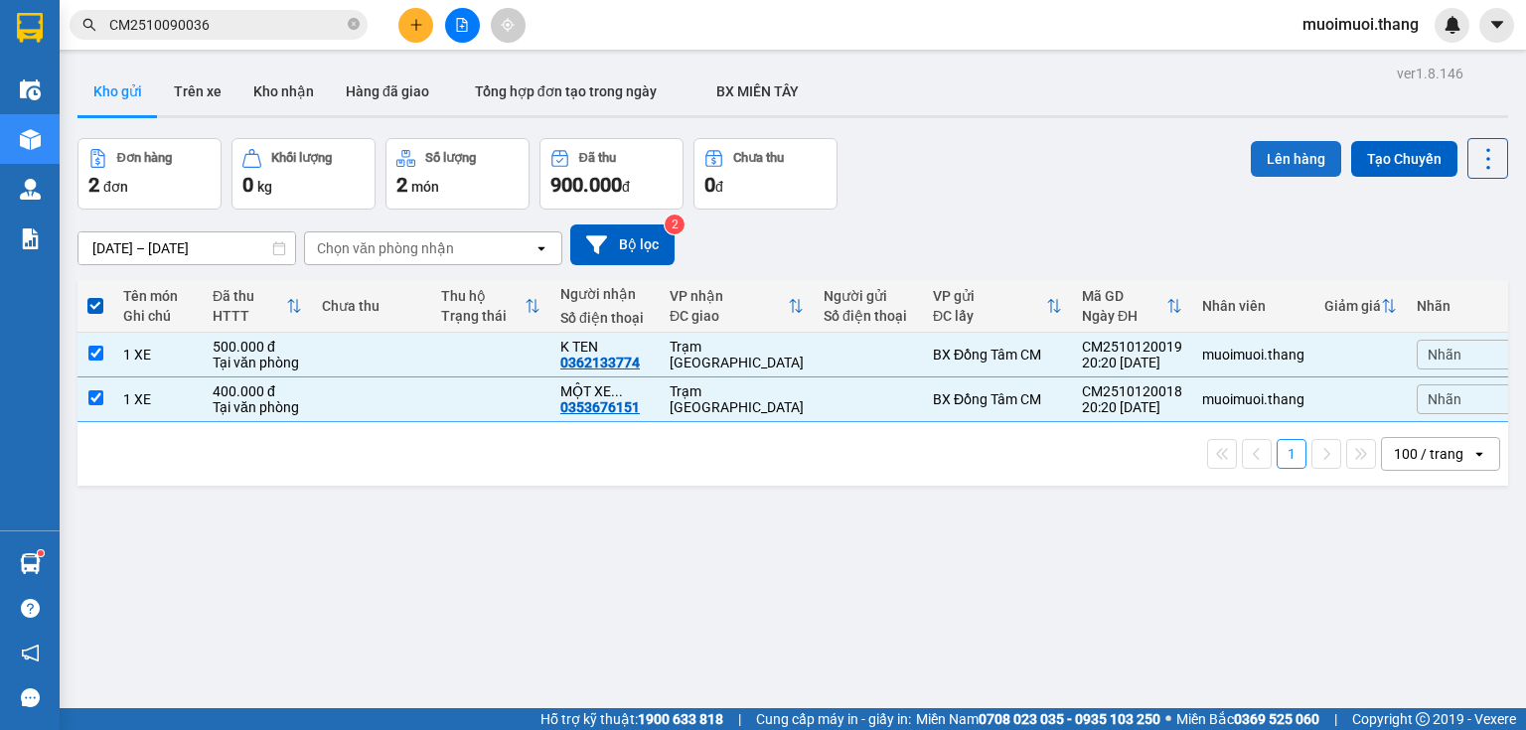
click at [1302, 161] on button "Lên hàng" at bounding box center [1296, 159] width 90 height 36
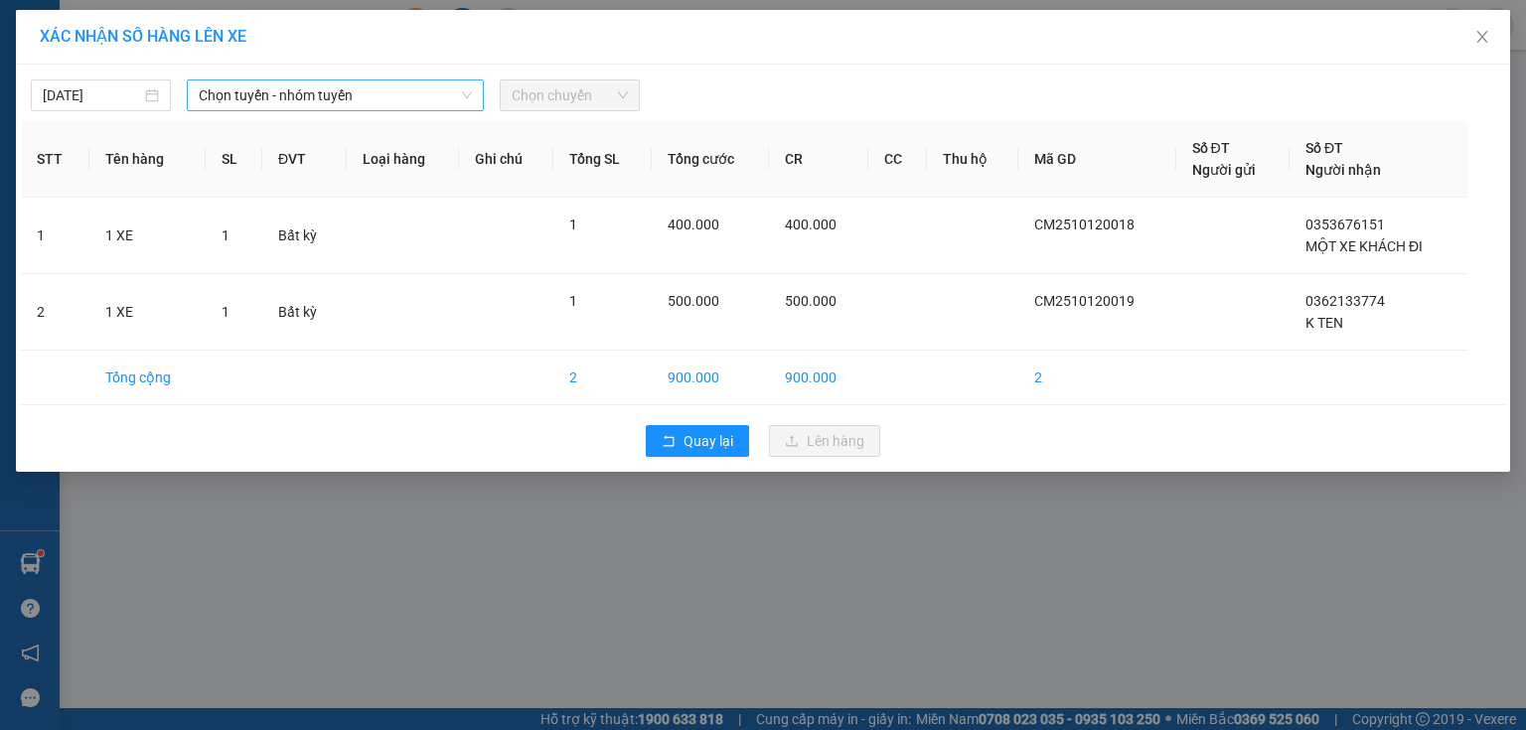
click at [217, 94] on span "Chọn tuyến - nhóm tuyến" at bounding box center [335, 95] width 273 height 30
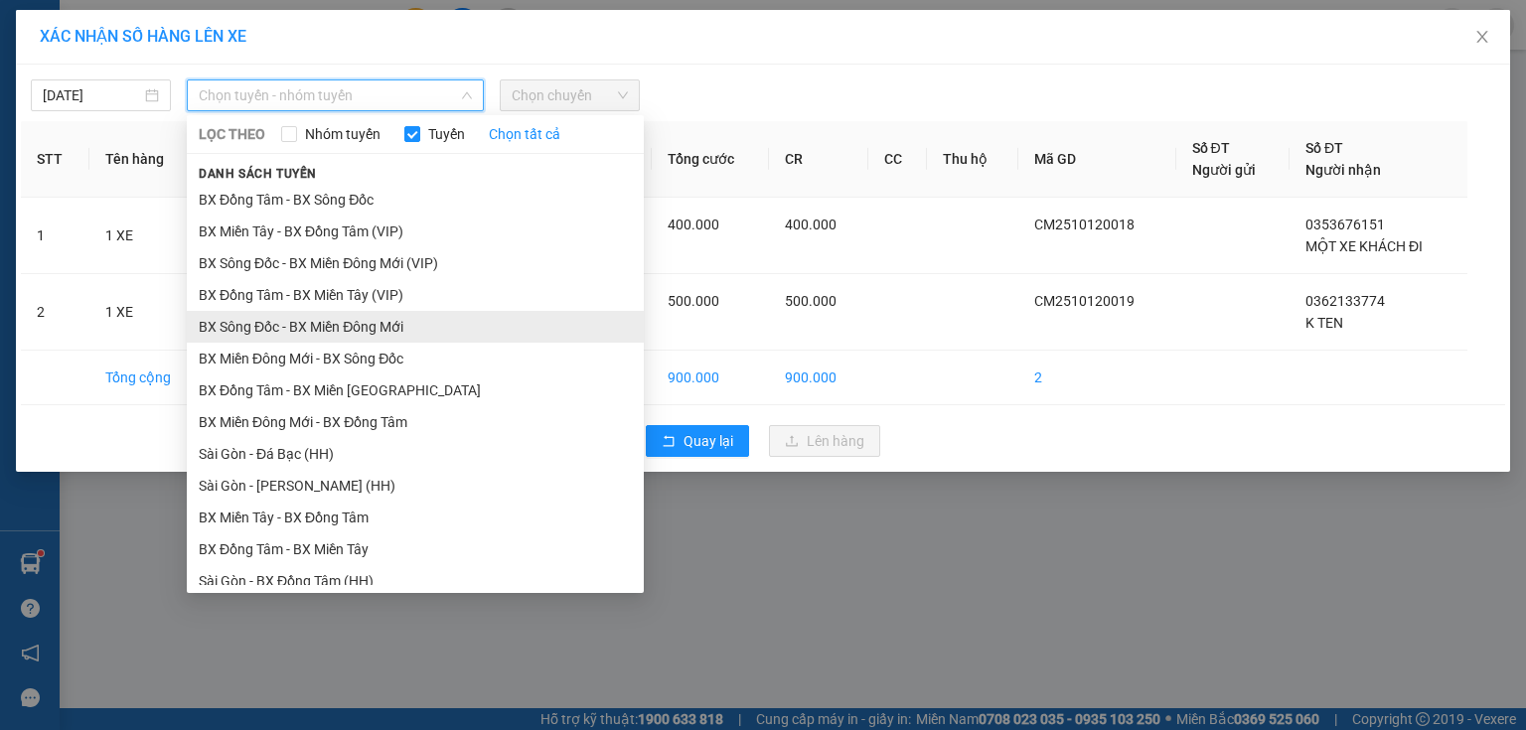
click at [243, 322] on li "BX Sông Đốc - BX Miền Đông Mới" at bounding box center [415, 327] width 457 height 32
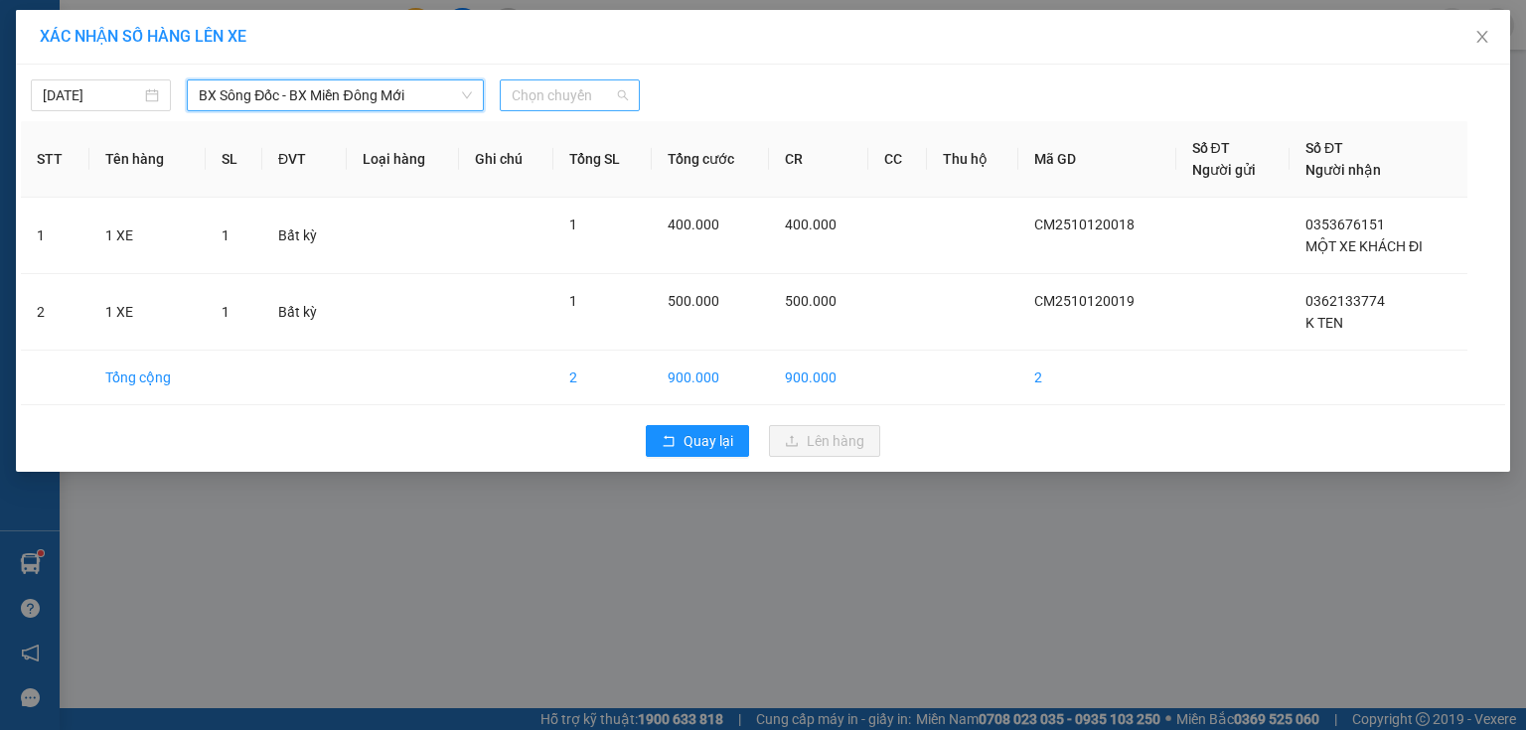
click at [604, 85] on span "Chọn chuyến" at bounding box center [570, 95] width 116 height 30
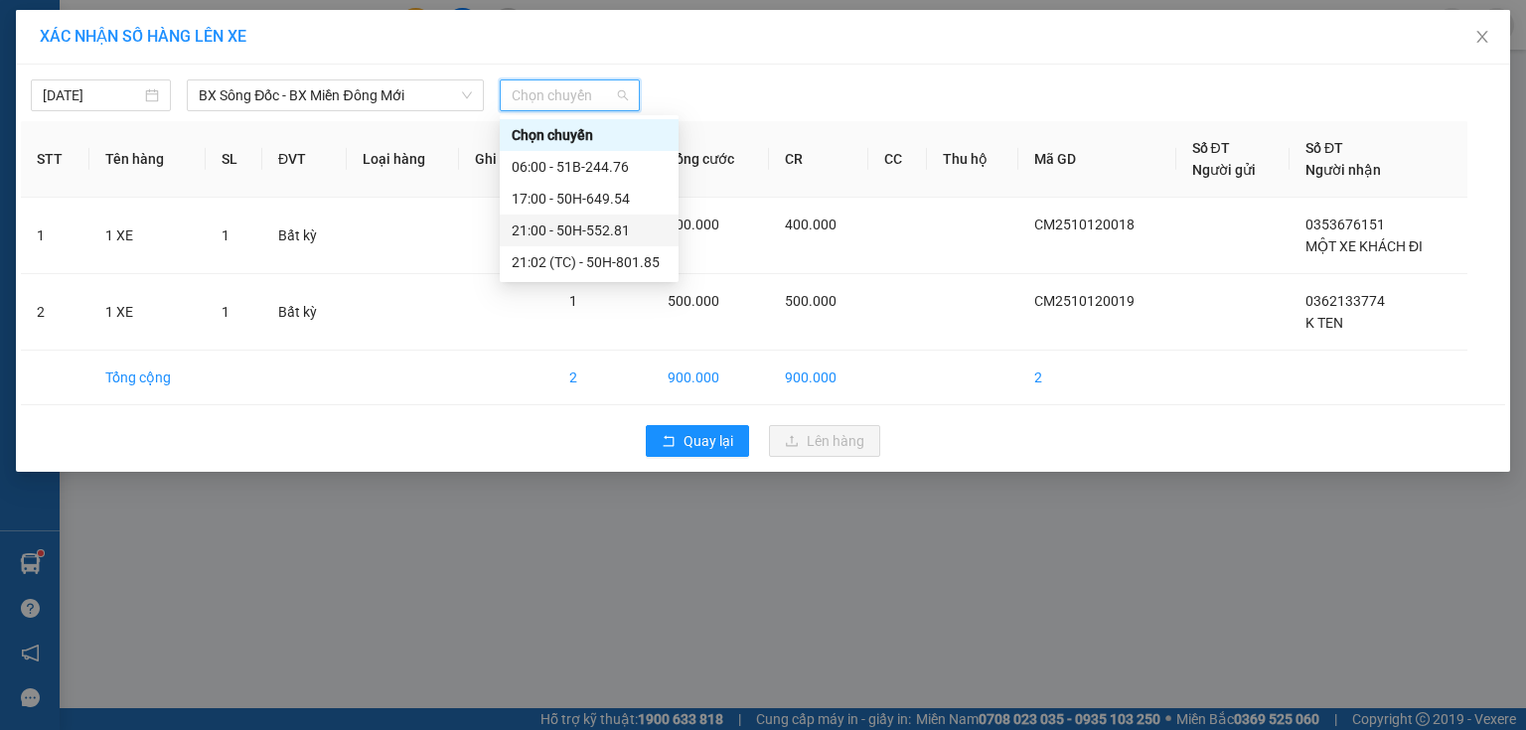
click at [575, 229] on div "21:00 - 50H-552.81" at bounding box center [589, 231] width 155 height 22
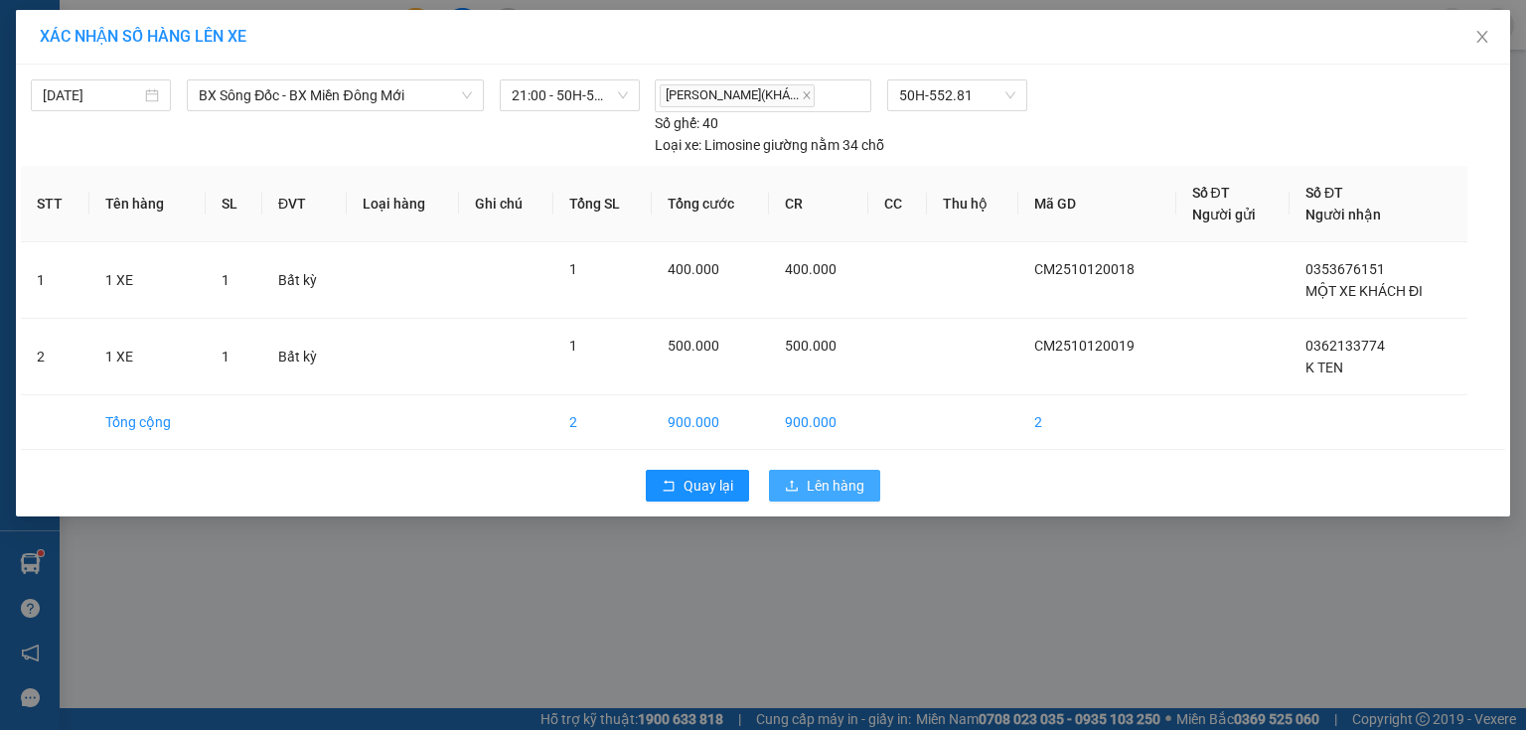
click at [811, 482] on span "Lên hàng" at bounding box center [836, 486] width 58 height 22
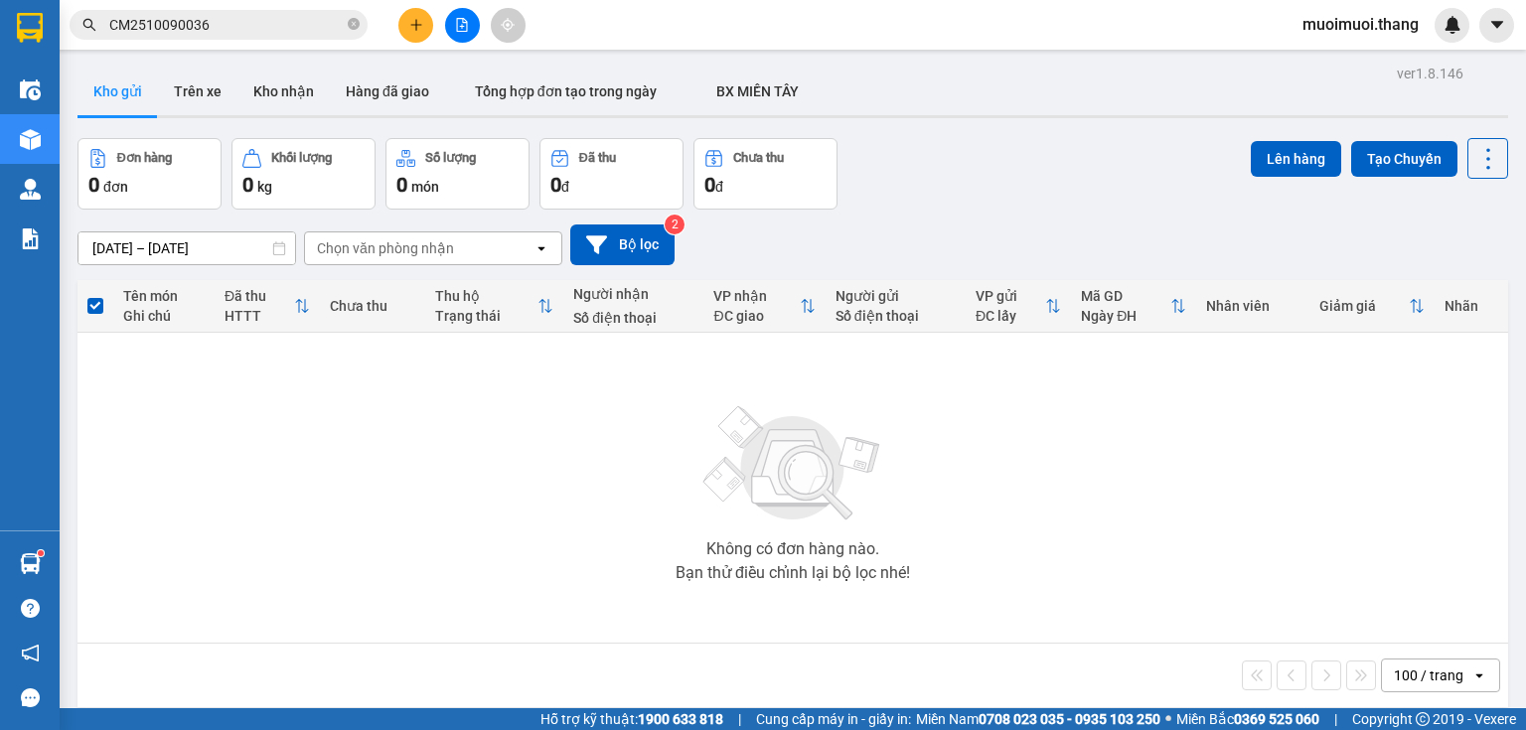
click at [1407, 30] on span "muoimuoi.thang" at bounding box center [1361, 24] width 148 height 25
click at [1382, 65] on span "Đăng xuất" at bounding box center [1369, 62] width 108 height 22
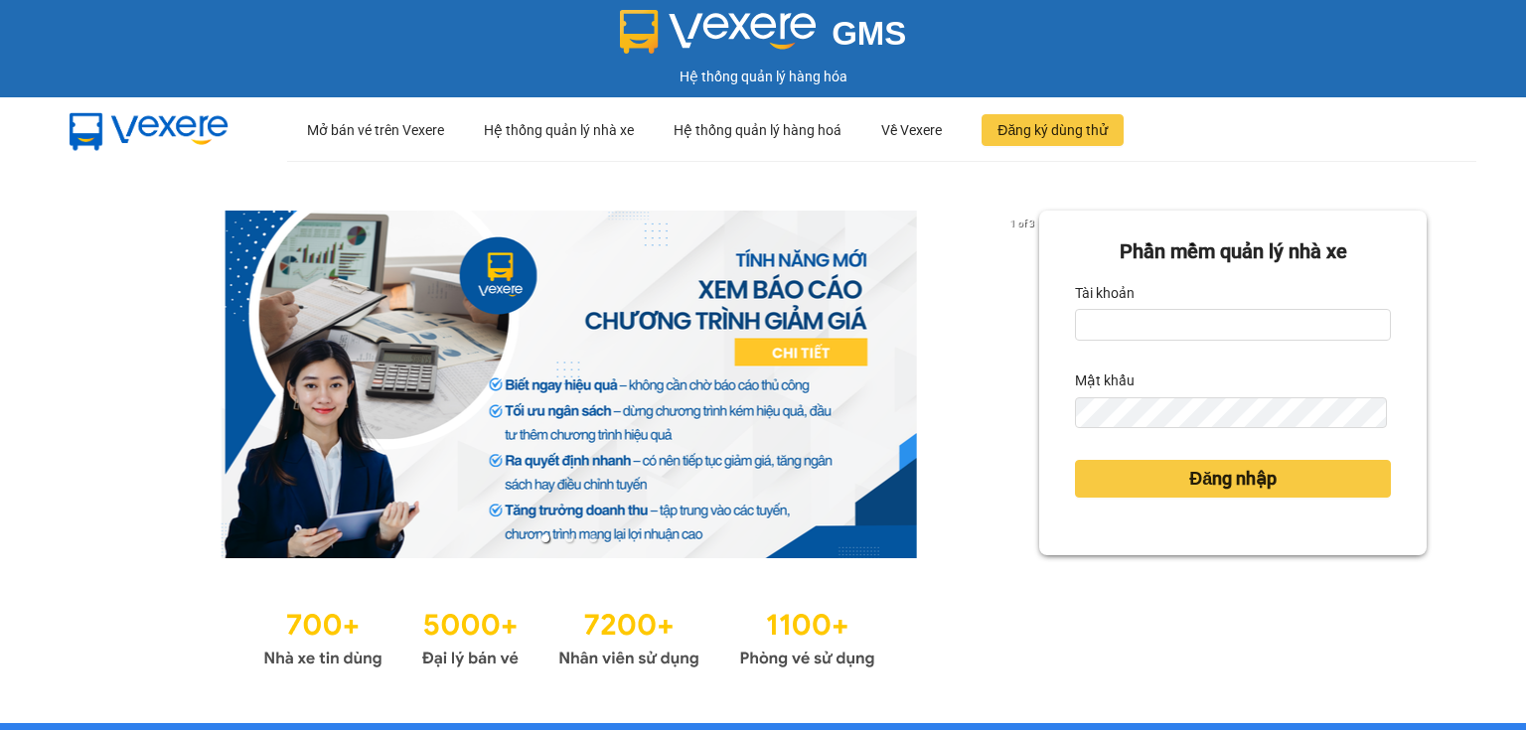
click at [1158, 304] on div "Tài khoản" at bounding box center [1233, 293] width 316 height 32
click at [1153, 331] on input "Tài khoản" at bounding box center [1233, 325] width 316 height 32
type input "anhan.thang"
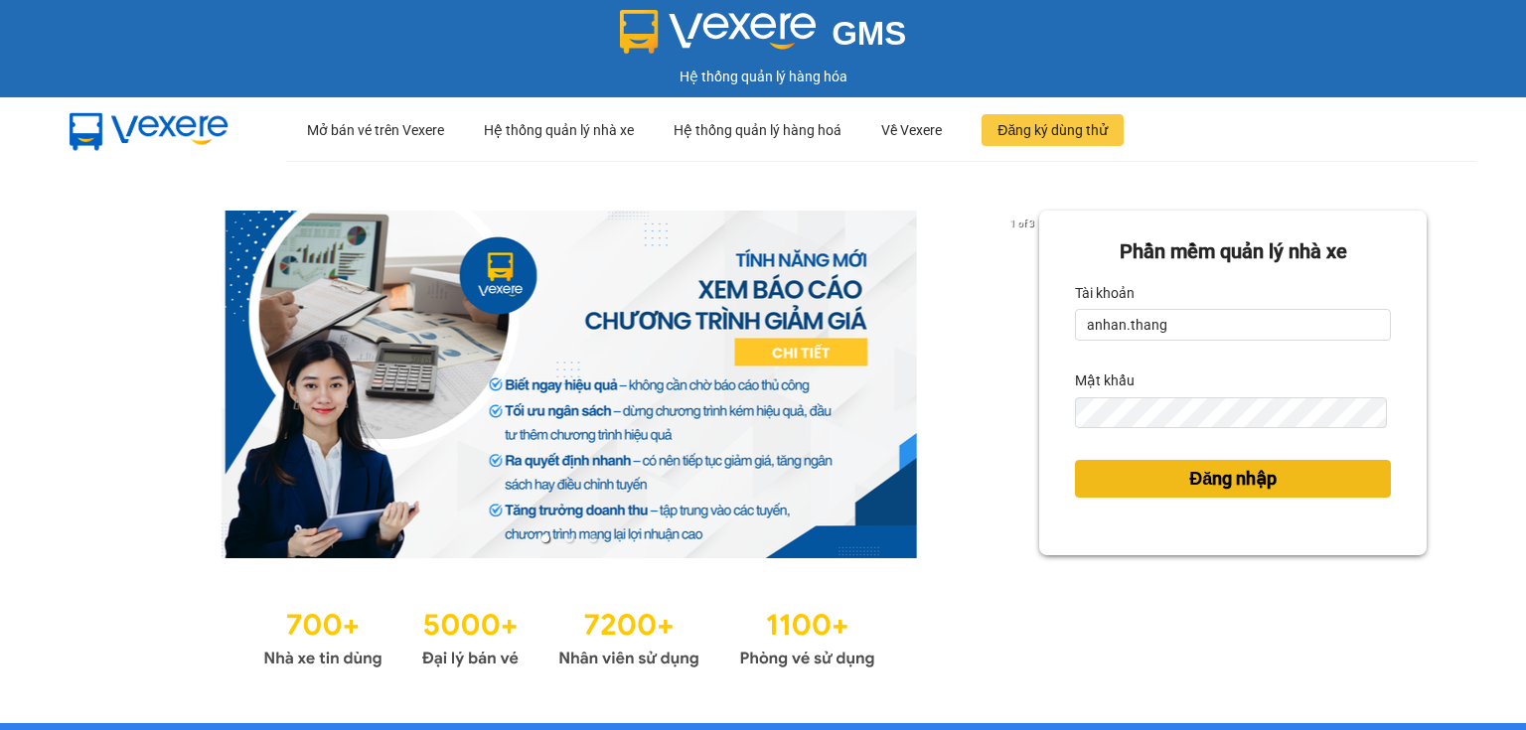
drag, startPoint x: 1111, startPoint y: 473, endPoint x: 1106, endPoint y: 482, distance: 10.2
click at [1106, 482] on button "Đăng nhập" at bounding box center [1233, 479] width 316 height 38
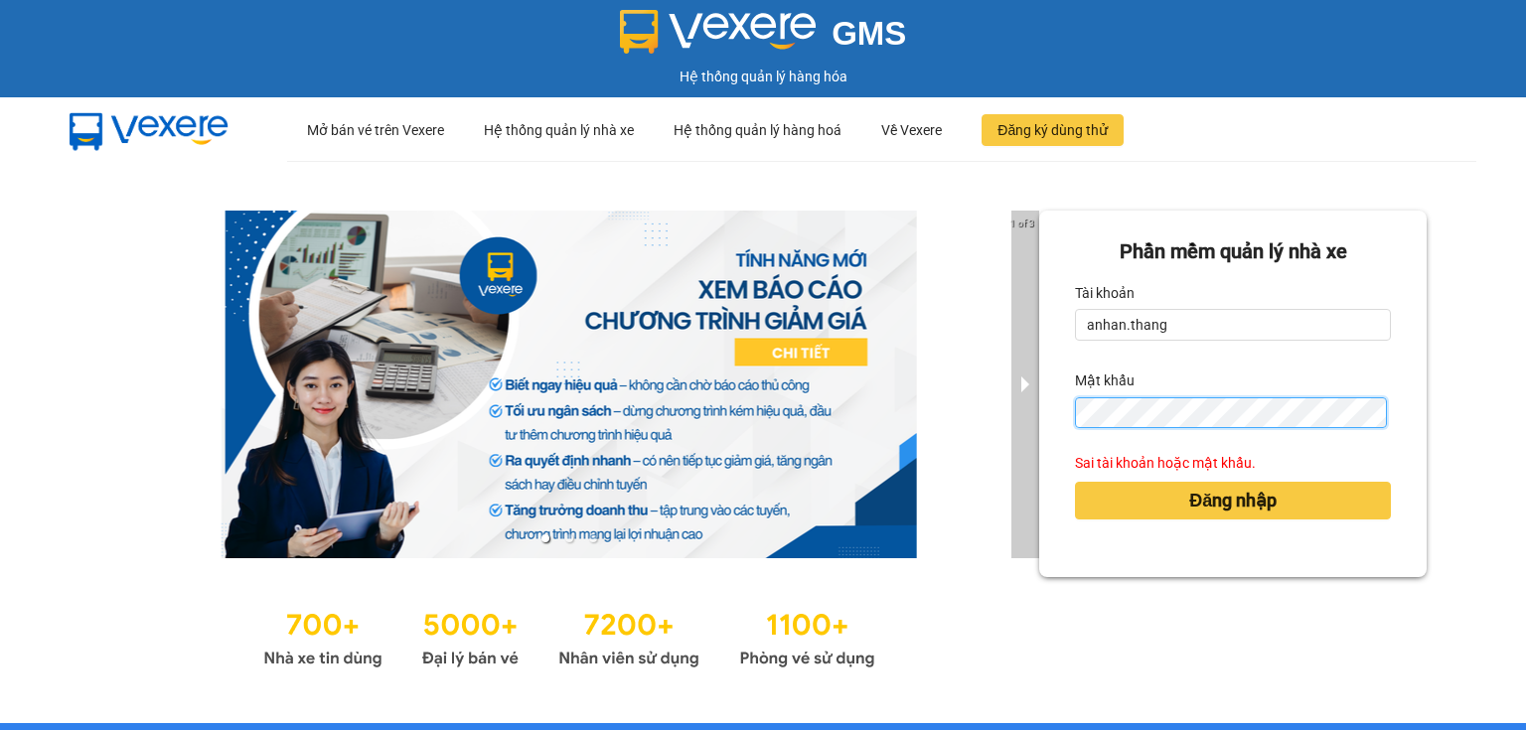
click at [1007, 439] on div "1 of 3 Phần mềm quản lý nhà xe Tài khoản anhan.thang Mật khẩu Sai tài khoản hoặ…" at bounding box center [763, 442] width 1526 height 562
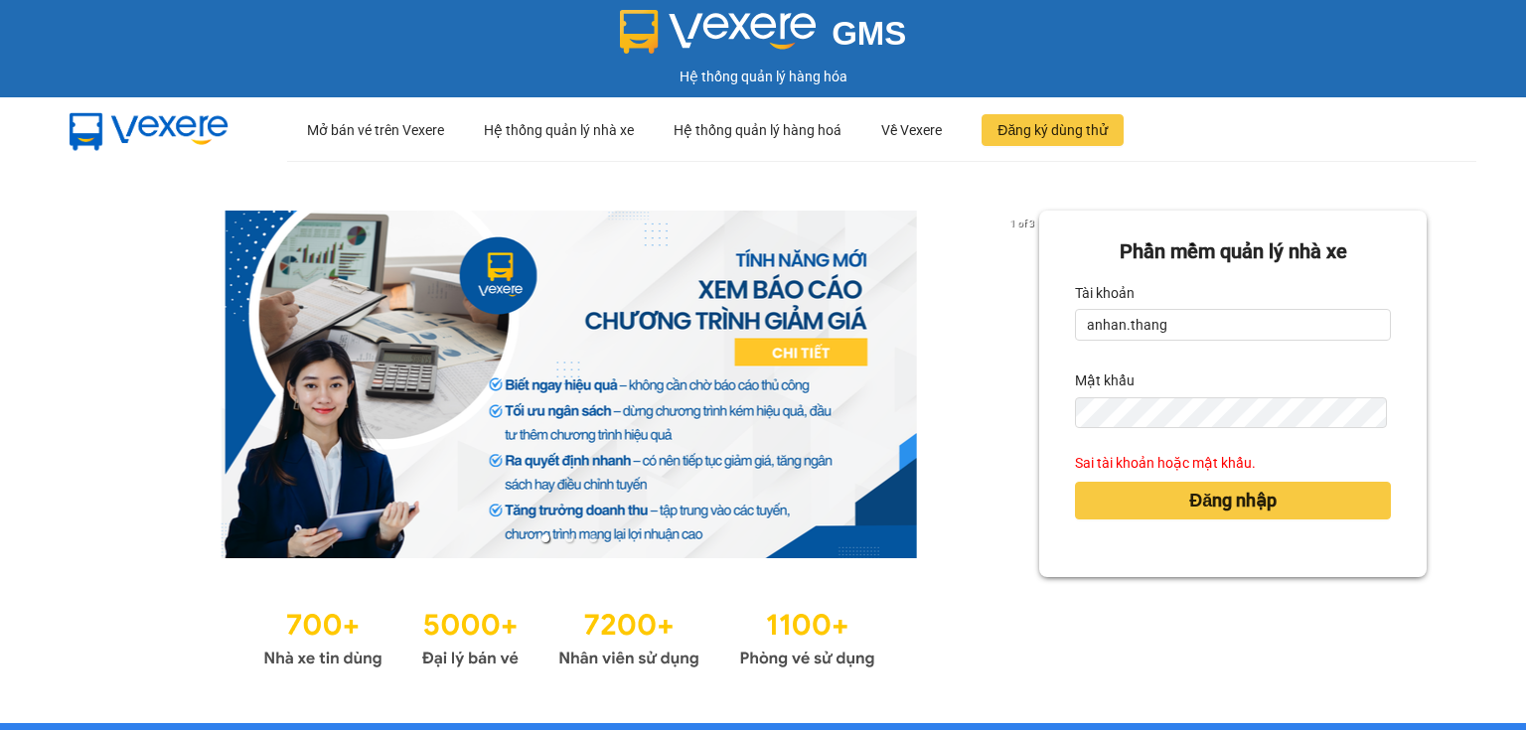
click at [1127, 429] on form "Phần mềm quản lý nhà xe Tài khoản anhan.thang Mật khẩu Sai tài khoản hoặc mật k…" at bounding box center [1233, 394] width 316 height 315
click at [1145, 494] on button "Đăng nhập" at bounding box center [1233, 501] width 316 height 38
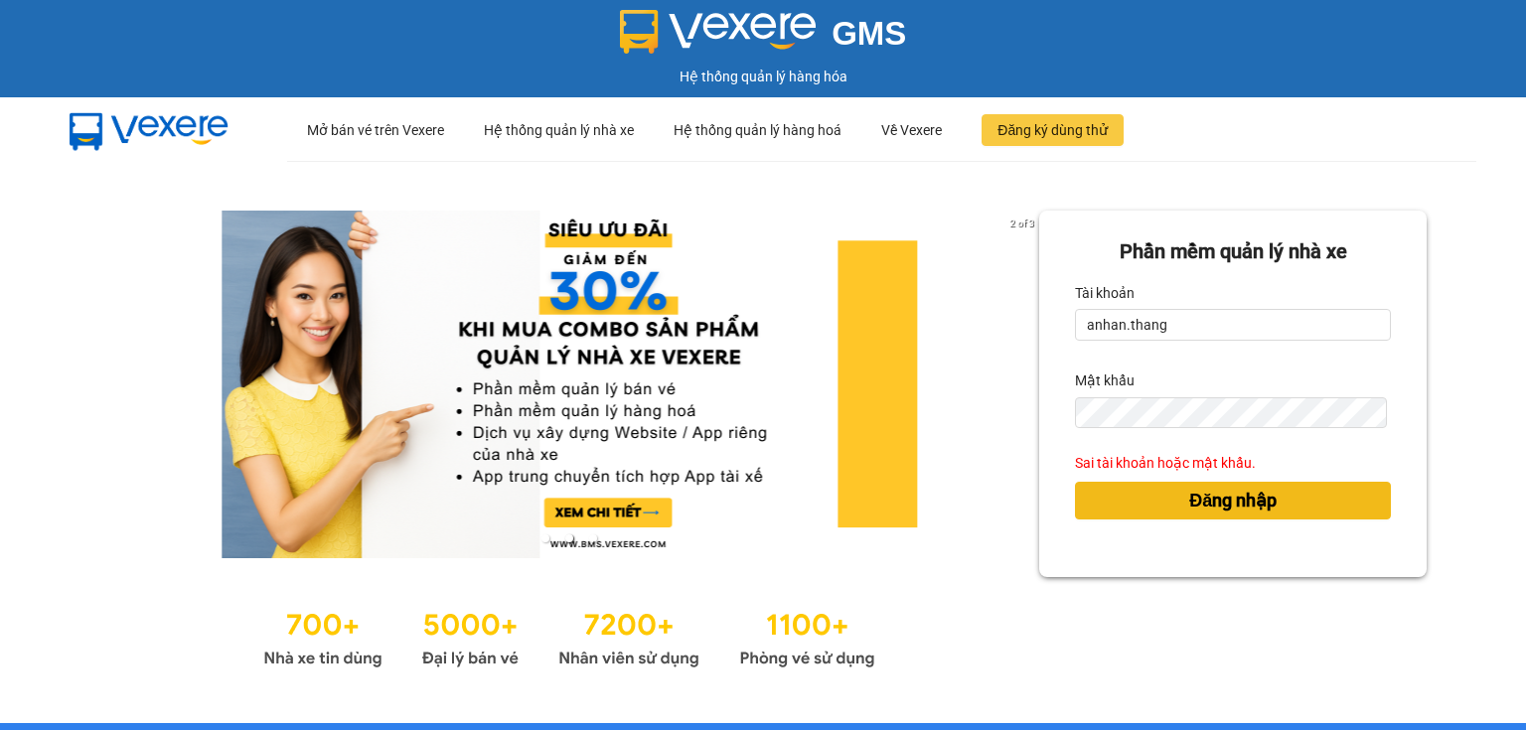
click at [1141, 491] on button "Đăng nhập" at bounding box center [1233, 501] width 316 height 38
click at [1141, 492] on button "Đăng nhập" at bounding box center [1233, 501] width 316 height 38
click at [1143, 494] on button "Đăng nhập" at bounding box center [1233, 501] width 316 height 38
